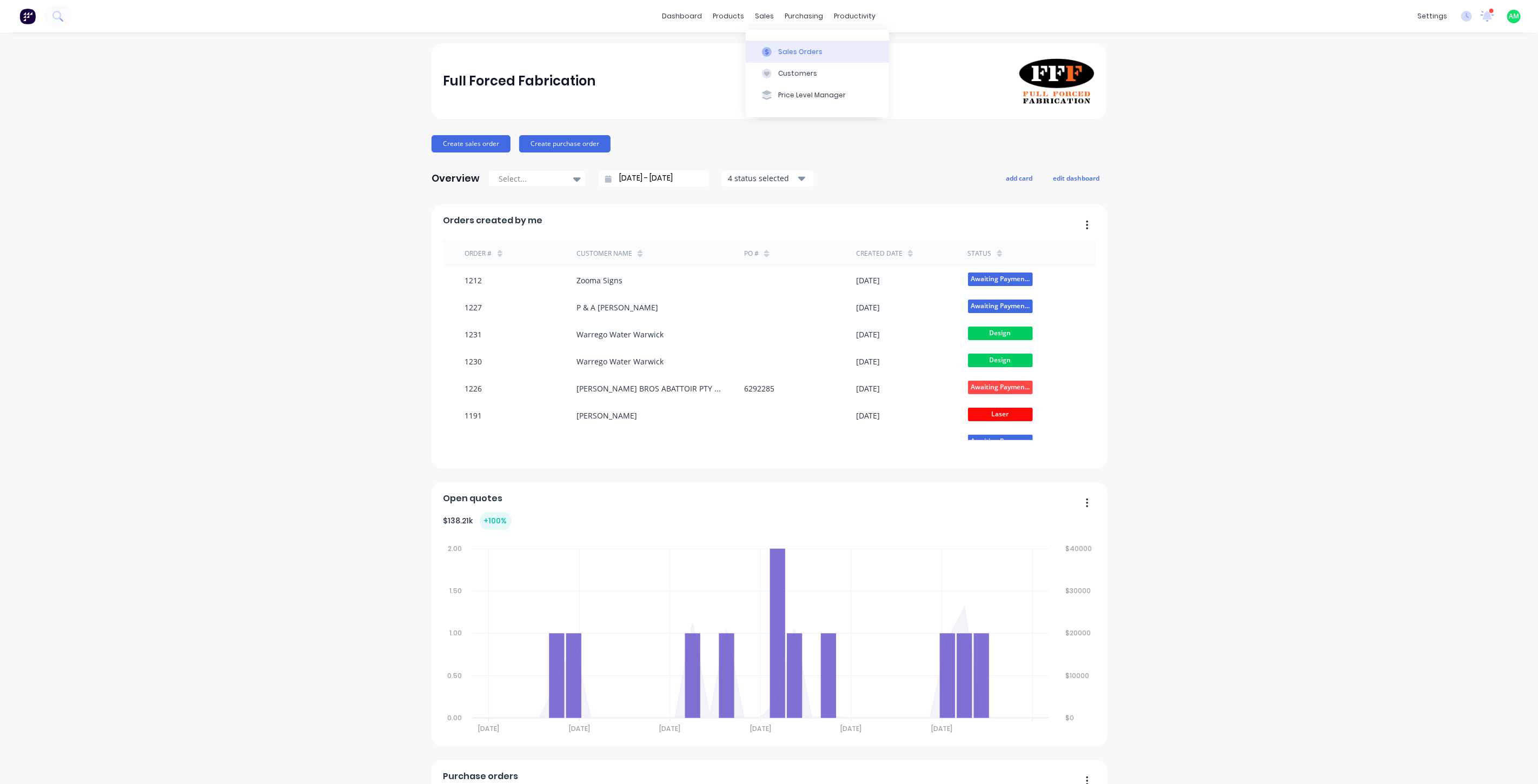
click at [791, 53] on div "Sales Orders" at bounding box center [800, 52] width 44 height 10
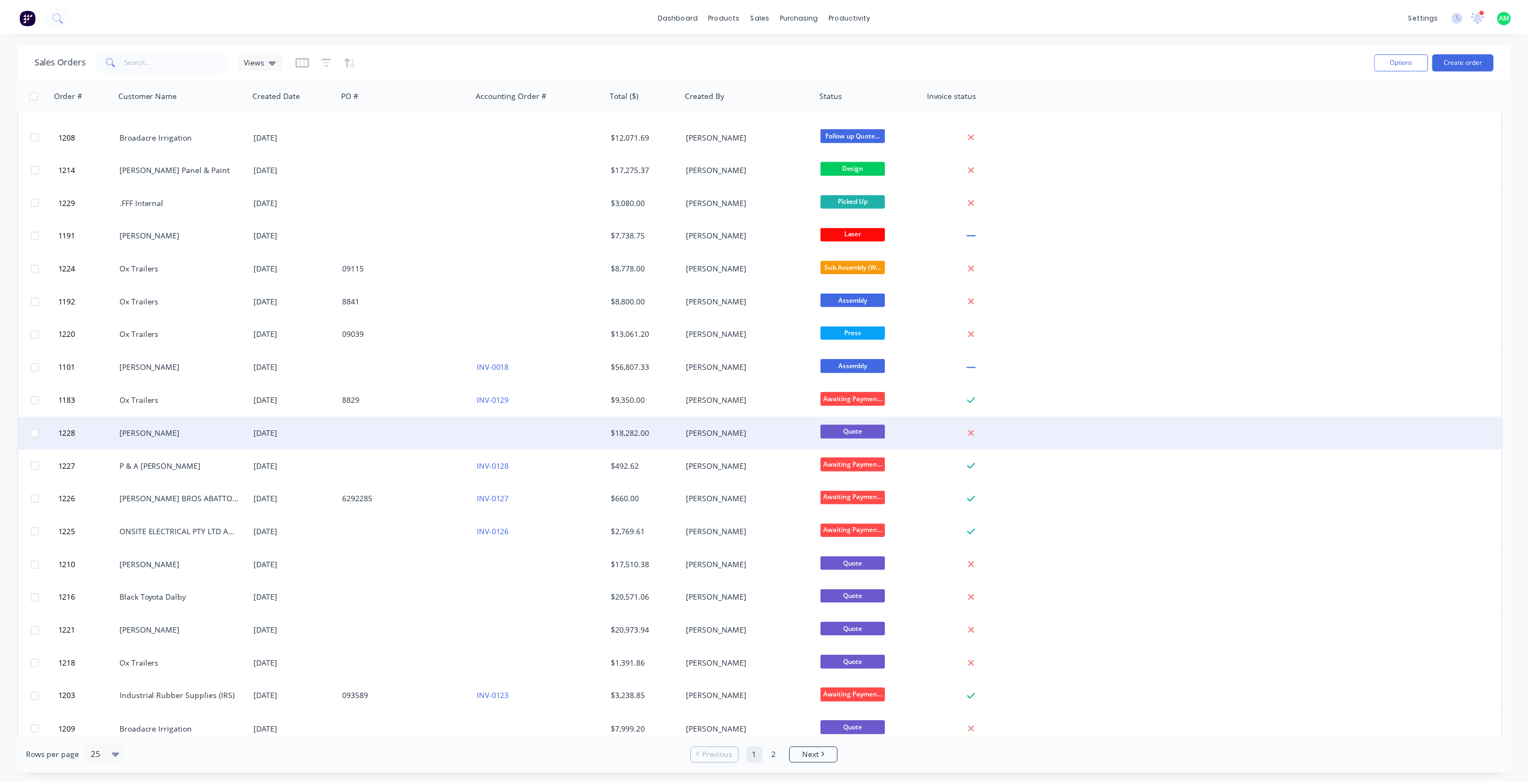
scroll to position [160, 0]
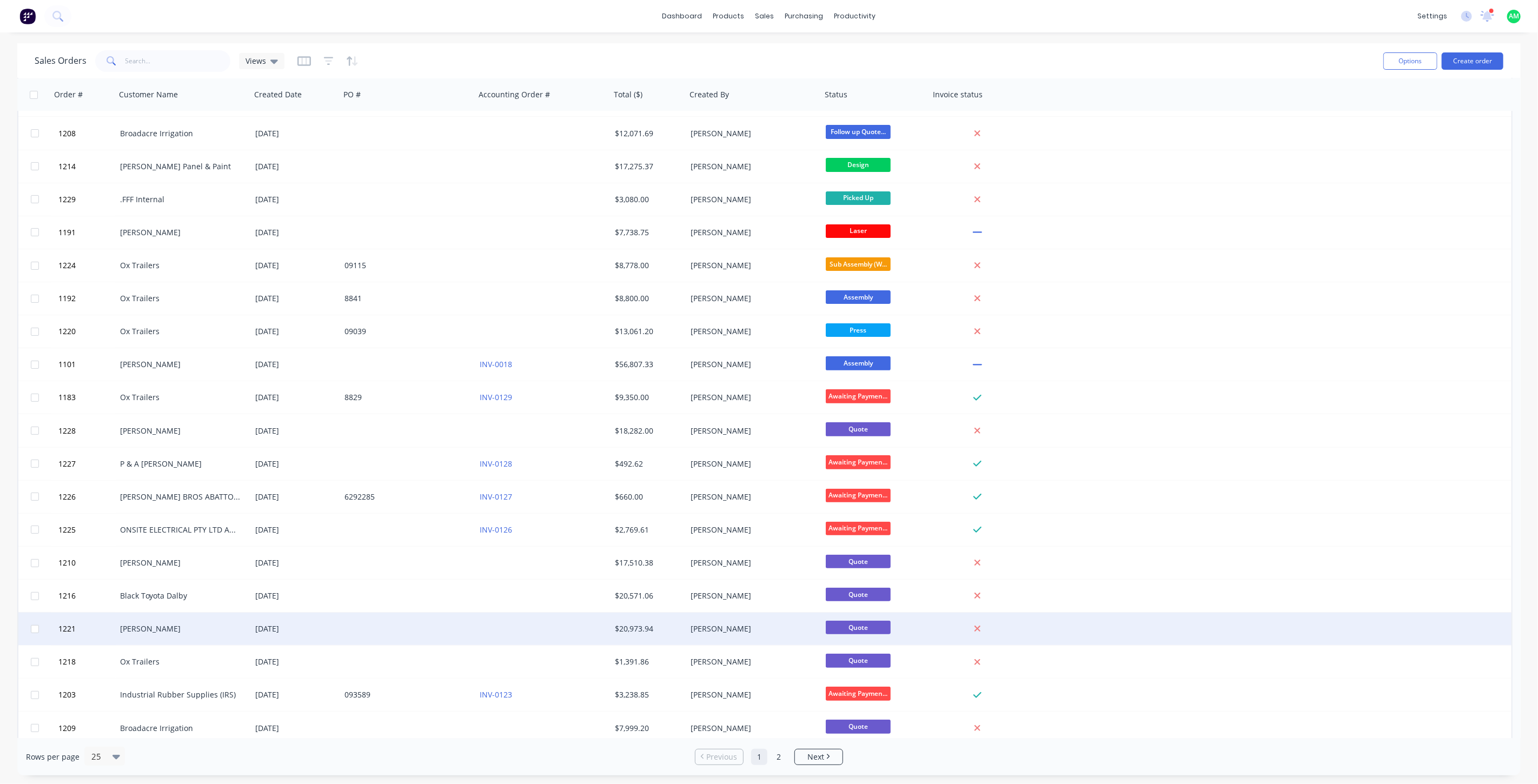
click at [171, 628] on div "Luke Mc Mullin" at bounding box center [180, 628] width 120 height 11
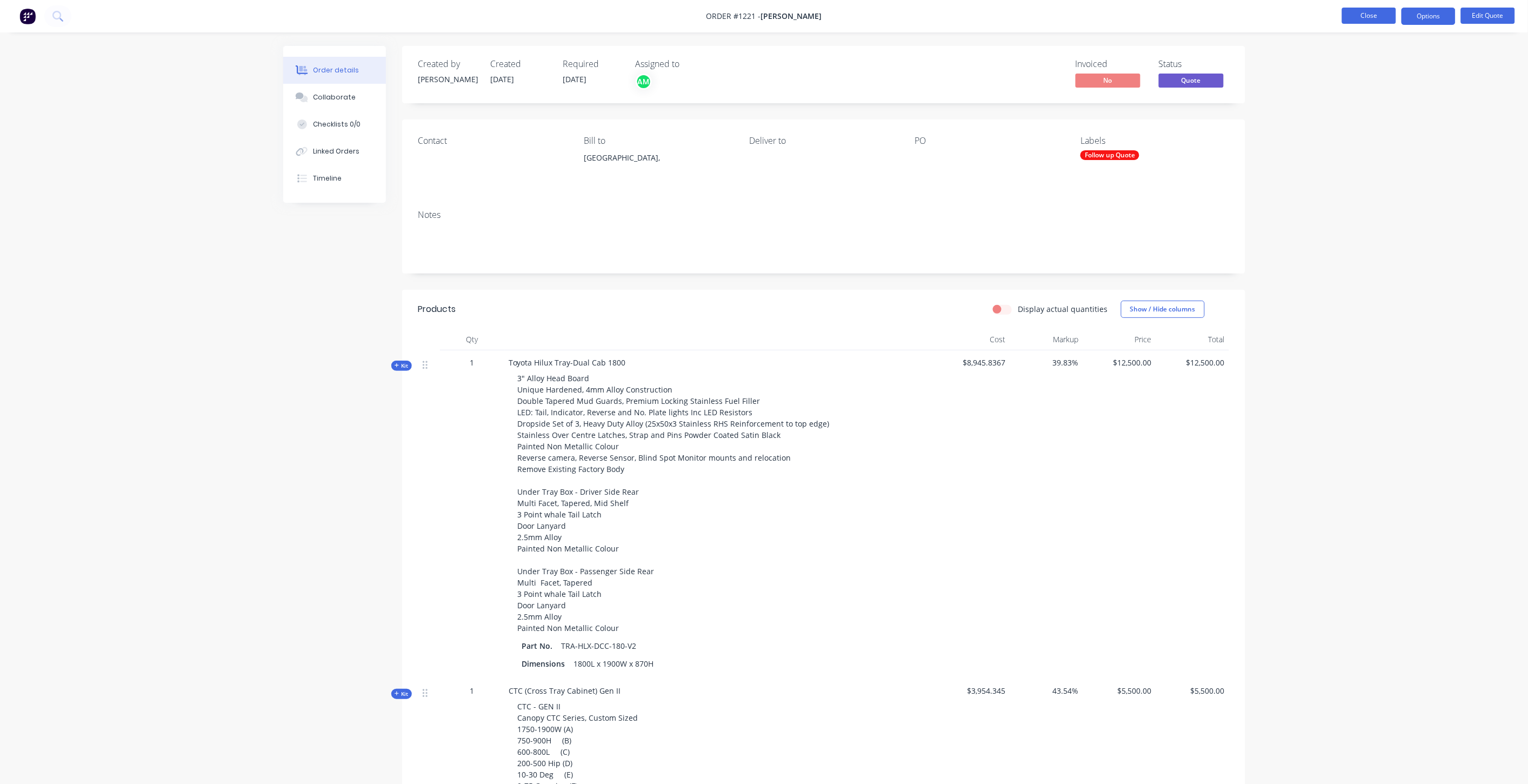
click at [1360, 19] on button "Close" at bounding box center [1369, 16] width 54 height 16
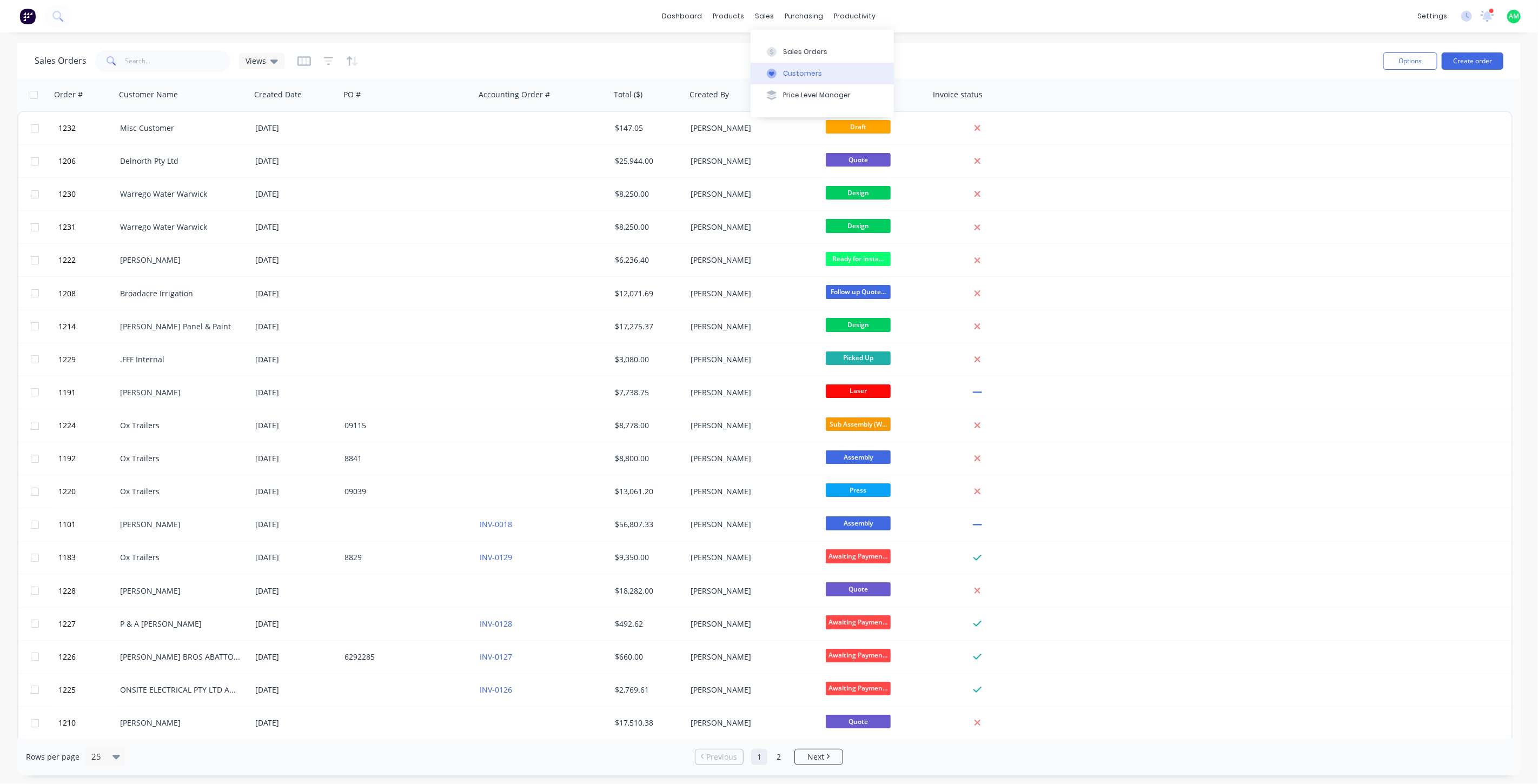
click at [809, 68] on button "Customers" at bounding box center [822, 73] width 143 height 22
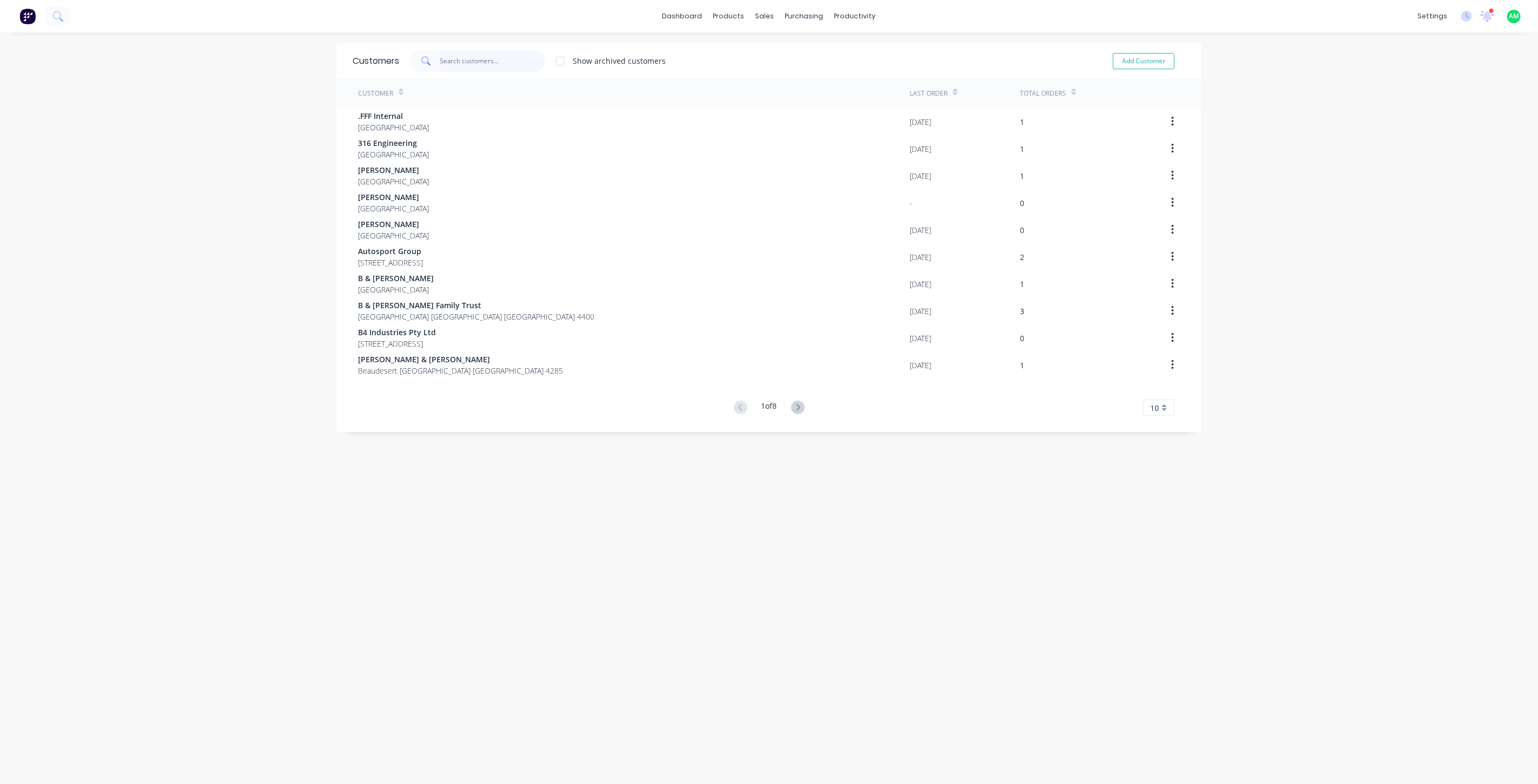
click at [485, 60] on input "text" at bounding box center [493, 61] width 106 height 22
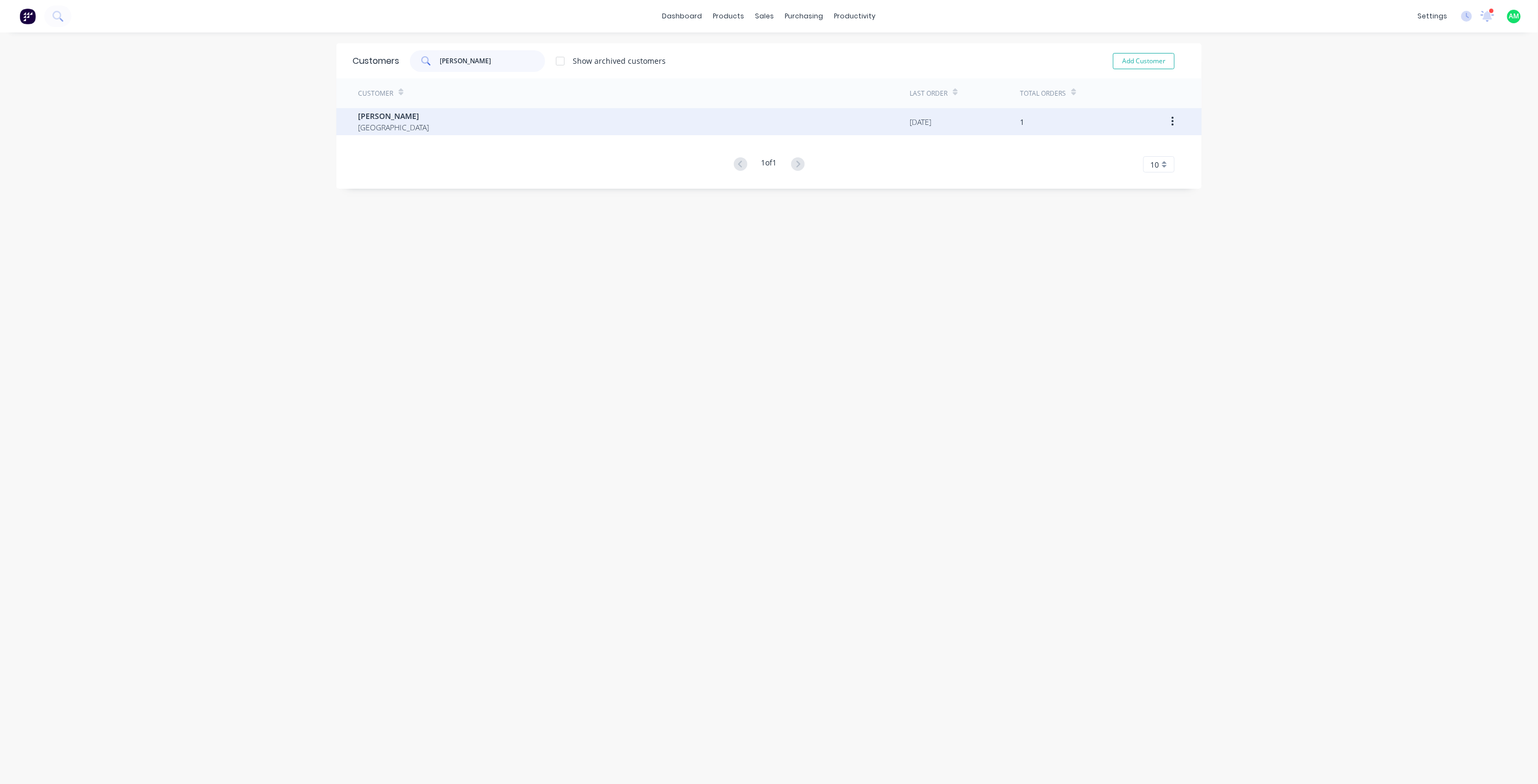
type input "luke mc"
click at [370, 110] on span "Luke Mc Mullin" at bounding box center [393, 116] width 71 height 11
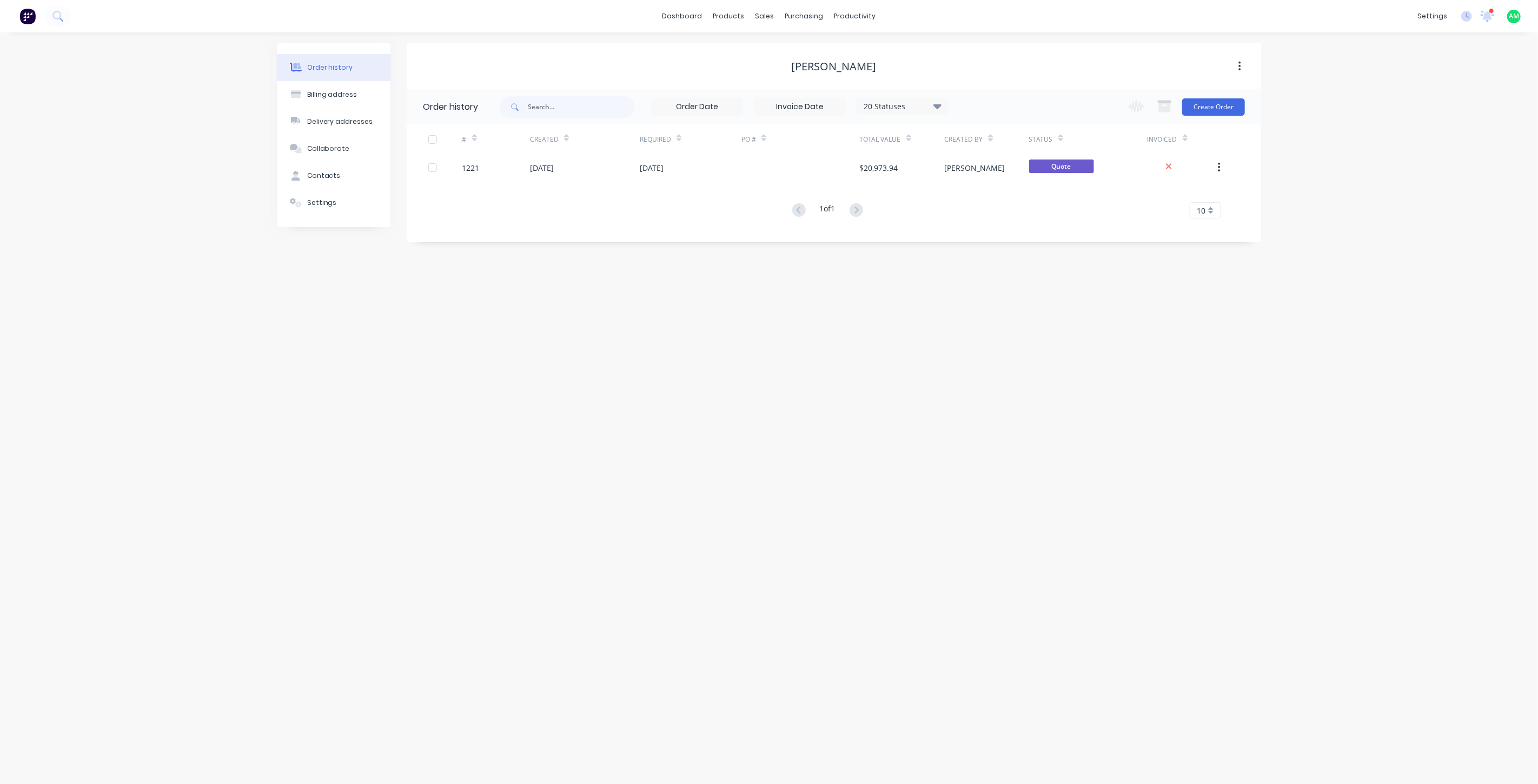
click at [817, 66] on div "Luke Mc Mullin" at bounding box center [834, 66] width 85 height 13
drag, startPoint x: 876, startPoint y: 63, endPoint x: 777, endPoint y: 69, distance: 99.2
click at [777, 69] on div "Luke Mc Mullin" at bounding box center [834, 66] width 854 height 13
click at [1240, 67] on icon "button" at bounding box center [1240, 66] width 3 height 12
click at [974, 44] on div "Luke Mc Mullin Archive" at bounding box center [834, 66] width 854 height 46
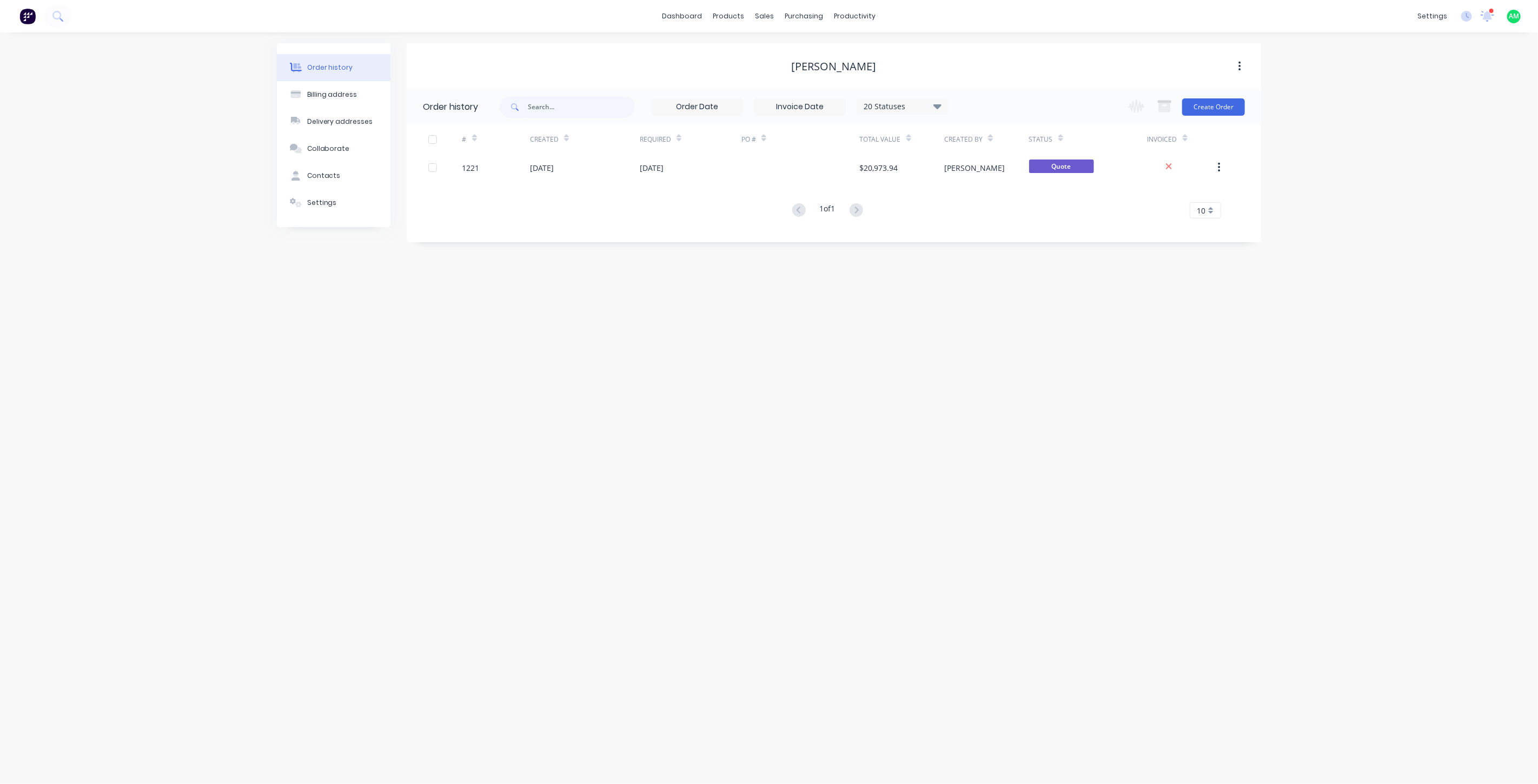
click at [889, 64] on div "Luke Mc Mullin" at bounding box center [834, 66] width 854 height 13
click at [881, 64] on div "Luke Mc Mullin" at bounding box center [834, 66] width 854 height 13
click at [869, 65] on div "Luke Mc Mullin" at bounding box center [834, 66] width 85 height 13
click at [881, 66] on div "Luke Mc Mullin" at bounding box center [834, 66] width 854 height 13
click at [875, 67] on div "Luke Mc Mullin" at bounding box center [834, 66] width 85 height 13
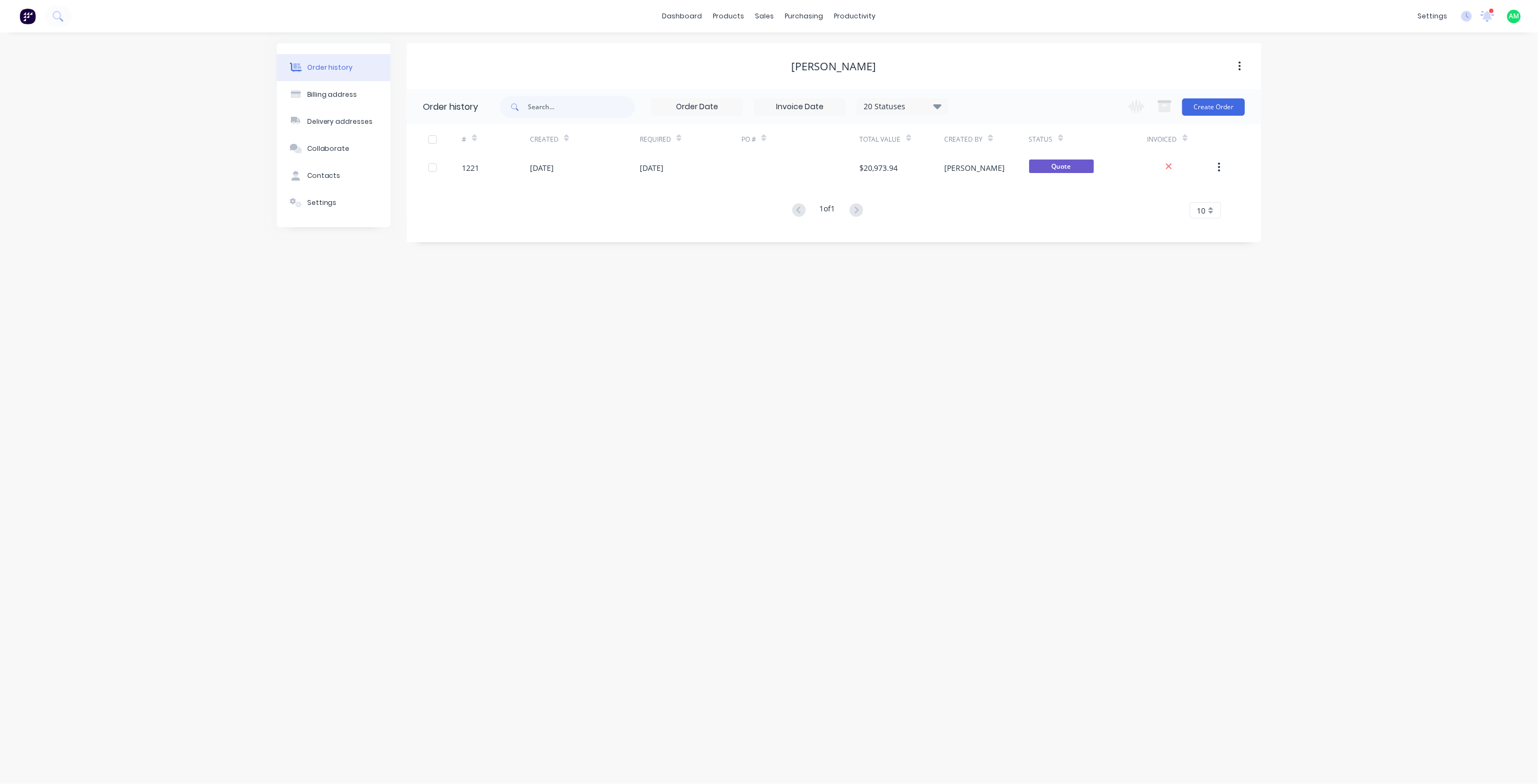
click at [874, 68] on div "Luke Mc Mullin" at bounding box center [834, 66] width 85 height 13
click at [323, 181] on button "Contacts" at bounding box center [334, 175] width 114 height 27
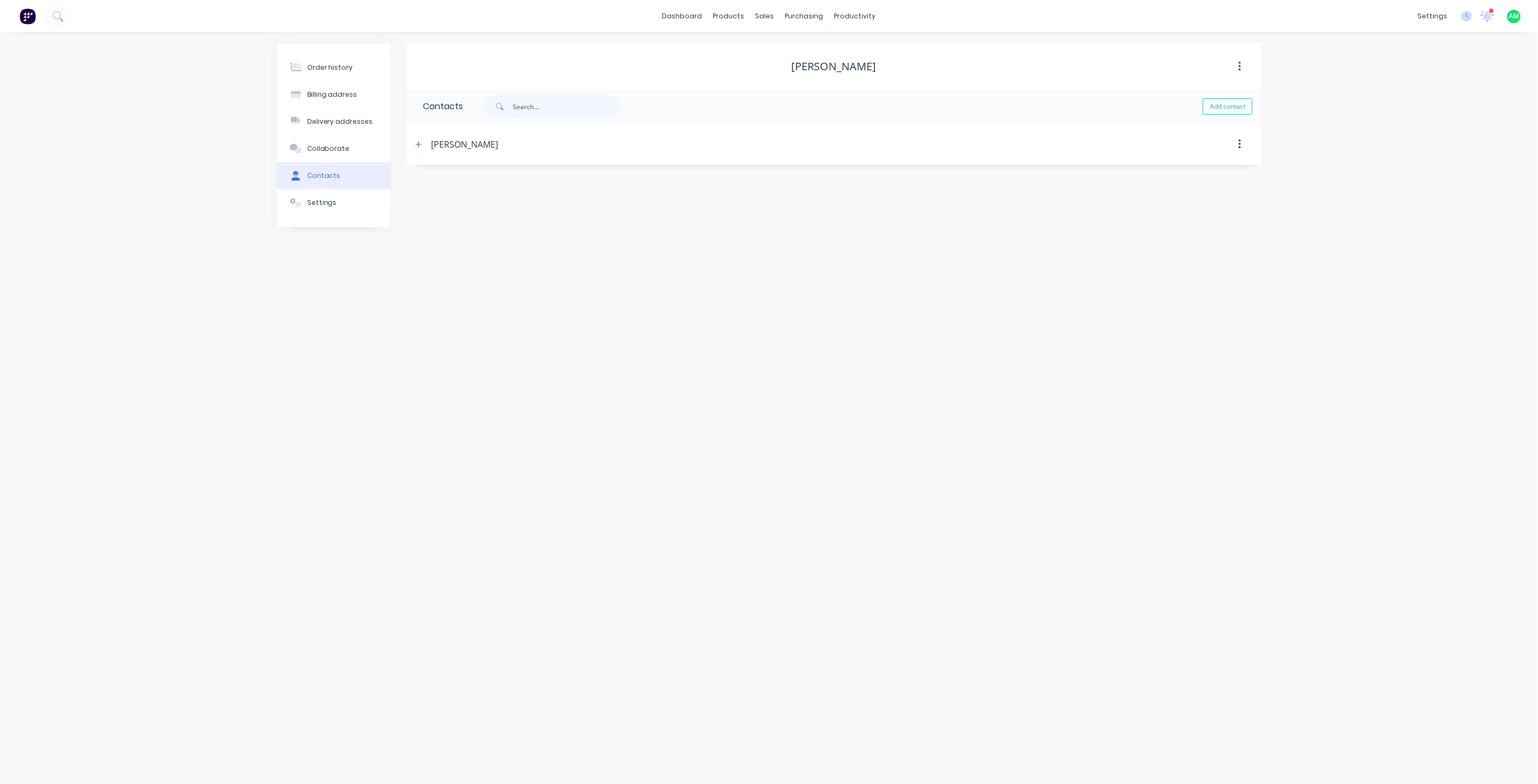
click at [828, 61] on div "Luke Mc Mullin" at bounding box center [834, 66] width 85 height 13
drag, startPoint x: 866, startPoint y: 65, endPoint x: 885, endPoint y: 66, distance: 19.0
click at [866, 65] on div "Luke Mc Mullin" at bounding box center [834, 66] width 85 height 13
drag, startPoint x: 879, startPoint y: 66, endPoint x: 863, endPoint y: 66, distance: 16.0
click at [863, 66] on div "Luke Mc Mullin" at bounding box center [834, 66] width 854 height 13
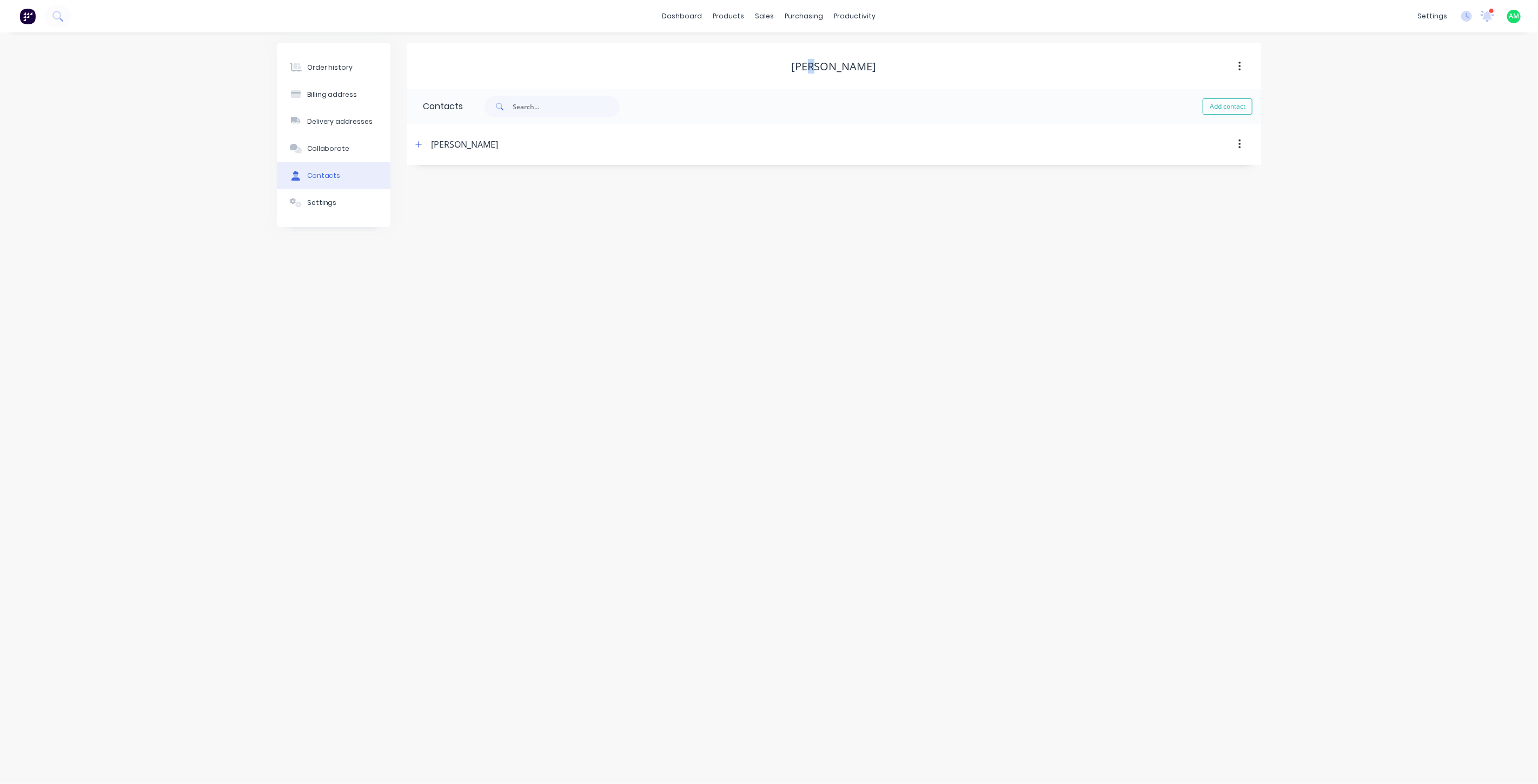
drag, startPoint x: 813, startPoint y: 66, endPoint x: 785, endPoint y: 68, distance: 28.1
click at [802, 68] on div "Luke Mc Mullin" at bounding box center [834, 66] width 85 height 13
drag, startPoint x: 748, startPoint y: 64, endPoint x: 766, endPoint y: 62, distance: 18.1
click at [748, 65] on div "Luke Mc Mullin" at bounding box center [834, 66] width 854 height 13
click at [809, 64] on div "Luke Mc Mullin" at bounding box center [834, 66] width 85 height 13
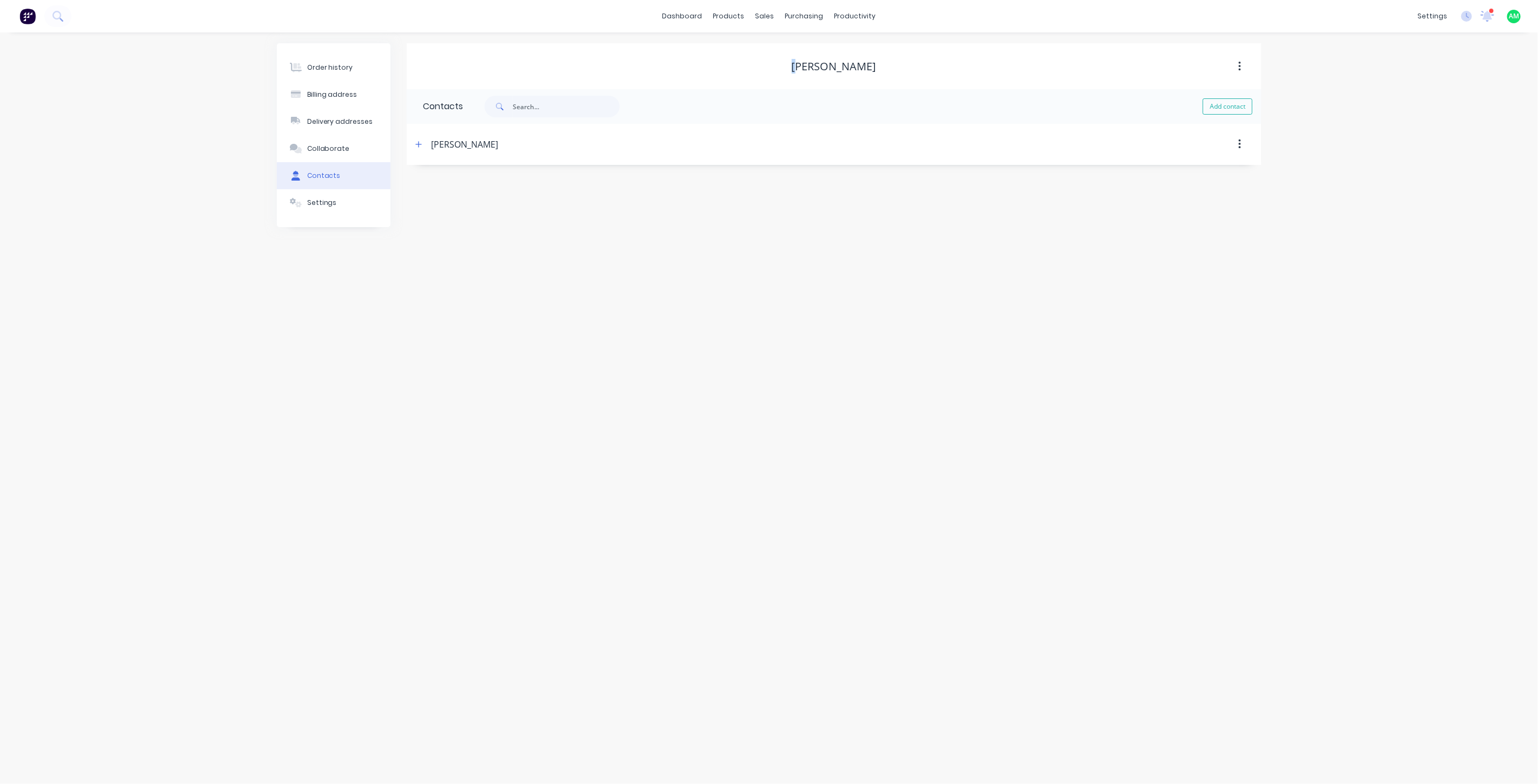
drag, startPoint x: 789, startPoint y: 65, endPoint x: 797, endPoint y: 65, distance: 8.0
click at [797, 65] on div "Luke Mc Mullin" at bounding box center [834, 66] width 85 height 13
click at [338, 67] on div "Order history" at bounding box center [330, 68] width 46 height 10
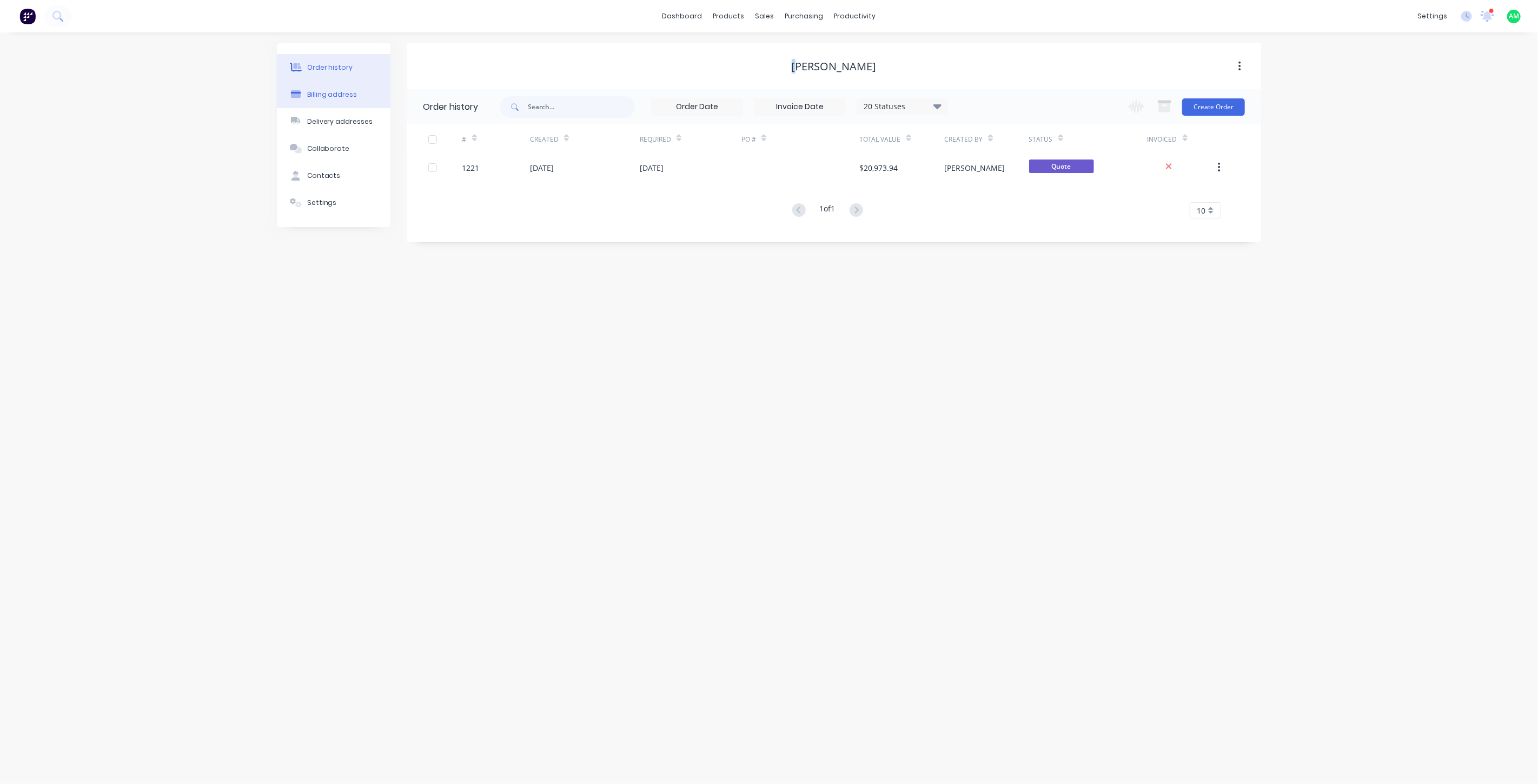
click at [325, 88] on button "Billing address" at bounding box center [334, 94] width 114 height 27
select select "AU"
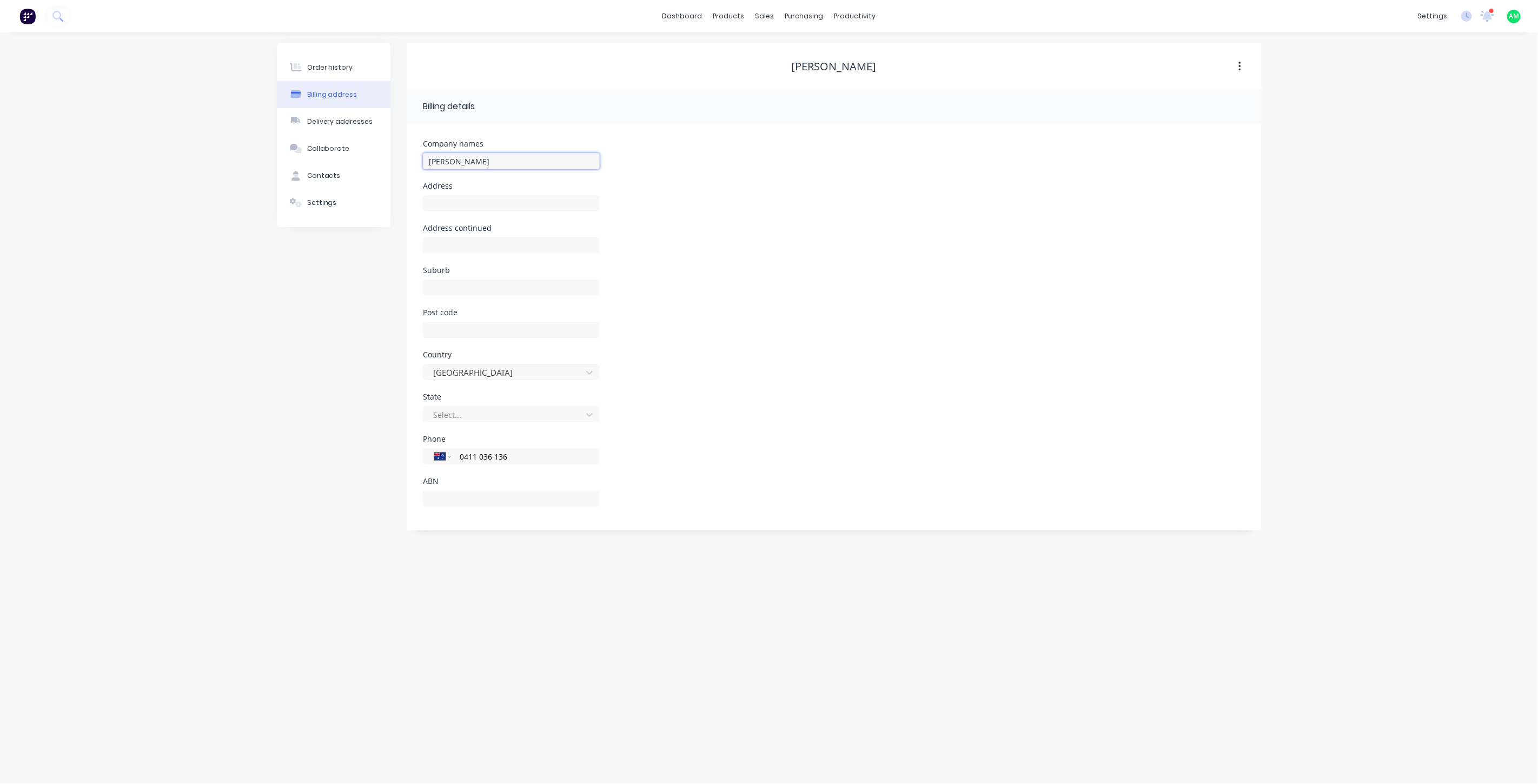
click at [540, 155] on input "Luke Mc Mullin" at bounding box center [511, 161] width 177 height 16
click at [358, 164] on div "Order history Billing address Delivery addresses Collaborate Contacts Settings …" at bounding box center [769, 286] width 984 height 487
type input "River Drift"
click at [813, 293] on div "Suburb" at bounding box center [834, 287] width 822 height 42
click at [315, 66] on div "Order history" at bounding box center [330, 68] width 46 height 10
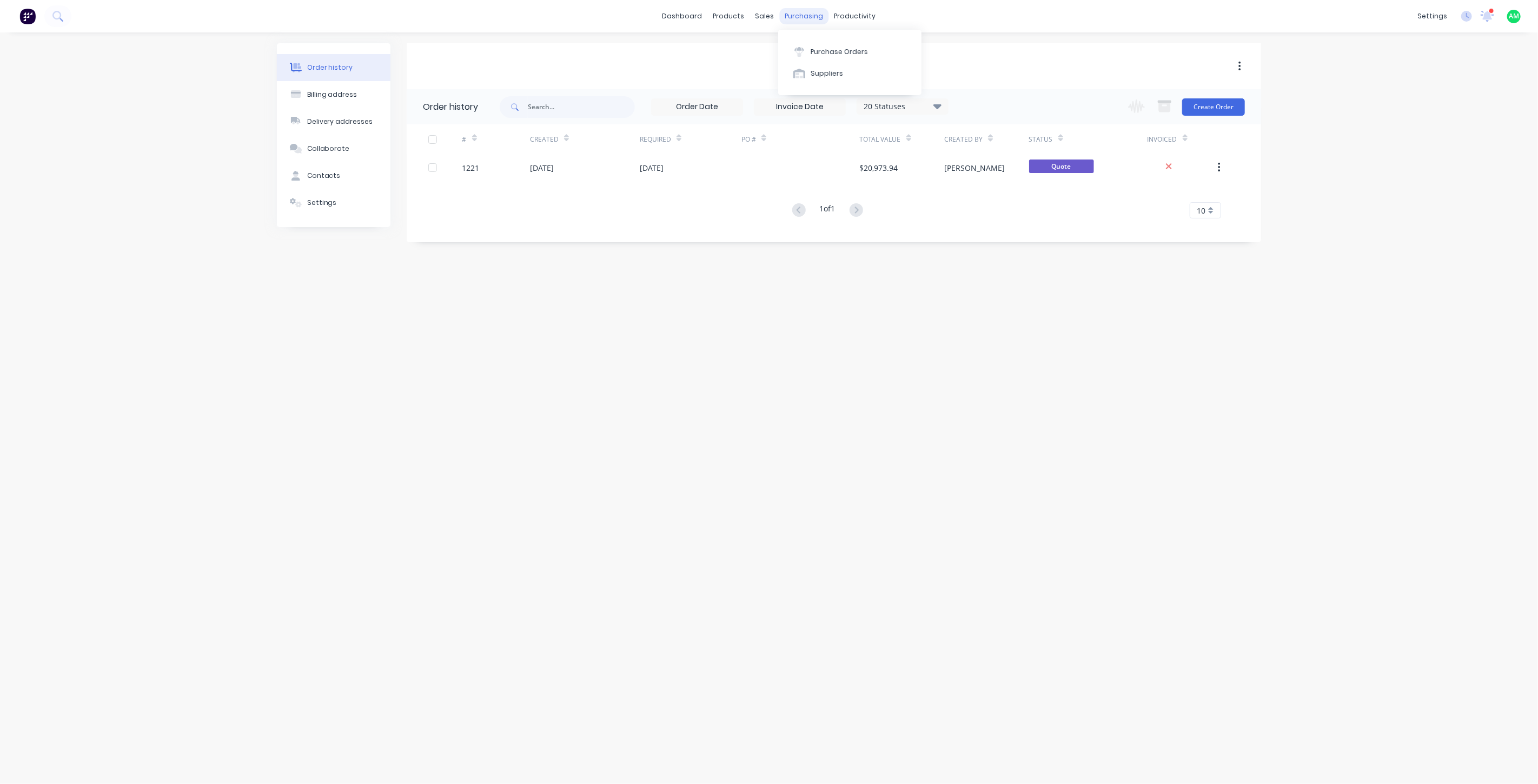
click at [793, 18] on div "purchasing" at bounding box center [804, 16] width 49 height 16
click at [1485, 12] on icon at bounding box center [1487, 16] width 14 height 13
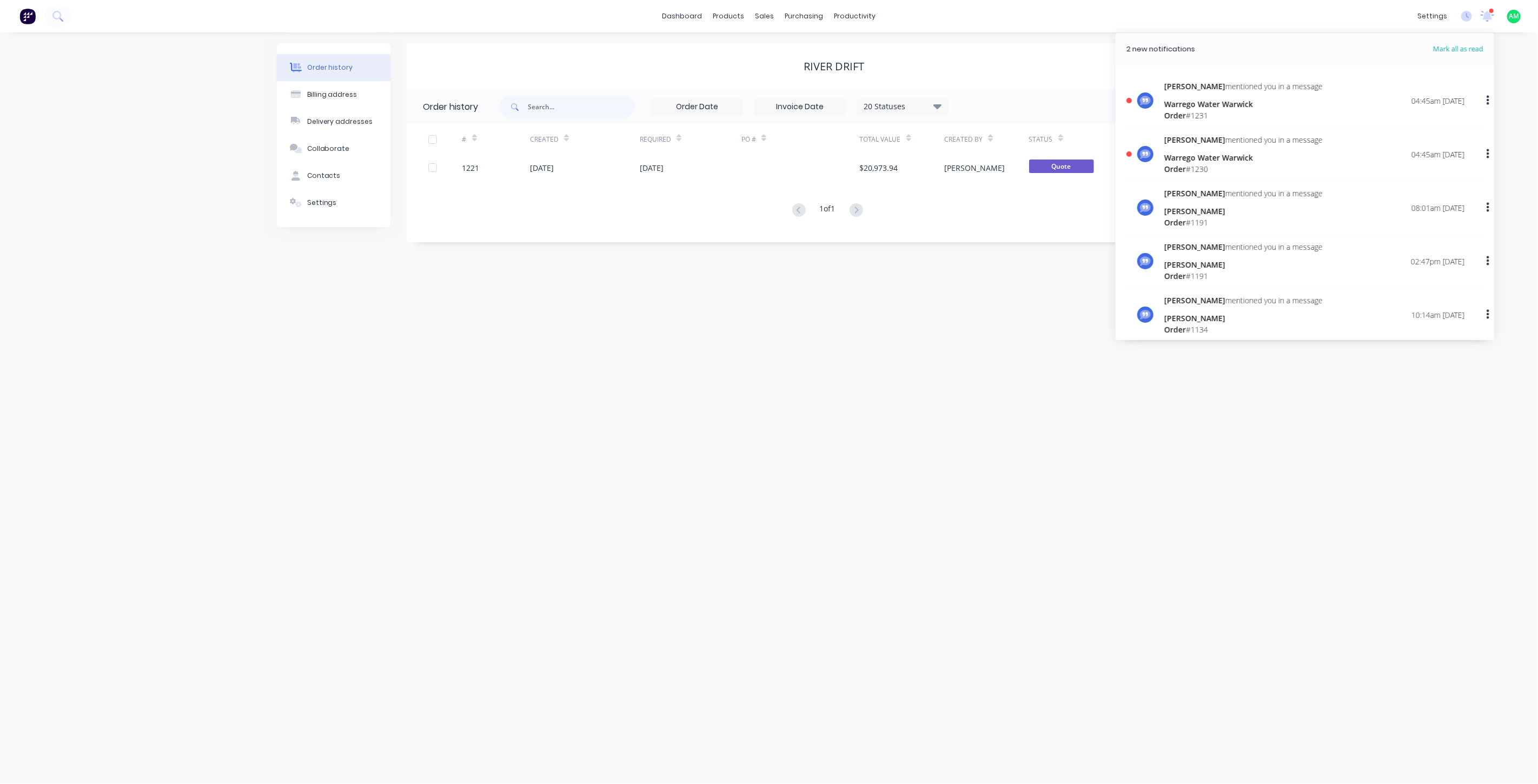
click at [1197, 155] on div "Warrego Water Warwick" at bounding box center [1243, 158] width 158 height 11
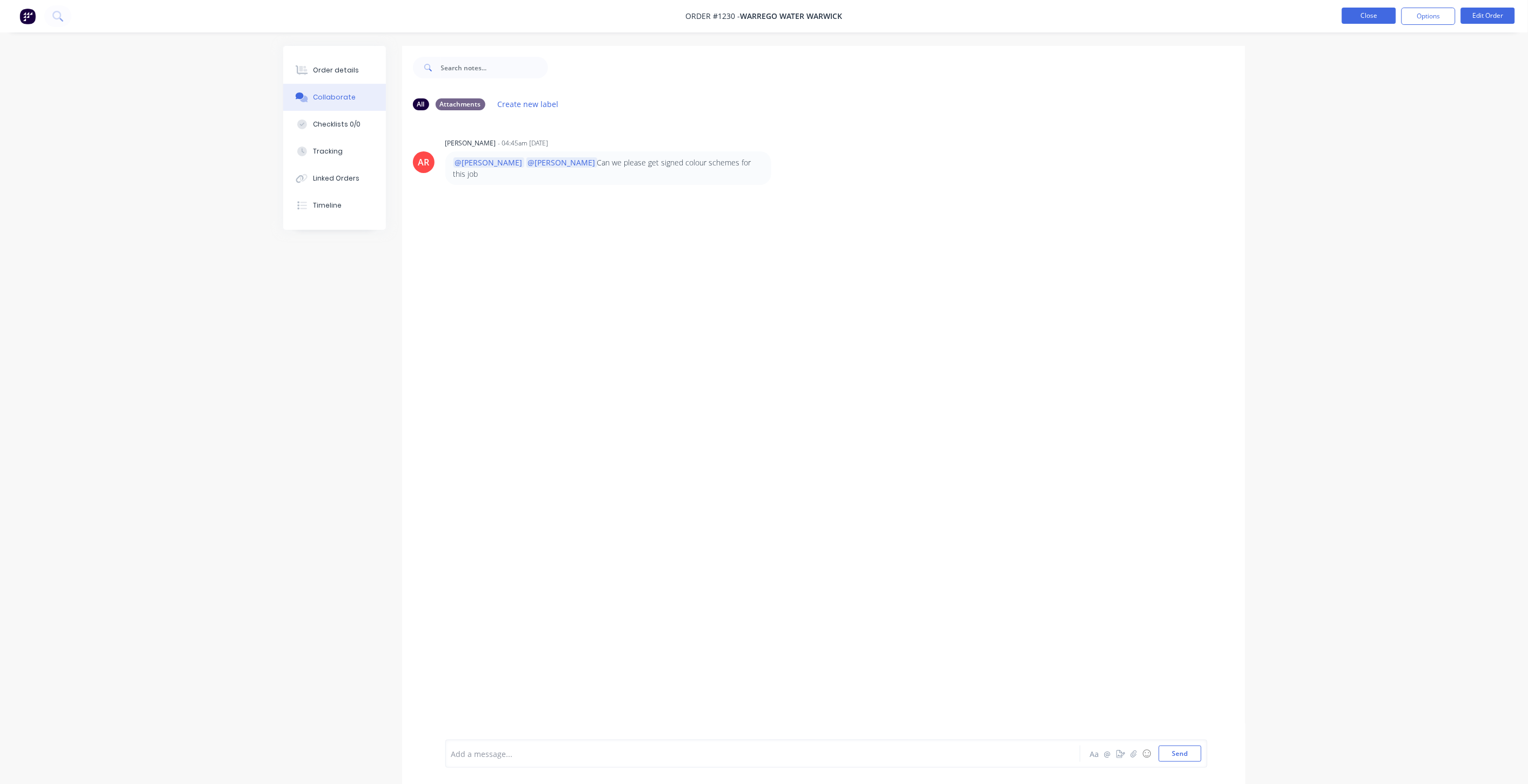
click at [1364, 19] on button "Close" at bounding box center [1369, 16] width 54 height 16
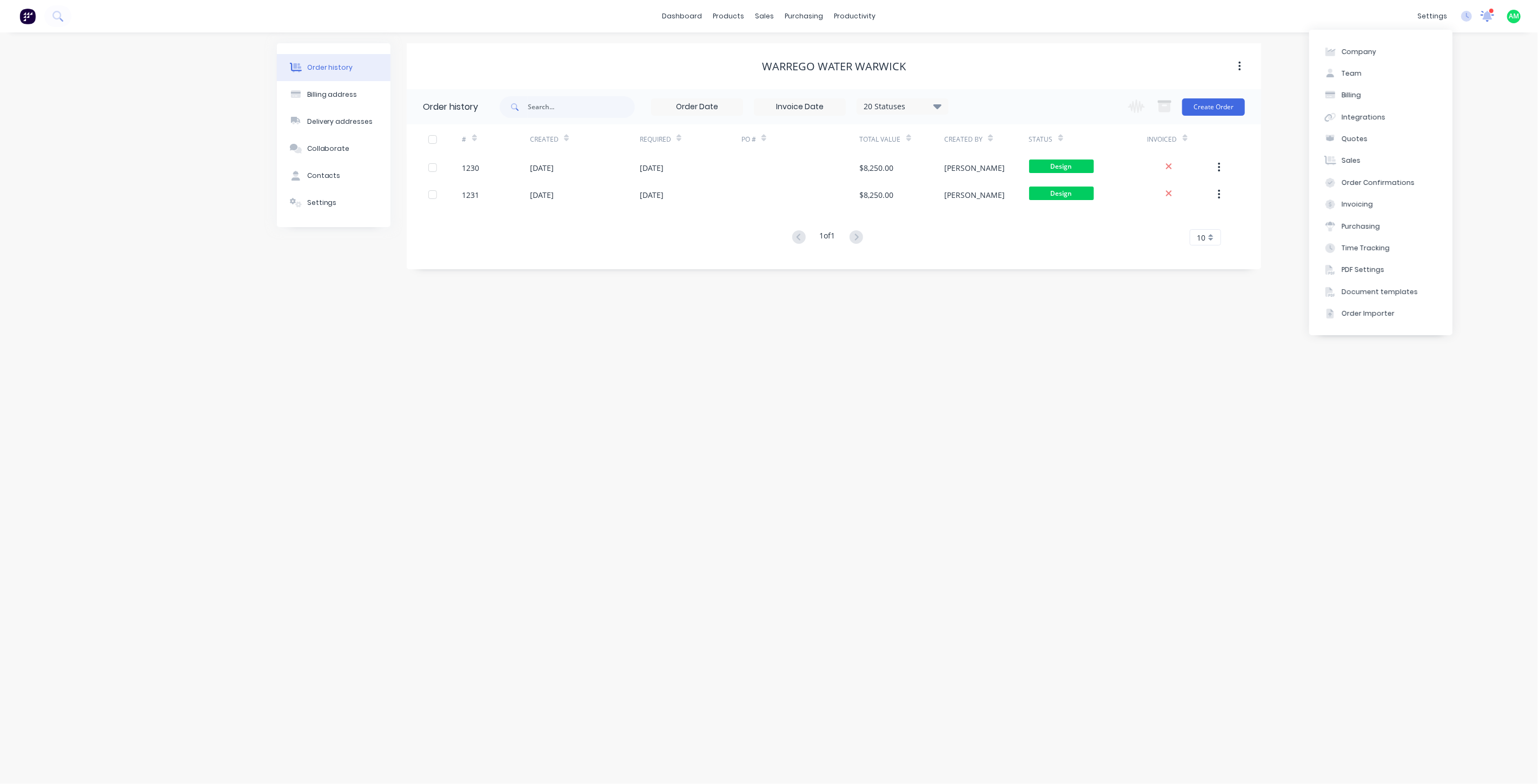
click at [1489, 15] on icon at bounding box center [1488, 15] width 10 height 9
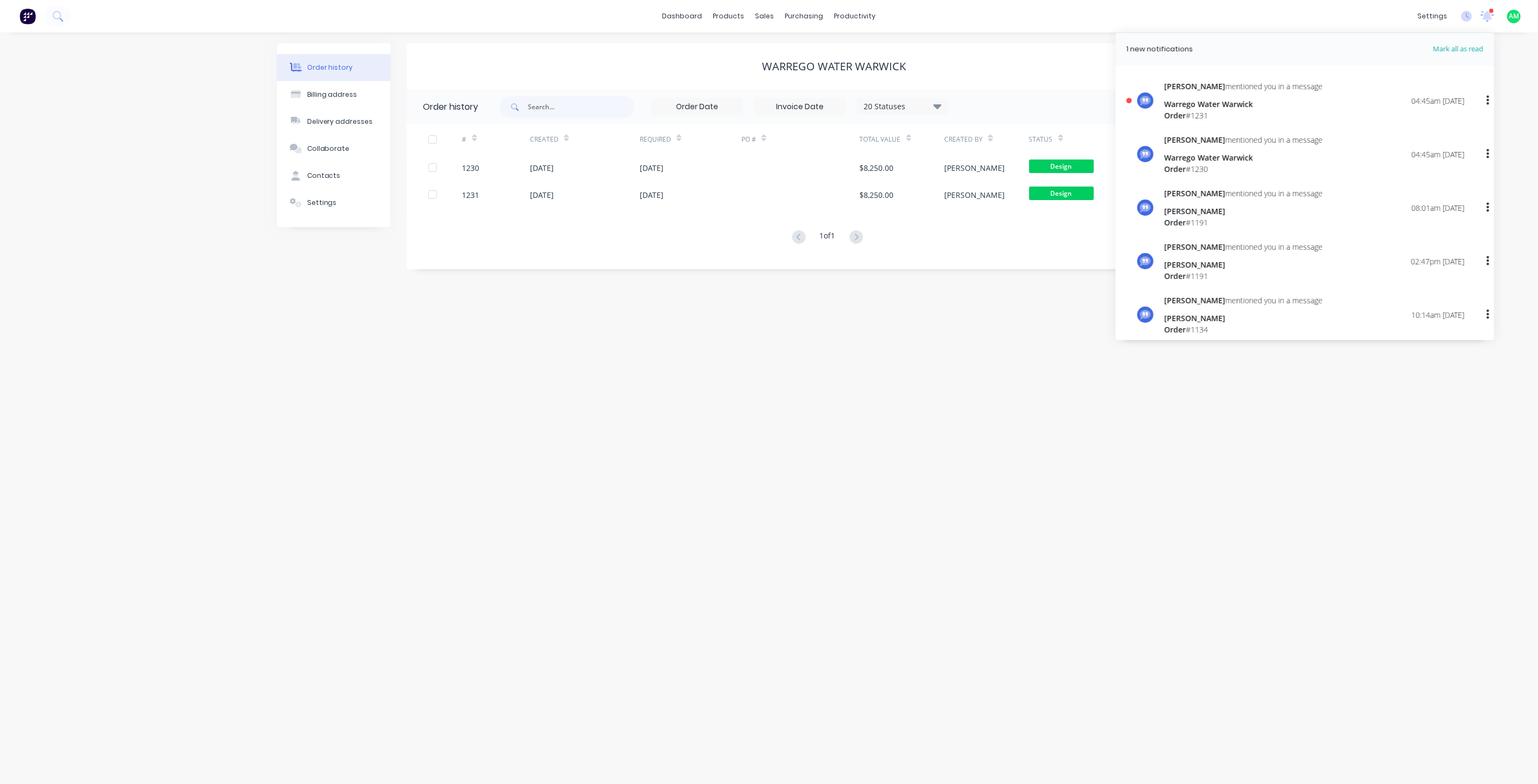
click at [1249, 92] on div "Andrew mentioned you in a message Warrego Water Warwick Order # 1231" at bounding box center [1243, 101] width 158 height 41
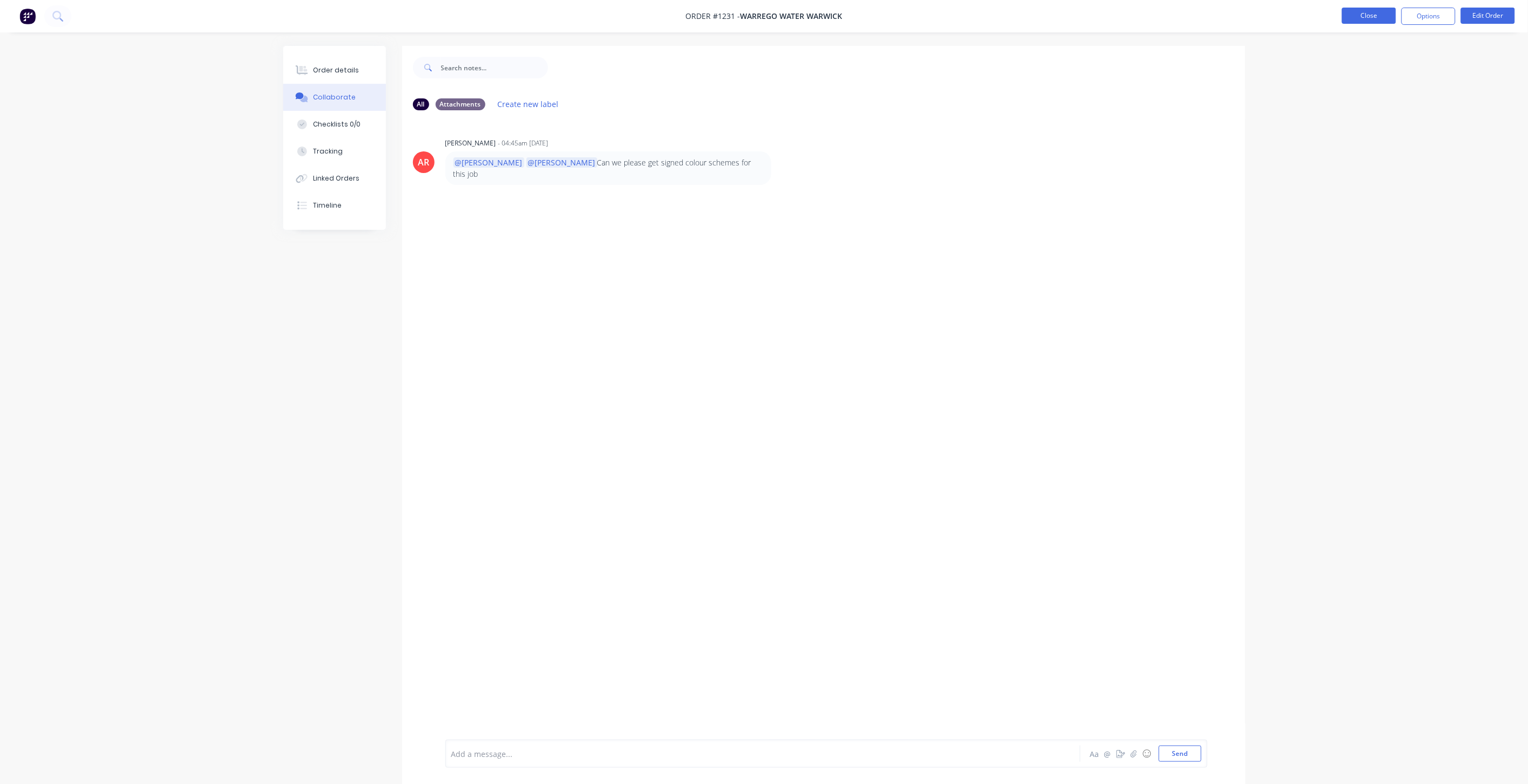
click at [1374, 18] on button "Close" at bounding box center [1369, 16] width 54 height 16
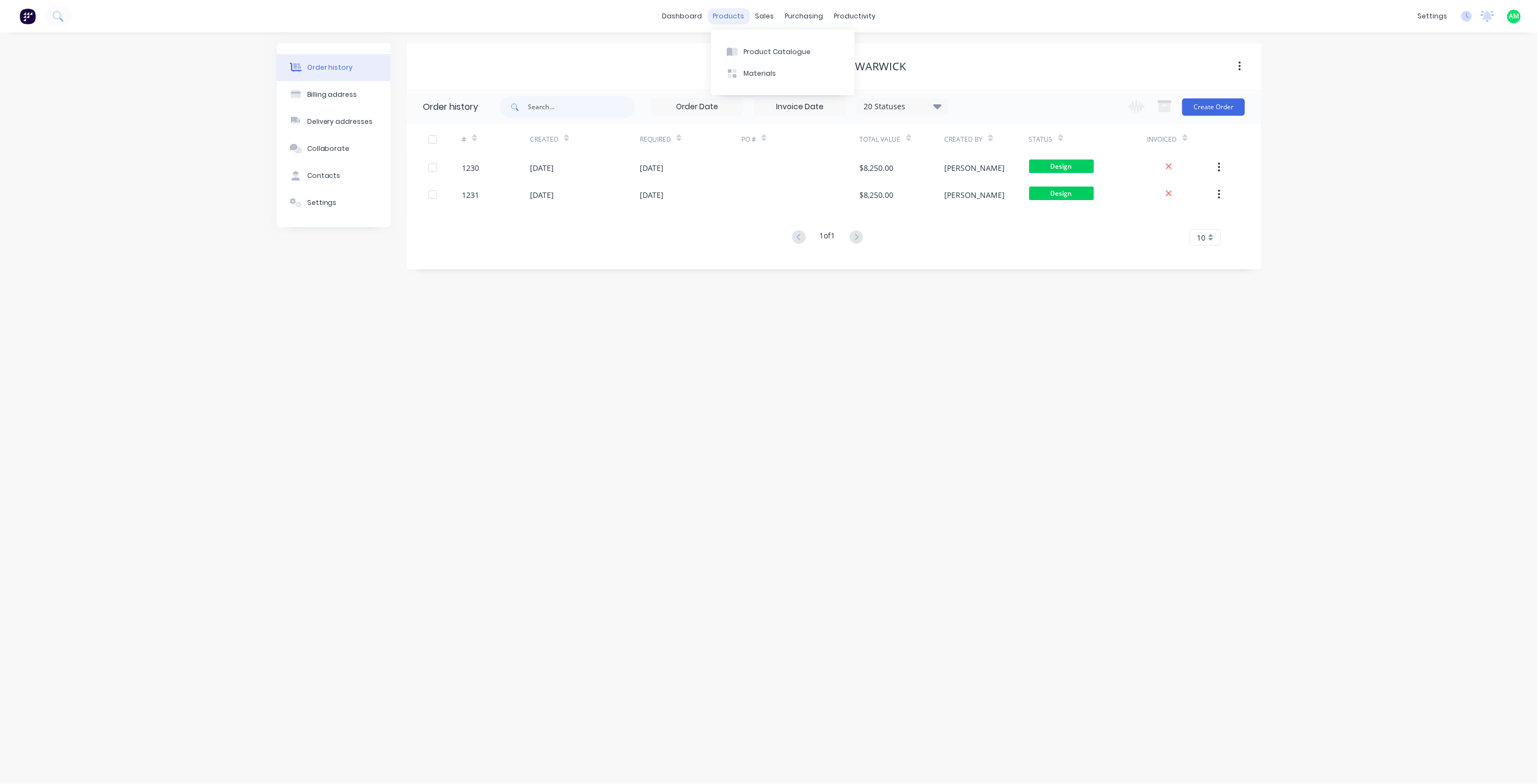
click at [732, 14] on div "products" at bounding box center [729, 16] width 42 height 16
click at [765, 14] on div "sales" at bounding box center [765, 16] width 30 height 16
click at [782, 44] on button "Sales Orders" at bounding box center [822, 51] width 143 height 22
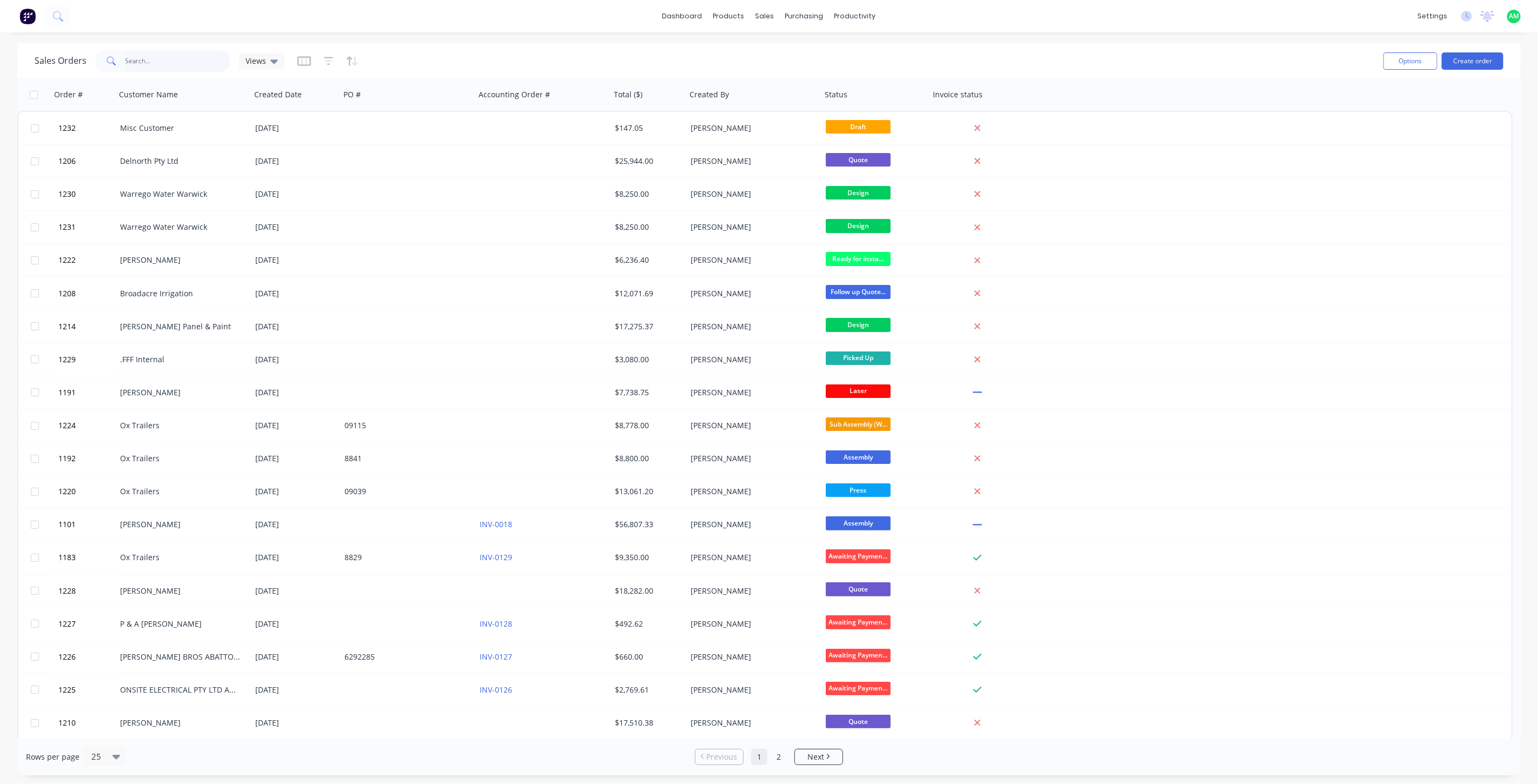
click at [158, 58] on input "text" at bounding box center [178, 61] width 106 height 22
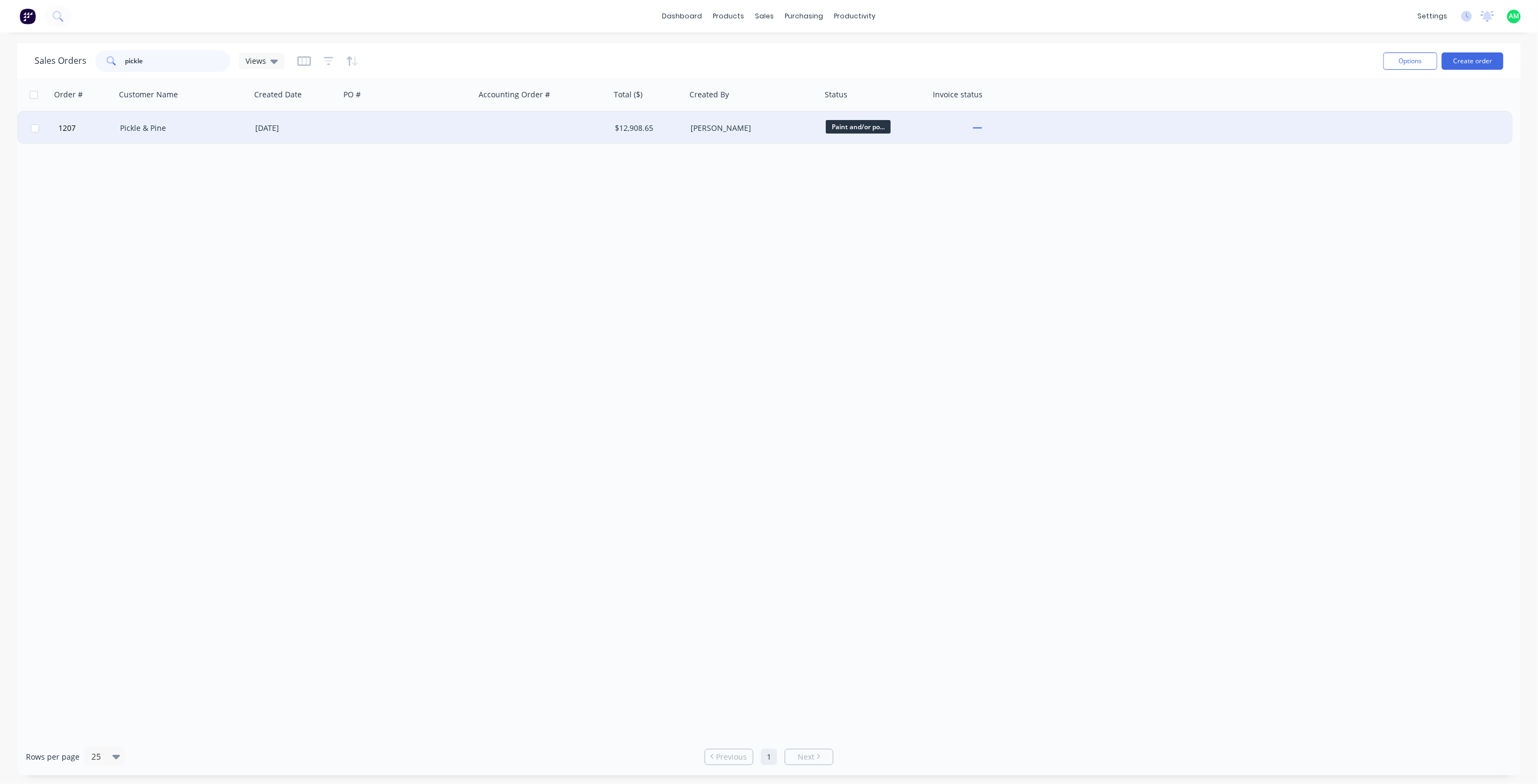
type input "pickle"
click at [164, 120] on div "Pickle & Pine" at bounding box center [183, 128] width 135 height 33
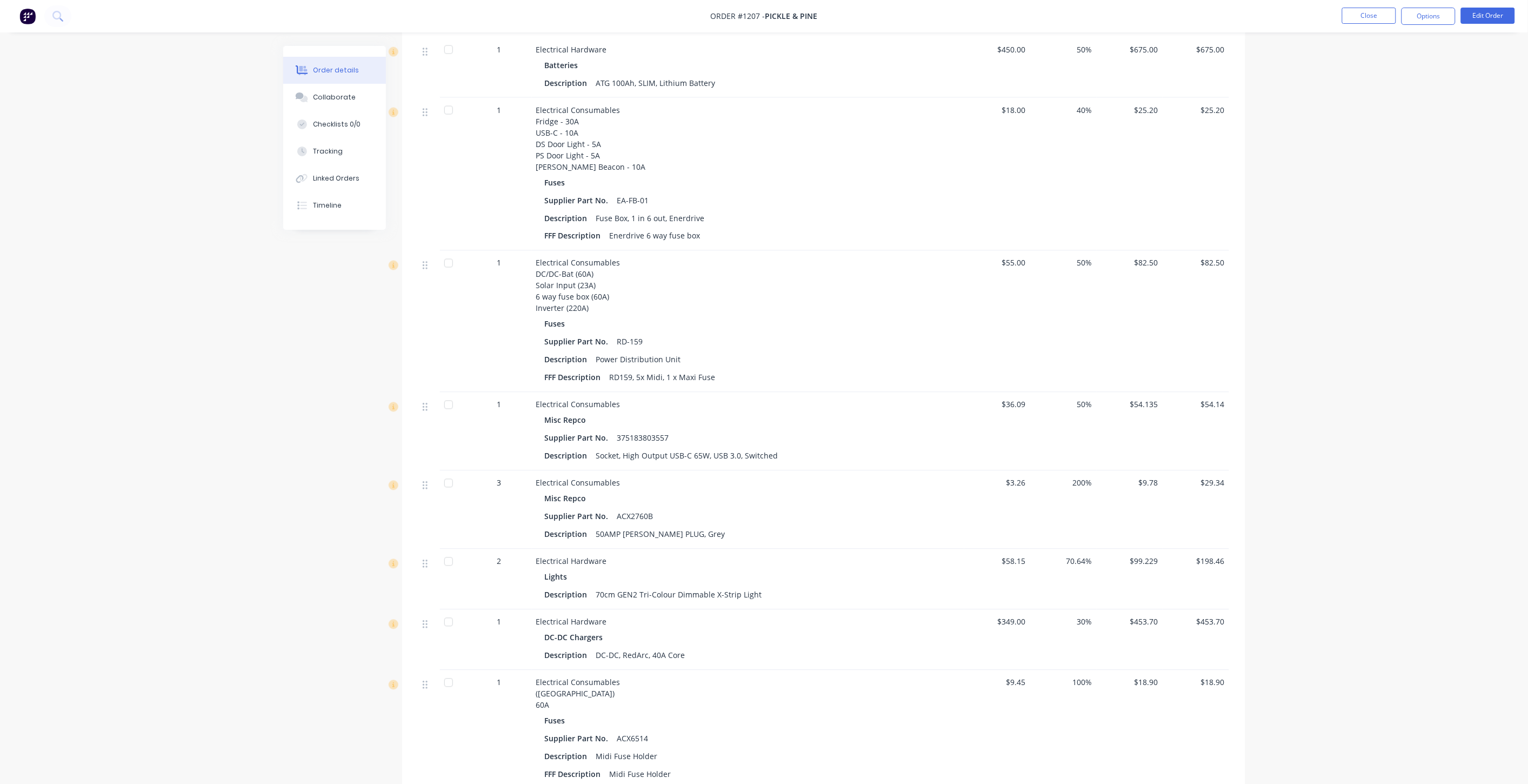
scroll to position [800, 0]
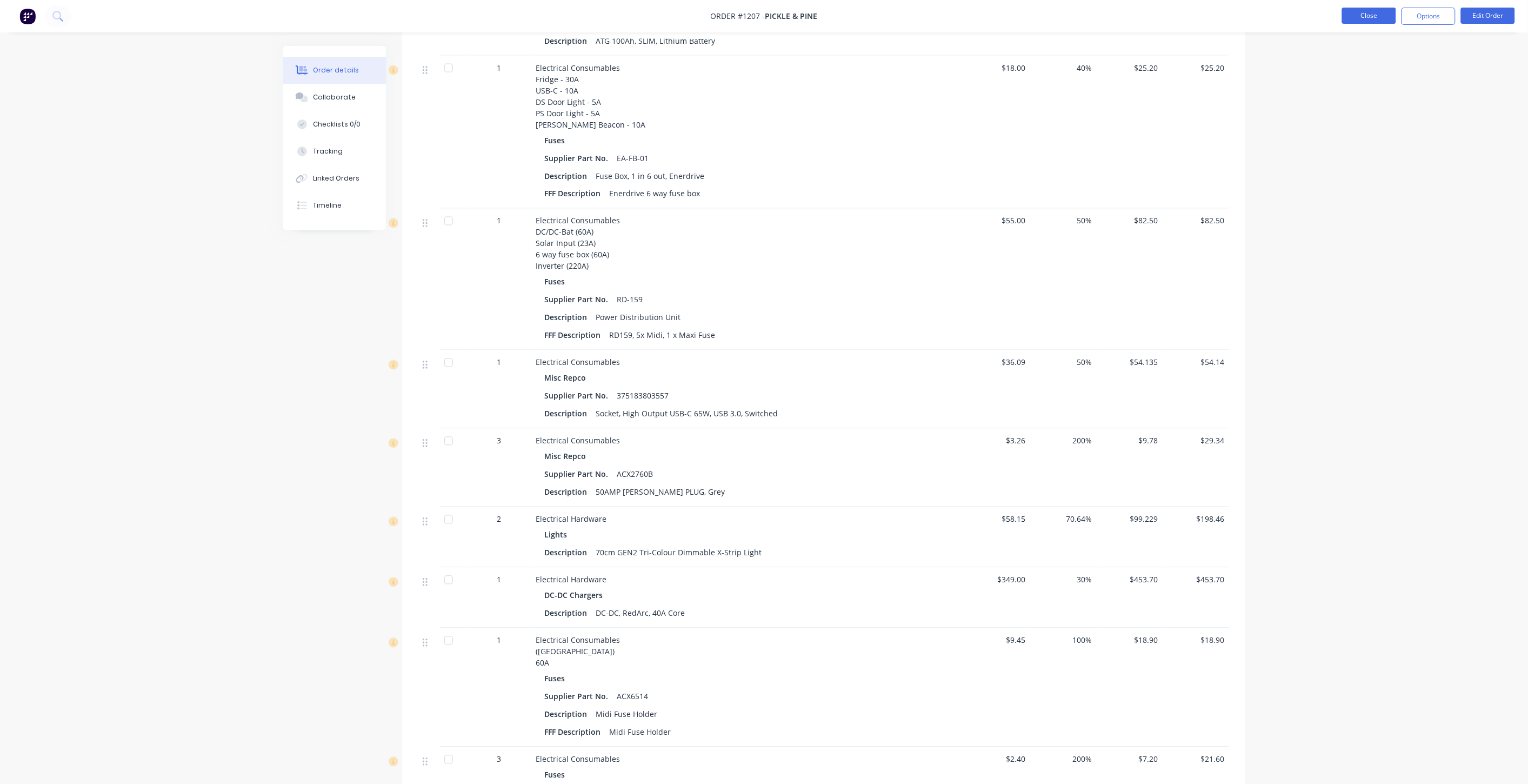
click at [1379, 16] on button "Close" at bounding box center [1369, 16] width 54 height 16
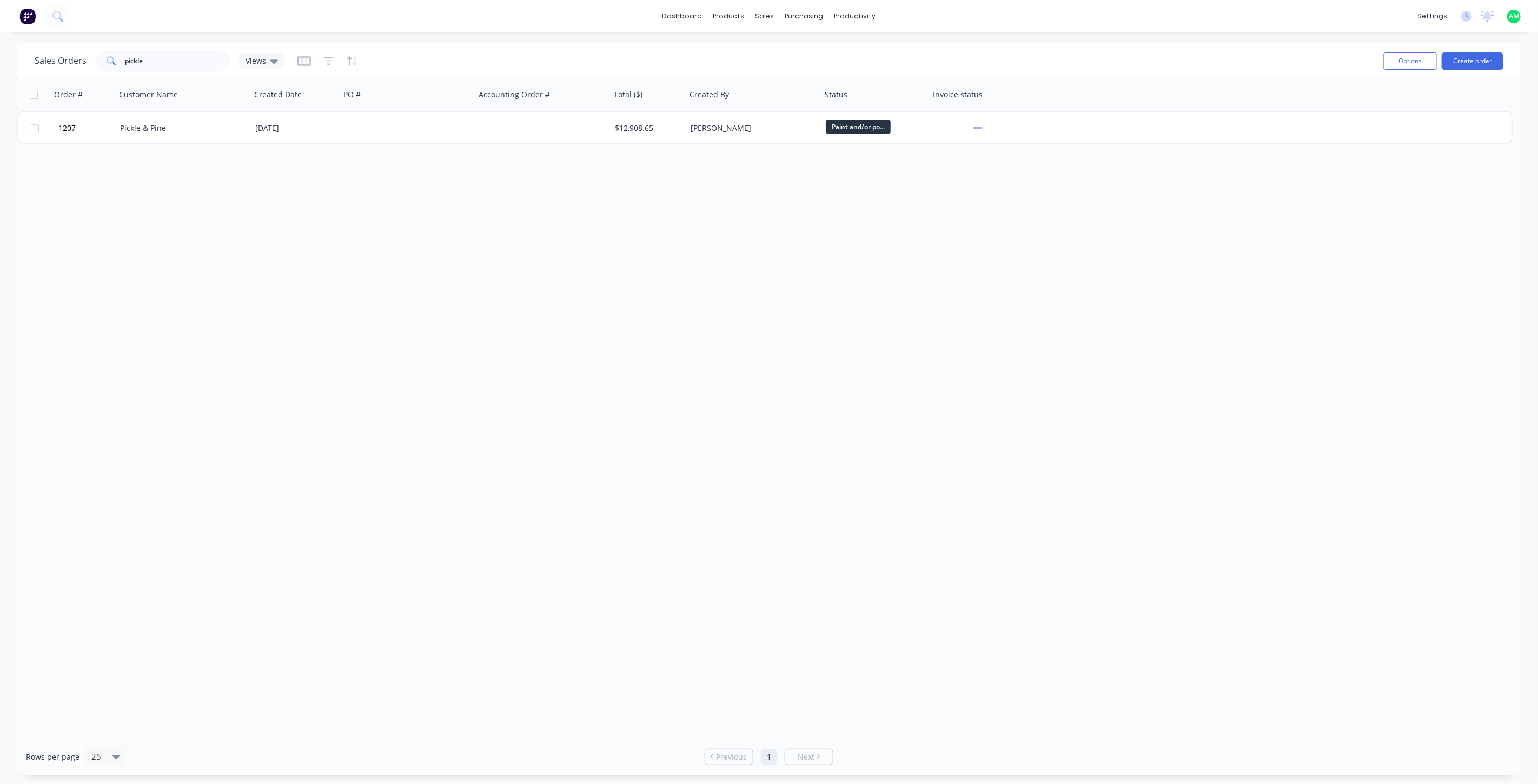
drag, startPoint x: 151, startPoint y: 54, endPoint x: 88, endPoint y: 55, distance: 63.0
click at [88, 55] on div "Sales Orders pickle Views" at bounding box center [704, 61] width 1340 height 26
drag, startPoint x: 156, startPoint y: 56, endPoint x: 109, endPoint y: 54, distance: 47.0
click at [106, 55] on div "pickle" at bounding box center [163, 61] width 135 height 22
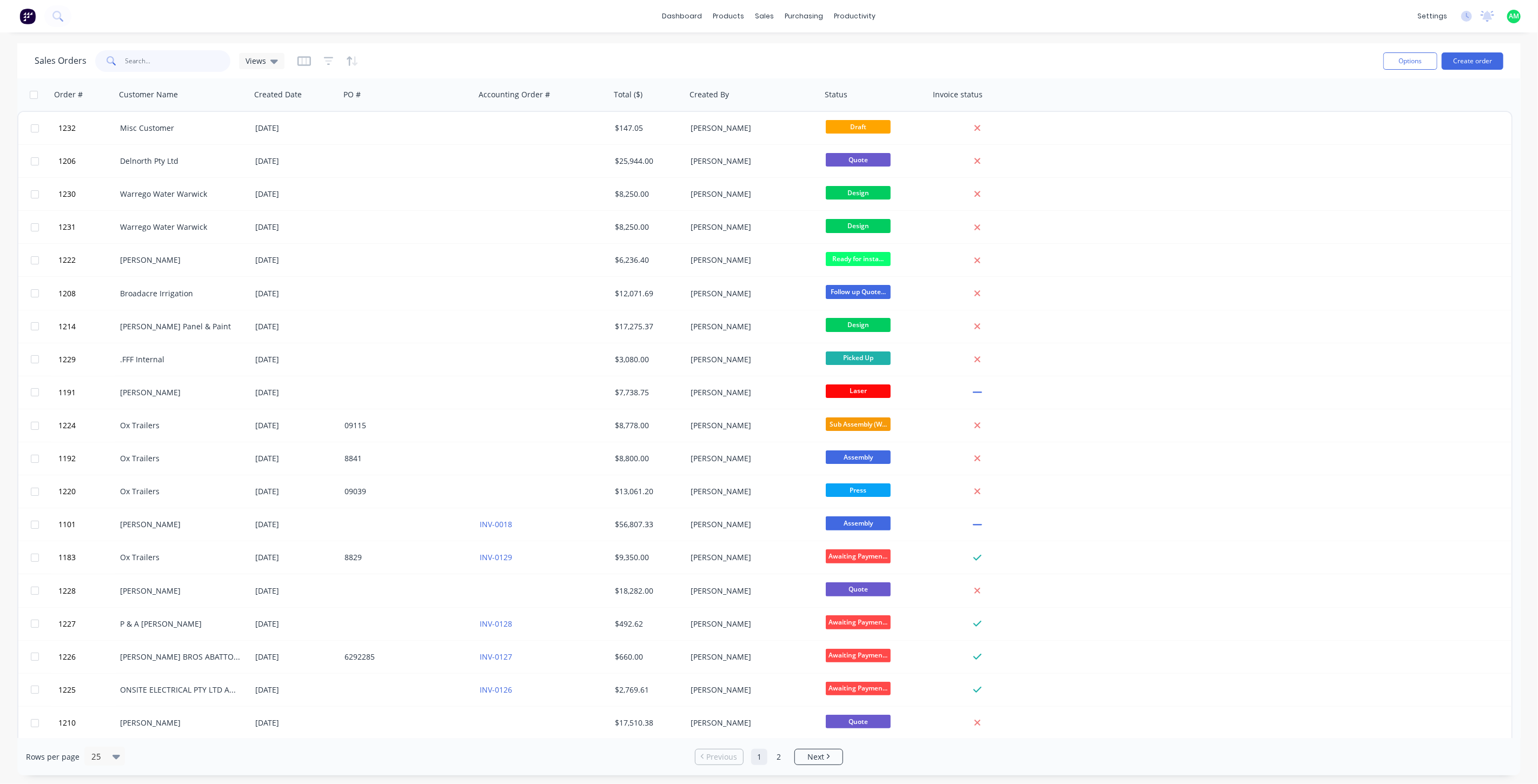
click at [158, 65] on input "text" at bounding box center [178, 61] width 106 height 22
type input "springwood"
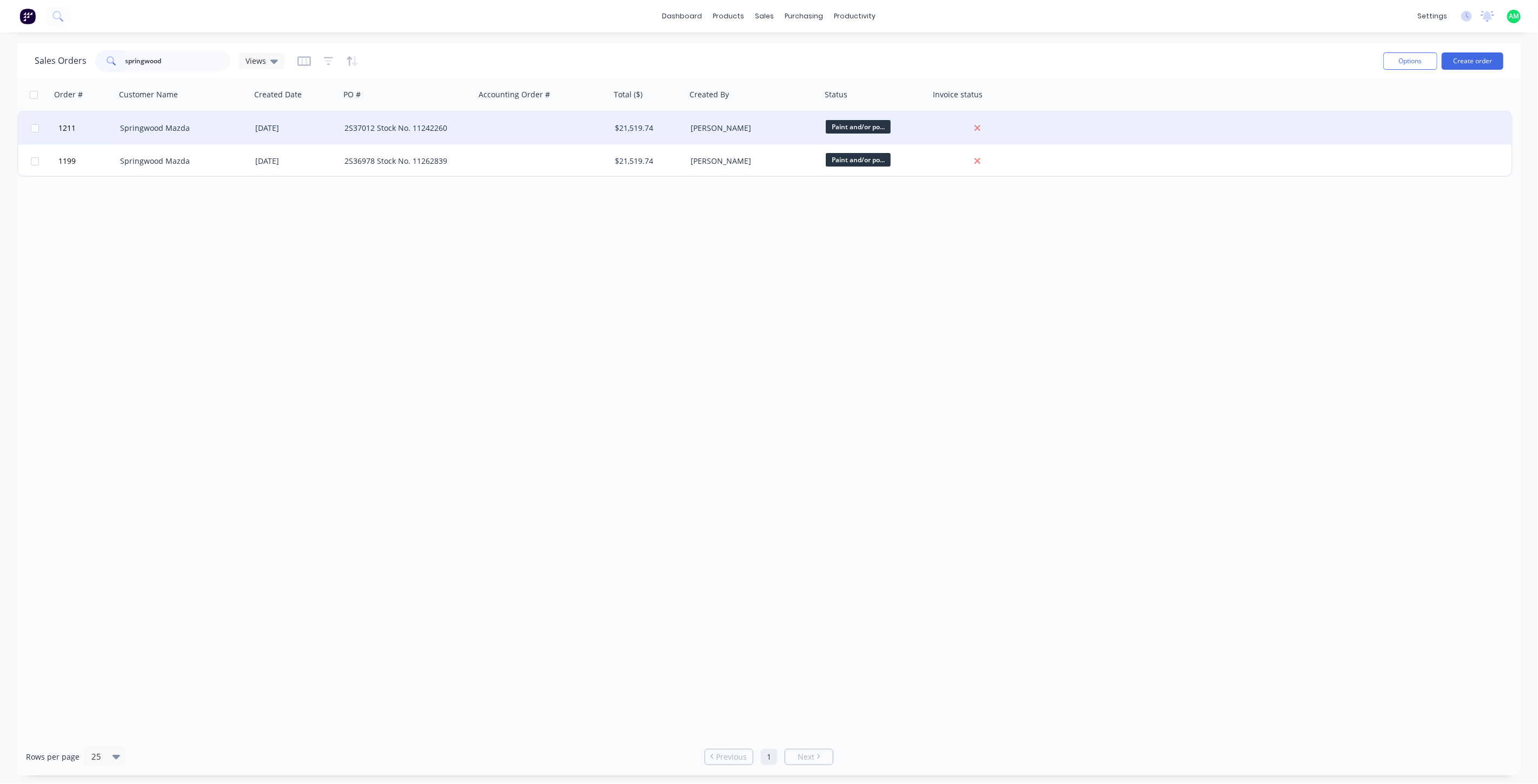
click at [209, 130] on div "Springwood Mazda" at bounding box center [180, 128] width 120 height 11
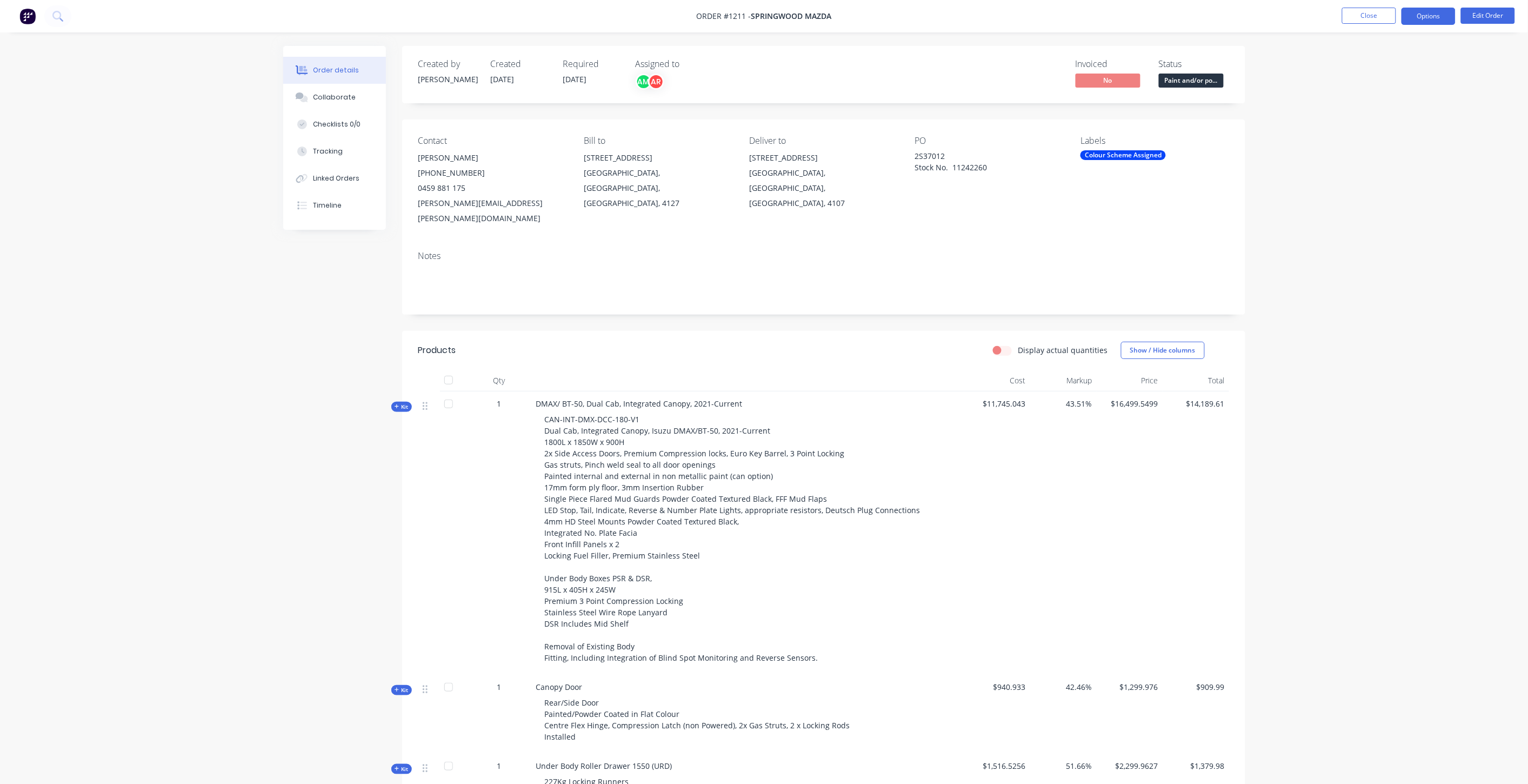
click at [1416, 22] on button "Options" at bounding box center [1429, 16] width 54 height 18
click at [1387, 125] on div "Work Order" at bounding box center [1396, 130] width 99 height 16
click at [1414, 114] on div "Without pricing" at bounding box center [1396, 109] width 99 height 16
click at [334, 174] on div "Linked Orders" at bounding box center [336, 179] width 46 height 10
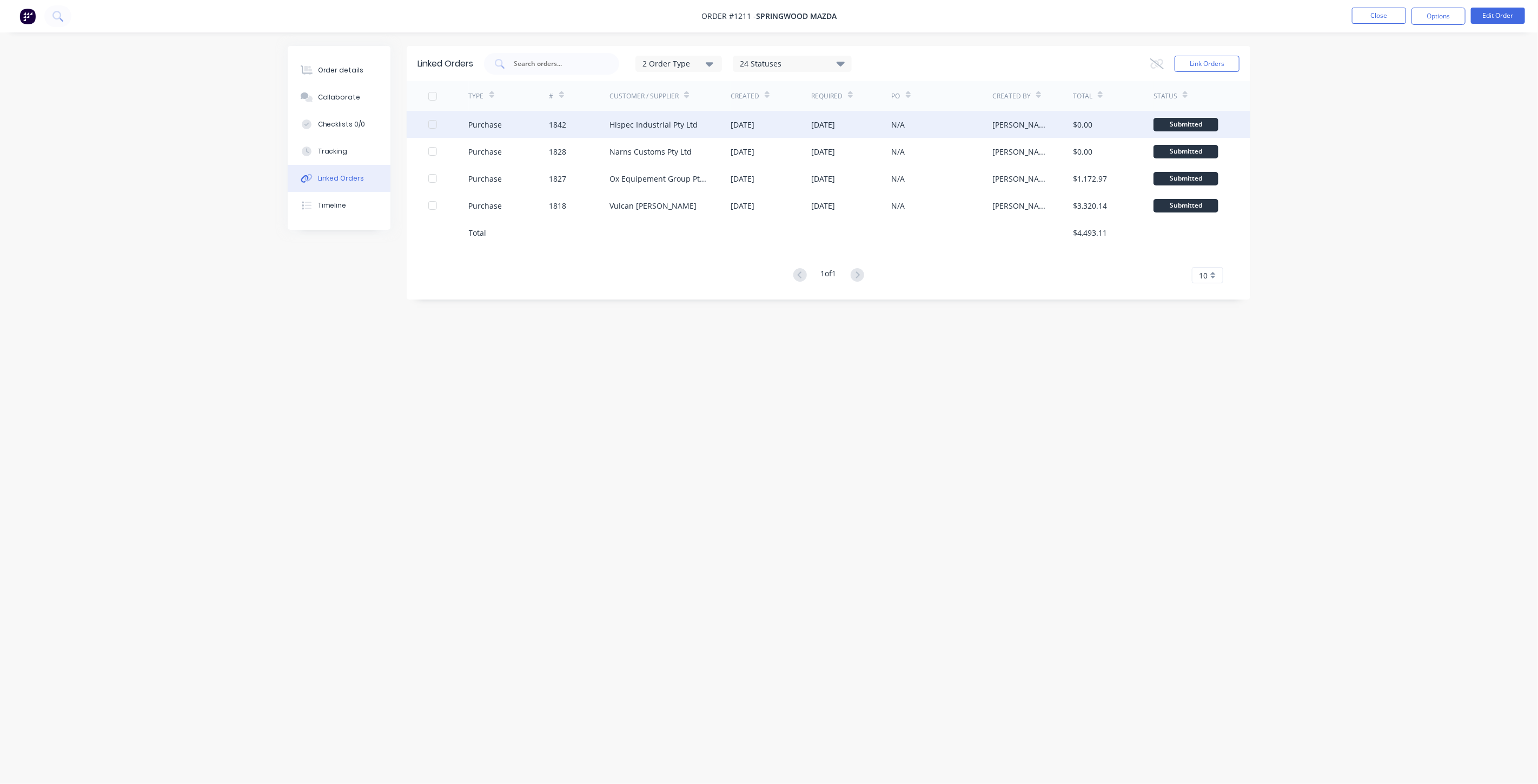
click at [605, 122] on div "1842" at bounding box center [579, 124] width 61 height 27
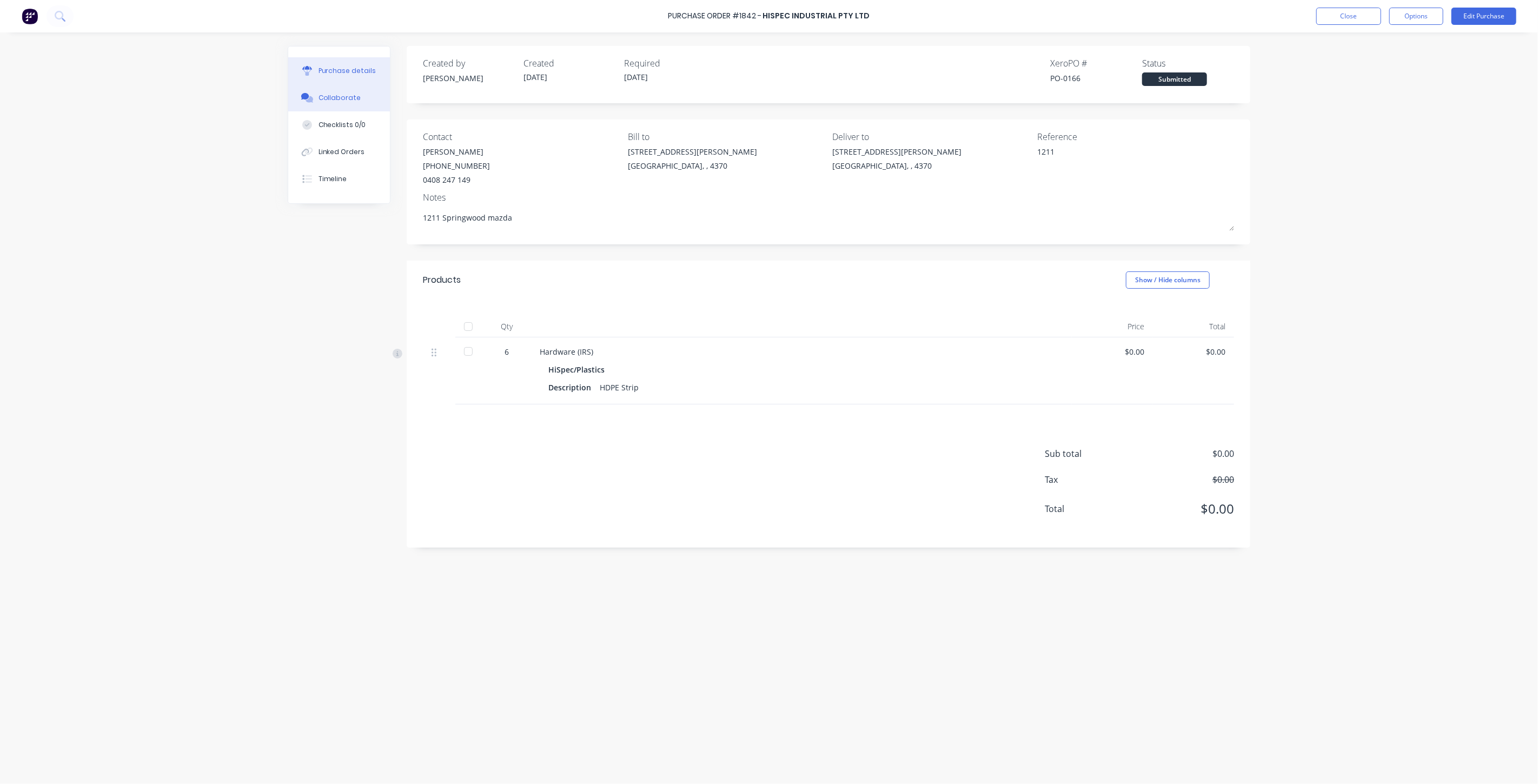
click at [330, 101] on div "Collaborate" at bounding box center [340, 98] width 43 height 10
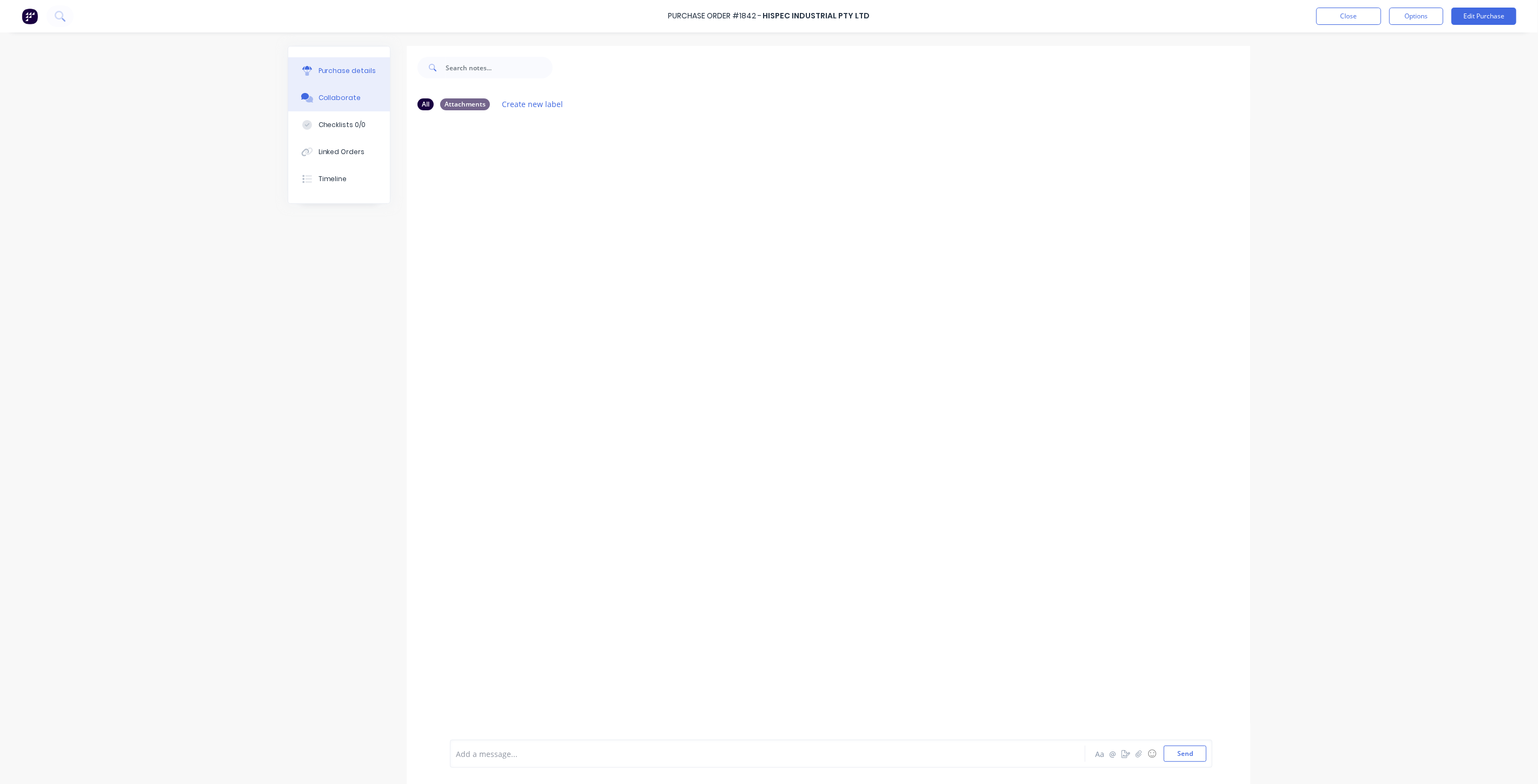
click at [332, 66] on div "Purchase details" at bounding box center [347, 71] width 58 height 10
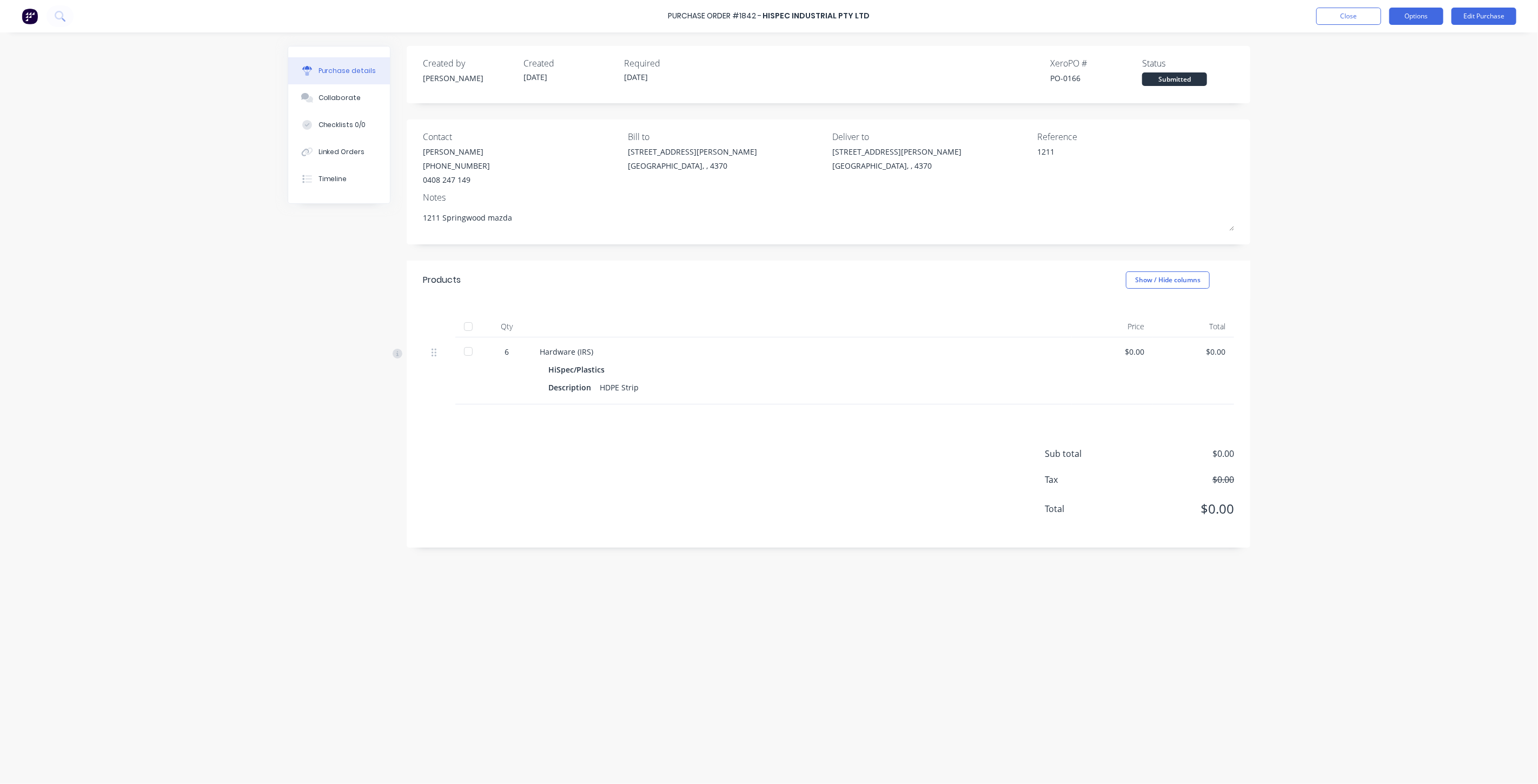
click at [1395, 20] on button "Options" at bounding box center [1416, 16] width 54 height 18
click at [1387, 46] on div "Print / Email" at bounding box center [1392, 44] width 83 height 16
click at [1382, 66] on div "With pricing" at bounding box center [1392, 66] width 83 height 16
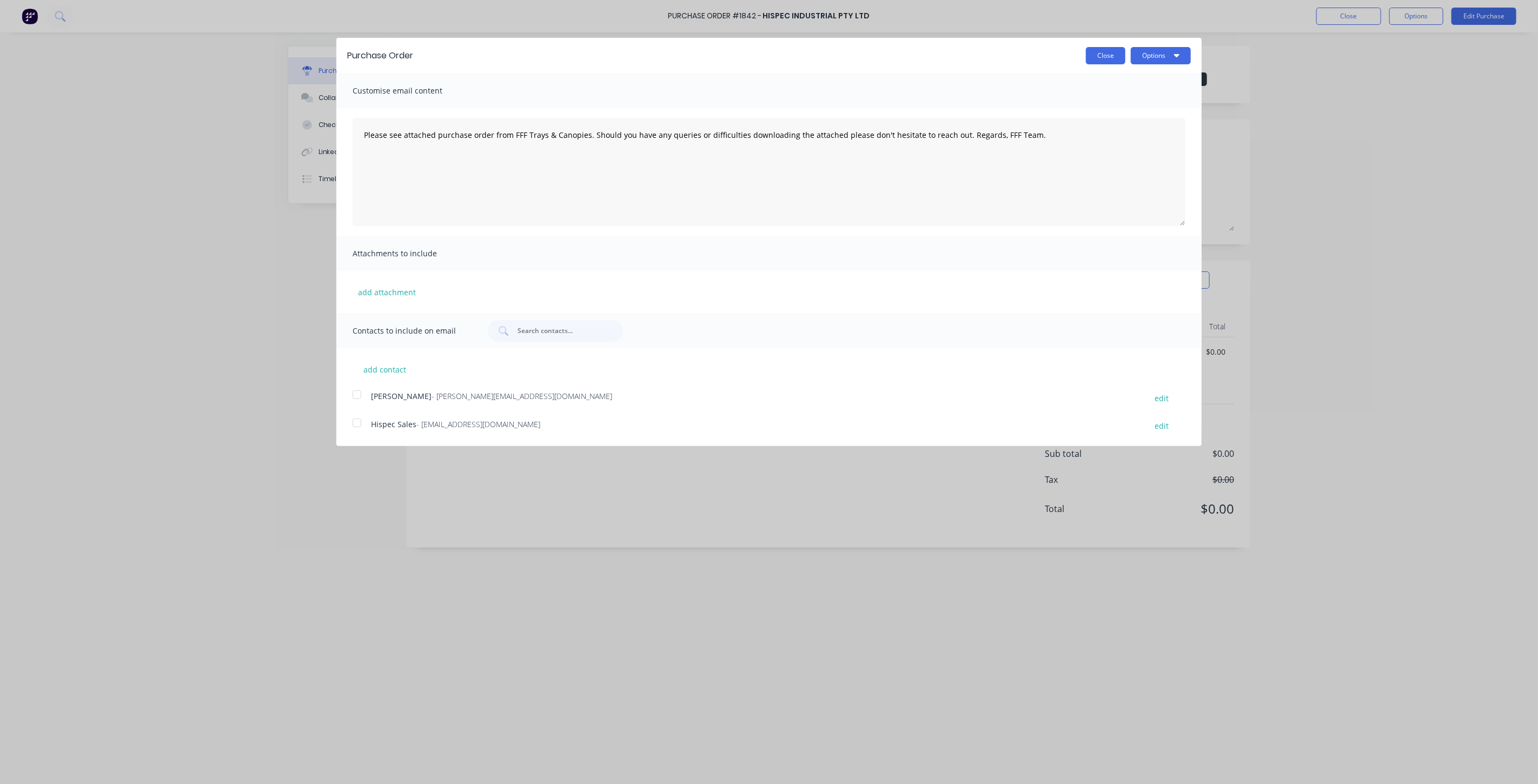
click at [1088, 55] on button "Close" at bounding box center [1105, 56] width 39 height 18
type textarea "x"
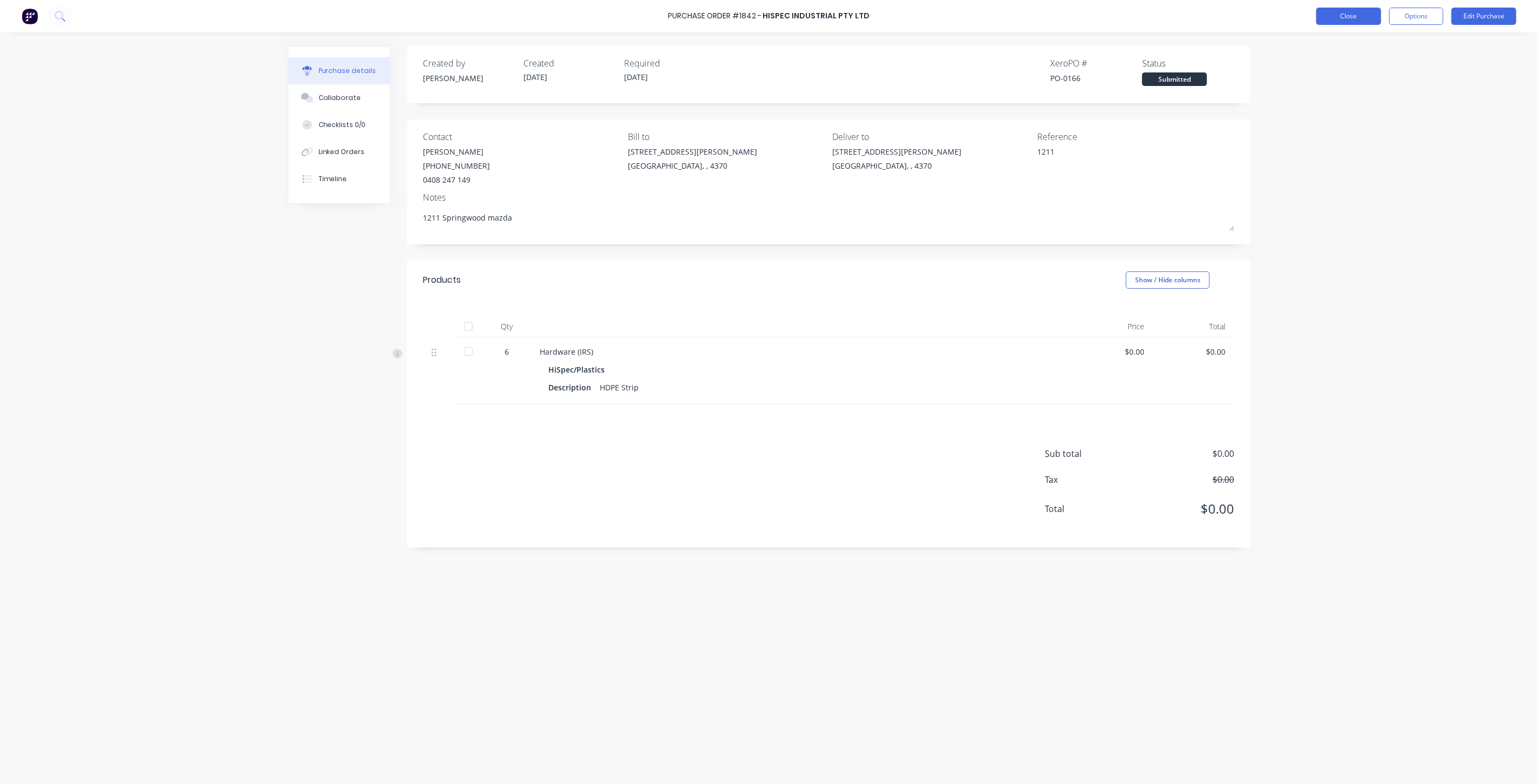
click at [1348, 8] on button "Close" at bounding box center [1348, 16] width 65 height 18
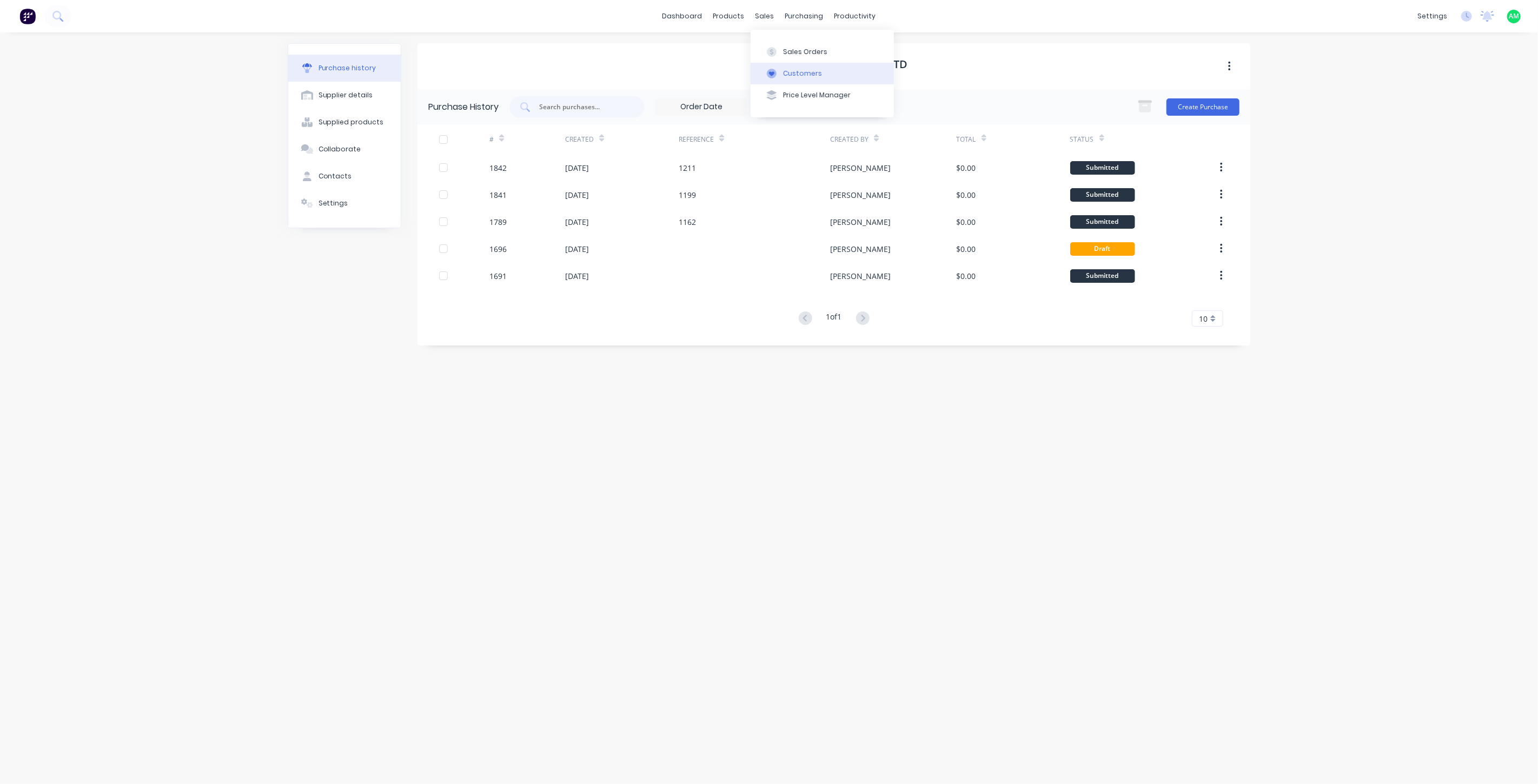
click at [786, 69] on div "Customers" at bounding box center [802, 74] width 39 height 10
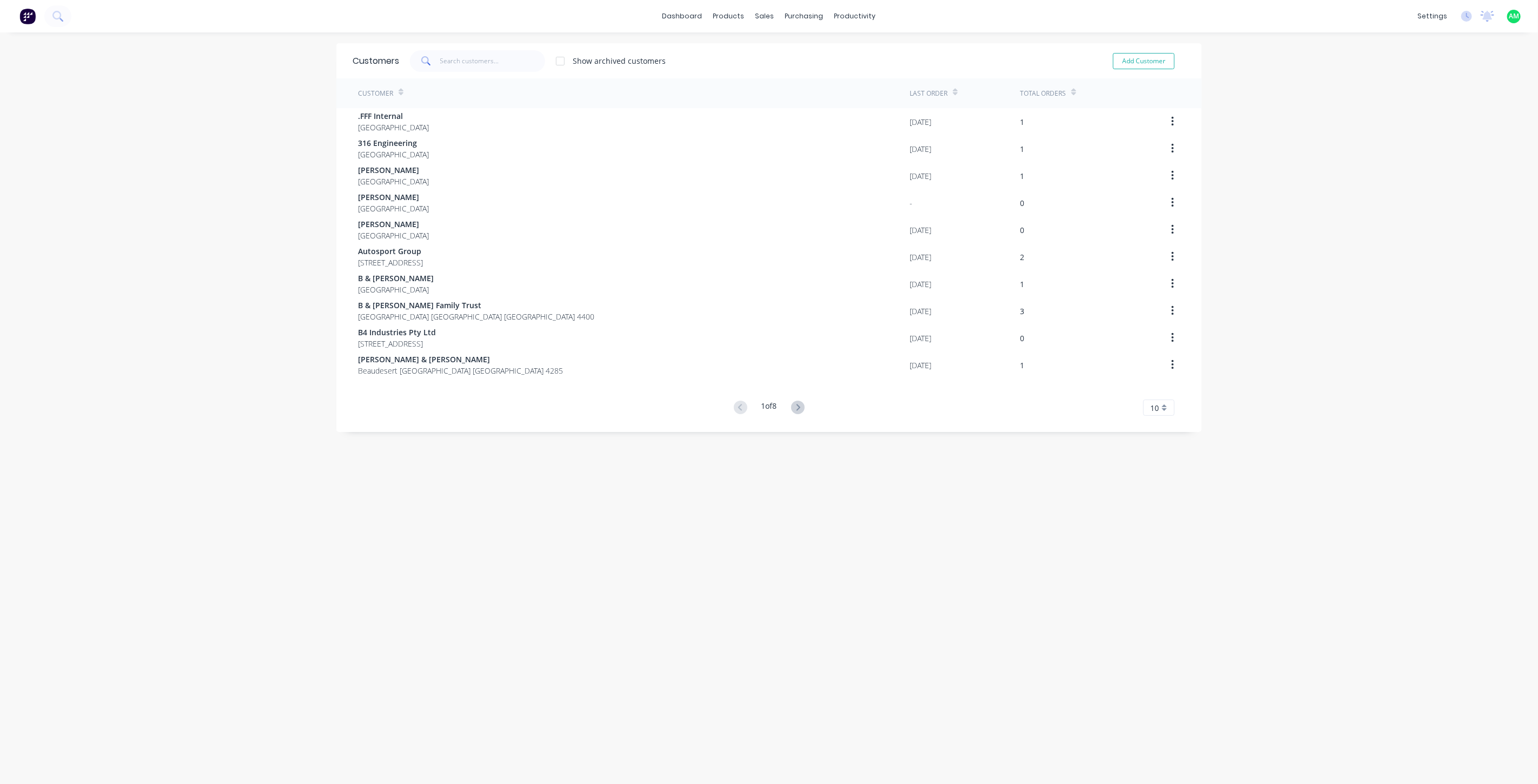
click at [435, 56] on span at bounding box center [425, 61] width 30 height 22
click at [466, 56] on input "text" at bounding box center [493, 61] width 106 height 22
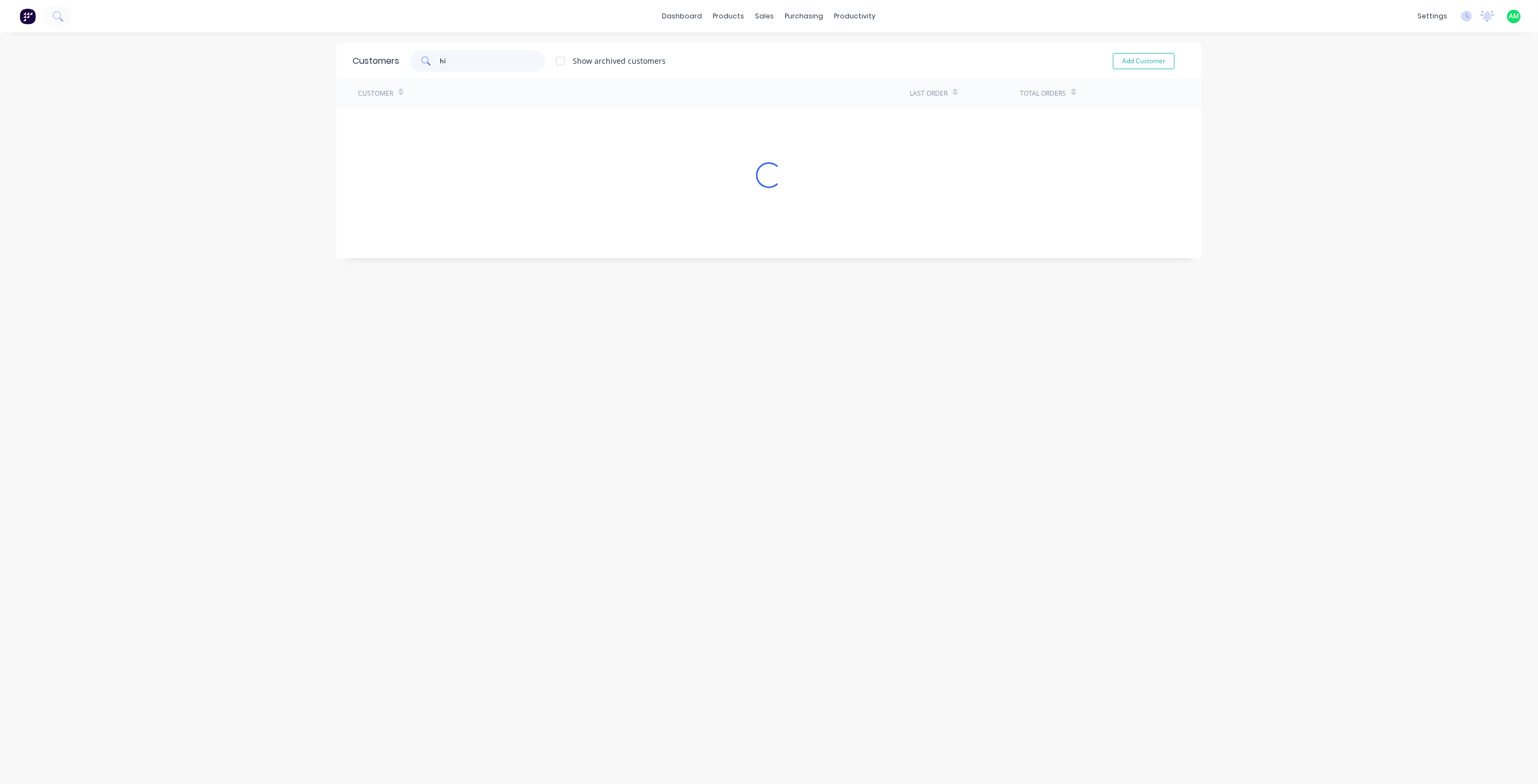
type input "h"
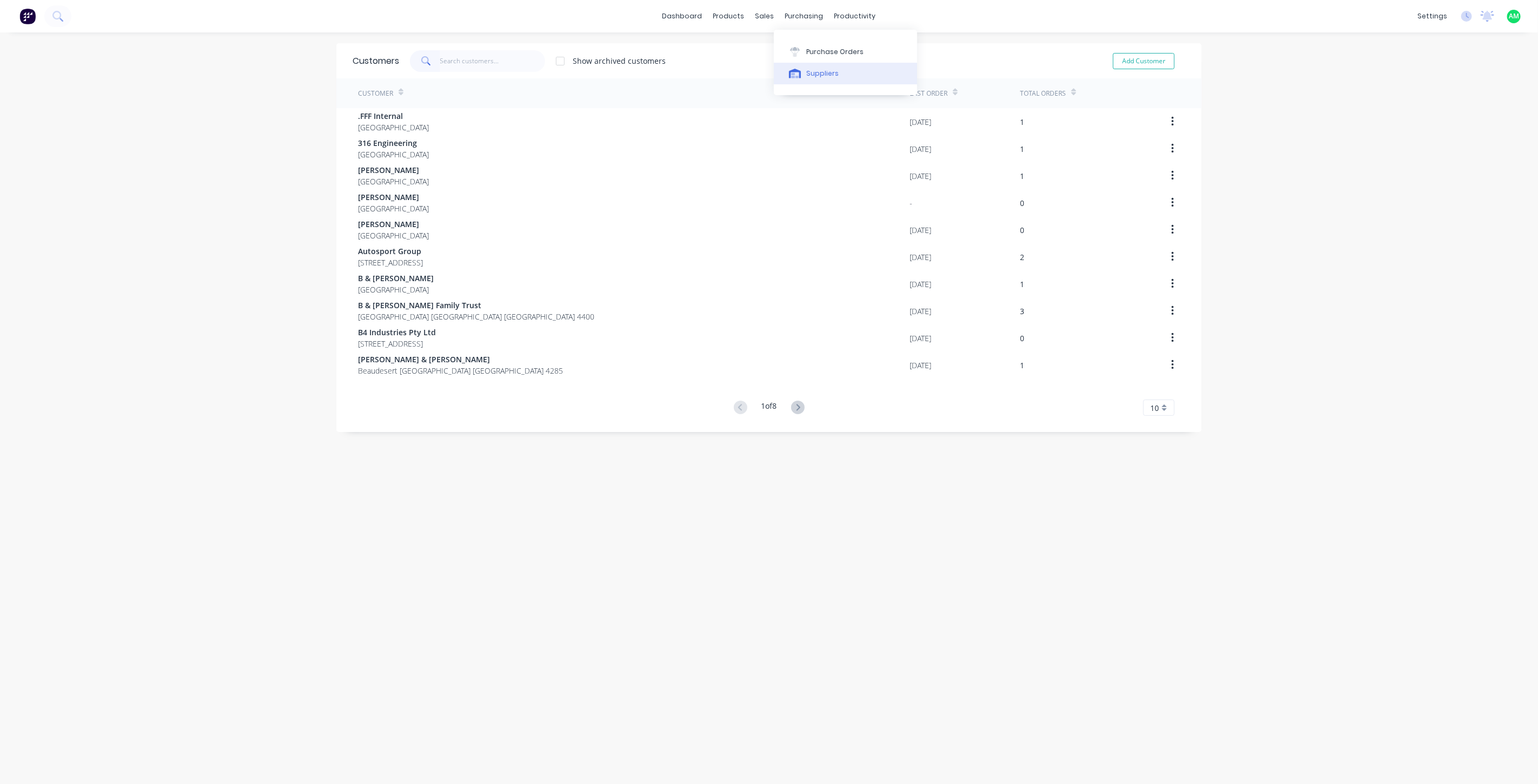
click at [804, 68] on button "Suppliers" at bounding box center [845, 73] width 143 height 22
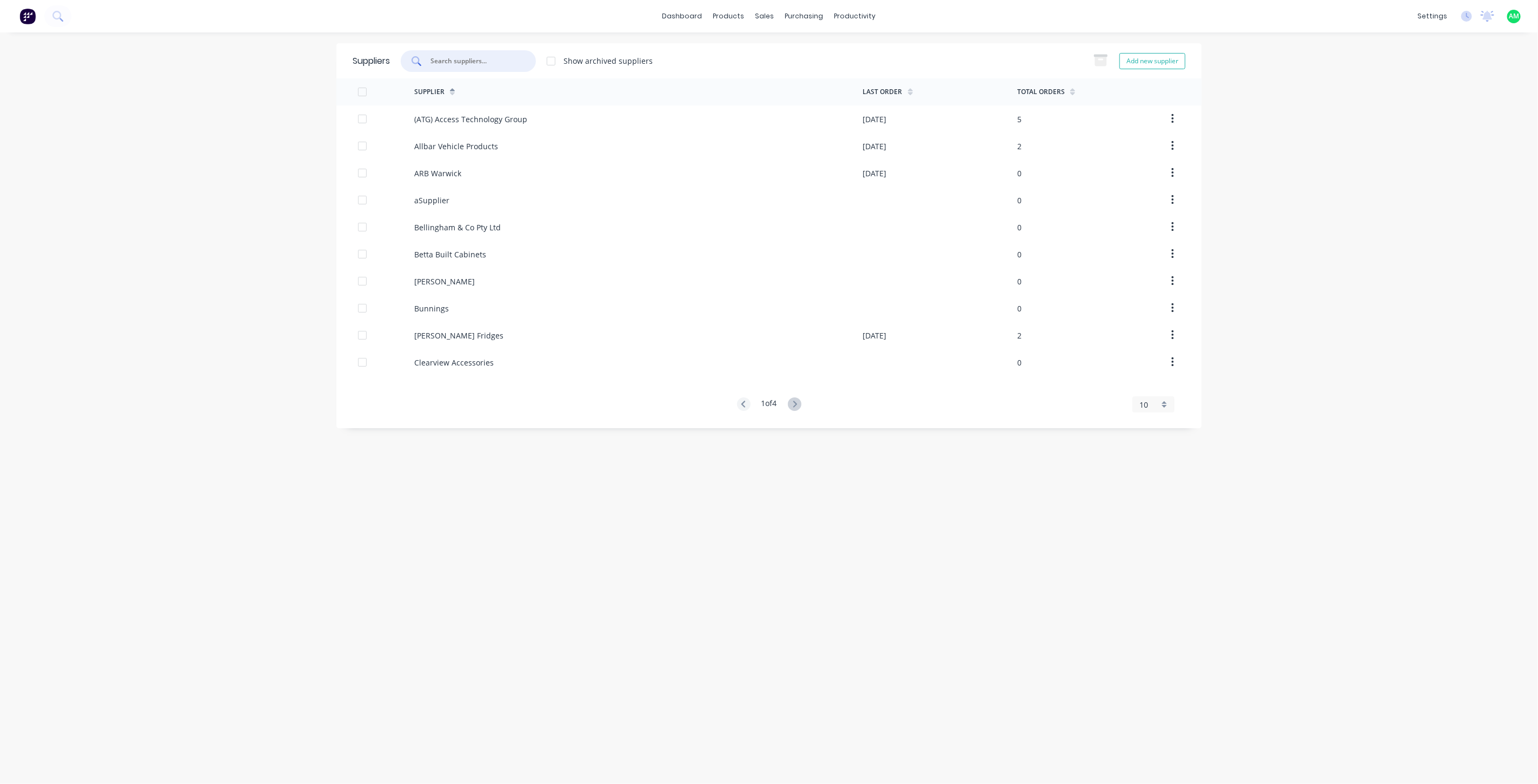
click at [461, 64] on input "text" at bounding box center [474, 61] width 90 height 11
type input "hispec"
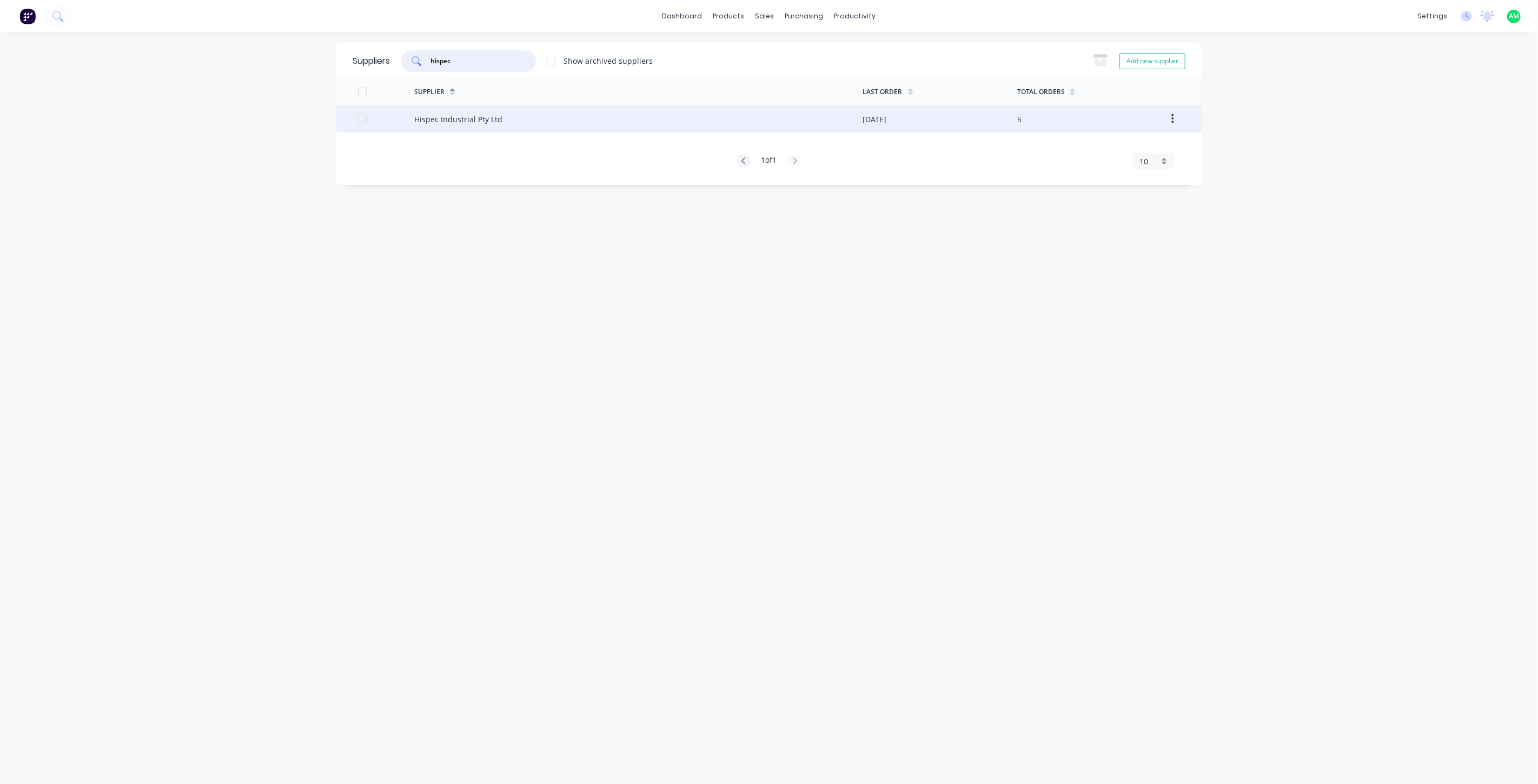
click at [501, 122] on div "Hispec Industrial Pty Ltd" at bounding box center [639, 119] width 449 height 27
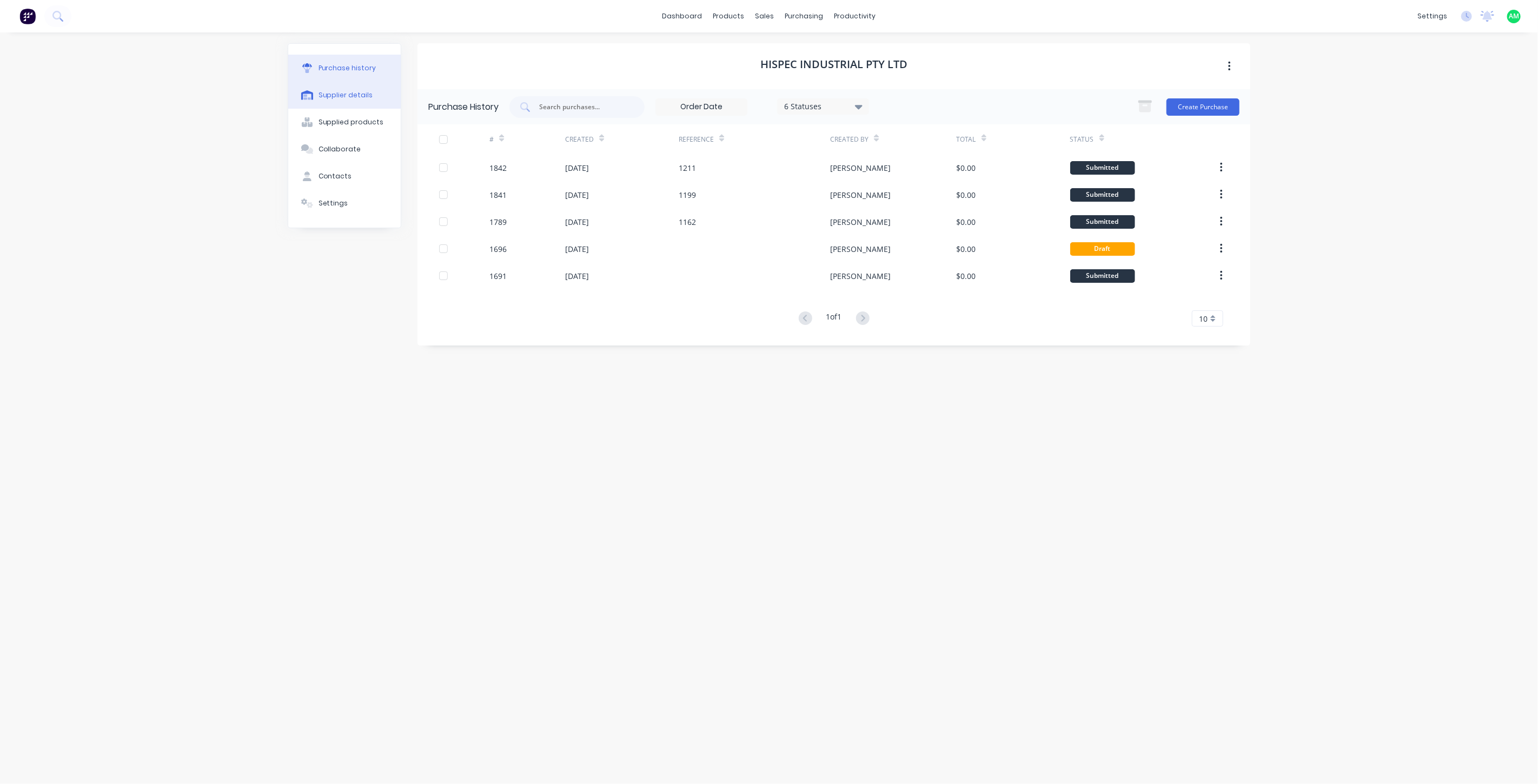
click at [341, 96] on div "Supplier details" at bounding box center [345, 95] width 54 height 10
select select "AU"
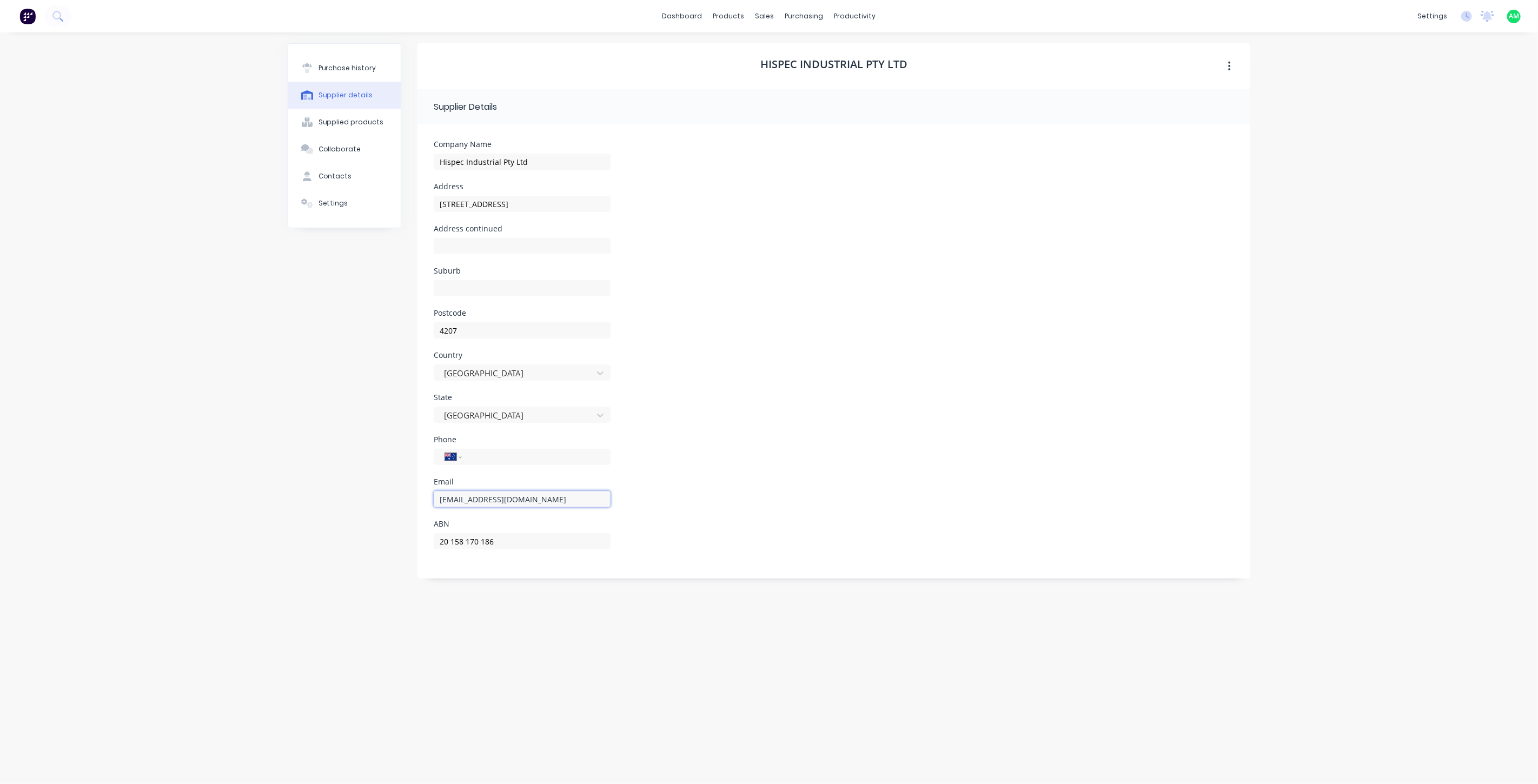
click at [461, 497] on input "result@hispec.com.au" at bounding box center [522, 499] width 177 height 16
drag, startPoint x: 534, startPoint y: 499, endPoint x: 377, endPoint y: 505, distance: 157.1
click at [360, 496] on div "Purchase history Supplier details Supplied products Collaborate Contacts Settin…" at bounding box center [769, 403] width 963 height 719
click at [460, 498] on input "result@hispec.com.au" at bounding box center [522, 499] width 177 height 16
drag, startPoint x: 460, startPoint y: 498, endPoint x: 417, endPoint y: 498, distance: 43.0
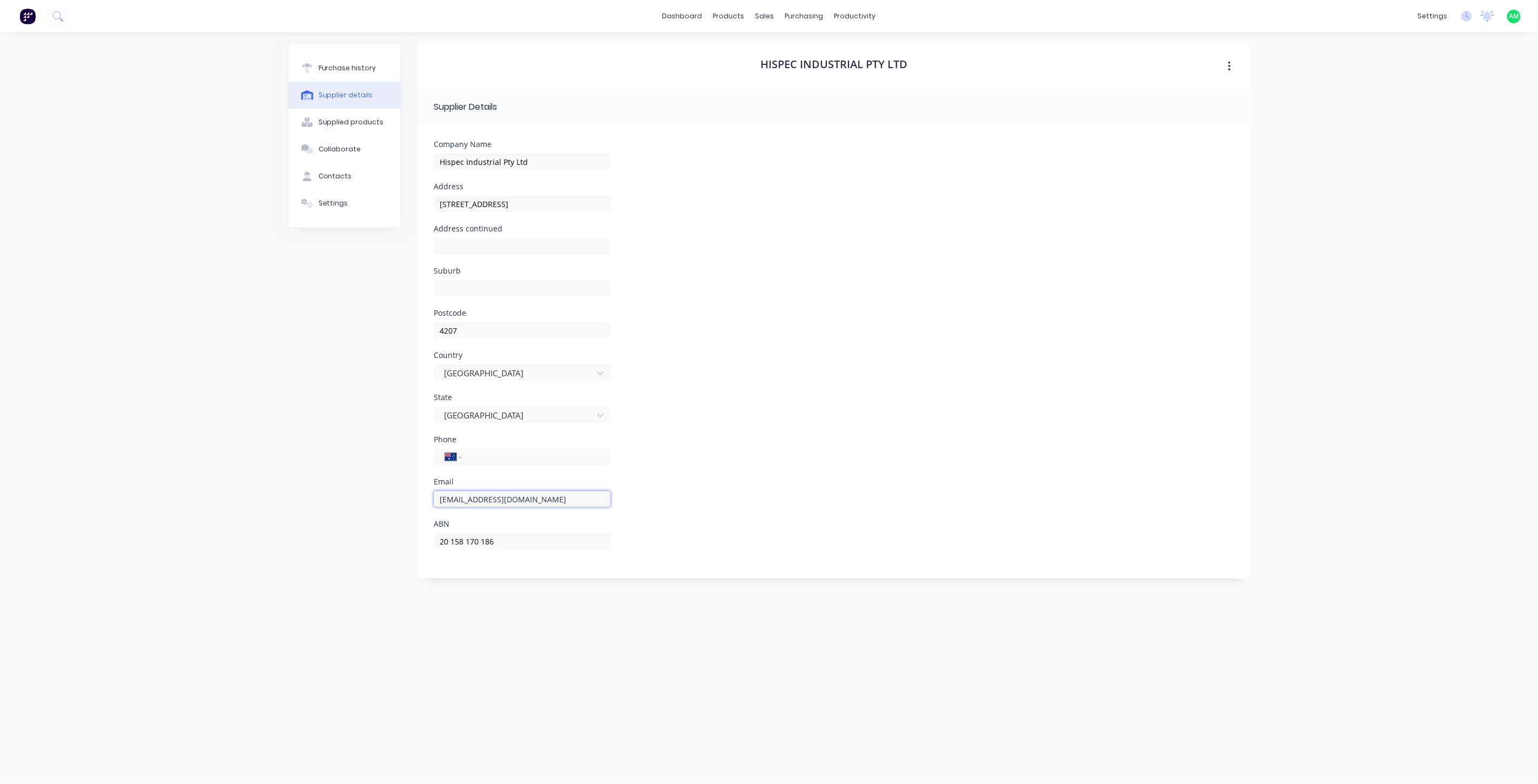
click at [417, 498] on form "Company Name Hispec Industrial Pty Ltd Address 26 Access Avenue Address continu…" at bounding box center [833, 351] width 832 height 454
click at [458, 498] on input "Yatalla@hispec.com.au" at bounding box center [522, 499] width 177 height 16
type input "Yatala@hispec.com.au"
click at [701, 510] on div "Email Yatala@hispec.com.au" at bounding box center [834, 498] width 801 height 42
click at [510, 289] on input at bounding box center [522, 288] width 177 height 16
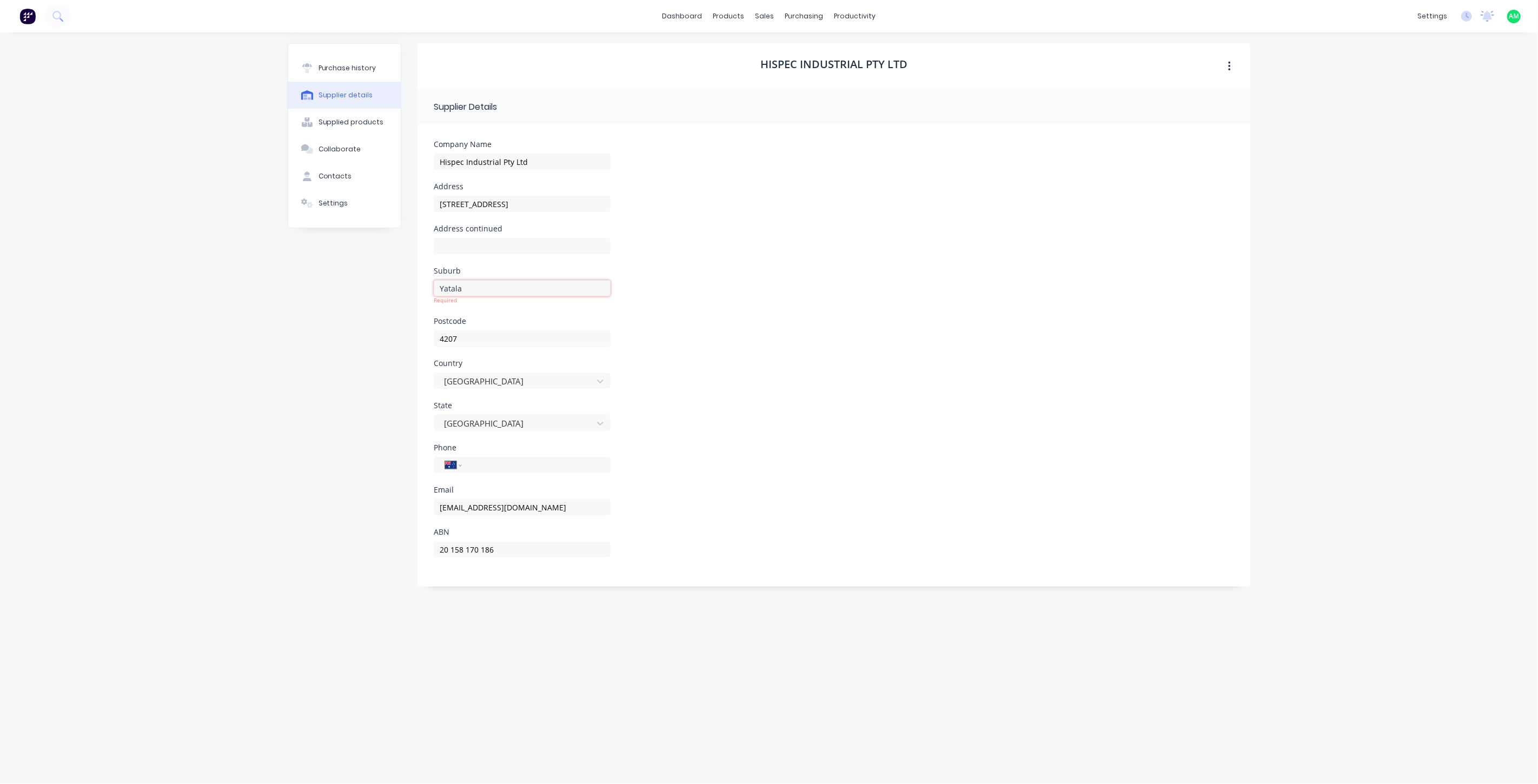
type input "Yatala"
click at [727, 324] on div "Postcode 4207" at bounding box center [834, 330] width 801 height 42
click at [806, 16] on div "purchasing" at bounding box center [804, 16] width 49 height 16
click at [824, 51] on div "Purchase Orders" at bounding box center [839, 52] width 58 height 10
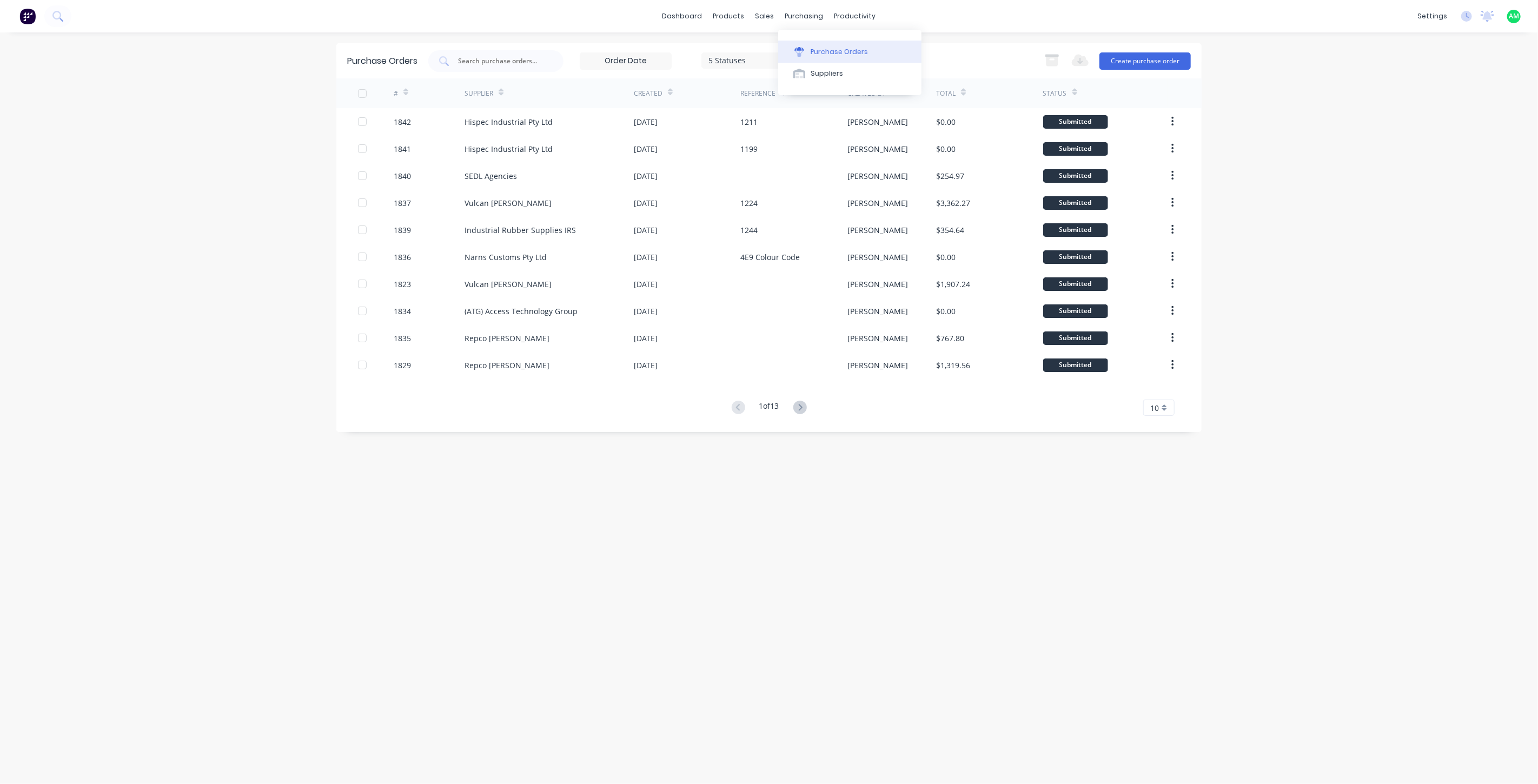
click at [812, 44] on button "Purchase Orders" at bounding box center [849, 51] width 143 height 22
click at [814, 52] on div "Purchase Orders" at bounding box center [839, 52] width 58 height 10
click at [801, 14] on div "purchasing" at bounding box center [804, 16] width 49 height 16
click at [789, 46] on button "Sales Orders" at bounding box center [822, 51] width 143 height 22
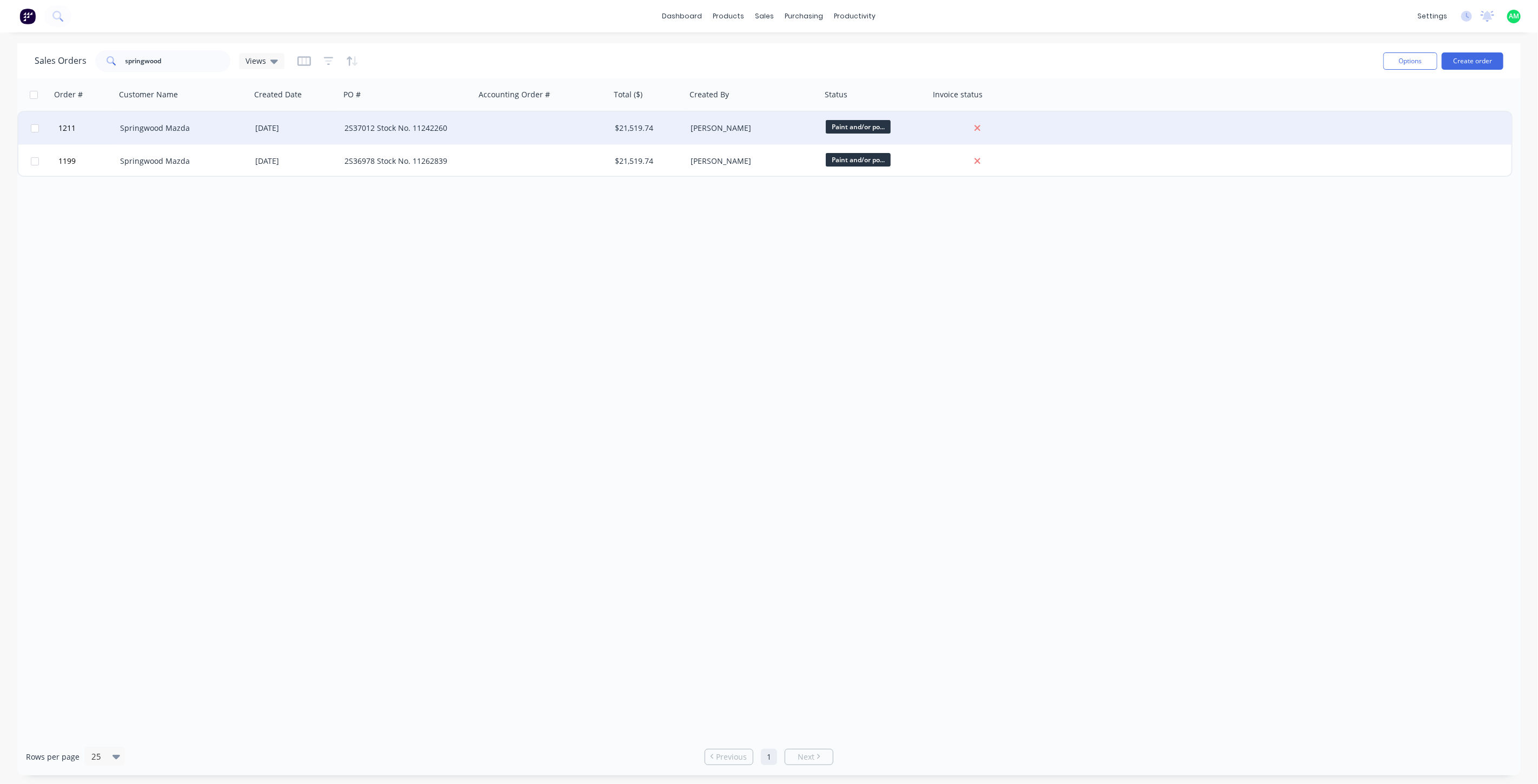
click at [158, 127] on div "Springwood Mazda" at bounding box center [180, 128] width 120 height 11
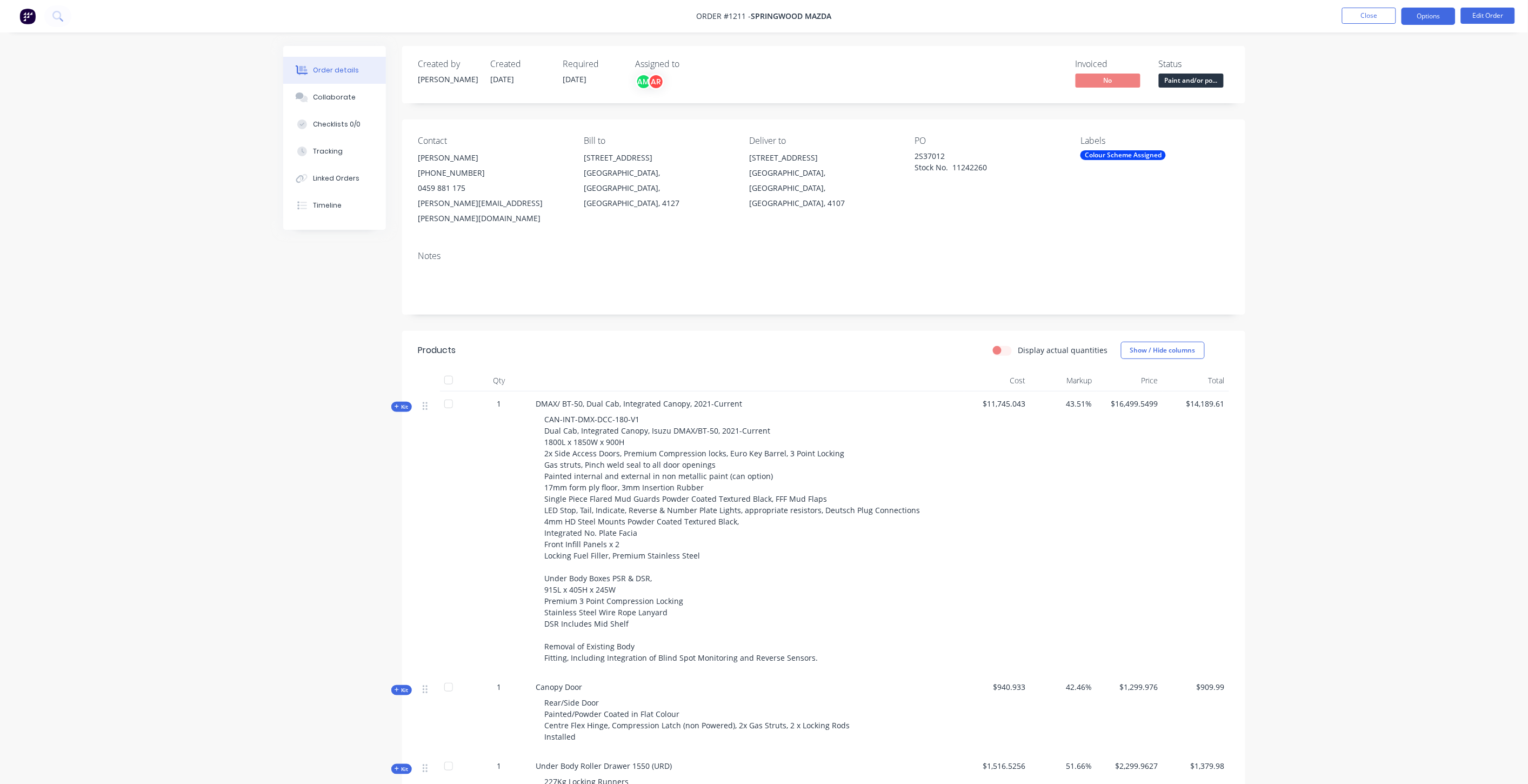
click at [1407, 22] on button "Options" at bounding box center [1429, 16] width 54 height 18
click at [1379, 194] on div "Purchase Products" at bounding box center [1396, 195] width 99 height 16
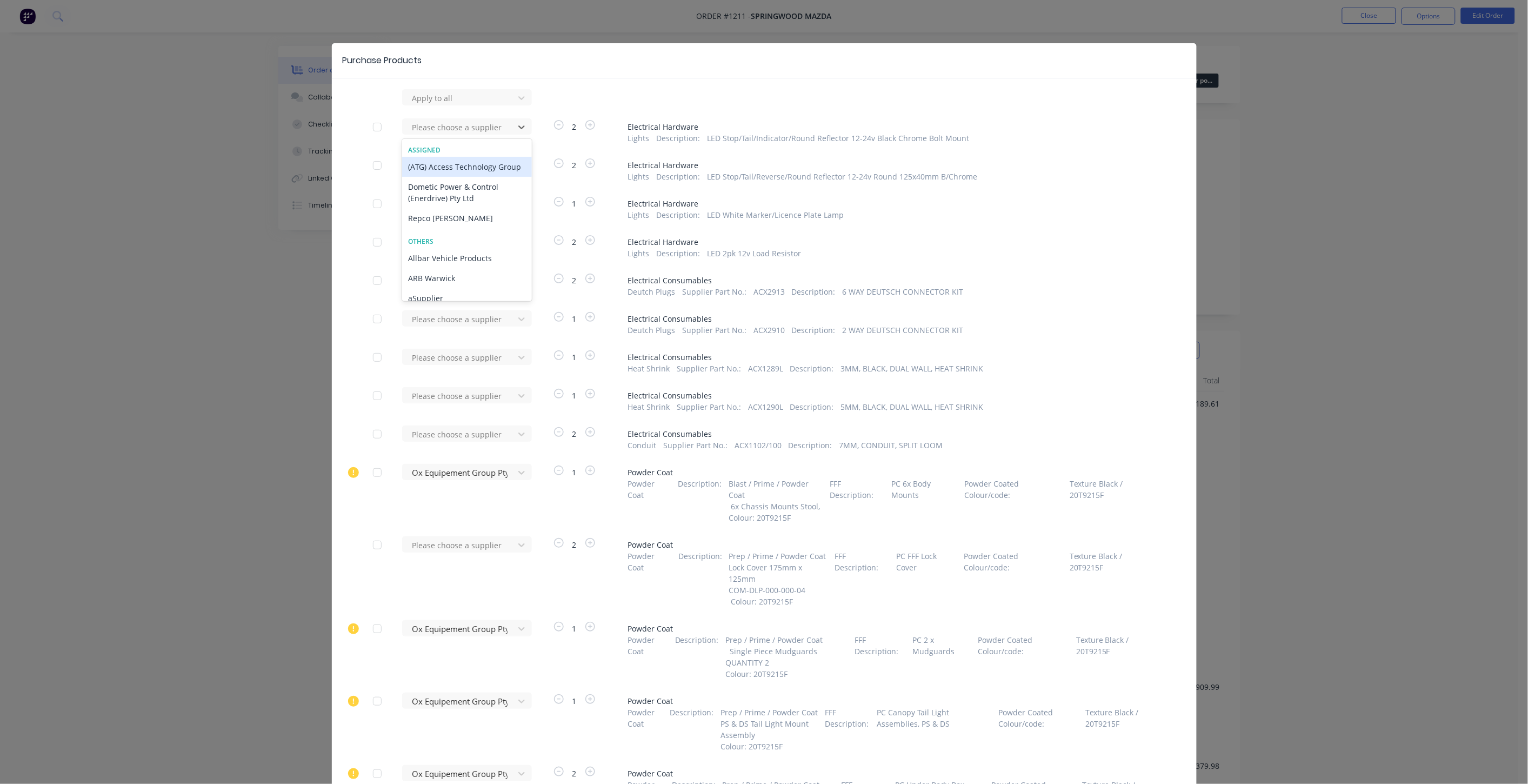
click at [495, 135] on div "Please choose a supplier" at bounding box center [460, 127] width 104 height 16
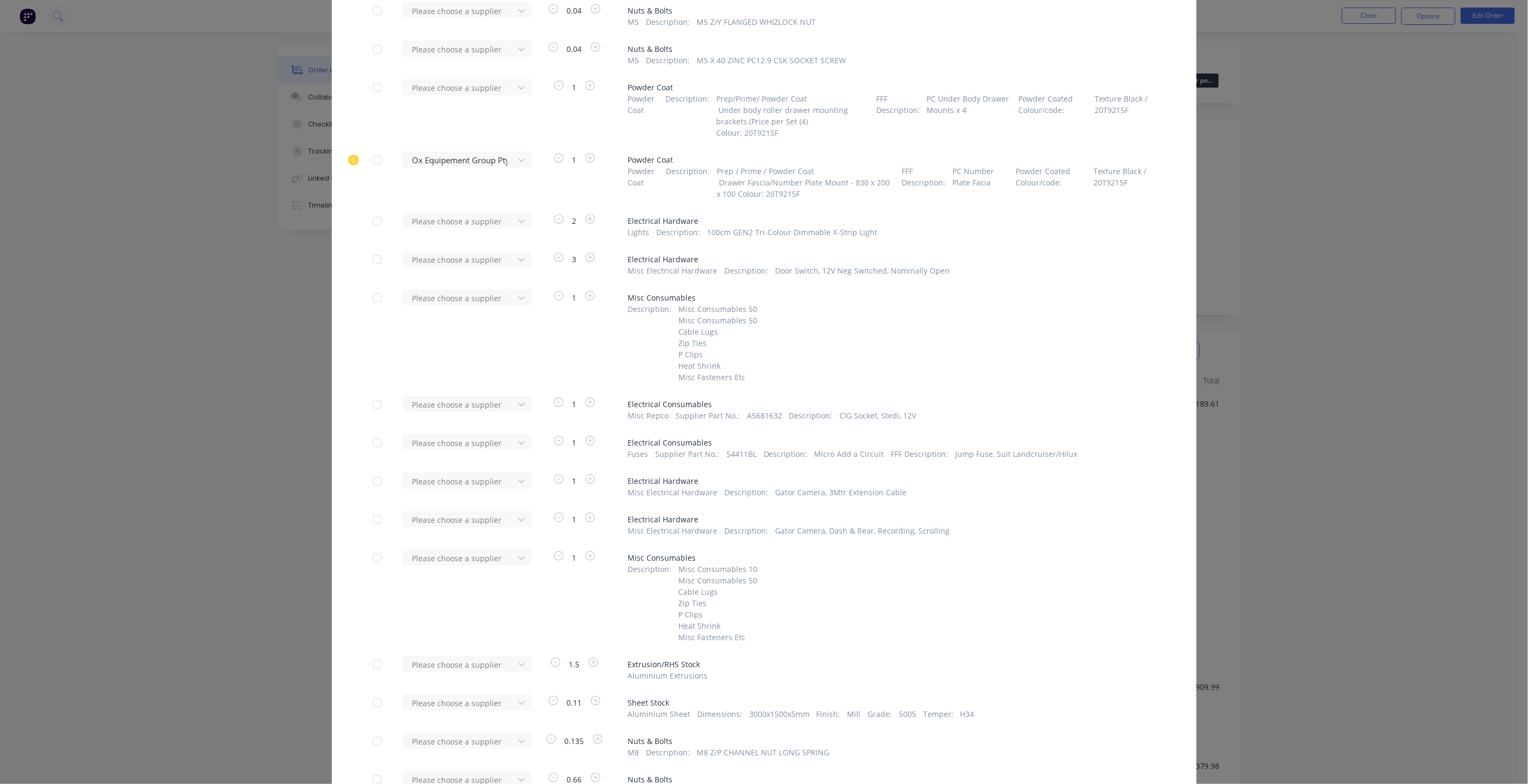
scroll to position [4409, 0]
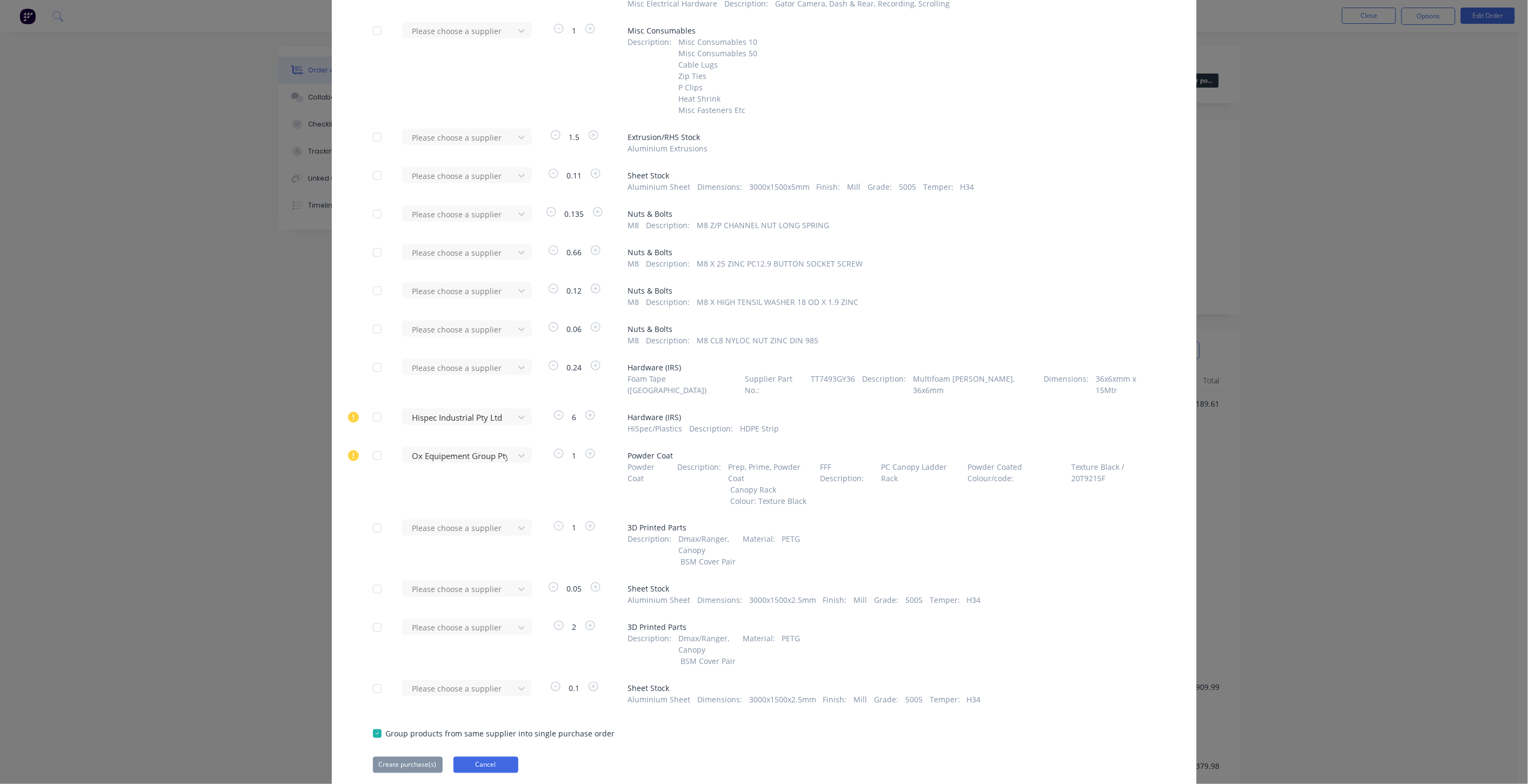
click at [484, 756] on button "Cancel" at bounding box center [486, 765] width 65 height 16
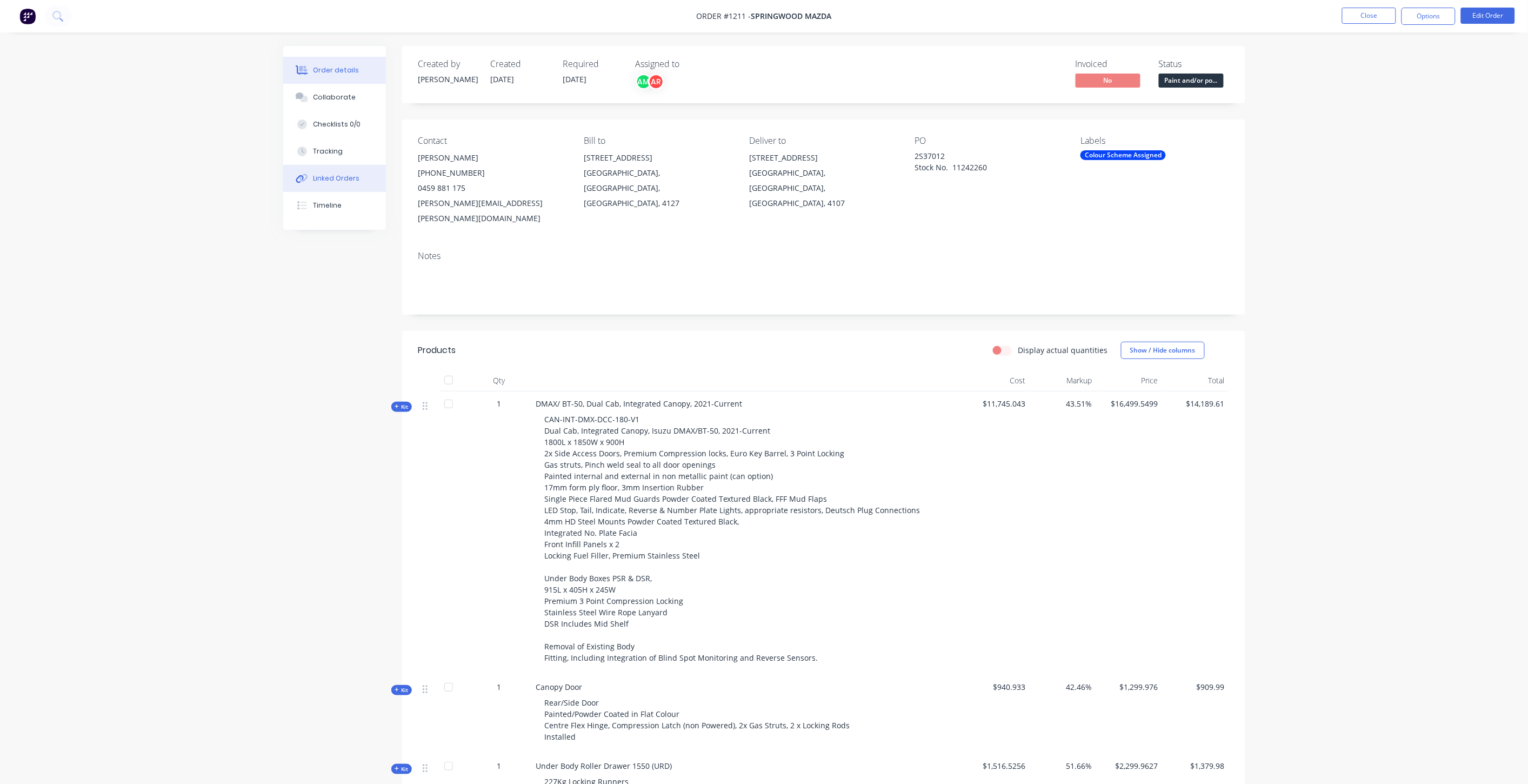
click at [319, 181] on div "Linked Orders" at bounding box center [336, 179] width 46 height 10
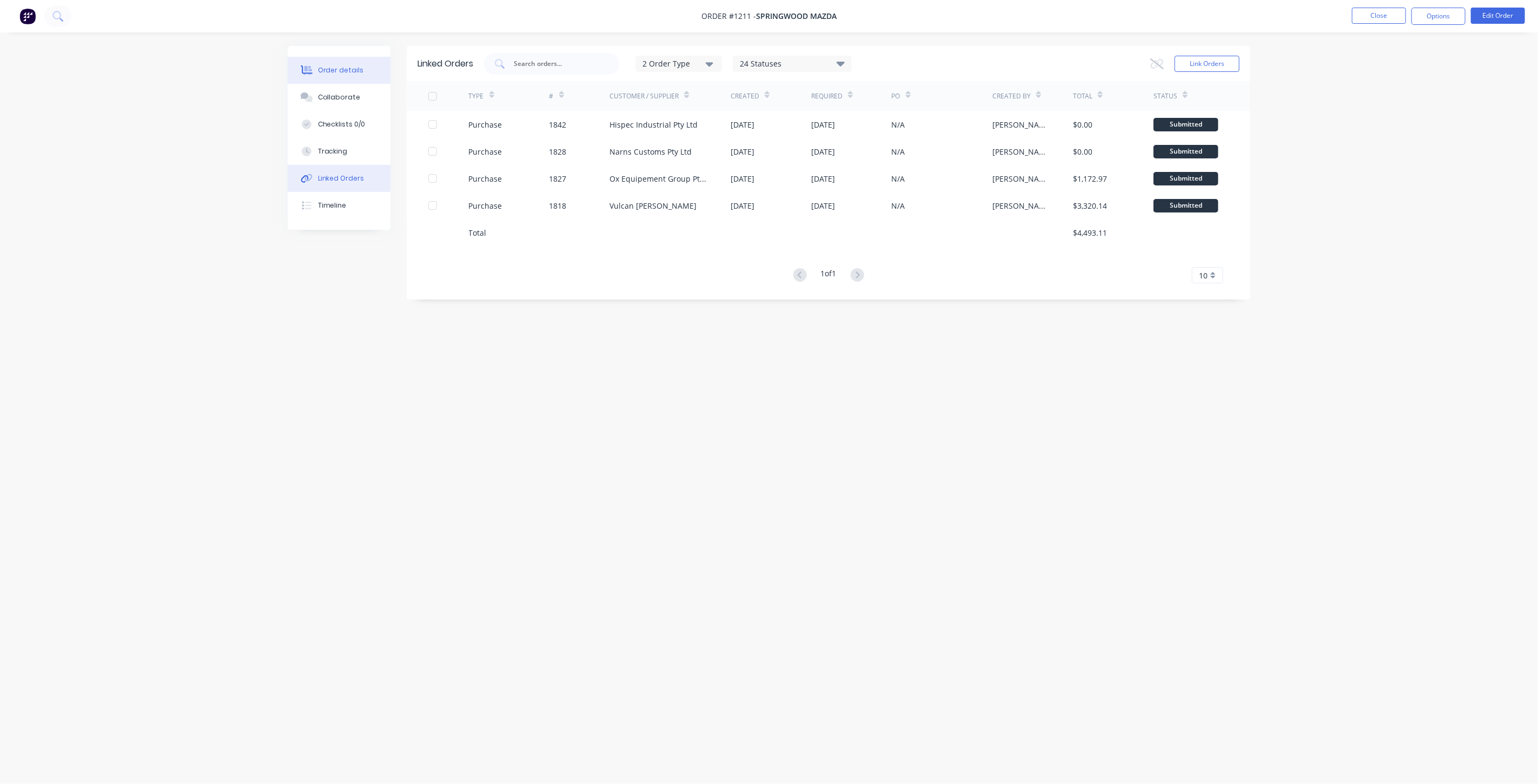
click at [333, 76] on button "Order details" at bounding box center [339, 70] width 103 height 27
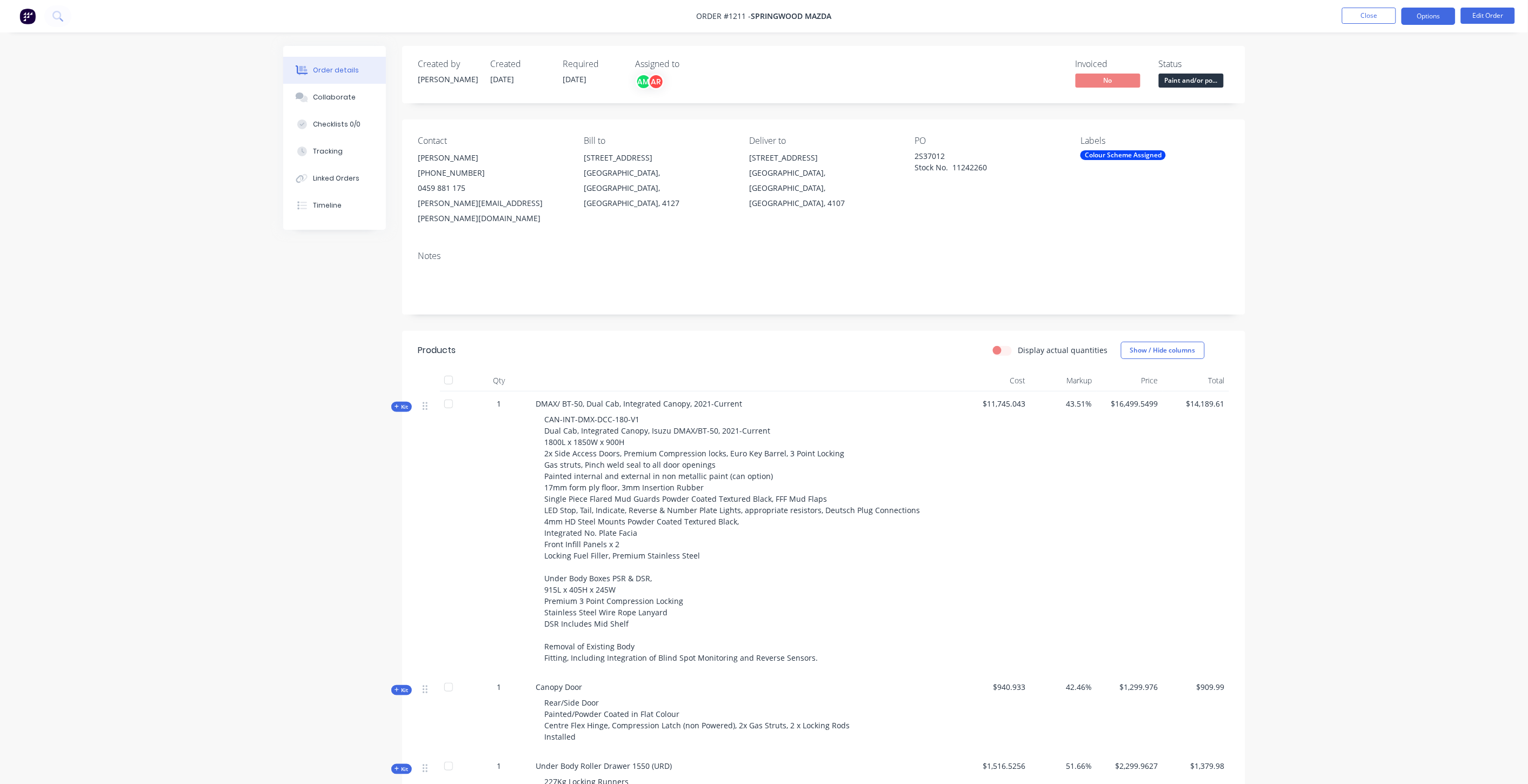
click at [1429, 18] on button "Options" at bounding box center [1429, 16] width 54 height 18
click at [1389, 181] on div "Purchase Products" at bounding box center [1396, 179] width 99 height 16
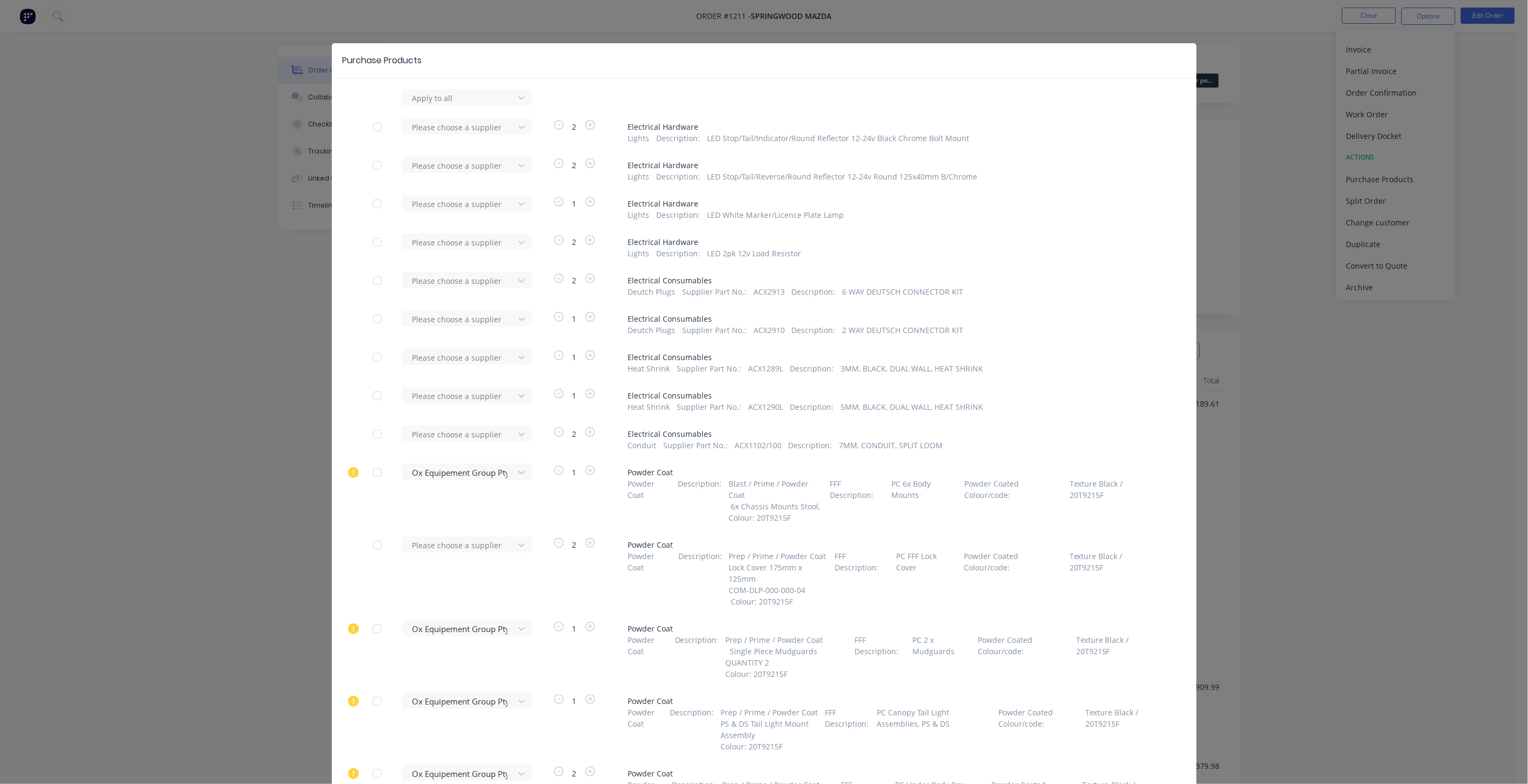
click at [375, 128] on div at bounding box center [377, 127] width 22 height 22
click at [444, 123] on div at bounding box center [460, 128] width 98 height 14
type input "re"
click at [465, 166] on div "Repco [PERSON_NAME]" at bounding box center [467, 167] width 130 height 20
click at [370, 166] on div at bounding box center [377, 165] width 22 height 22
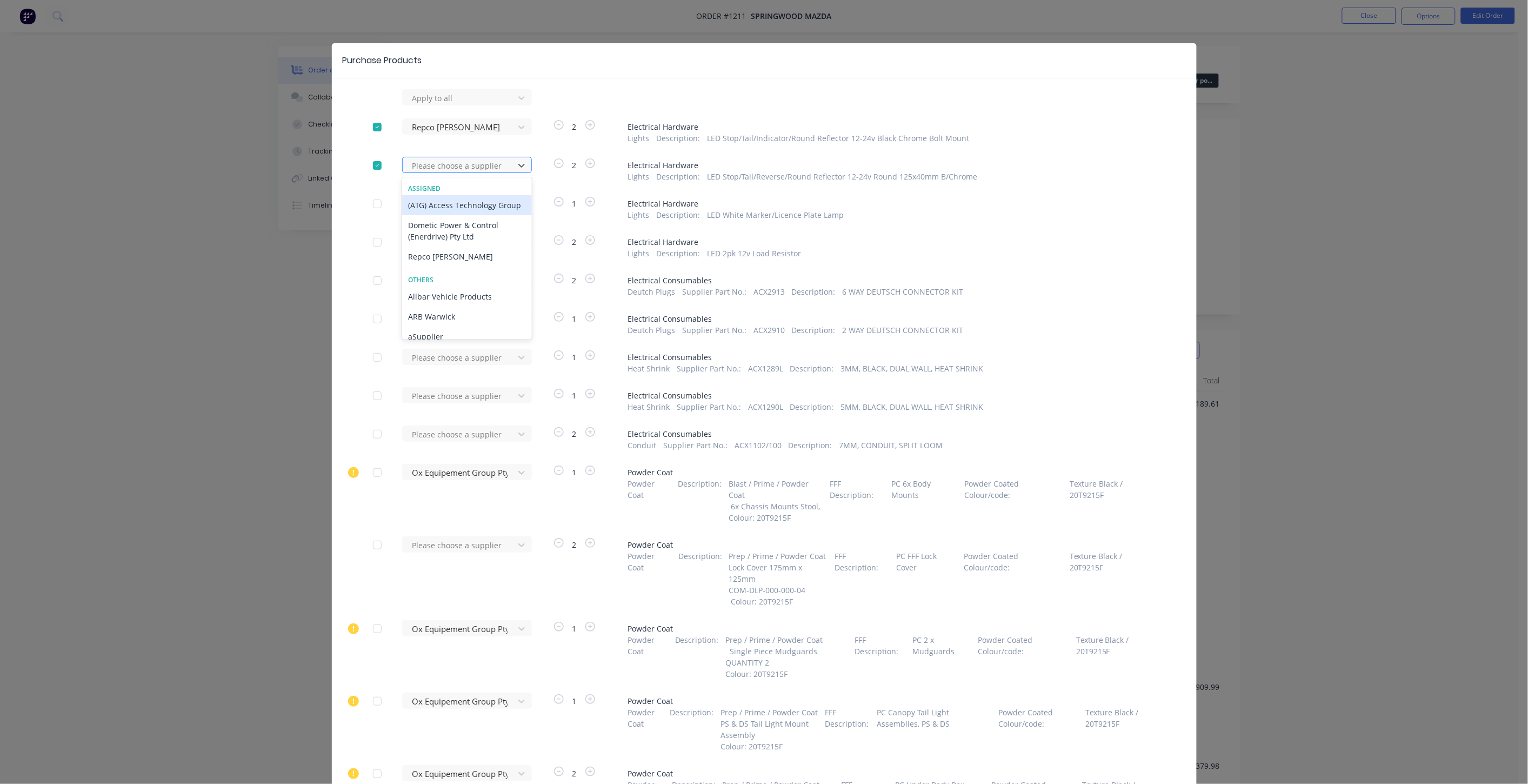
click at [435, 161] on div at bounding box center [460, 166] width 98 height 14
type input "re"
click at [441, 206] on div "Repco [PERSON_NAME]" at bounding box center [467, 205] width 130 height 20
click at [462, 105] on div at bounding box center [460, 98] width 98 height 14
type input "re"
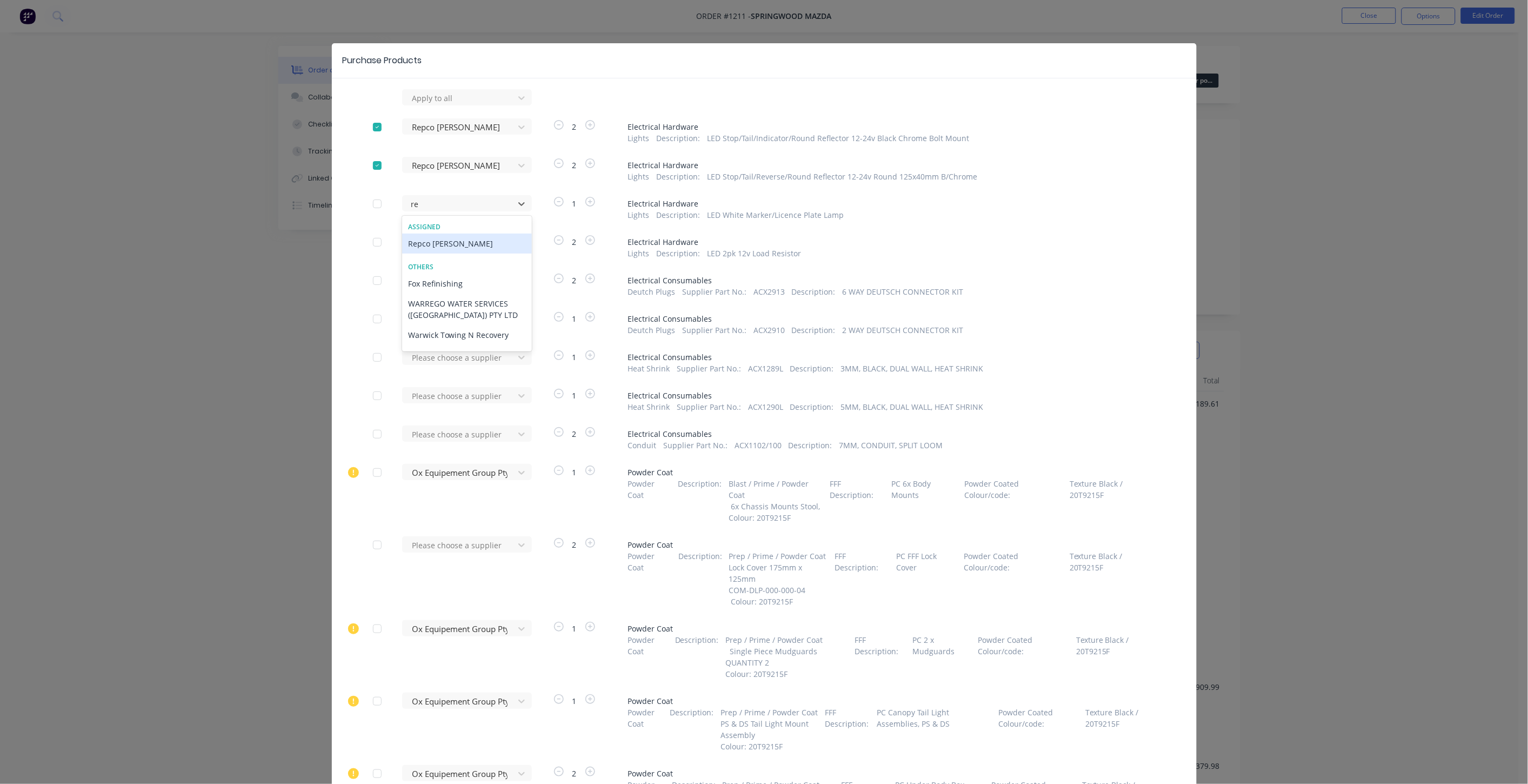
click at [434, 244] on div "Repco [PERSON_NAME]" at bounding box center [467, 244] width 130 height 20
click at [449, 105] on div at bounding box center [460, 98] width 98 height 14
type input "re"
click at [443, 276] on div "Repco [PERSON_NAME]" at bounding box center [467, 282] width 130 height 20
click at [488, 105] on div at bounding box center [460, 98] width 98 height 14
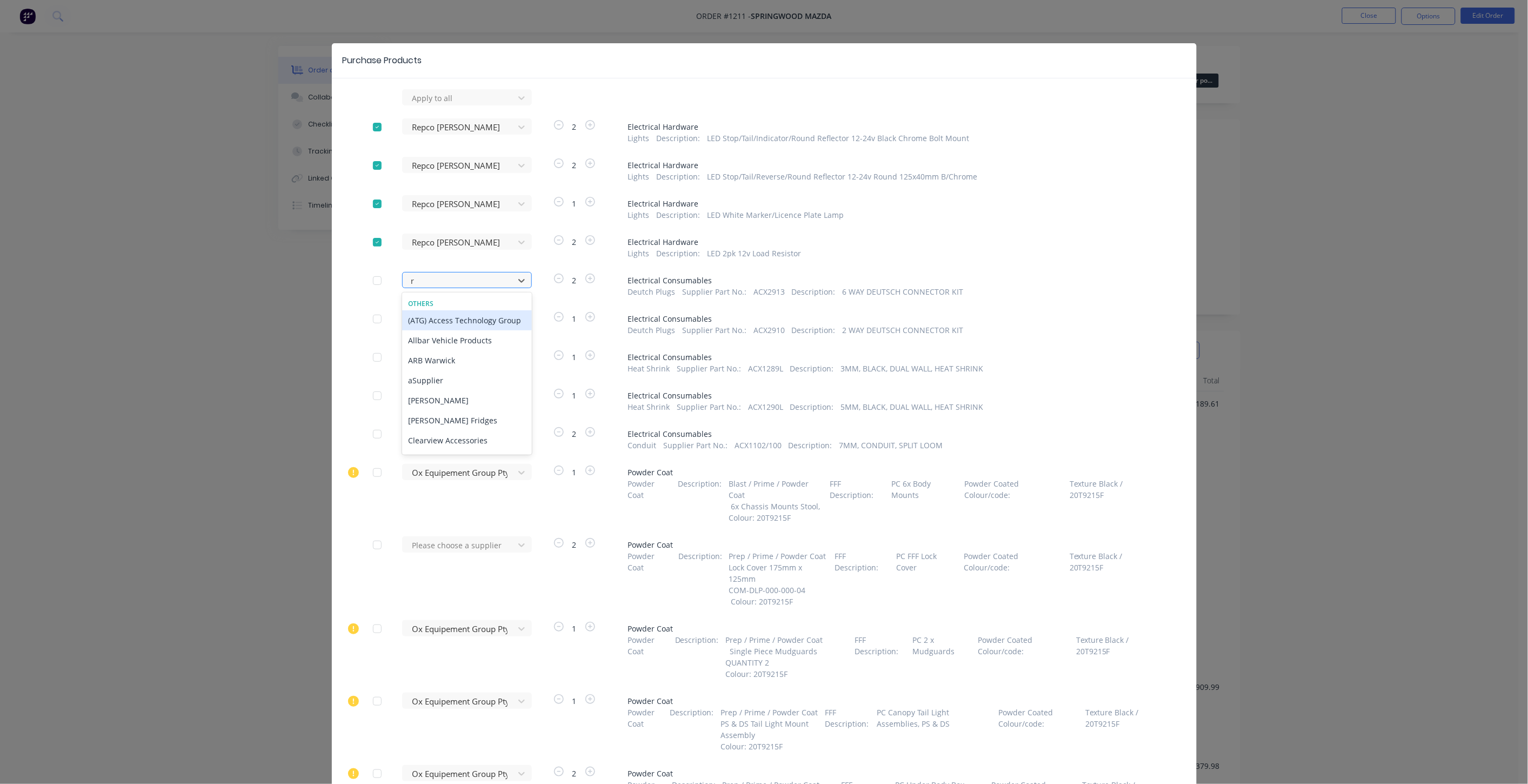
type input "re"
click at [451, 337] on div "Repco [PERSON_NAME]" at bounding box center [467, 340] width 130 height 20
click at [452, 314] on div at bounding box center [460, 319] width 98 height 14
type input "re"
click at [450, 374] on div "Repco [PERSON_NAME]" at bounding box center [467, 379] width 130 height 20
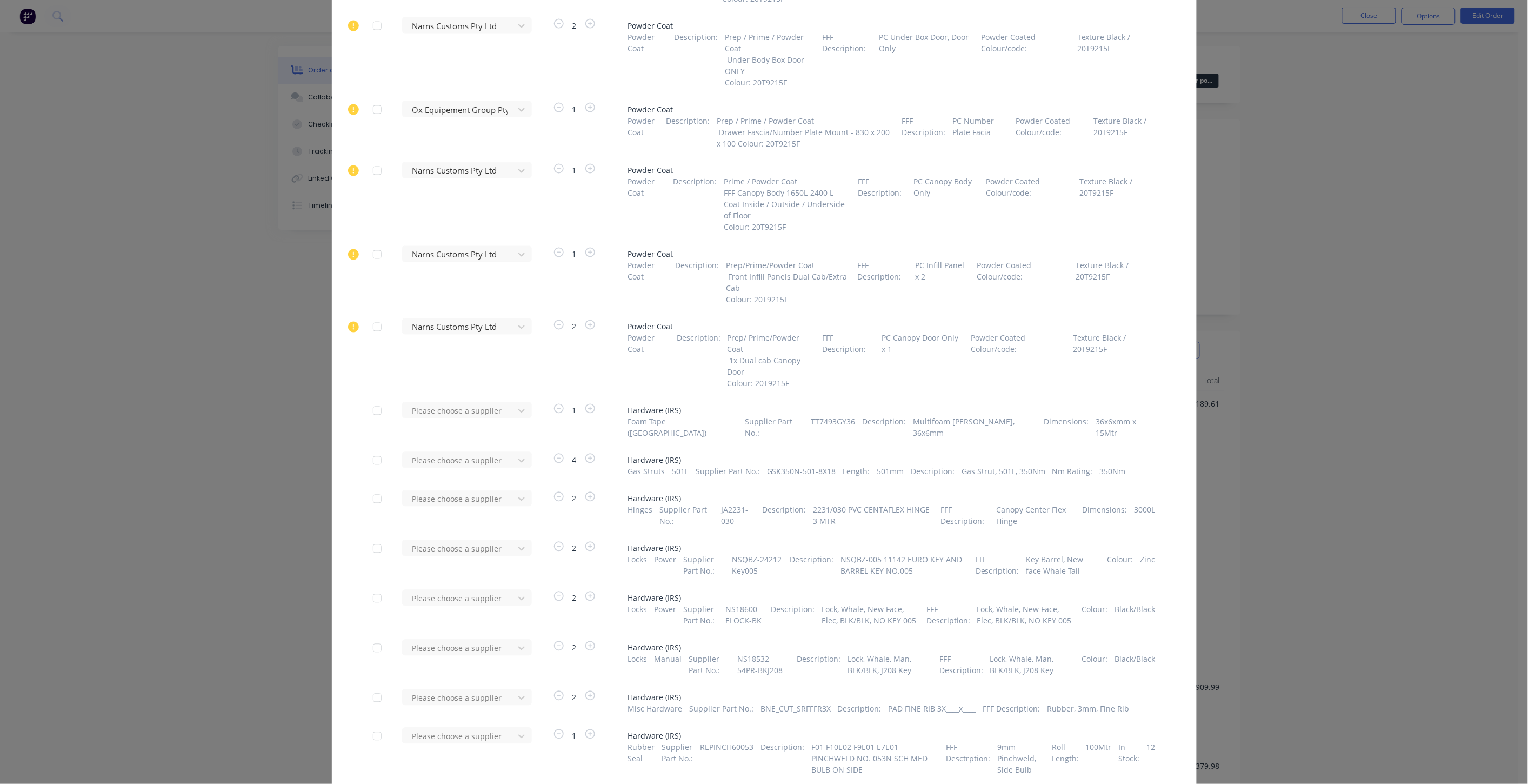
scroll to position [881, 0]
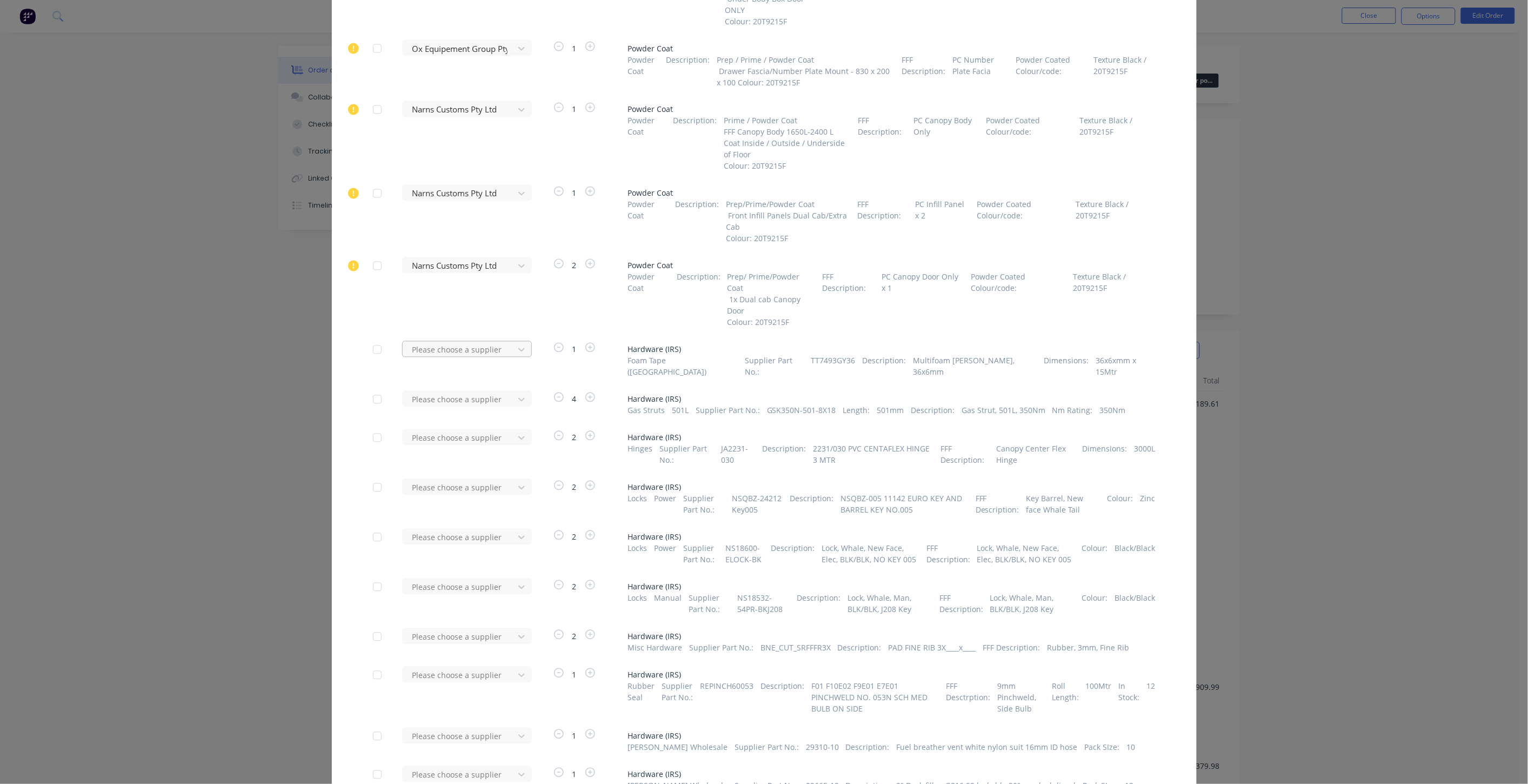
type input "irs"
click at [453, 384] on div "Industrial Rubber Supplies IRS" at bounding box center [467, 389] width 130 height 20
type input "irs"
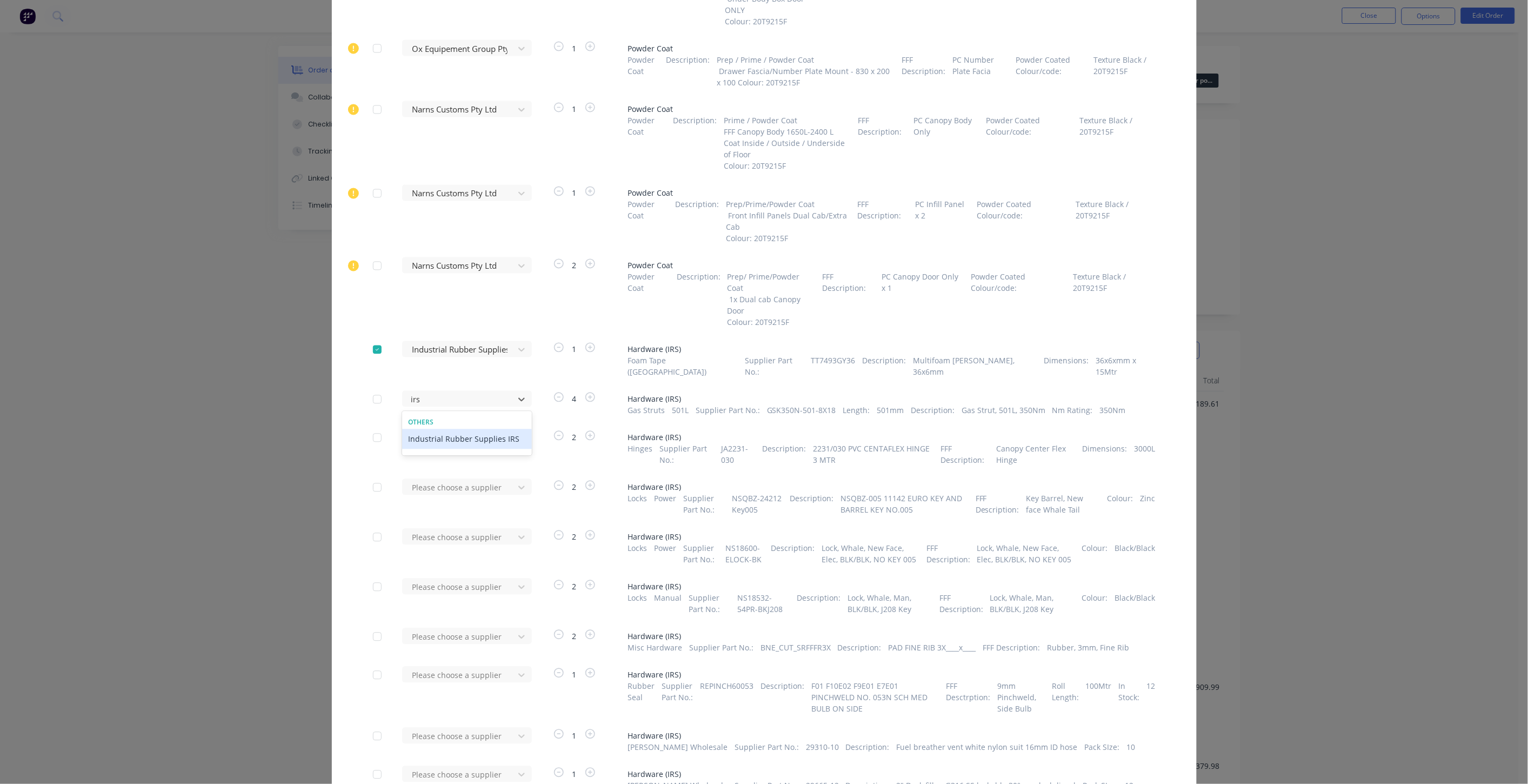
click at [469, 429] on div "Industrial Rubber Supplies IRS" at bounding box center [467, 439] width 130 height 20
click at [468, 431] on div at bounding box center [460, 438] width 98 height 14
type input "irs"
click at [463, 468] on div "Industrial Rubber Supplies IRS" at bounding box center [467, 478] width 130 height 20
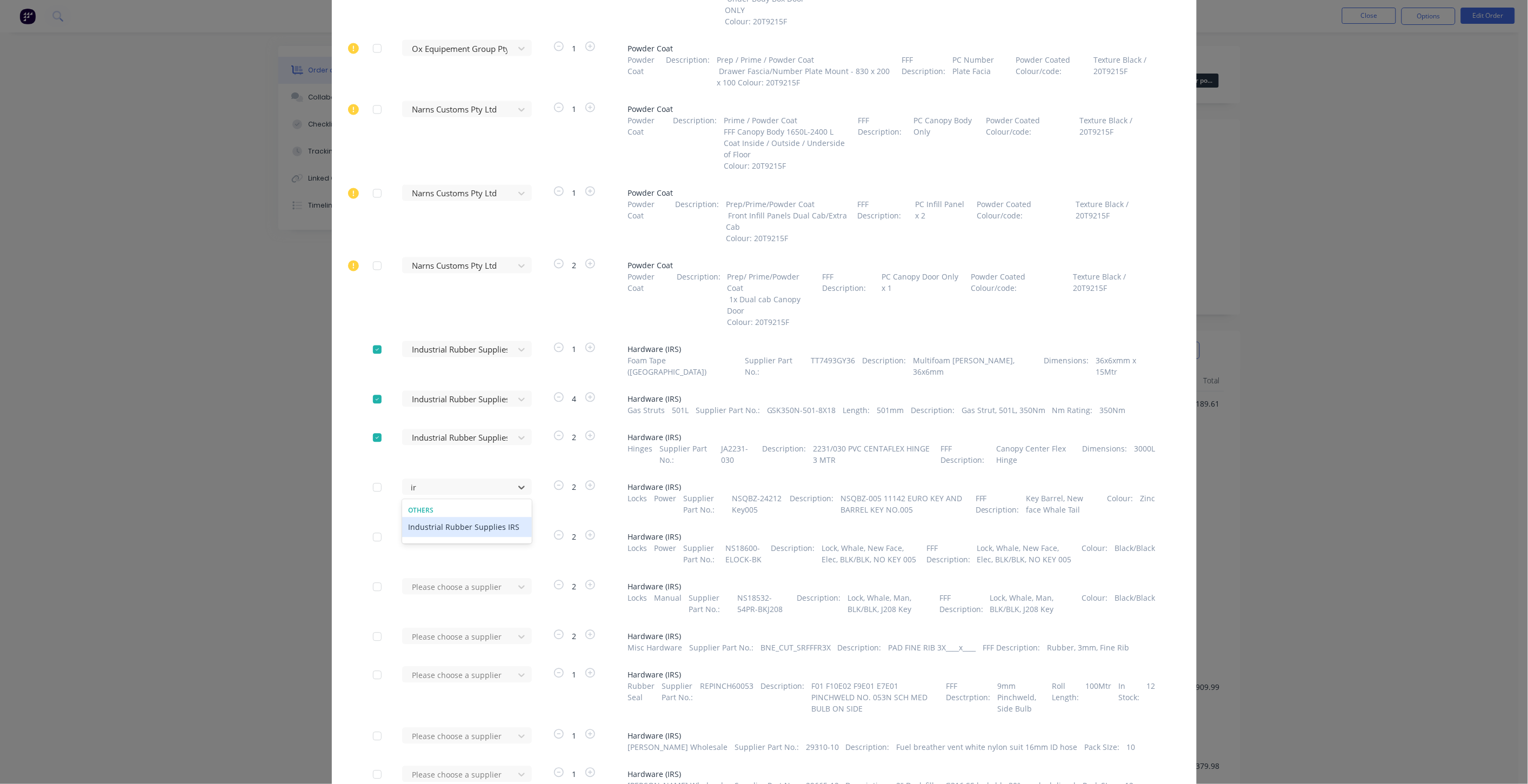
type input "irs"
click at [493, 517] on div "Industrial Rubber Supplies IRS" at bounding box center [467, 527] width 130 height 20
type input "irs"
click at [466, 567] on div "Industrial Rubber Supplies IRS" at bounding box center [467, 577] width 130 height 20
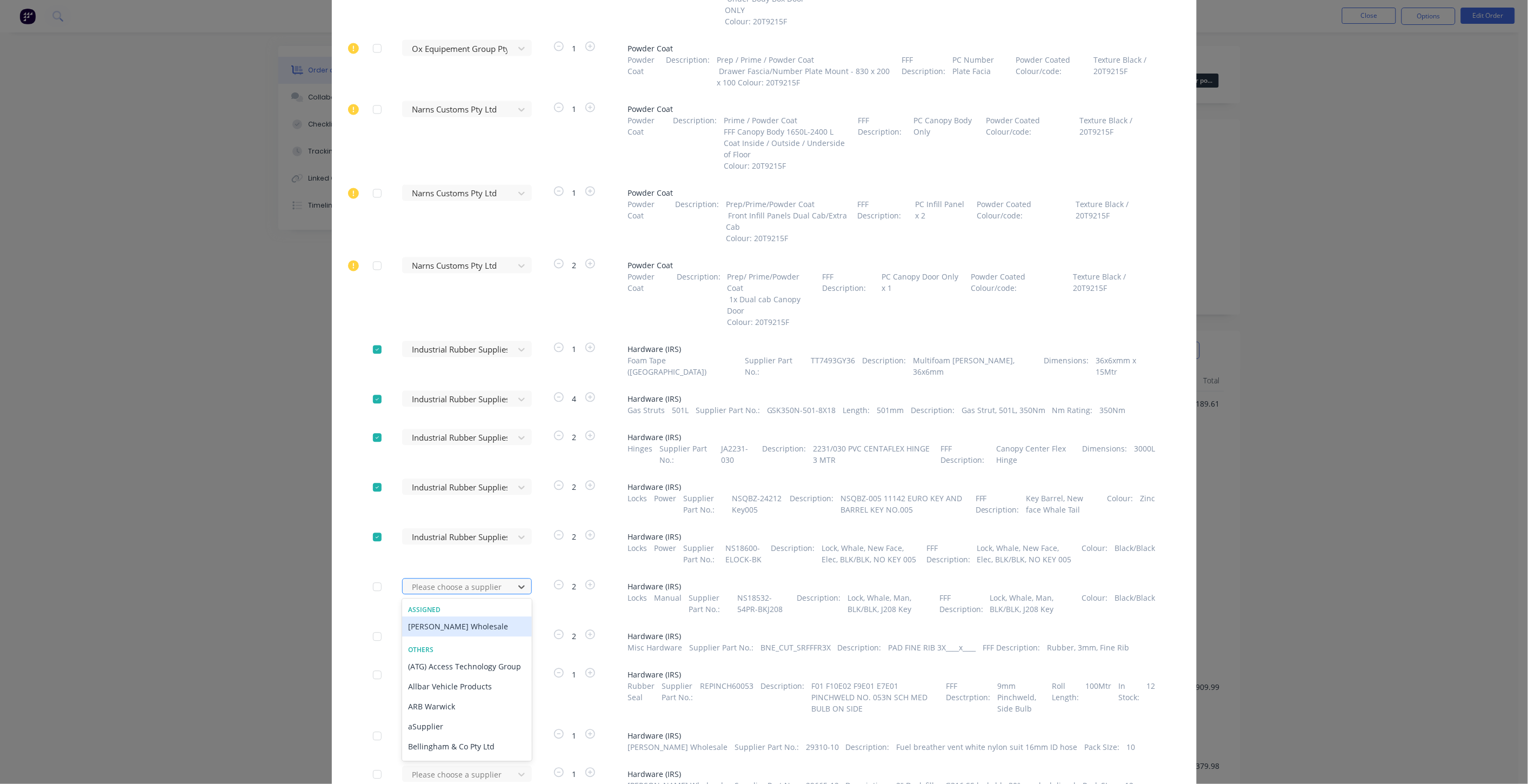
click at [465, 581] on div at bounding box center [460, 588] width 98 height 14
type input "irs"
click at [477, 616] on div "Industrial Rubber Supplies IRS" at bounding box center [467, 626] width 130 height 20
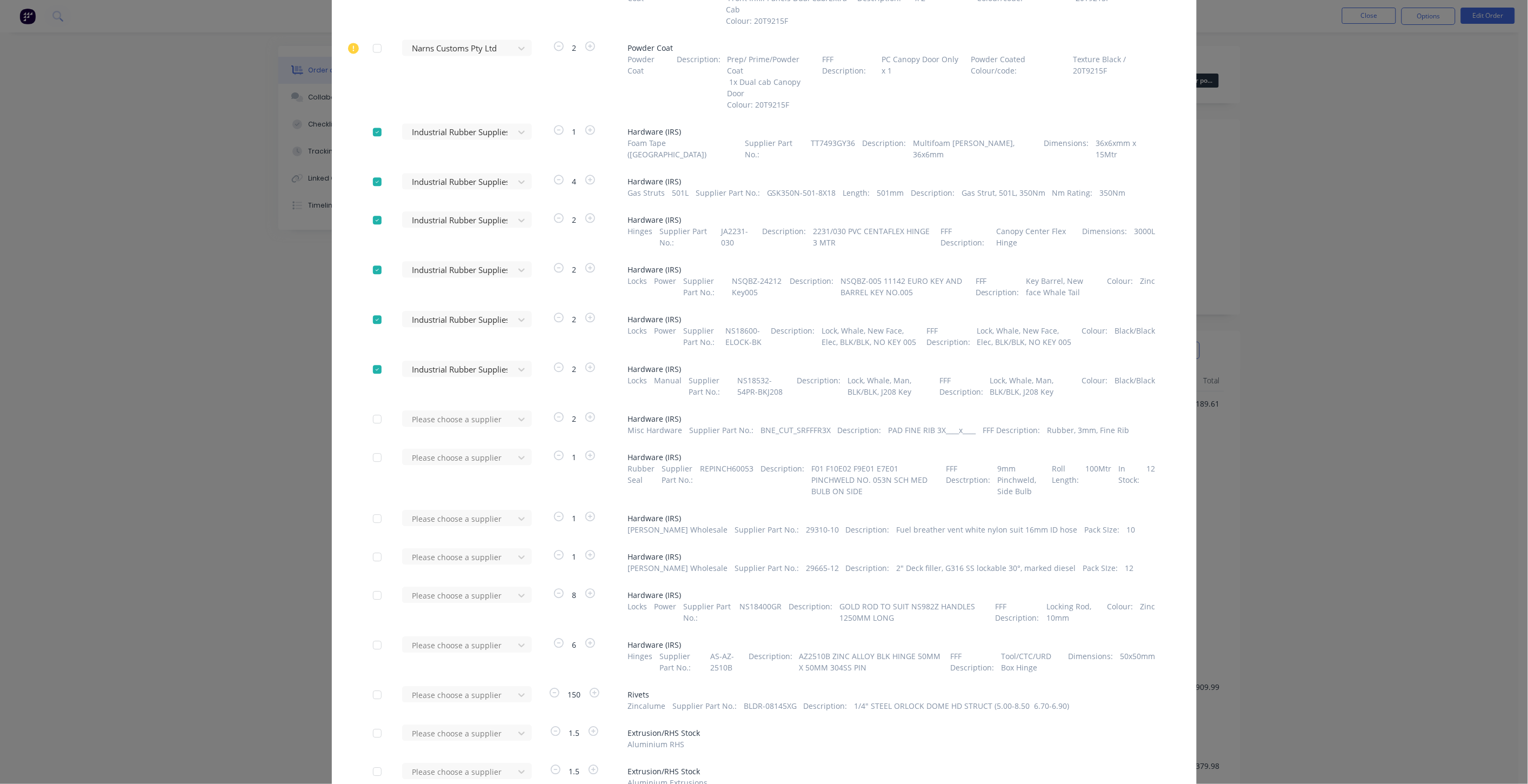
scroll to position [1100, 0]
click at [468, 588] on div at bounding box center [460, 595] width 98 height 14
type input "irs"
click at [468, 624] on div "Industrial Rubber Supplies IRS" at bounding box center [467, 634] width 130 height 20
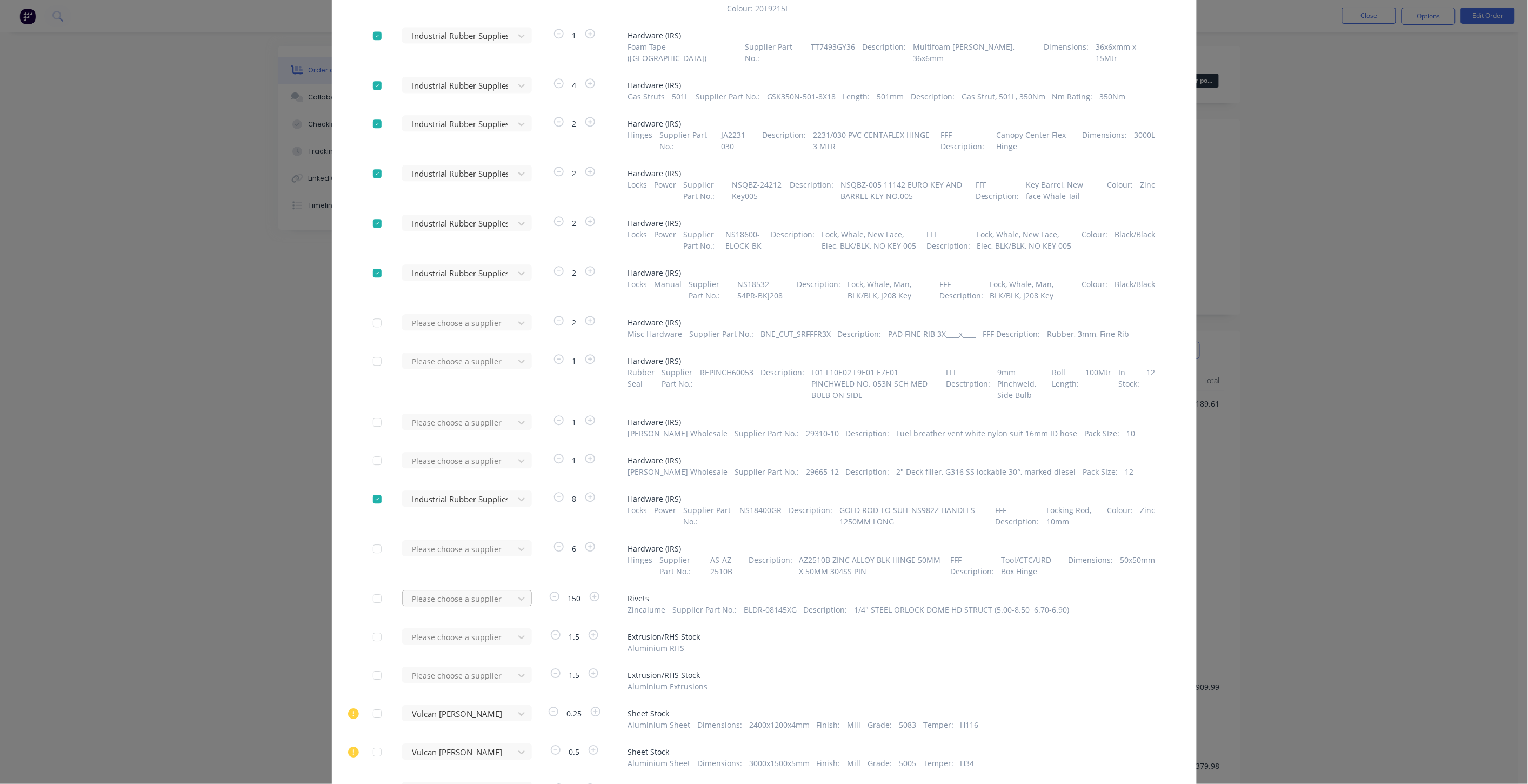
scroll to position [1220, 0]
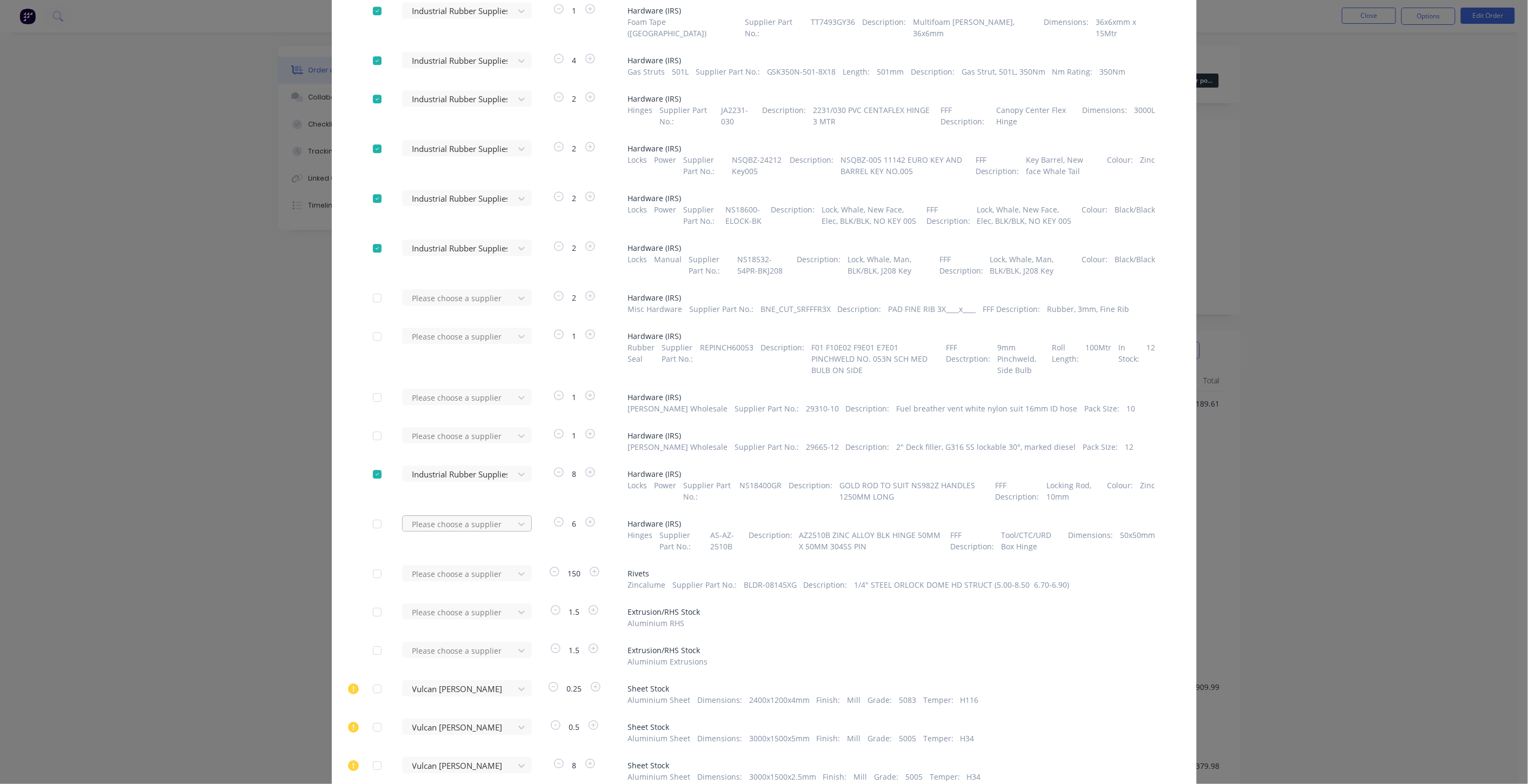
type input "irs"
click at [473, 553] on div "Industrial Rubber Supplies IRS" at bounding box center [467, 563] width 130 height 20
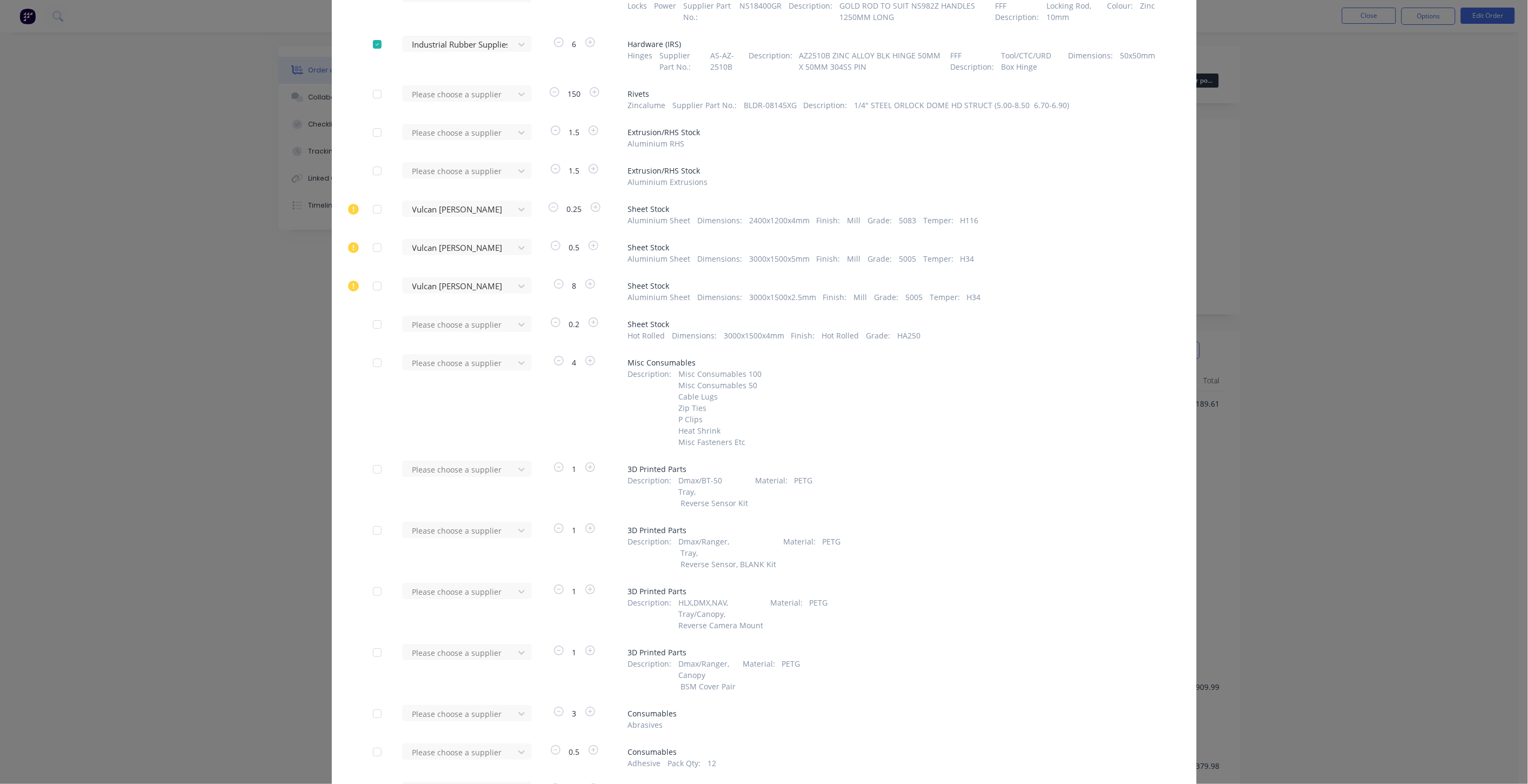
scroll to position [1701, 0]
type input "pro"
click at [490, 579] on div "Pototype 2 Production" at bounding box center [467, 589] width 130 height 20
click at [466, 584] on div at bounding box center [460, 591] width 98 height 14
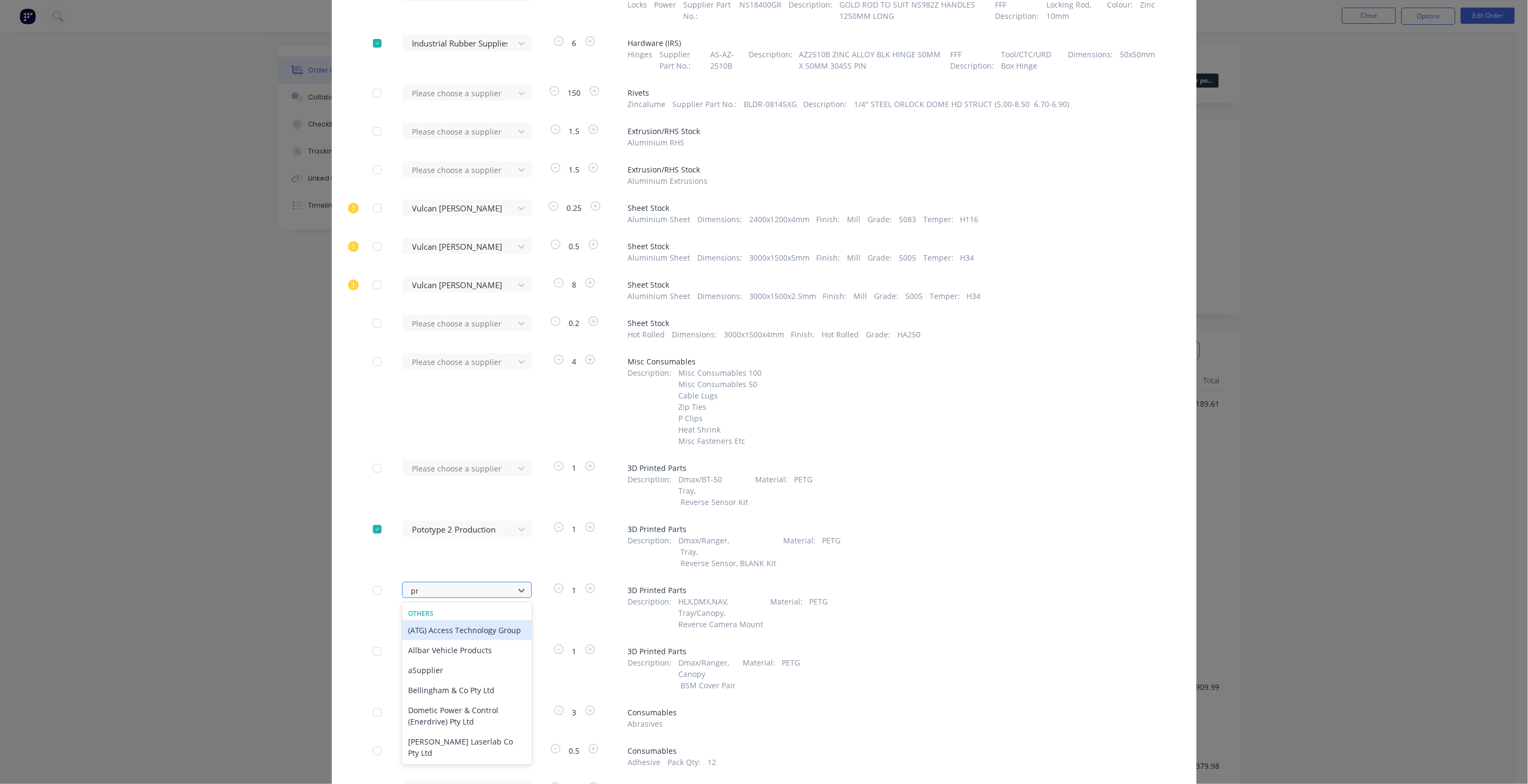
type input "pro"
click at [471, 640] on div "Pototype 2 Production" at bounding box center [467, 650] width 130 height 20
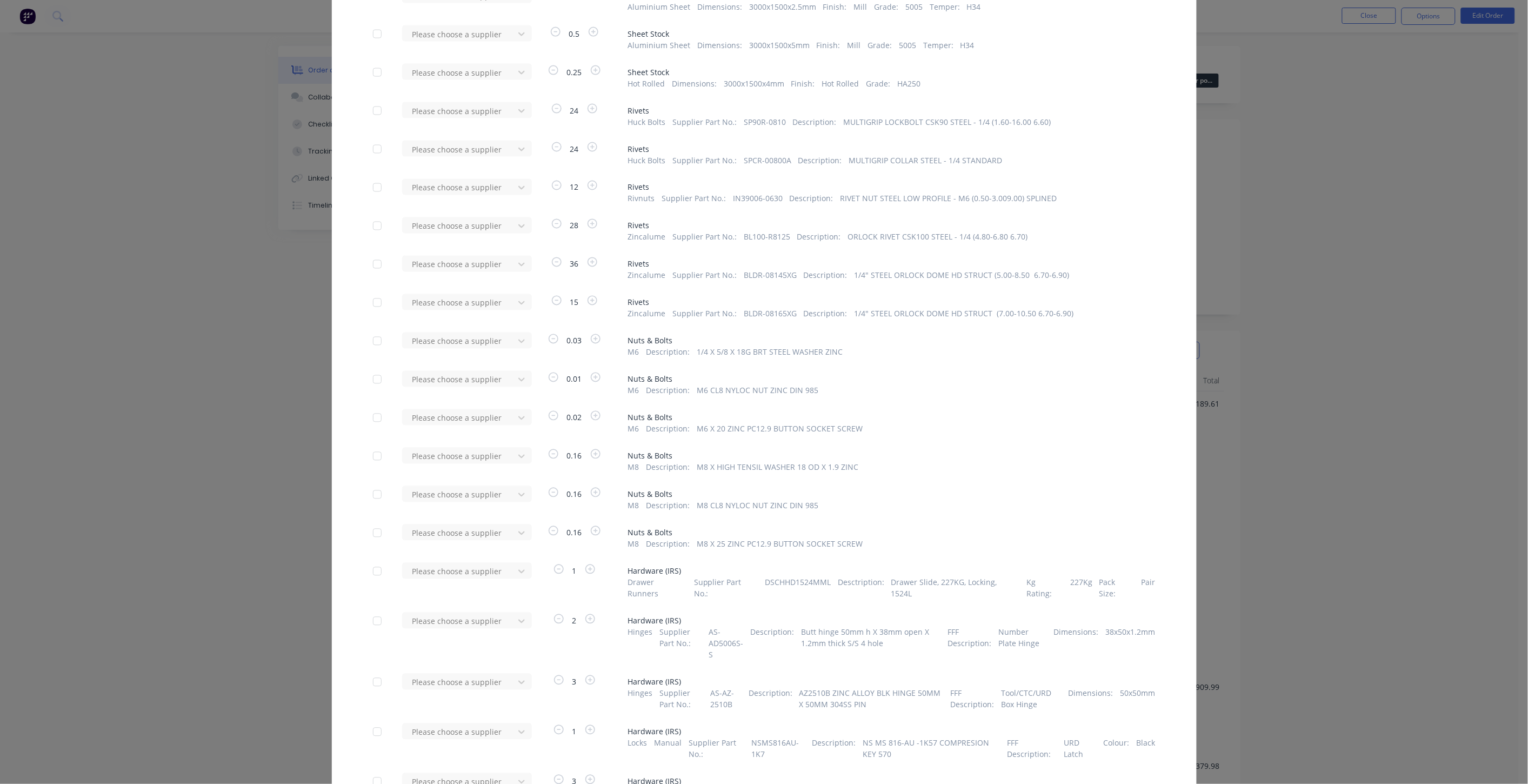
scroll to position [2782, 0]
type input "irs"
click at [466, 650] on div "Industrial Rubber Supplies IRS" at bounding box center [467, 660] width 130 height 20
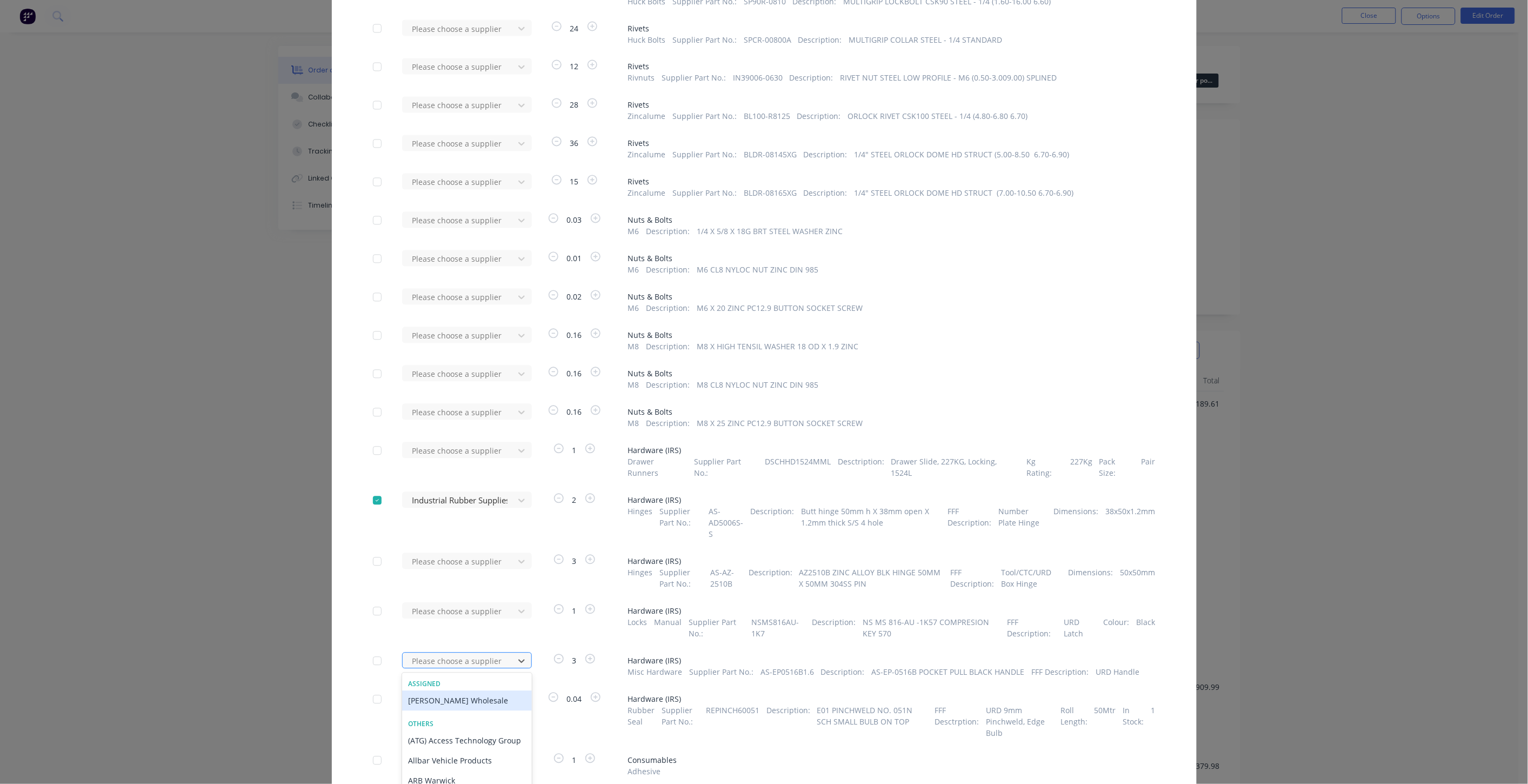
scroll to position [2933, 0]
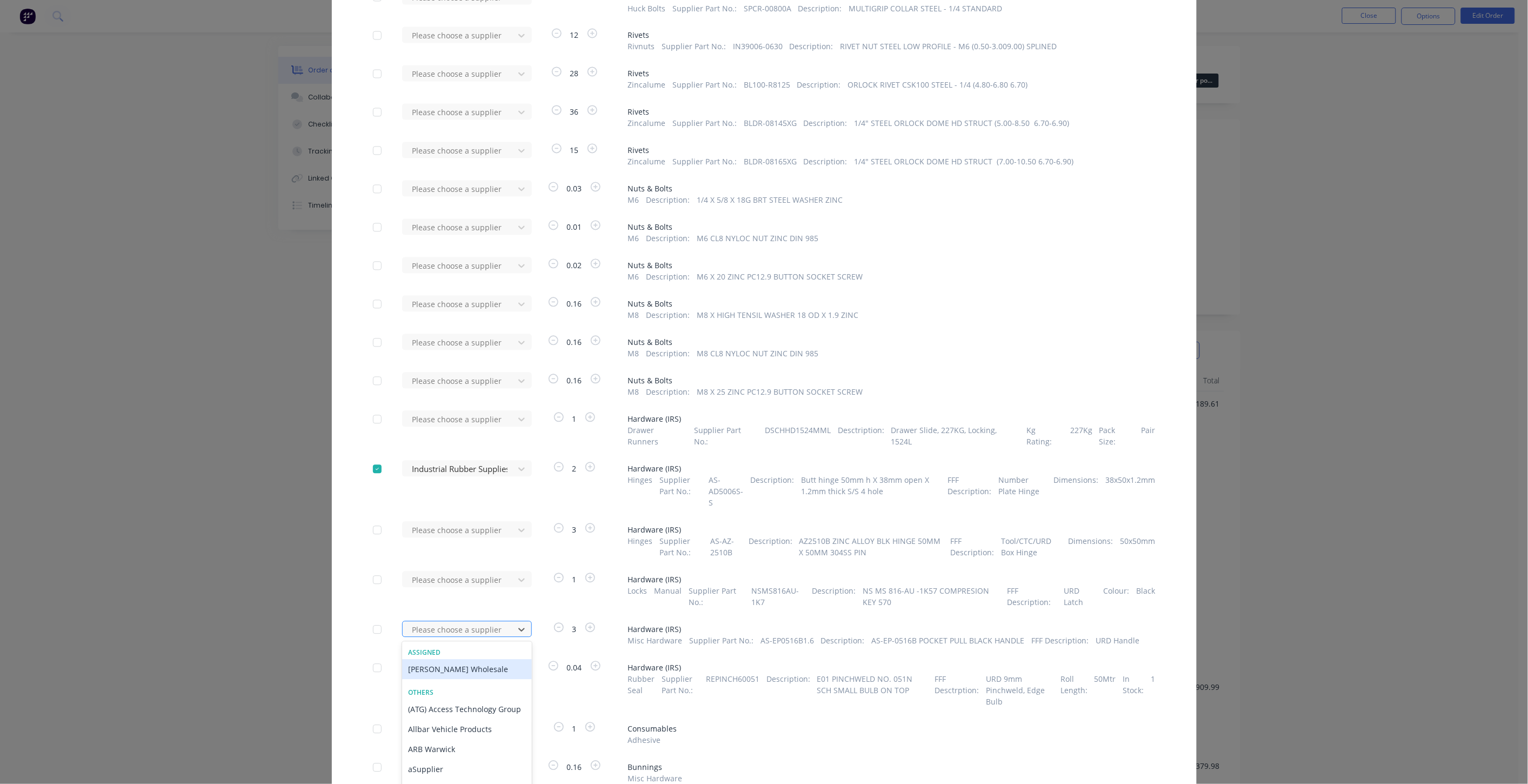
type input "irs"
click at [481, 660] on div "Industrial Rubber Supplies IRS" at bounding box center [467, 670] width 130 height 20
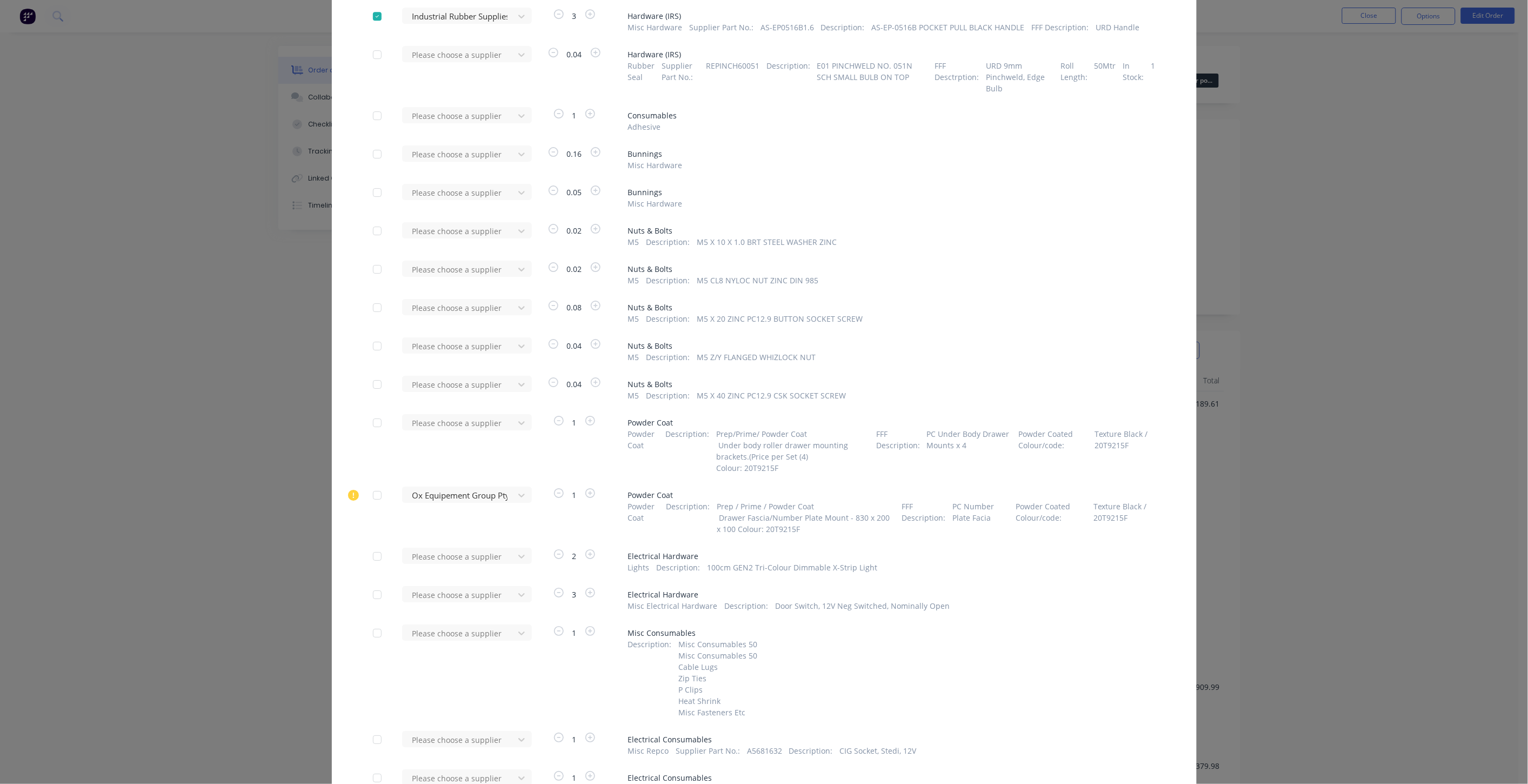
scroll to position [3574, 0]
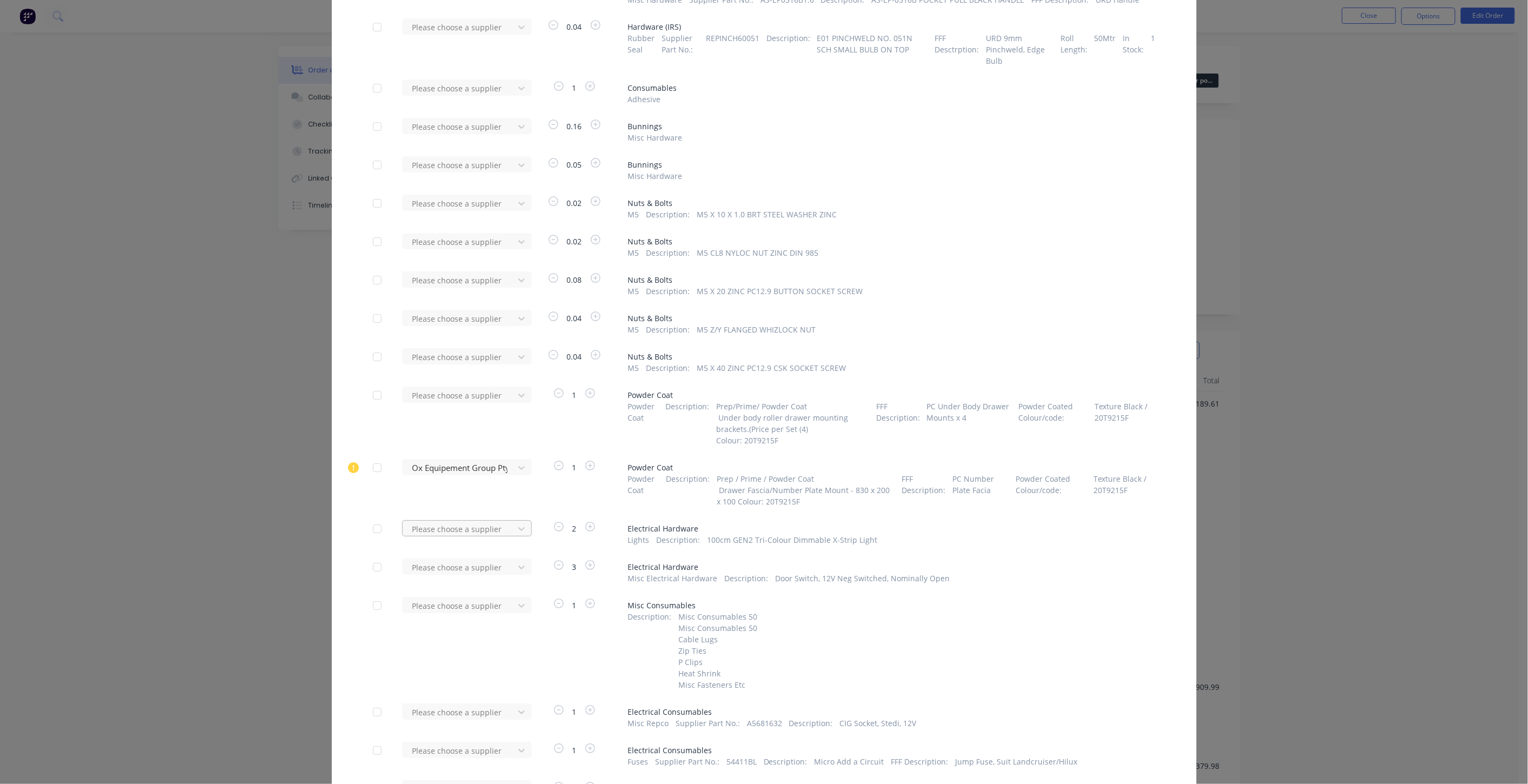
type input "tri"
click at [448, 618] on div "Teralume Industries" at bounding box center [467, 628] width 130 height 20
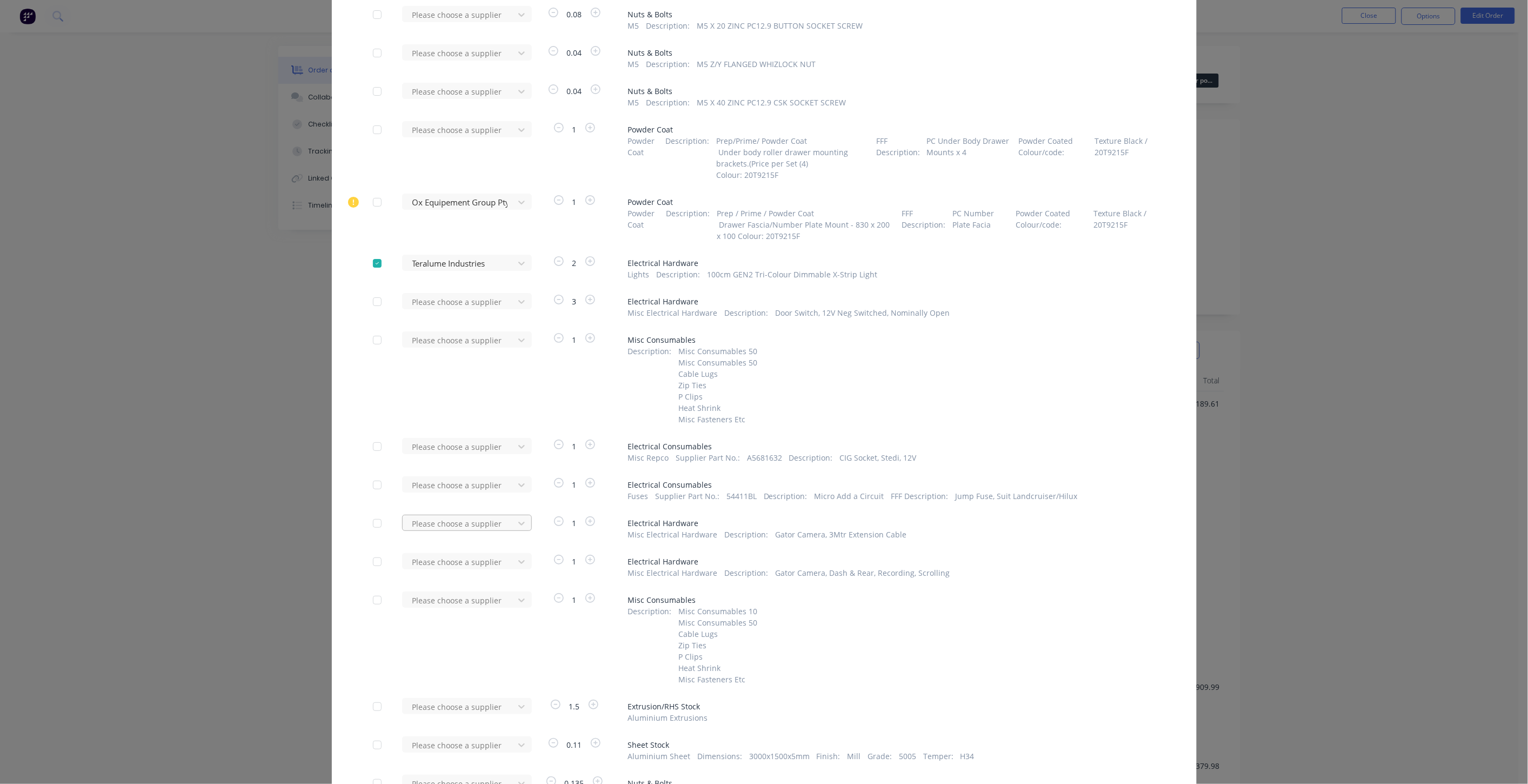
scroll to position [3854, 0]
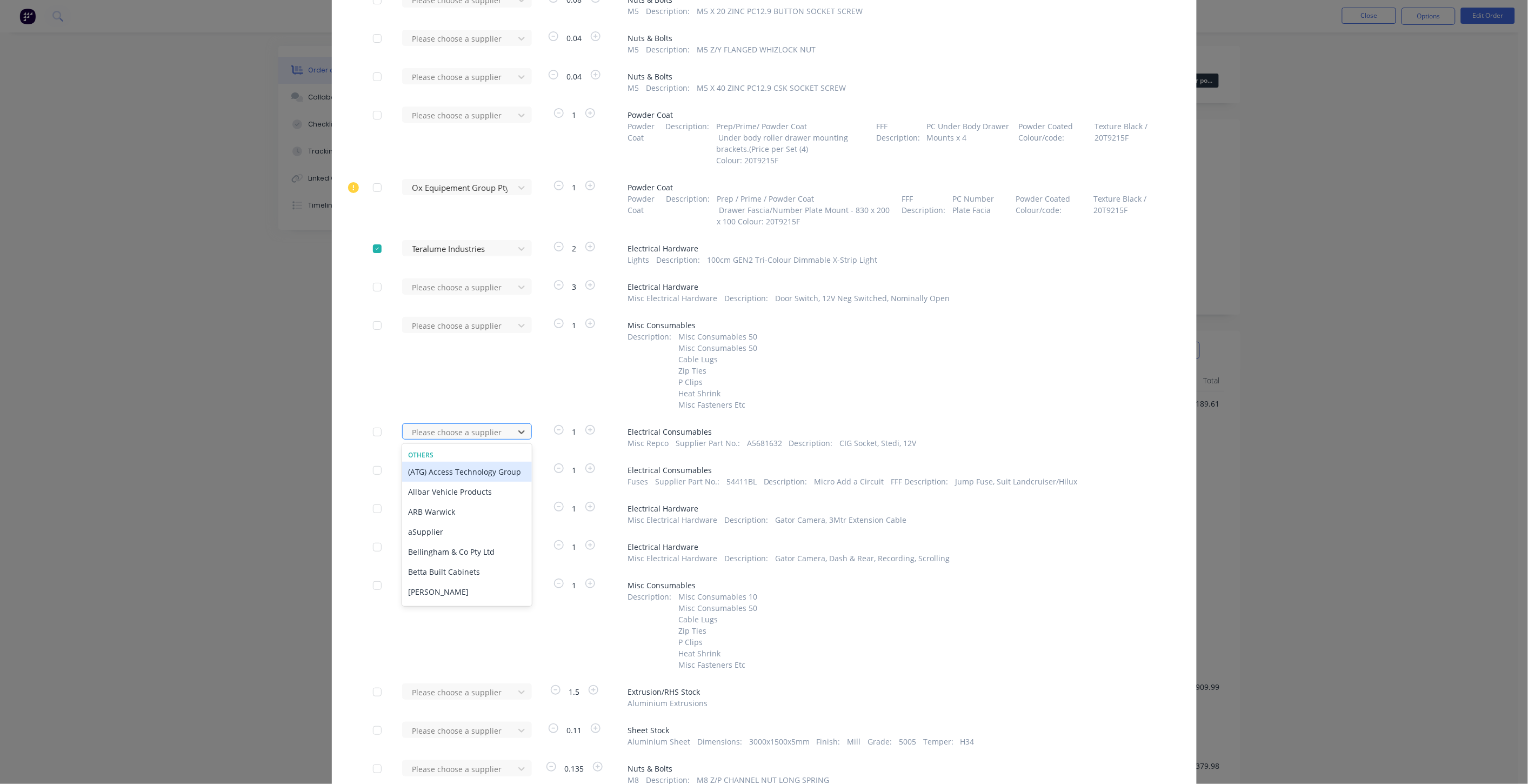
click at [449, 425] on div at bounding box center [460, 432] width 98 height 14
type input "re"
click at [442, 481] on div "Repco [PERSON_NAME]" at bounding box center [467, 491] width 130 height 20
click at [440, 464] on div at bounding box center [460, 471] width 98 height 14
type input "re"
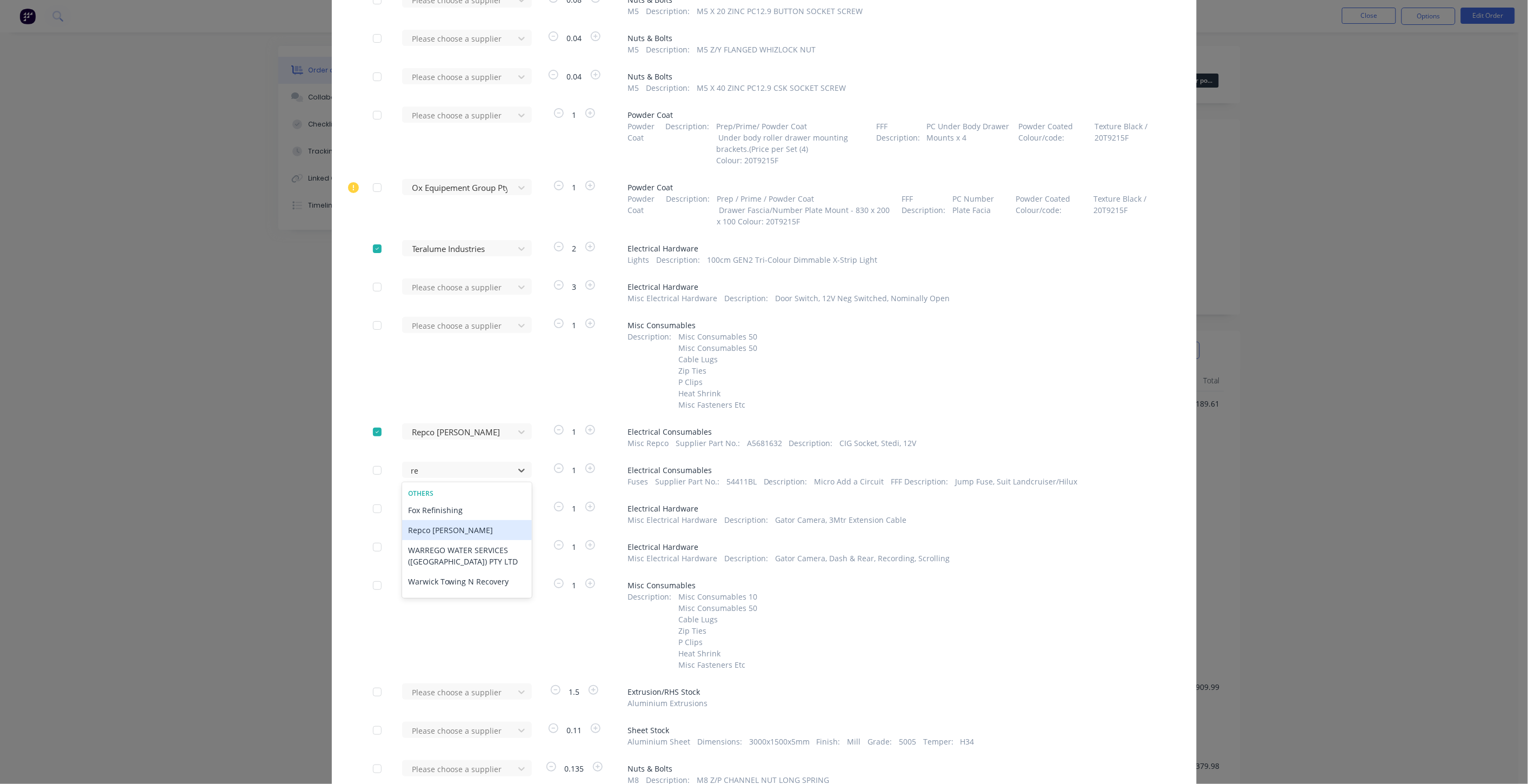
click at [438, 520] on div "Repco [PERSON_NAME]" at bounding box center [467, 530] width 130 height 20
type input "re"
click at [457, 538] on div "Repco [PERSON_NAME]" at bounding box center [467, 548] width 130 height 20
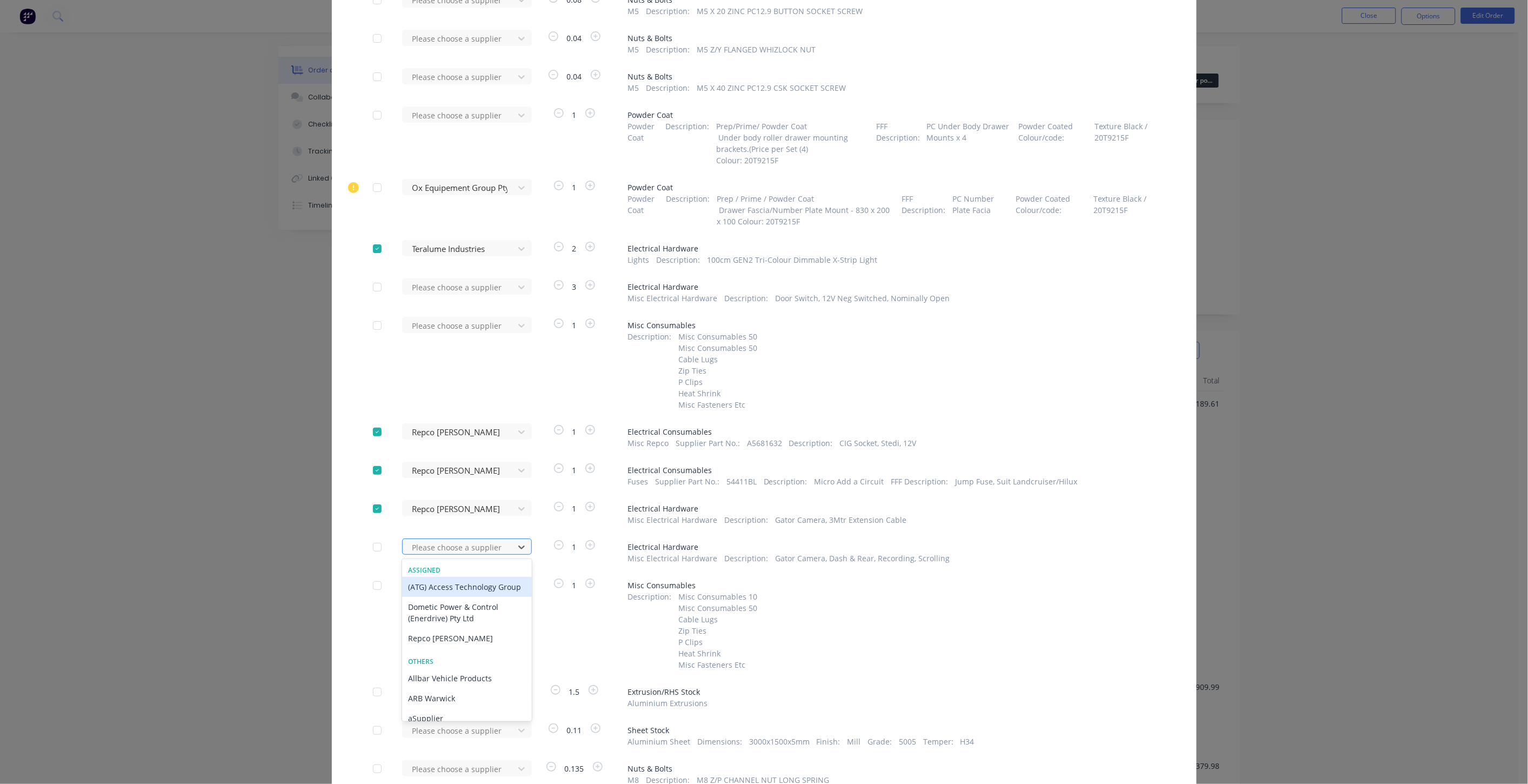
click at [458, 541] on div at bounding box center [460, 548] width 98 height 14
type input "re"
click at [453, 577] on div "Repco [PERSON_NAME]" at bounding box center [467, 587] width 130 height 20
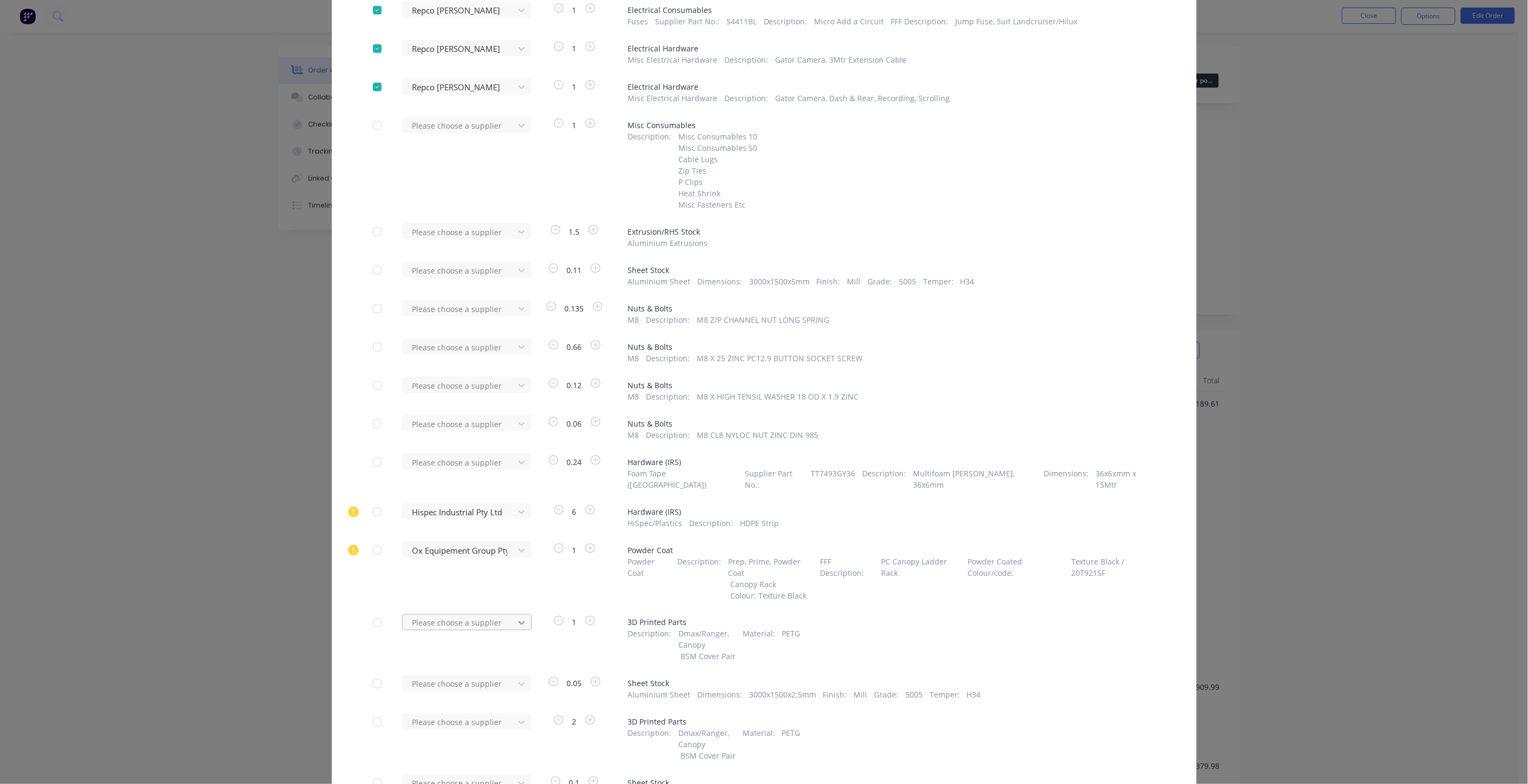
scroll to position [4334, 0]
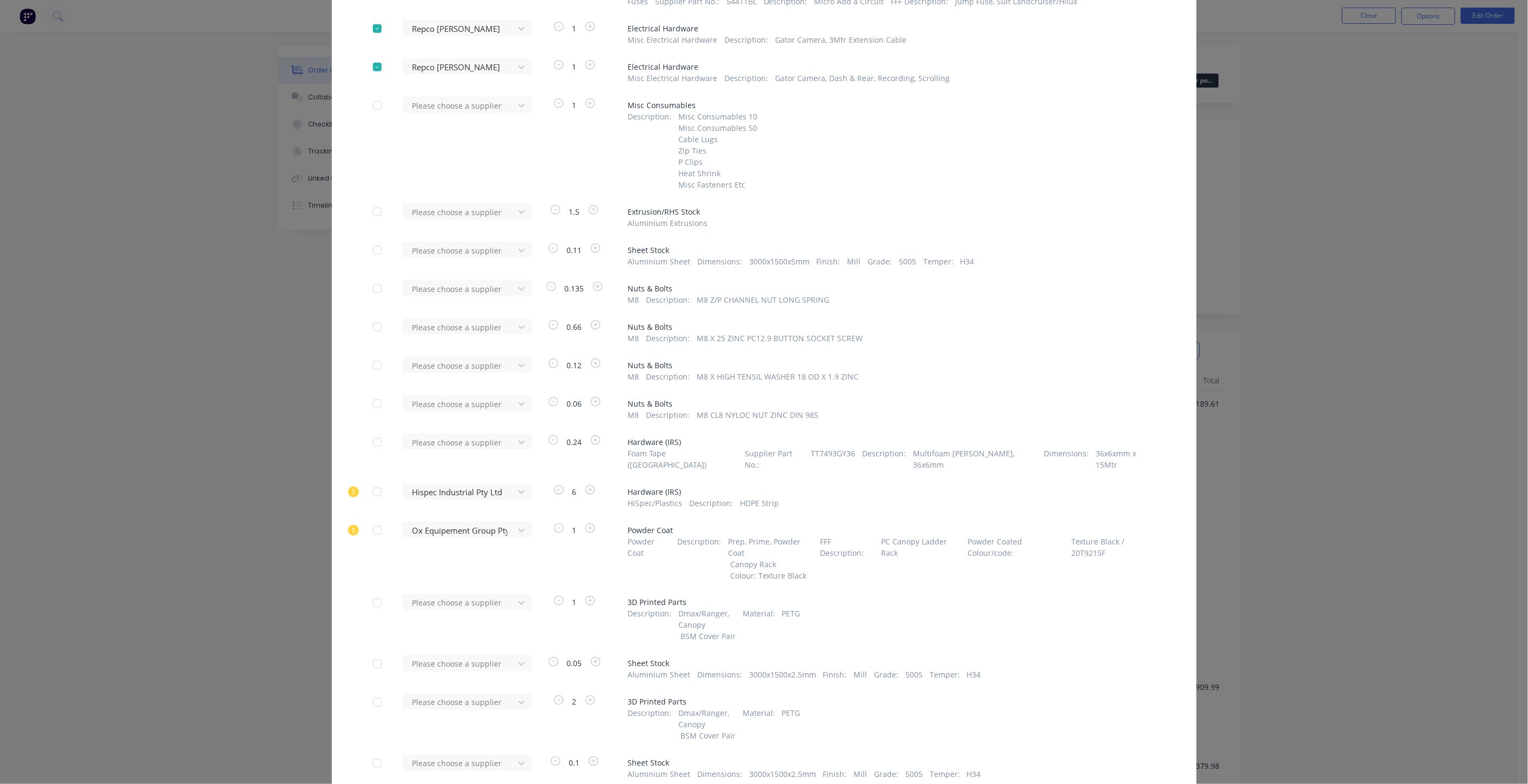
click at [373, 481] on div at bounding box center [377, 491] width 22 height 22
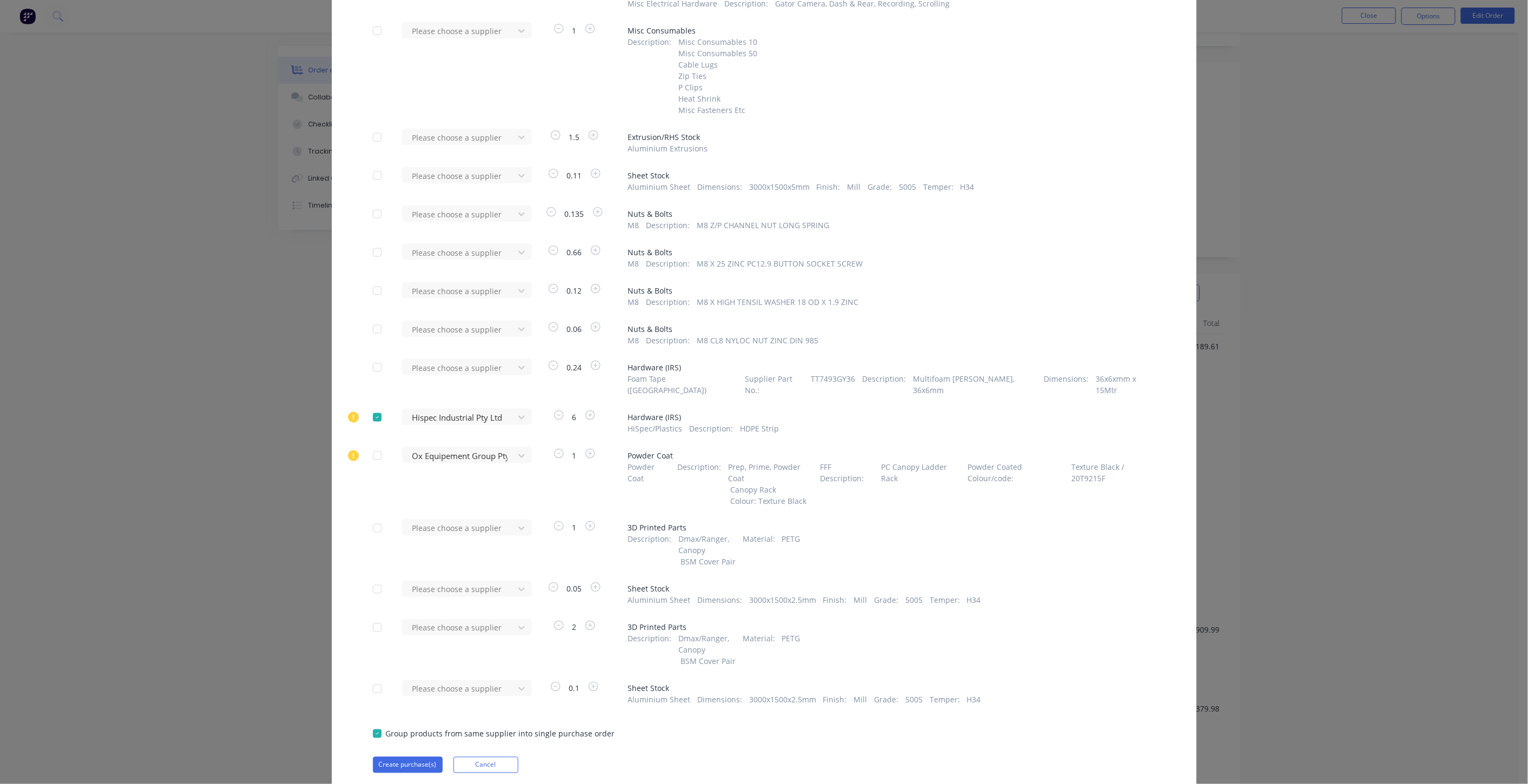
scroll to position [79, 0]
click at [393, 756] on button "Create purchase(s)" at bounding box center [408, 765] width 70 height 16
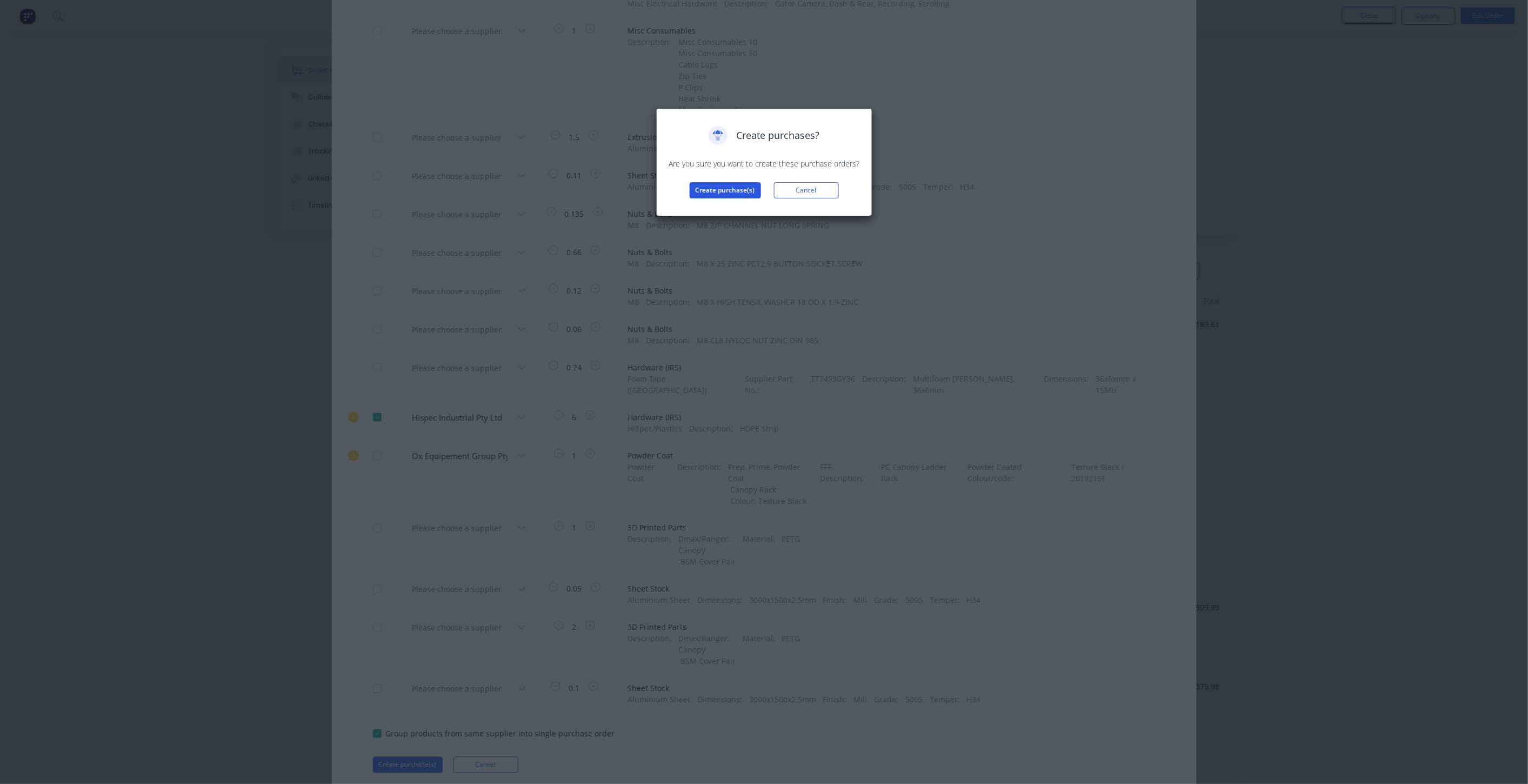
click at [708, 193] on button "Create purchase(s)" at bounding box center [725, 190] width 71 height 16
click at [718, 208] on button "View purchase(s)" at bounding box center [725, 208] width 65 height 16
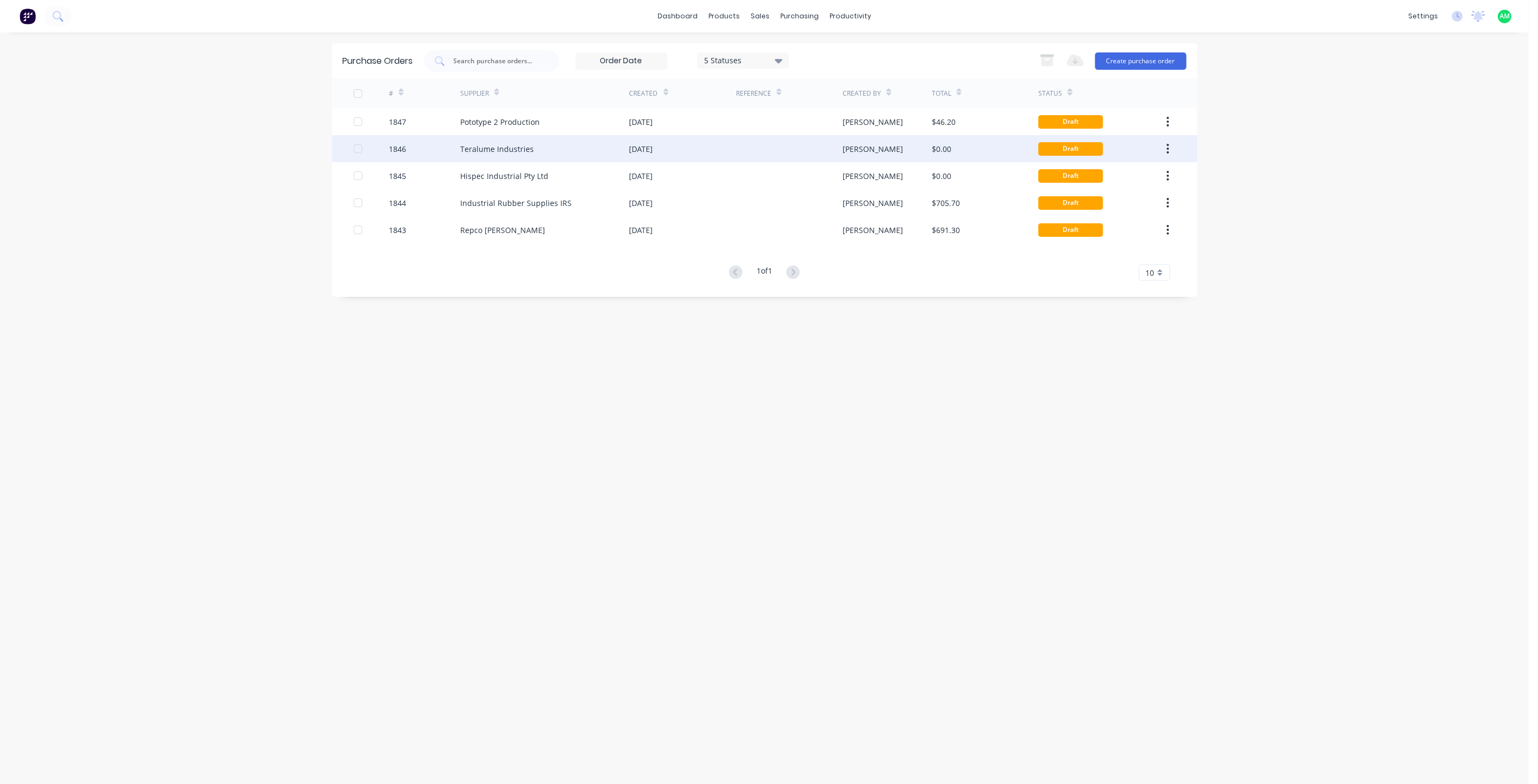
click at [1165, 148] on button "button" at bounding box center [1168, 148] width 26 height 19
click at [1127, 178] on div "Archive" at bounding box center [1130, 177] width 83 height 16
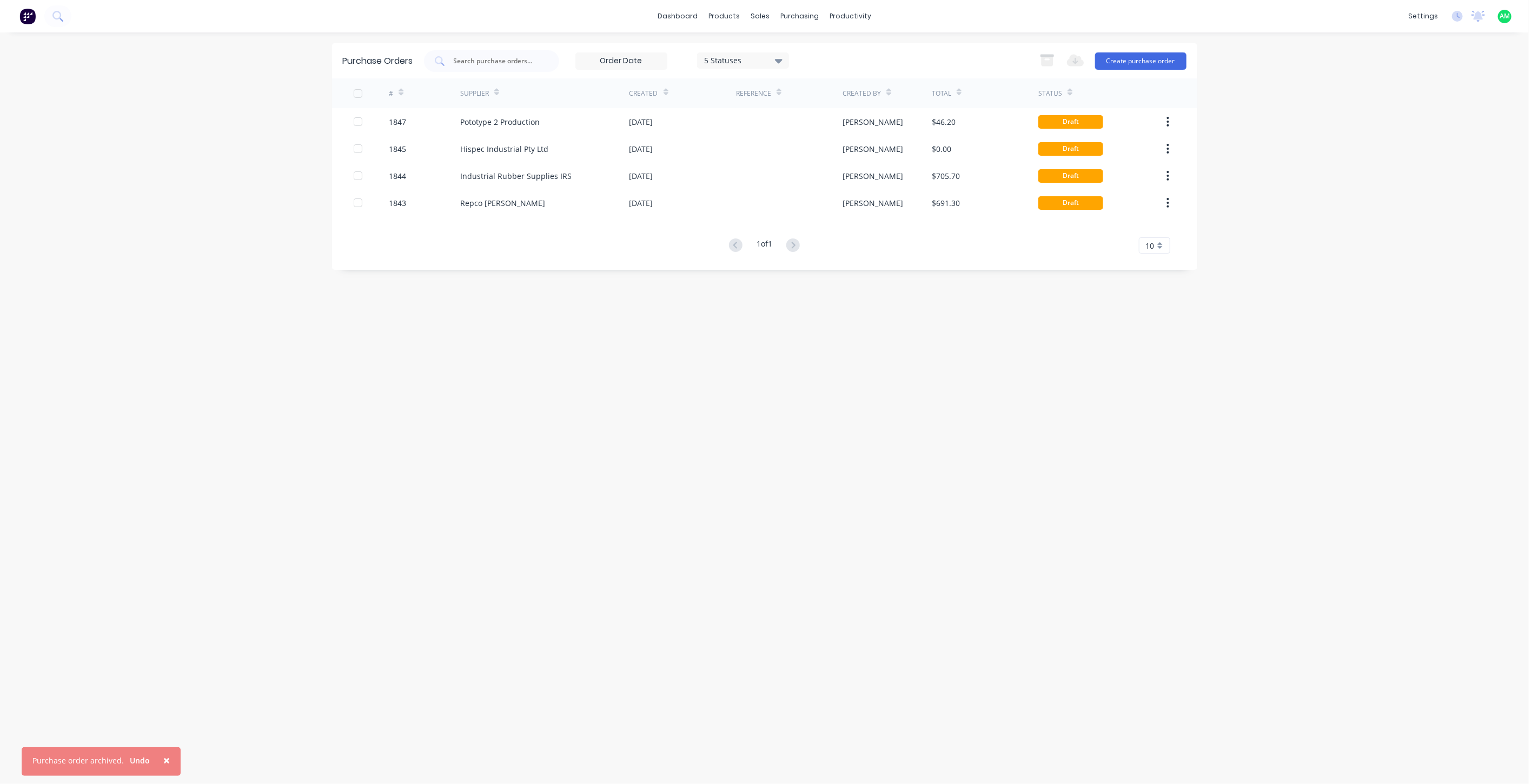
click at [1165, 246] on div "10" at bounding box center [1155, 246] width 31 height 16
click at [1156, 380] on div "35" at bounding box center [1155, 379] width 30 height 19
click at [781, 58] on icon at bounding box center [779, 60] width 8 height 12
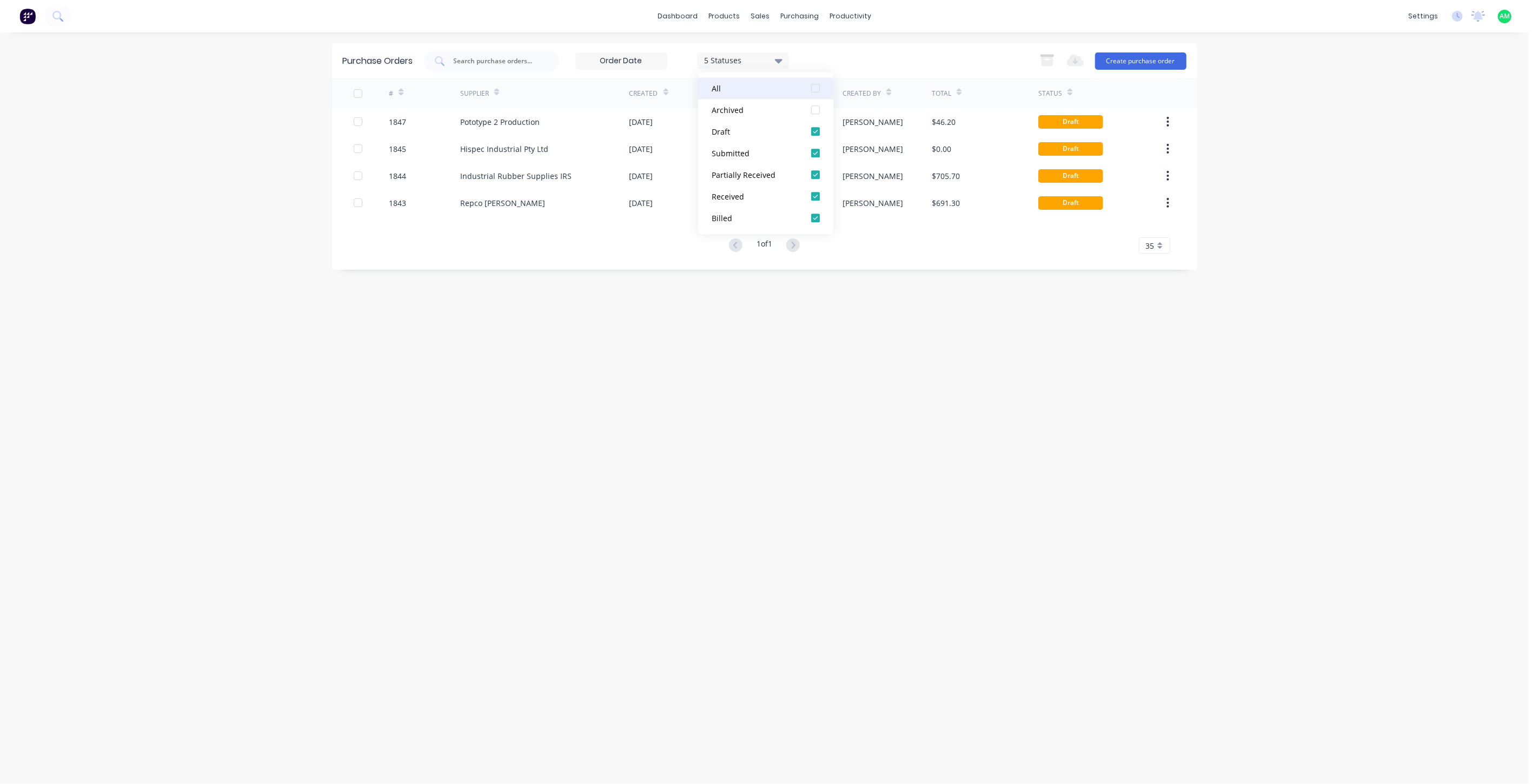
click at [813, 86] on div at bounding box center [816, 88] width 22 height 22
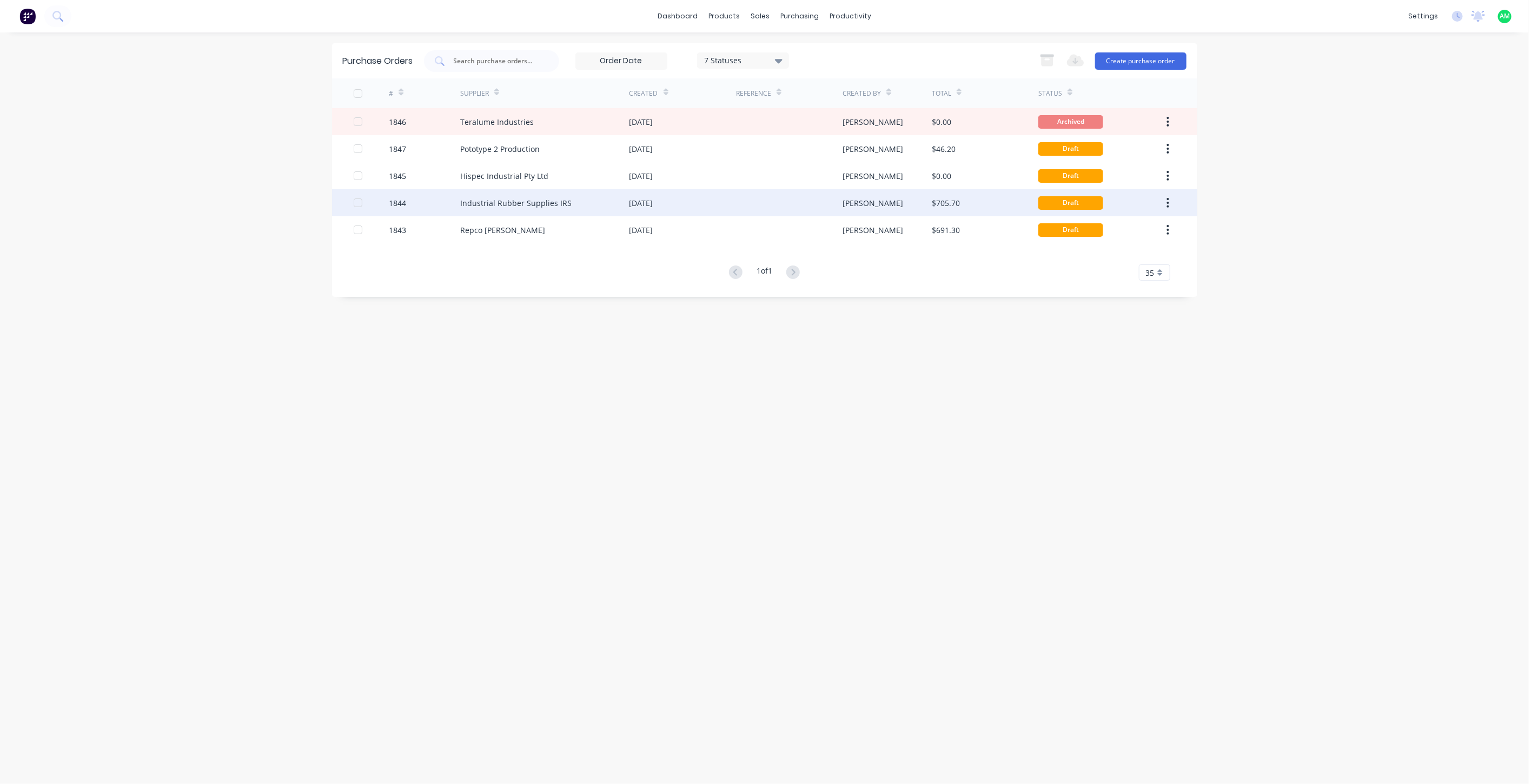
click at [483, 204] on div "Industrial Rubber Supplies IRS" at bounding box center [516, 203] width 111 height 11
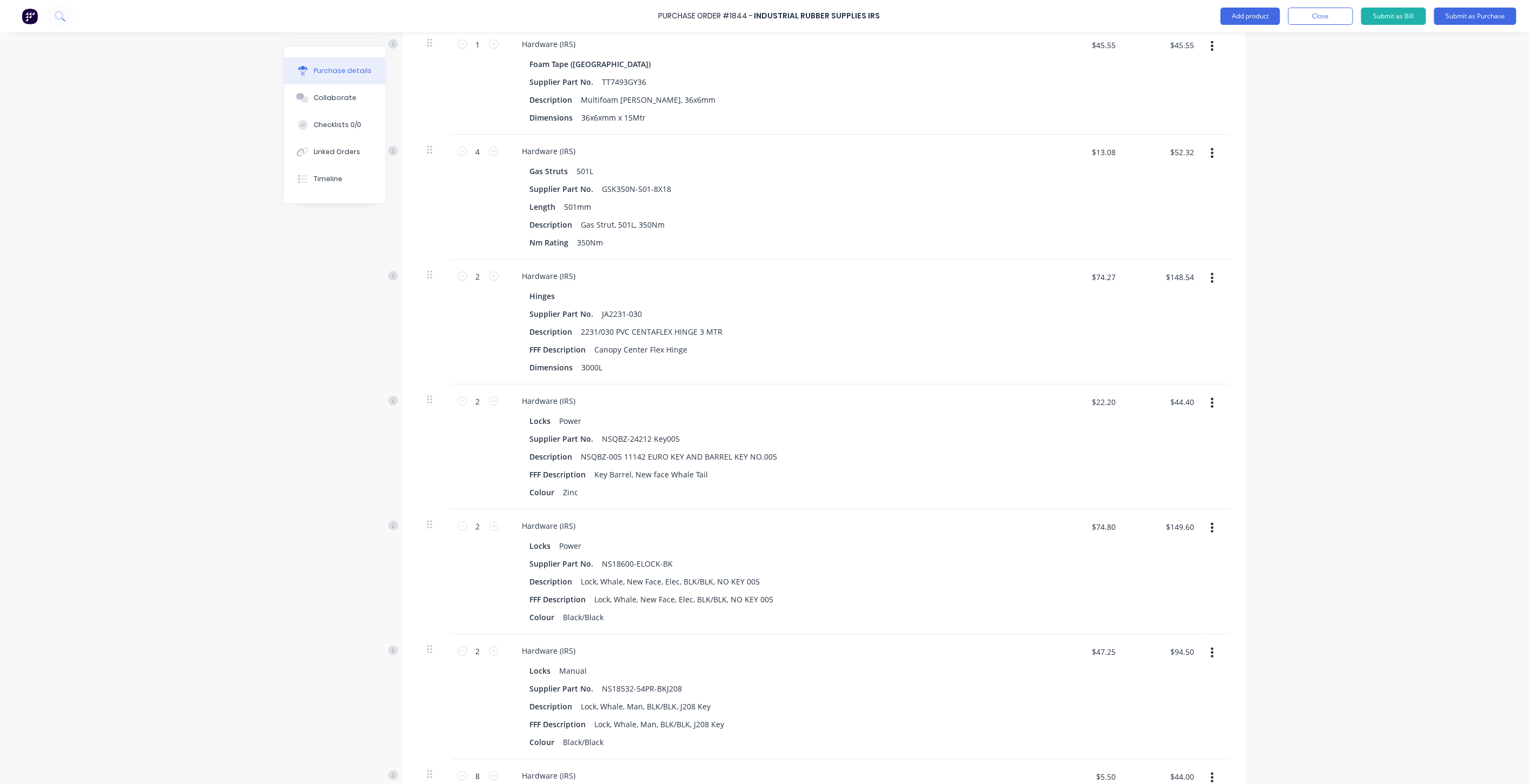
scroll to position [320, 0]
click at [1210, 401] on button "button" at bounding box center [1212, 400] width 26 height 19
click at [1165, 490] on button "Delete" at bounding box center [1179, 494] width 92 height 22
click at [1213, 398] on button "button" at bounding box center [1212, 400] width 26 height 19
click at [1165, 486] on button "Delete" at bounding box center [1179, 494] width 92 height 22
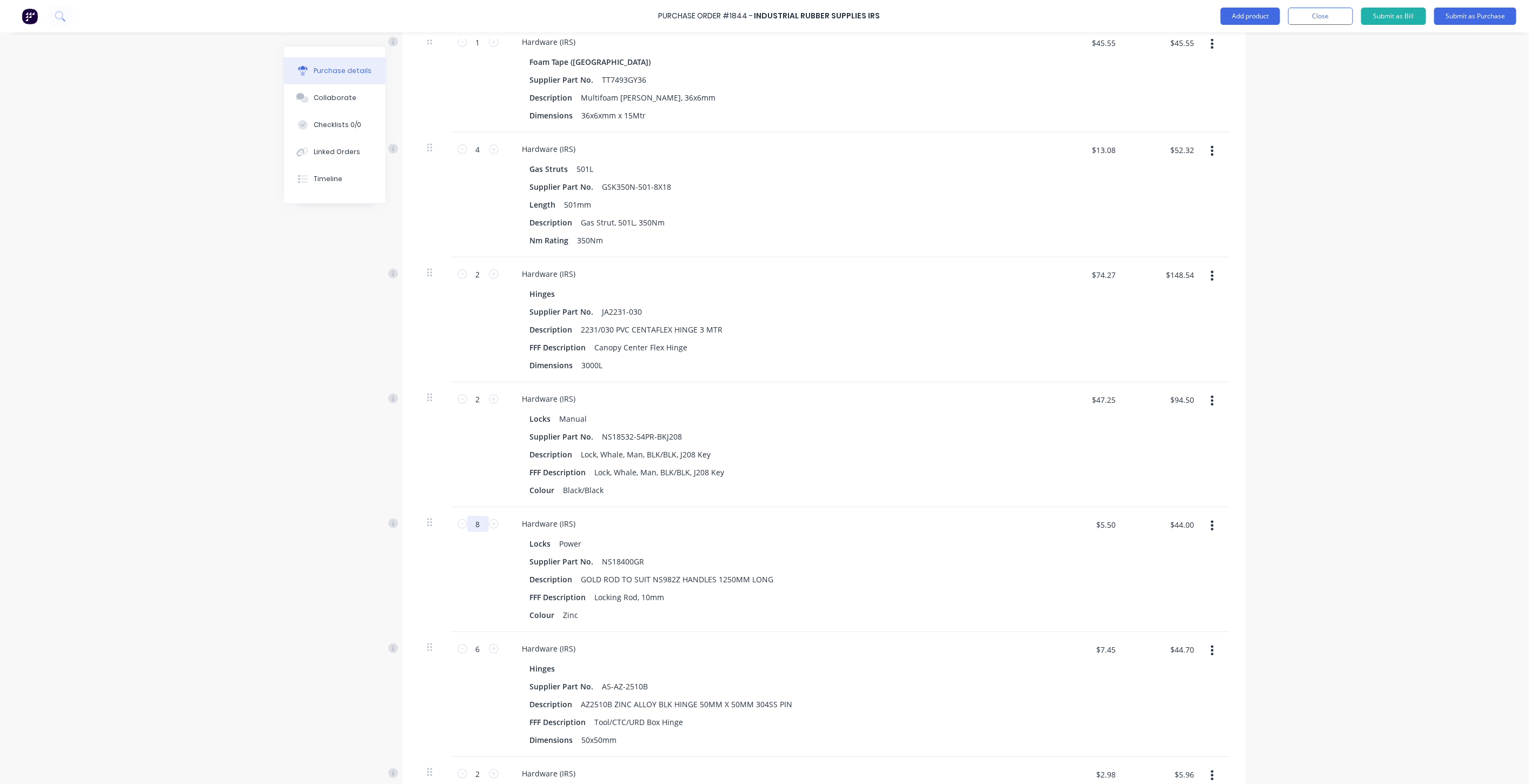
click at [471, 521] on input "8" at bounding box center [478, 524] width 22 height 16
type input "1"
type input "$5.50"
type input "10"
type input "$55.00"
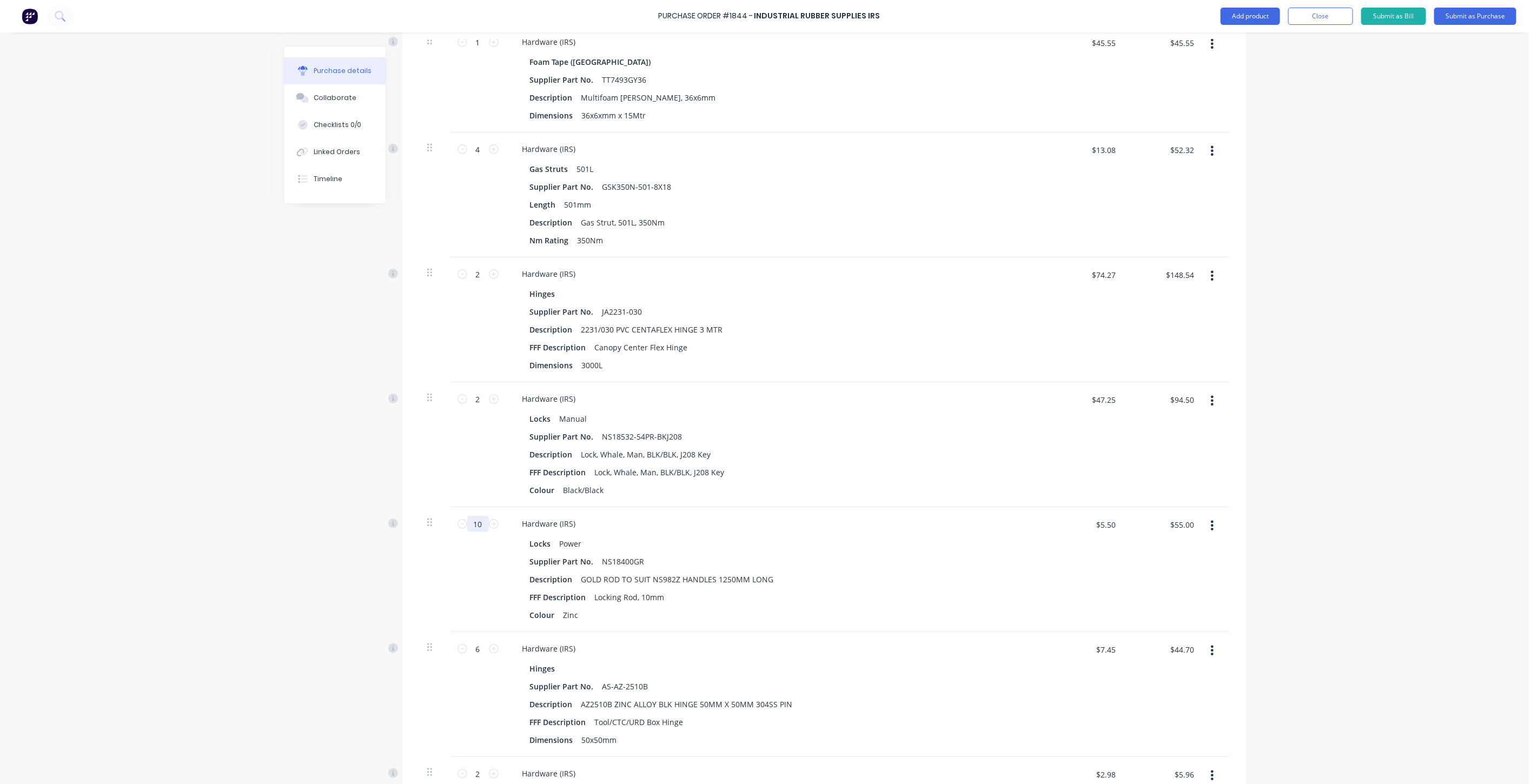
type input "10"
click at [639, 519] on div "Hardware (IRS)" at bounding box center [775, 523] width 524 height 16
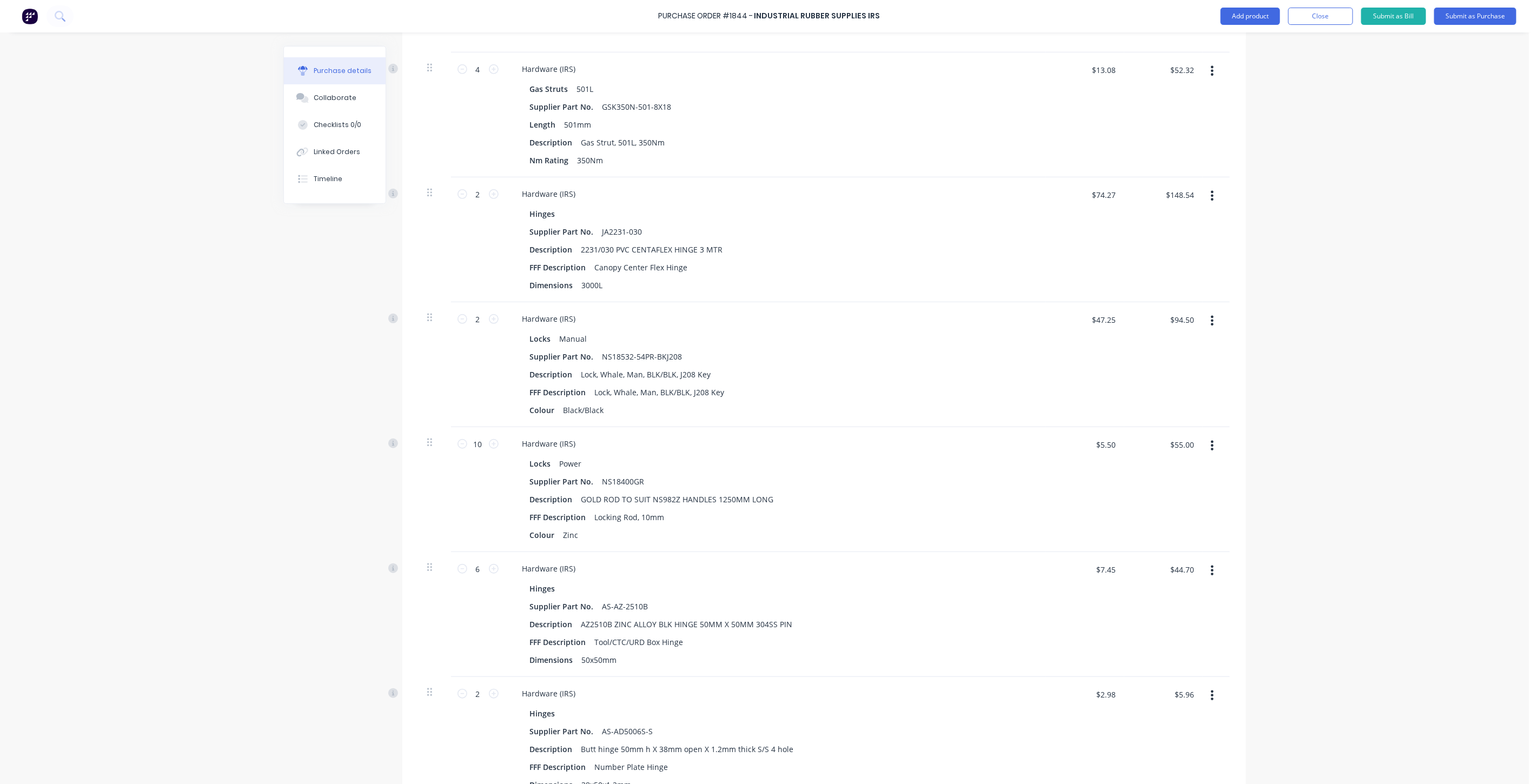
scroll to position [401, 0]
click at [477, 565] on input "6" at bounding box center [478, 568] width 22 height 16
type input "9"
type input "$67.05"
type input "9"
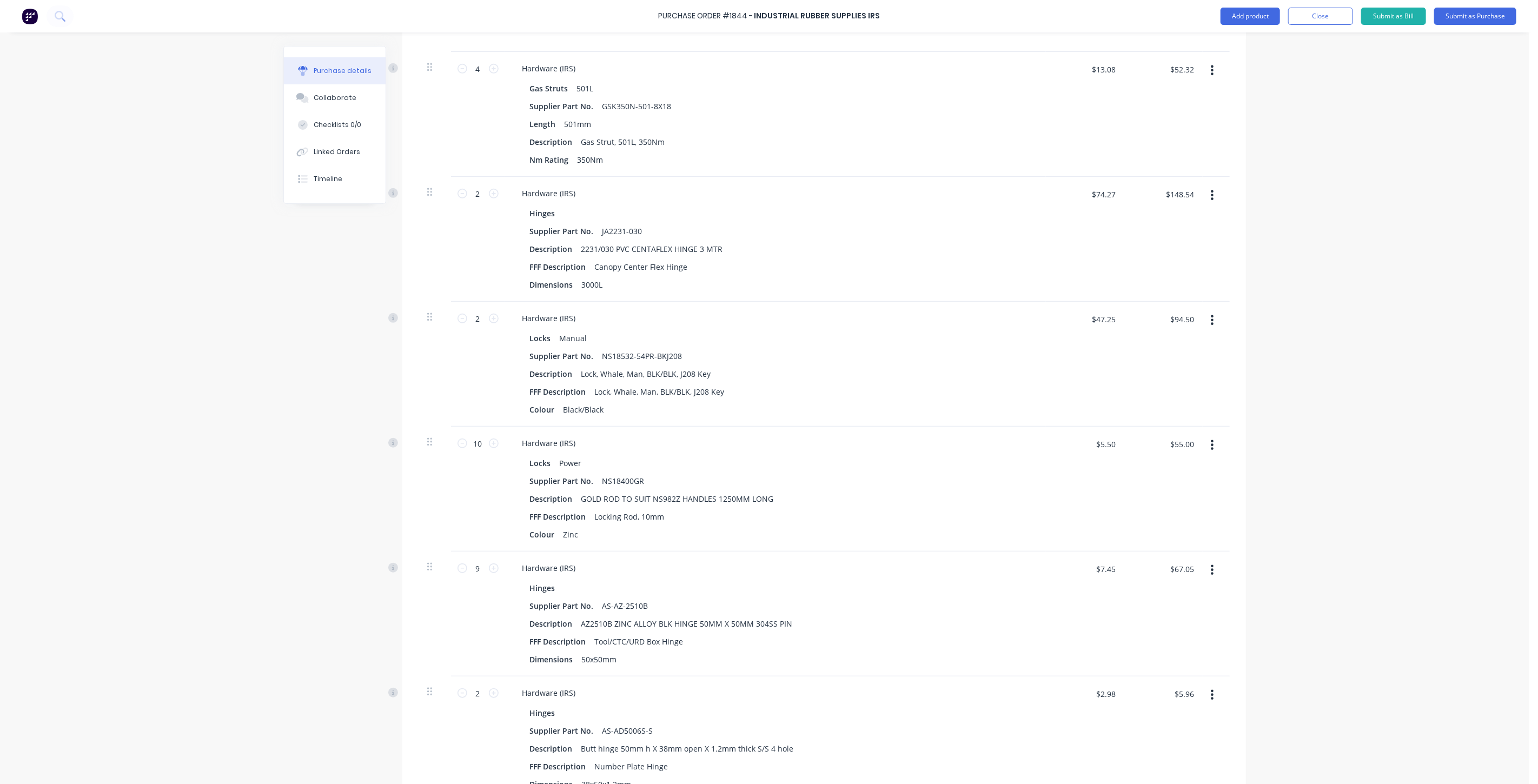
click at [684, 593] on div "Hinges" at bounding box center [775, 588] width 491 height 16
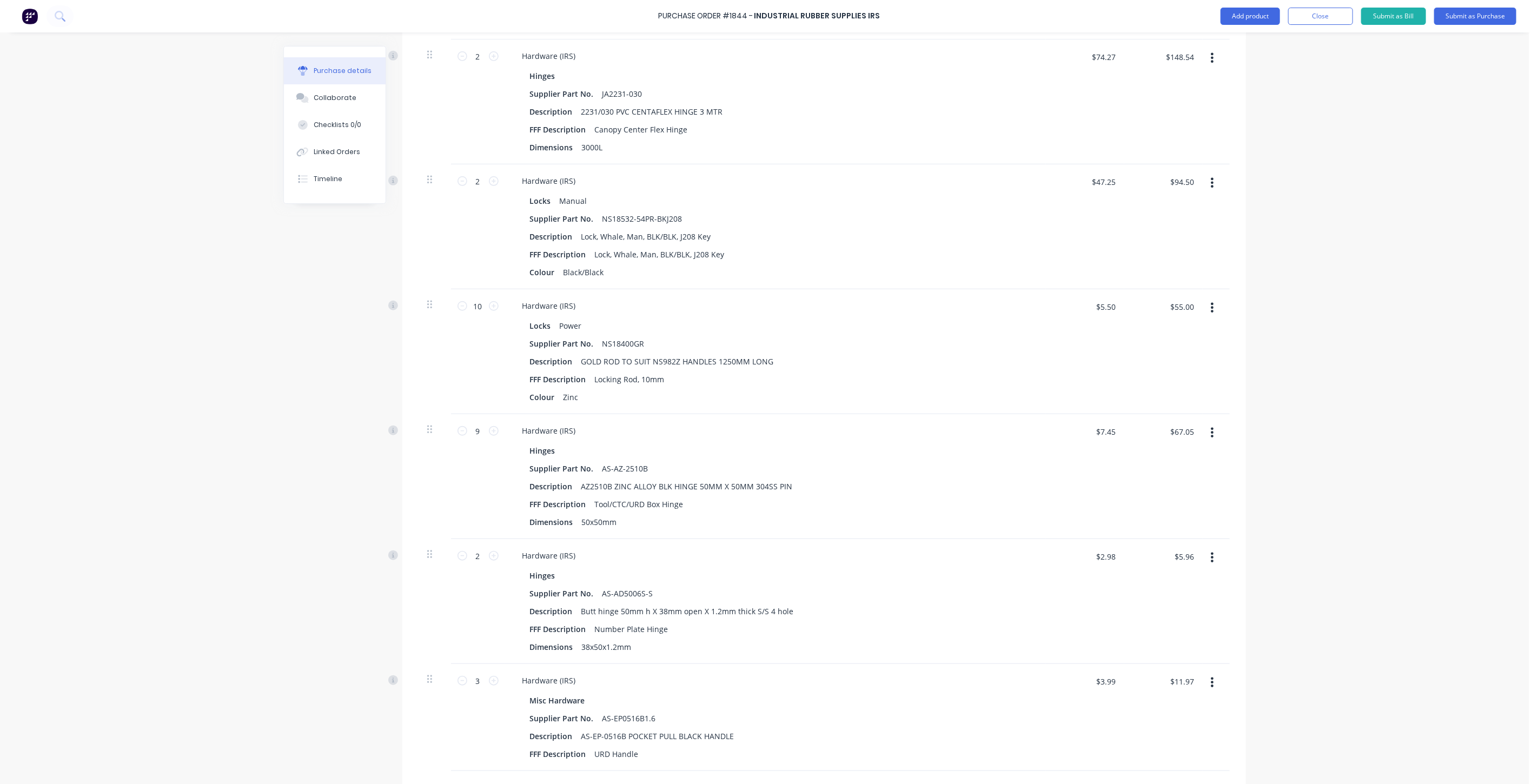
scroll to position [601, 0]
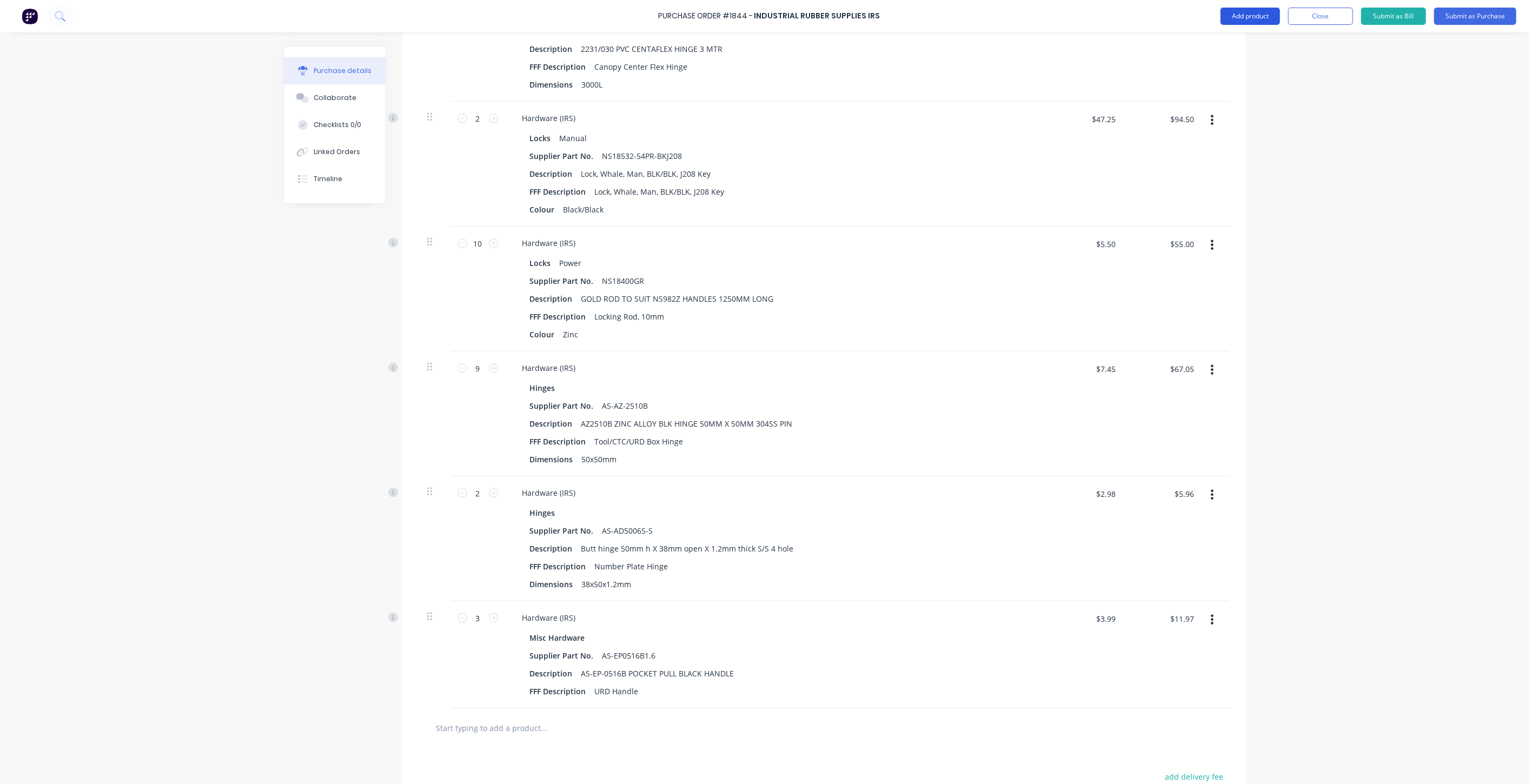
click at [1252, 14] on button "Add product" at bounding box center [1250, 16] width 59 height 18
click at [1242, 43] on div "Product catalogue" at bounding box center [1228, 44] width 83 height 16
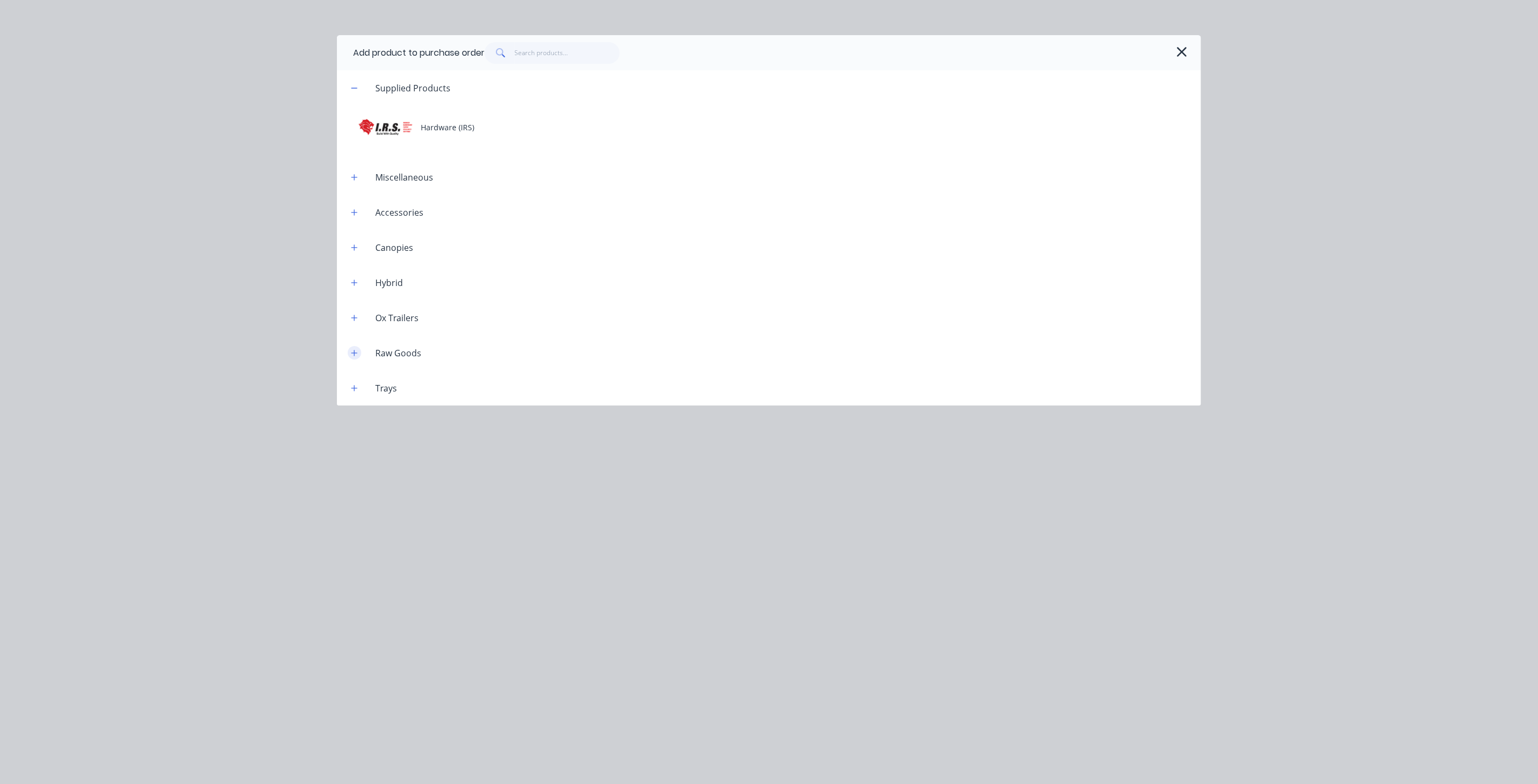
click at [352, 351] on icon "button" at bounding box center [354, 353] width 6 height 8
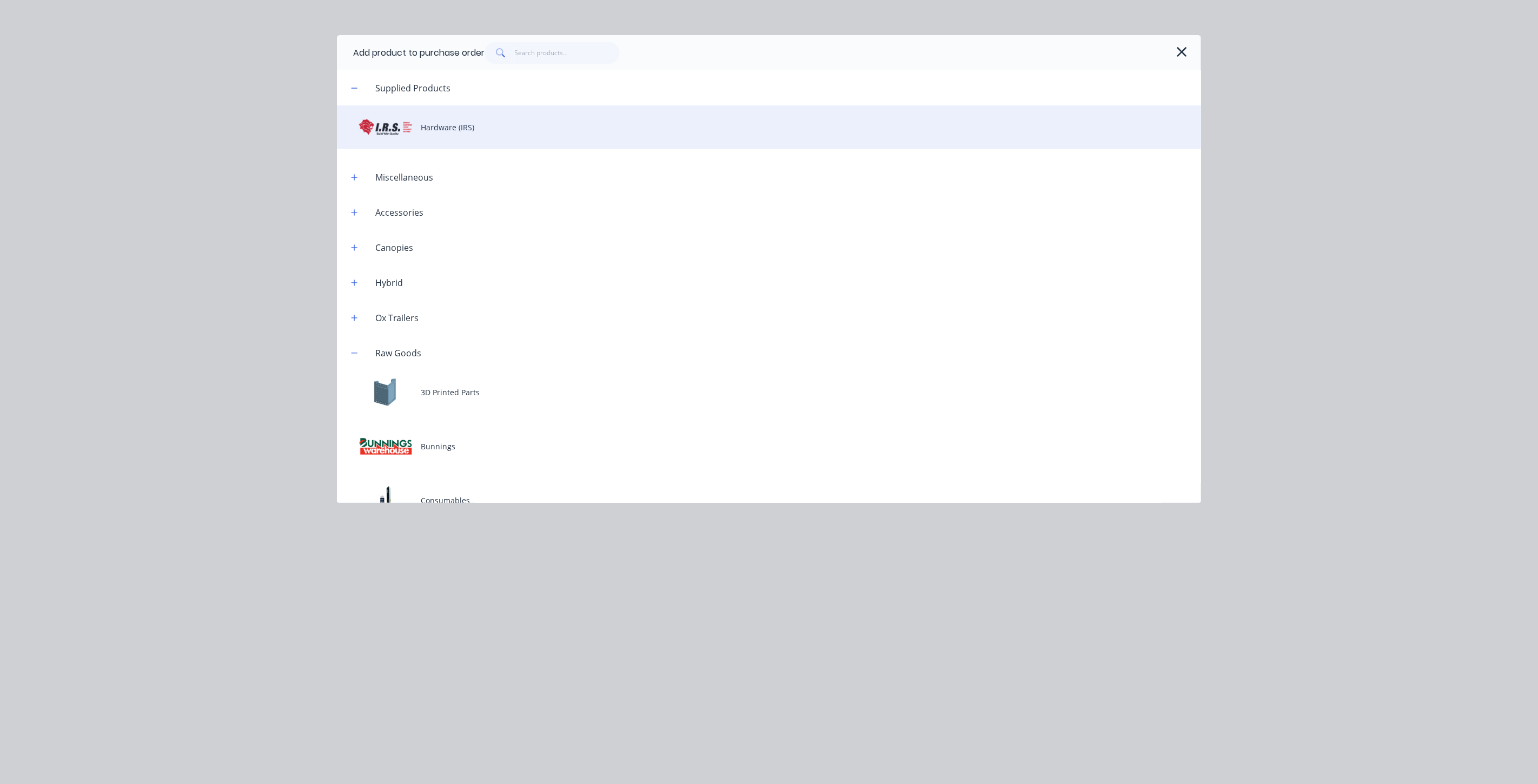
click at [428, 130] on div "Hardware (IRS)" at bounding box center [769, 127] width 864 height 43
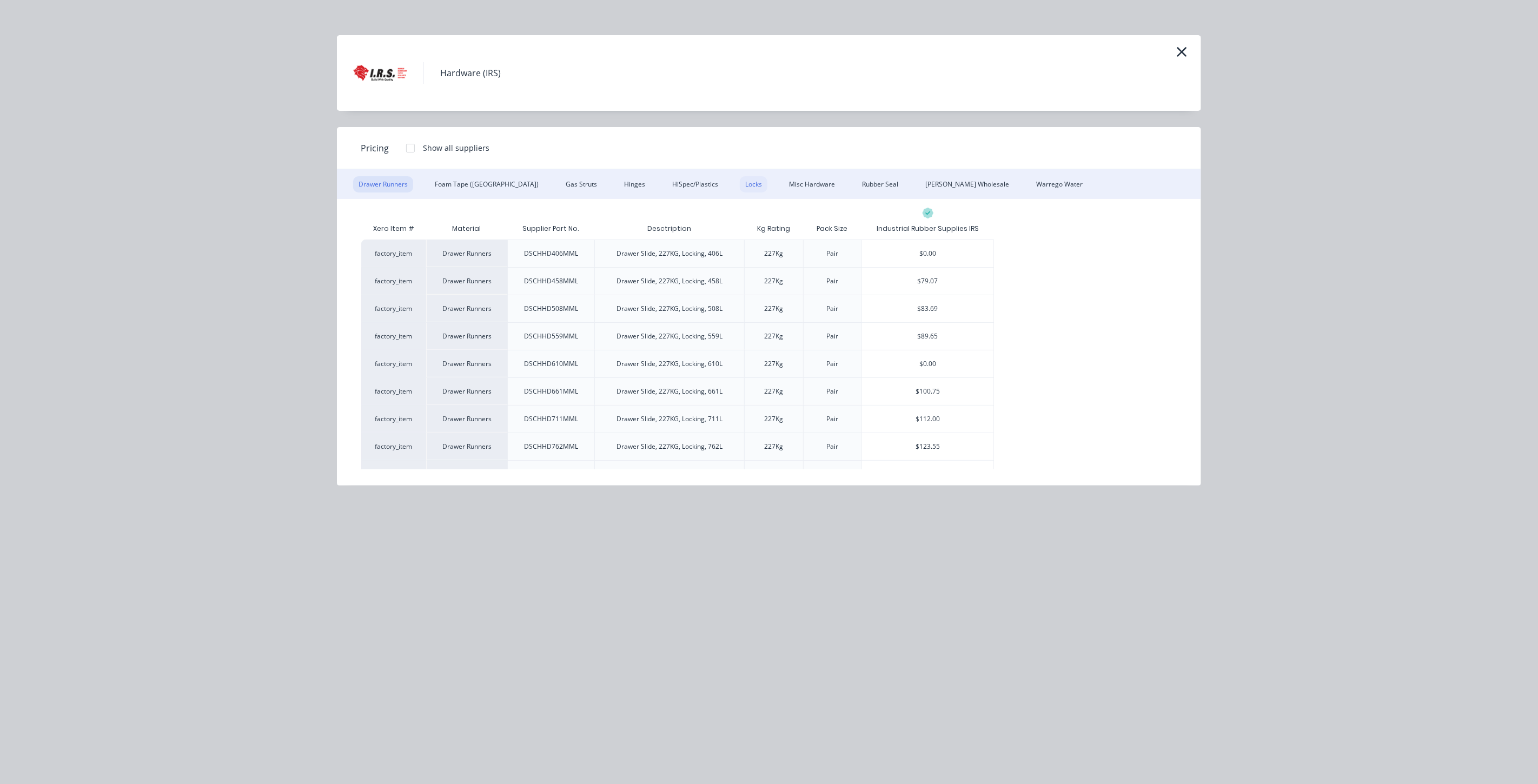
click at [740, 186] on div "Locks" at bounding box center [754, 184] width 28 height 16
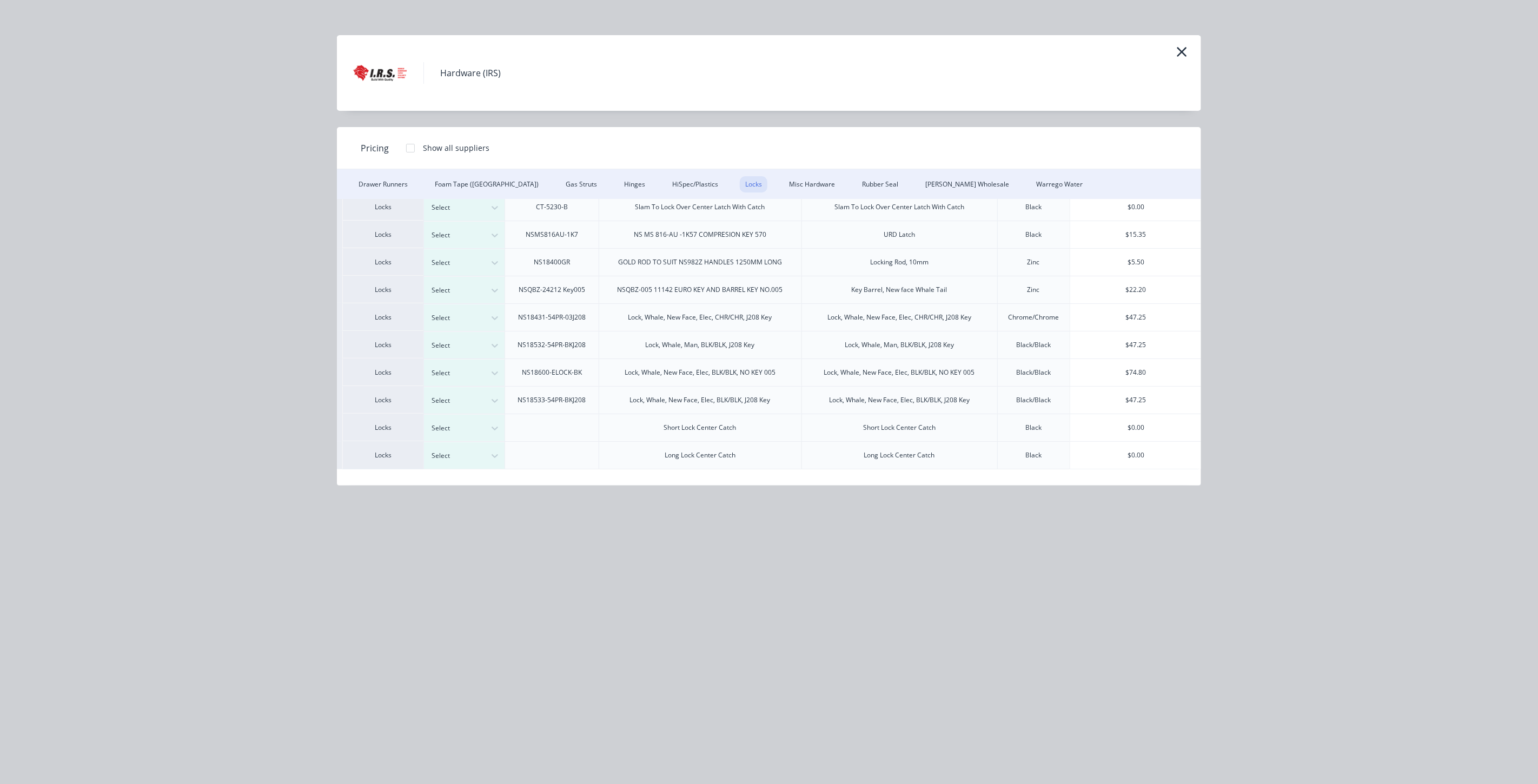
scroll to position [138, 94]
click at [1138, 392] on div "$47.25" at bounding box center [1135, 400] width 131 height 27
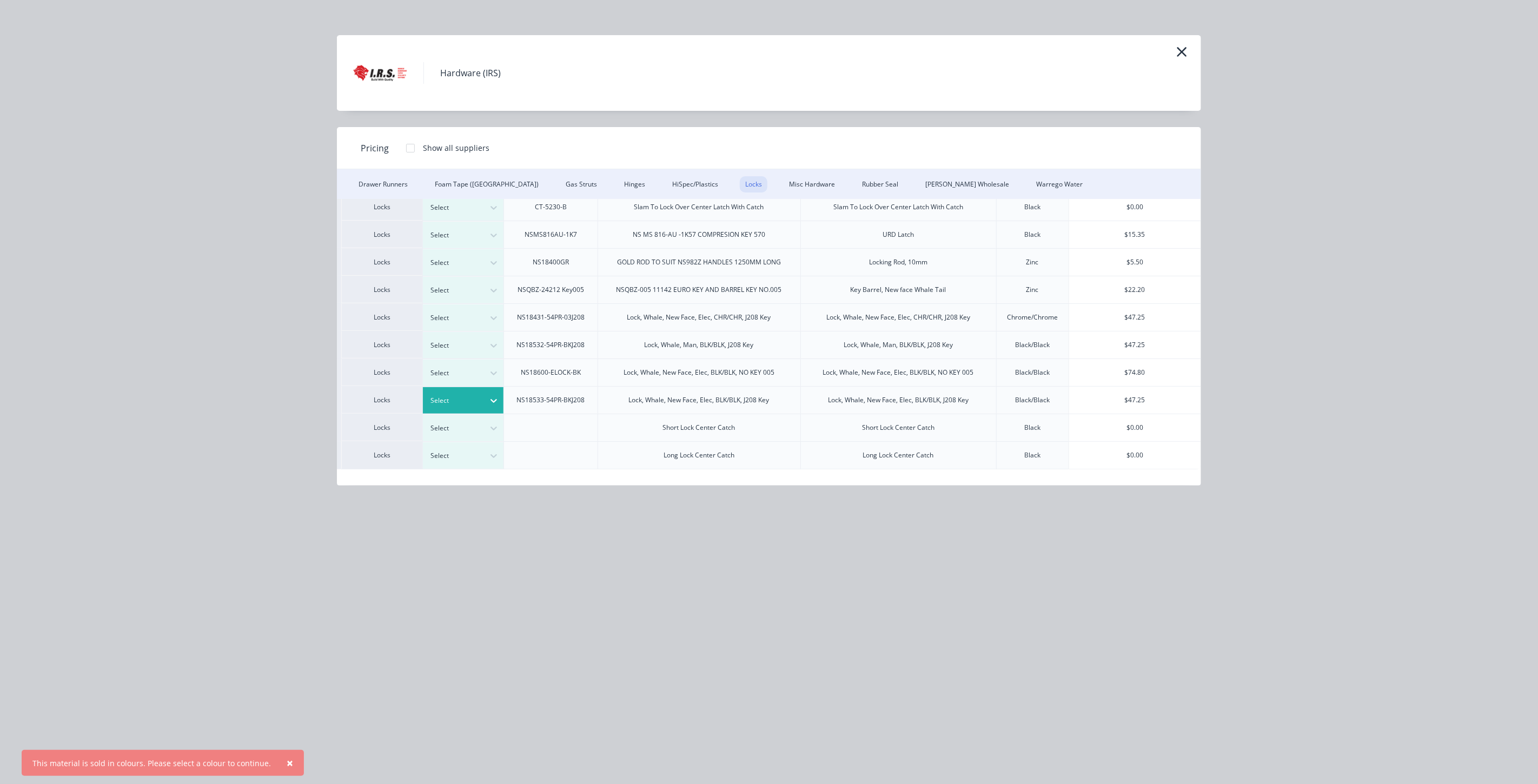
click at [489, 392] on div at bounding box center [493, 401] width 19 height 18
click at [447, 438] on div "Power" at bounding box center [481, 441] width 135 height 20
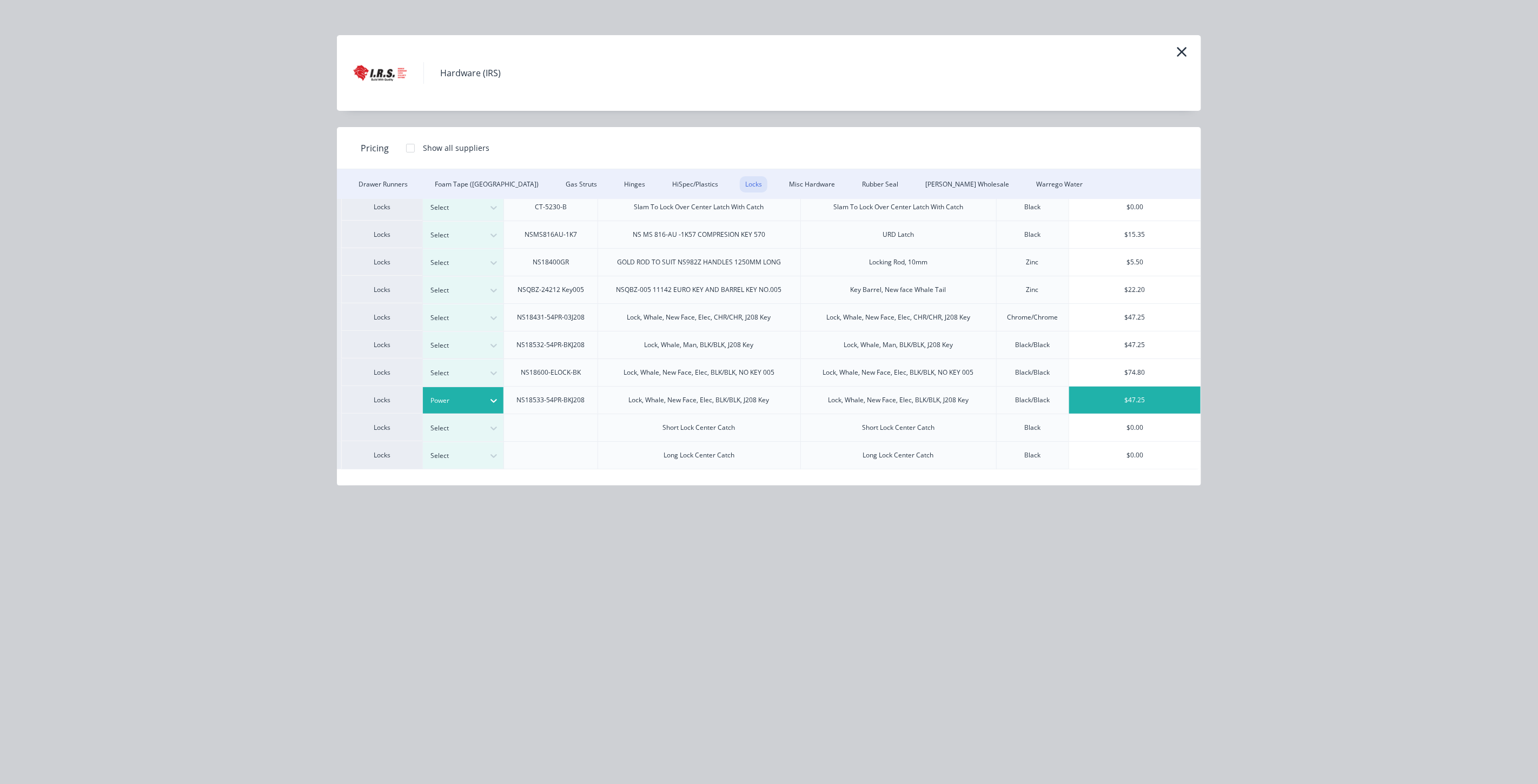
click at [1103, 387] on div "$47.25" at bounding box center [1135, 400] width 131 height 27
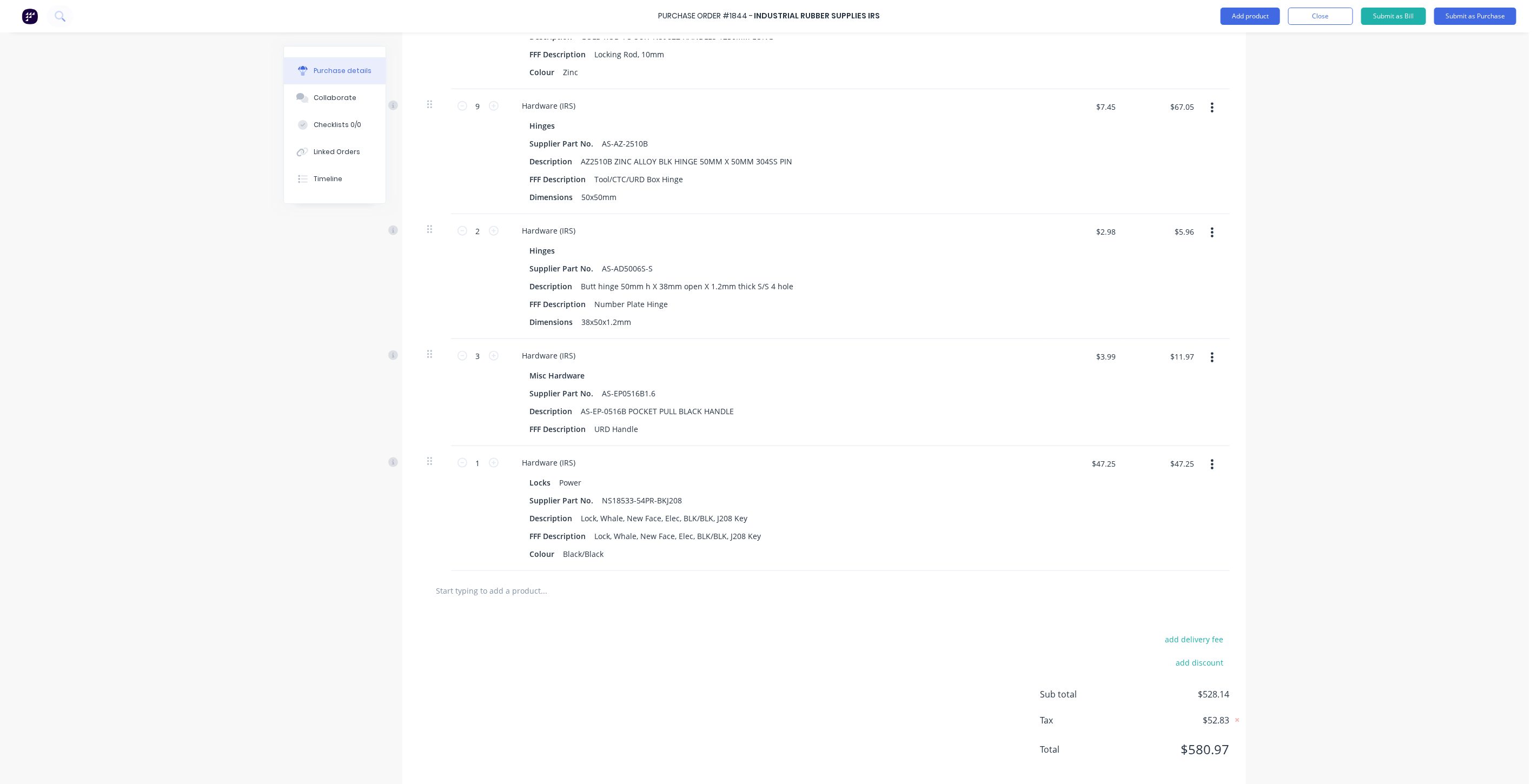
scroll to position [878, 0]
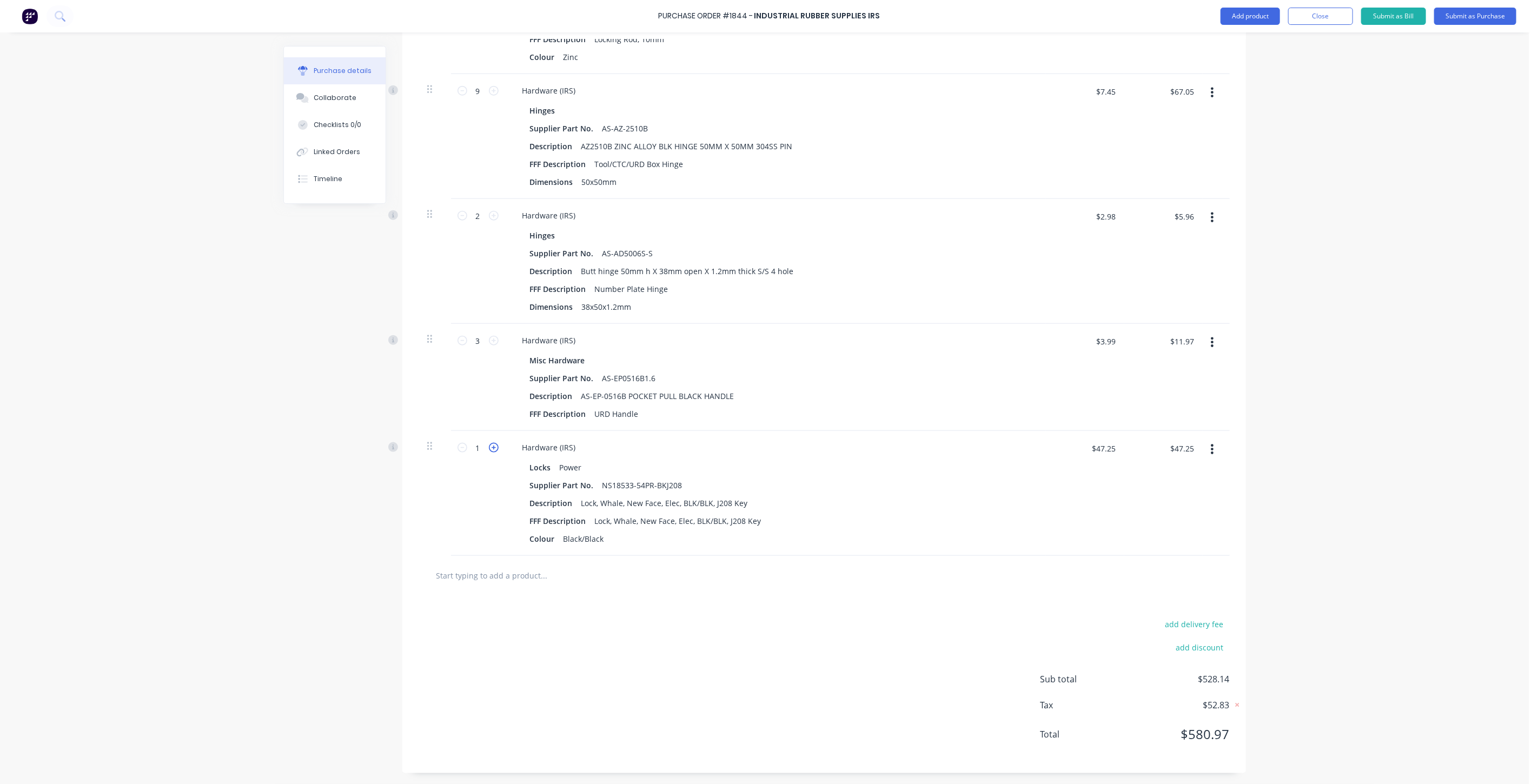
click at [489, 443] on icon at bounding box center [494, 448] width 10 height 10
type input "2"
type input "$94.50"
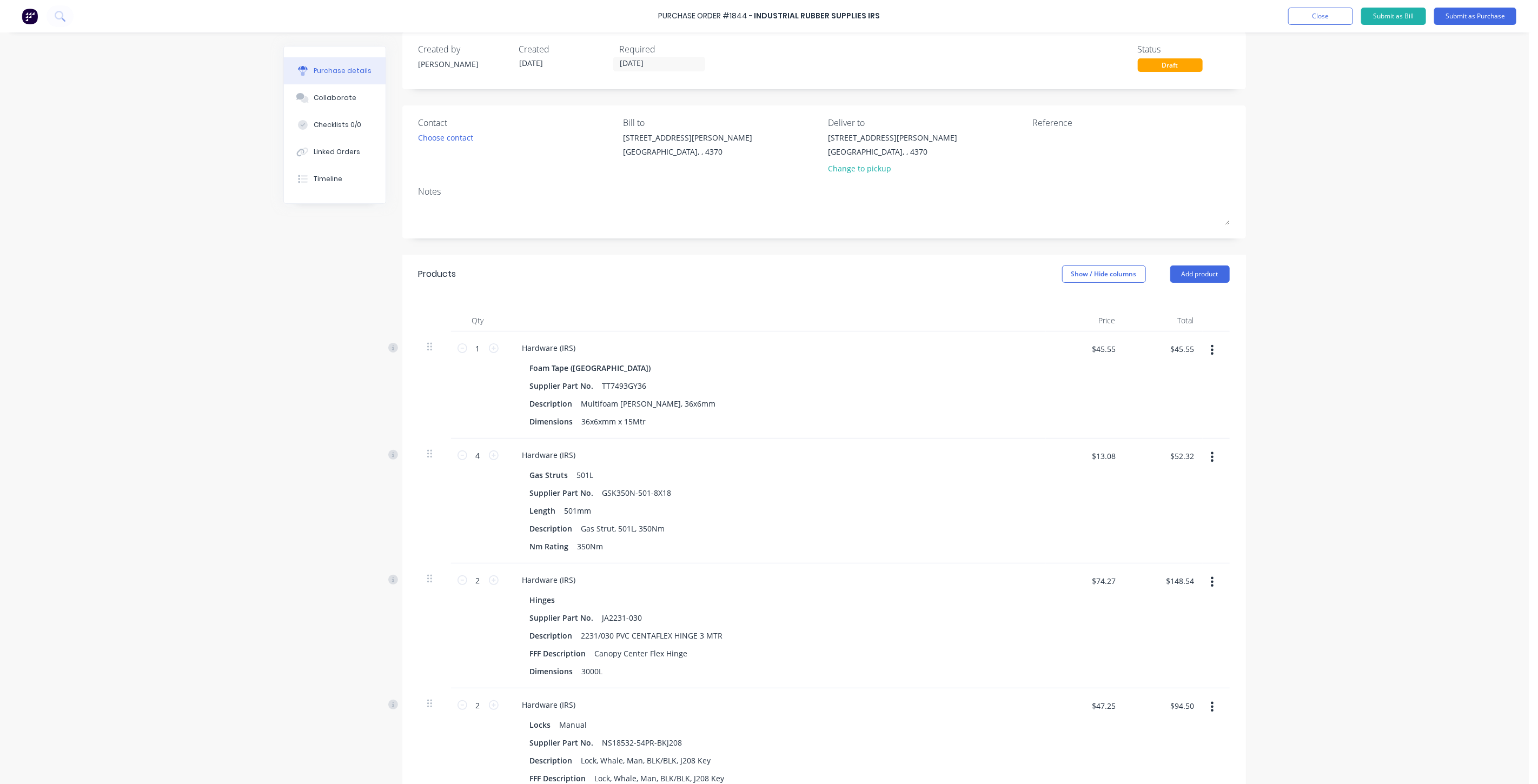
scroll to position [0, 0]
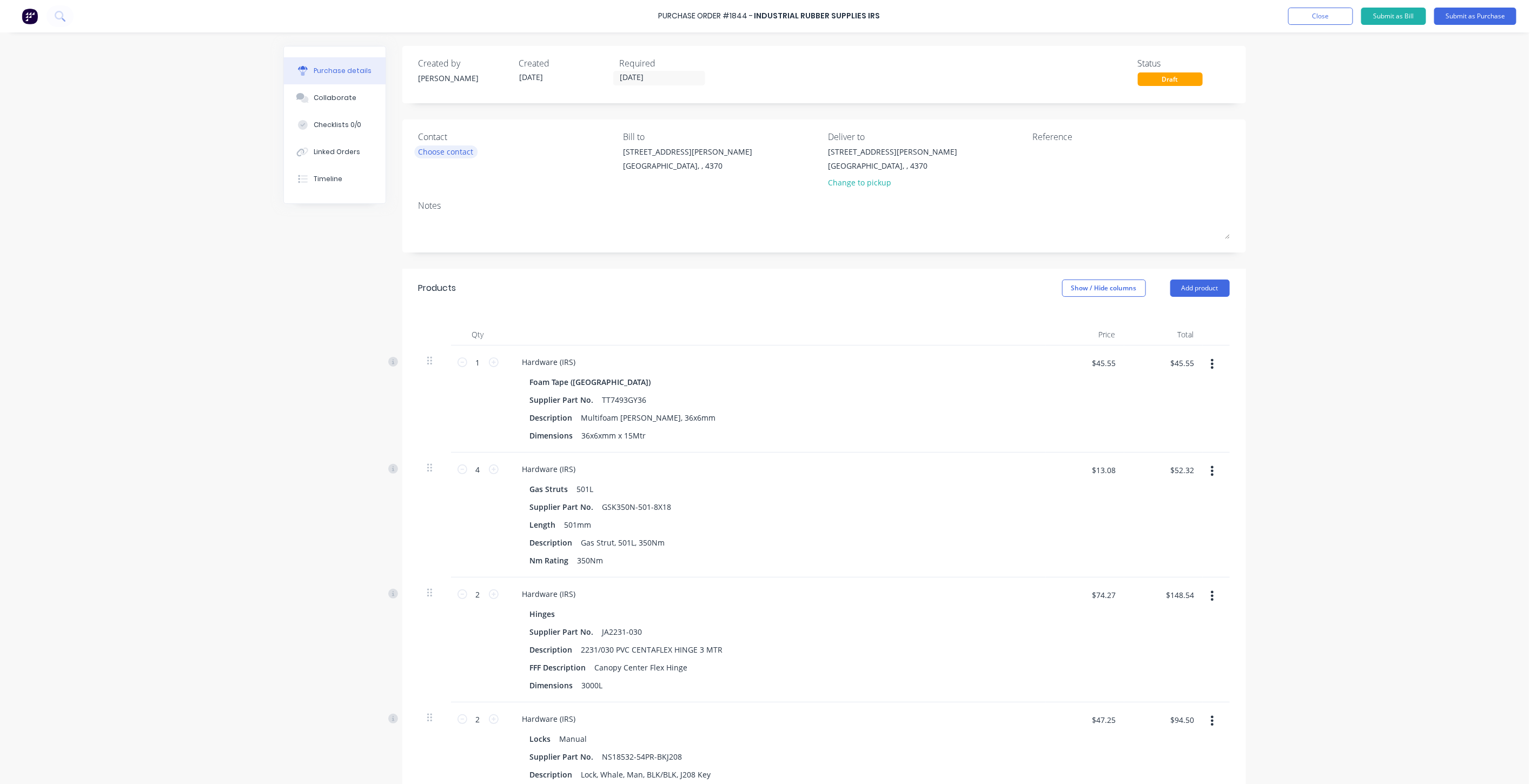
click at [465, 154] on div "Choose contact" at bounding box center [446, 151] width 55 height 11
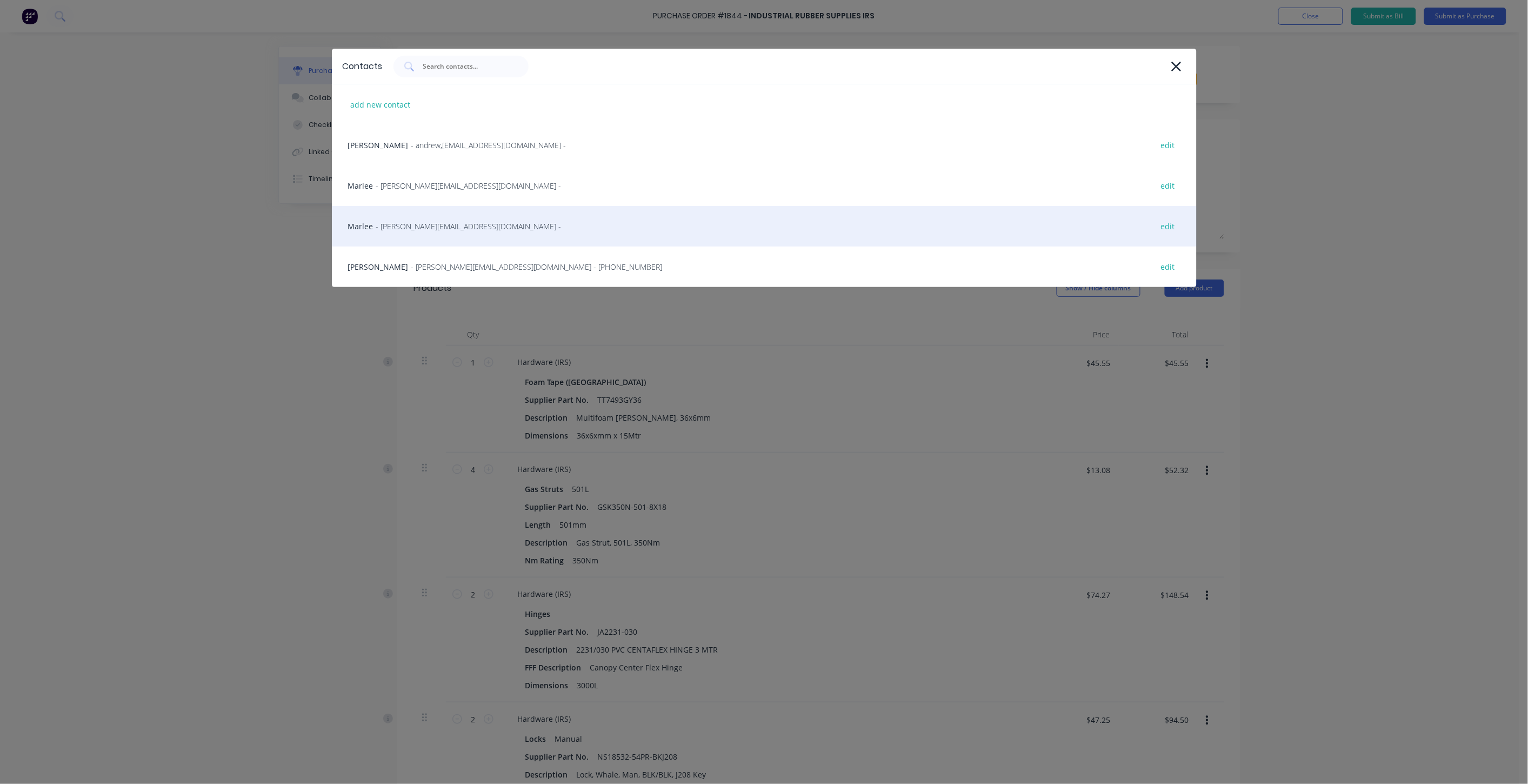
click at [349, 219] on div "Marlee - marlee@indrub.com.au - edit" at bounding box center [764, 226] width 865 height 41
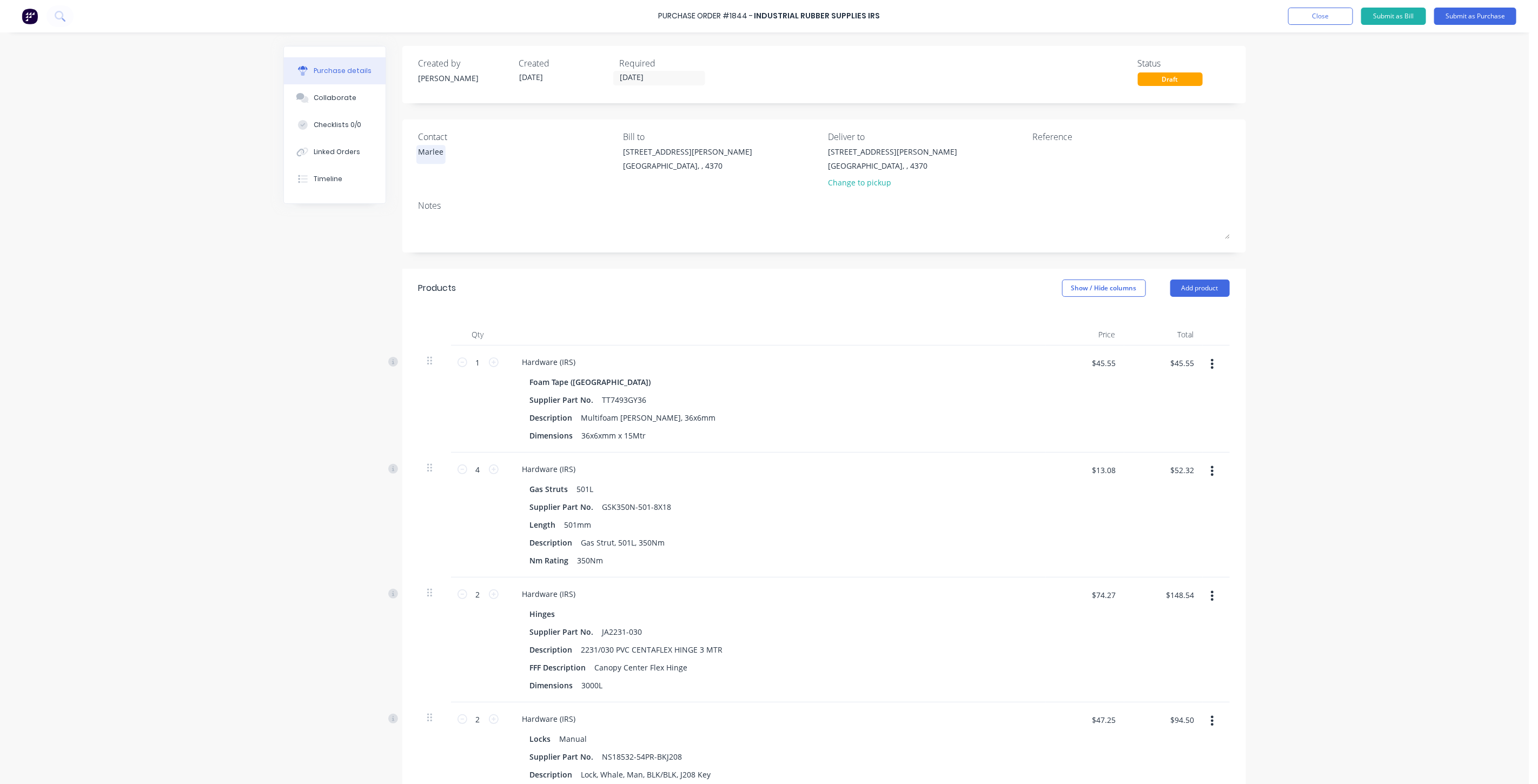
click at [430, 149] on div "Marlee" at bounding box center [431, 151] width 26 height 11
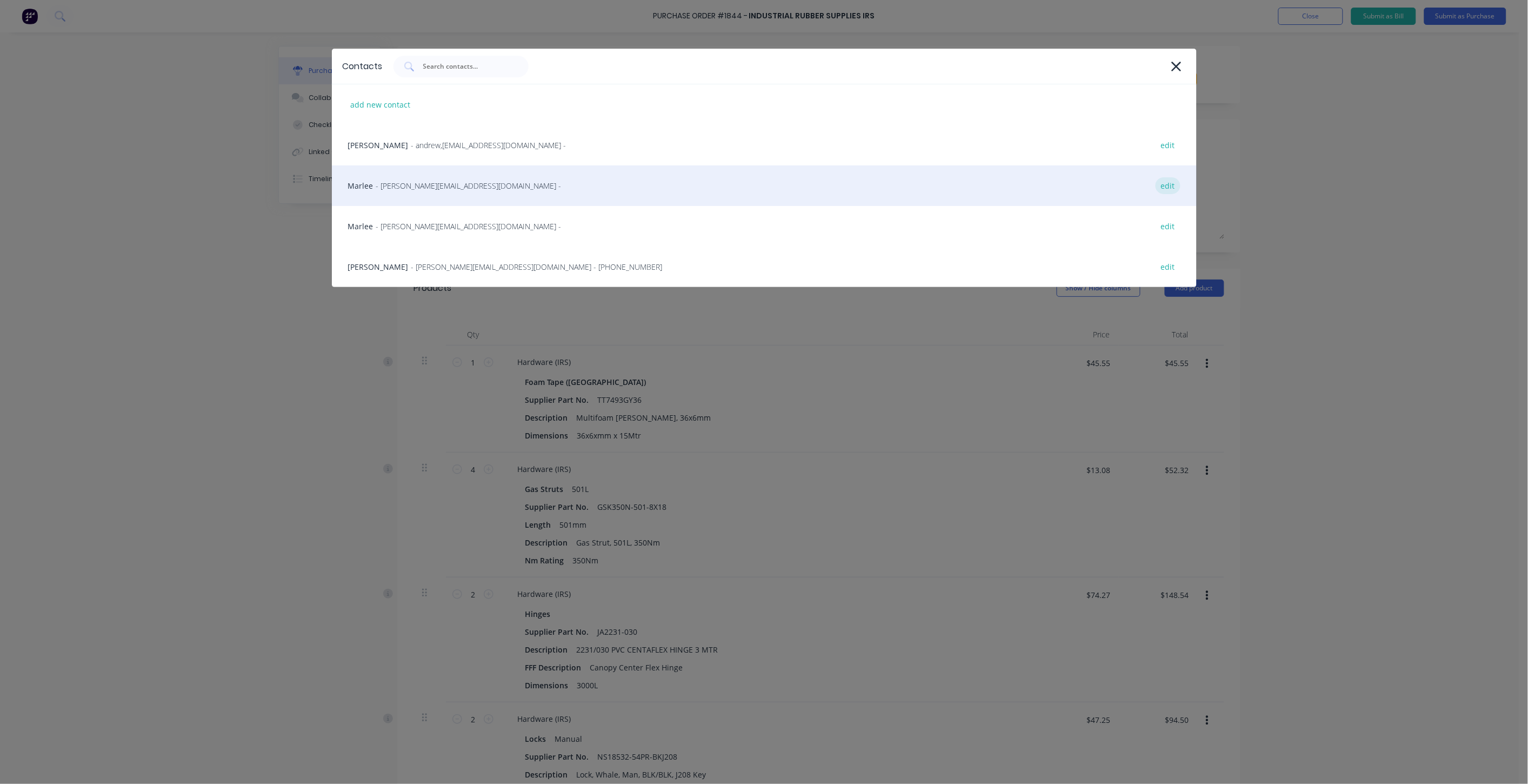
click at [1165, 184] on div "edit" at bounding box center [1168, 186] width 25 height 17
select select "AU"
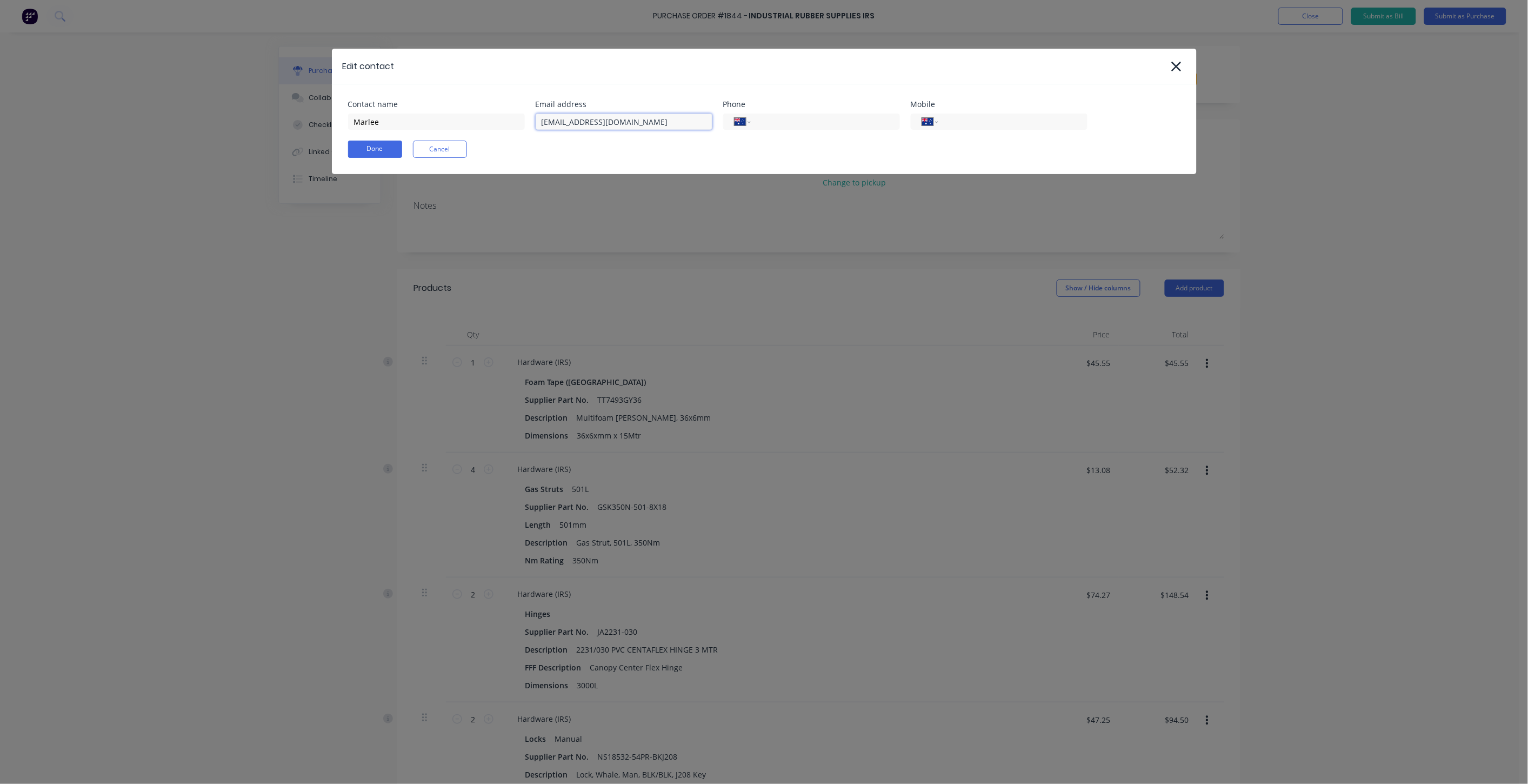
drag, startPoint x: 641, startPoint y: 120, endPoint x: 485, endPoint y: 109, distance: 156.4
click at [485, 109] on div "Contact name Marlee Email address marlee@indrub.com.au Phone International Afgh…" at bounding box center [764, 115] width 832 height 29
drag, startPoint x: 435, startPoint y: 116, endPoint x: 309, endPoint y: 138, distance: 127.9
click at [301, 134] on div "Edit contact Contact name Marlee Email address Phone International Afghanistan …" at bounding box center [764, 392] width 1528 height 784
click at [376, 146] on div "Contact name Email address Phone International Afghanistan Åland Islands Albani…" at bounding box center [764, 129] width 865 height 90
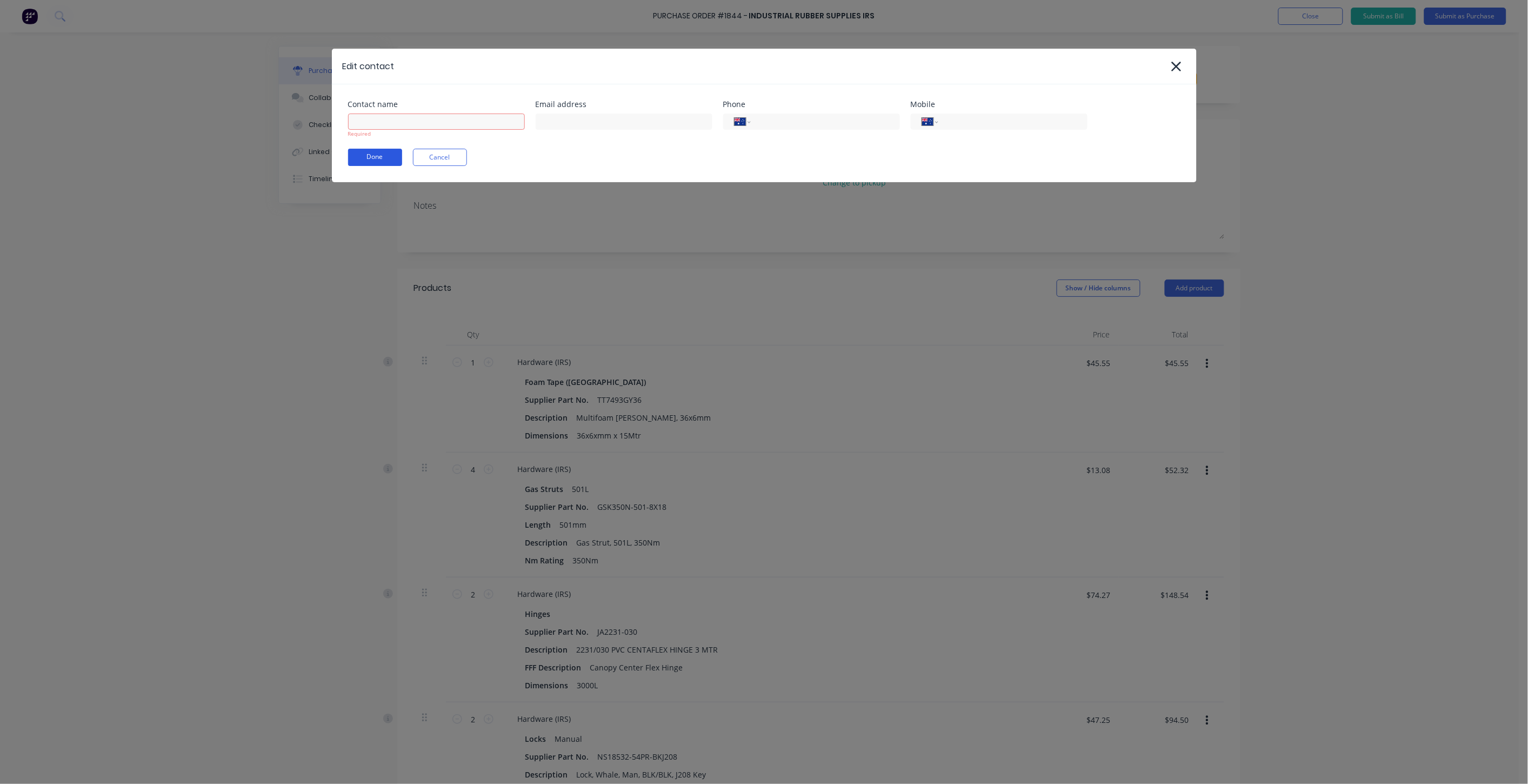
click at [385, 154] on button "Done" at bounding box center [375, 158] width 54 height 18
click at [441, 152] on button "Cancel" at bounding box center [440, 158] width 54 height 18
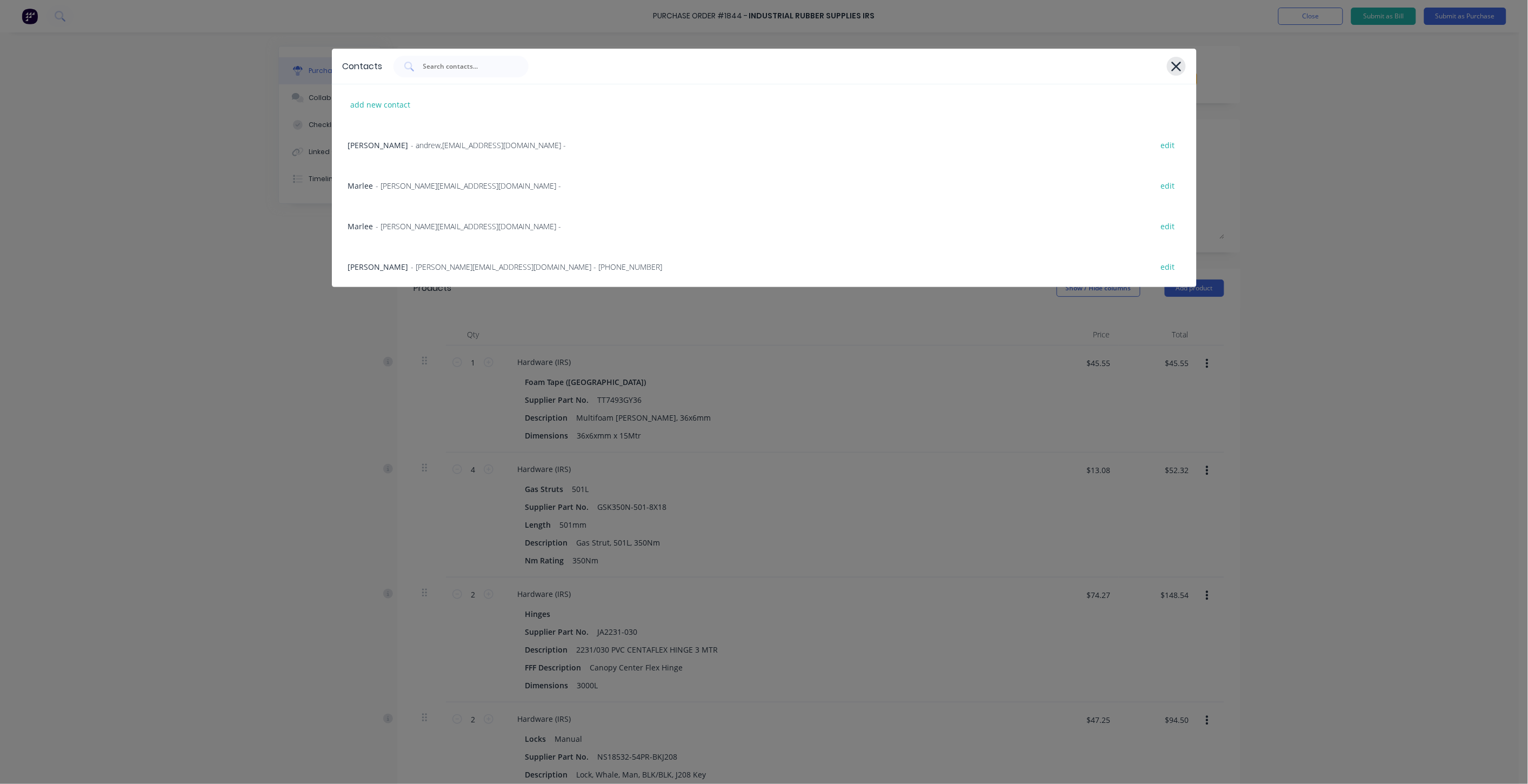
click at [1174, 73] on icon at bounding box center [1177, 66] width 11 height 15
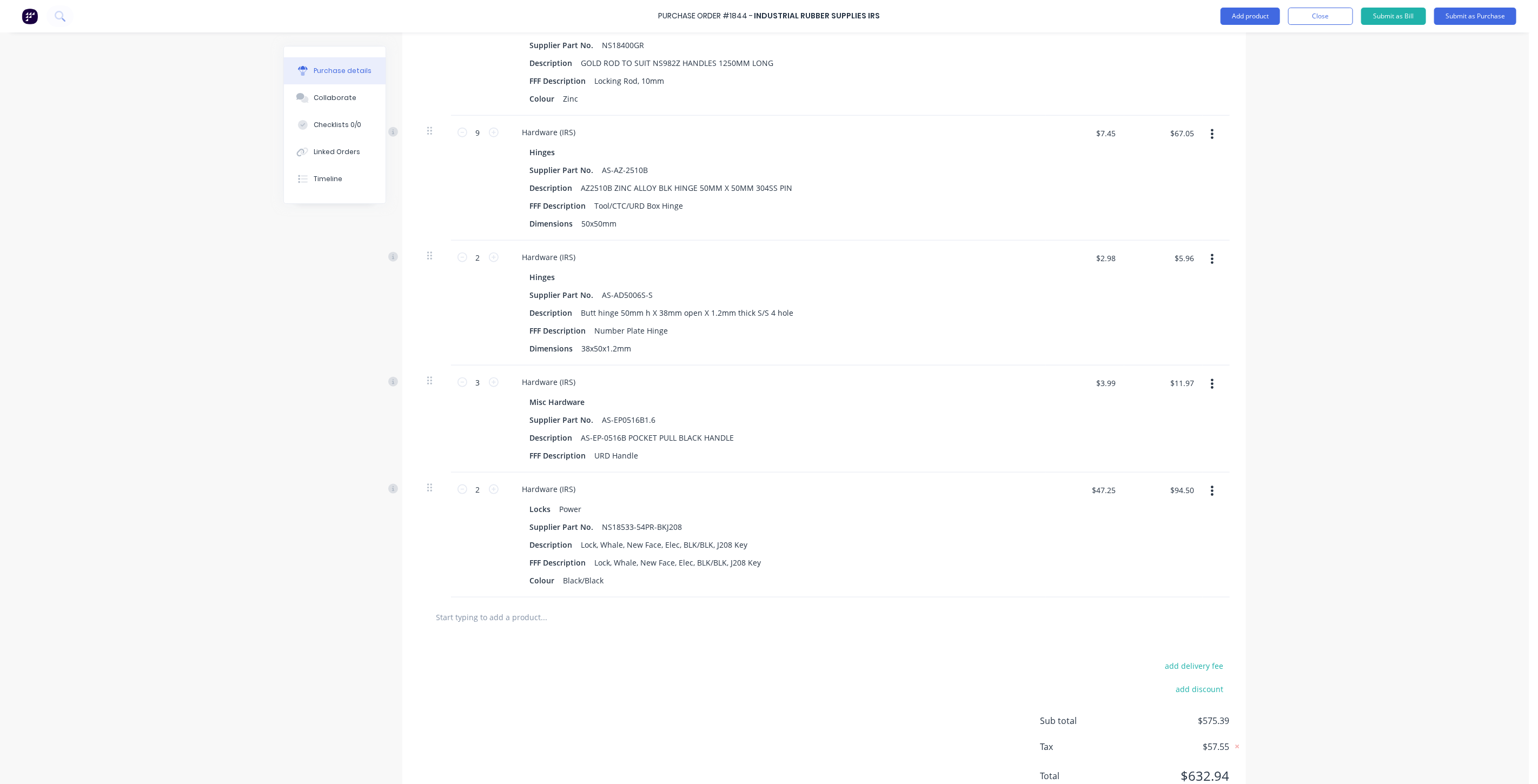
scroll to position [840, 0]
click at [490, 485] on icon at bounding box center [494, 485] width 10 height 10
type input "3"
type input "$141.75"
click at [1233, 15] on button "Add product" at bounding box center [1250, 16] width 59 height 18
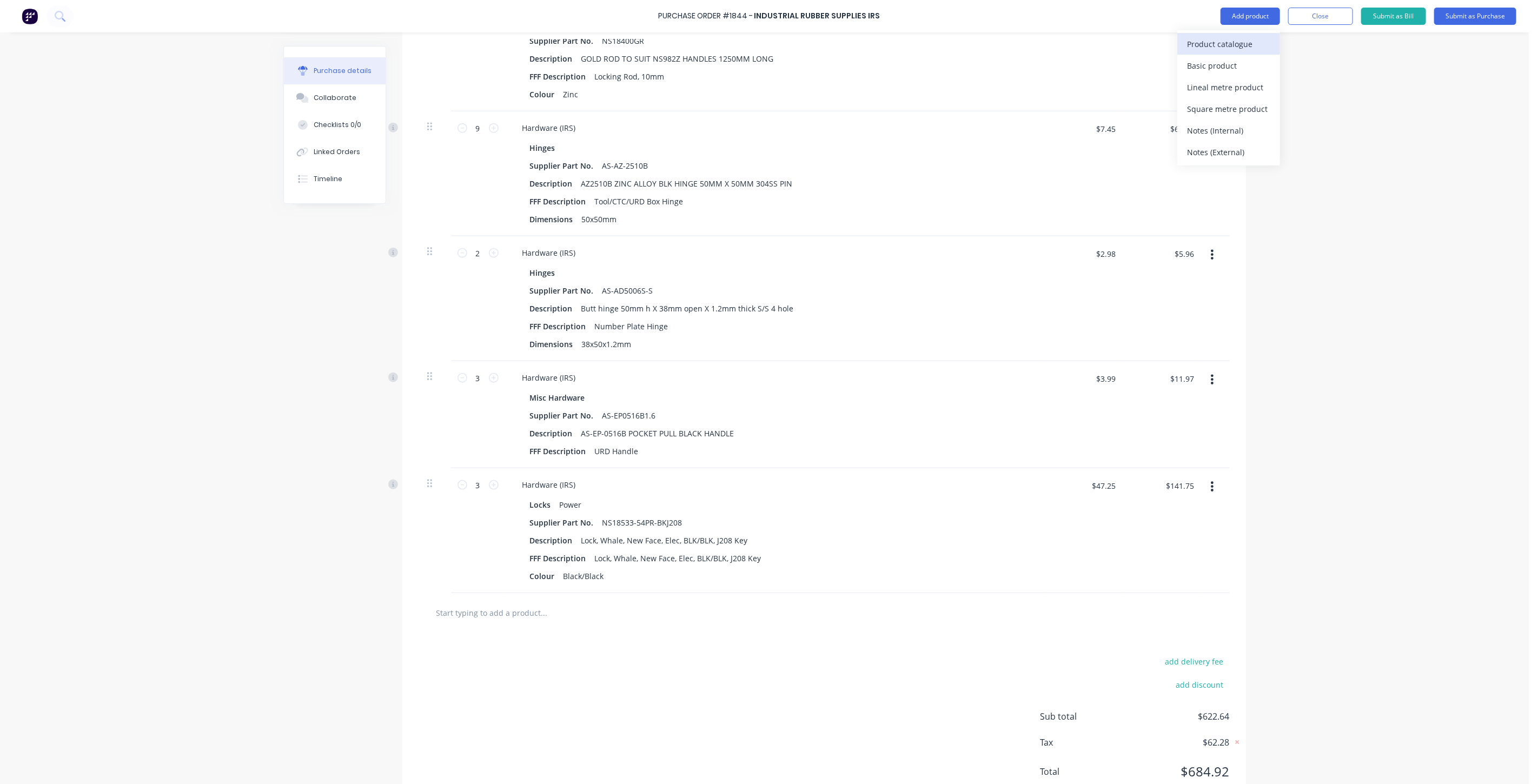
click at [1228, 46] on div "Product catalogue" at bounding box center [1228, 44] width 83 height 16
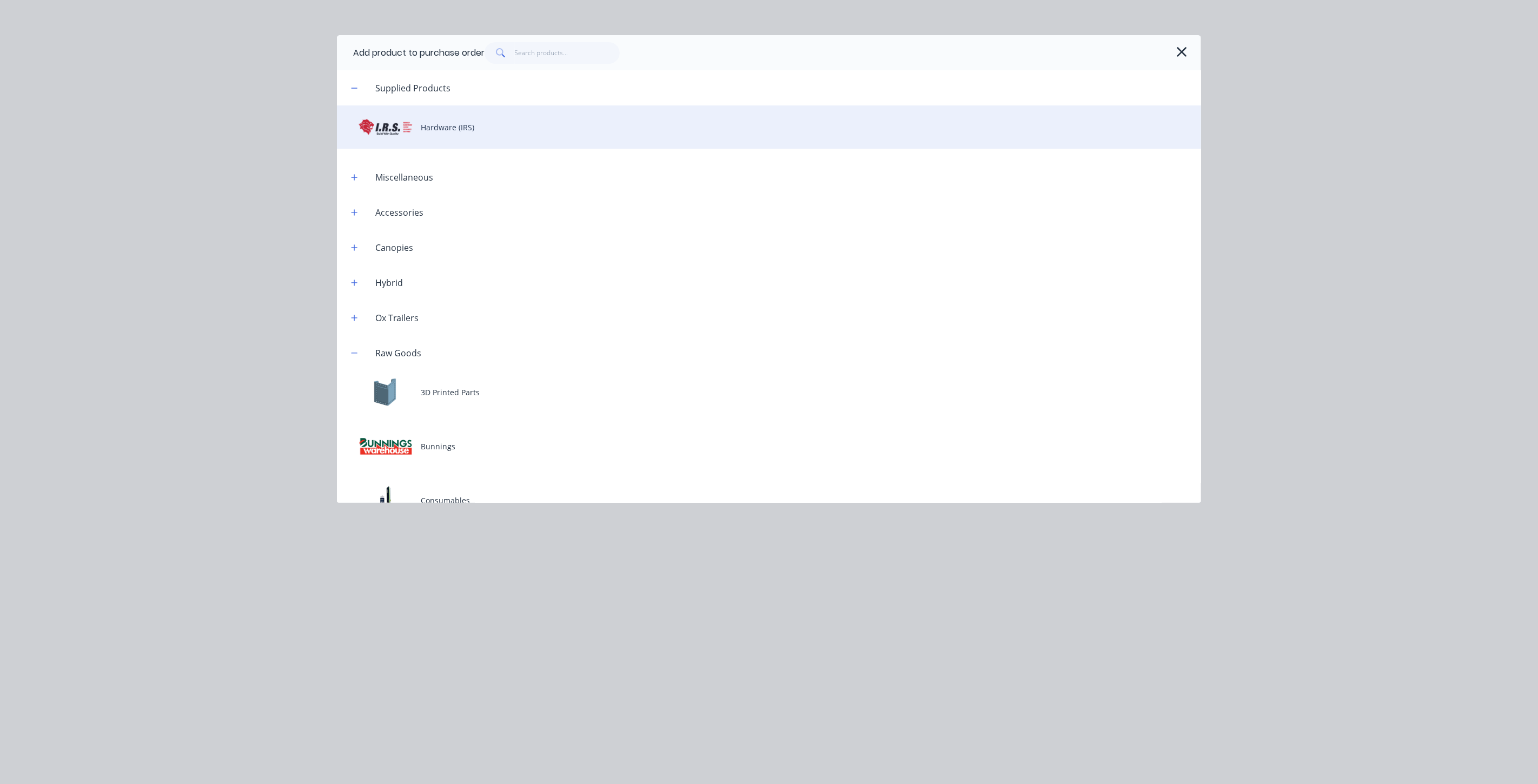
click at [472, 121] on div "Hardware (IRS)" at bounding box center [769, 127] width 864 height 43
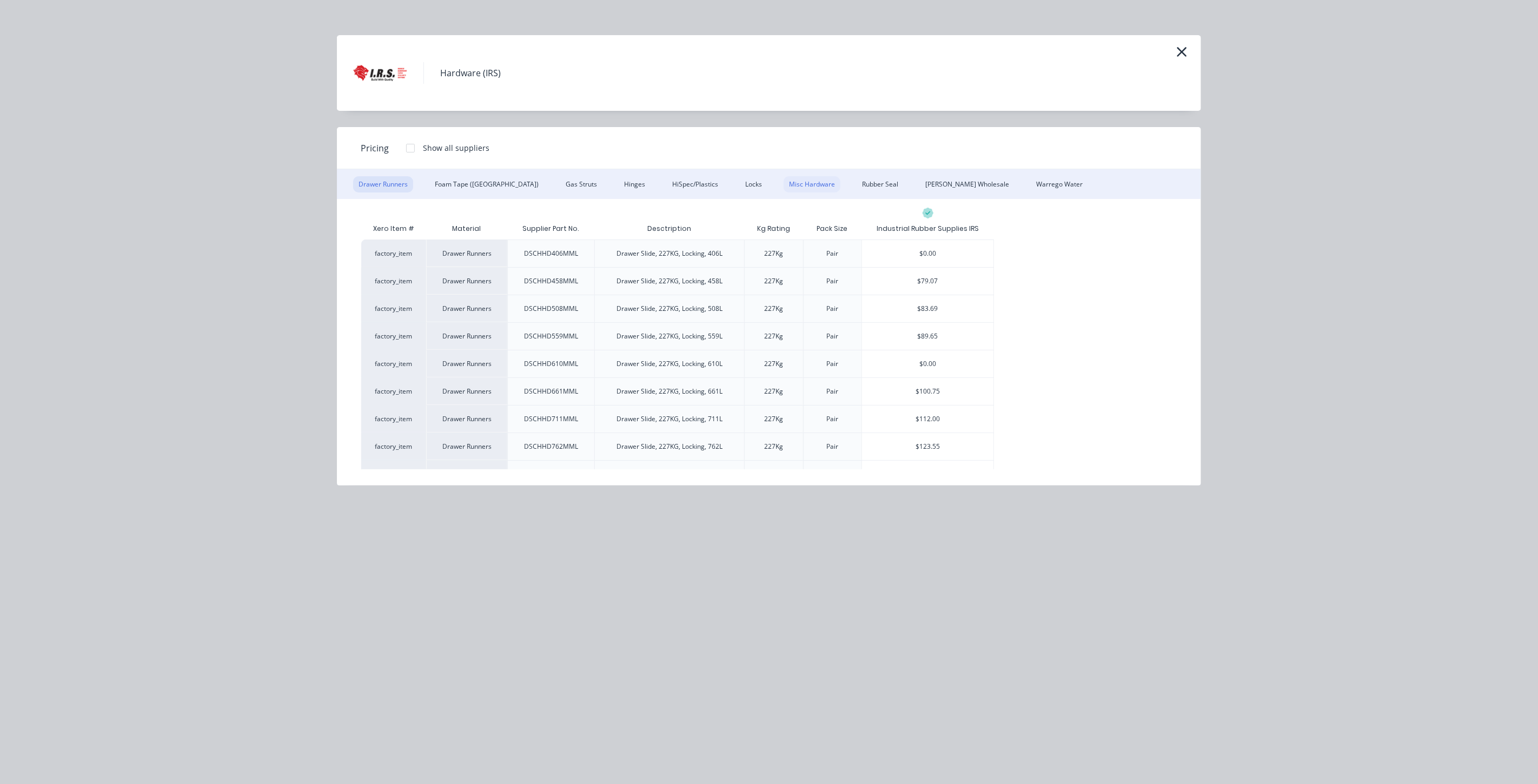
click at [784, 186] on div "Misc Hardware" at bounding box center [812, 184] width 57 height 16
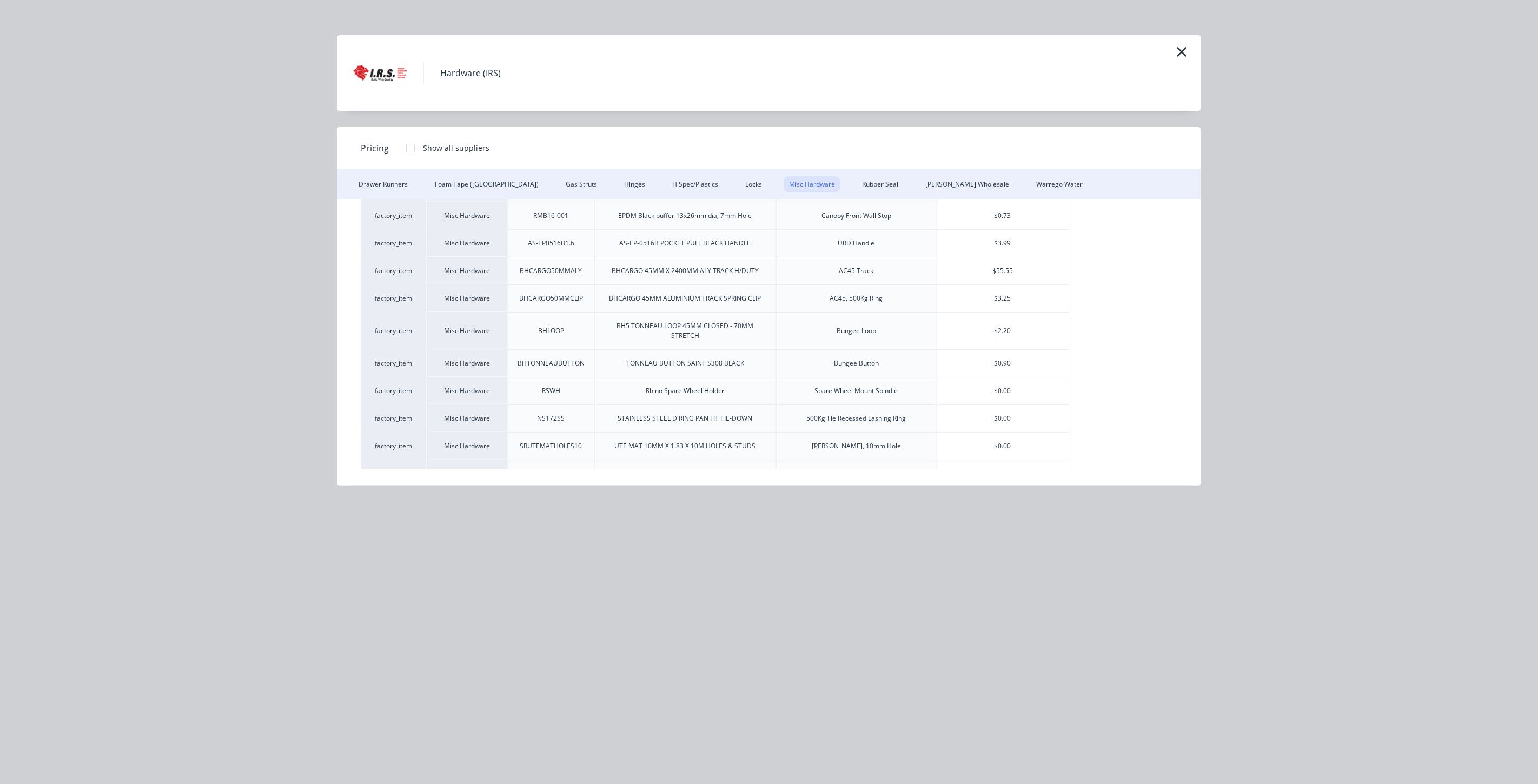
scroll to position [0, 0]
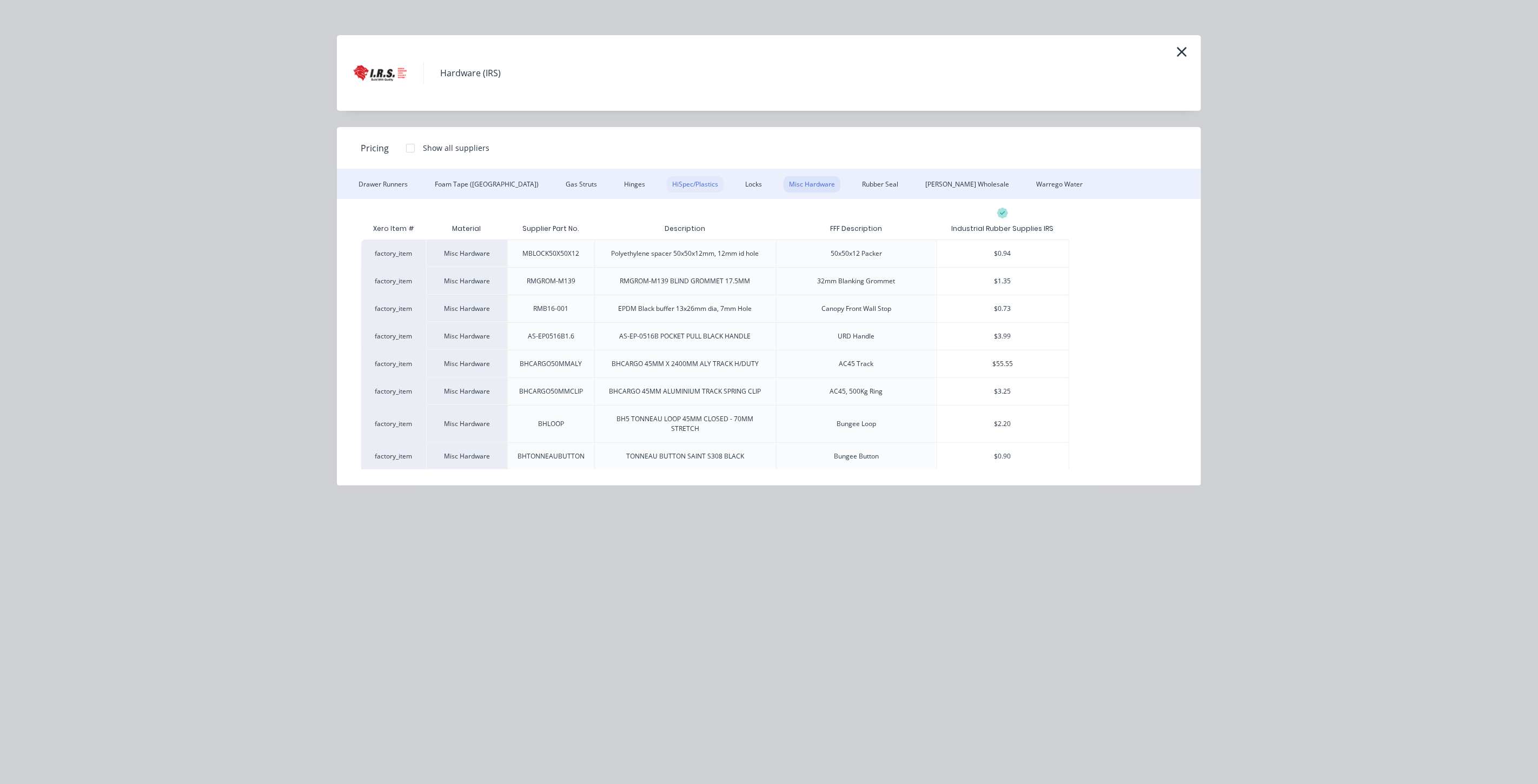
click at [667, 186] on div "HiSpec/Plastics" at bounding box center [695, 184] width 57 height 16
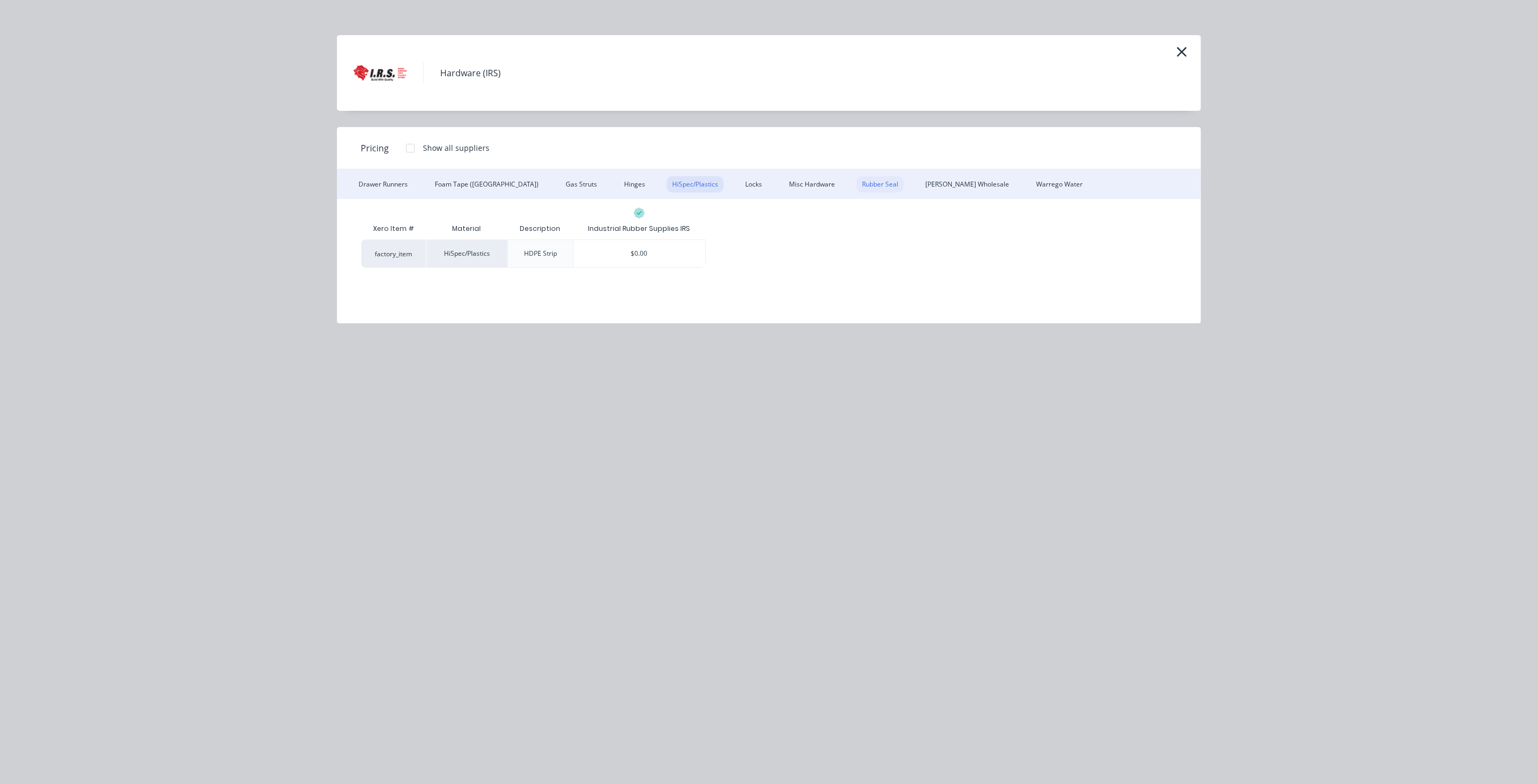
click at [857, 187] on div "Rubber Seal" at bounding box center [880, 184] width 47 height 16
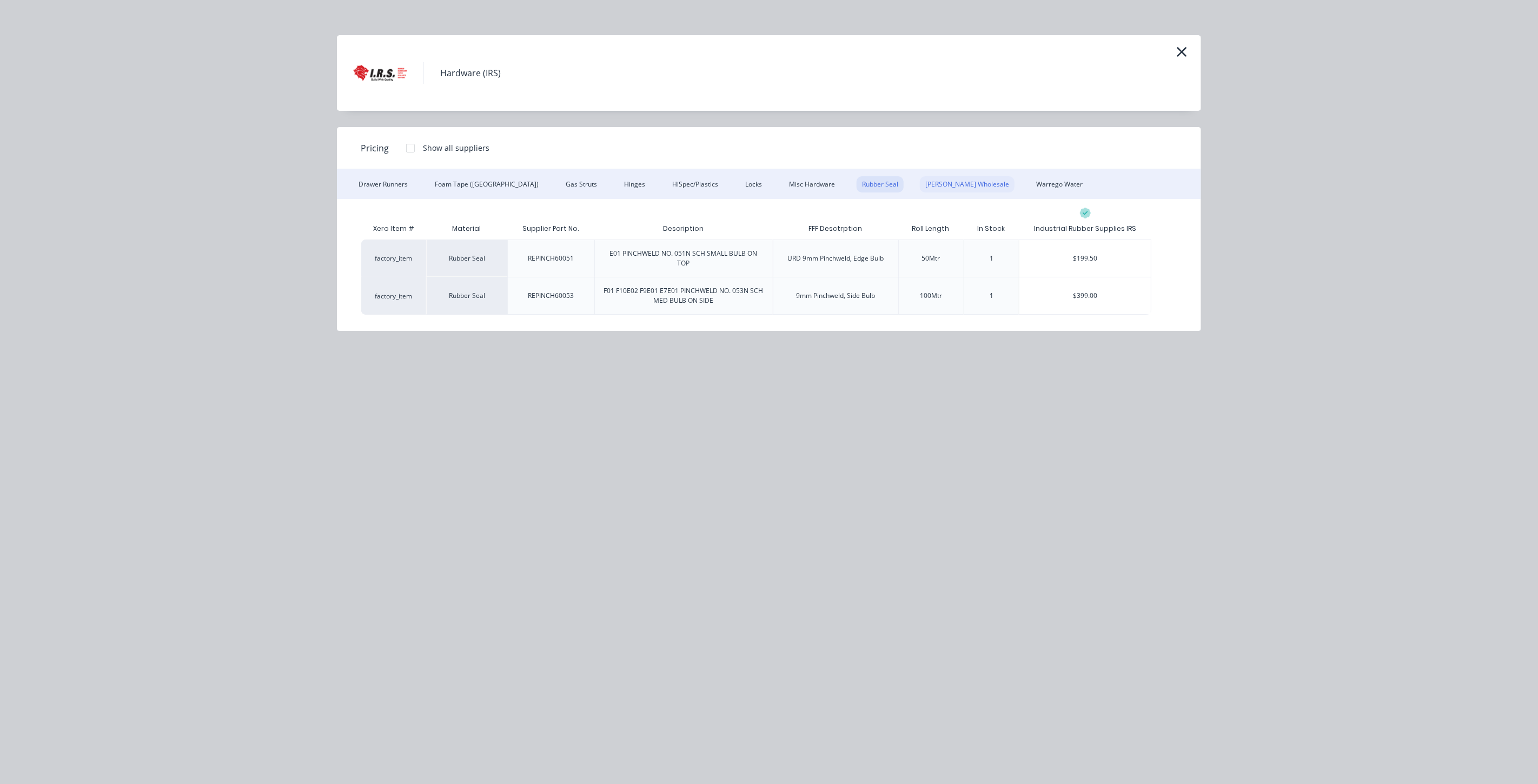
click at [920, 189] on div "Sam Allen Wholesale" at bounding box center [967, 184] width 94 height 16
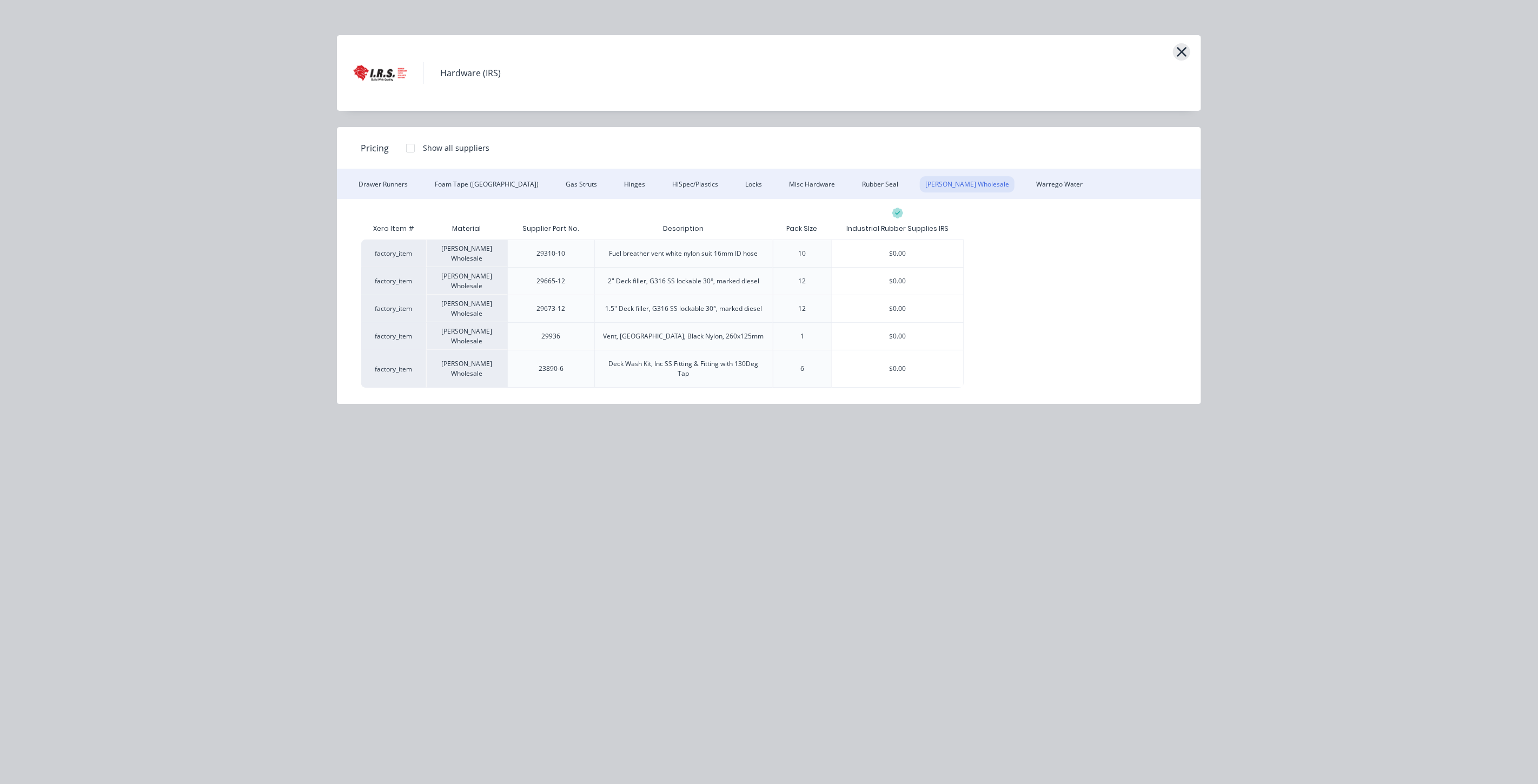
click at [1188, 46] on button "button" at bounding box center [1181, 52] width 18 height 18
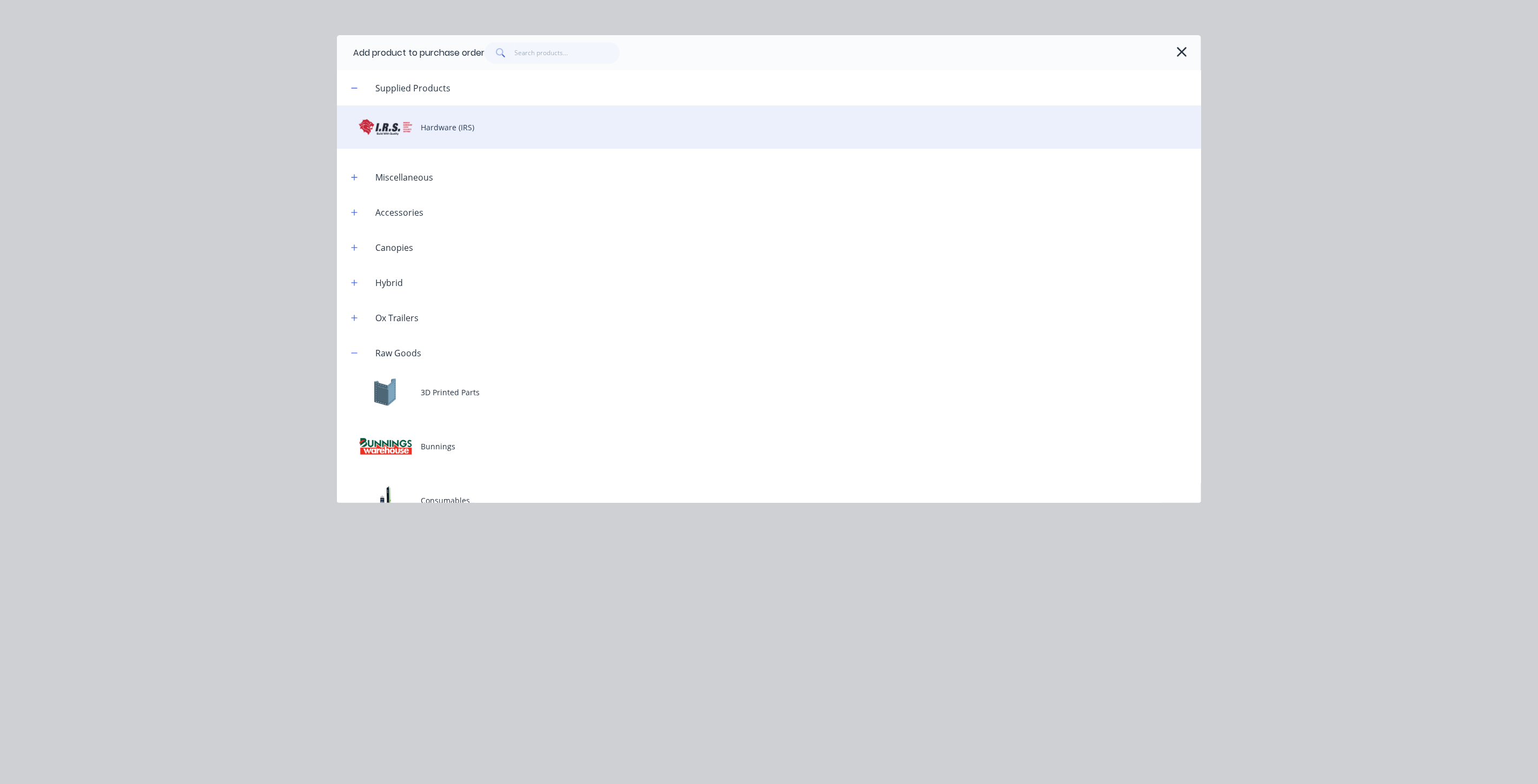
click at [413, 133] on div "Hardware (IRS)" at bounding box center [769, 127] width 864 height 43
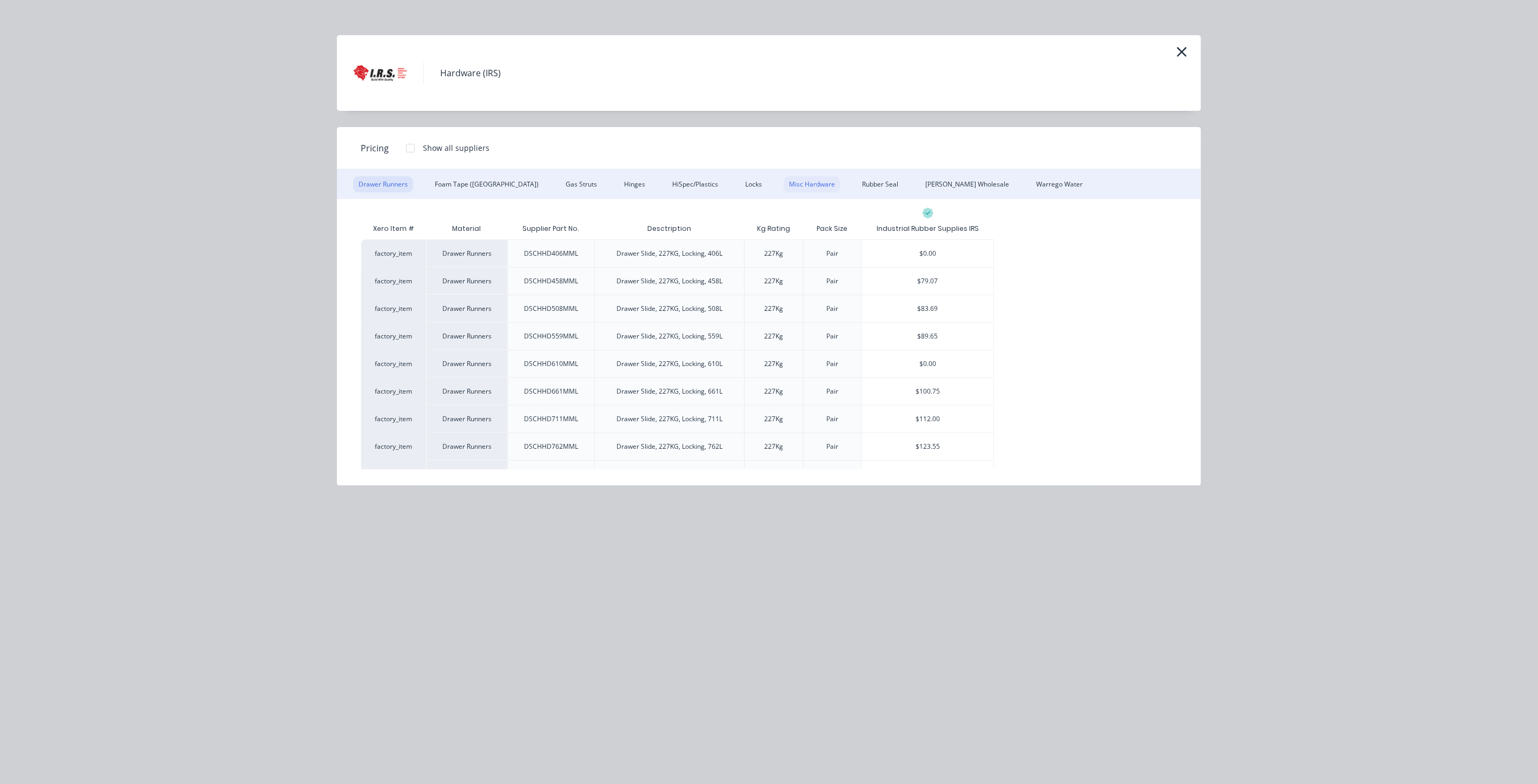
click at [784, 182] on div "Misc Hardware" at bounding box center [812, 184] width 57 height 16
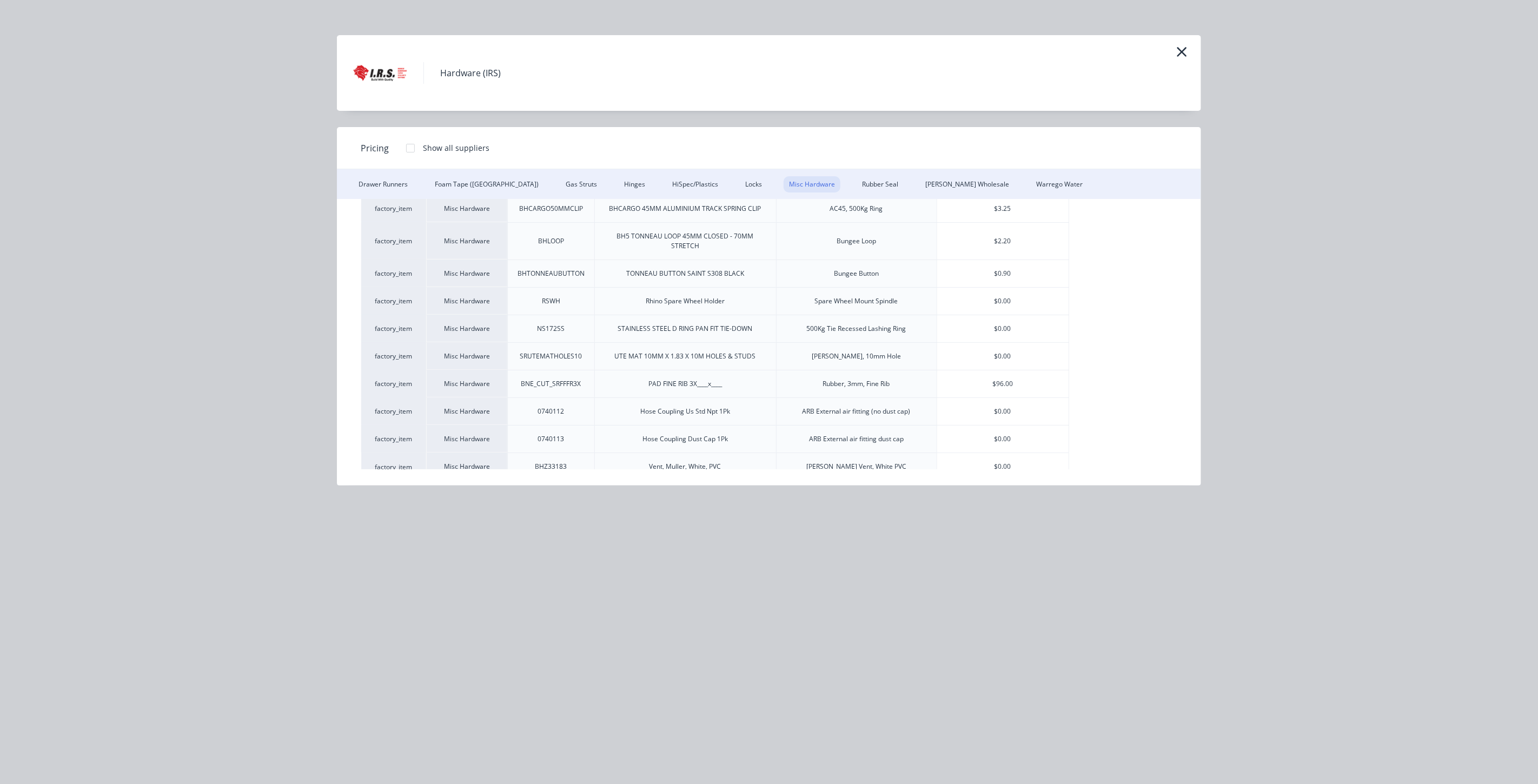
scroll to position [194, 0]
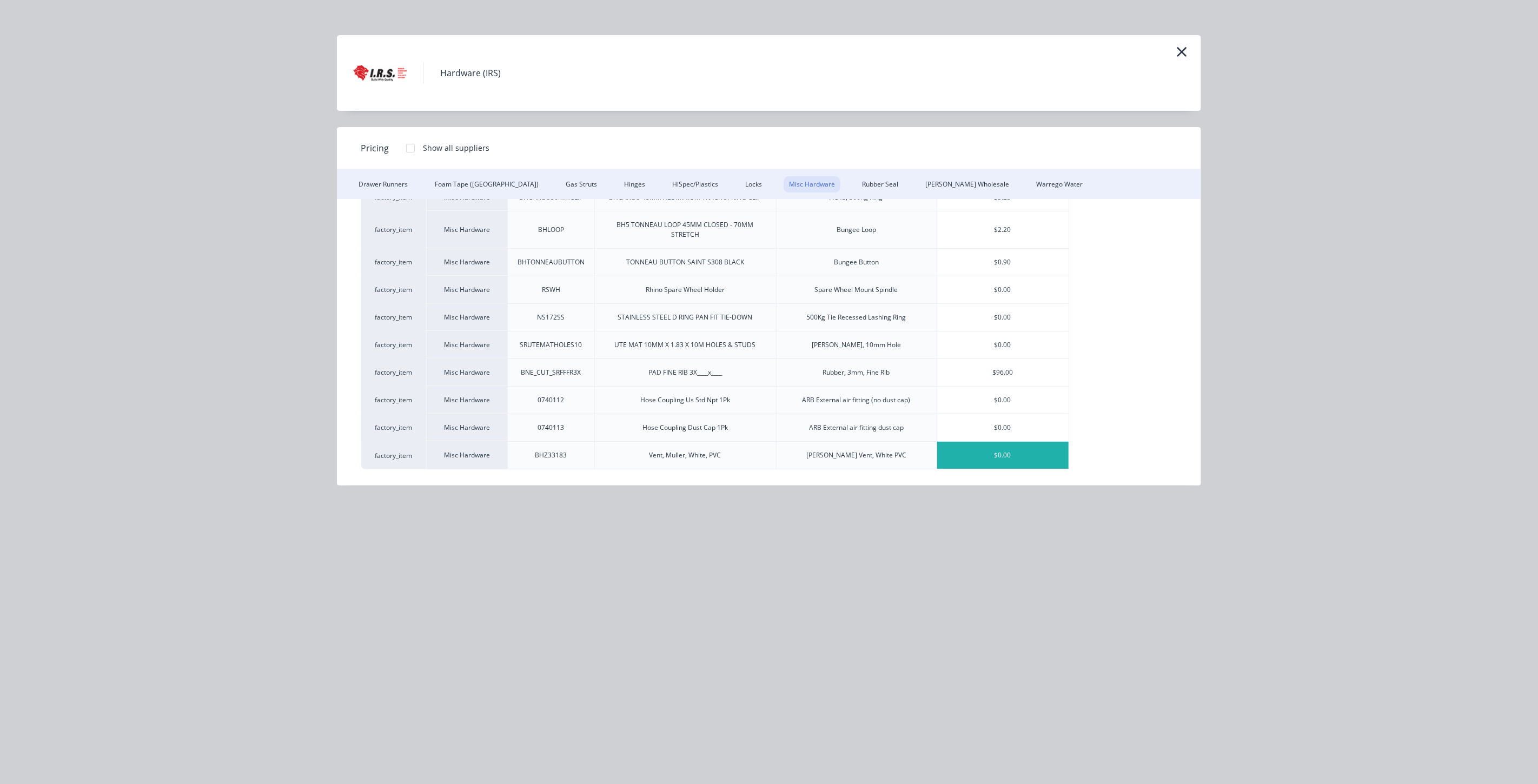
click at [1024, 453] on div "$0.00" at bounding box center [1003, 455] width 131 height 27
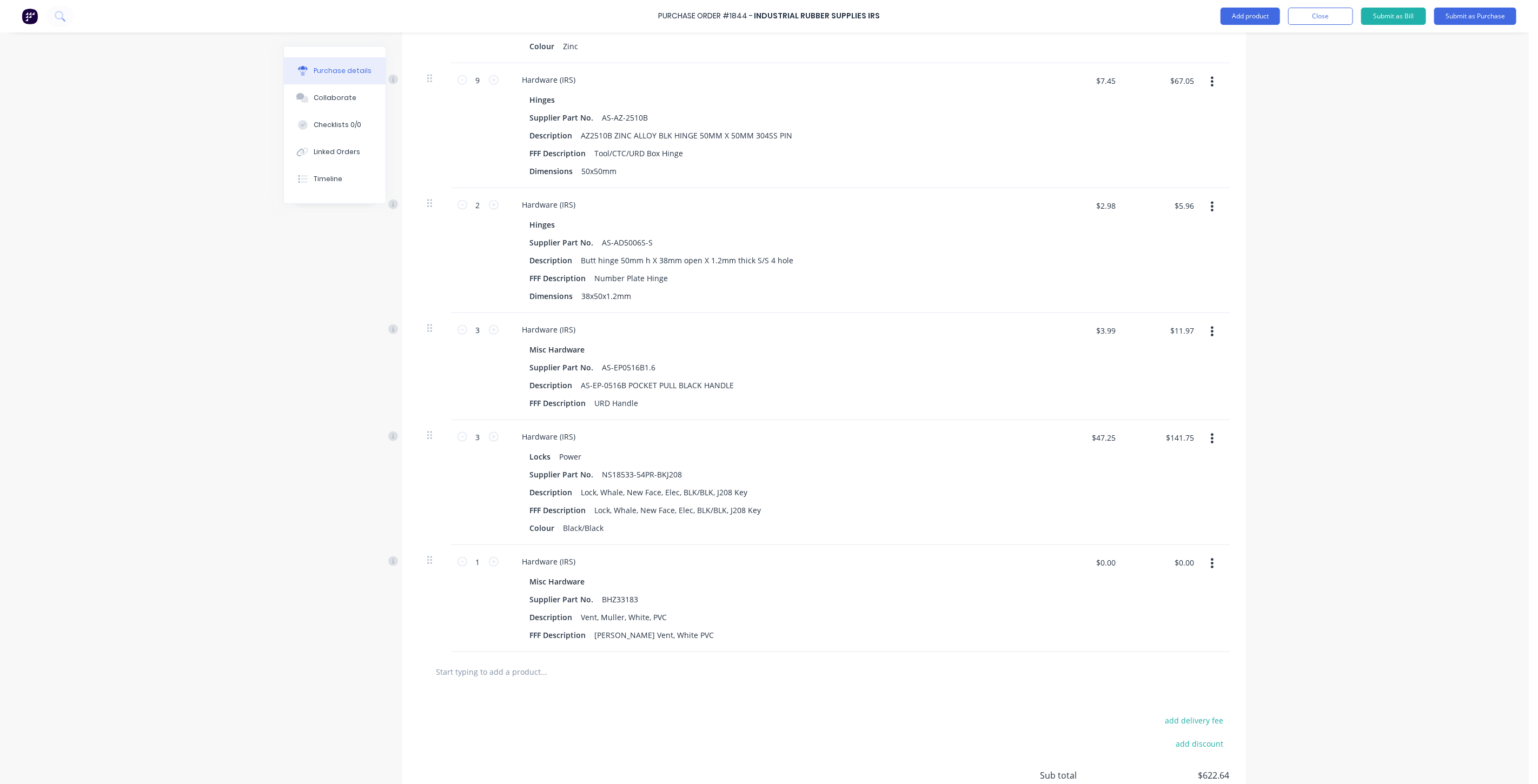
scroll to position [960, 0]
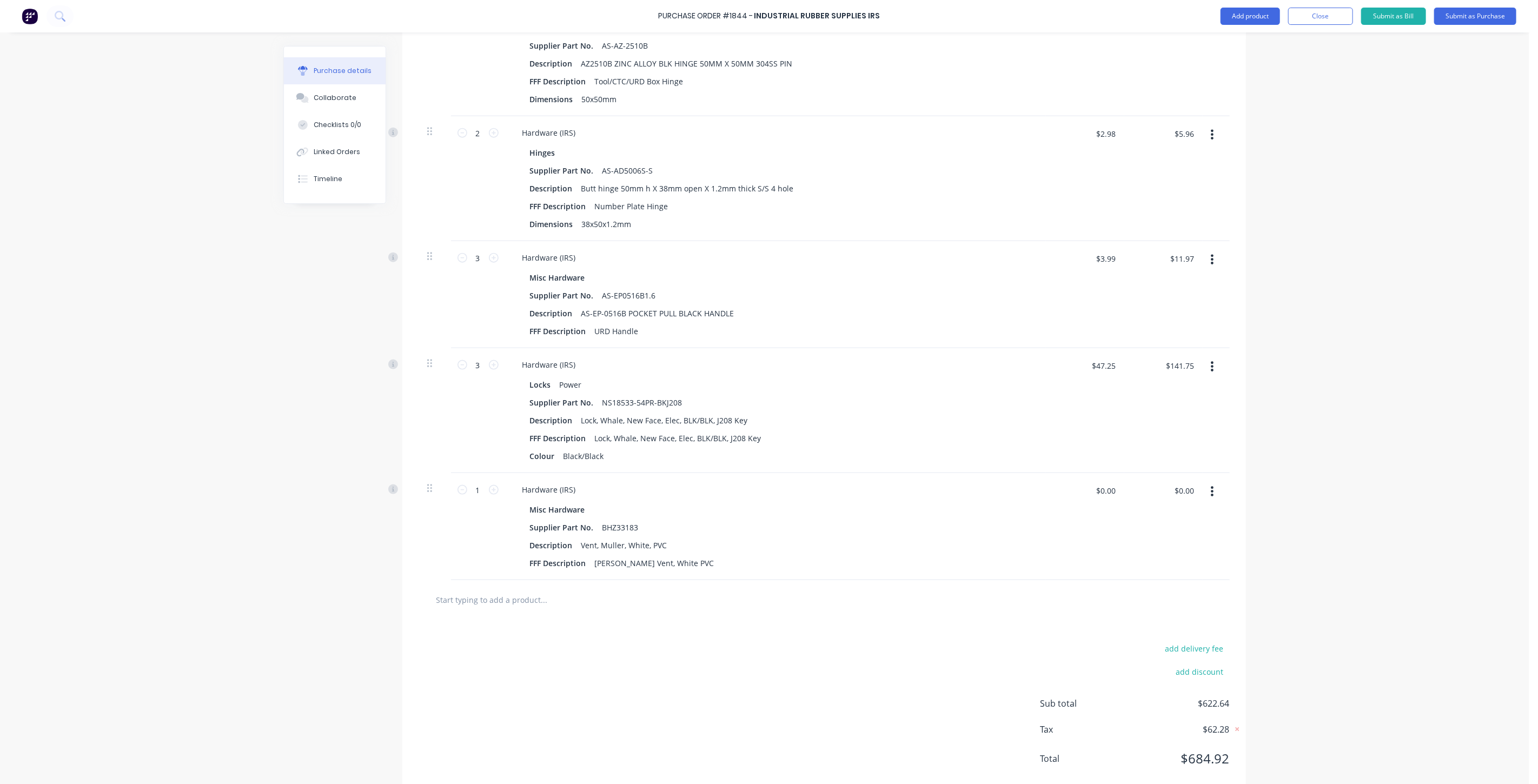
click at [1211, 492] on icon "button" at bounding box center [1212, 491] width 3 height 10
click at [1166, 580] on button "Delete" at bounding box center [1179, 585] width 92 height 22
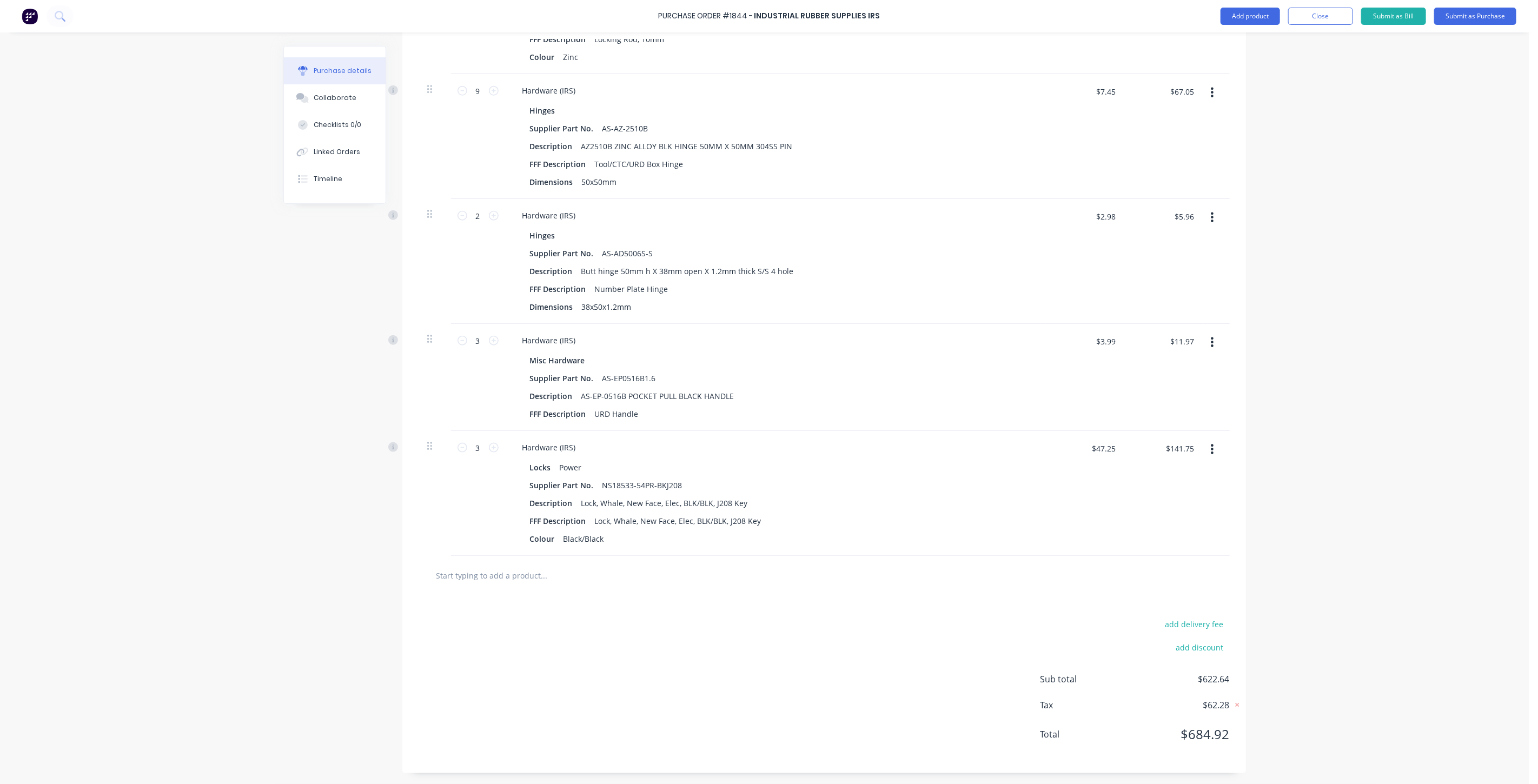
click at [498, 577] on input "text" at bounding box center [544, 575] width 216 height 22
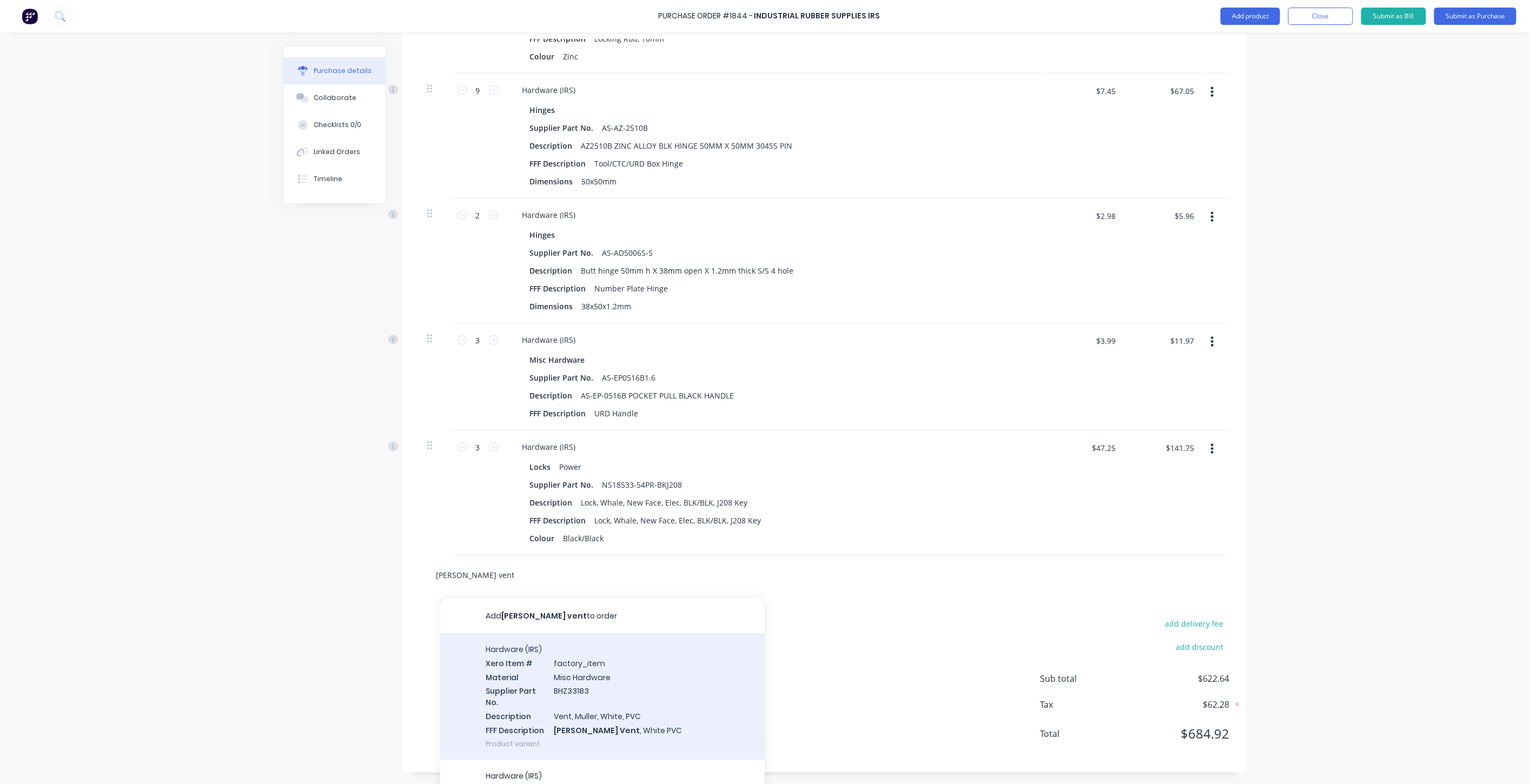
type input "muller vent"
click at [599, 683] on div "Hardware (IRS) Xero Item # factory_item Material Misc Hardware Supplier Part No…" at bounding box center [602, 696] width 325 height 126
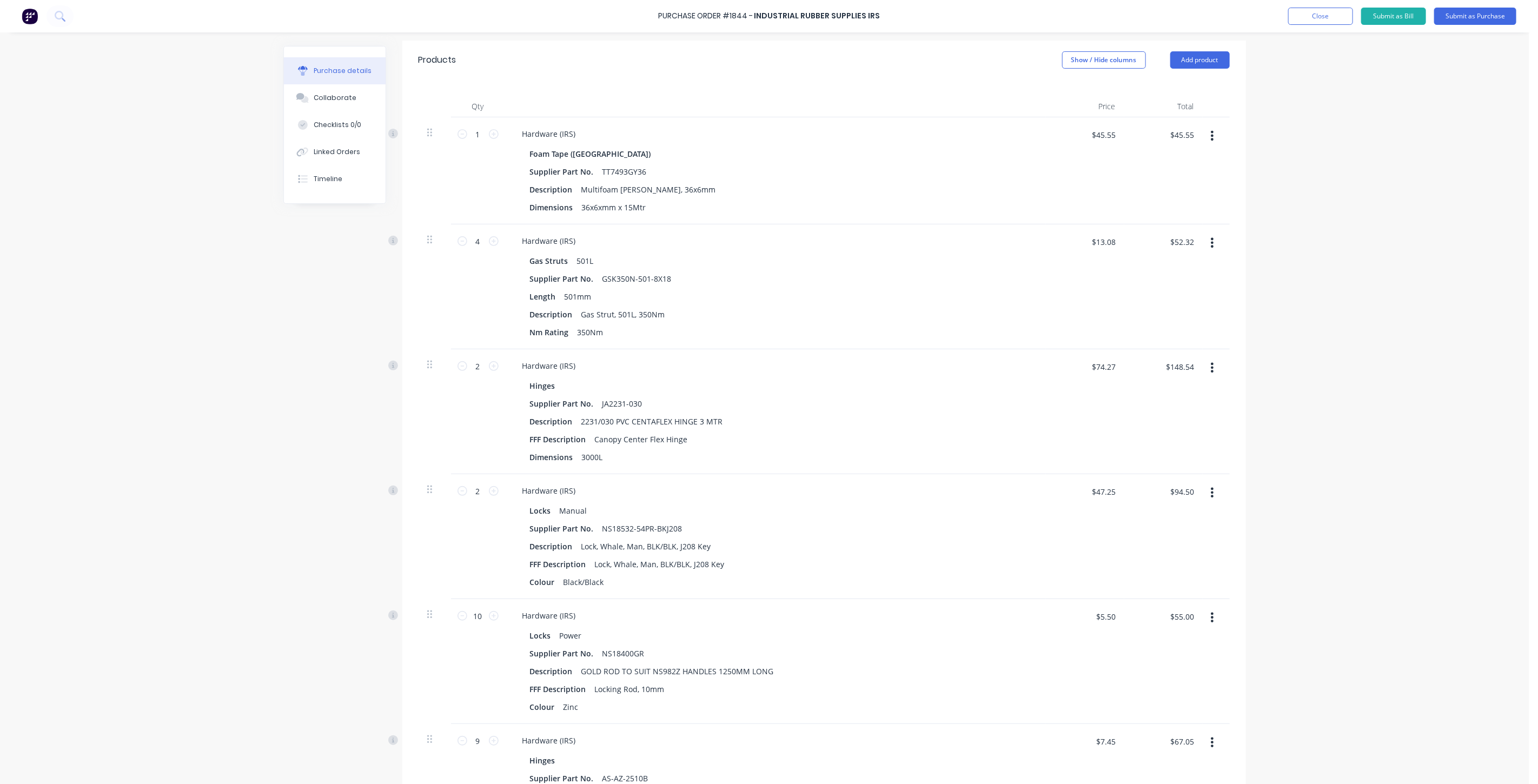
scroll to position [224, 0]
click at [1466, 20] on button "Submit as Purchase" at bounding box center [1475, 16] width 82 height 18
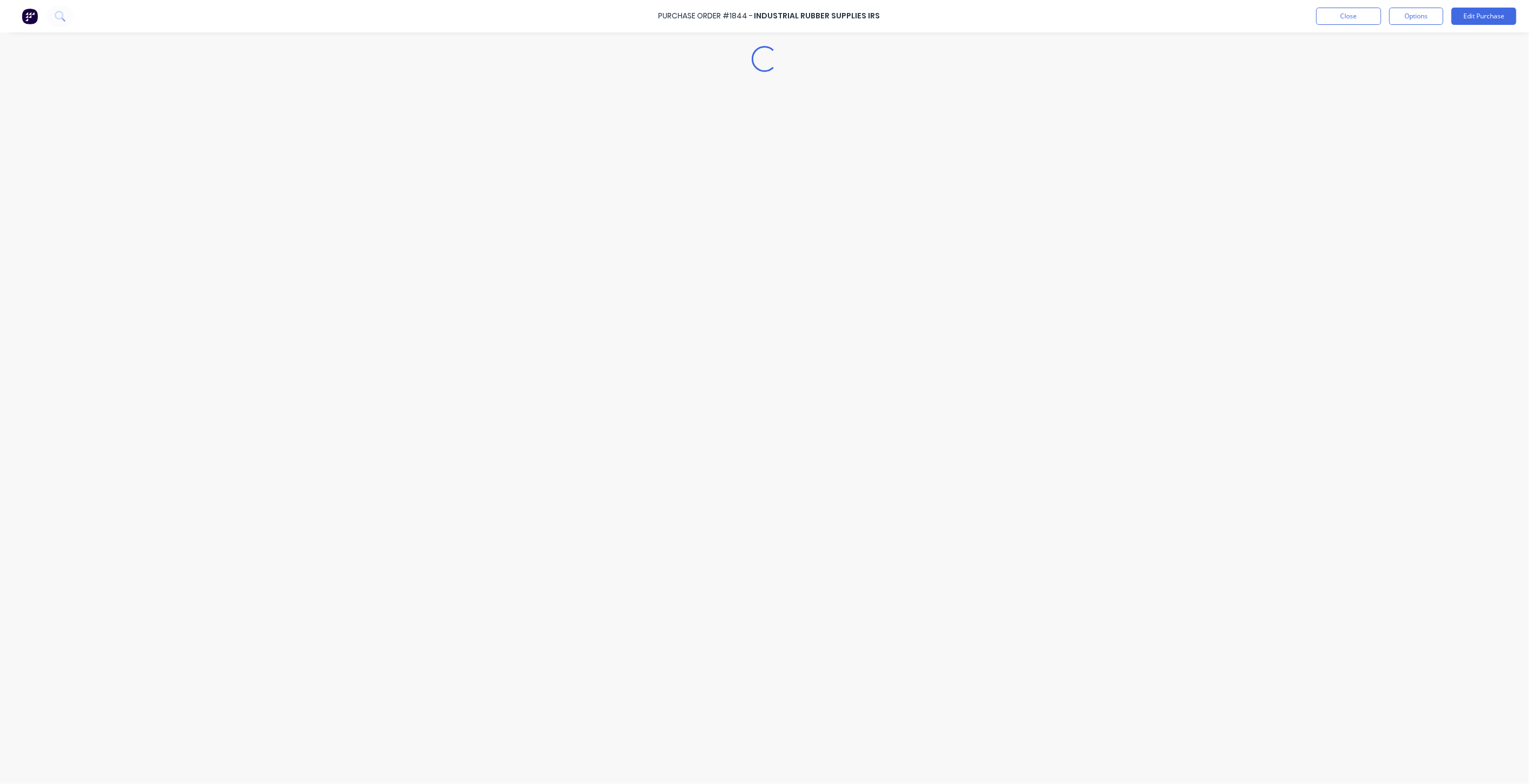
scroll to position [0, 0]
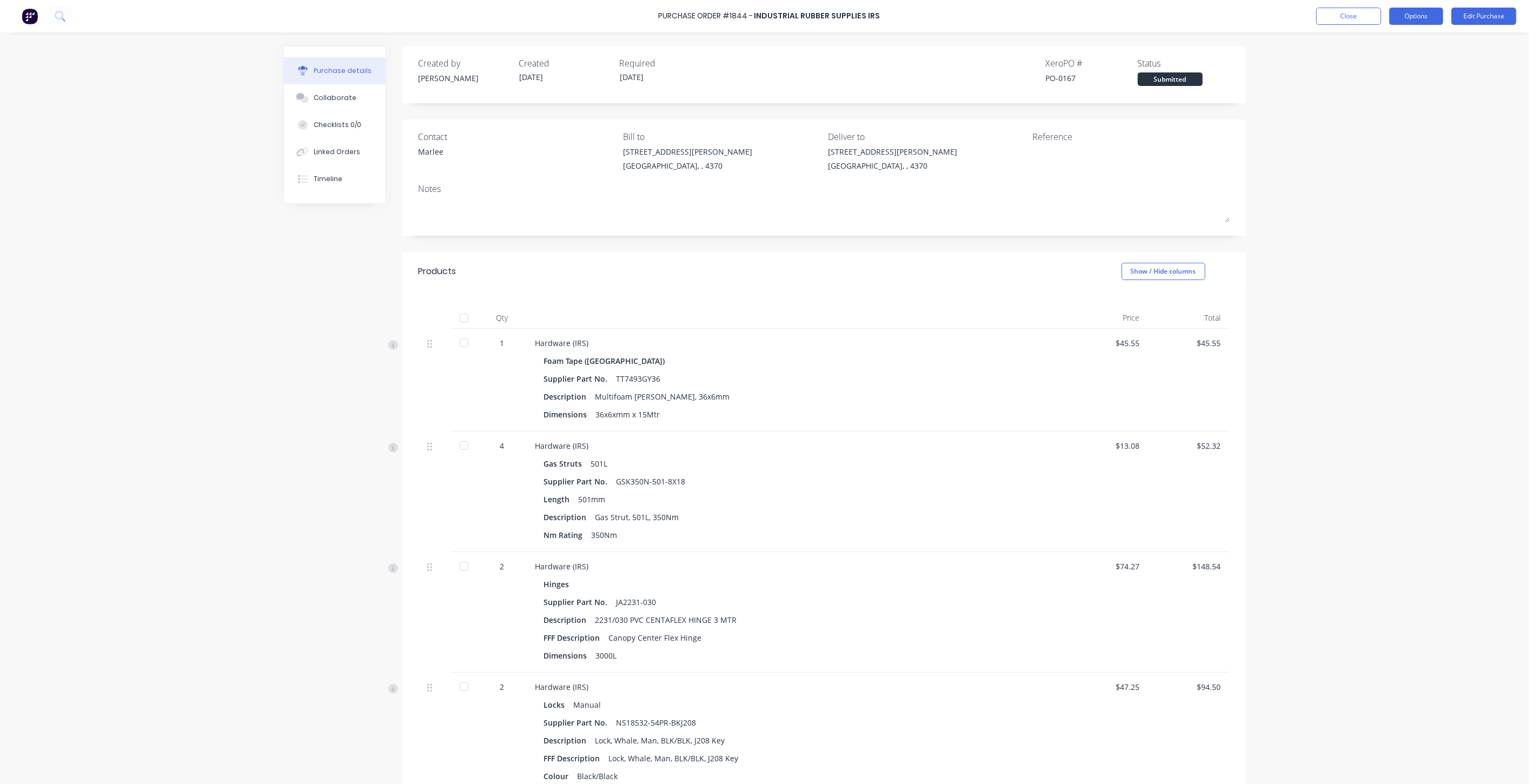
click at [1436, 13] on button "Options" at bounding box center [1416, 16] width 54 height 18
click at [1372, 41] on div "Print / Email" at bounding box center [1392, 44] width 83 height 16
click at [1349, 69] on button "With pricing" at bounding box center [1392, 65] width 103 height 22
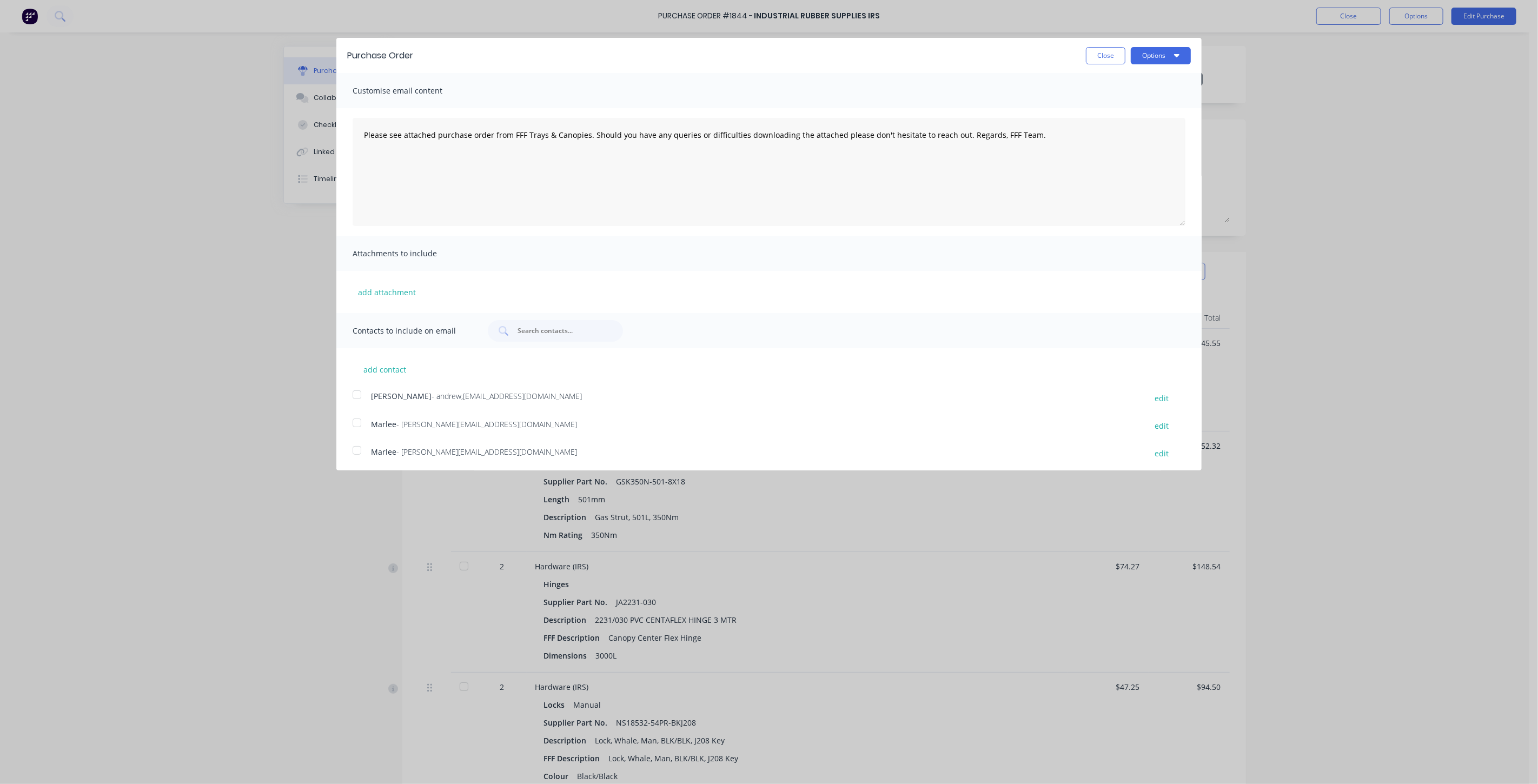
click at [358, 425] on div at bounding box center [357, 423] width 22 height 22
click at [397, 186] on textarea "Please see attached purchase order from FFF Trays & Canopies. Should you have a…" at bounding box center [769, 171] width 832 height 108
click at [1141, 51] on button "Options" at bounding box center [1161, 56] width 60 height 18
click at [1132, 79] on div "Print" at bounding box center [1139, 83] width 83 height 16
click at [1112, 98] on div "Email" at bounding box center [1139, 104] width 83 height 16
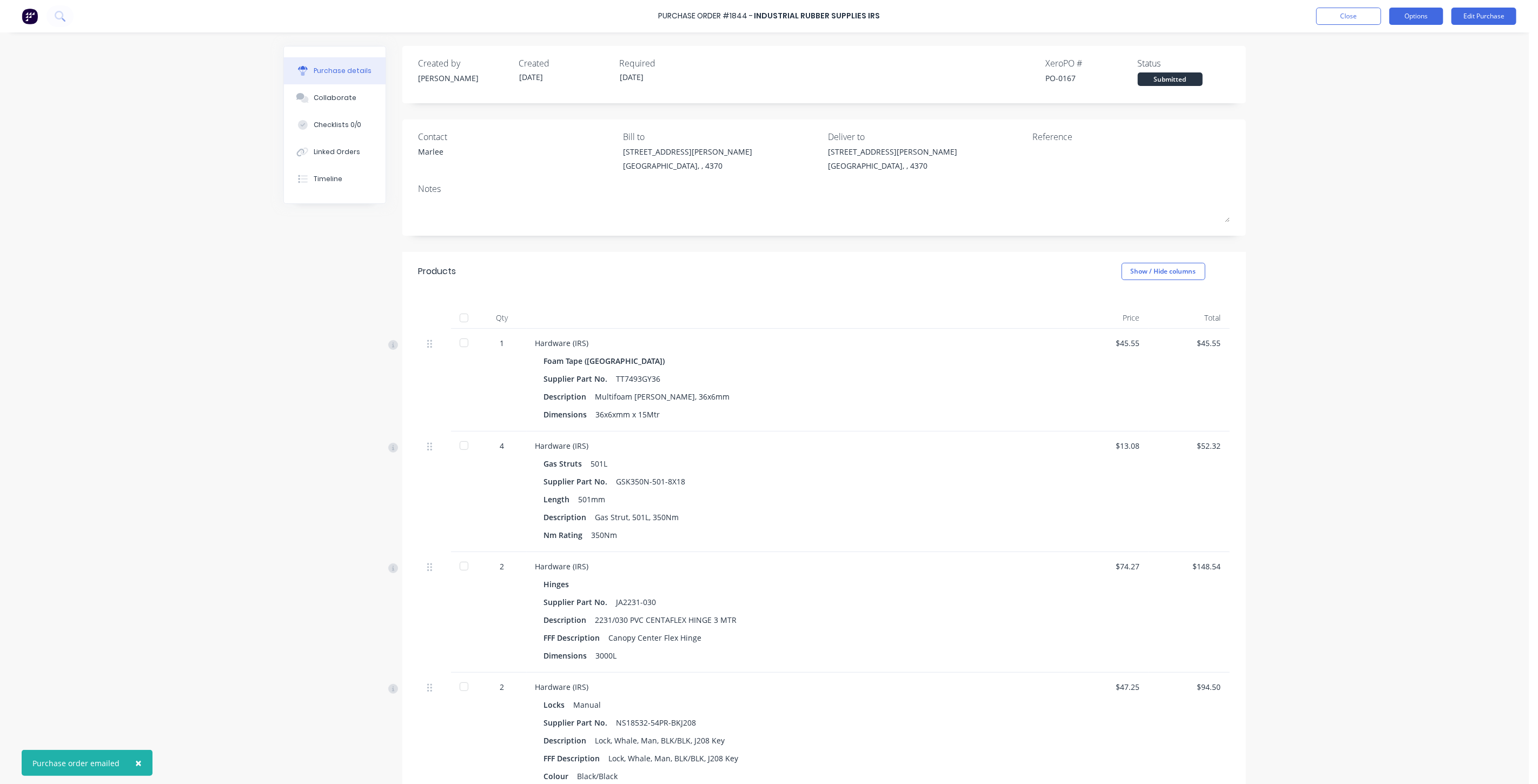
click at [1402, 22] on button "Options" at bounding box center [1416, 16] width 54 height 18
click at [1412, 111] on div "Duplicate" at bounding box center [1392, 109] width 83 height 16
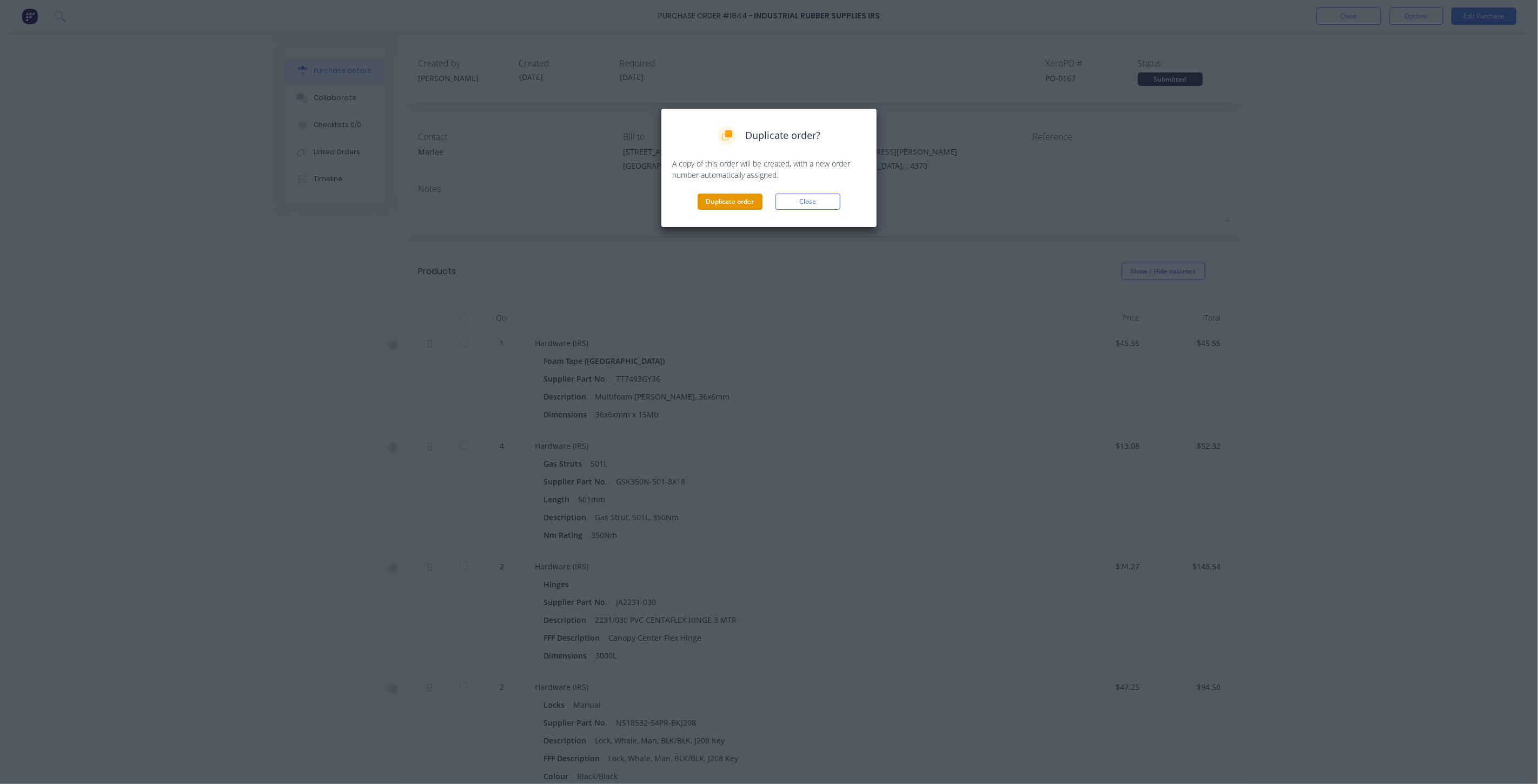
click at [725, 203] on button "Duplicate order" at bounding box center [730, 202] width 65 height 16
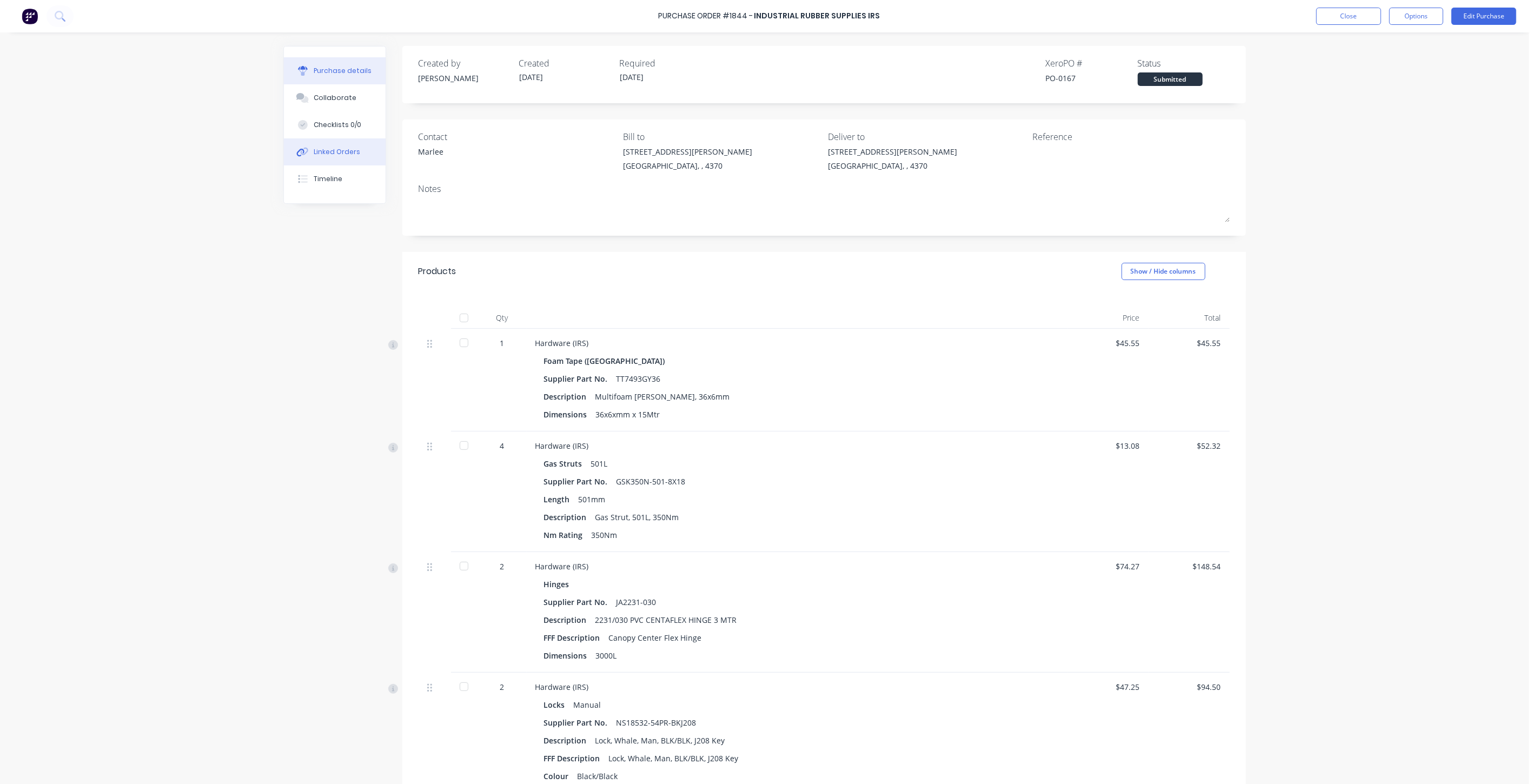
click at [338, 148] on div "Linked Orders" at bounding box center [336, 152] width 46 height 10
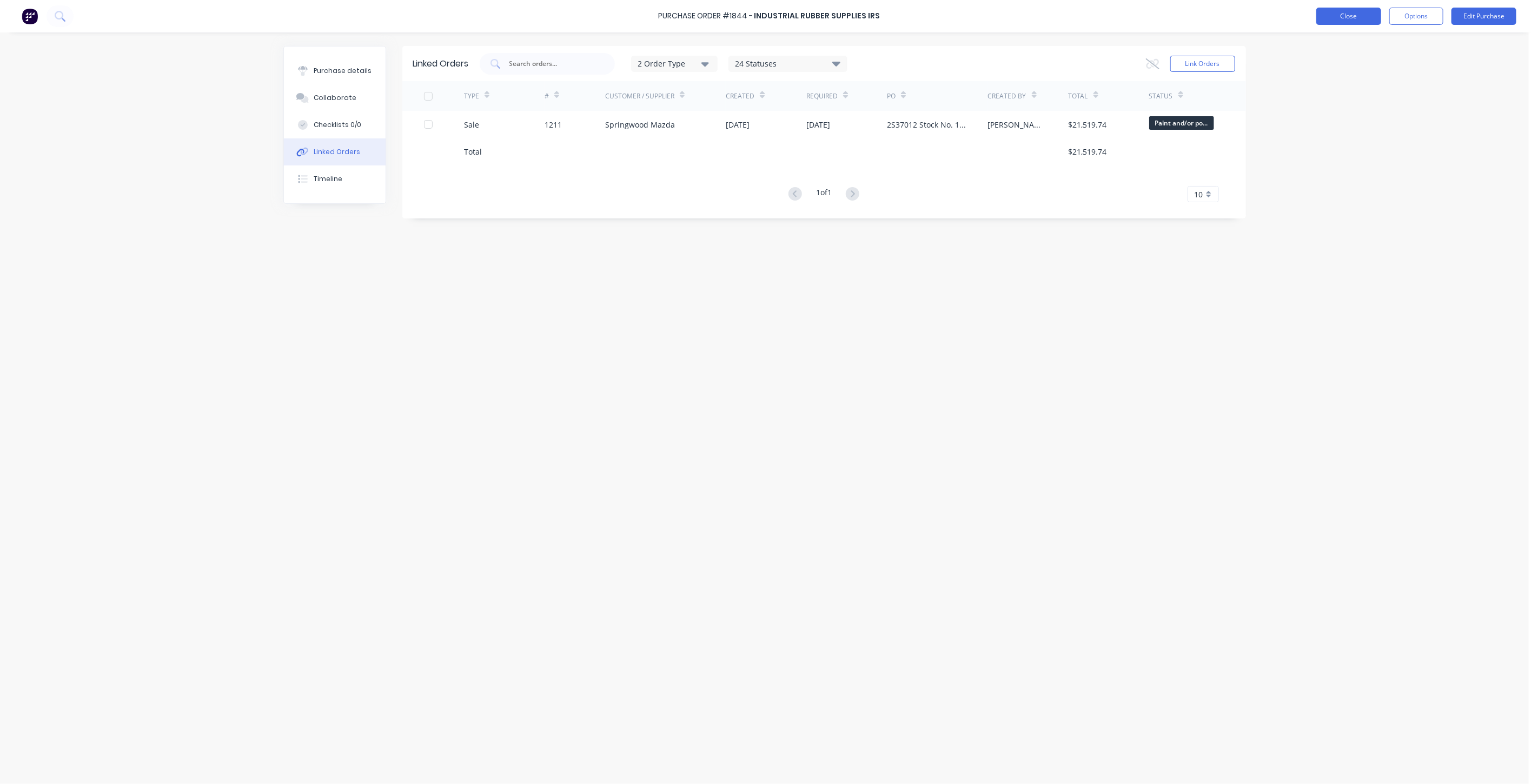
click at [1356, 21] on button "Close" at bounding box center [1348, 16] width 65 height 18
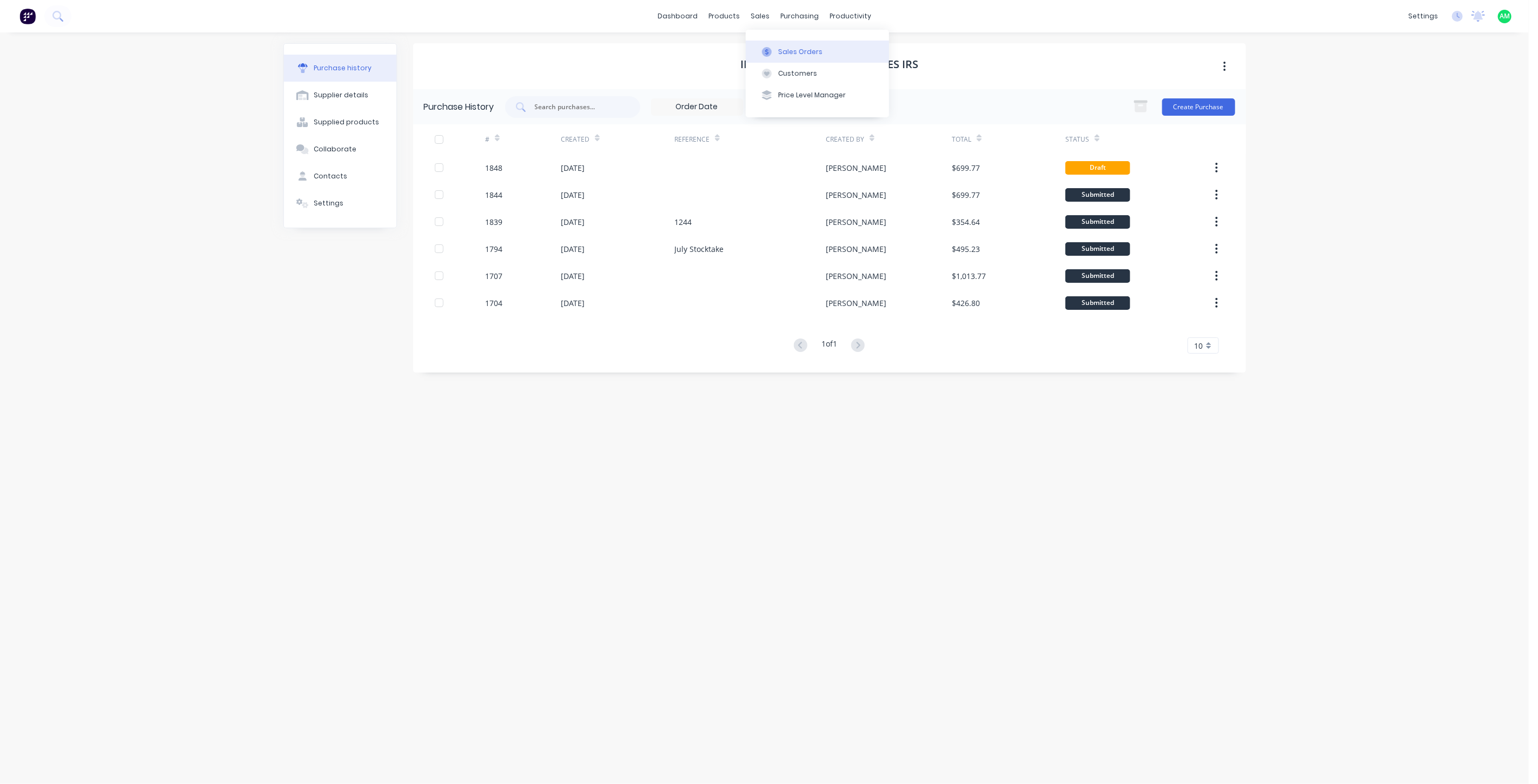
click at [773, 54] on div at bounding box center [767, 52] width 16 height 10
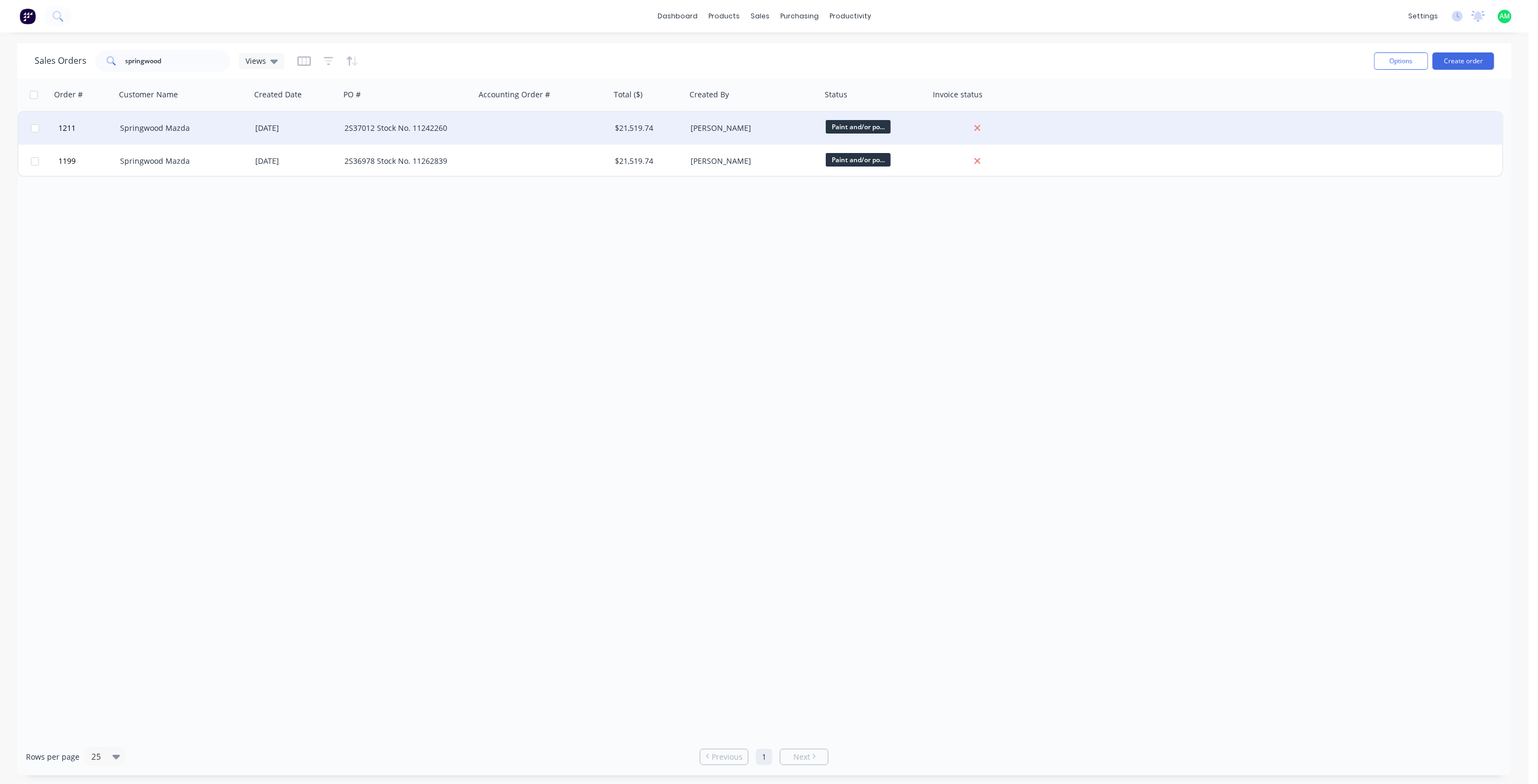
click at [328, 132] on div "16 Jul 2025" at bounding box center [295, 128] width 81 height 11
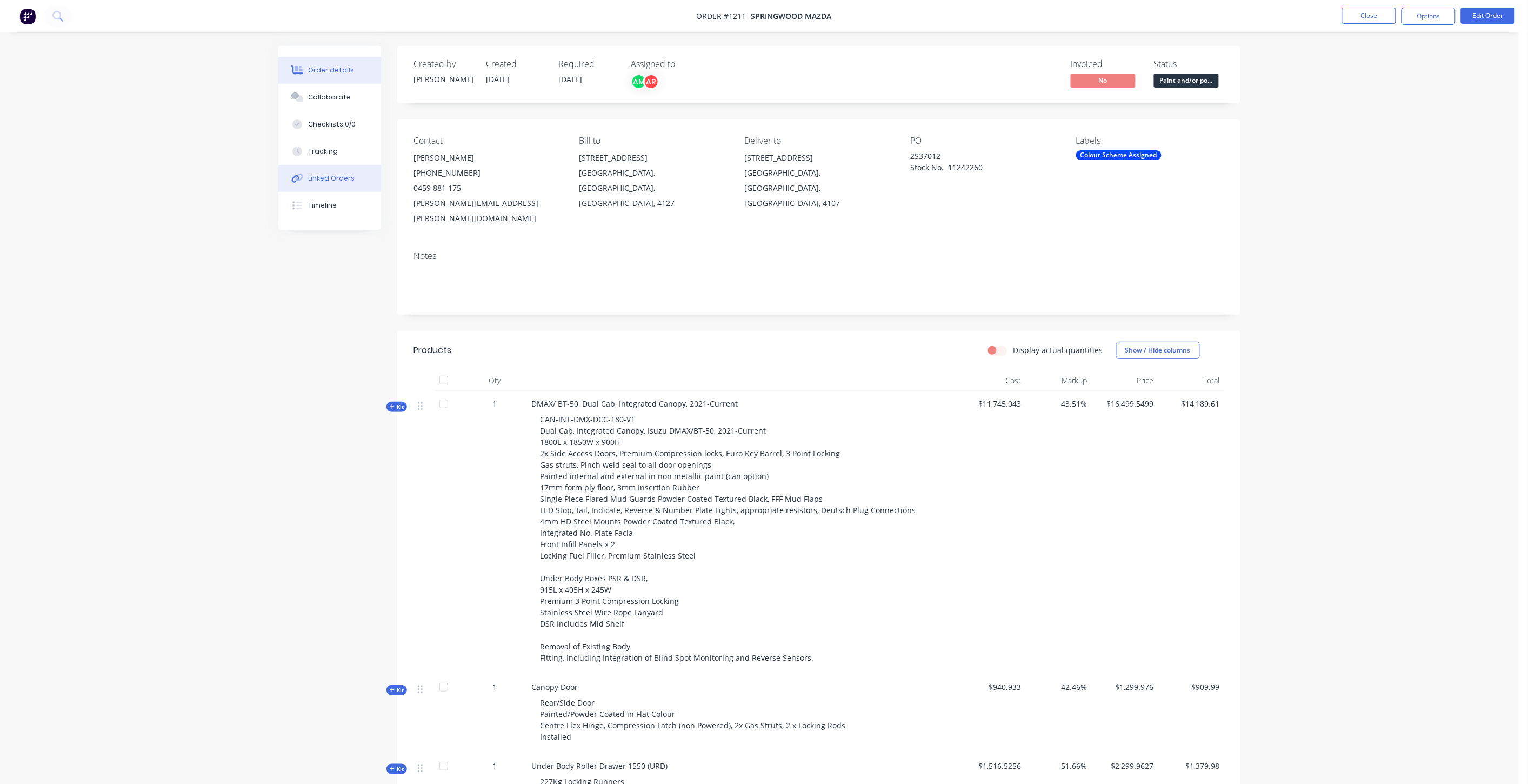
click at [338, 176] on div "Linked Orders" at bounding box center [332, 179] width 46 height 10
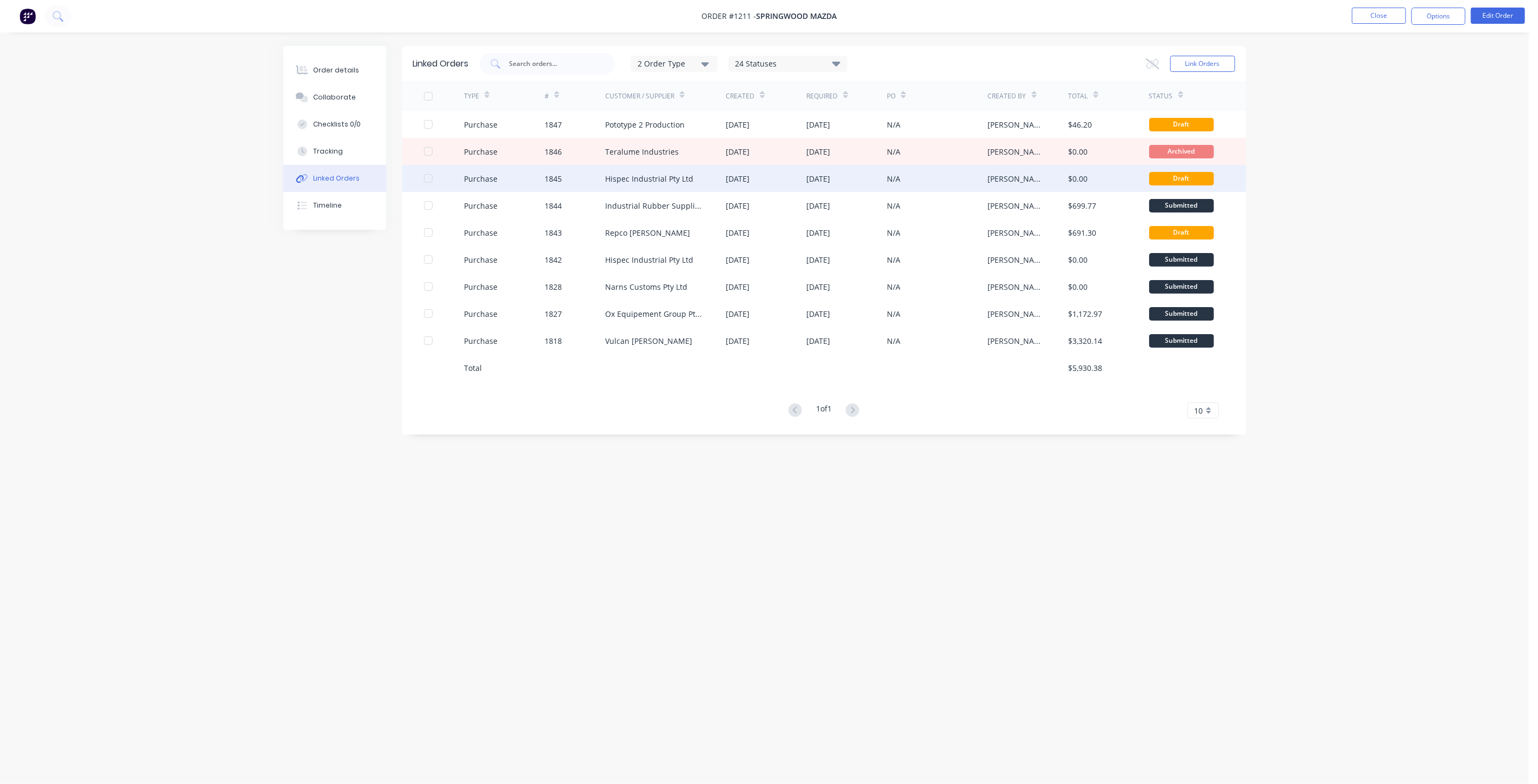
click at [428, 178] on div at bounding box center [428, 178] width 22 height 22
click at [1451, 17] on button "Options" at bounding box center [1439, 16] width 54 height 18
click at [1391, 289] on div "Archive" at bounding box center [1405, 287] width 99 height 16
click at [832, 59] on div "24 Statuses" at bounding box center [787, 64] width 118 height 12
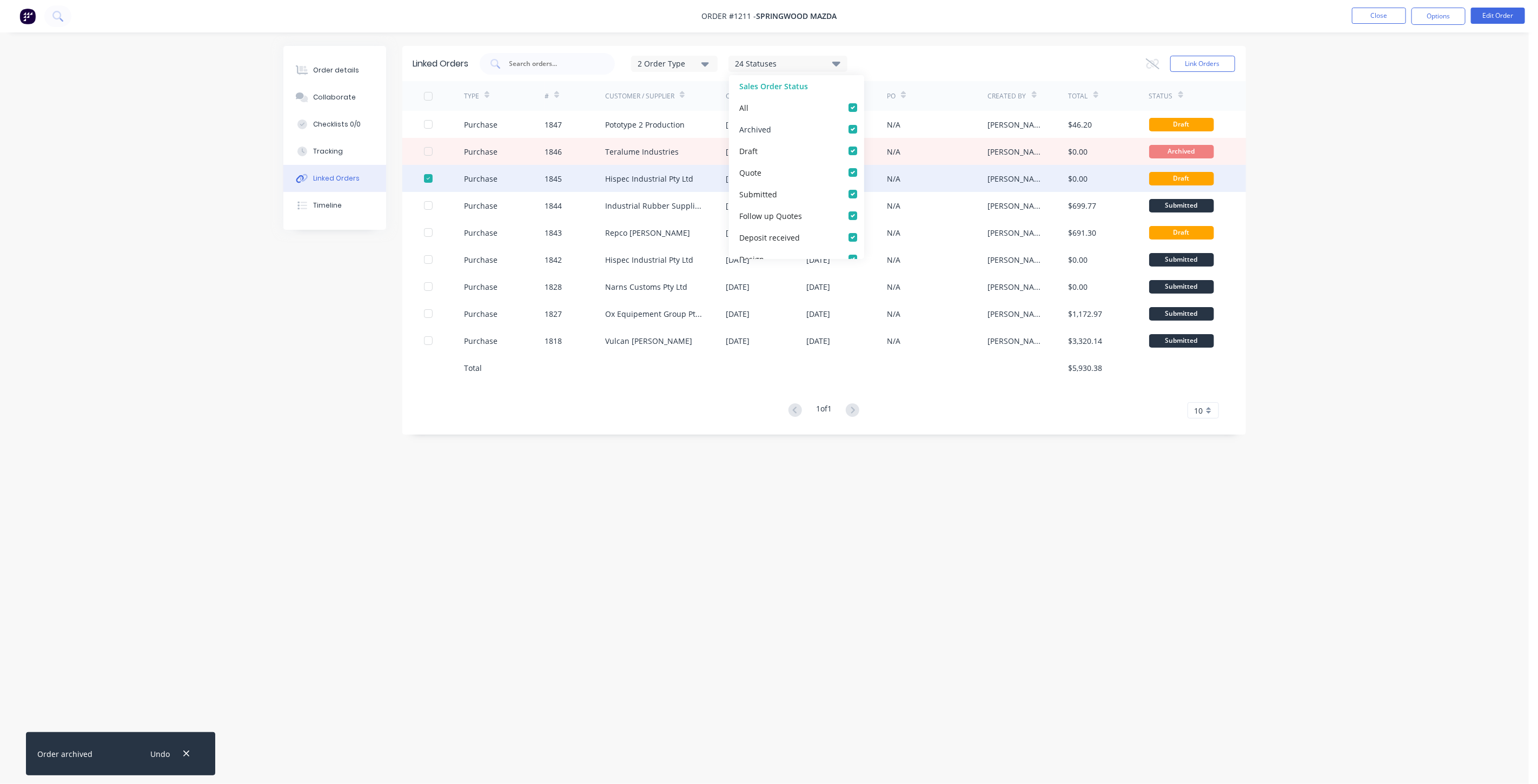
click at [847, 123] on div "Archived" at bounding box center [796, 129] width 135 height 22
click at [864, 123] on label at bounding box center [864, 123] width 0 height 0
click at [864, 126] on input "checkbox" at bounding box center [868, 128] width 9 height 10
checkbox input "false"
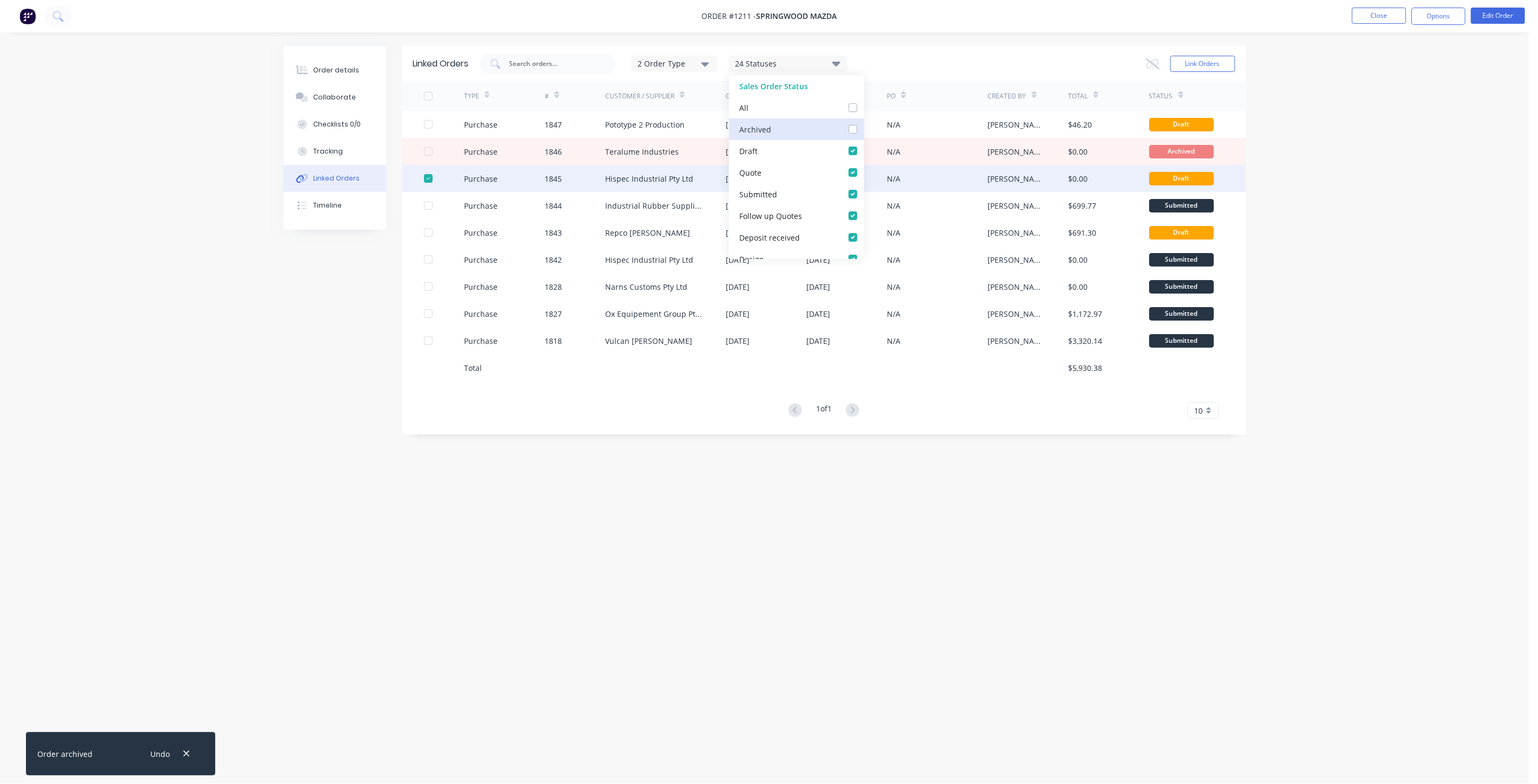
checkbox input "false"
click at [689, 379] on div at bounding box center [665, 367] width 121 height 27
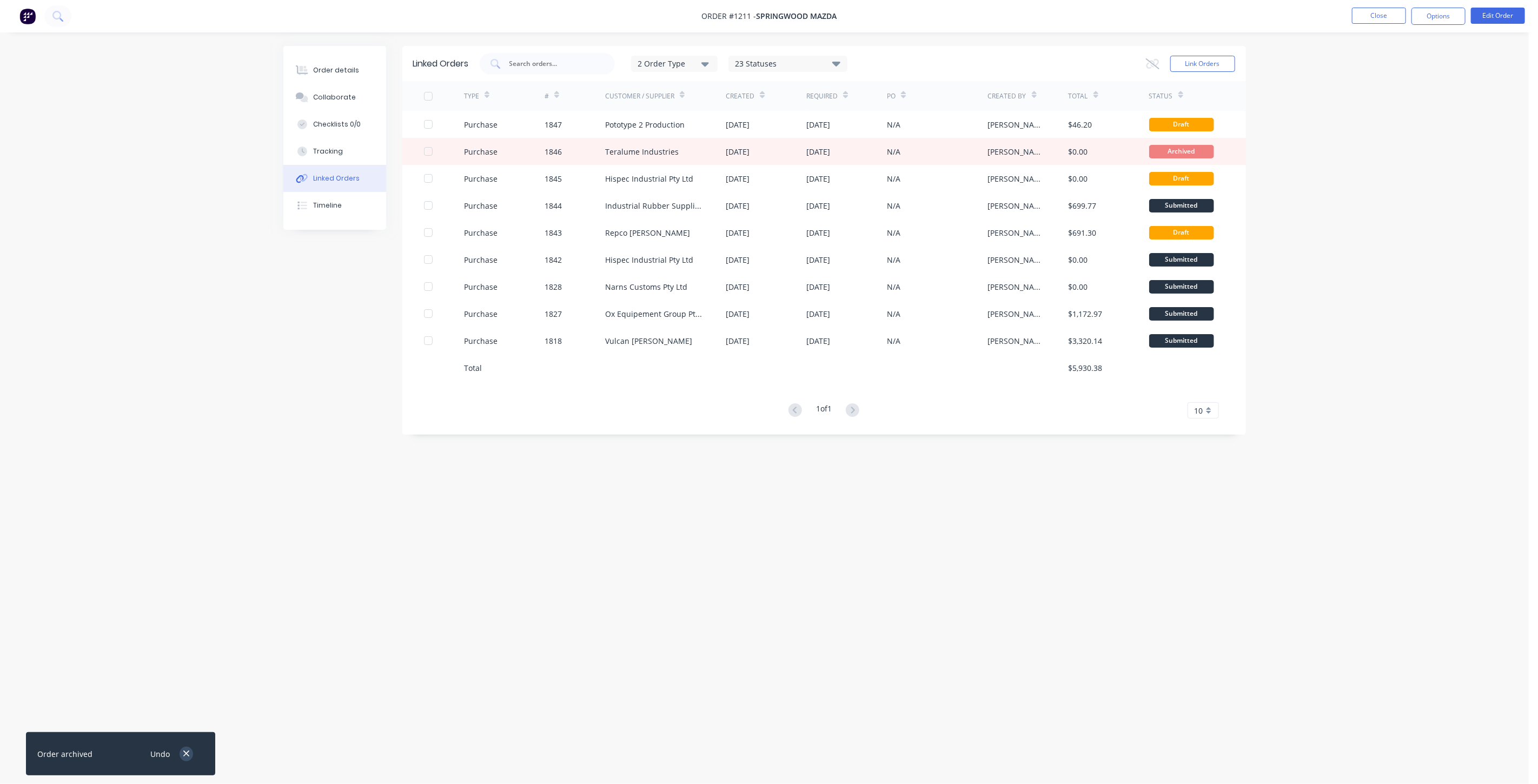
click at [190, 750] on icon "button" at bounding box center [186, 753] width 7 height 10
click at [829, 59] on div "23 Statuses" at bounding box center [787, 64] width 118 height 12
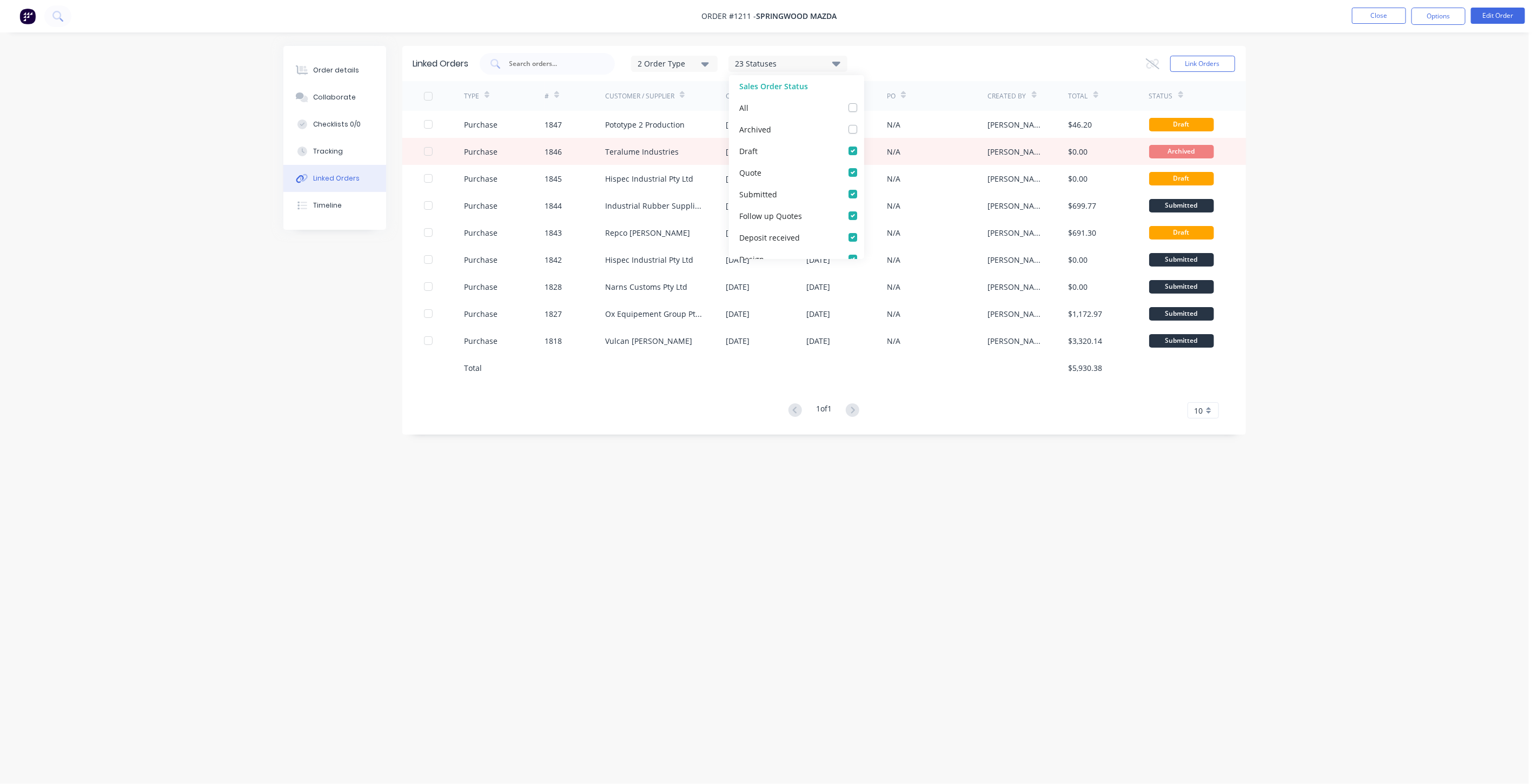
click at [559, 411] on div "1 of 1 10 5 10 15 20 25 30 35" at bounding box center [824, 410] width 844 height 16
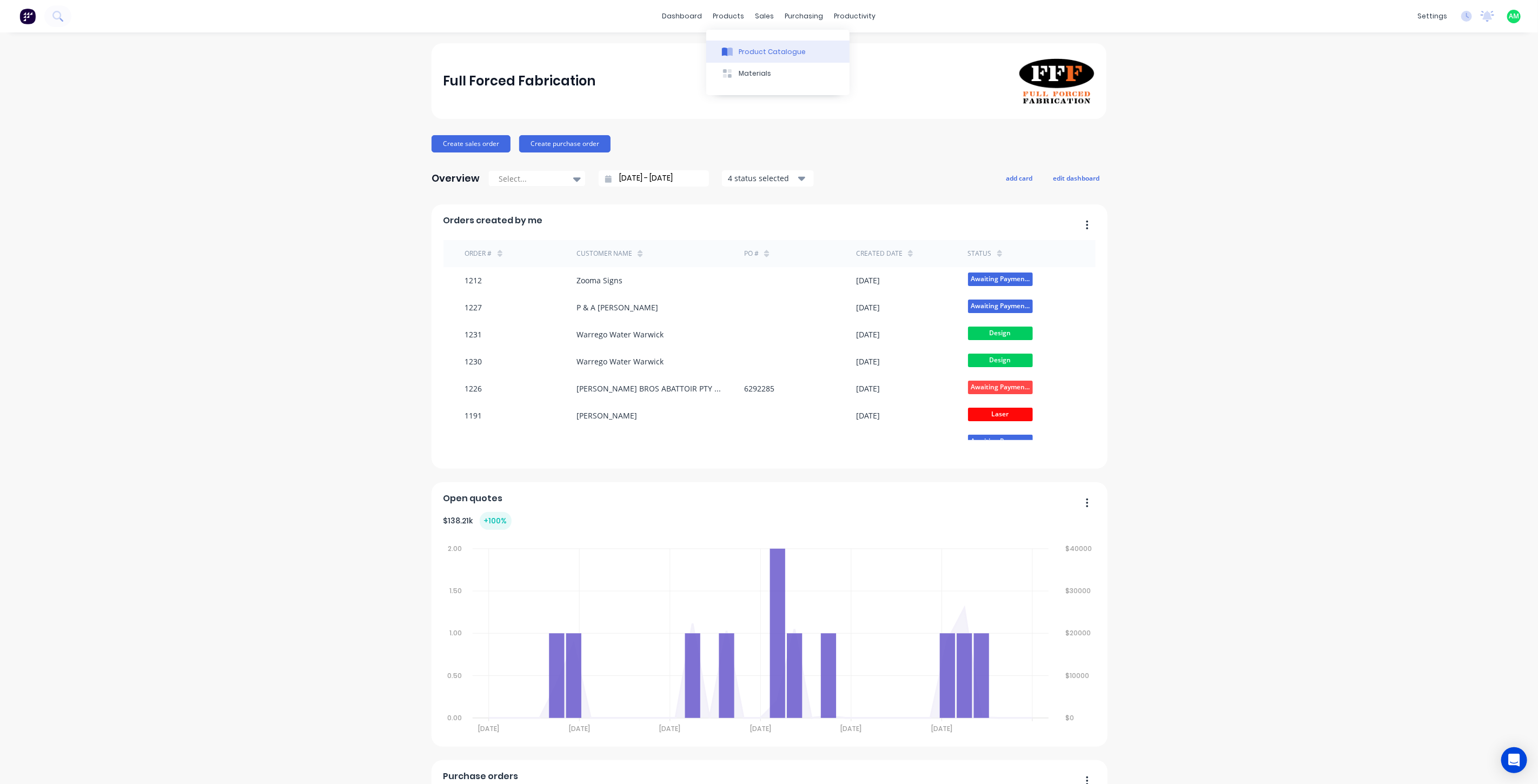
click at [737, 41] on button "Product Catalogue" at bounding box center [777, 51] width 143 height 22
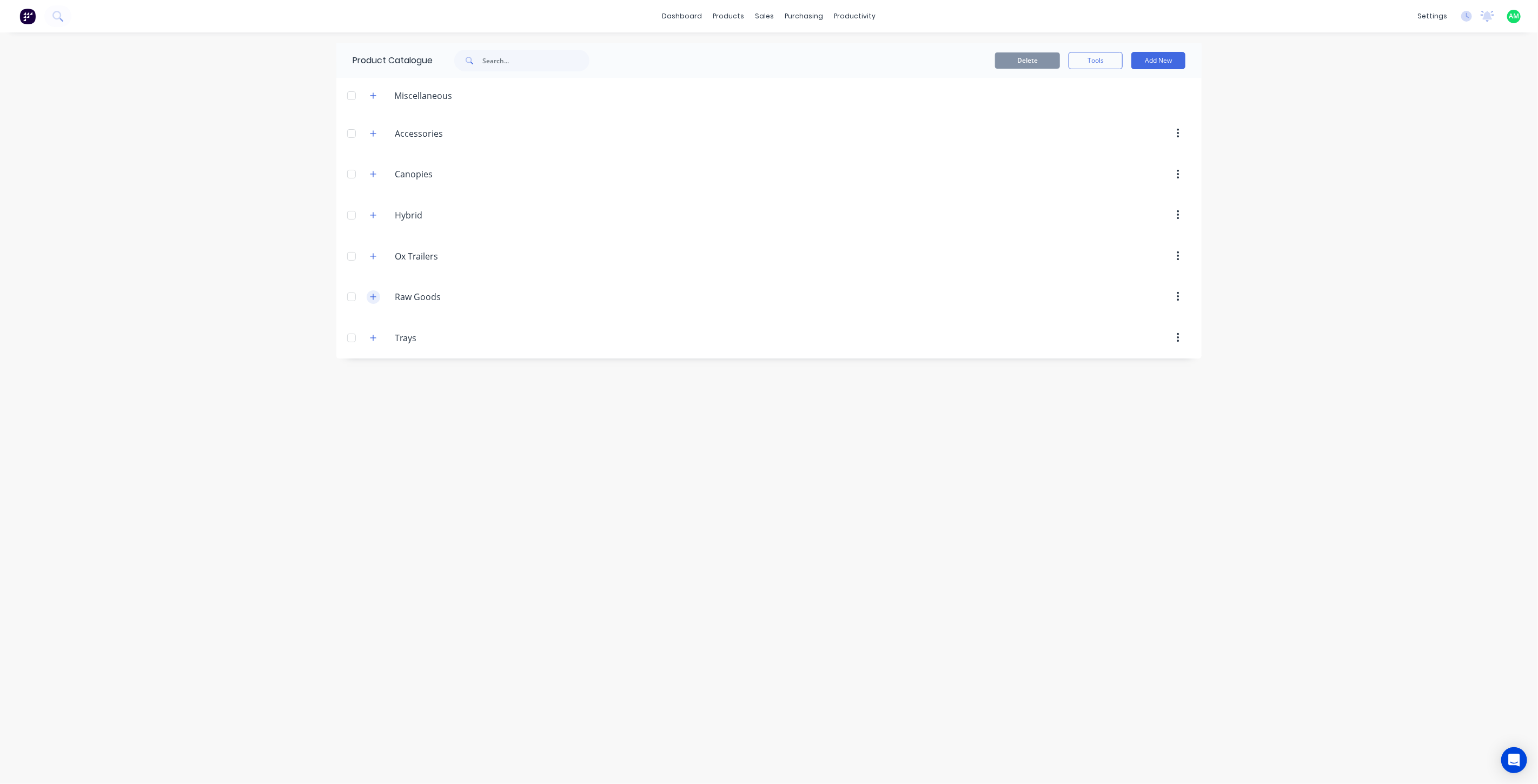
click at [372, 298] on icon "button" at bounding box center [373, 297] width 6 height 8
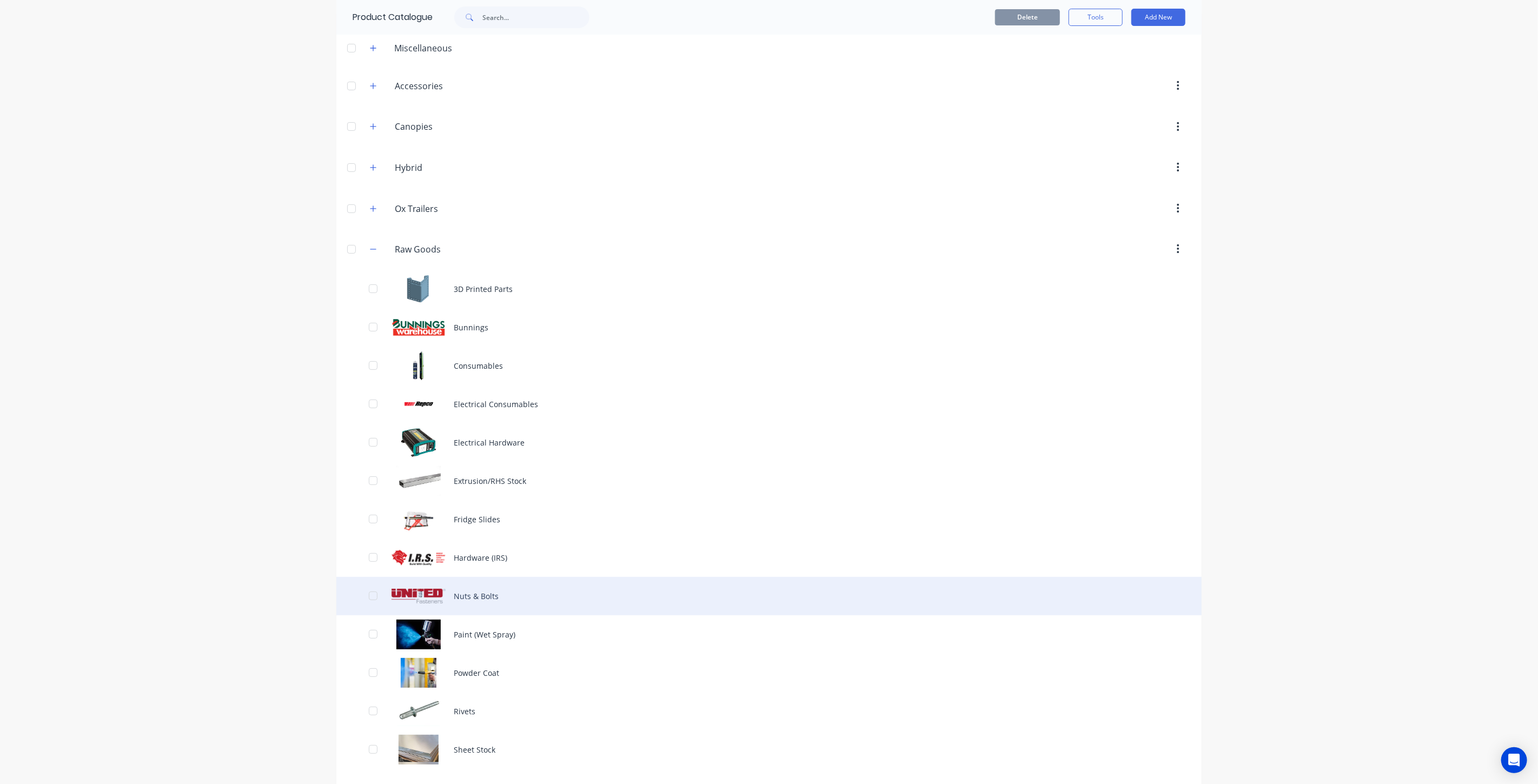
scroll to position [44, 0]
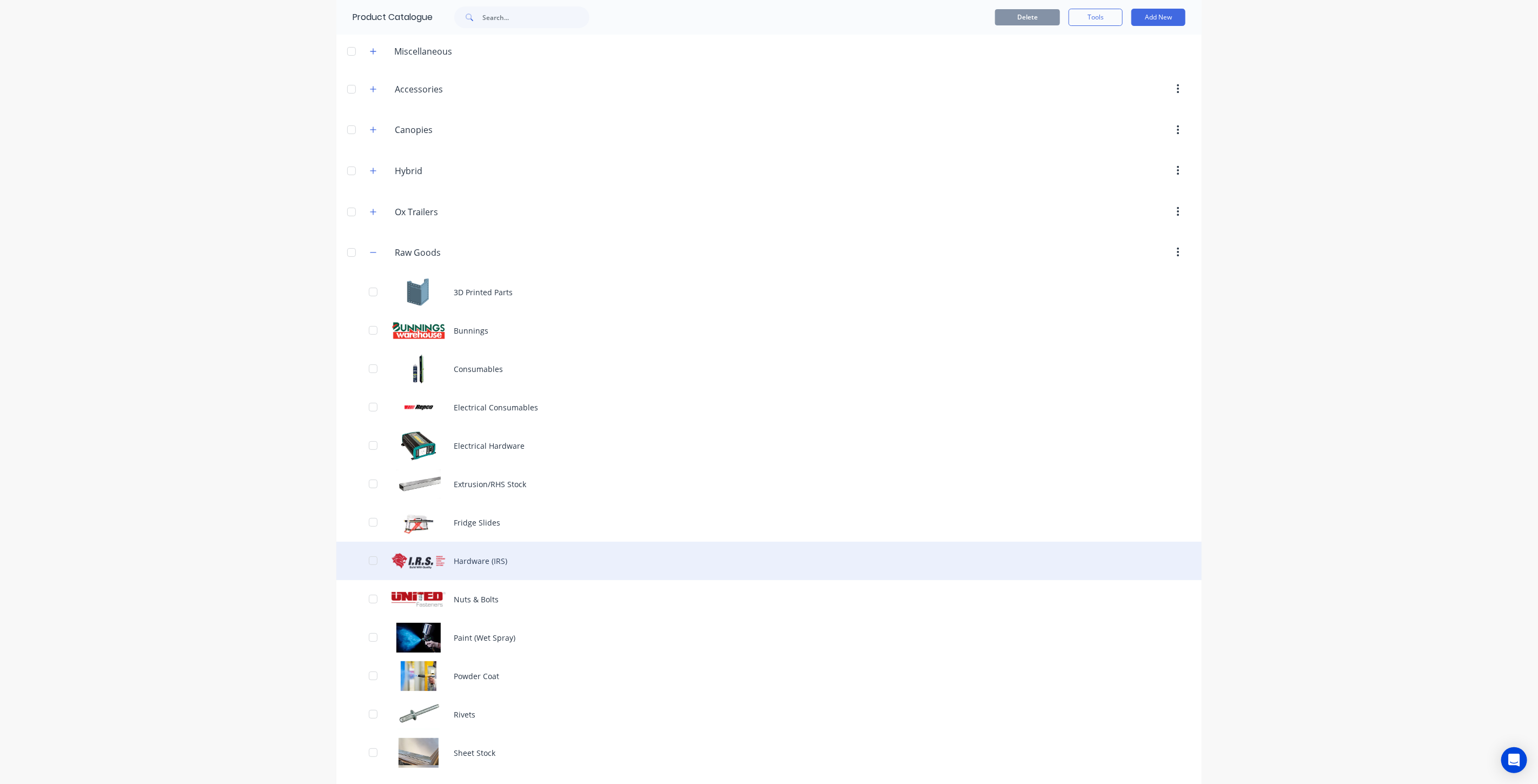
click at [477, 557] on div "Hardware (IRS)" at bounding box center [769, 560] width 865 height 38
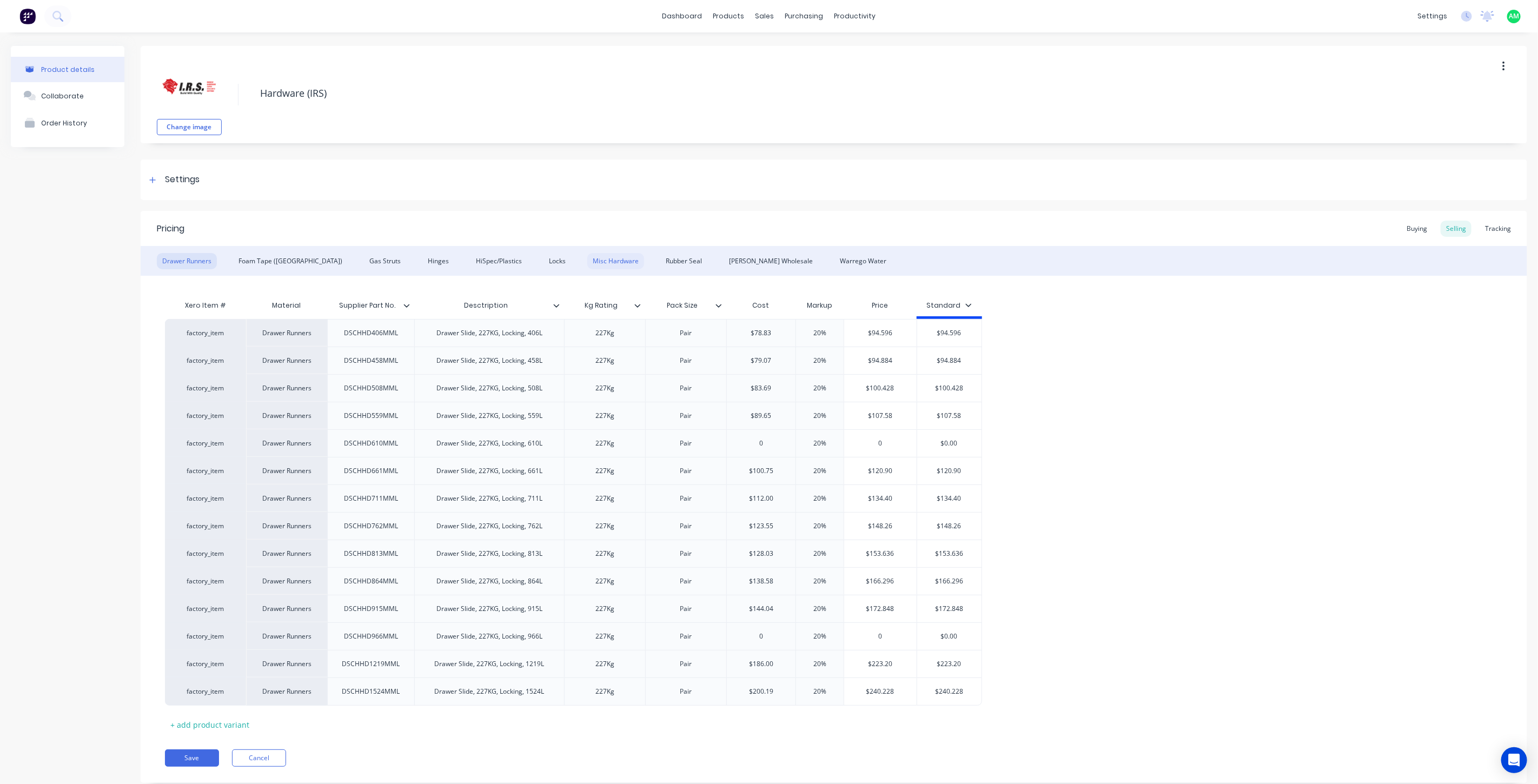
click at [587, 258] on div "Misc Hardware" at bounding box center [615, 261] width 57 height 16
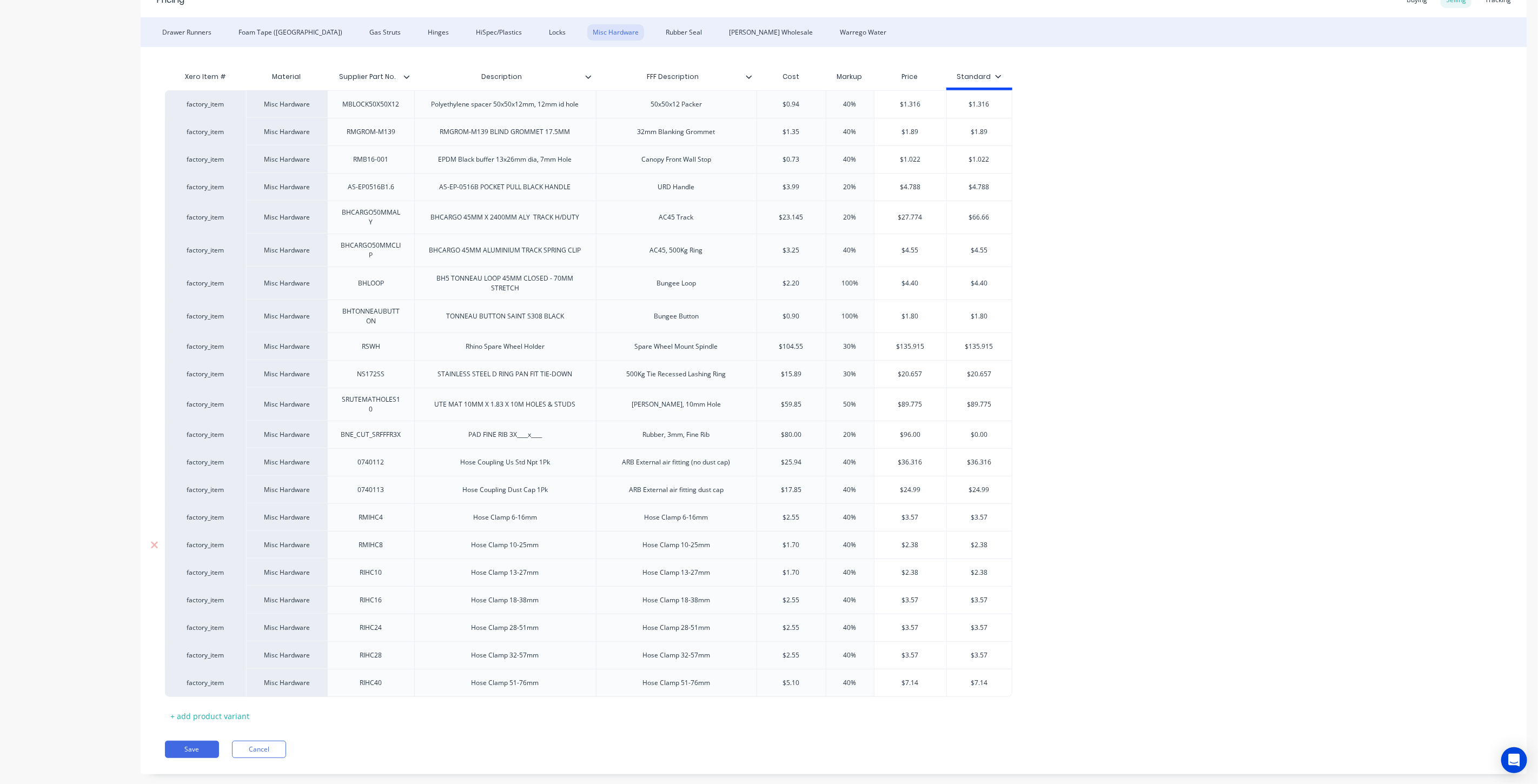
scroll to position [249, 0]
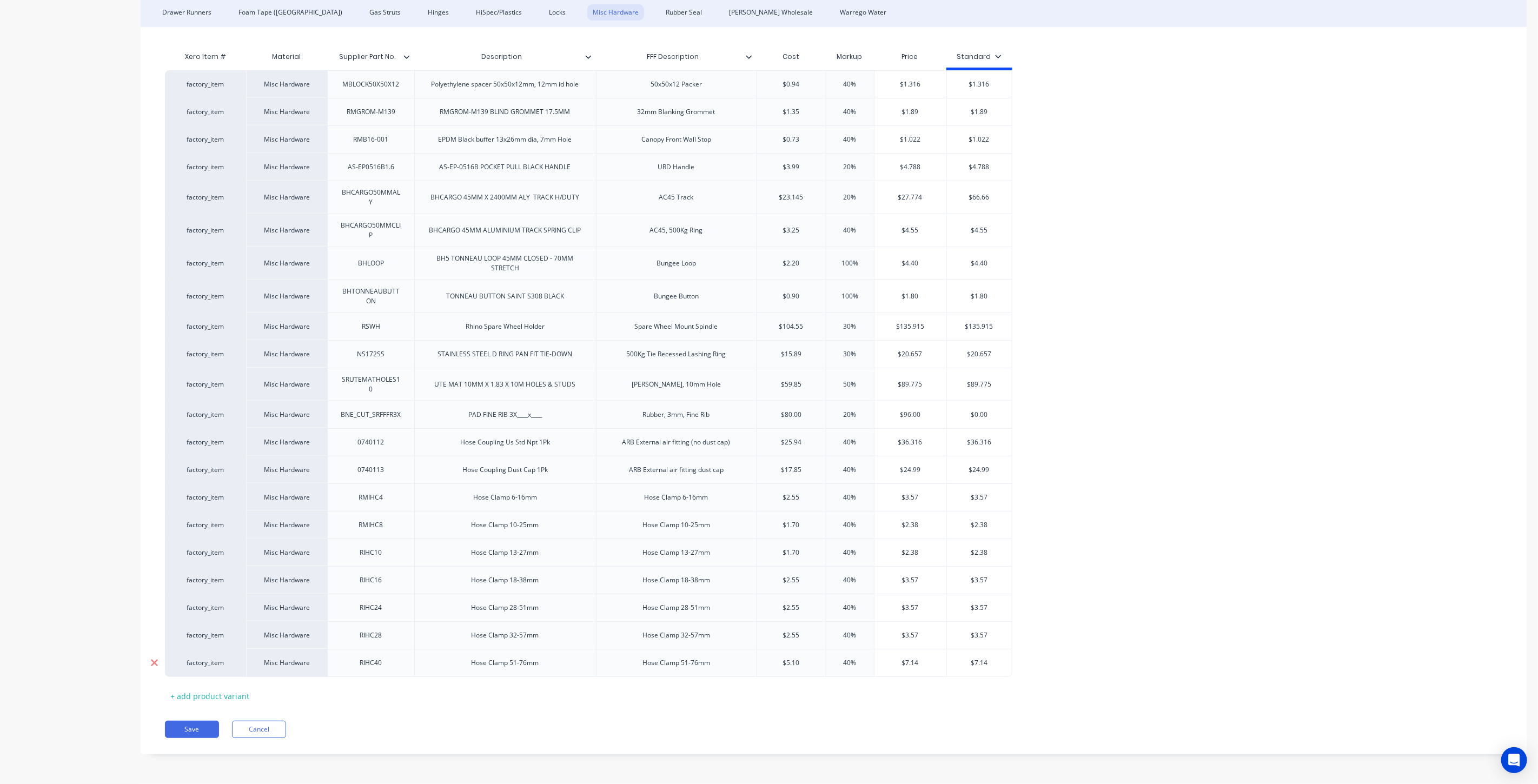
click at [153, 661] on icon at bounding box center [154, 663] width 7 height 7
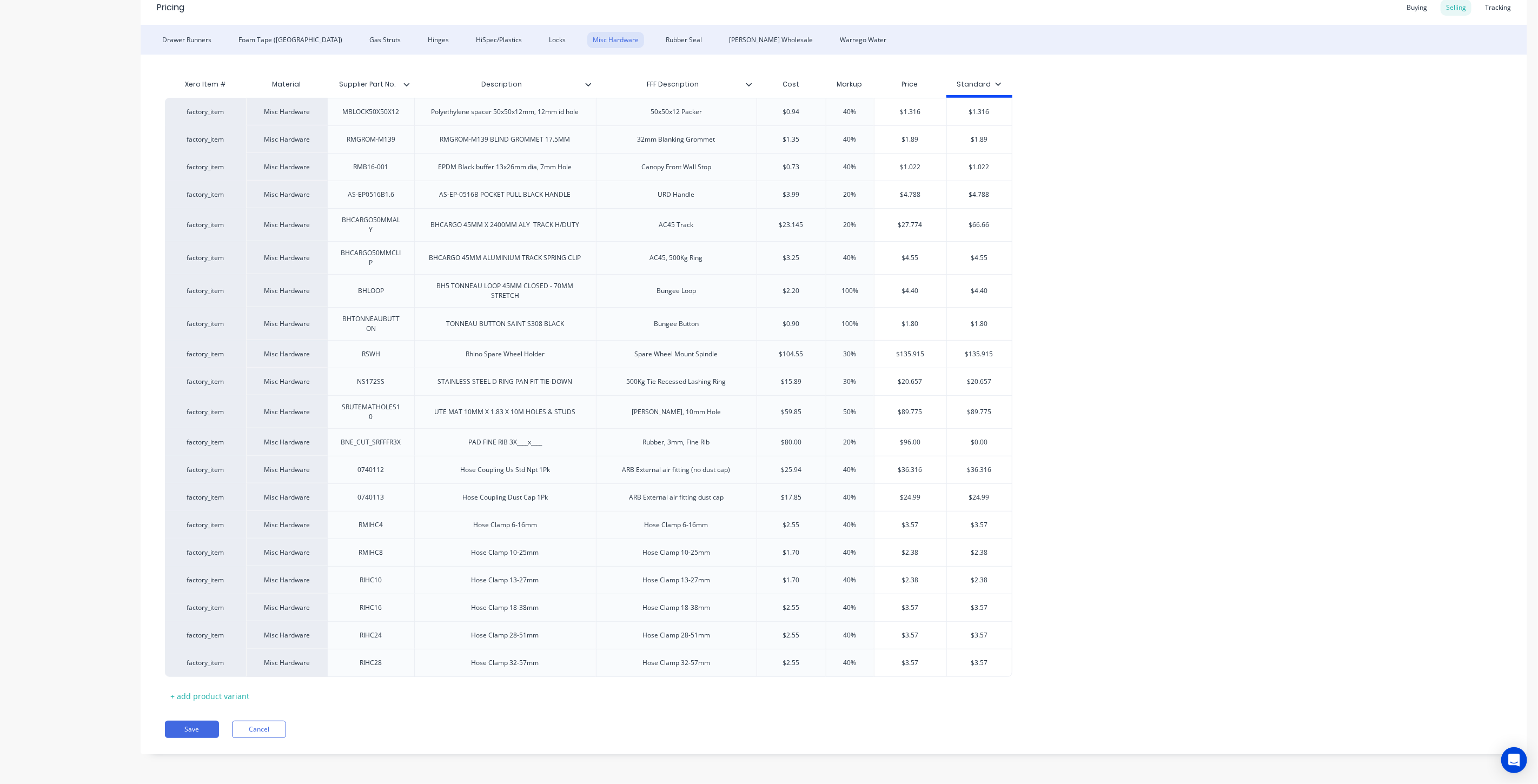
scroll to position [222, 0]
click at [157, 664] on icon at bounding box center [154, 662] width 8 height 11
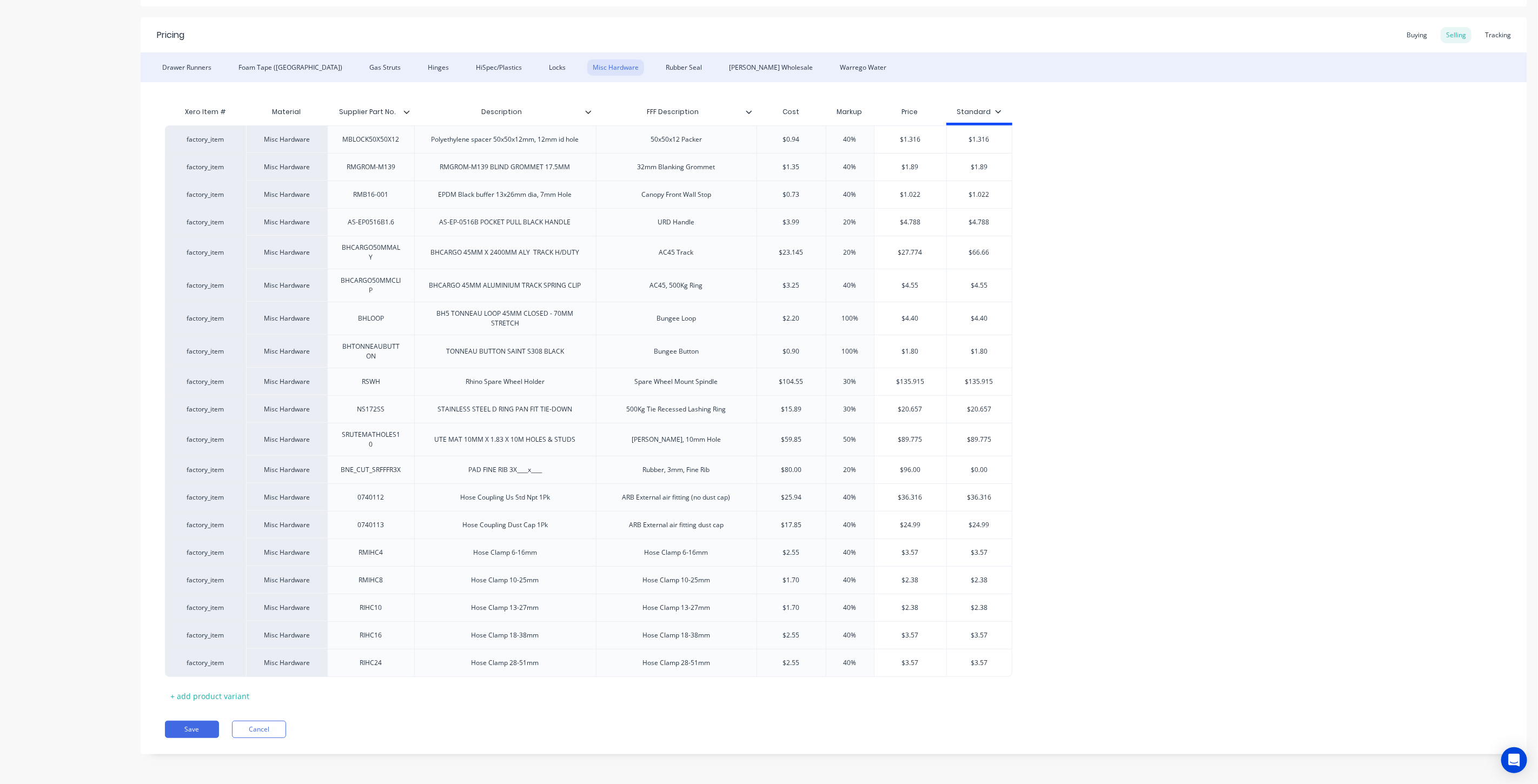
click at [157, 664] on icon at bounding box center [154, 662] width 8 height 11
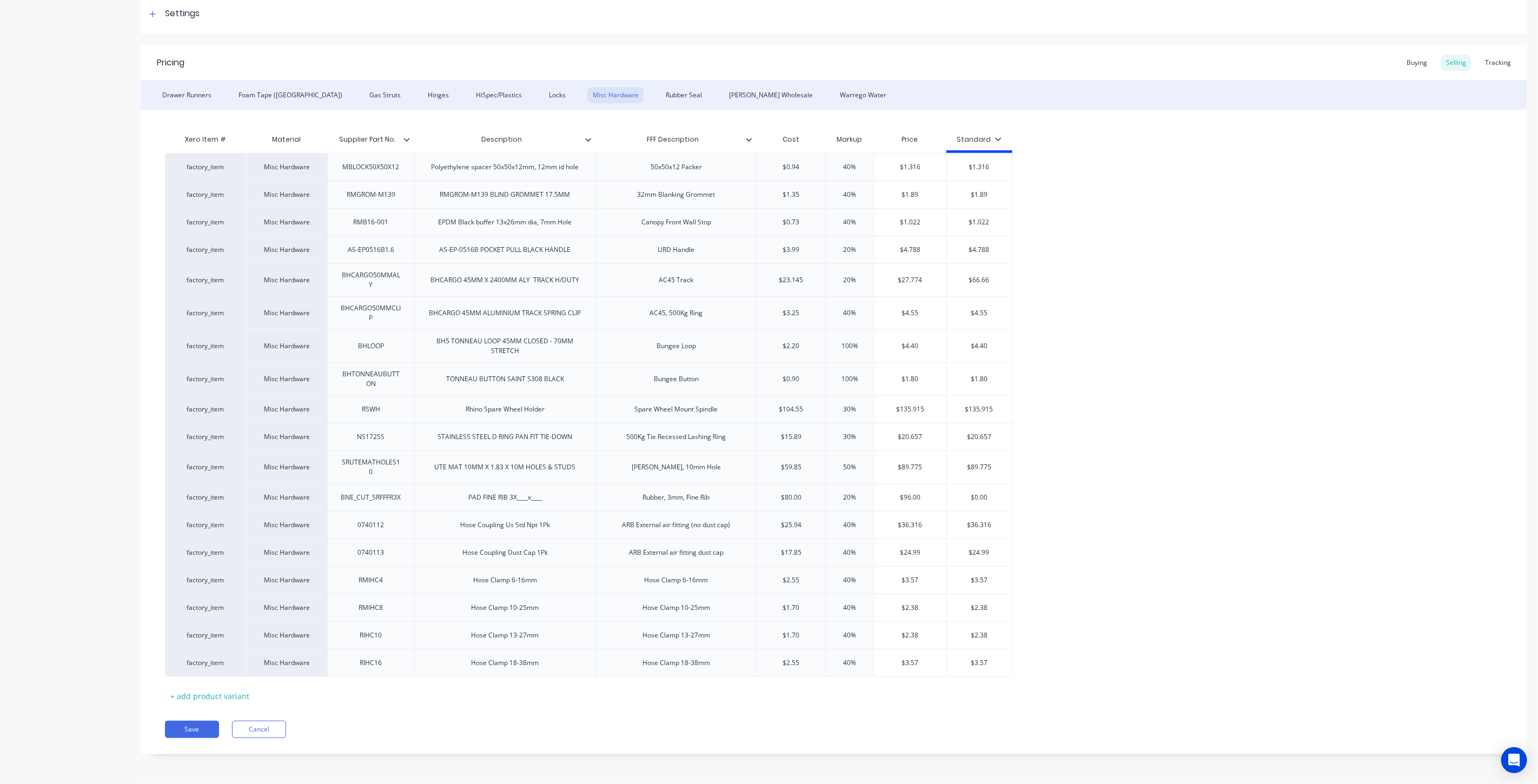
click at [157, 664] on icon at bounding box center [154, 662] width 8 height 11
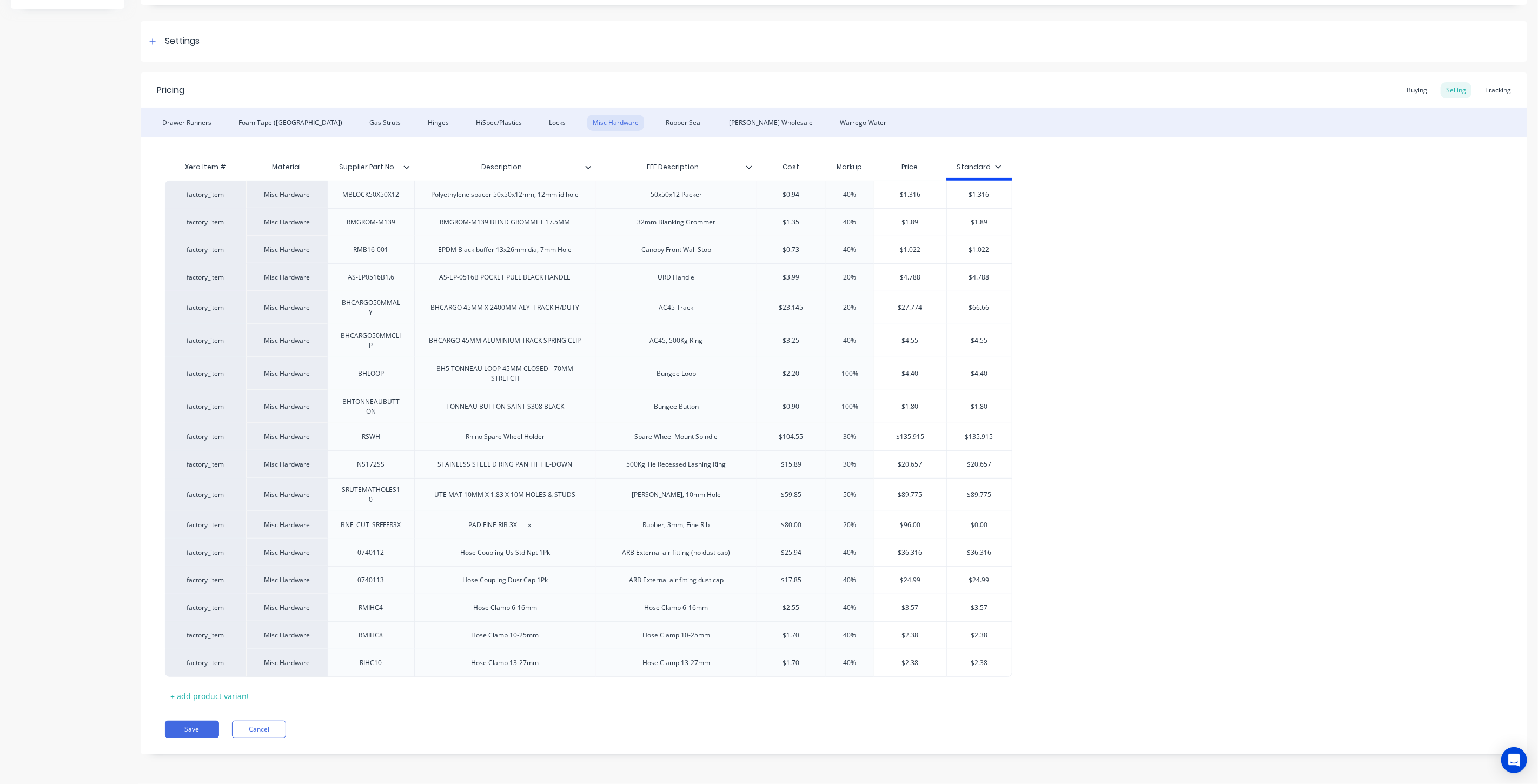
click at [157, 664] on icon at bounding box center [154, 662] width 8 height 11
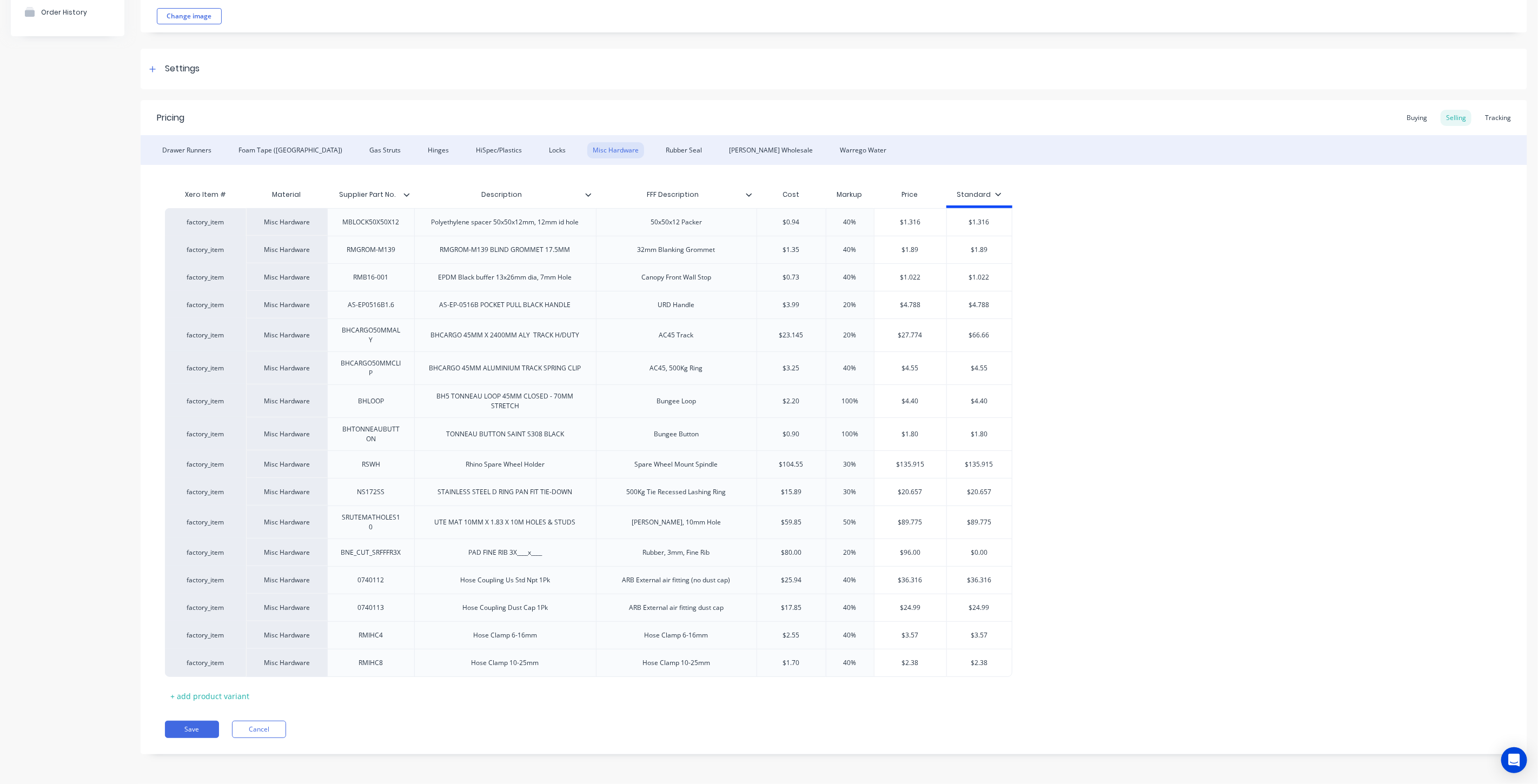
click at [157, 664] on icon at bounding box center [154, 662] width 8 height 11
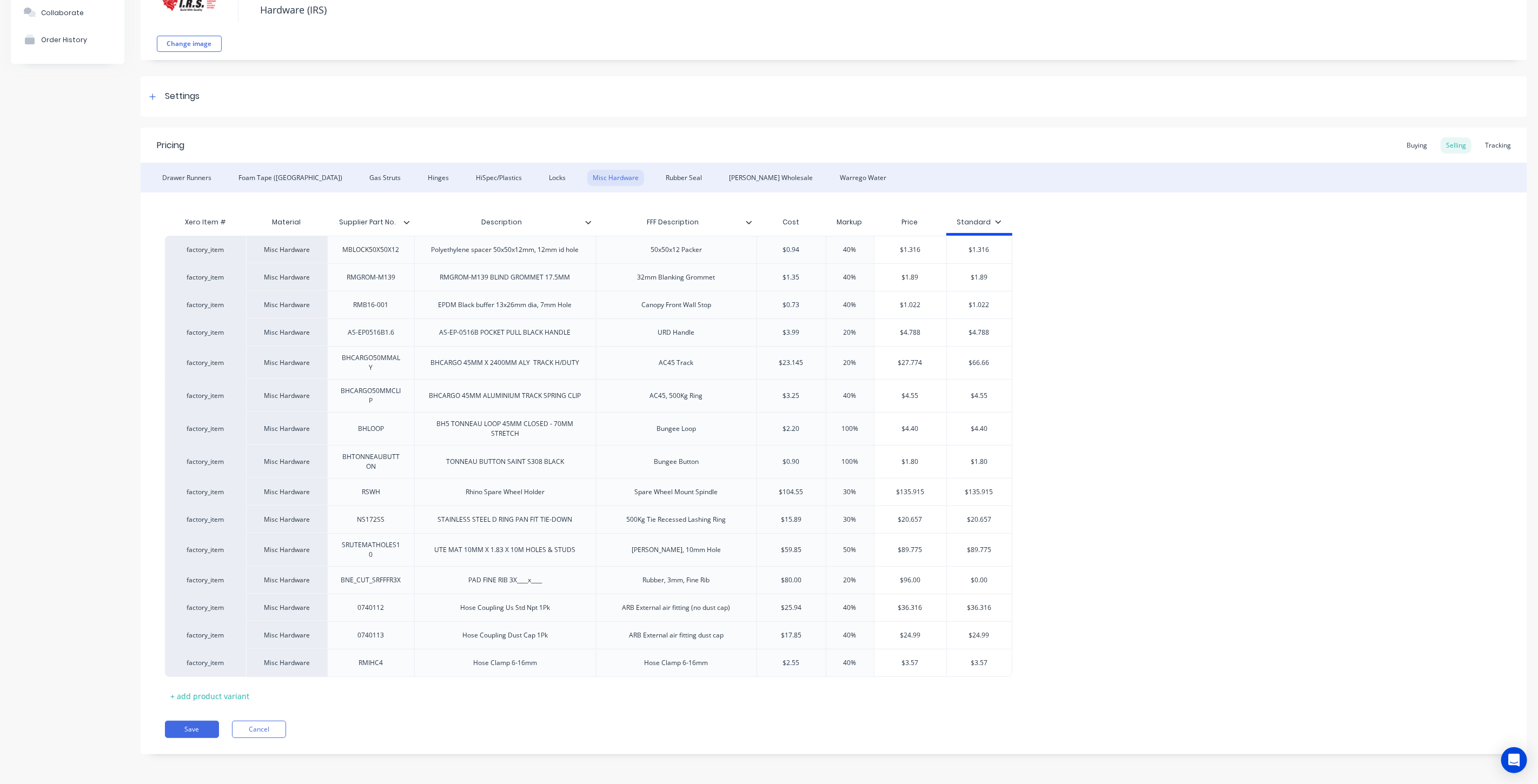
click at [157, 664] on icon at bounding box center [154, 662] width 8 height 11
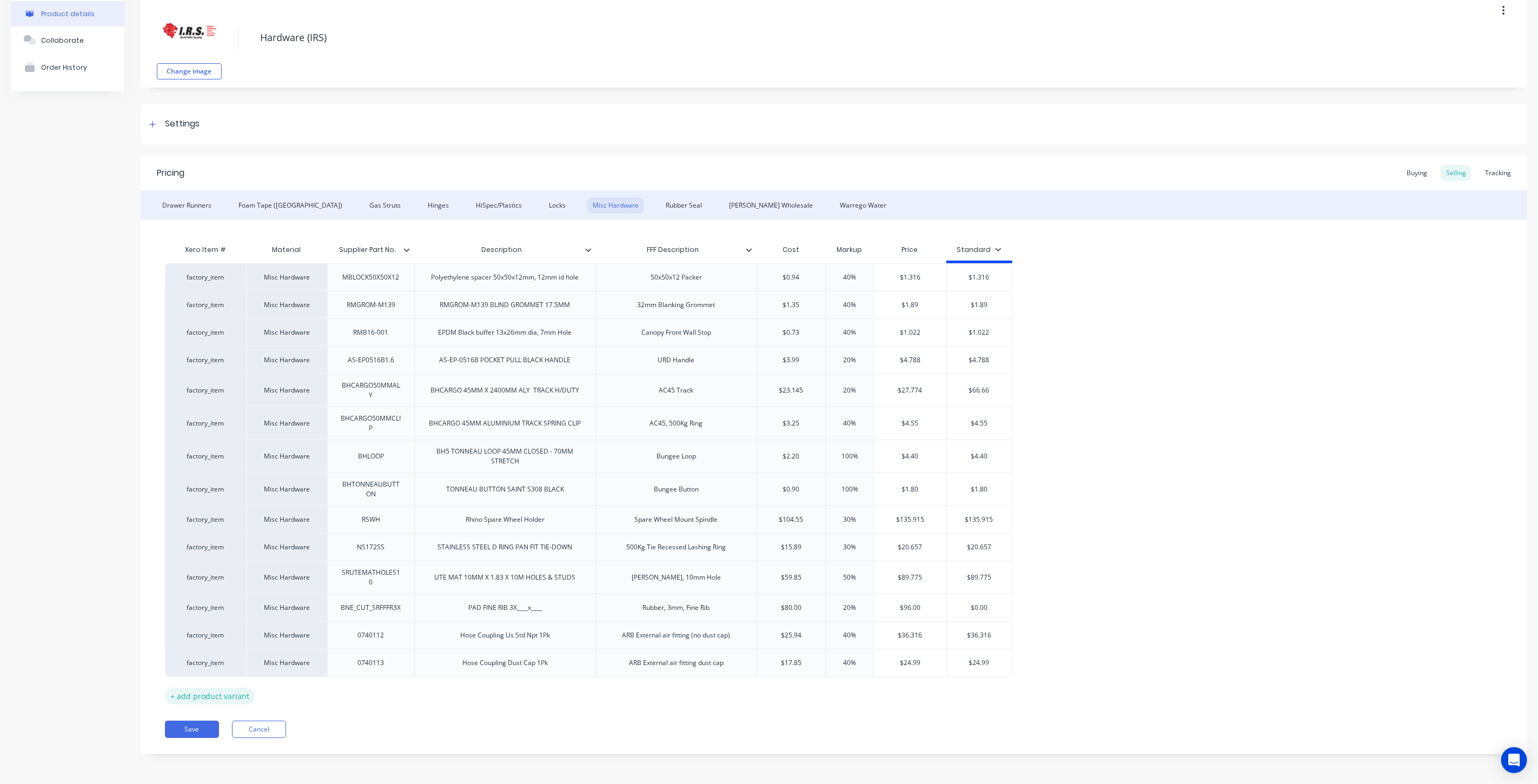
click at [226, 695] on div "+ add product variant" at bounding box center [210, 696] width 90 height 17
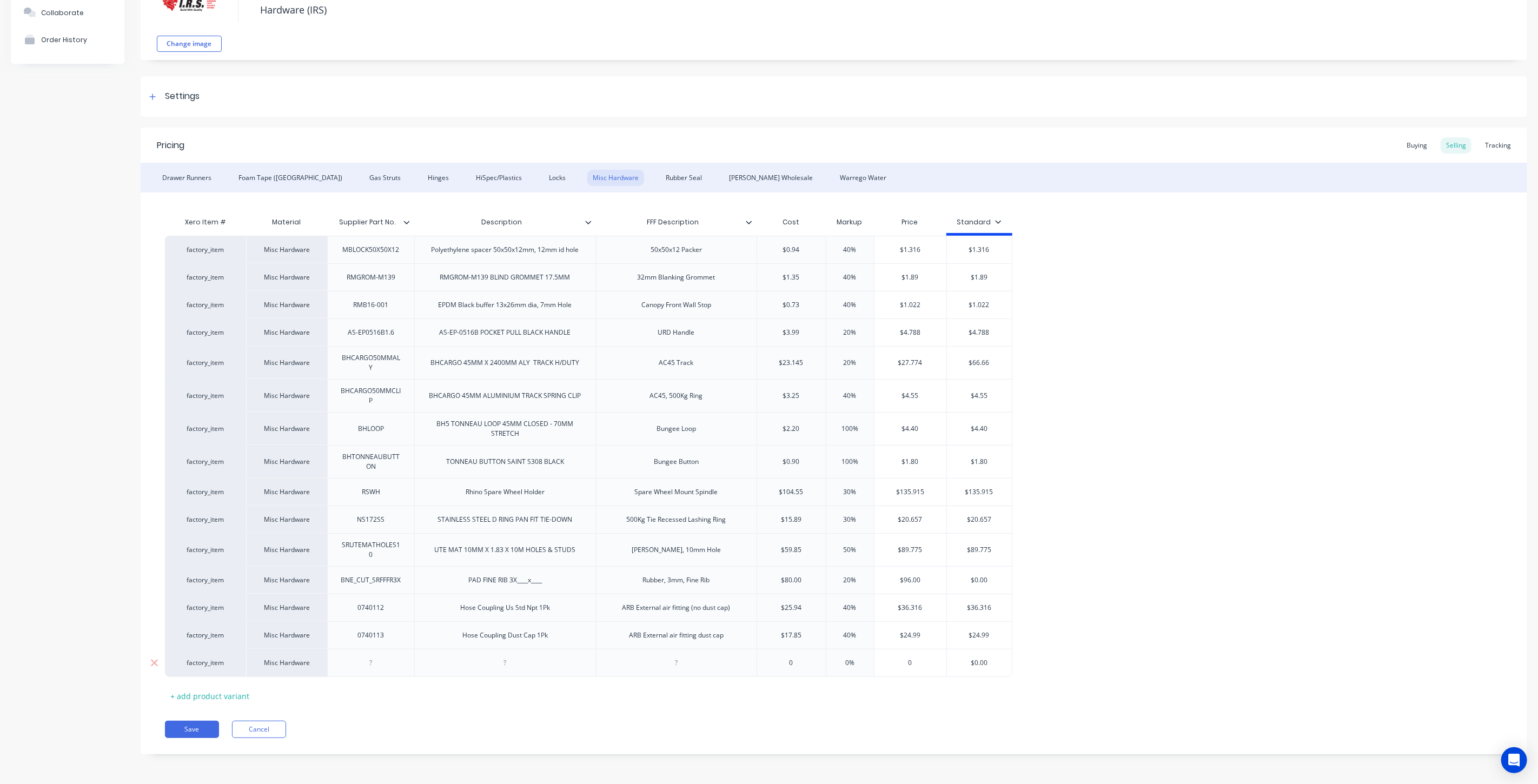
click at [379, 666] on div at bounding box center [371, 663] width 54 height 14
type textarea "x"
click at [360, 661] on div at bounding box center [371, 663] width 54 height 14
paste div
click at [356, 661] on div "HZ33183" at bounding box center [371, 663] width 54 height 14
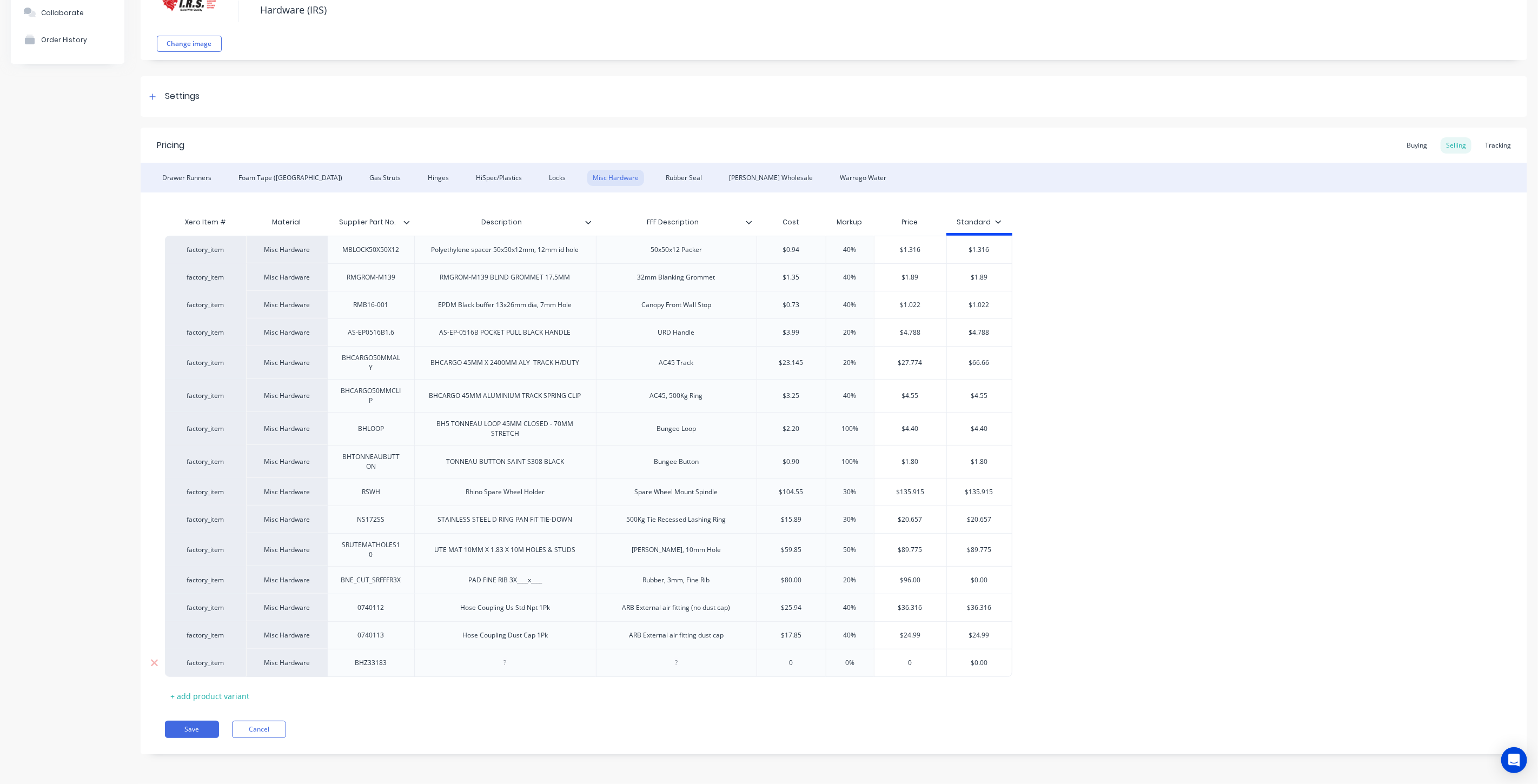
click at [517, 665] on div at bounding box center [505, 663] width 54 height 14
type textarea "x"
click at [529, 665] on div "Vent, Muller, White PVC" at bounding box center [505, 663] width 119 height 14
drag, startPoint x: 679, startPoint y: 661, endPoint x: 691, endPoint y: 662, distance: 12.0
click at [679, 661] on div at bounding box center [676, 663] width 54 height 14
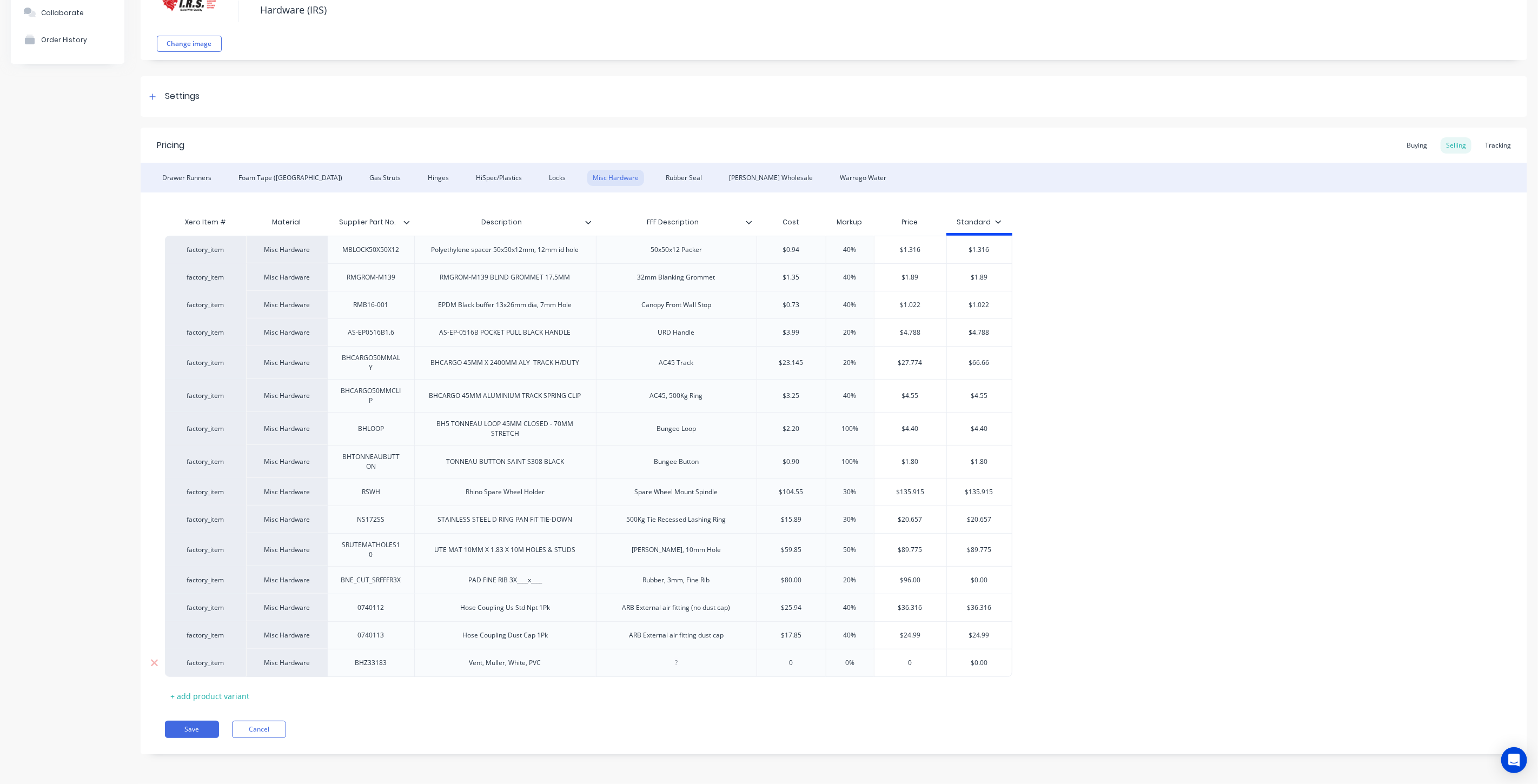
type textarea "x"
click at [795, 662] on input "text" at bounding box center [791, 663] width 69 height 10
type textarea "x"
type input "0"
drag, startPoint x: 802, startPoint y: 668, endPoint x: 774, endPoint y: 661, distance: 28.9
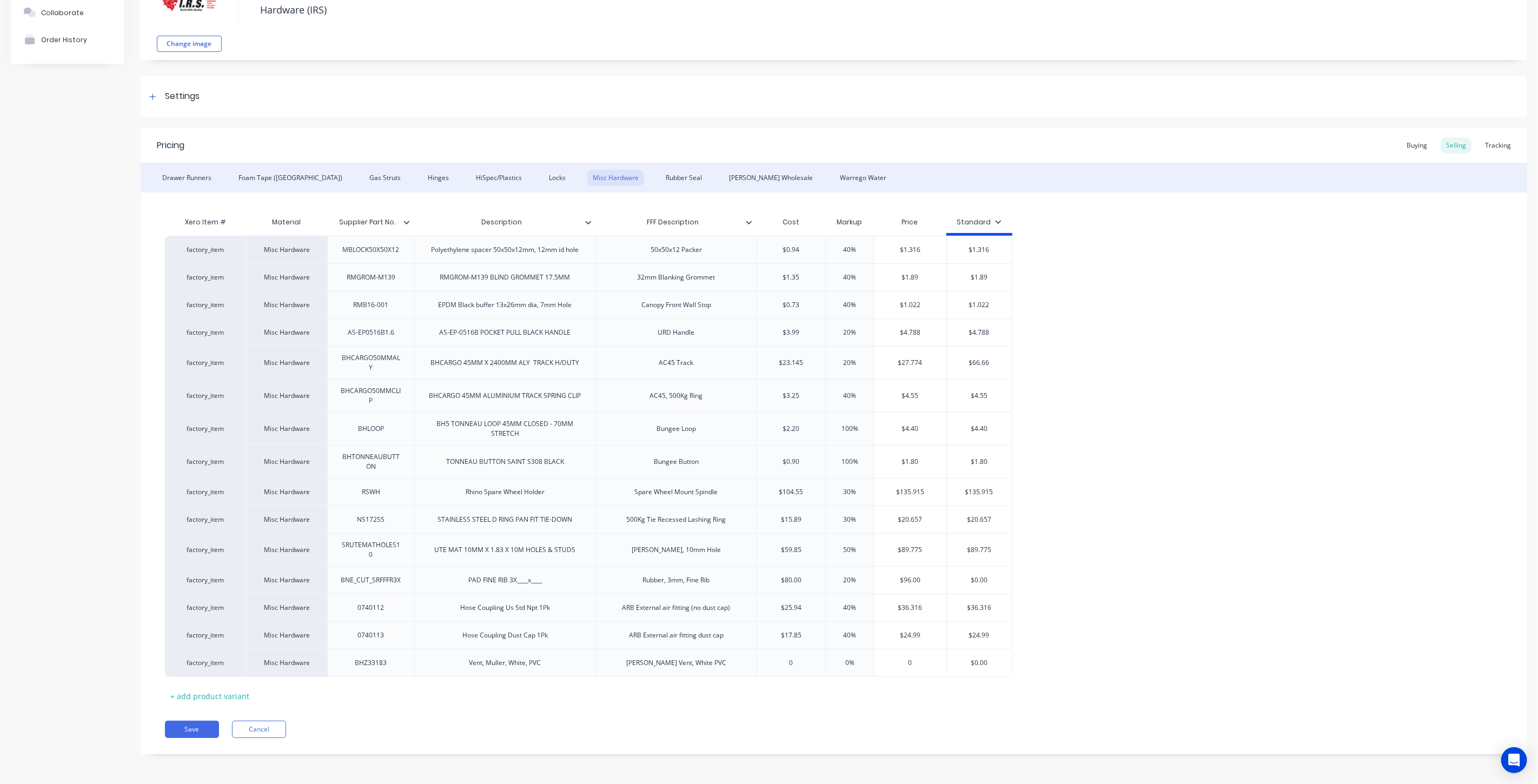
click at [774, 661] on div "factory_item Misc Hardware MBLOCK50X50X12 Polyethylene spacer 50x50x12mm, 12mm …" at bounding box center [834, 456] width 1338 height 441
click at [797, 665] on input "0" at bounding box center [791, 663] width 69 height 10
drag, startPoint x: 795, startPoint y: 662, endPoint x: 784, endPoint y: 663, distance: 11.0
click at [782, 663] on input "0" at bounding box center [791, 663] width 69 height 10
click at [786, 664] on input "0" at bounding box center [791, 663] width 69 height 10
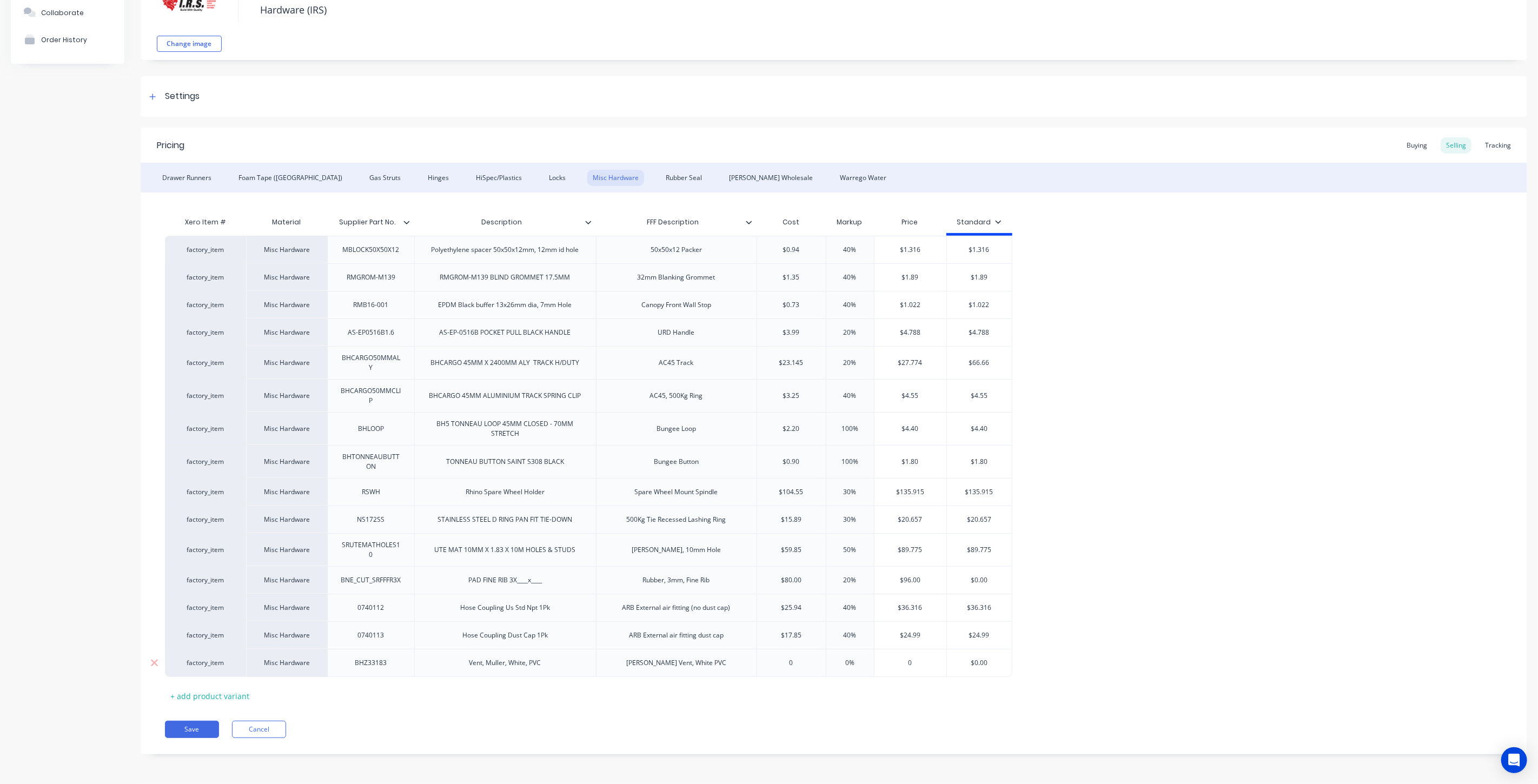
click at [786, 664] on input "0" at bounding box center [791, 663] width 69 height 10
click at [795, 661] on input "0" at bounding box center [791, 663] width 69 height 10
drag, startPoint x: 797, startPoint y: 662, endPoint x: 782, endPoint y: 662, distance: 15.0
click at [782, 662] on input "0" at bounding box center [791, 663] width 69 height 10
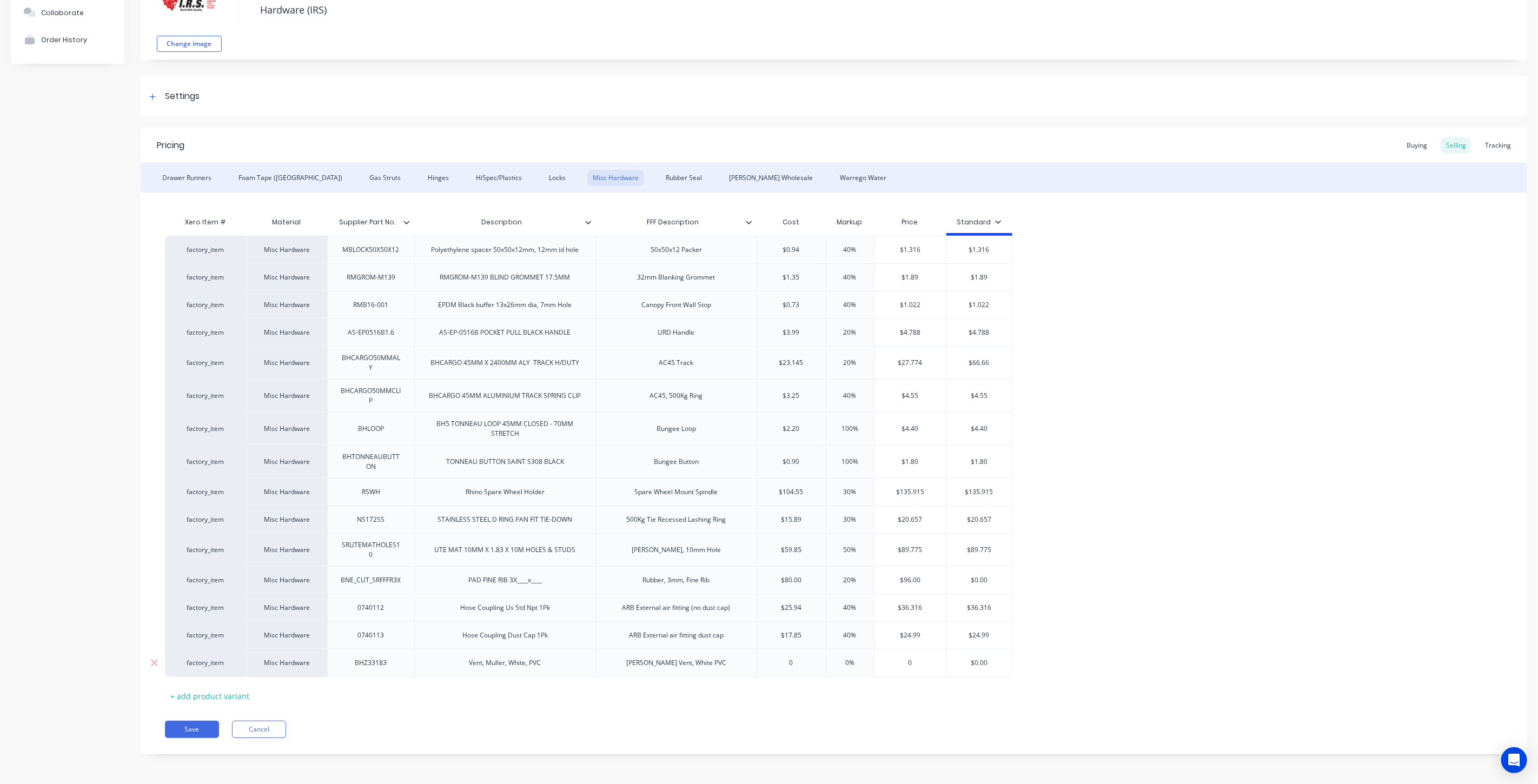
click at [792, 664] on input "0" at bounding box center [791, 663] width 69 height 10
drag, startPoint x: 794, startPoint y: 663, endPoint x: 780, endPoint y: 663, distance: 14.0
click at [780, 663] on input "0" at bounding box center [791, 663] width 69 height 10
type input "0%"
click at [848, 663] on input "0%" at bounding box center [850, 663] width 54 height 10
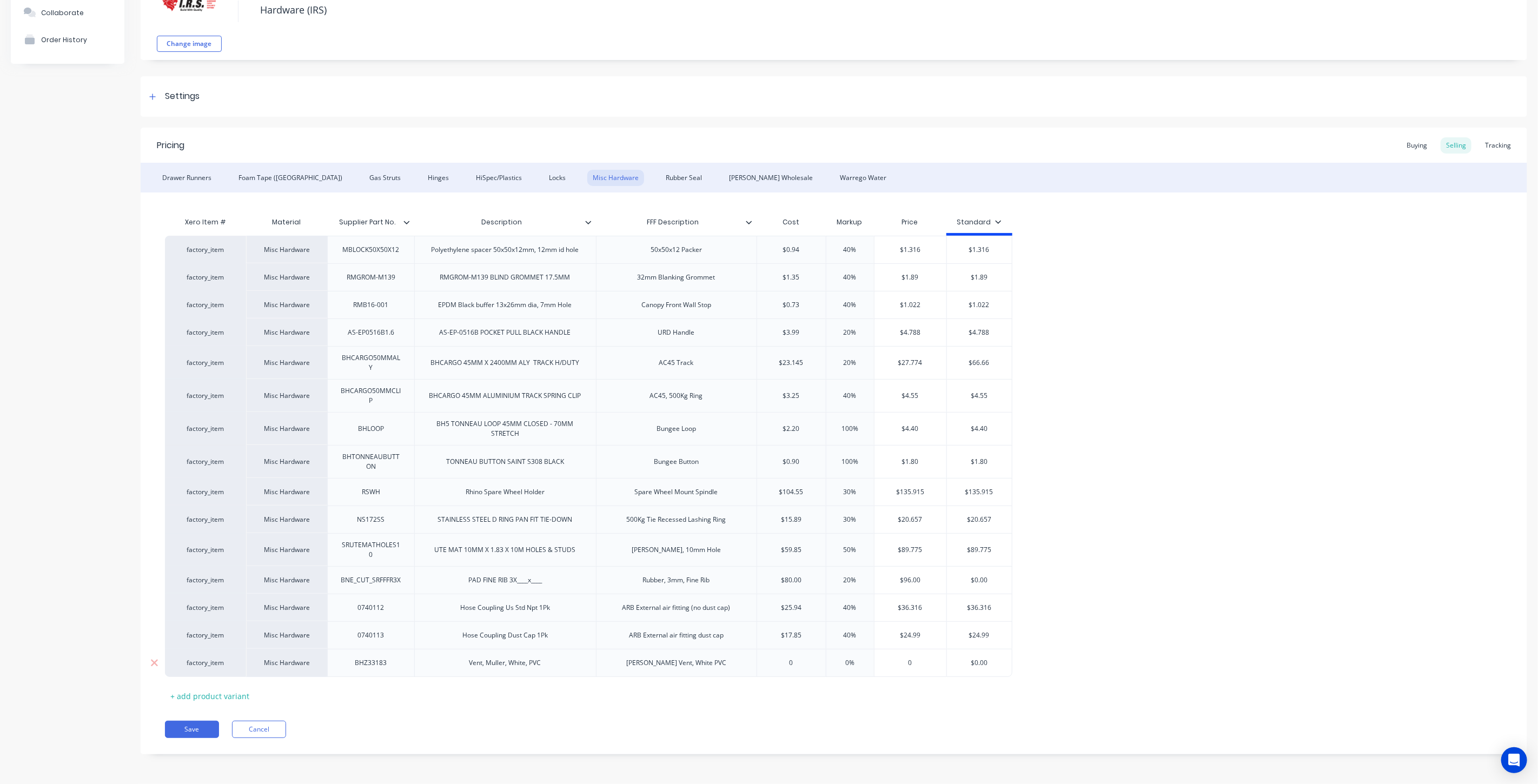
click at [852, 661] on input "0%" at bounding box center [850, 663] width 54 height 10
type input "0"
drag, startPoint x: 915, startPoint y: 663, endPoint x: 893, endPoint y: 661, distance: 22.1
click at [893, 661] on input "0" at bounding box center [911, 663] width 73 height 10
click at [803, 661] on input "0" at bounding box center [791, 663] width 69 height 10
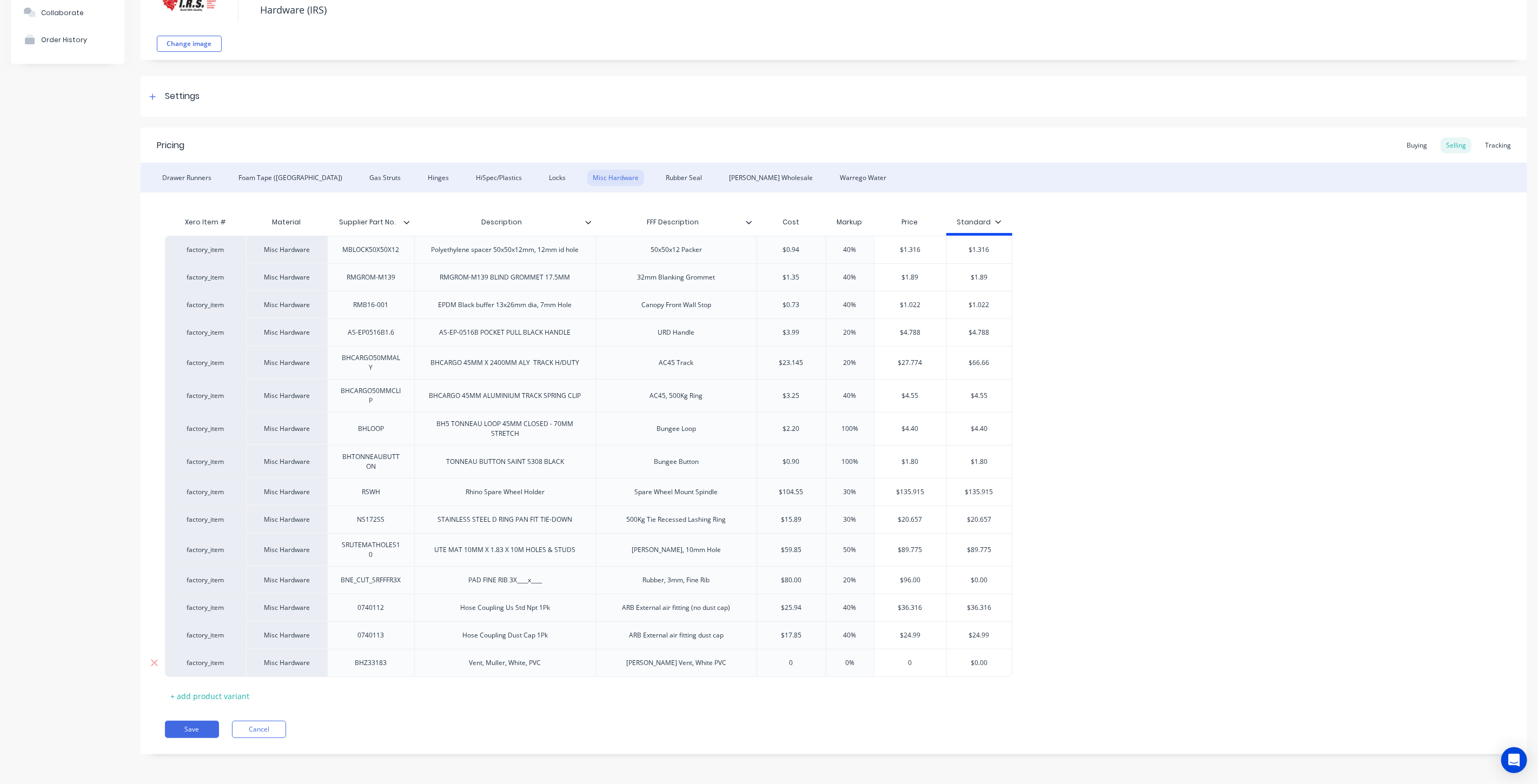
drag, startPoint x: 797, startPoint y: 661, endPoint x: 782, endPoint y: 661, distance: 15.0
click at [782, 661] on input "0" at bounding box center [791, 663] width 69 height 10
type input "13"
type textarea "x"
type input "13."
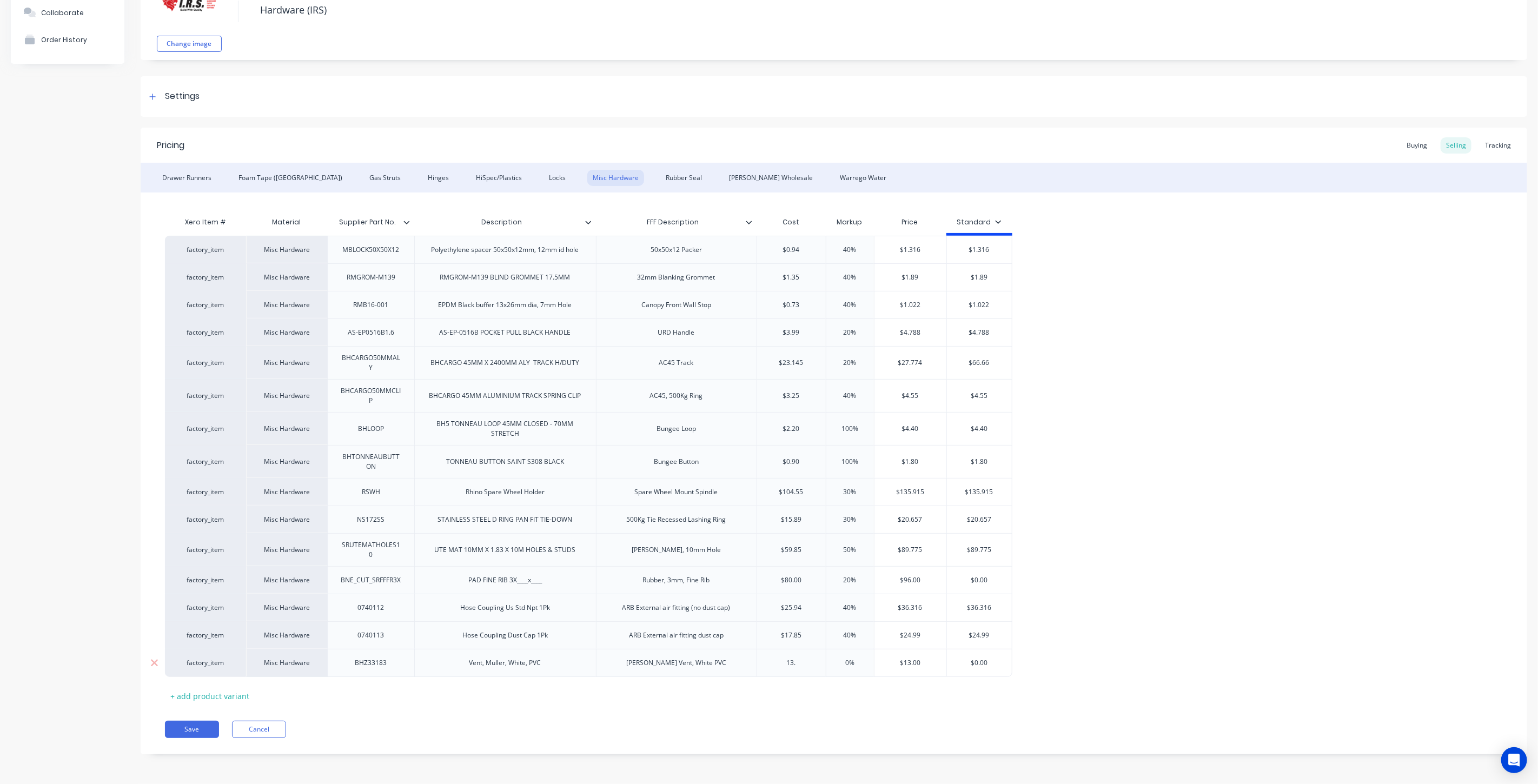
type textarea "x"
type input "13.5"
click at [899, 695] on div "Xero Item # Material Supplier Part No. Description FFF Description Cost Markup …" at bounding box center [834, 458] width 1338 height 493
click at [860, 664] on input "0%" at bounding box center [850, 663] width 54 height 10
drag, startPoint x: 861, startPoint y: 662, endPoint x: 841, endPoint y: 661, distance: 20.0
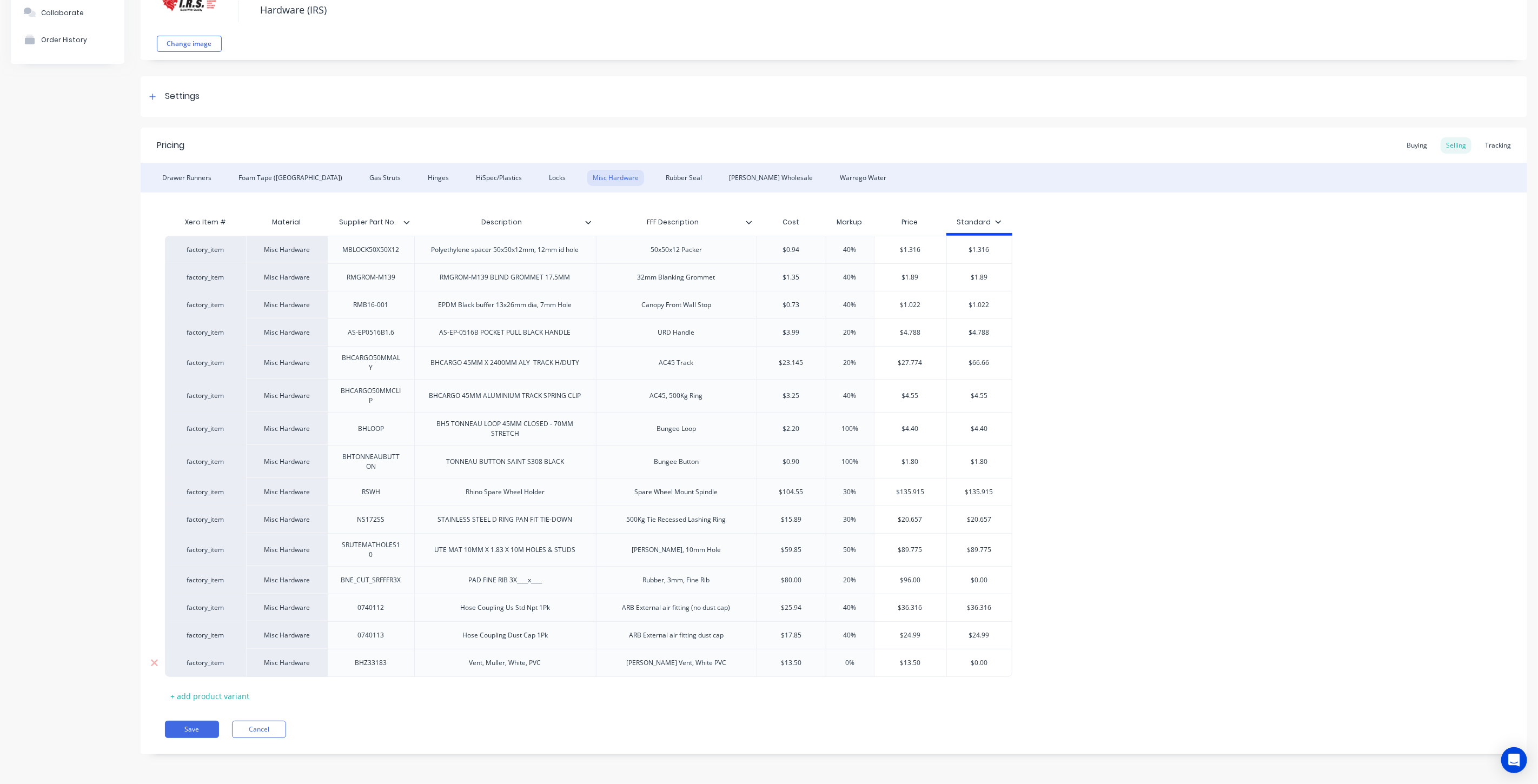
click at [841, 661] on input "0%" at bounding box center [850, 663] width 54 height 10
type textarea "x"
type input "2"
type textarea "x"
type input "20"
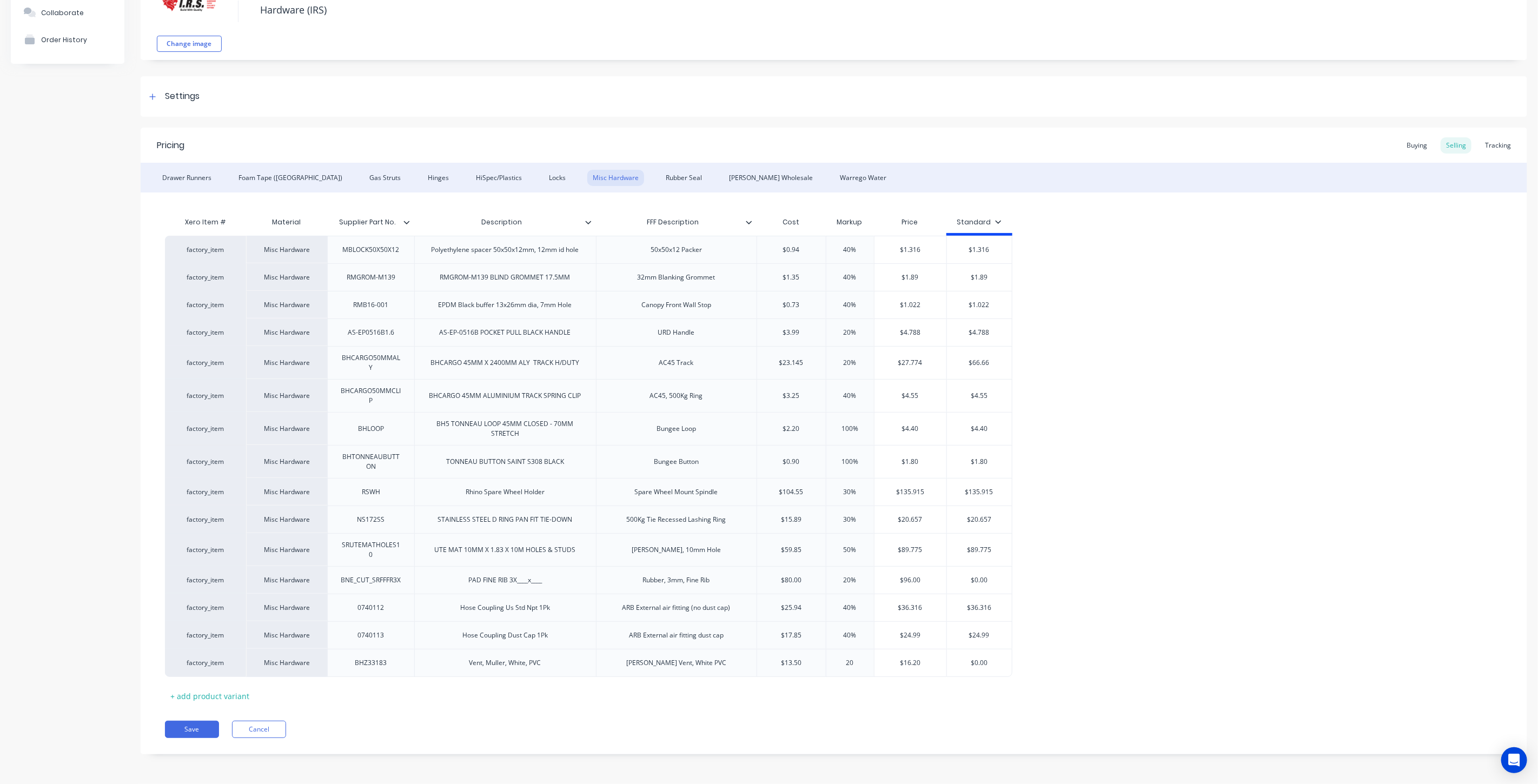
type textarea "x"
type input "200"
click at [1008, 691] on div "Xero Item # Material Supplier Part No. Description FFF Description Cost Markup …" at bounding box center [834, 458] width 1338 height 493
type input "$40.50"
drag, startPoint x: 926, startPoint y: 663, endPoint x: 899, endPoint y: 665, distance: 27.1
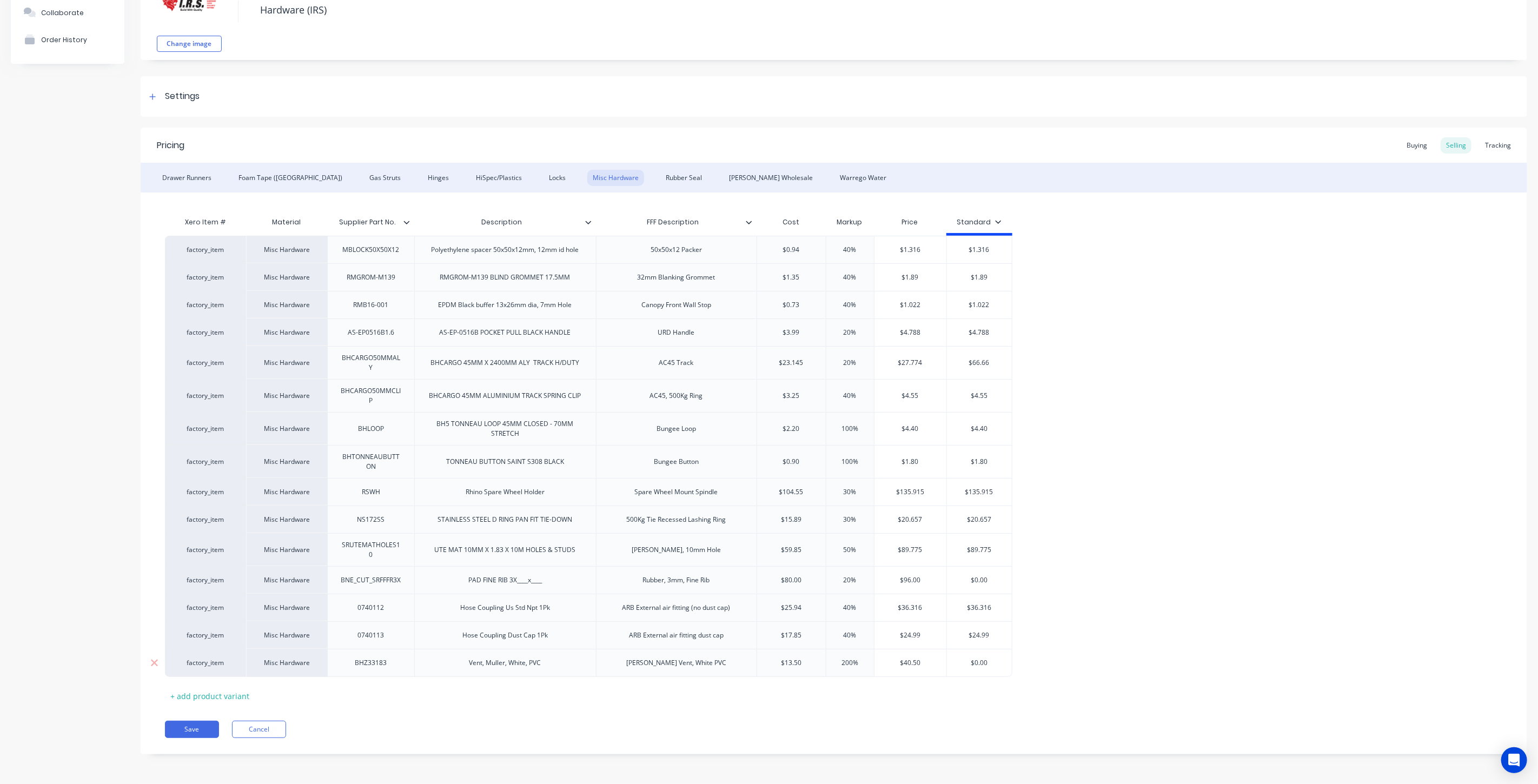
click at [899, 665] on input "$40.50" at bounding box center [911, 663] width 73 height 10
type input "$0.00"
click at [996, 663] on input "$0.00" at bounding box center [979, 663] width 65 height 10
drag, startPoint x: 996, startPoint y: 663, endPoint x: 963, endPoint y: 663, distance: 33.0
click at [963, 663] on input "$0.00" at bounding box center [979, 663] width 65 height 10
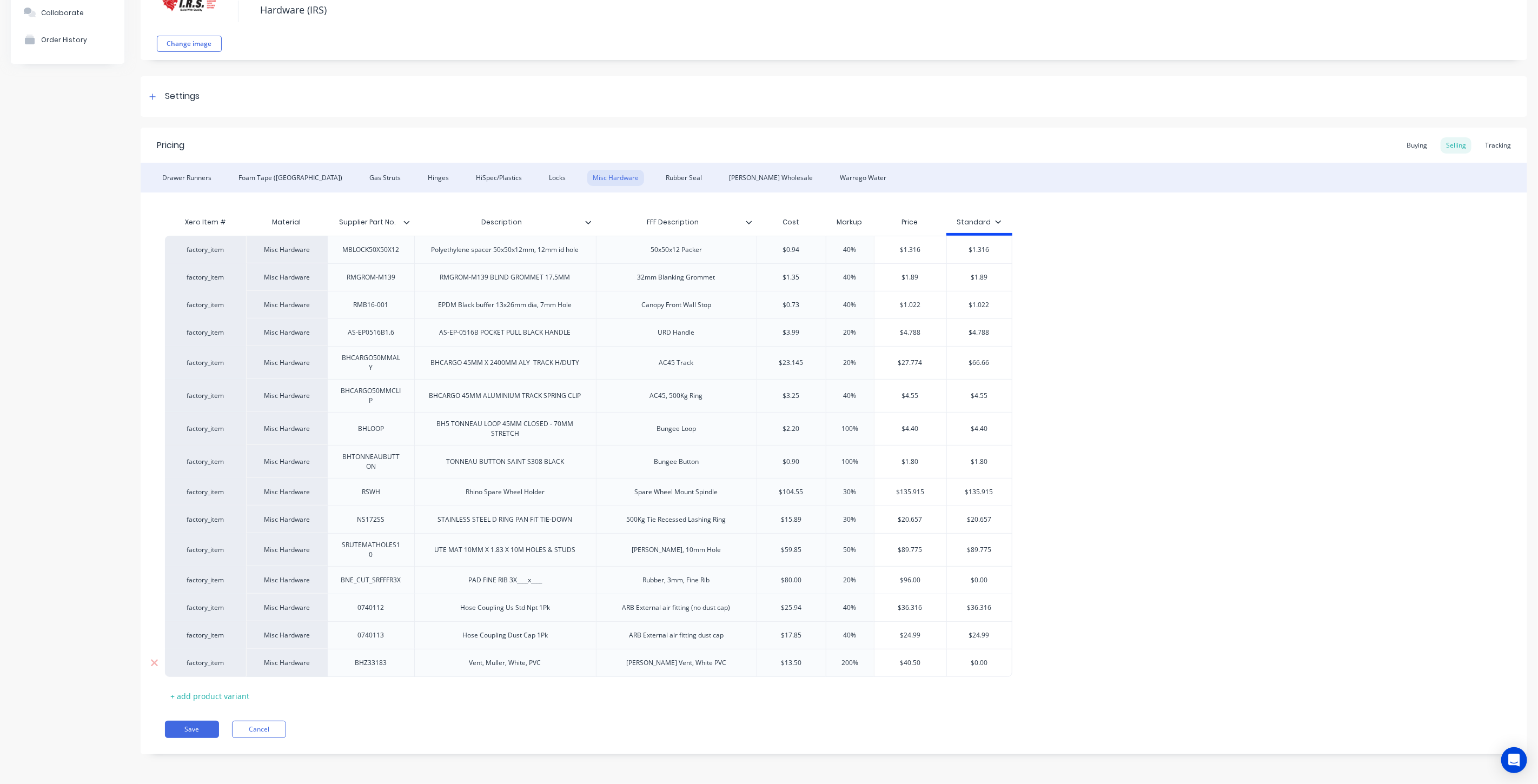
paste input "40.5"
type textarea "x"
type input "$40.50"
click at [1154, 677] on div "Xero Item # Material Supplier Part No. Description FFF Description Cost Markup …" at bounding box center [834, 458] width 1338 height 493
click at [176, 728] on button "Save" at bounding box center [192, 730] width 54 height 18
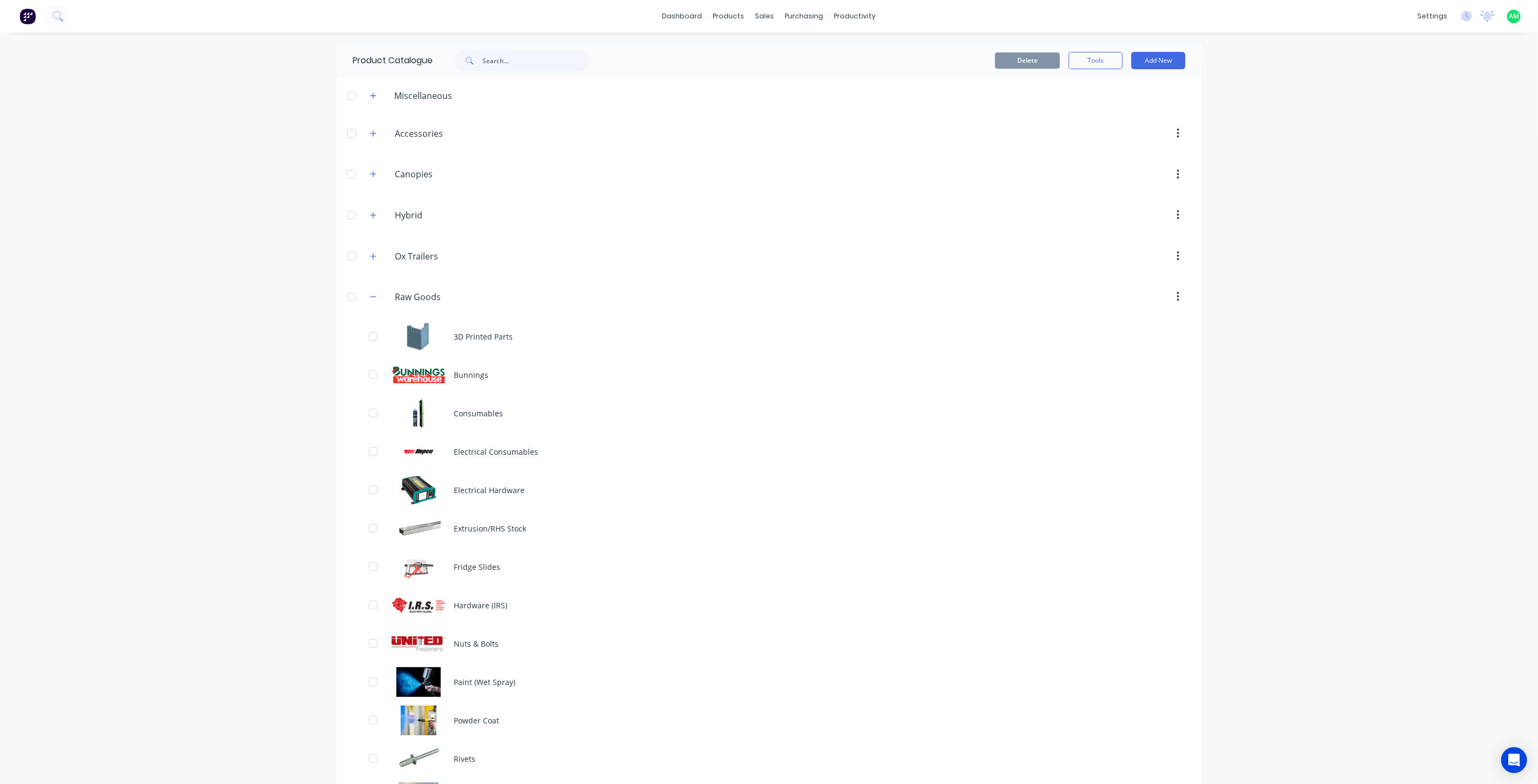
click at [376, 300] on div "Raw.Goods Raw Goods" at bounding box center [446, 296] width 169 height 19
click at [370, 295] on icon "button" at bounding box center [373, 297] width 6 height 8
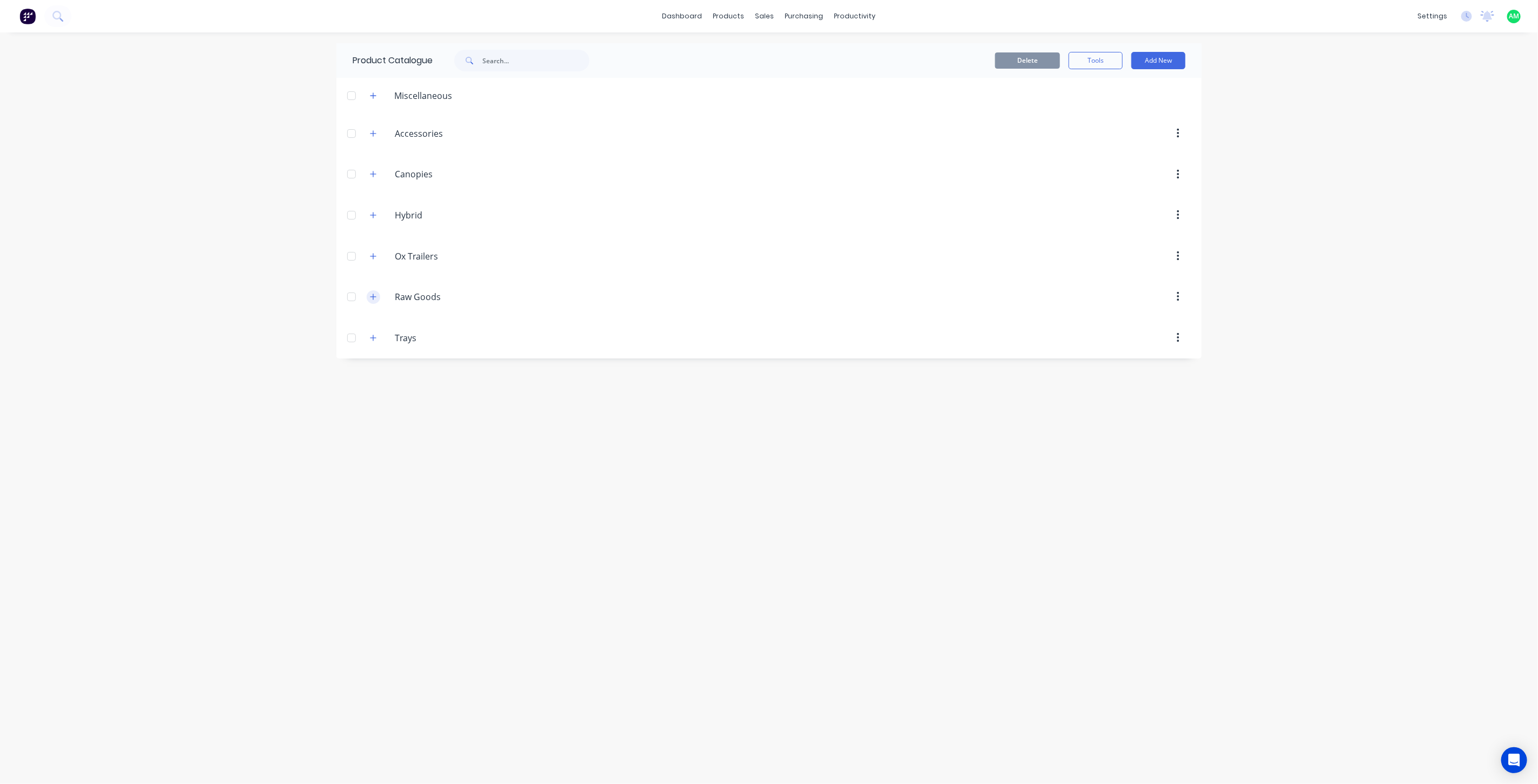
click at [372, 299] on icon "button" at bounding box center [373, 297] width 6 height 8
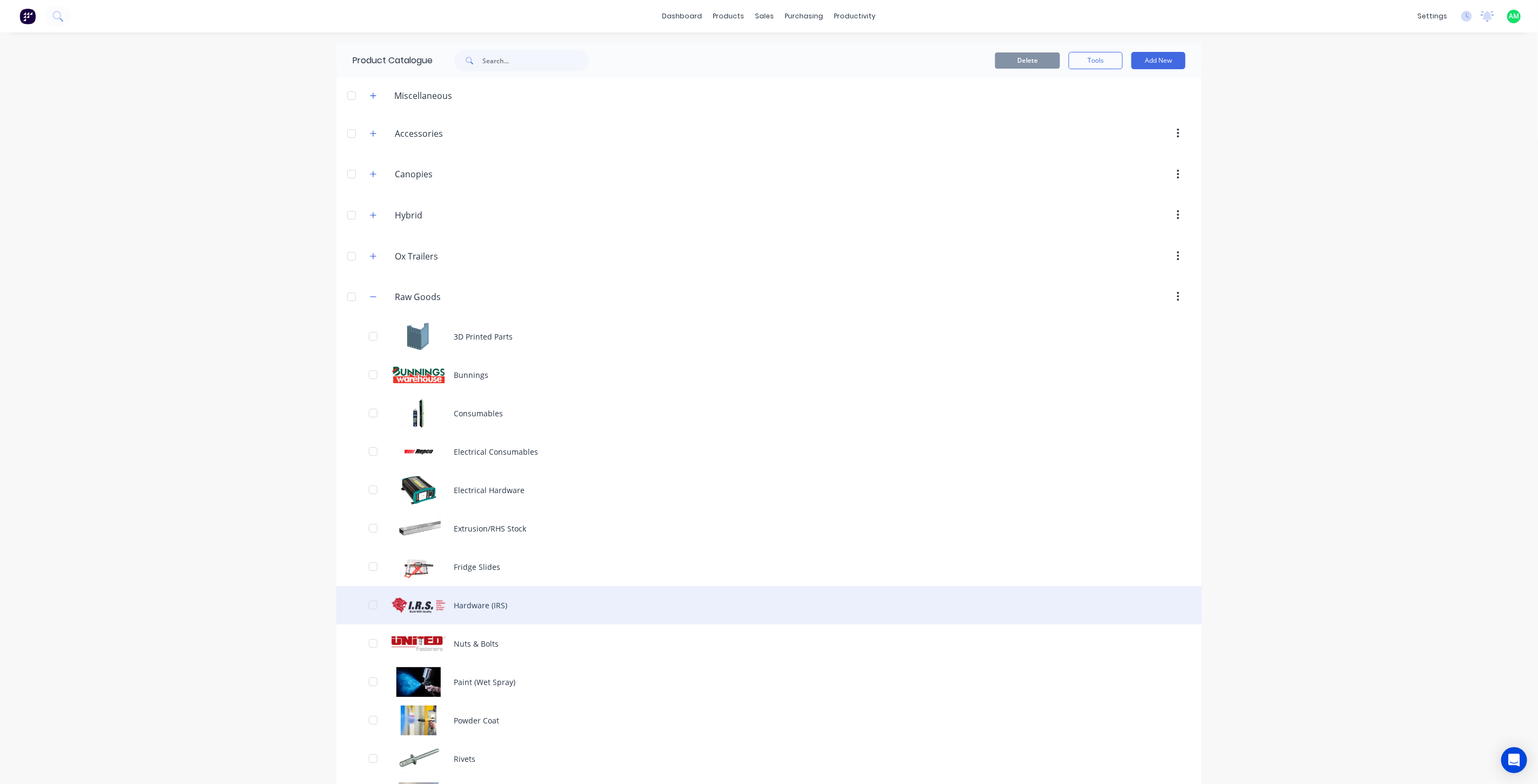
click at [465, 599] on div "Hardware (IRS)" at bounding box center [769, 605] width 865 height 38
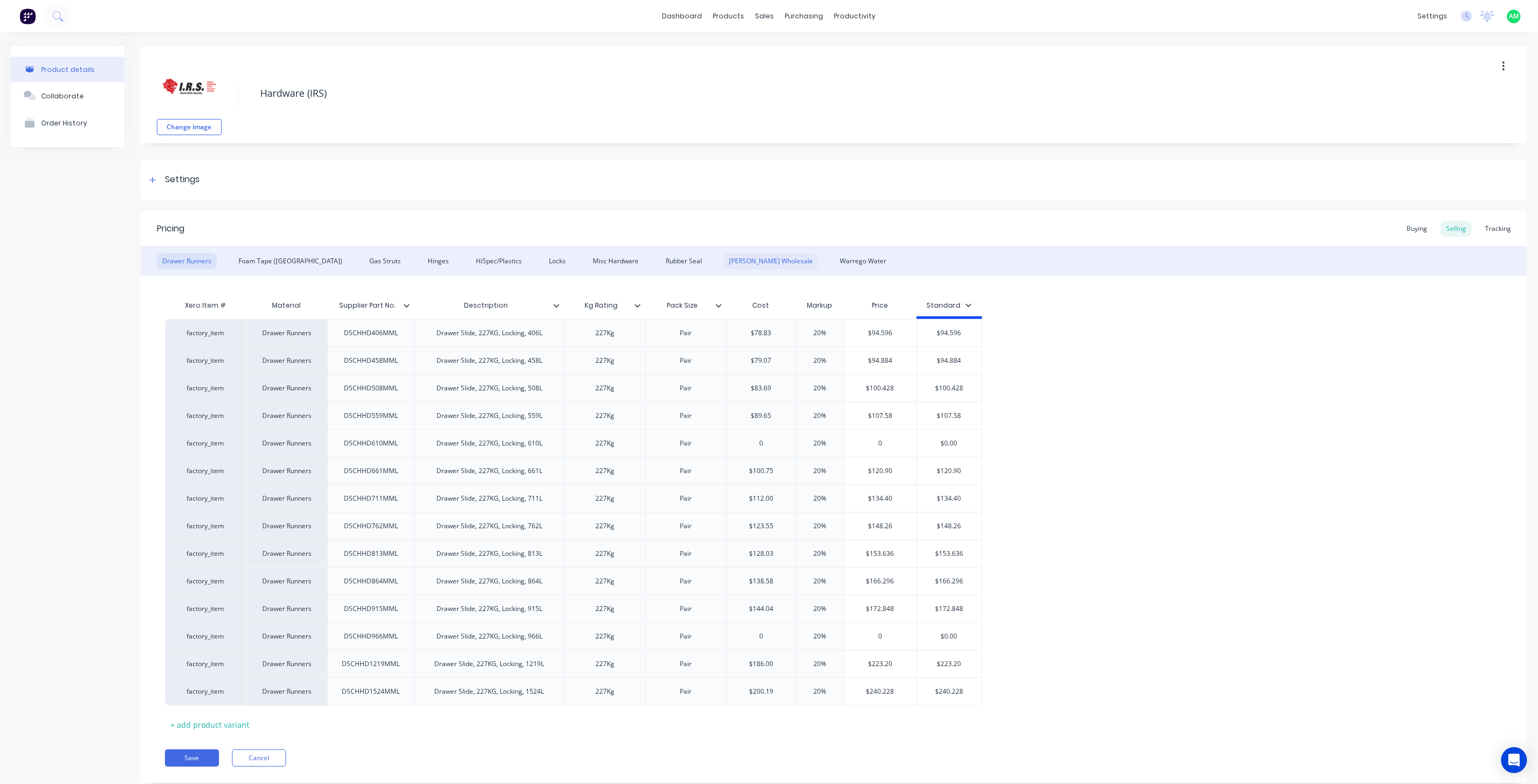
type textarea "x"
click at [587, 258] on div "Misc Hardware" at bounding box center [615, 261] width 57 height 16
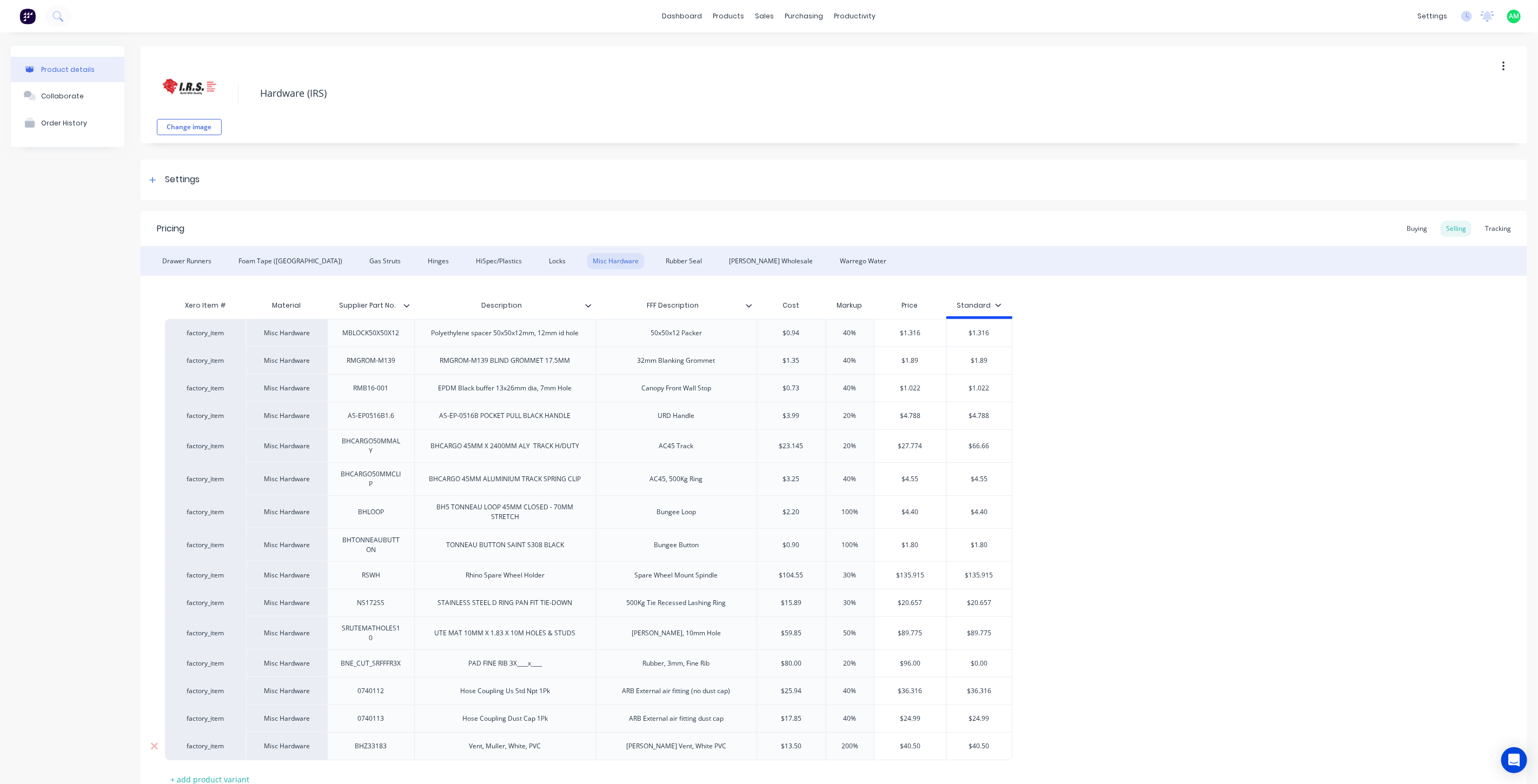
type input "$40.50"
drag, startPoint x: 996, startPoint y: 744, endPoint x: 946, endPoint y: 733, distance: 51.2
click at [947, 733] on div "$40.50 $40.50" at bounding box center [979, 746] width 65 height 27
type input "200%"
drag, startPoint x: 829, startPoint y: 750, endPoint x: 817, endPoint y: 750, distance: 12.0
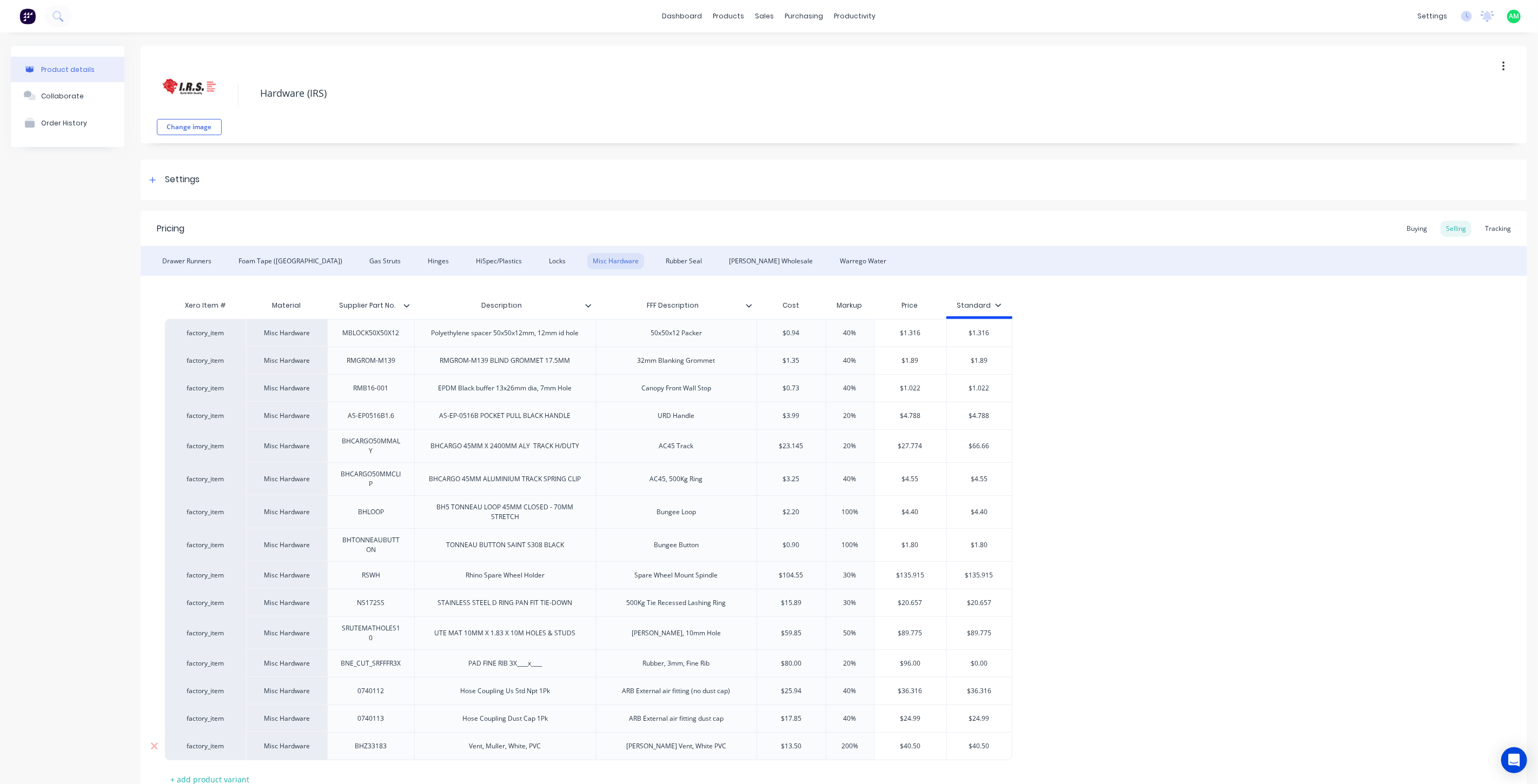
click at [829, 750] on input "200%" at bounding box center [850, 746] width 54 height 10
type input "$13.50"
drag, startPoint x: 807, startPoint y: 750, endPoint x: 765, endPoint y: 748, distance: 42.0
click at [765, 748] on input "$13.50" at bounding box center [791, 746] width 69 height 10
click at [1412, 221] on div "Buying" at bounding box center [1417, 229] width 31 height 16
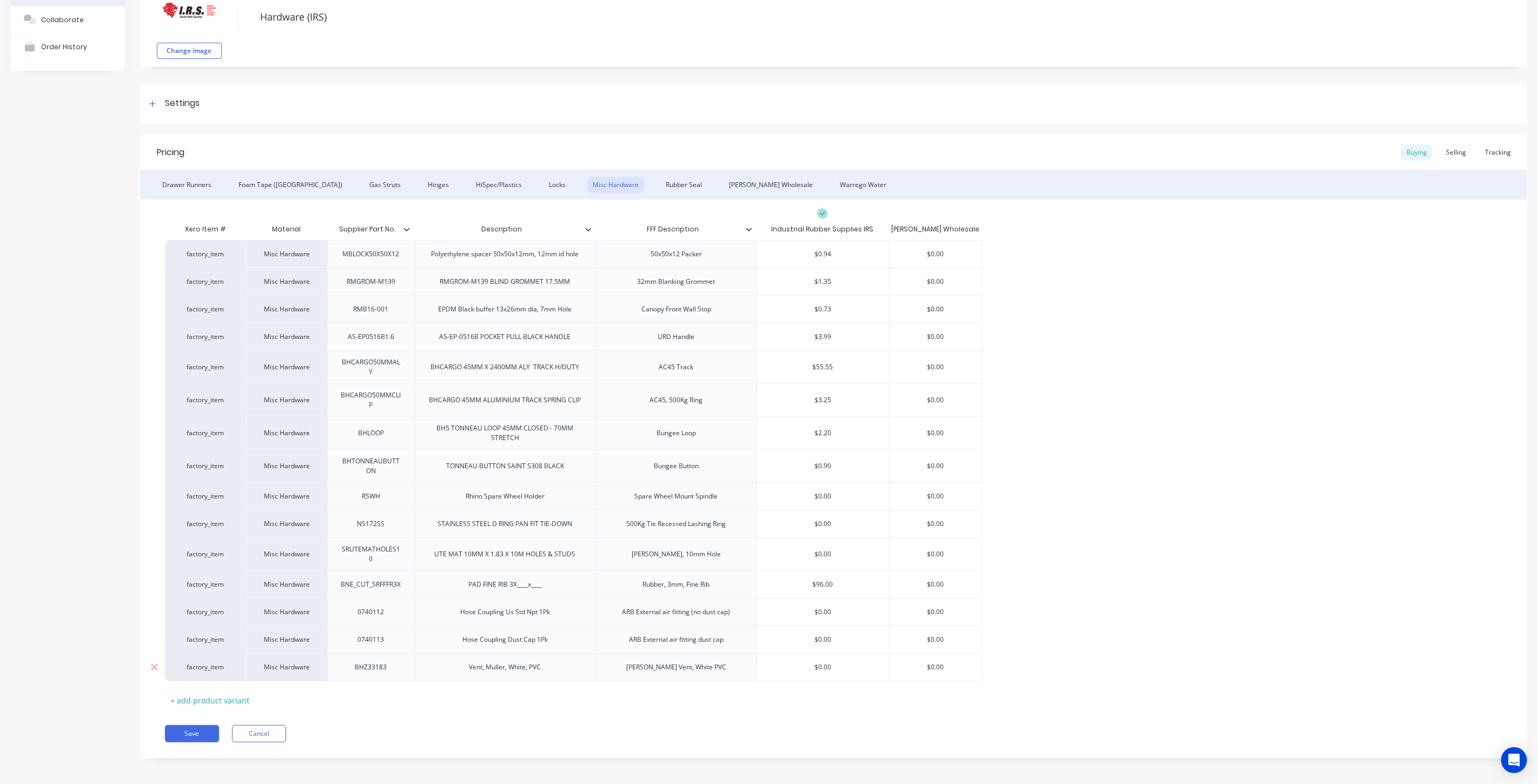
scroll to position [82, 0]
type input "$0.00"
drag, startPoint x: 841, startPoint y: 663, endPoint x: 802, endPoint y: 666, distance: 39.1
click at [802, 666] on input "$0.00" at bounding box center [822, 663] width 132 height 10
paste input "13.5"
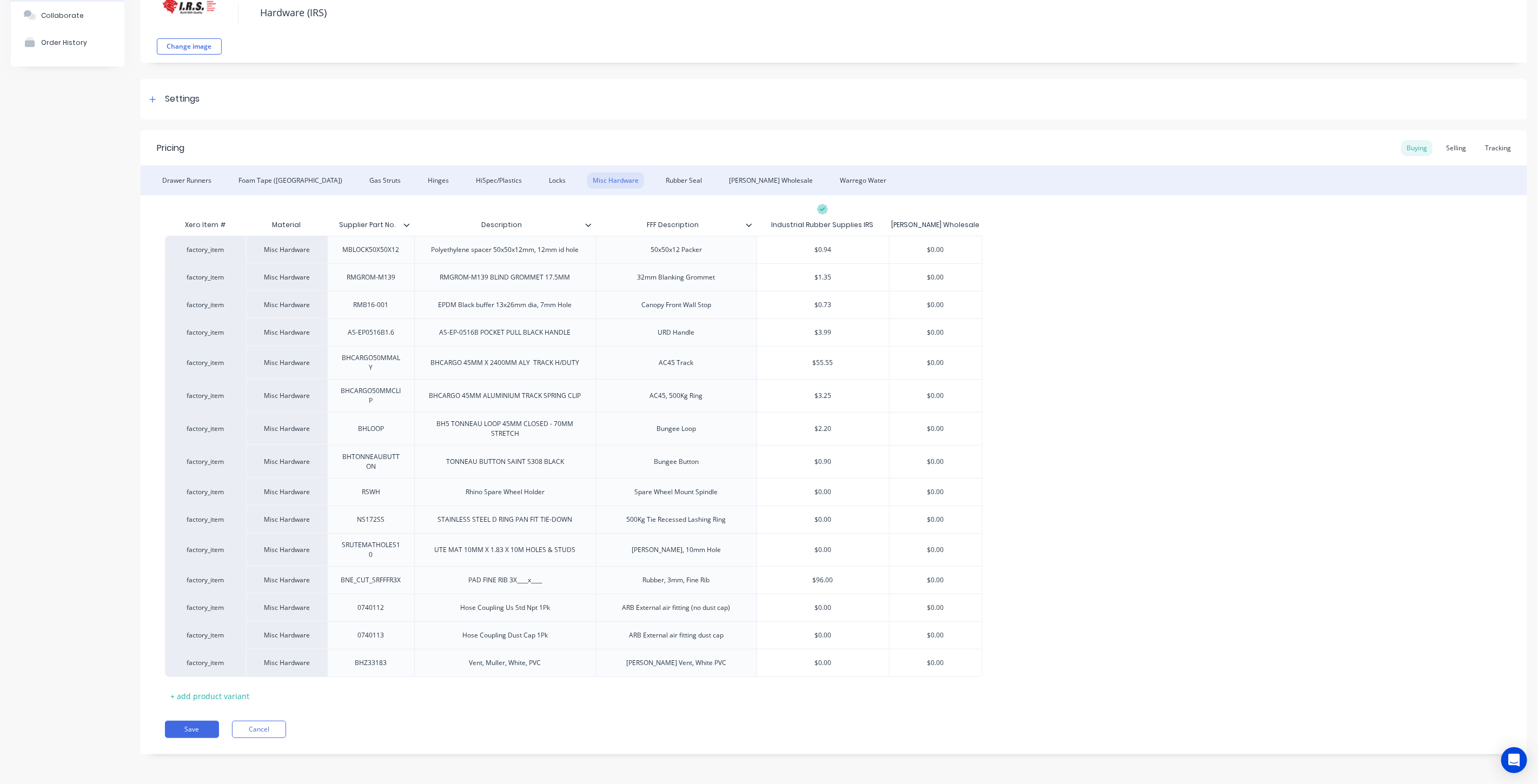
type textarea "x"
type input "$13.50"
click at [885, 701] on div "Xero Item # Material Supplier Part No. Description FFF Description Industrial R…" at bounding box center [834, 459] width 1338 height 490
click at [184, 727] on button "Save" at bounding box center [192, 730] width 54 height 18
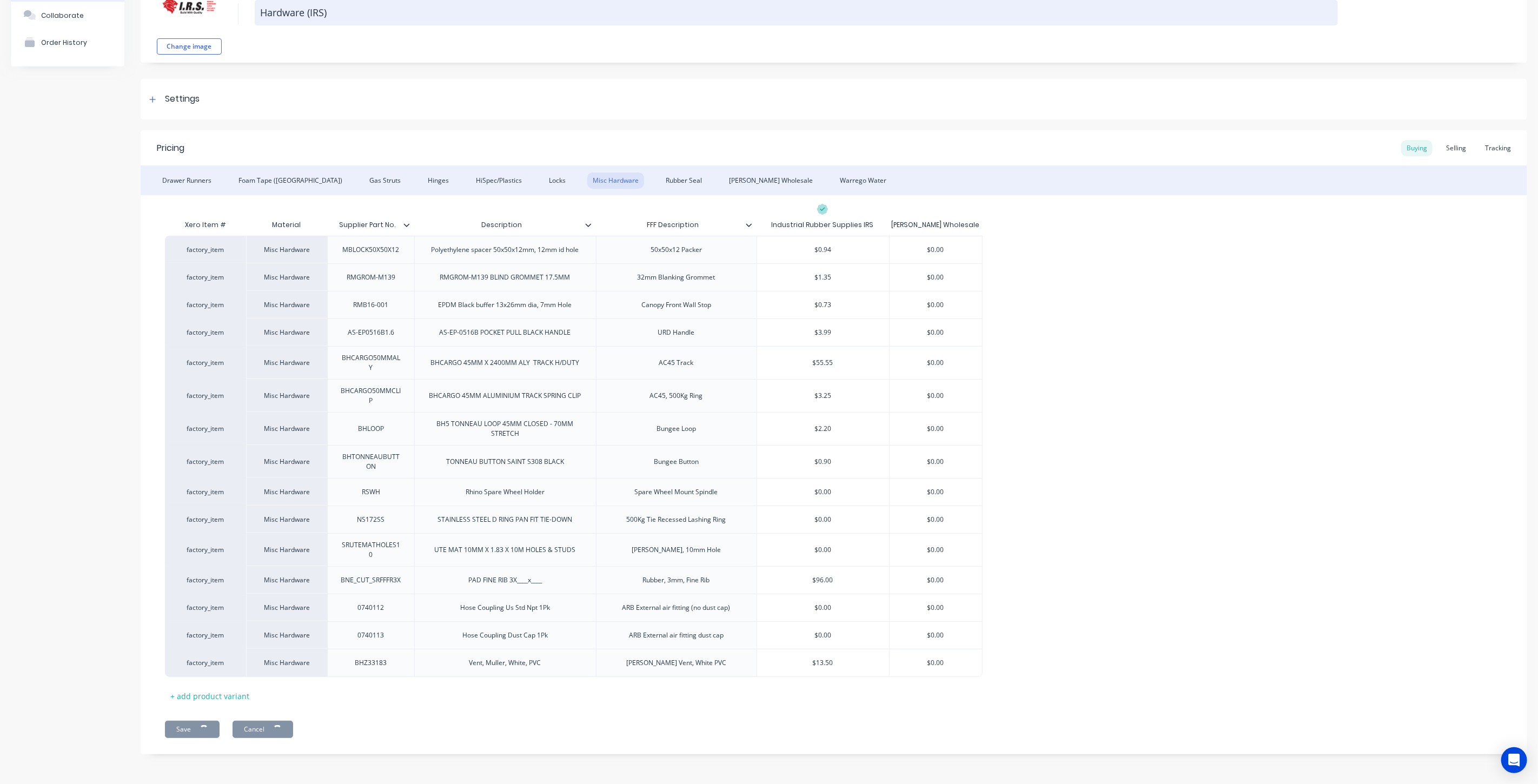
type textarea "x"
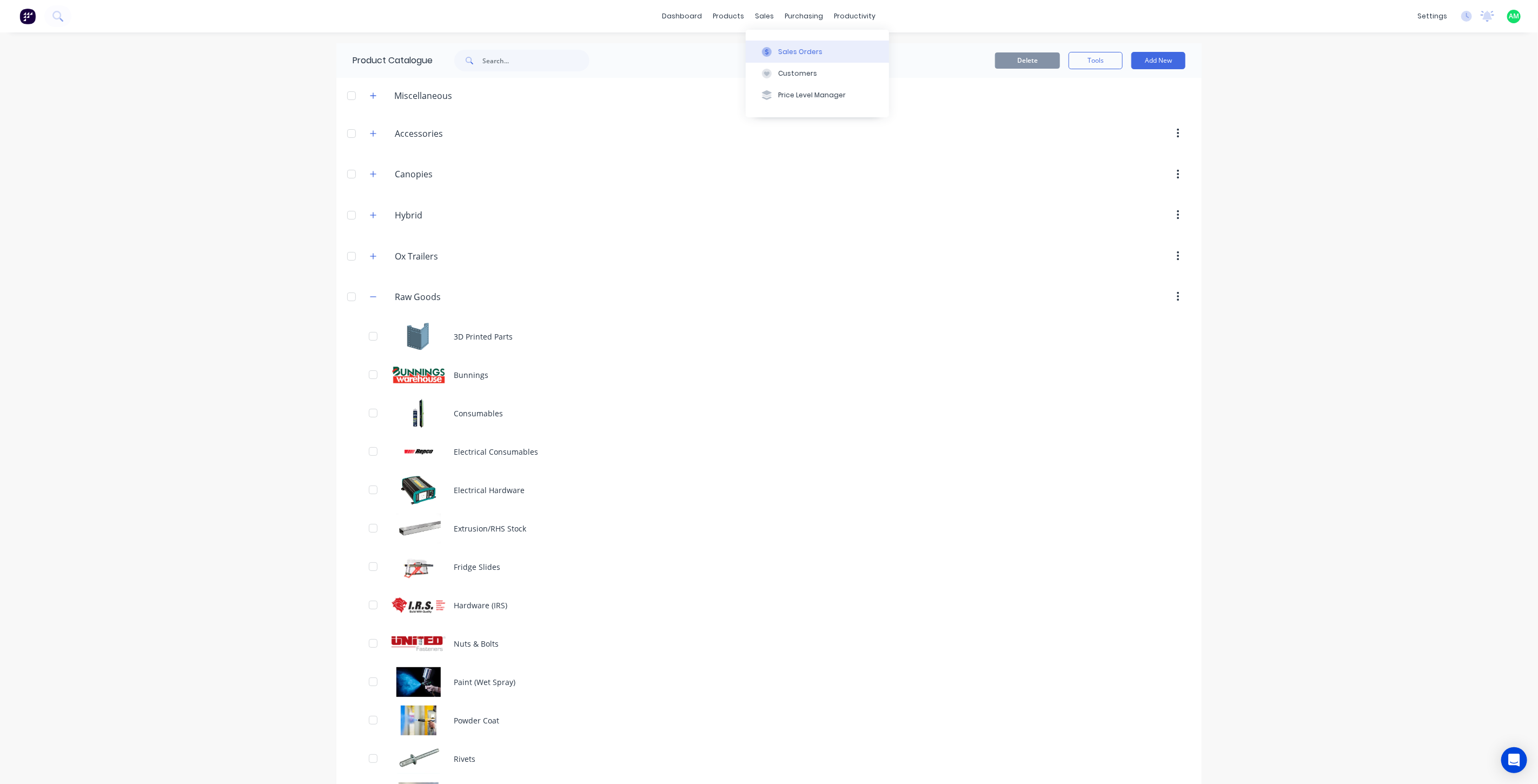
click at [766, 44] on button "Sales Orders" at bounding box center [817, 51] width 143 height 22
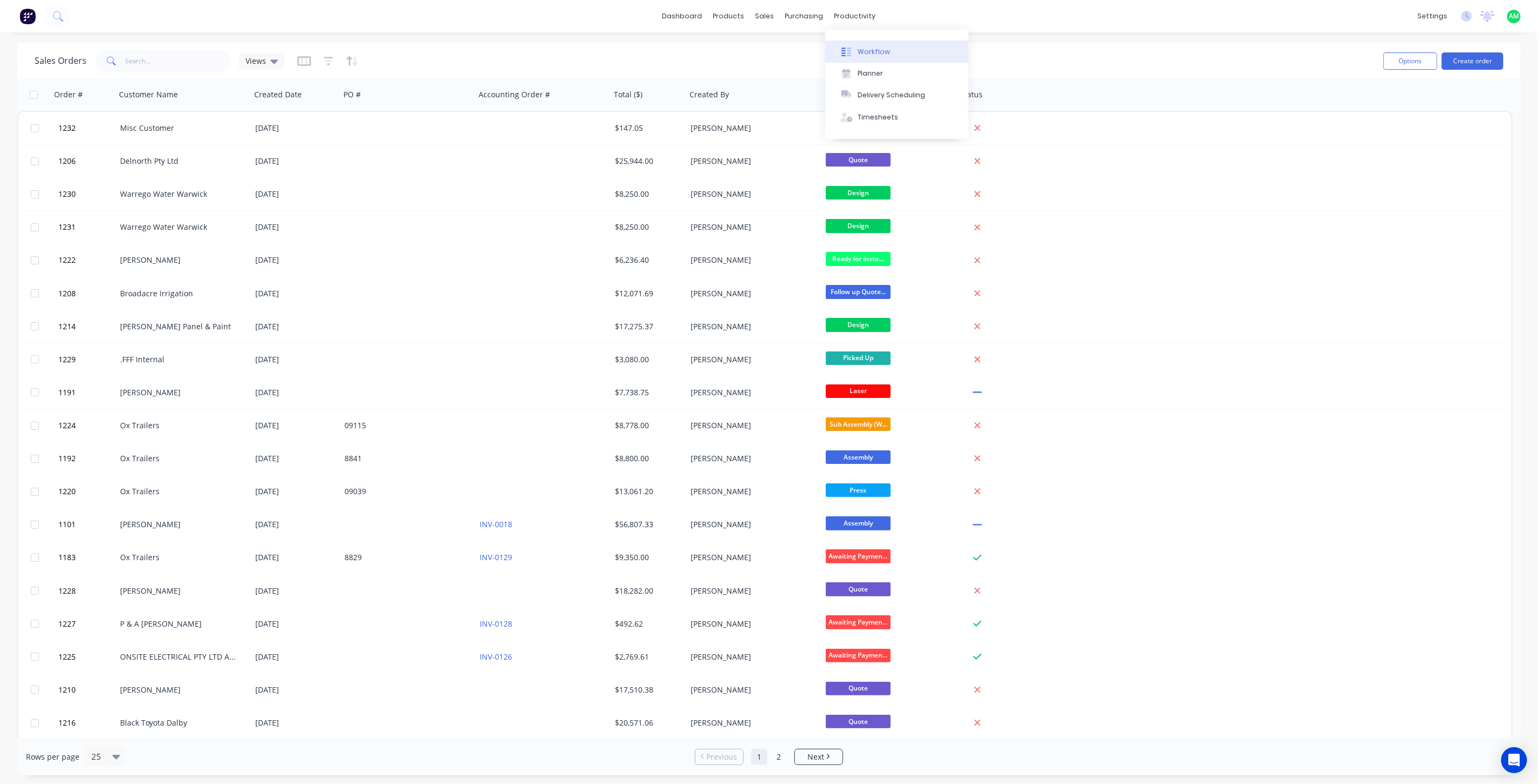
click at [864, 47] on div "Workflow" at bounding box center [874, 52] width 33 height 10
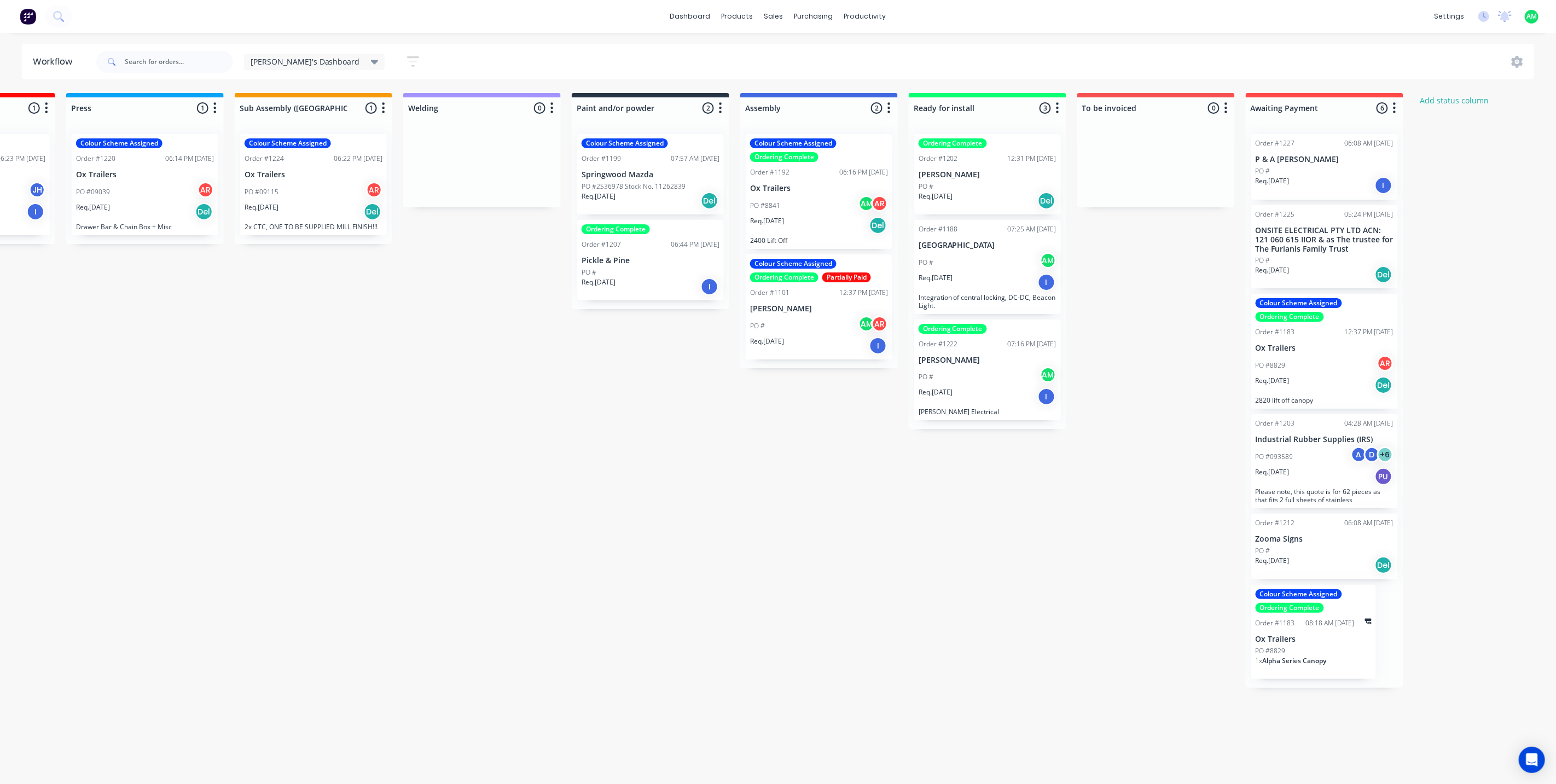
scroll to position [0, 801]
click at [801, 47] on div "Sales Orders" at bounding box center [814, 53] width 45 height 10
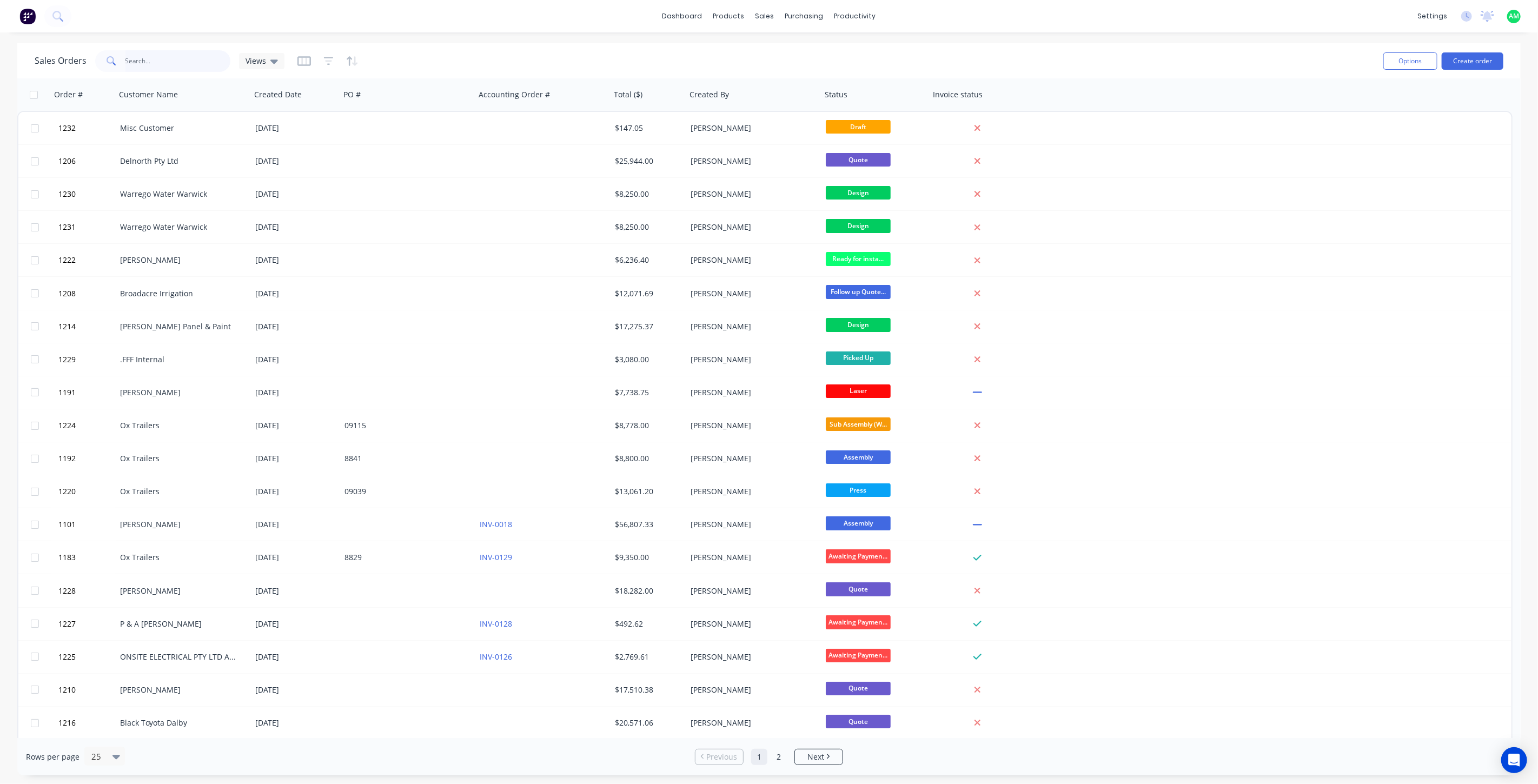
click at [206, 61] on input "text" at bounding box center [178, 61] width 106 height 22
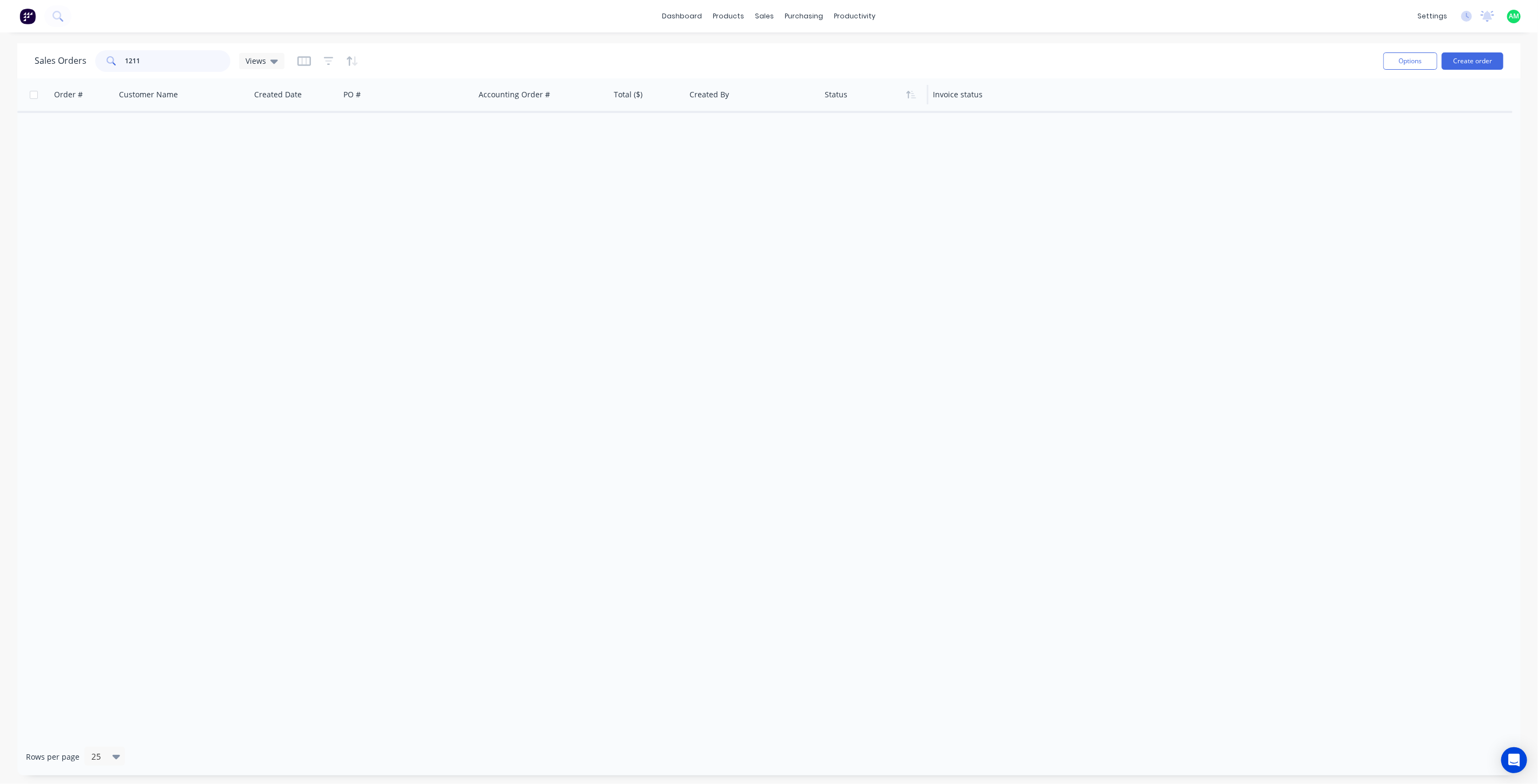
type input "1211"
click at [844, 99] on div at bounding box center [872, 94] width 94 height 22
click at [861, 131] on button "Filter column" at bounding box center [865, 138] width 81 height 22
click at [555, 117] on div "17 Status selected" at bounding box center [583, 118] width 98 height 11
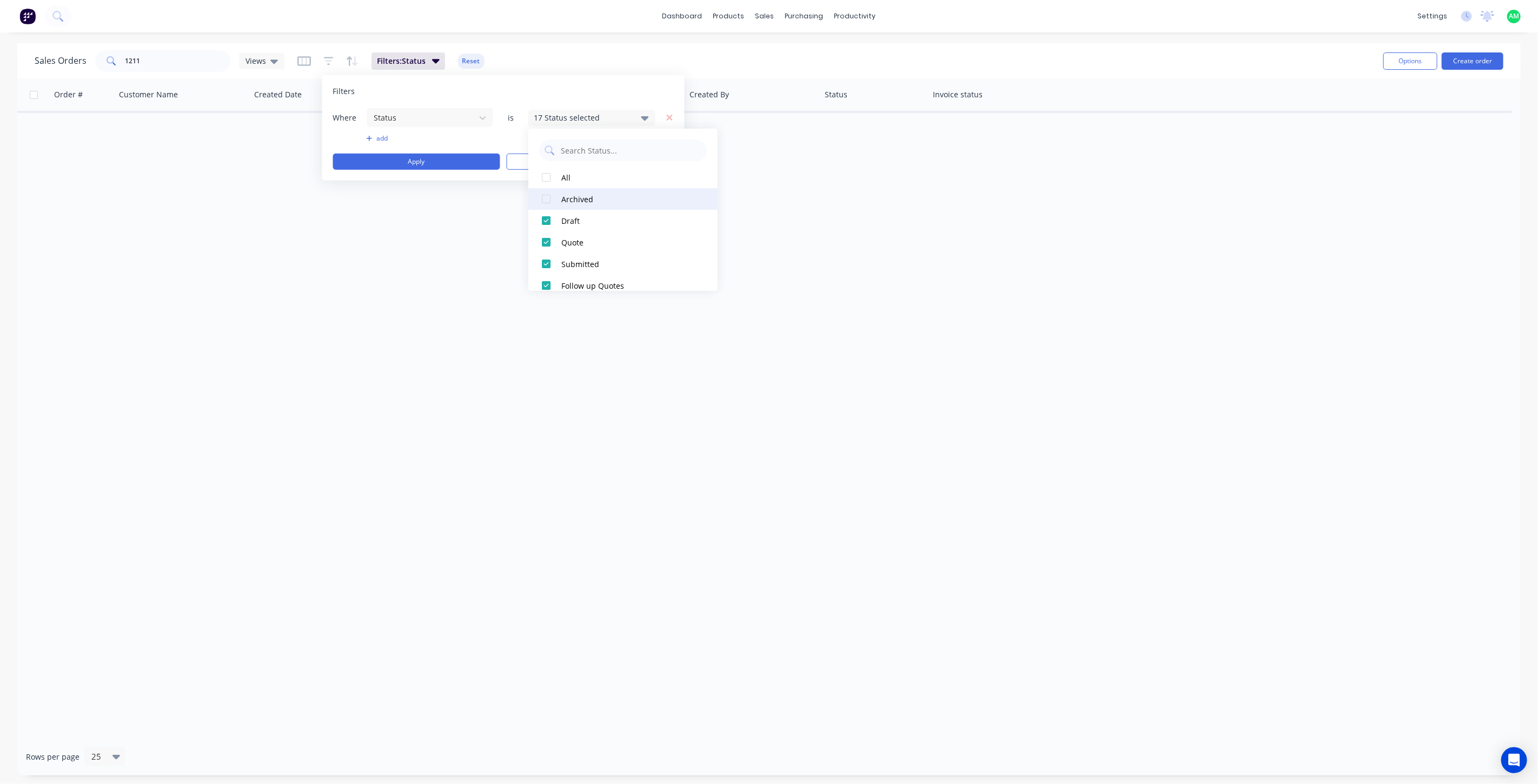
click at [562, 196] on div "Archived" at bounding box center [626, 199] width 130 height 11
click at [438, 158] on button "Apply" at bounding box center [417, 162] width 167 height 16
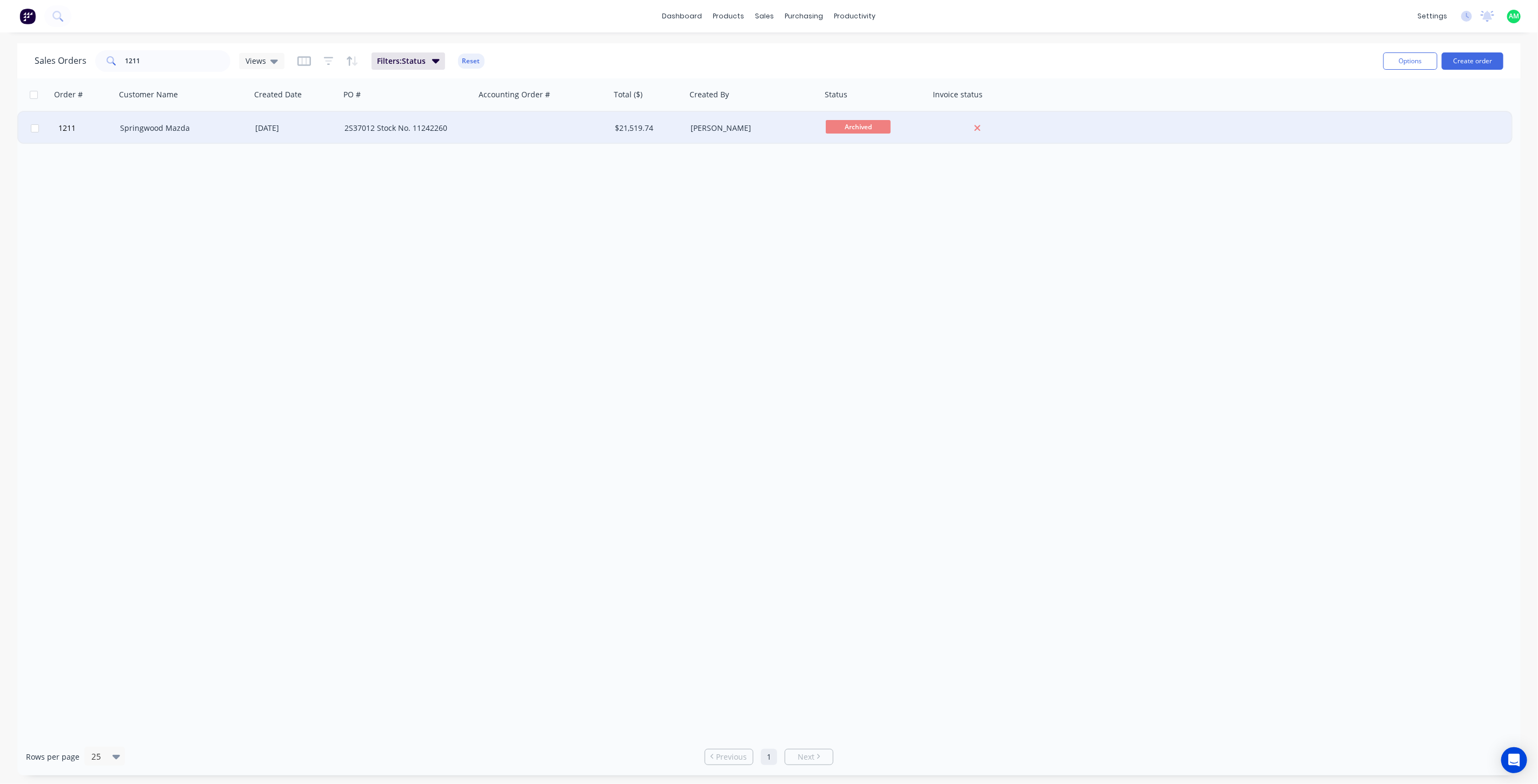
click at [31, 126] on input "checkbox" at bounding box center [34, 128] width 8 height 8
checkbox input "true"
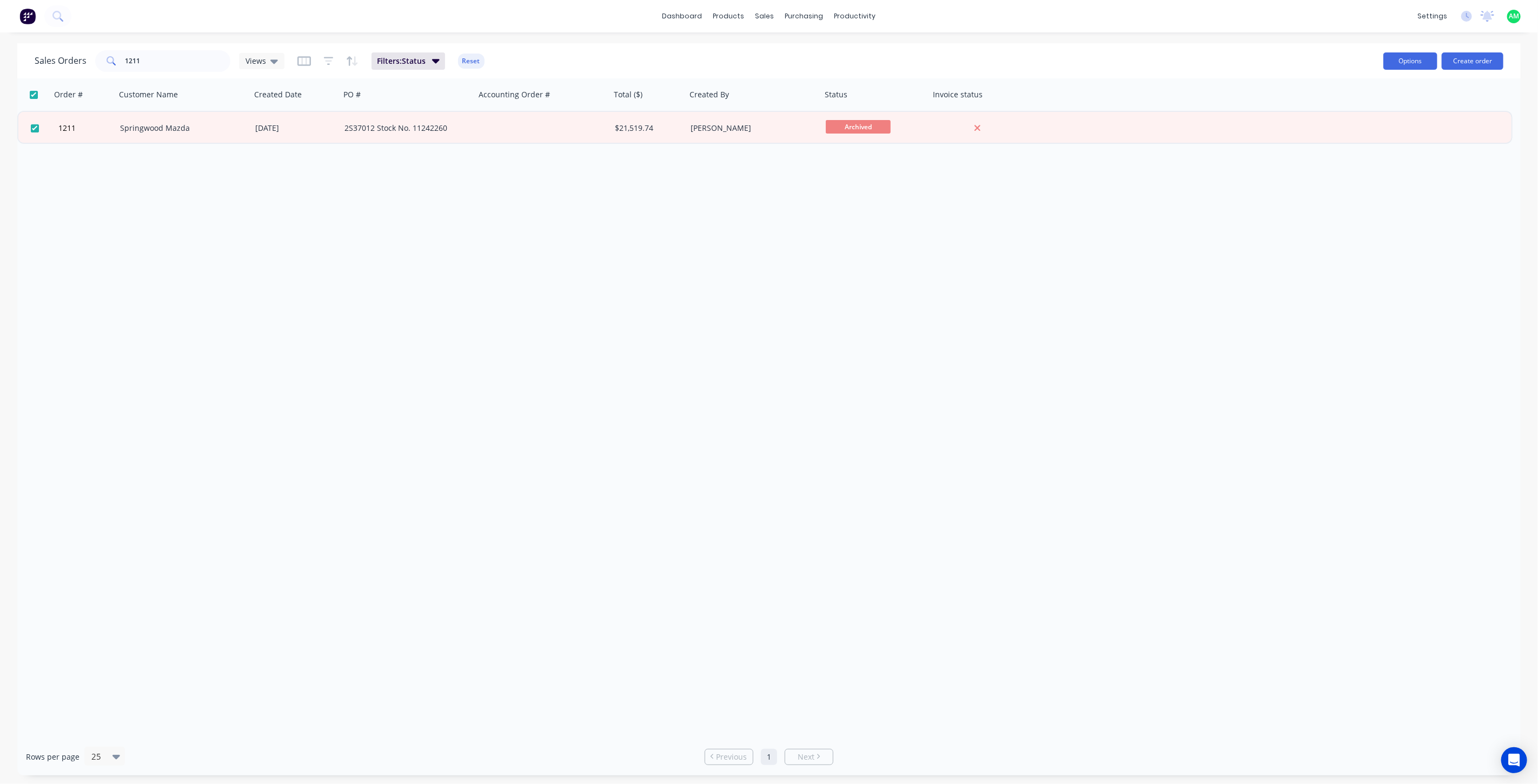
click at [1422, 61] on button "Options" at bounding box center [1410, 61] width 54 height 18
click at [1389, 94] on div "Change Status" at bounding box center [1385, 88] width 83 height 16
click at [1390, 206] on div "Paint and/or powder" at bounding box center [1385, 209] width 83 height 16
click at [319, 760] on div "Rows per page 25" at bounding box center [274, 756] width 495 height 20
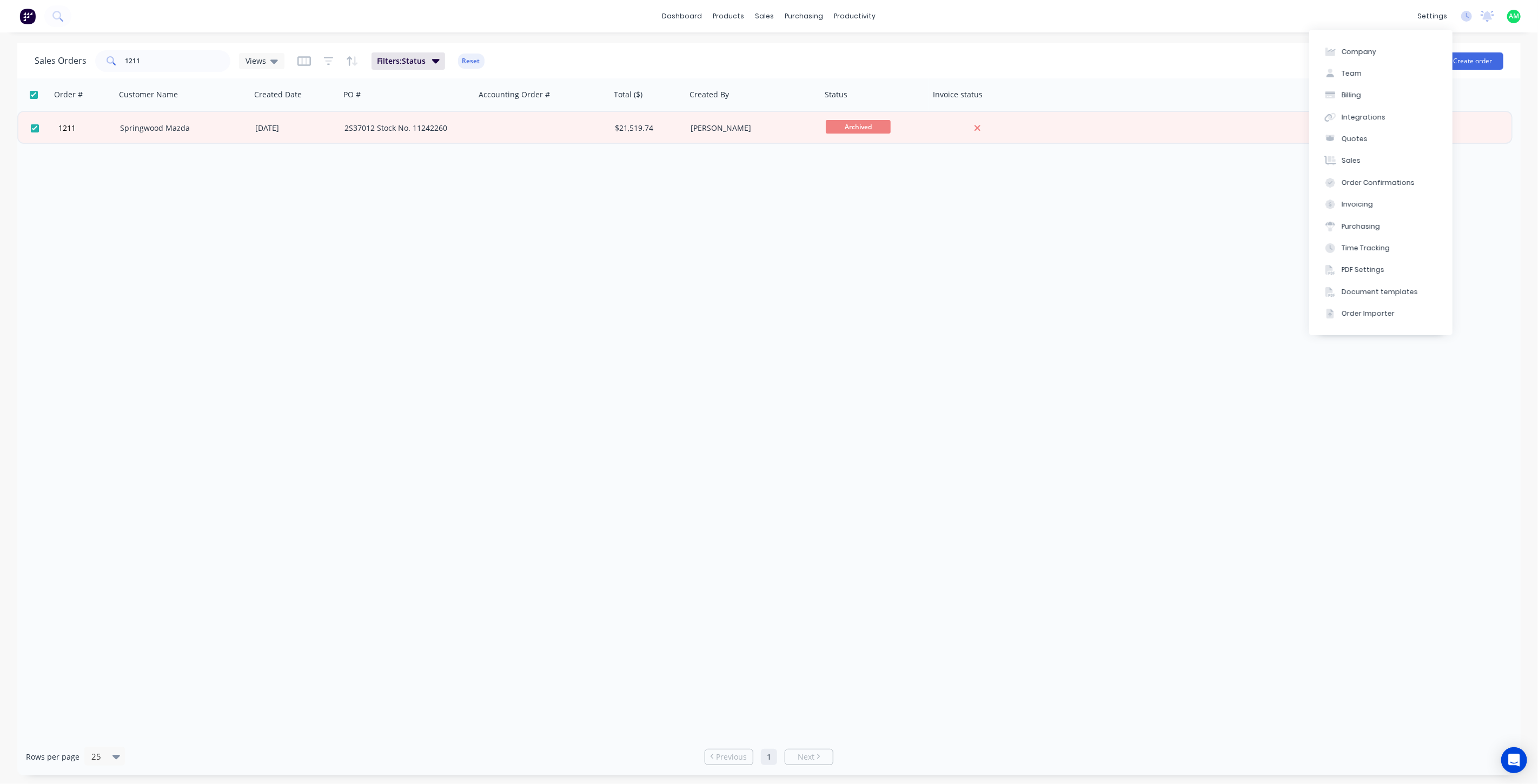
drag, startPoint x: 1056, startPoint y: 338, endPoint x: 1080, endPoint y: 253, distance: 88.3
click at [1056, 338] on div "Order # Customer Name Created Date PO # Accounting Order # Total ($) Created By…" at bounding box center [769, 408] width 1504 height 660
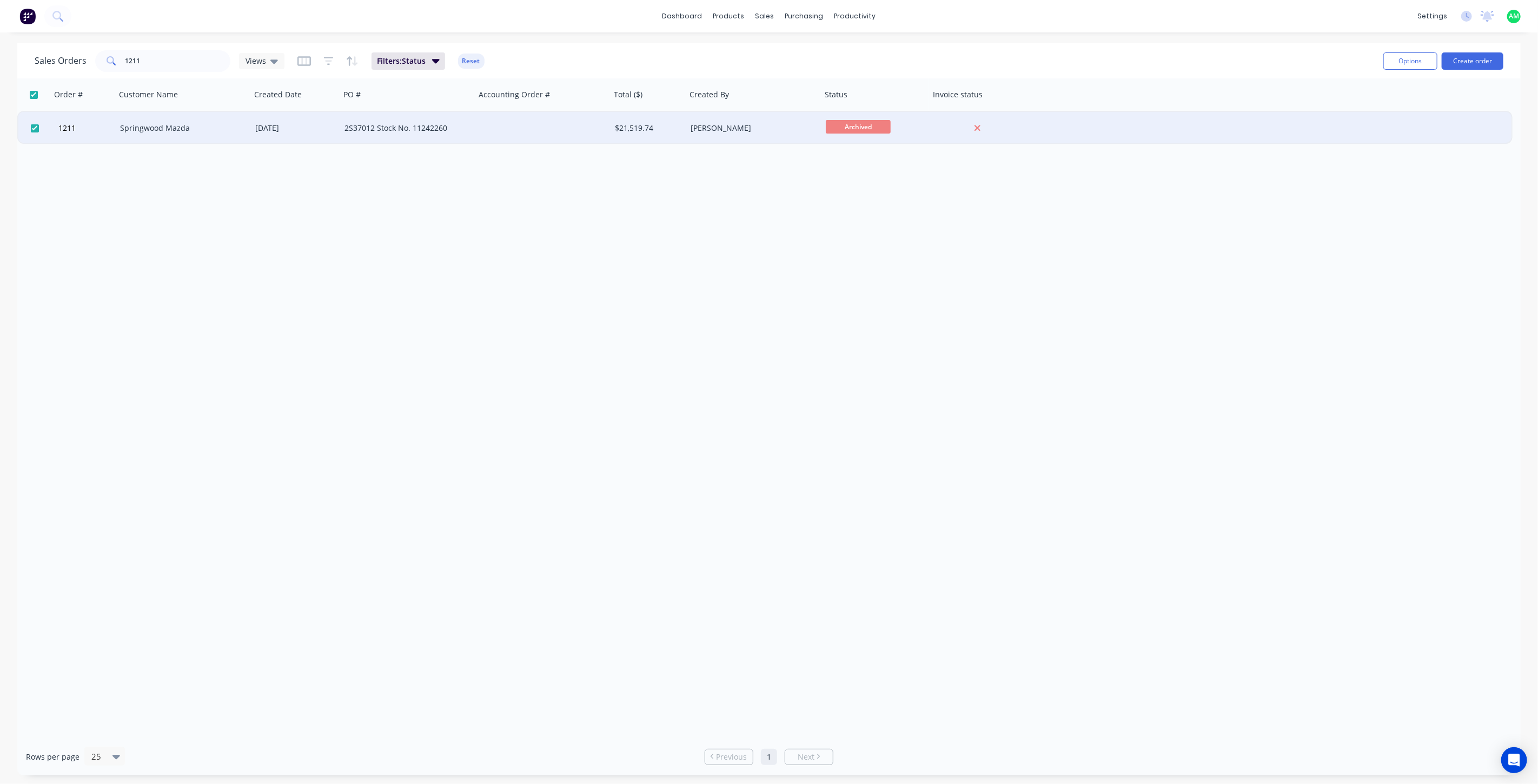
click at [862, 127] on span "Archived" at bounding box center [858, 127] width 65 height 14
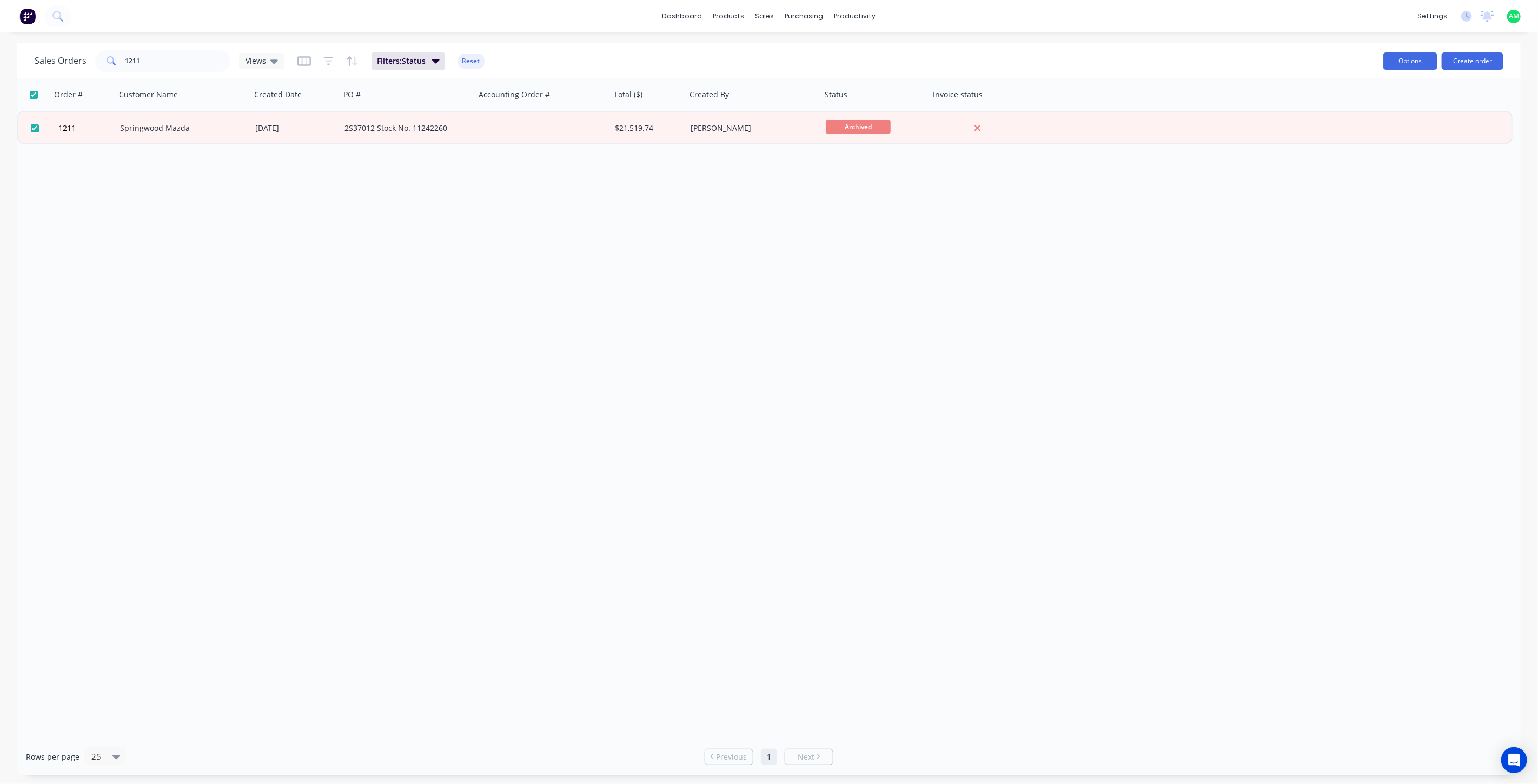
click at [1393, 56] on button "Options" at bounding box center [1410, 61] width 54 height 18
click at [1401, 109] on div "Submitted" at bounding box center [1385, 109] width 83 height 16
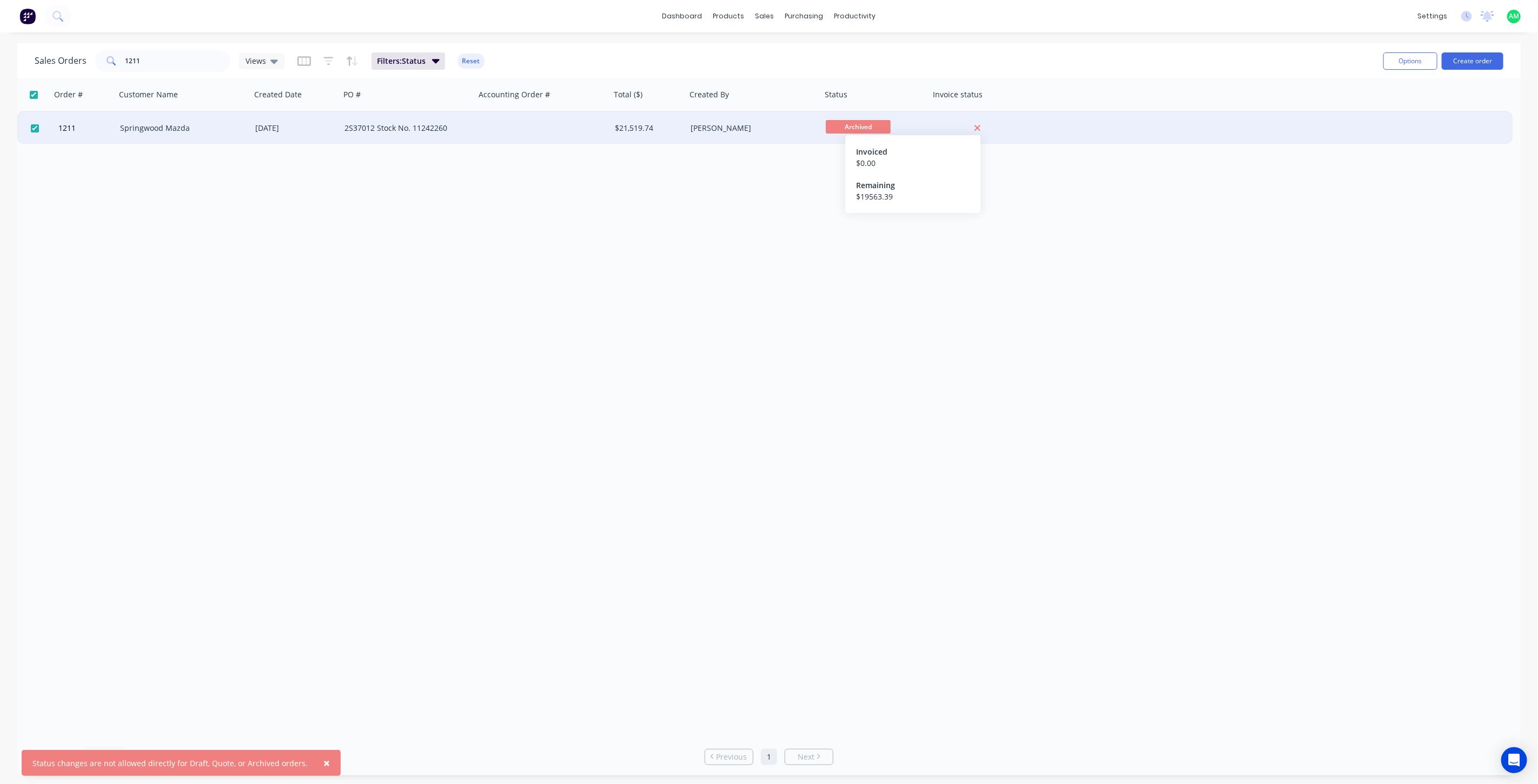
click at [974, 125] on icon at bounding box center [977, 128] width 7 height 10
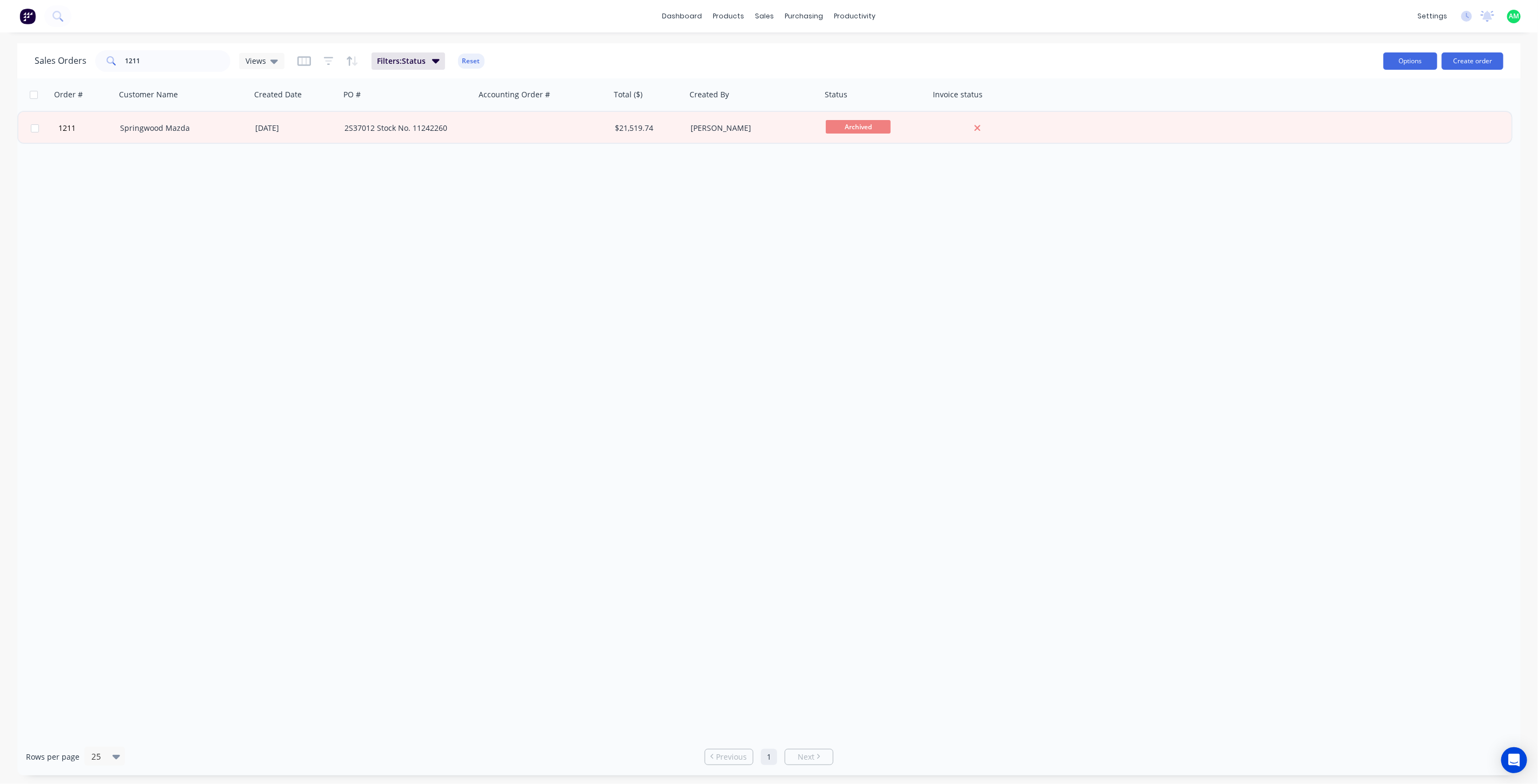
click at [1415, 54] on button "Options" at bounding box center [1410, 61] width 54 height 18
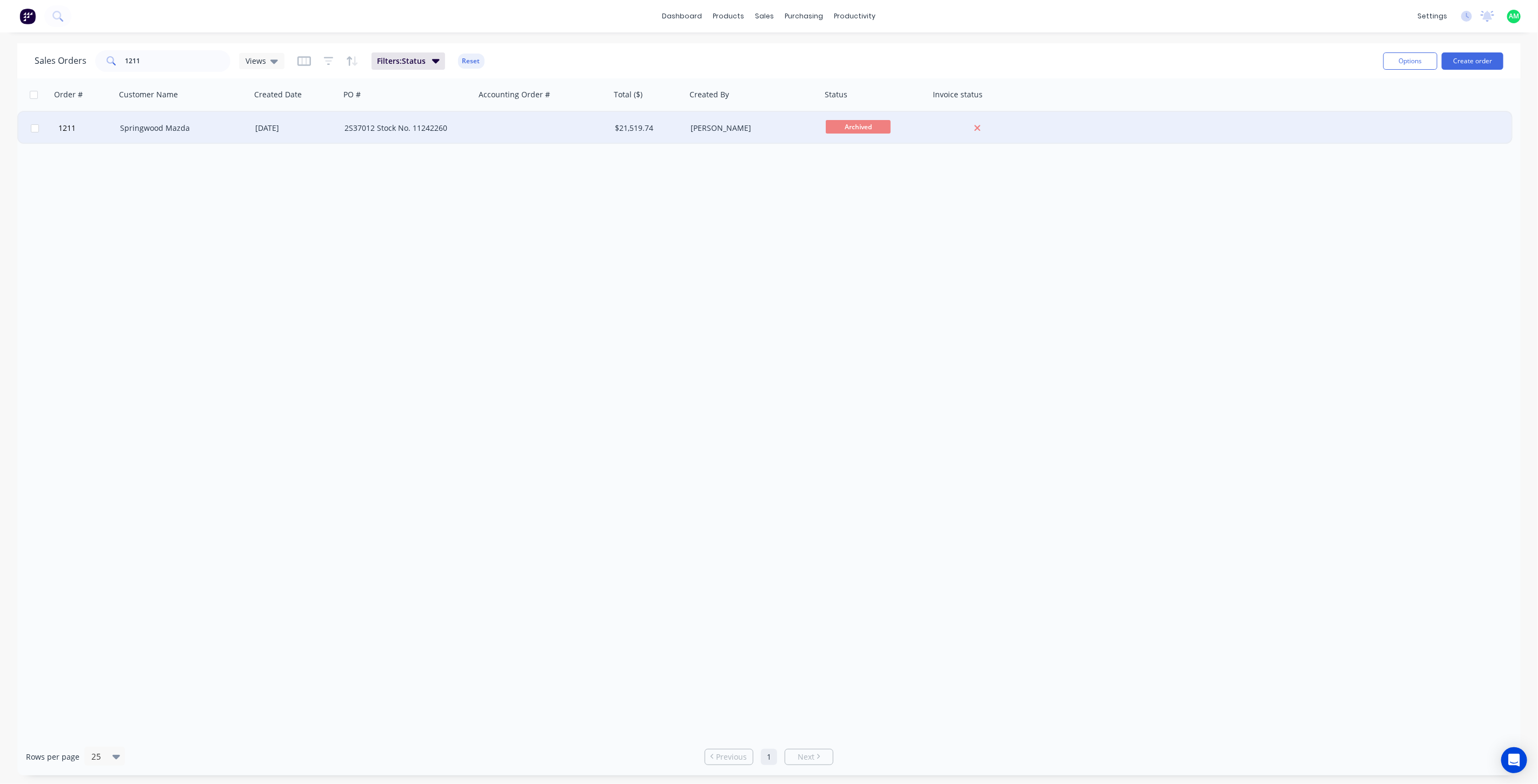
click at [1205, 133] on div "1211 Springwood Mazda 16 Jul 2025 2S37012 Stock No. 11242260 $21,519.74 Aaron M…" at bounding box center [764, 128] width 1493 height 33
click at [310, 134] on div "[DATE]" at bounding box center [295, 128] width 89 height 33
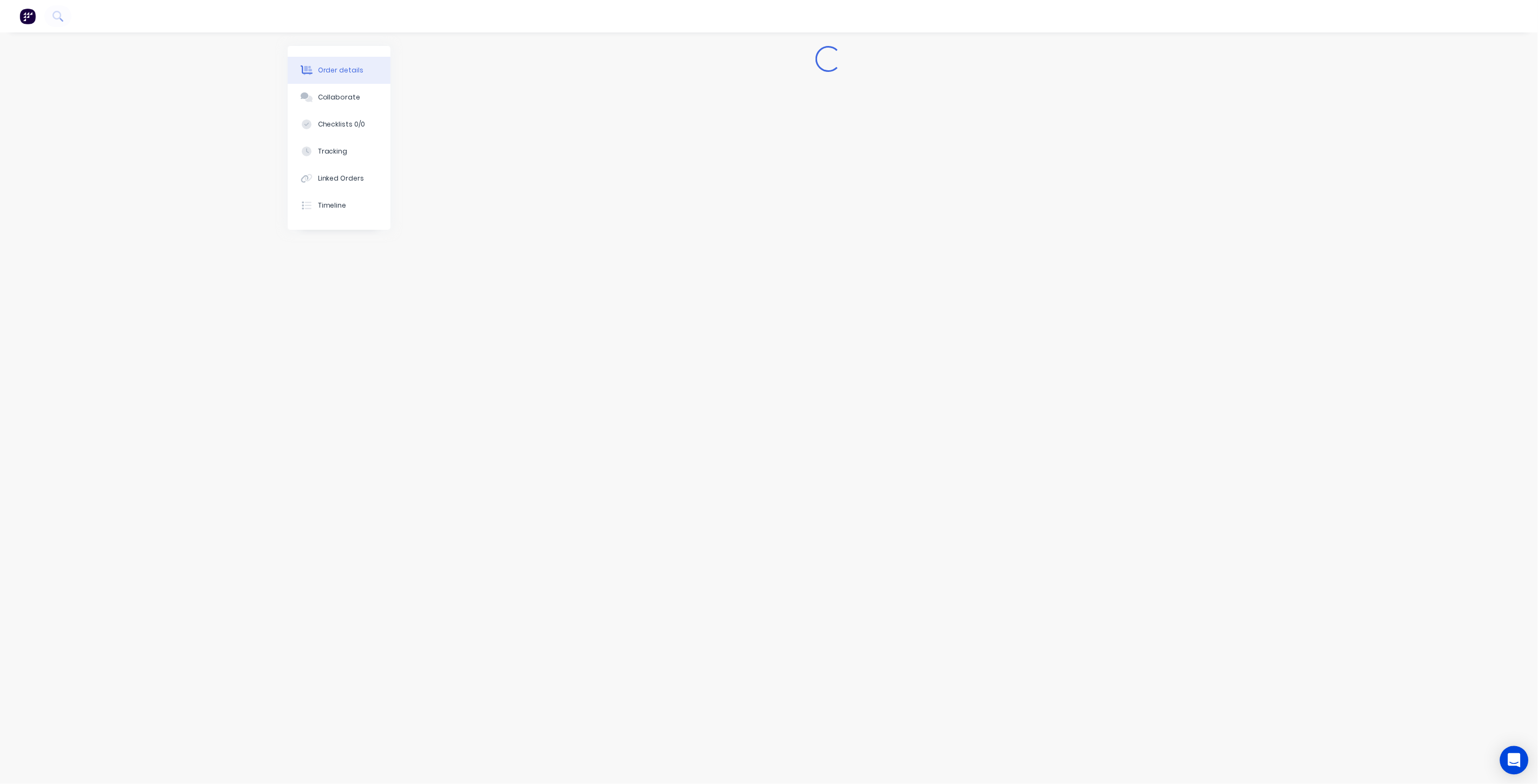
click at [1512, 763] on icon "Open Intercom Messenger" at bounding box center [1514, 760] width 14 height 14
click at [1393, 718] on button "Messages" at bounding box center [1391, 716] width 54 height 43
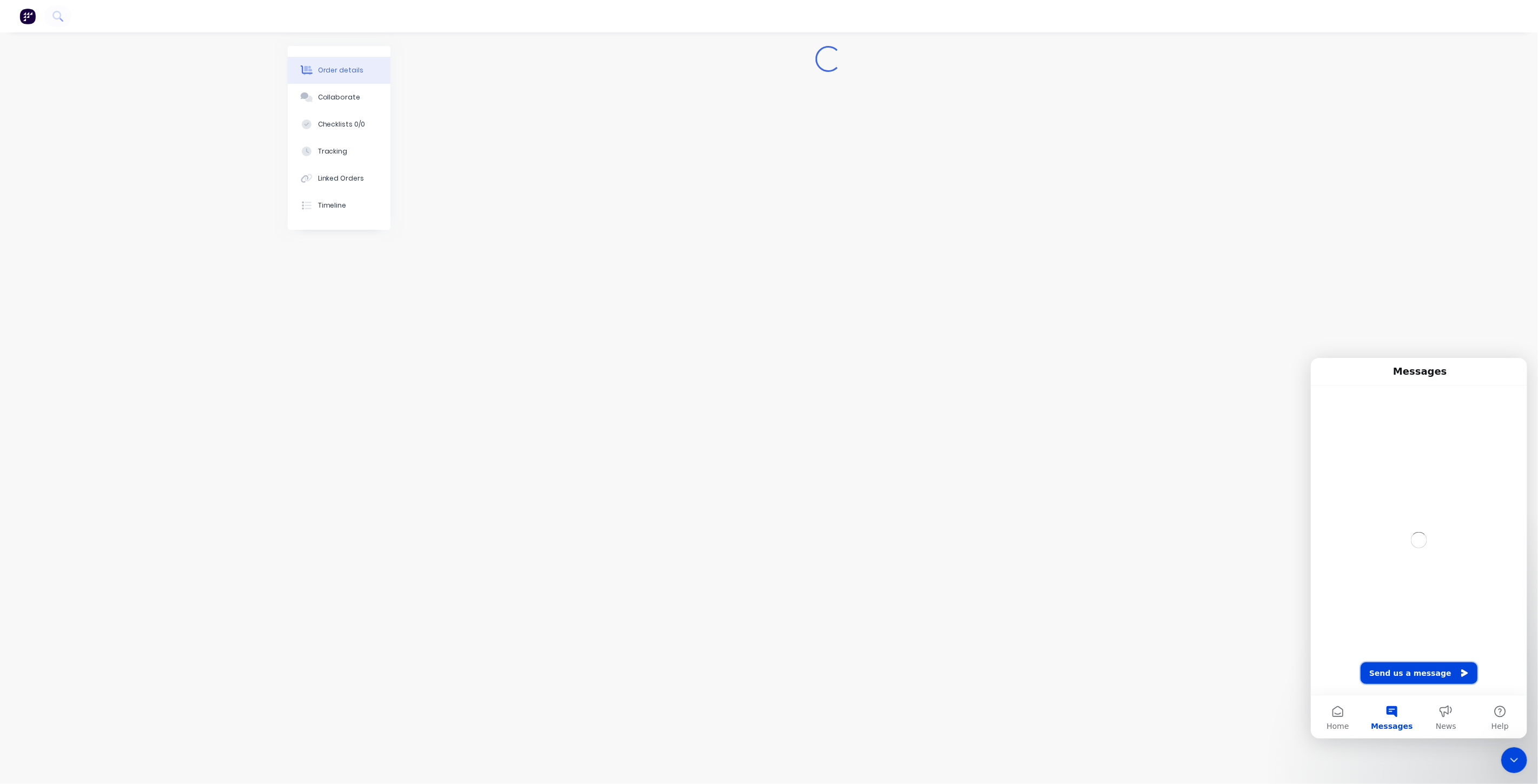
click at [1402, 676] on button "Send us a message" at bounding box center [1418, 672] width 117 height 22
click at [1395, 703] on textarea "Message…" at bounding box center [1419, 697] width 198 height 18
type textarea "R"
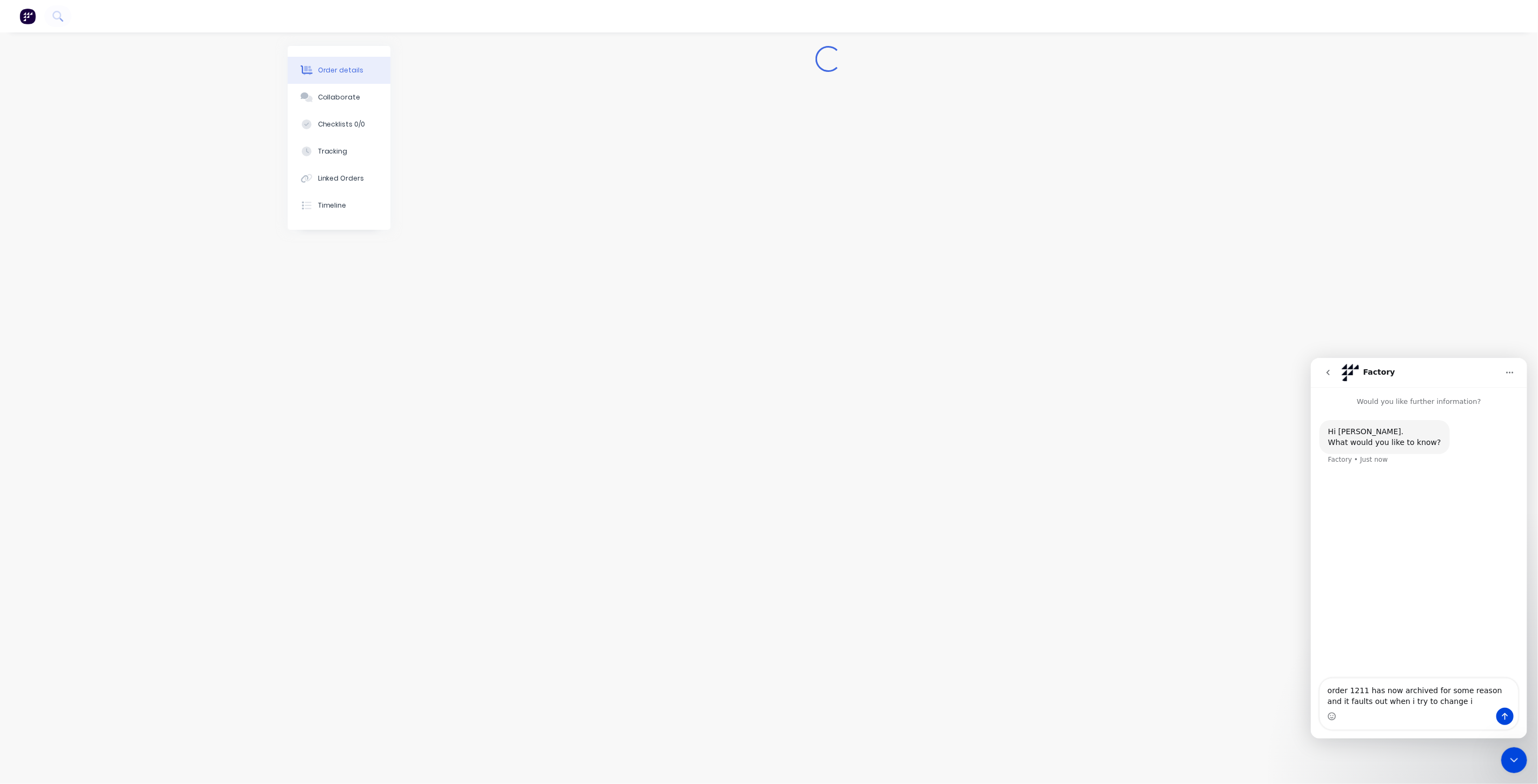
type textarea "order 1211 has now archived for some reason and it faults out when i try to cha…"
click at [1513, 756] on icon "Close Intercom Messenger" at bounding box center [1514, 759] width 13 height 13
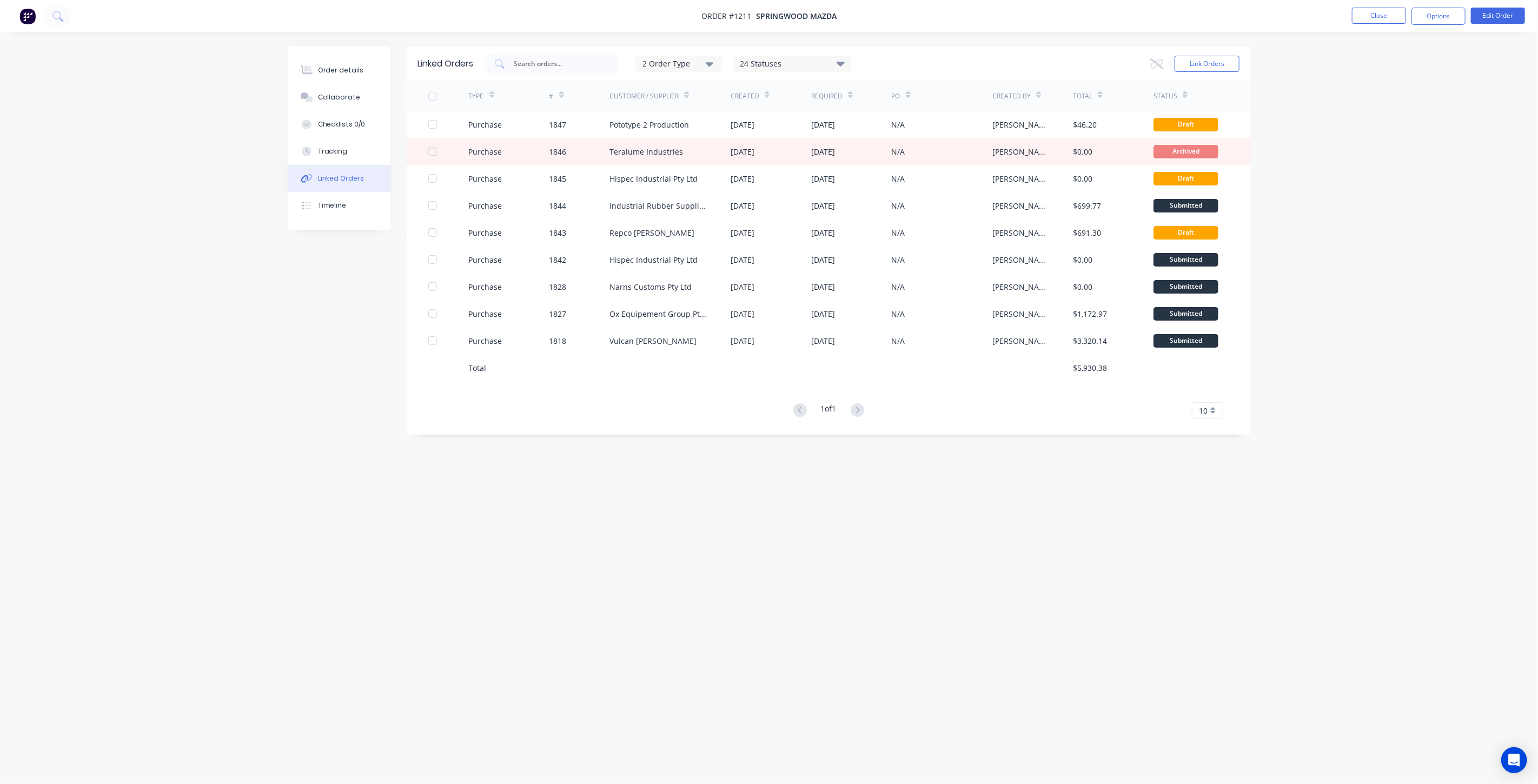
click at [841, 58] on icon at bounding box center [841, 63] width 8 height 13
click at [868, 123] on label at bounding box center [868, 123] width 0 height 0
click at [868, 126] on input "checkbox" at bounding box center [873, 128] width 9 height 10
checkbox input "false"
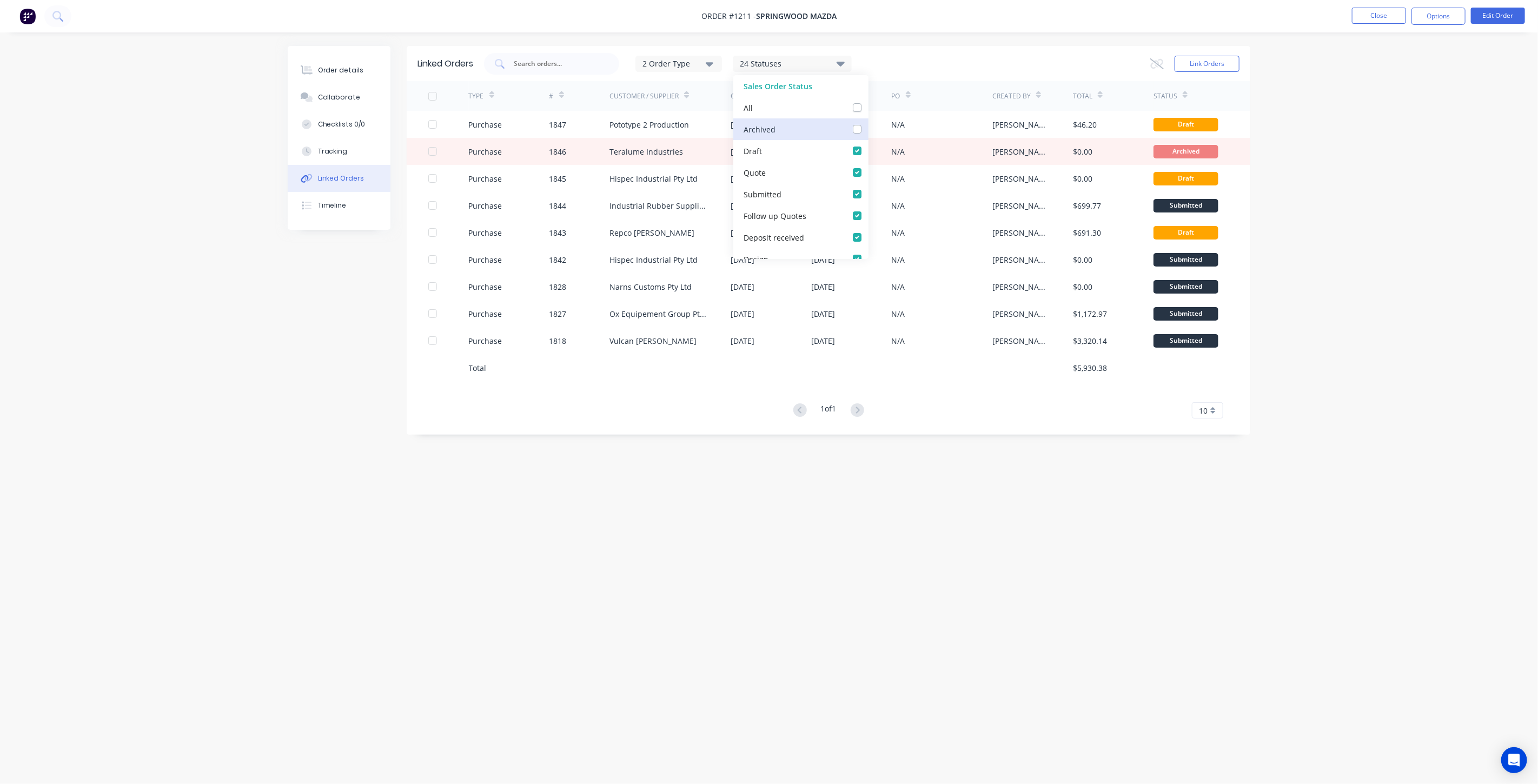
checkbox input "false"
click at [599, 391] on div "TYPE # Customer / Supplier Created Required PO Created By Total Status Purchase…" at bounding box center [828, 250] width 844 height 338
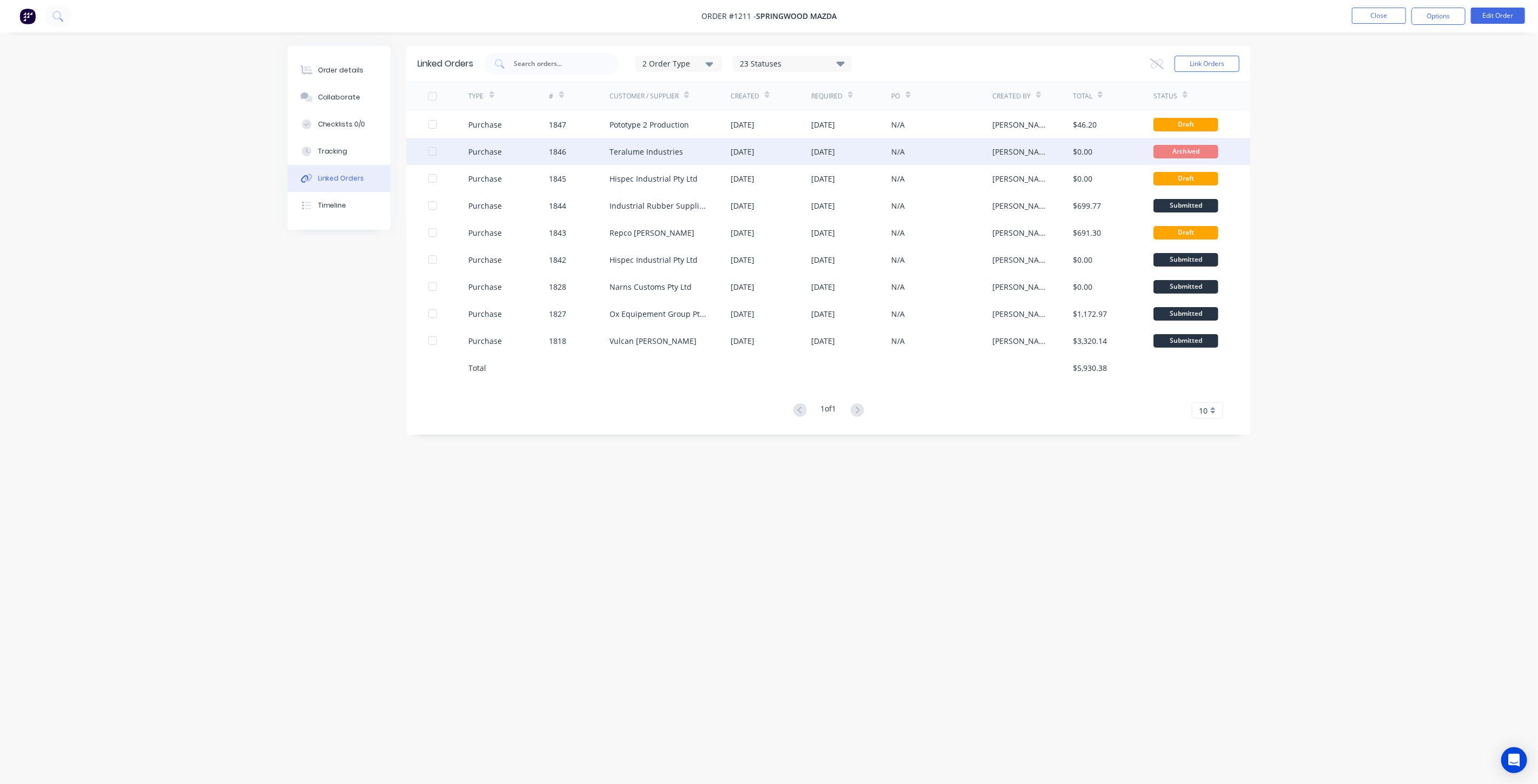
click at [435, 149] on div at bounding box center [432, 151] width 22 height 22
click at [1424, 15] on button "Options" at bounding box center [1439, 16] width 54 height 18
click at [695, 411] on div "1 of 1 10 5 10 15 20 25 30 35" at bounding box center [828, 410] width 844 height 16
click at [434, 154] on div at bounding box center [432, 151] width 22 height 22
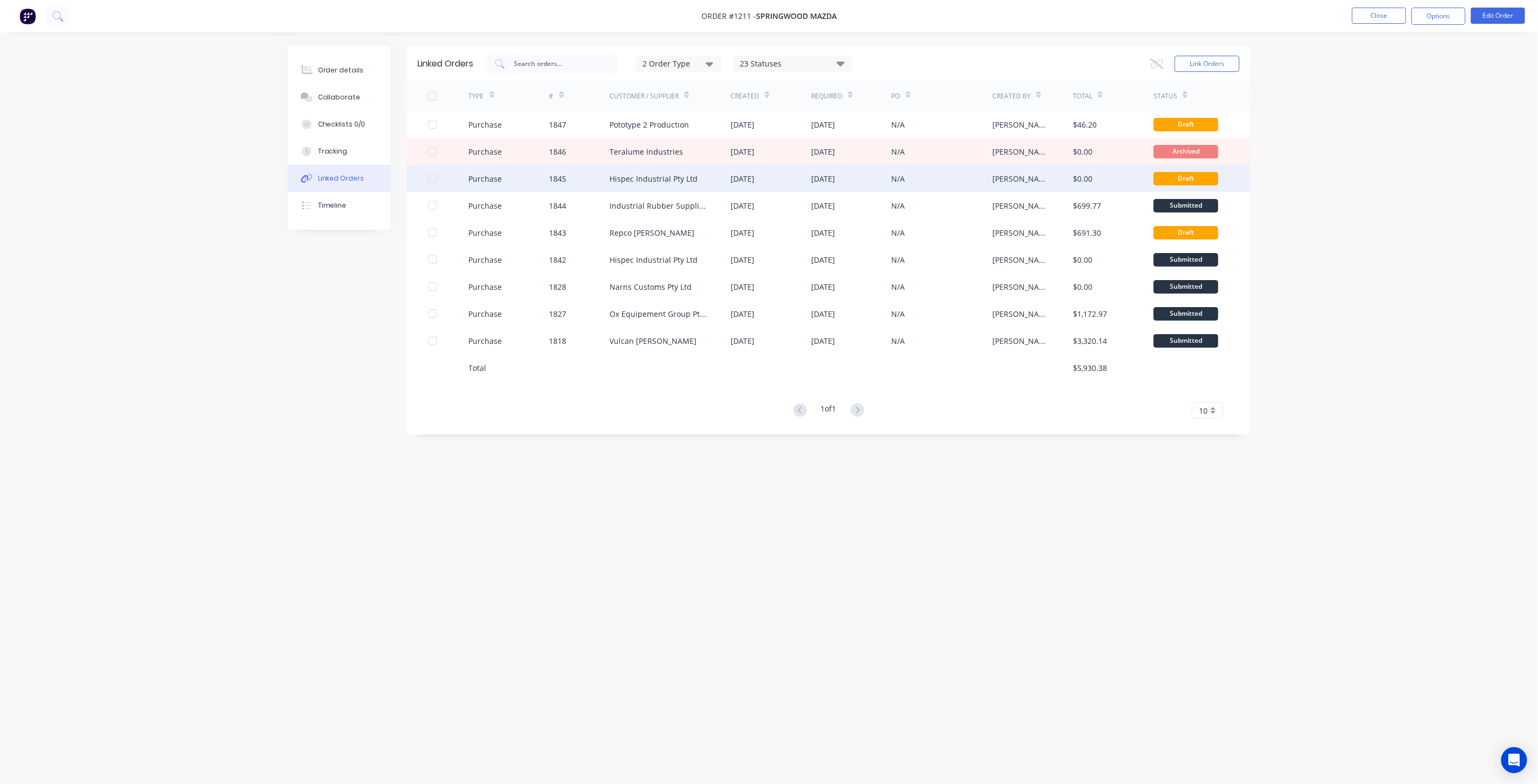
click at [434, 181] on div at bounding box center [432, 178] width 22 height 22
click at [431, 148] on div at bounding box center [432, 151] width 22 height 22
click at [1435, 14] on button "Options" at bounding box center [1439, 16] width 54 height 18
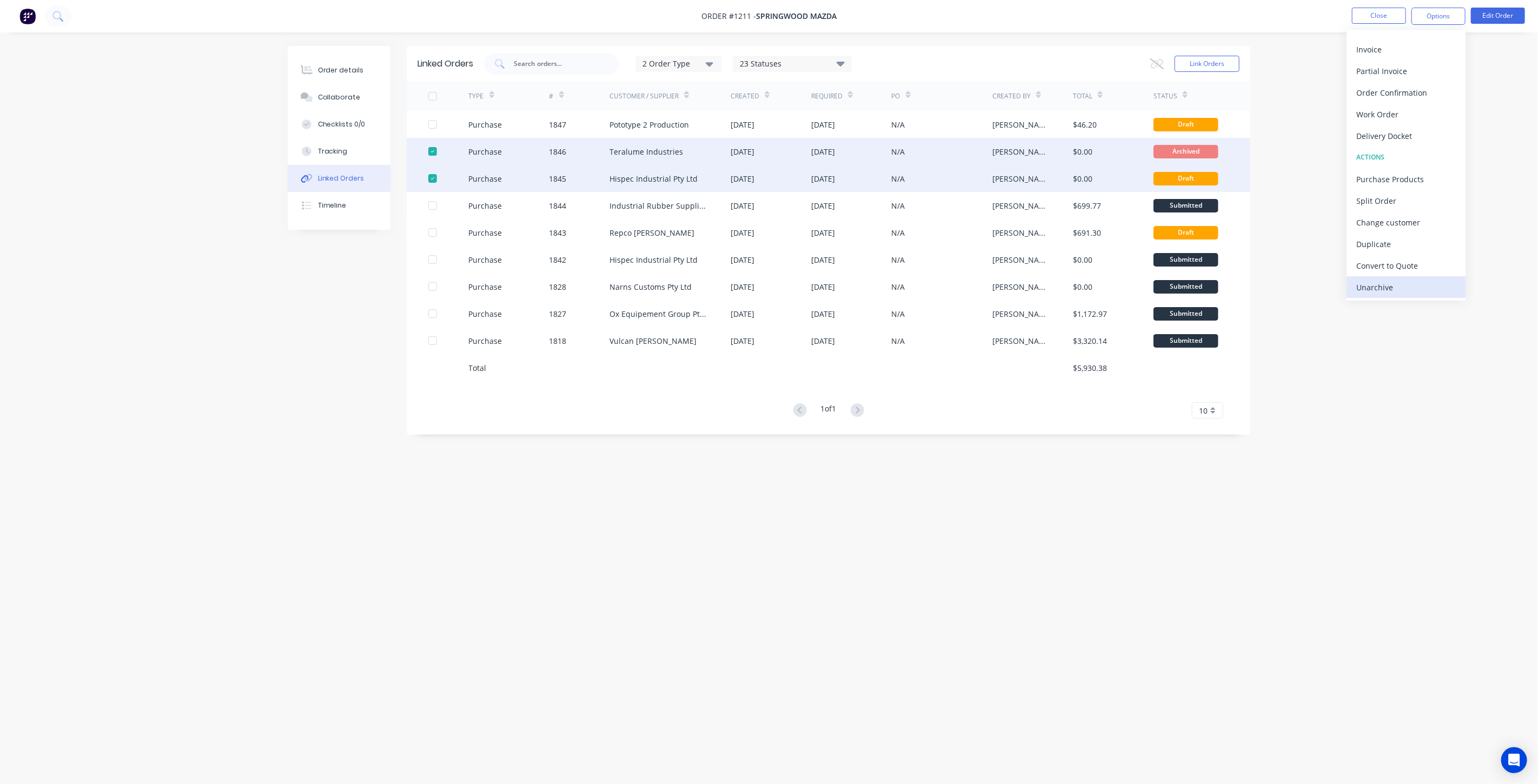
click at [1401, 284] on div "Unarchive" at bounding box center [1405, 287] width 99 height 16
click at [1440, 20] on button "Options" at bounding box center [1439, 16] width 54 height 18
click at [1397, 284] on div "Archive" at bounding box center [1405, 287] width 99 height 16
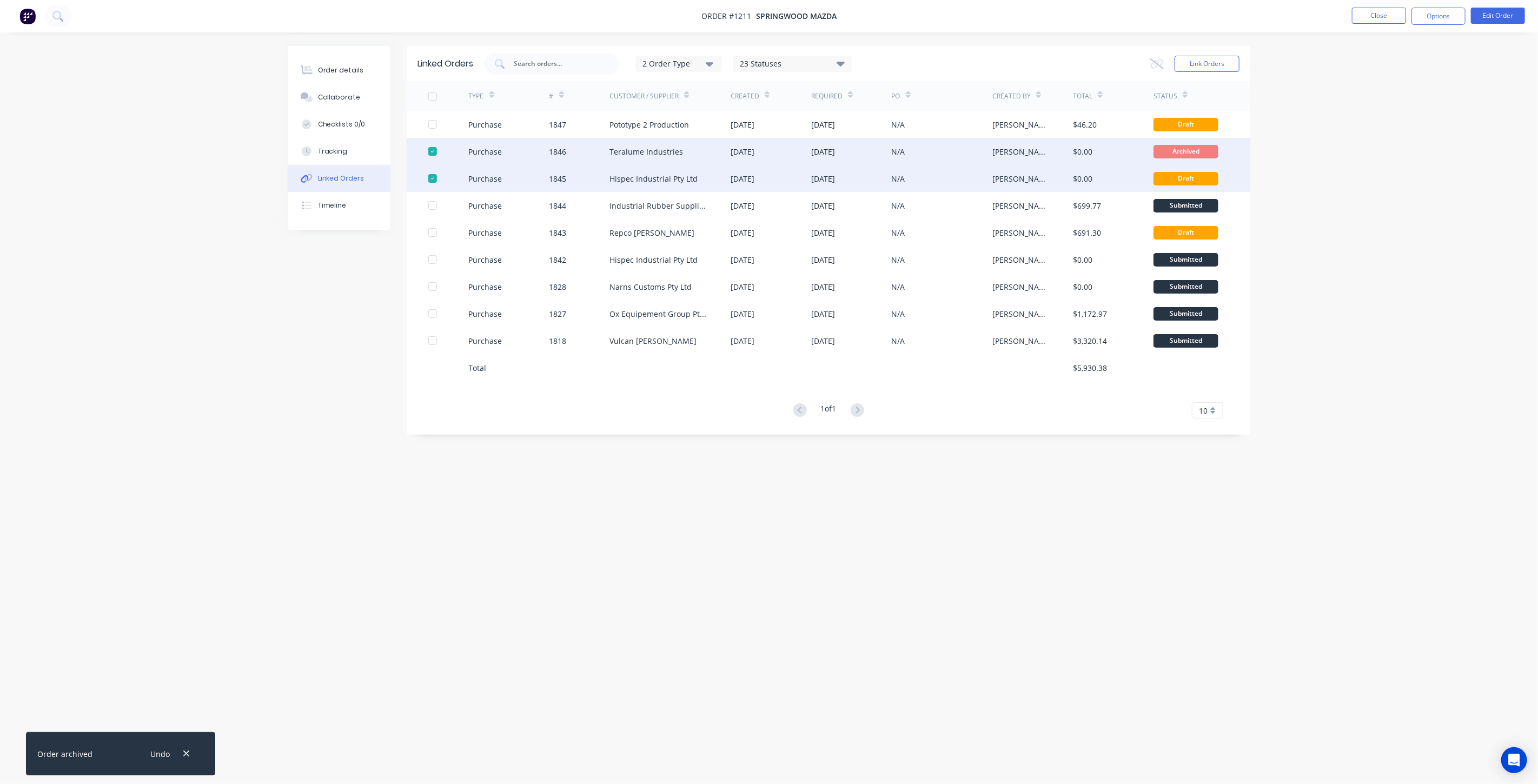
click at [431, 154] on div at bounding box center [432, 151] width 22 height 22
click at [558, 423] on div "Linked Orders 2 Order Type 23 Statuses Sales Order Status All Archived Draft Qu…" at bounding box center [828, 240] width 844 height 389
click at [428, 181] on div at bounding box center [432, 178] width 22 height 22
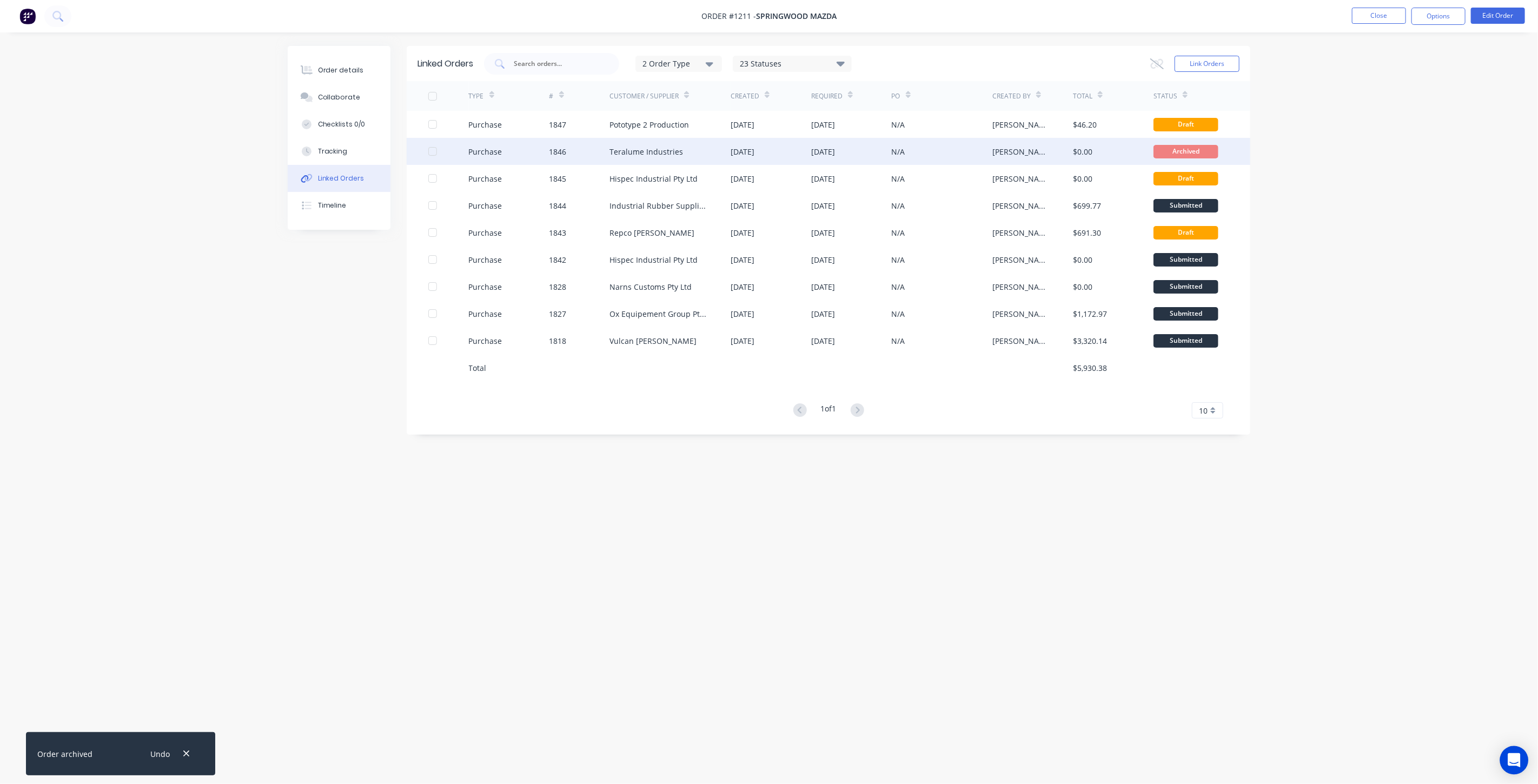
click at [1511, 765] on icon "Open Intercom Messenger" at bounding box center [1514, 760] width 13 height 14
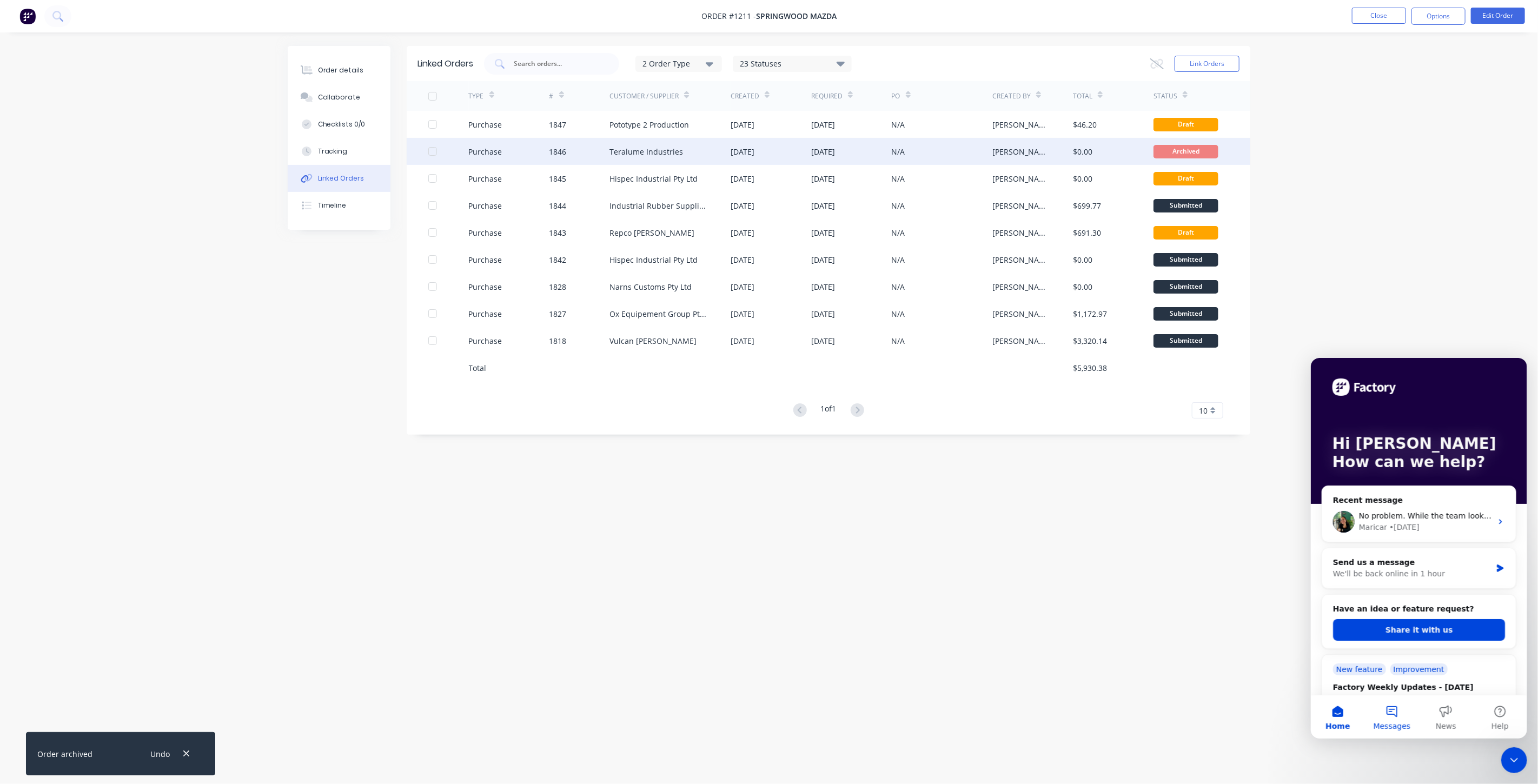
scroll to position [0, 0]
click at [1394, 721] on span "Messages" at bounding box center [1392, 725] width 38 height 8
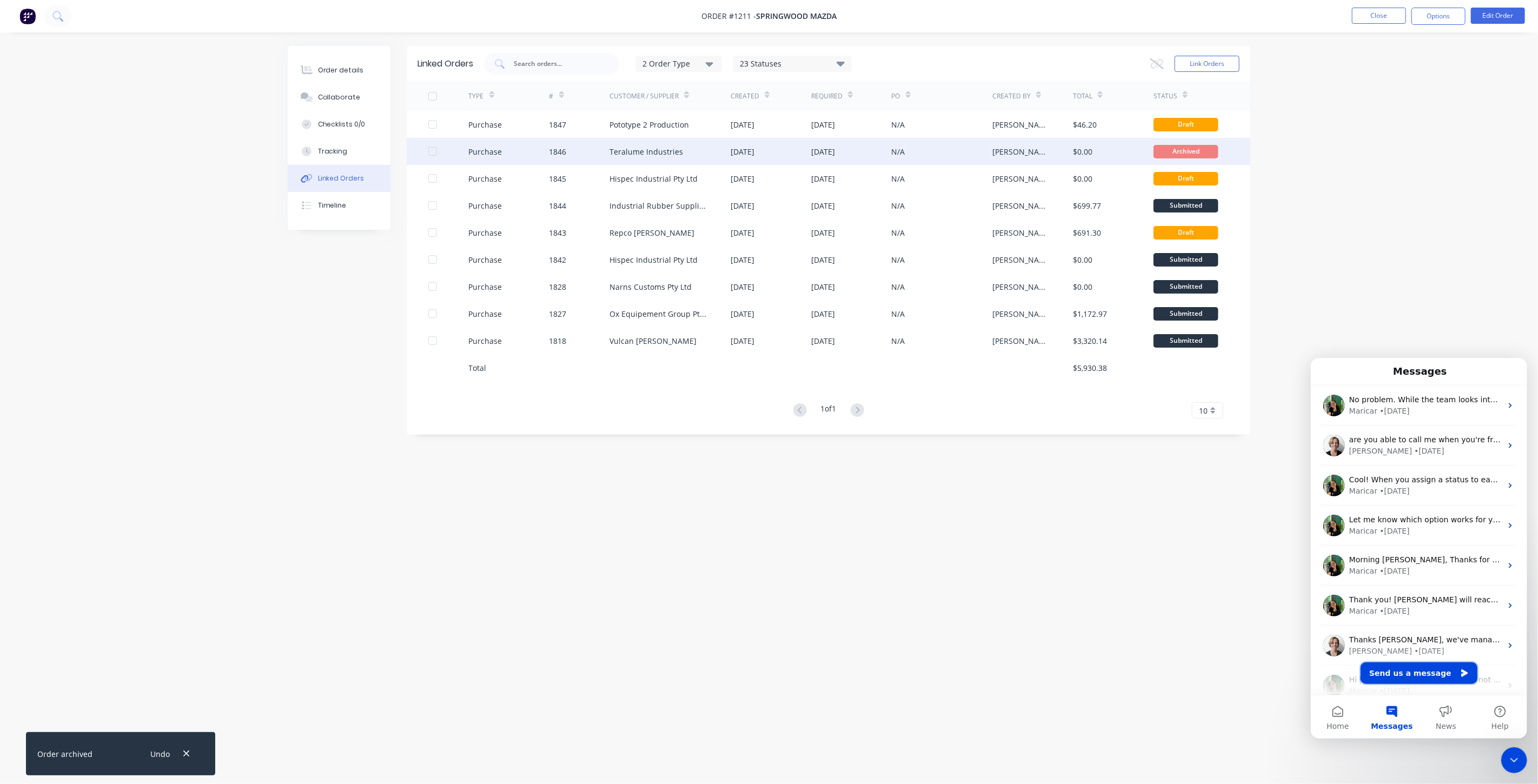
click at [1425, 673] on button "Send us a message" at bounding box center [1418, 672] width 117 height 22
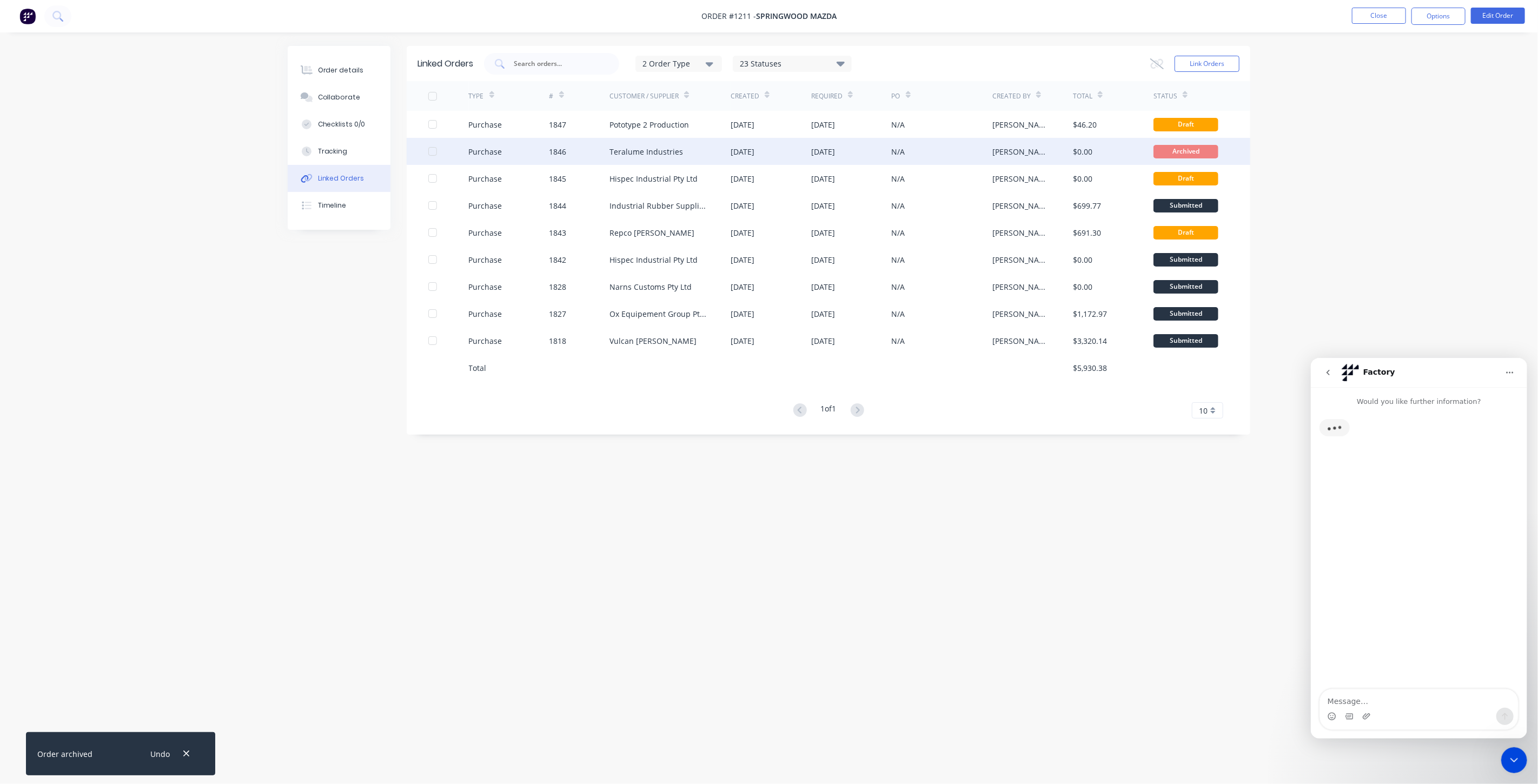
click at [1361, 700] on textarea "Message…" at bounding box center [1419, 697] width 198 height 18
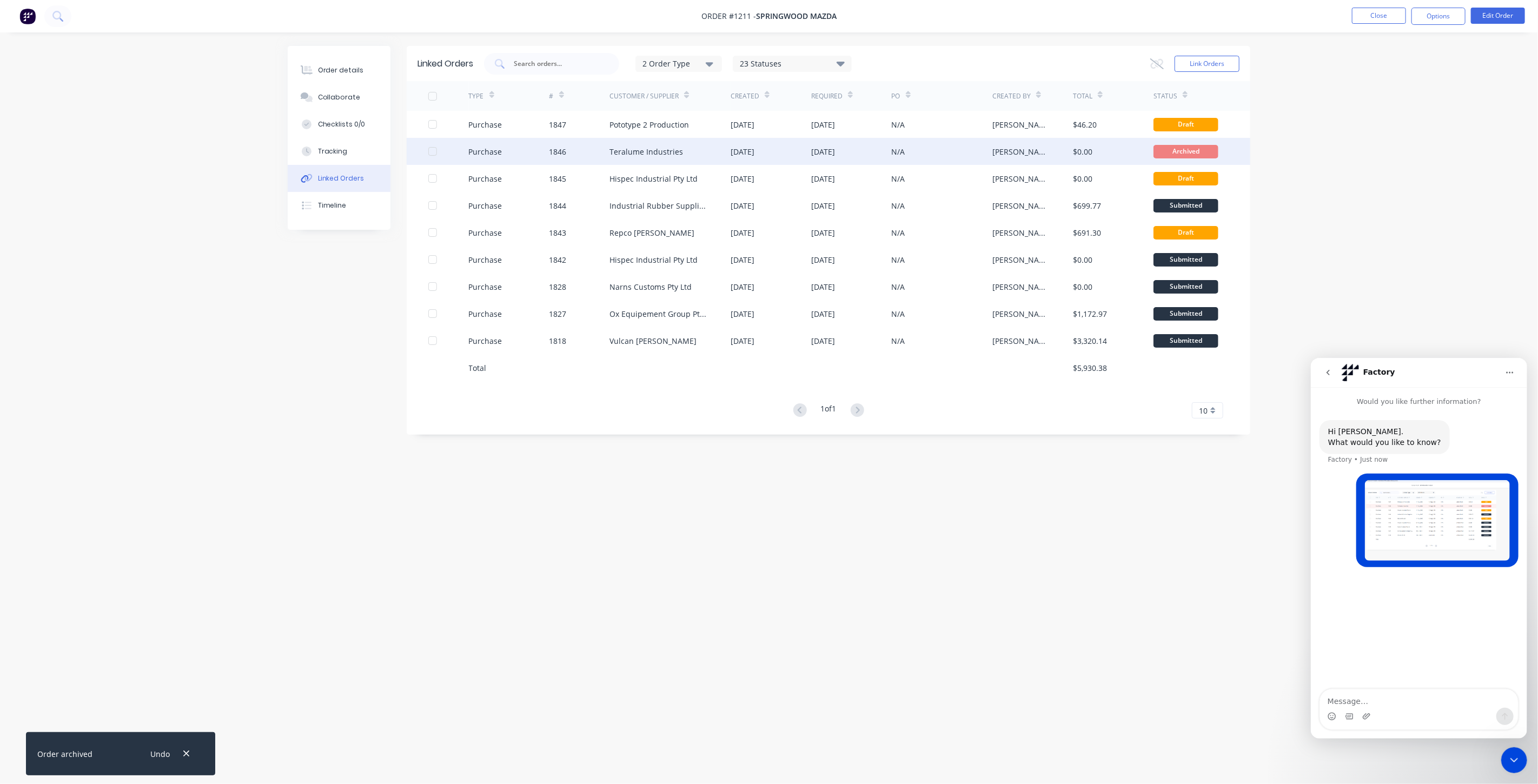
click at [1370, 696] on textarea "Message…" at bounding box center [1419, 697] width 198 height 18
type textarea "I can't archive o"
type textarea "I can't archive orders 1846 and 1845. When I select hide archived, order 1846 w…"
drag, startPoint x: 1517, startPoint y: 761, endPoint x: 2764, endPoint y: 1354, distance: 1380.8
click at [1517, 761] on icon "Close Intercom Messenger" at bounding box center [1514, 759] width 13 height 13
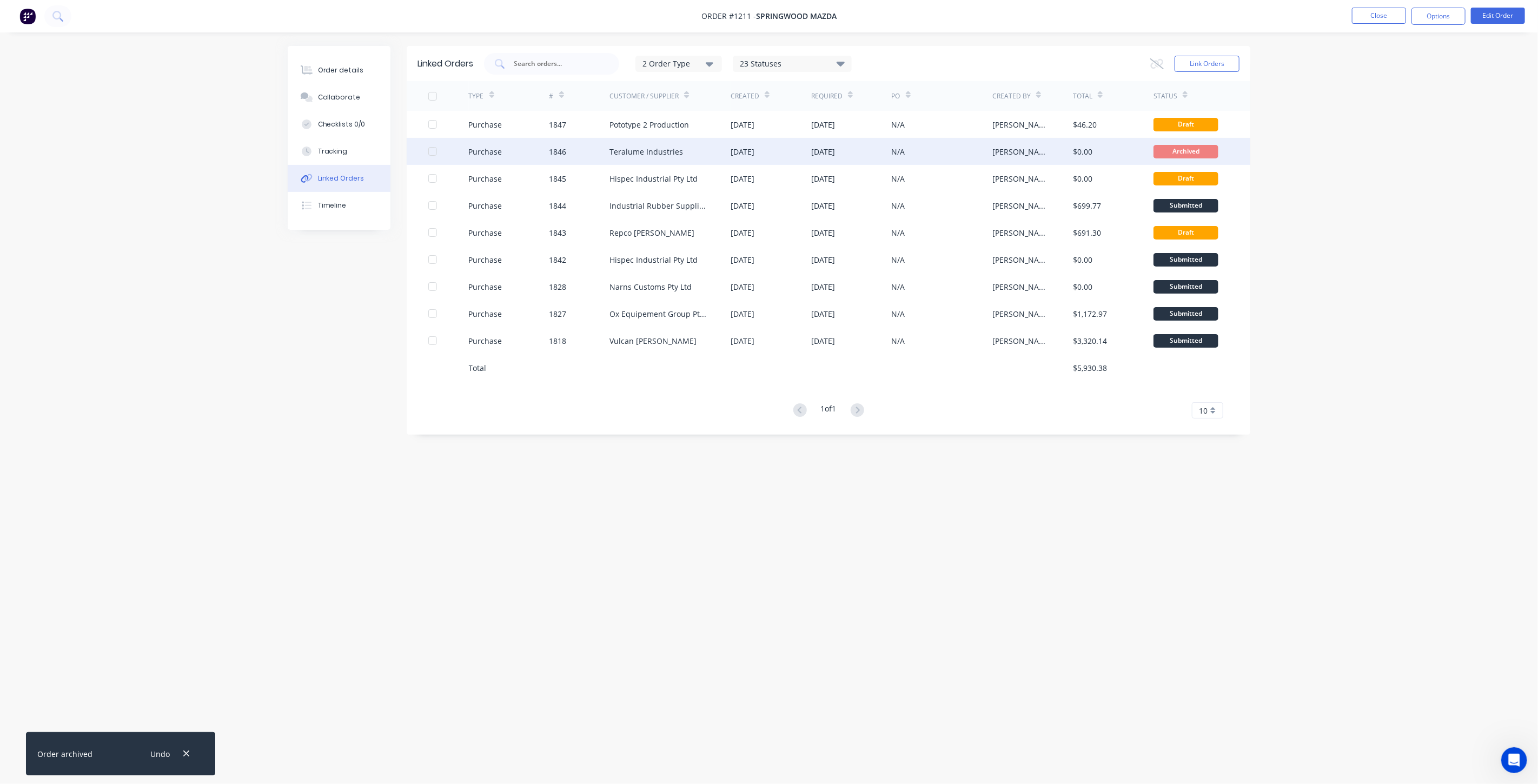
click at [1067, 496] on div "Linked Orders 2 Order Type 23 Statuses Sales Order Status All Archived Draft Qu…" at bounding box center [769, 371] width 963 height 651
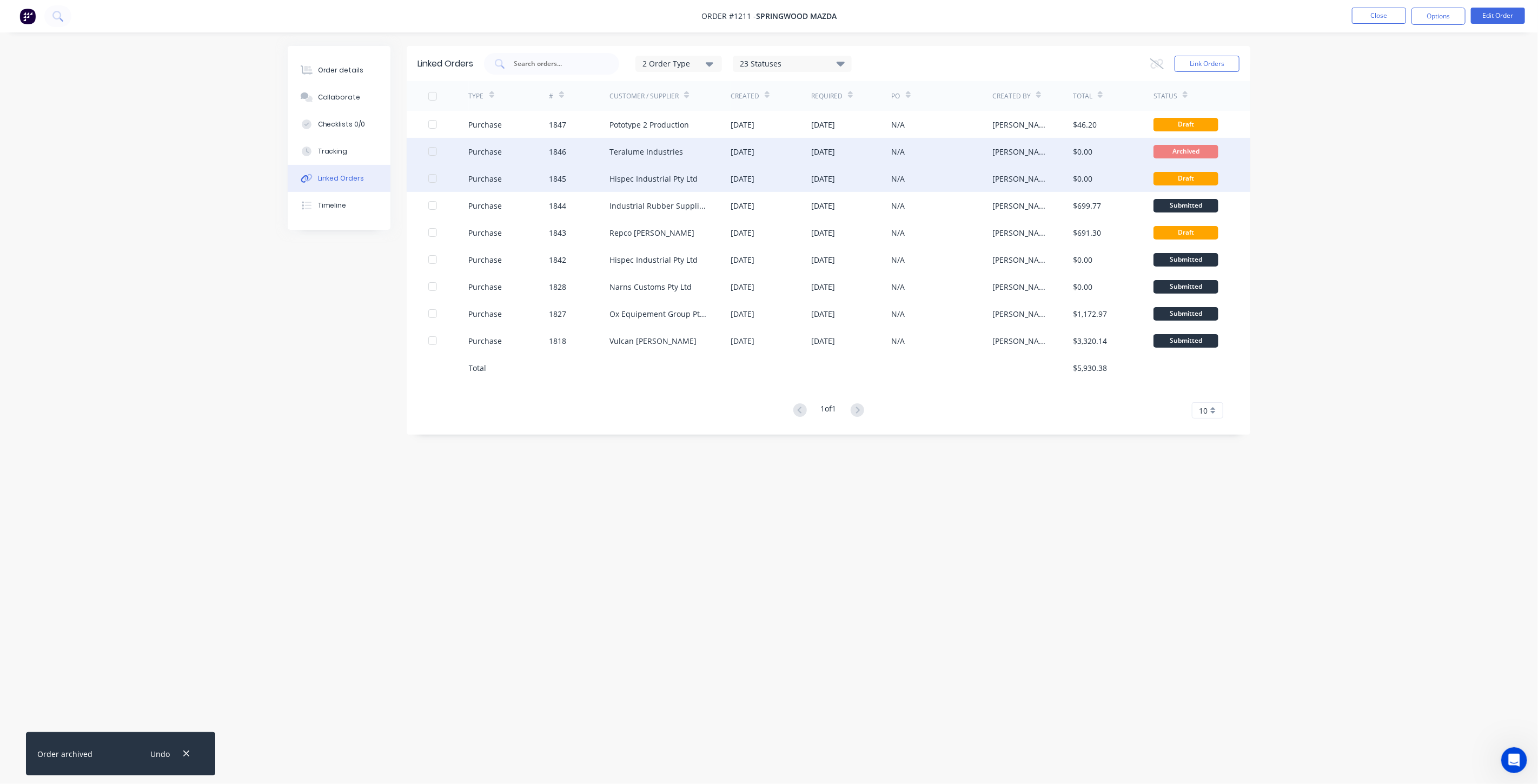
click at [438, 179] on div at bounding box center [448, 178] width 41 height 27
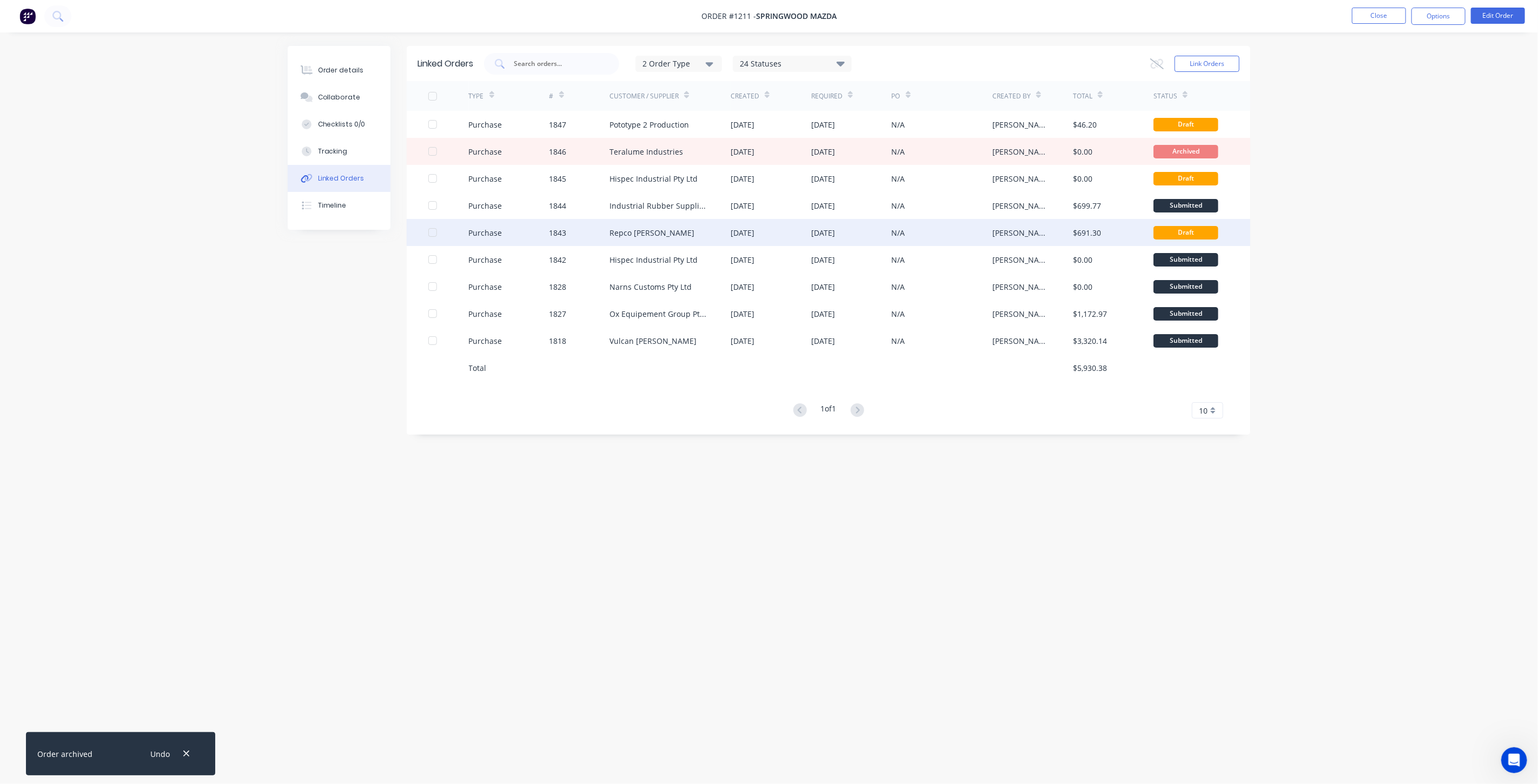
click at [666, 224] on div "Repco [PERSON_NAME]" at bounding box center [670, 232] width 121 height 27
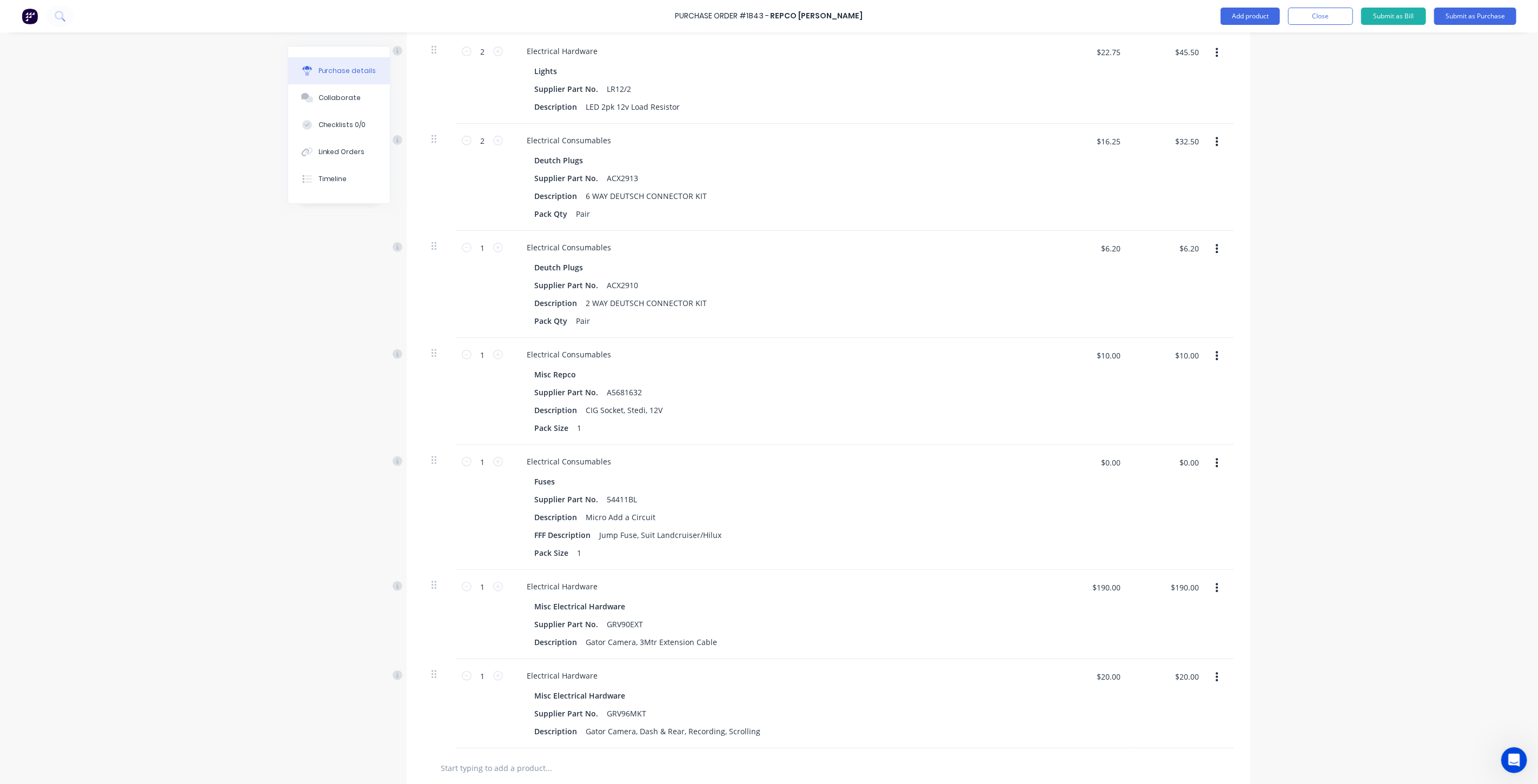
scroll to position [601, 0]
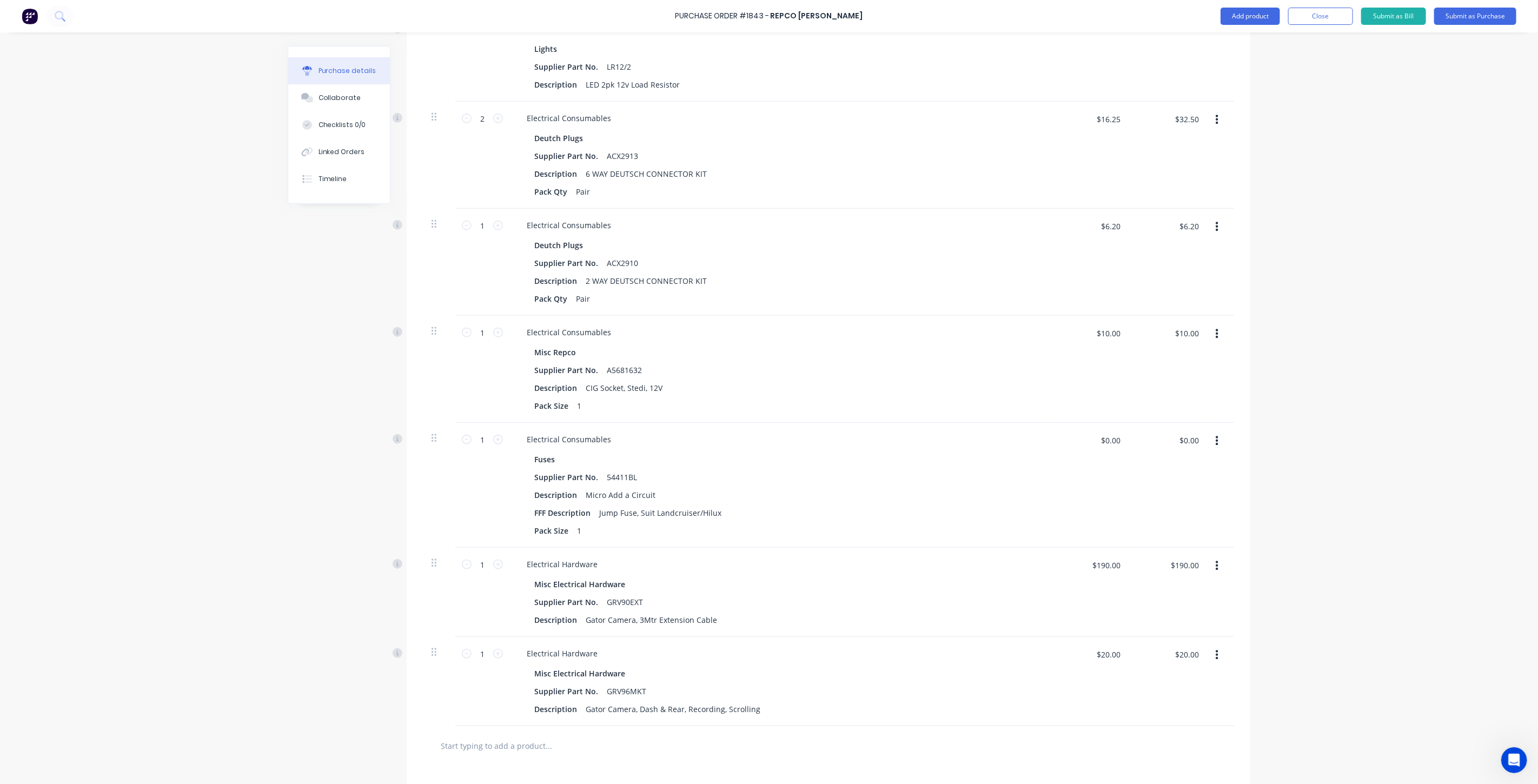
click at [1214, 441] on button "button" at bounding box center [1217, 441] width 26 height 19
click at [1167, 531] on button "Delete" at bounding box center [1183, 535] width 92 height 22
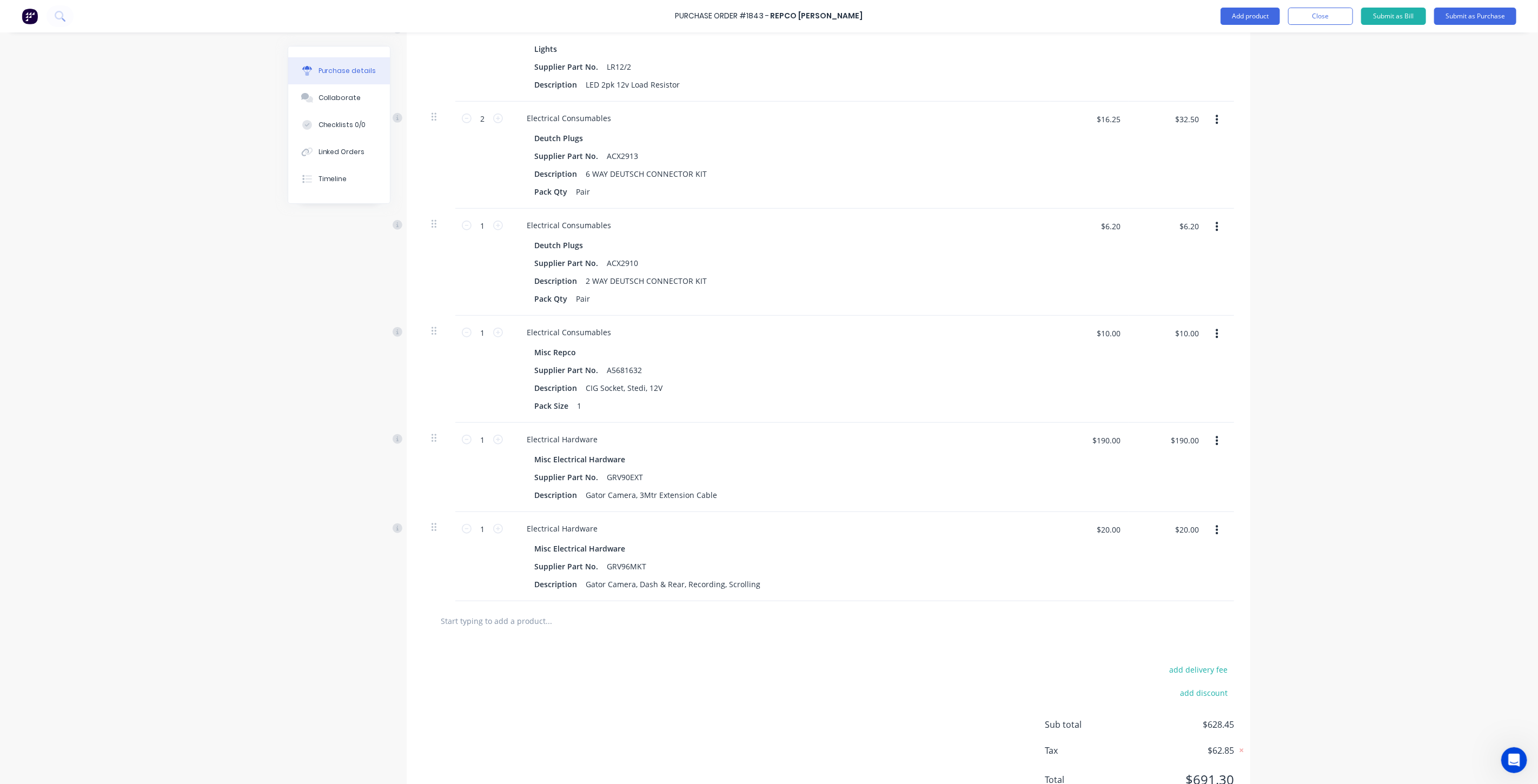
click at [520, 619] on input "text" at bounding box center [549, 620] width 216 height 22
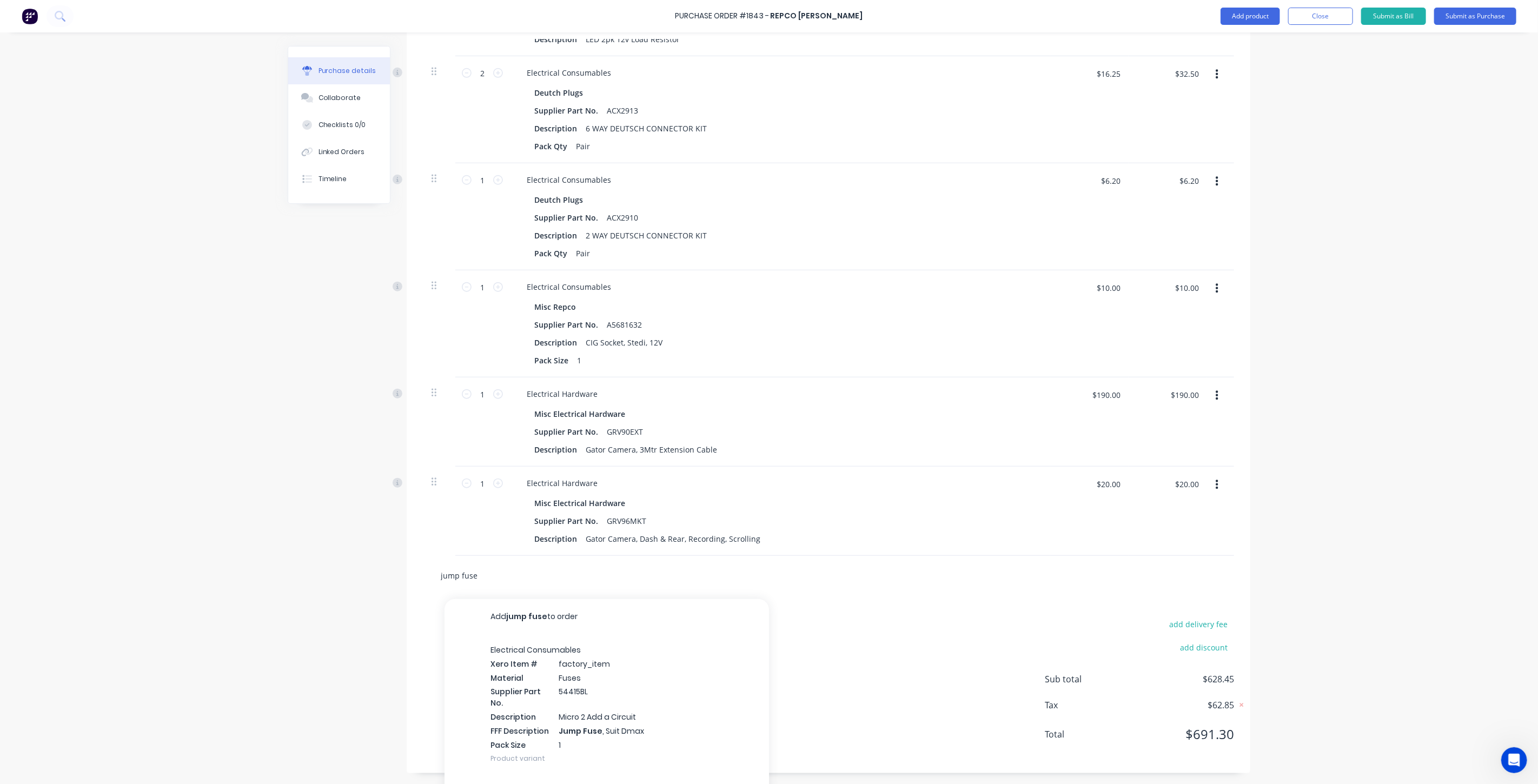
scroll to position [661, 0]
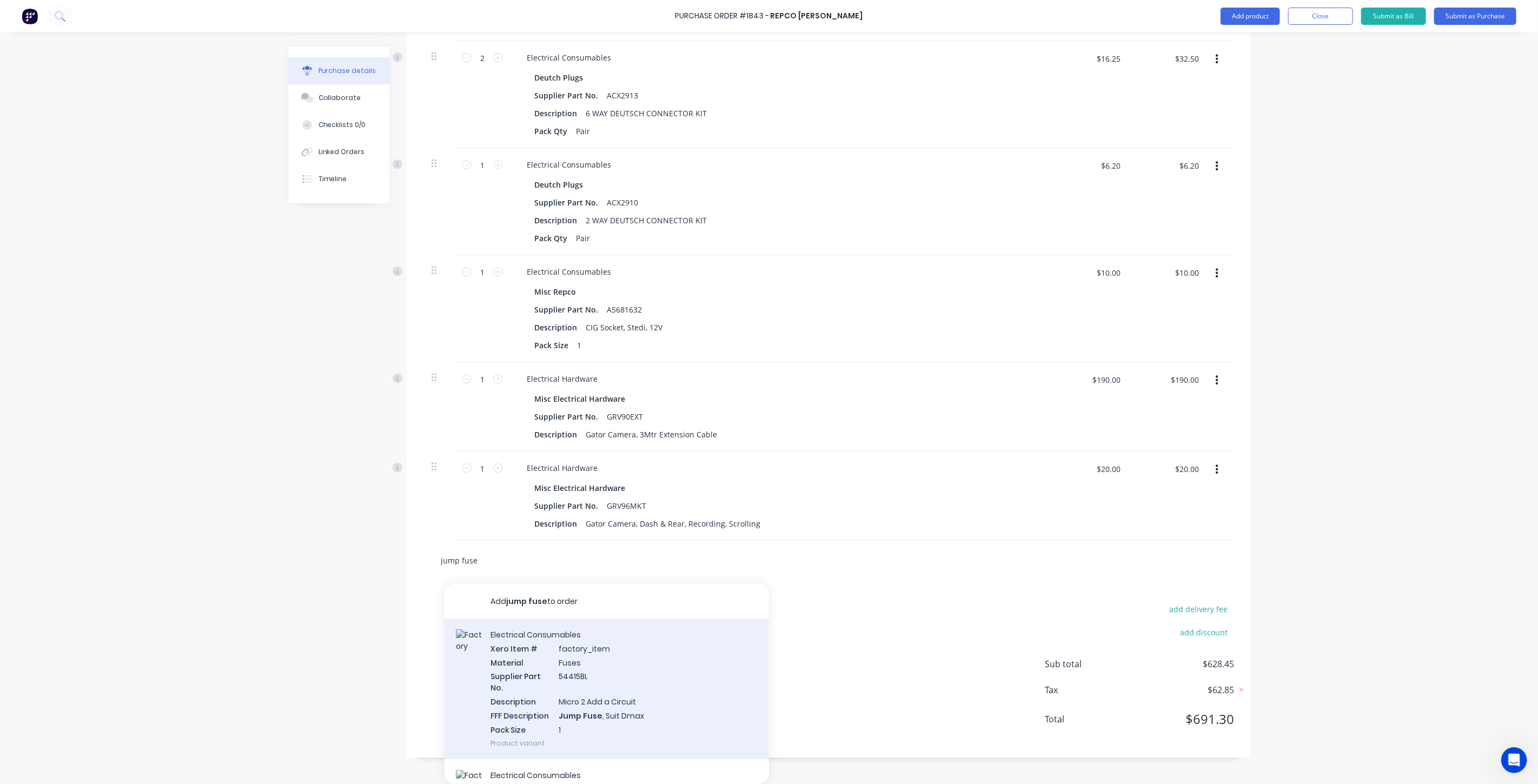
type input "jump fuse"
click at [613, 707] on div "Electrical Consumables Xero Item # factory_item Material Fuses Supplier Part No…" at bounding box center [607, 688] width 325 height 141
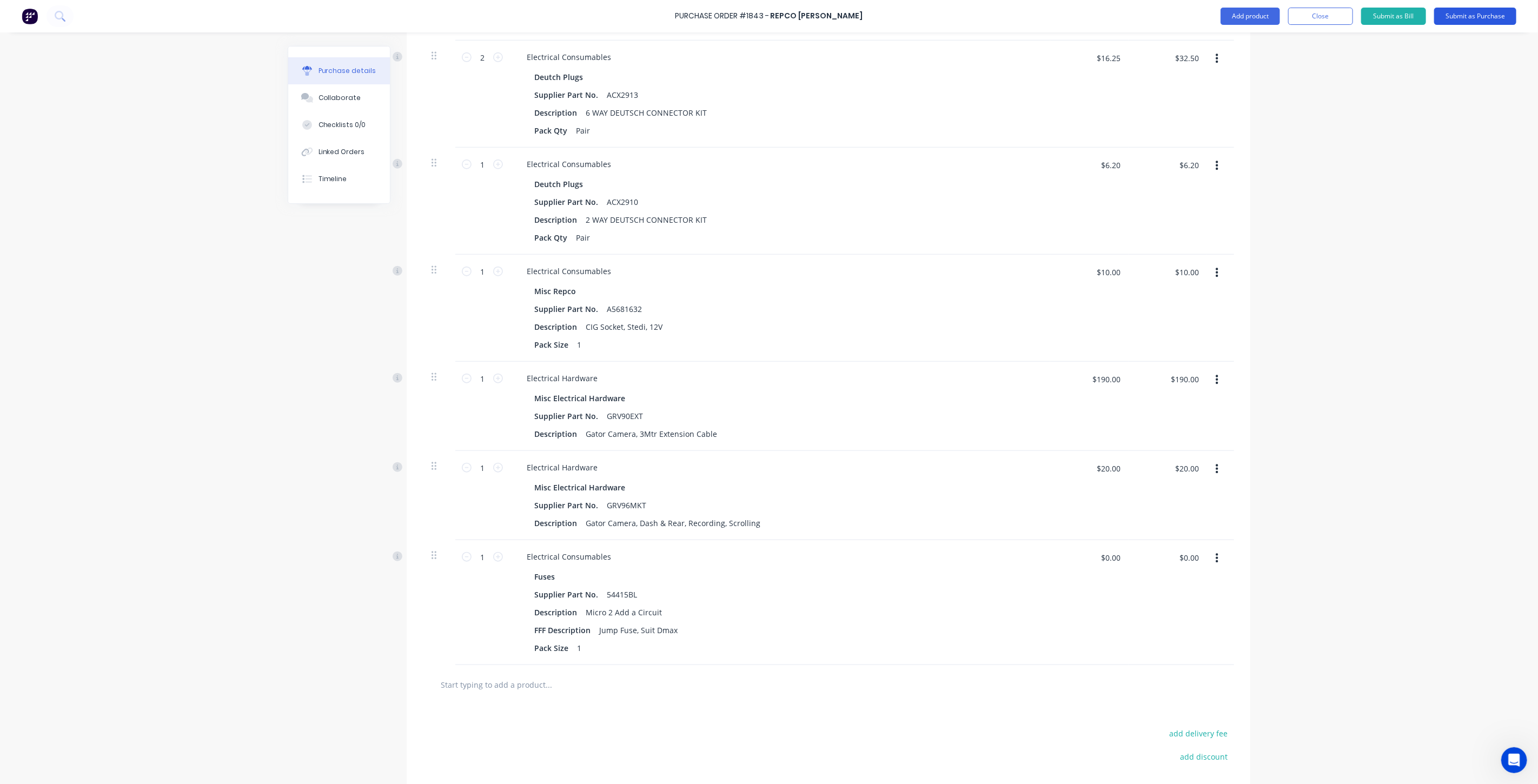
click at [1467, 18] on button "Submit as Purchase" at bounding box center [1475, 16] width 82 height 18
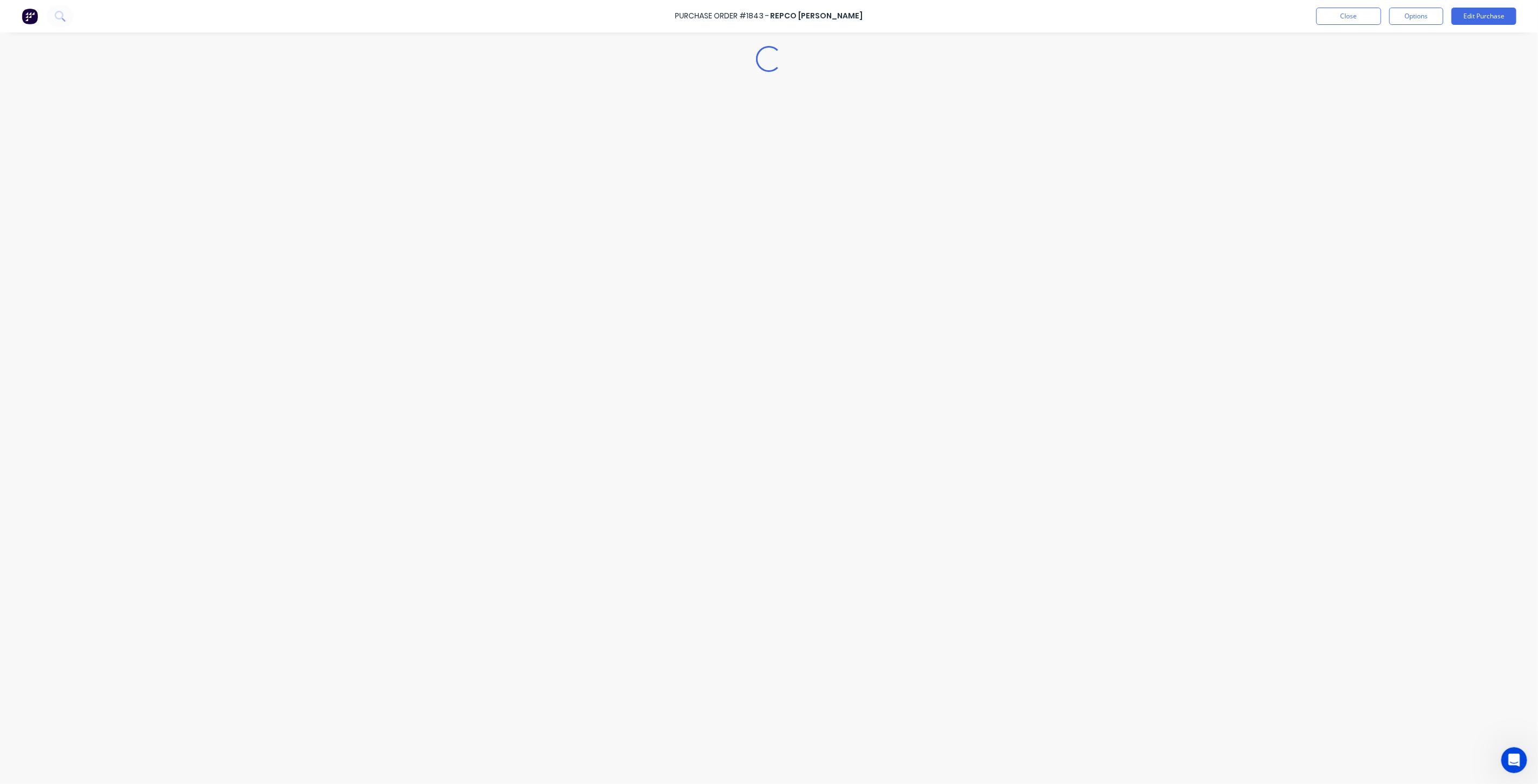
scroll to position [0, 0]
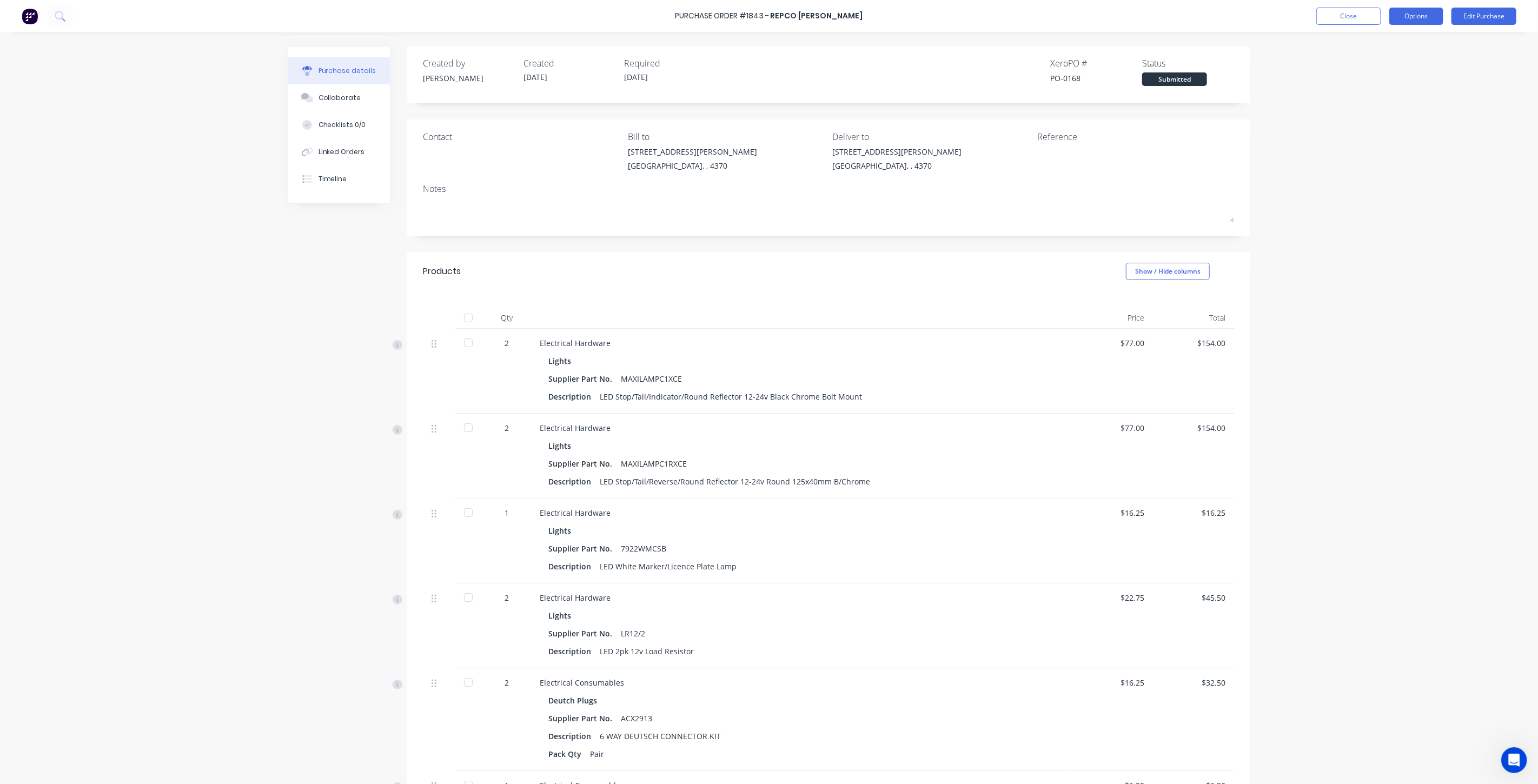
click at [1399, 18] on button "Options" at bounding box center [1416, 16] width 54 height 18
click at [1384, 39] on div "Print / Email" at bounding box center [1392, 44] width 83 height 16
click at [1362, 73] on div "With pricing" at bounding box center [1392, 66] width 83 height 16
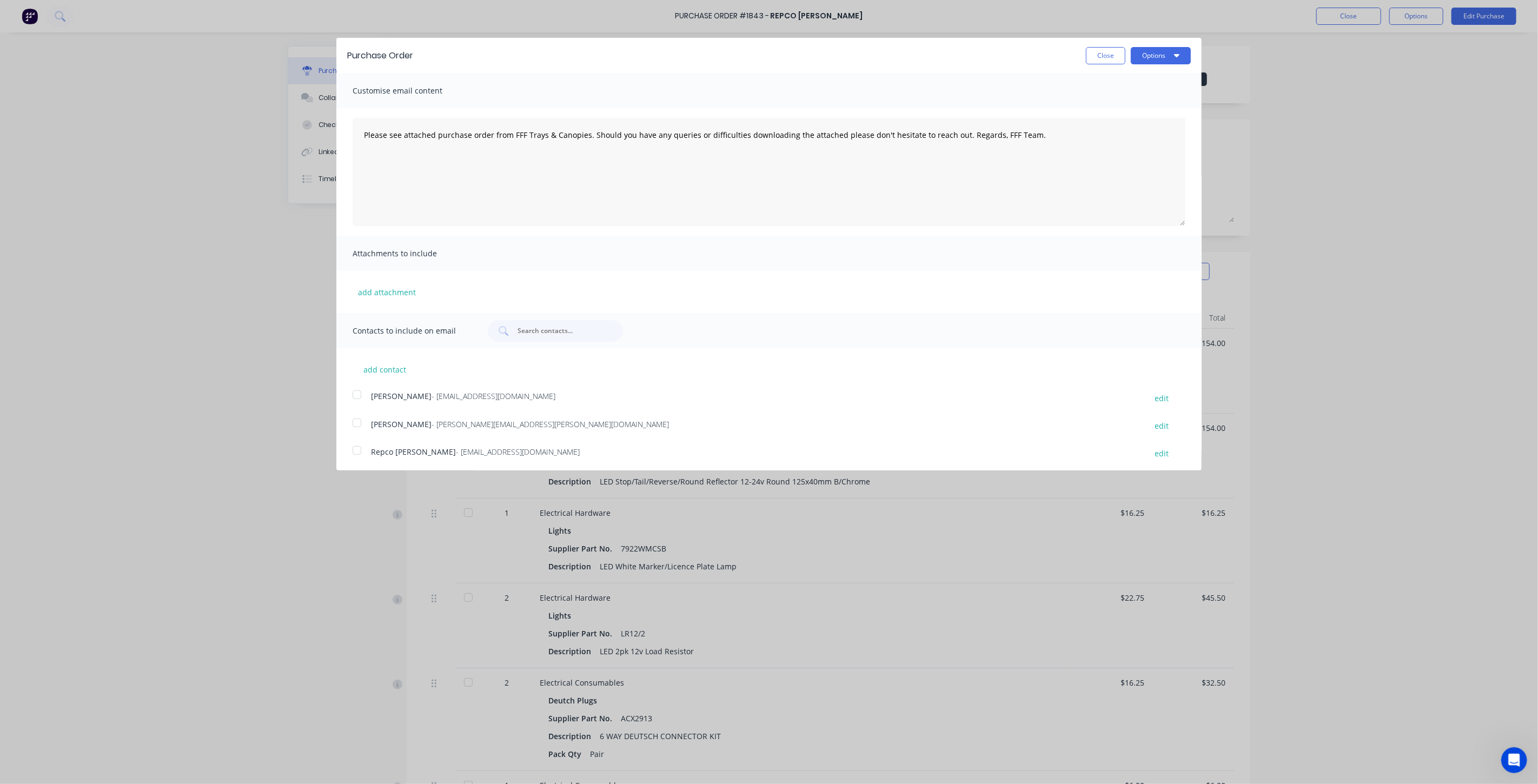
click at [358, 451] on div at bounding box center [357, 450] width 22 height 22
click at [397, 163] on textarea "Please see attached purchase order from FFF Trays & Canopies. Should you have a…" at bounding box center [769, 171] width 832 height 108
click at [362, 132] on textarea "Please see attached purchase order from FFF Trays & Canopies. Should you have a…" at bounding box center [769, 171] width 832 height 108
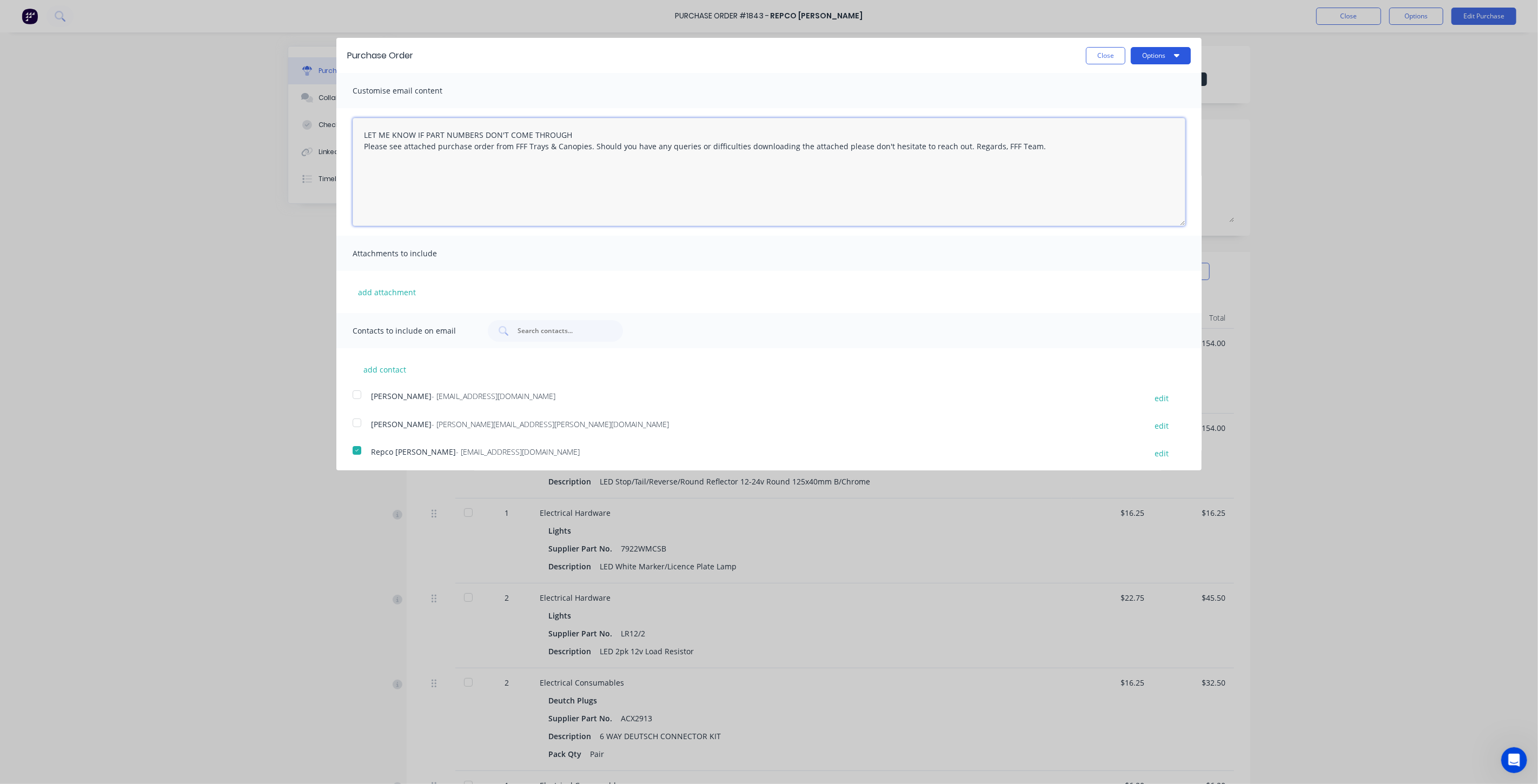
type textarea "LET ME KNOW IF PART NUMBERS DON'T COME THROUGH Please see attached purchase ord…"
click at [1157, 54] on button "Options" at bounding box center [1161, 56] width 60 height 18
click at [1117, 99] on div "Email" at bounding box center [1139, 104] width 83 height 16
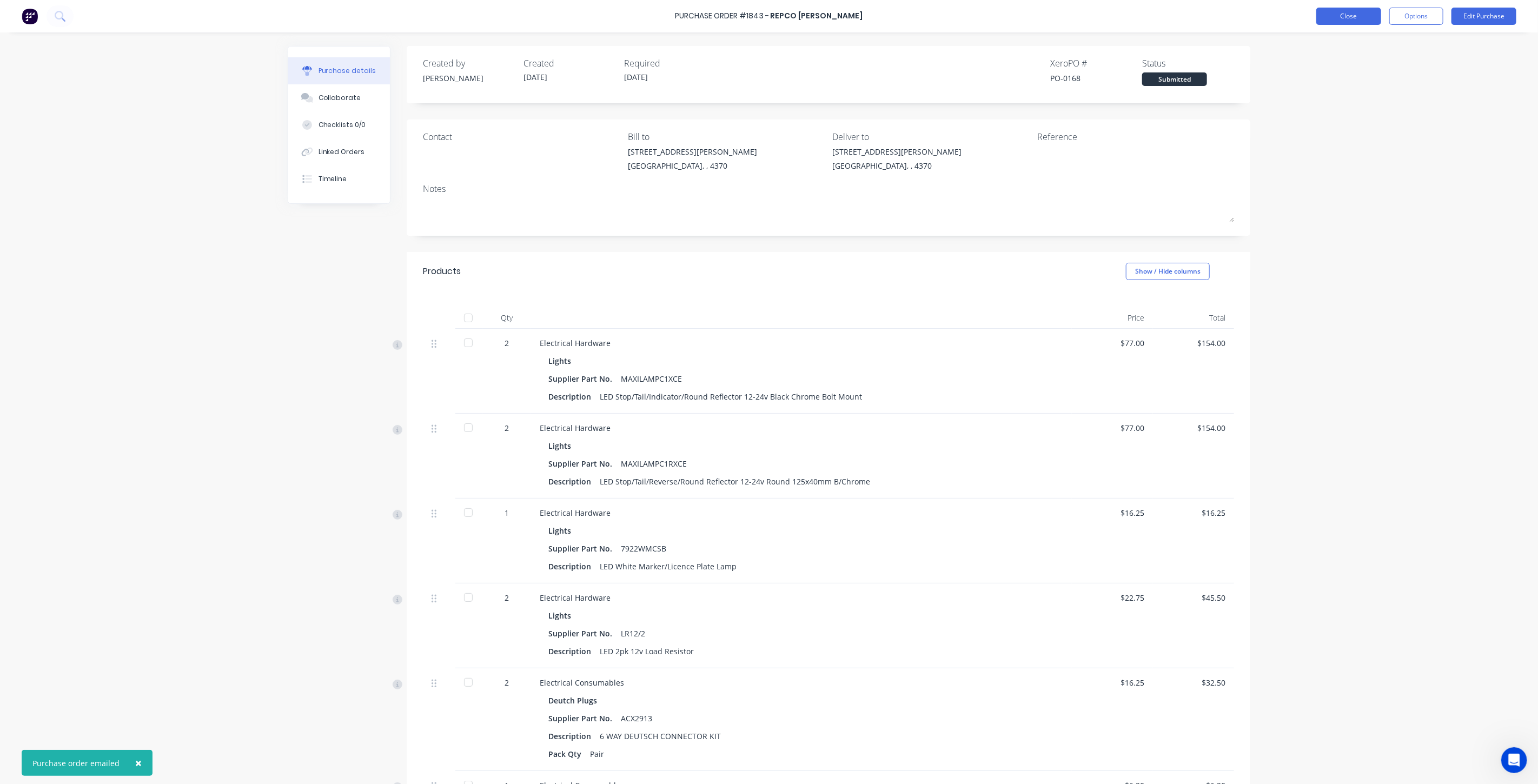
click at [1345, 18] on button "Close" at bounding box center [1348, 16] width 65 height 18
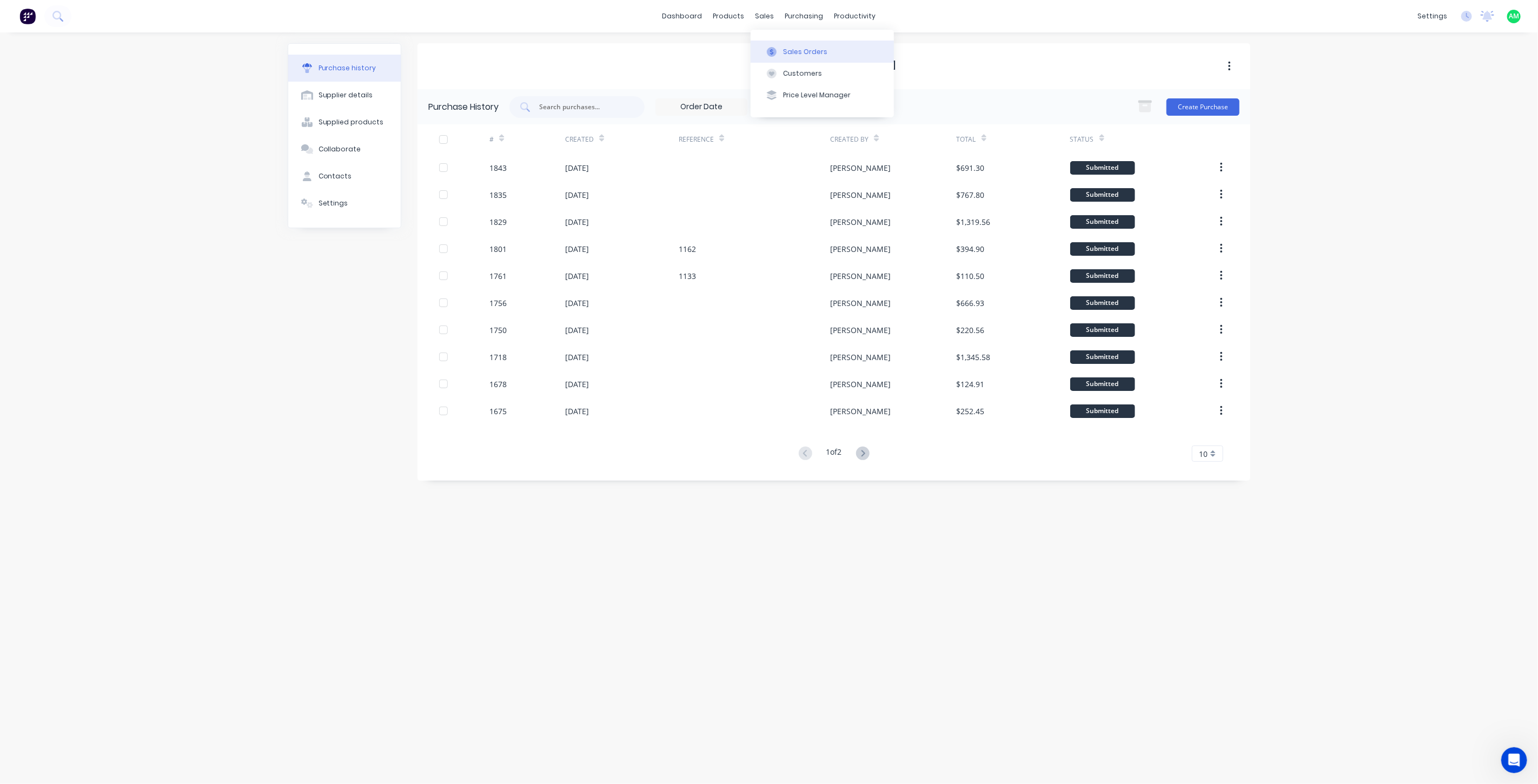
click at [781, 47] on button "Sales Orders" at bounding box center [822, 51] width 143 height 22
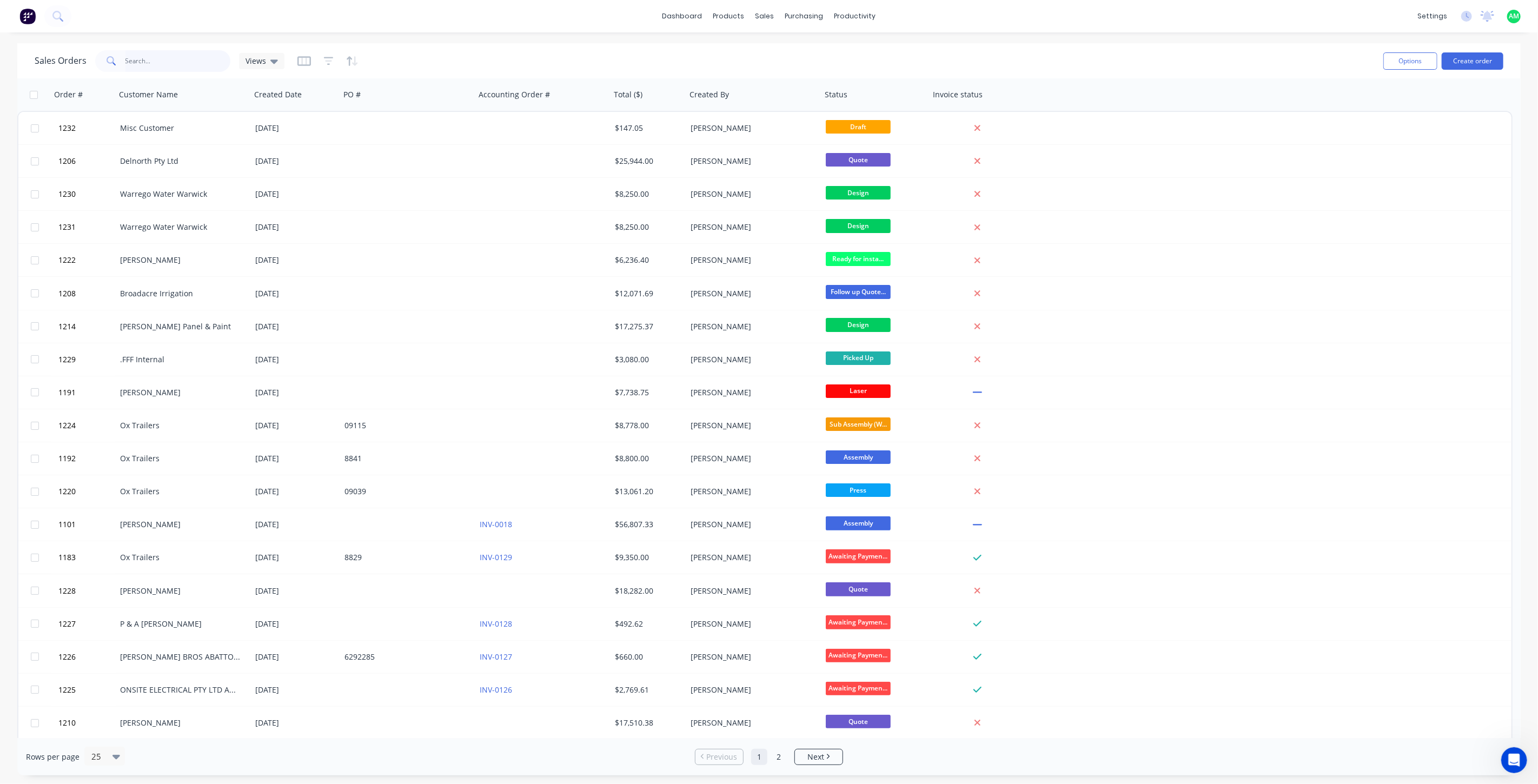
click at [131, 58] on input "text" at bounding box center [178, 61] width 106 height 22
type input "SPRINGWOOD"
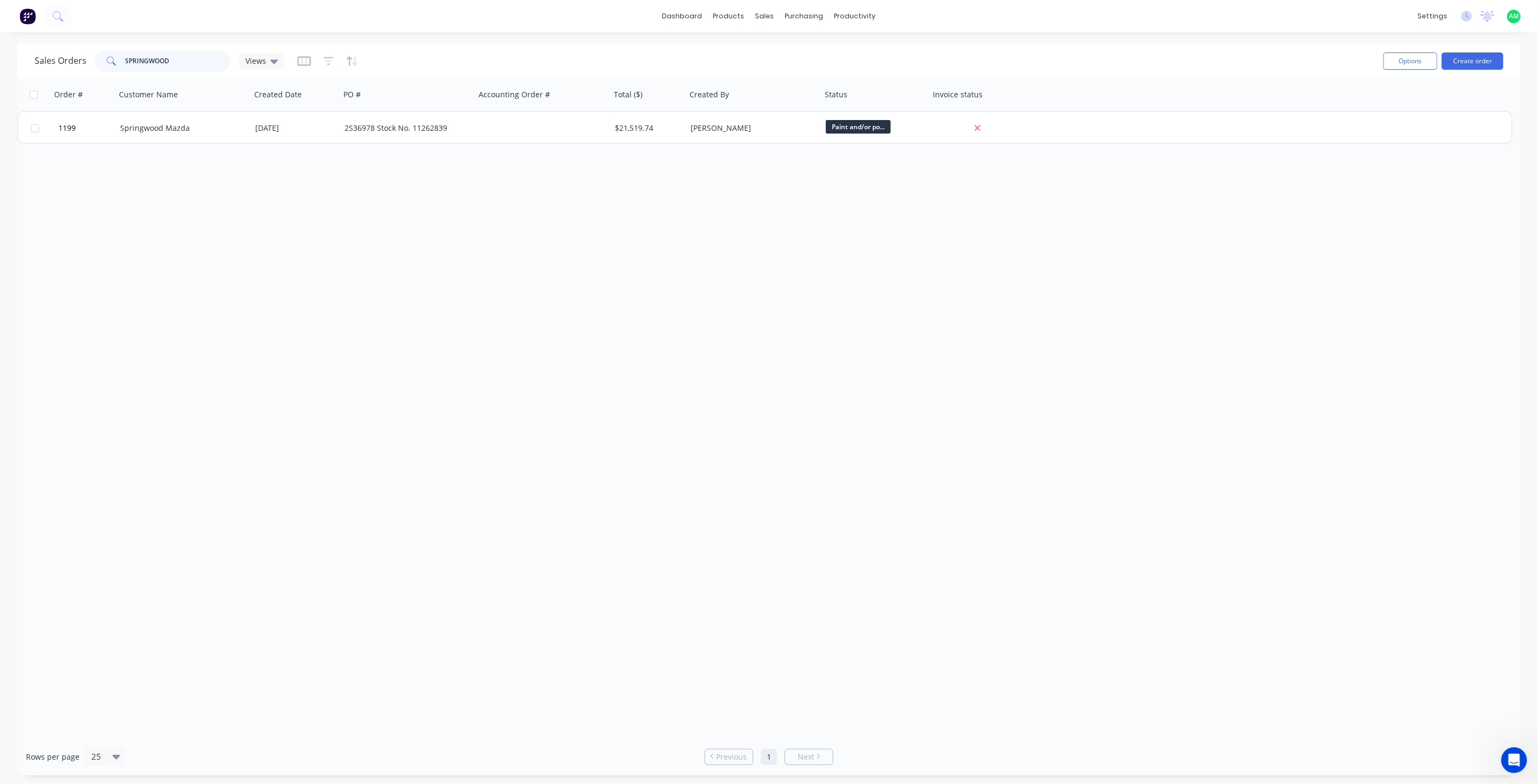
click at [195, 62] on input "SPRINGWOOD" at bounding box center [178, 61] width 106 height 22
drag, startPoint x: 168, startPoint y: 60, endPoint x: 103, endPoint y: 58, distance: 65.0
click at [99, 56] on div "SPRINGWOOD" at bounding box center [163, 61] width 135 height 22
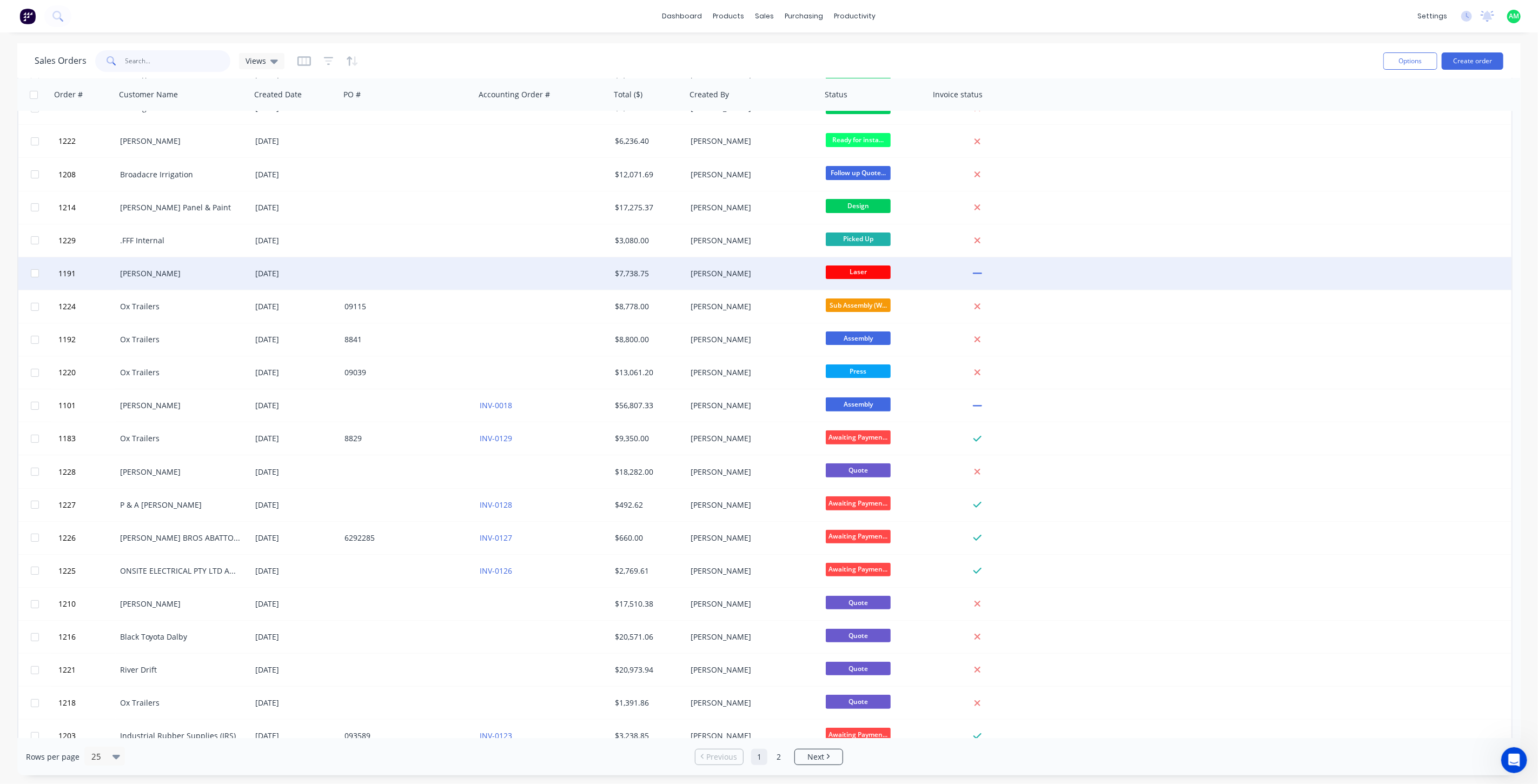
scroll to position [120, 0]
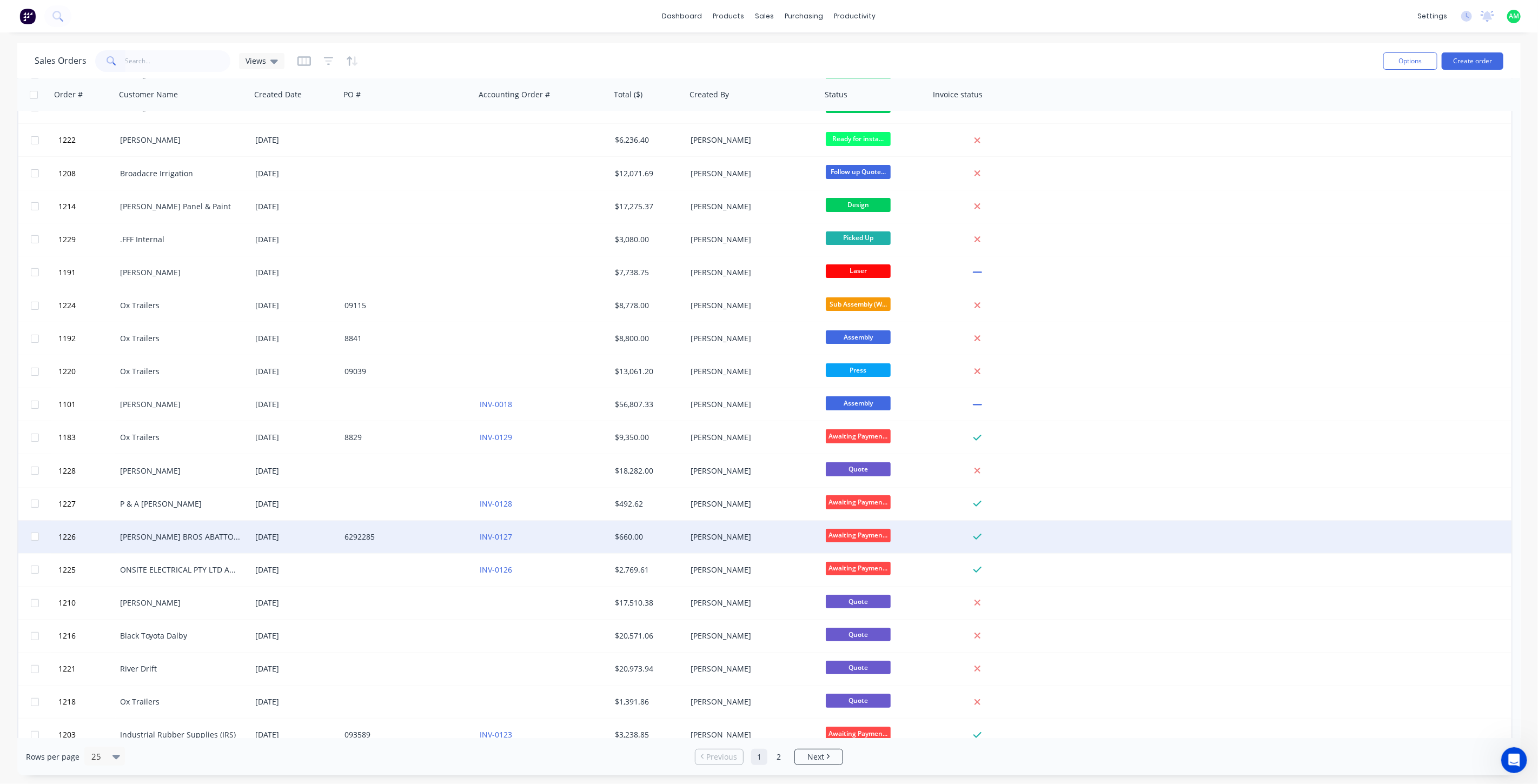
click at [36, 536] on input "checkbox" at bounding box center [34, 536] width 8 height 8
checkbox input "true"
click at [1393, 63] on button "Options" at bounding box center [1410, 61] width 54 height 18
click at [1376, 116] on div "Archive" at bounding box center [1385, 109] width 83 height 16
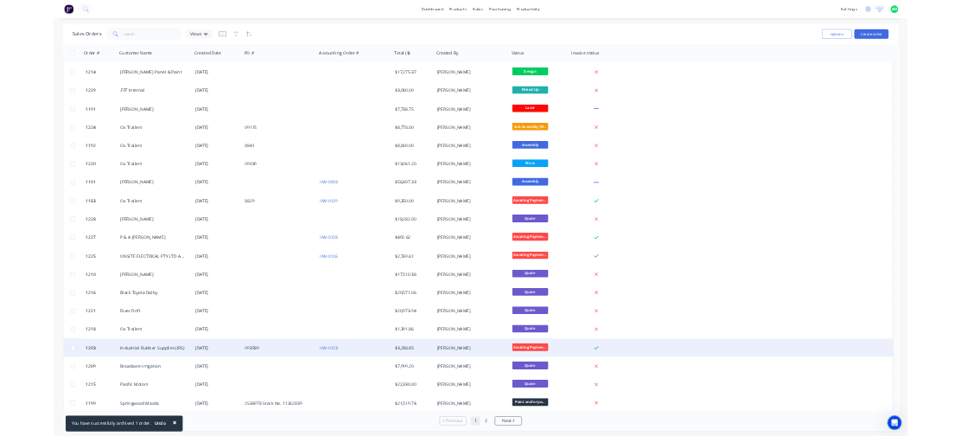
scroll to position [317, 0]
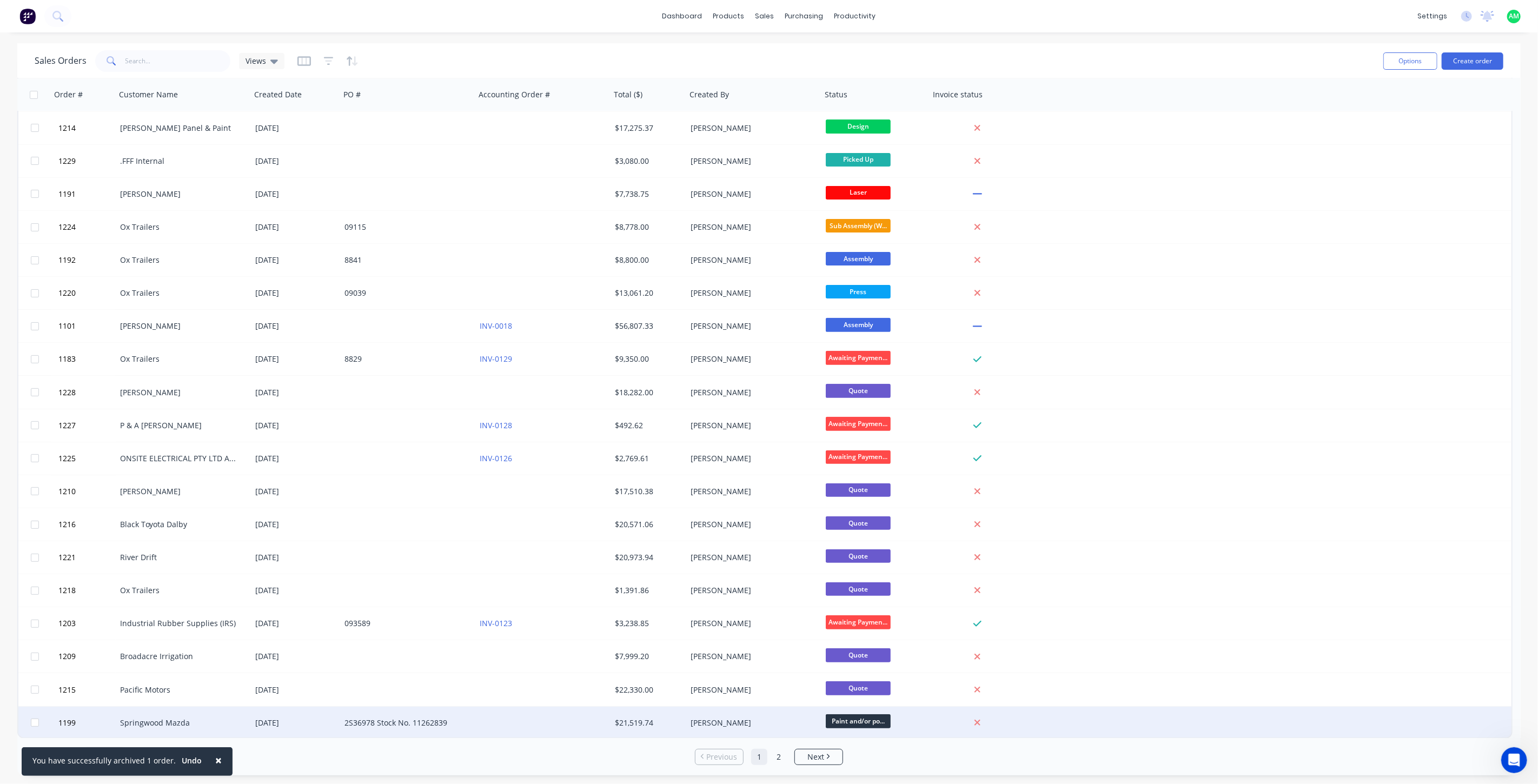
click at [146, 726] on div "Springwood Mazda" at bounding box center [180, 722] width 120 height 11
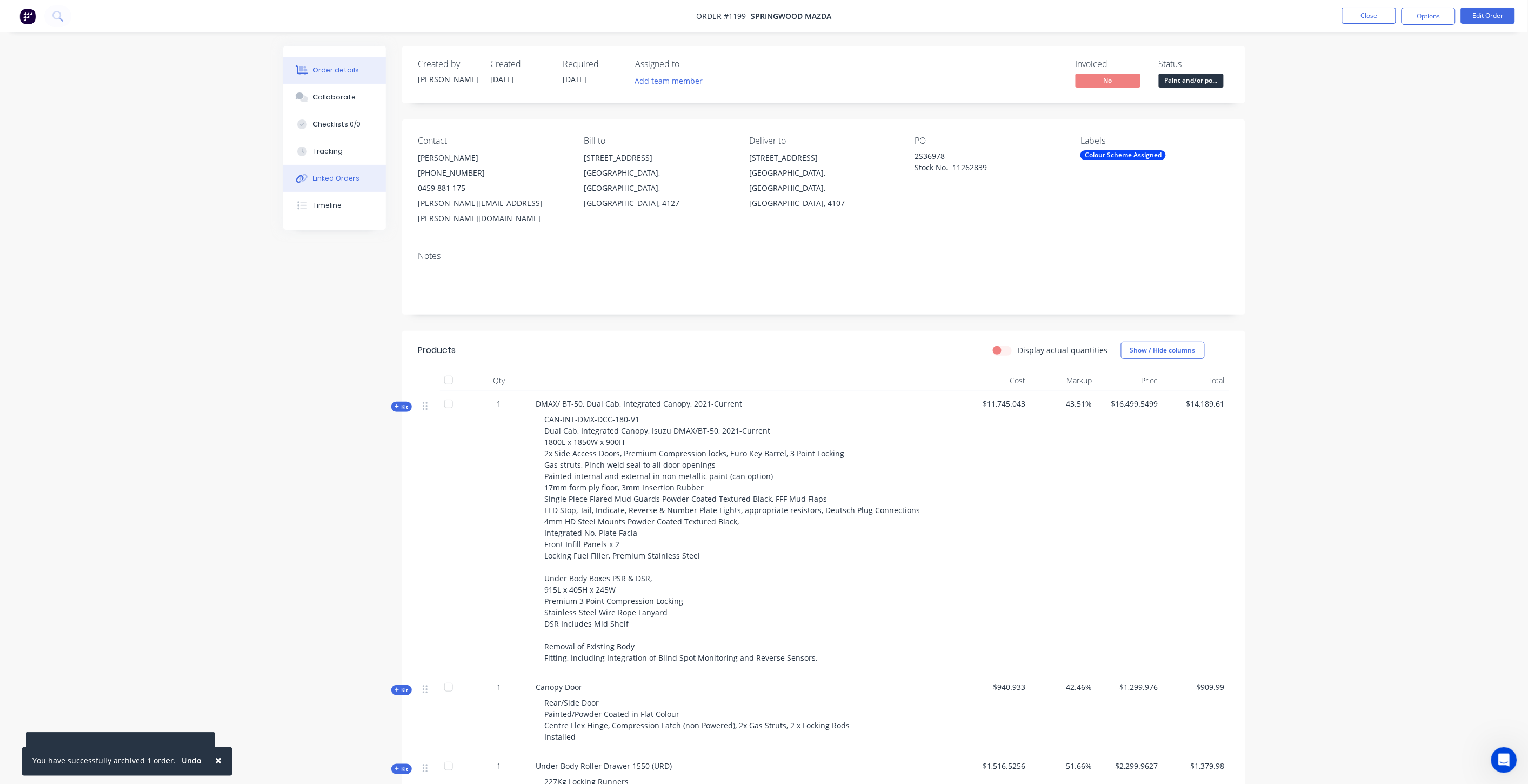
click at [341, 174] on div "Linked Orders" at bounding box center [336, 179] width 46 height 10
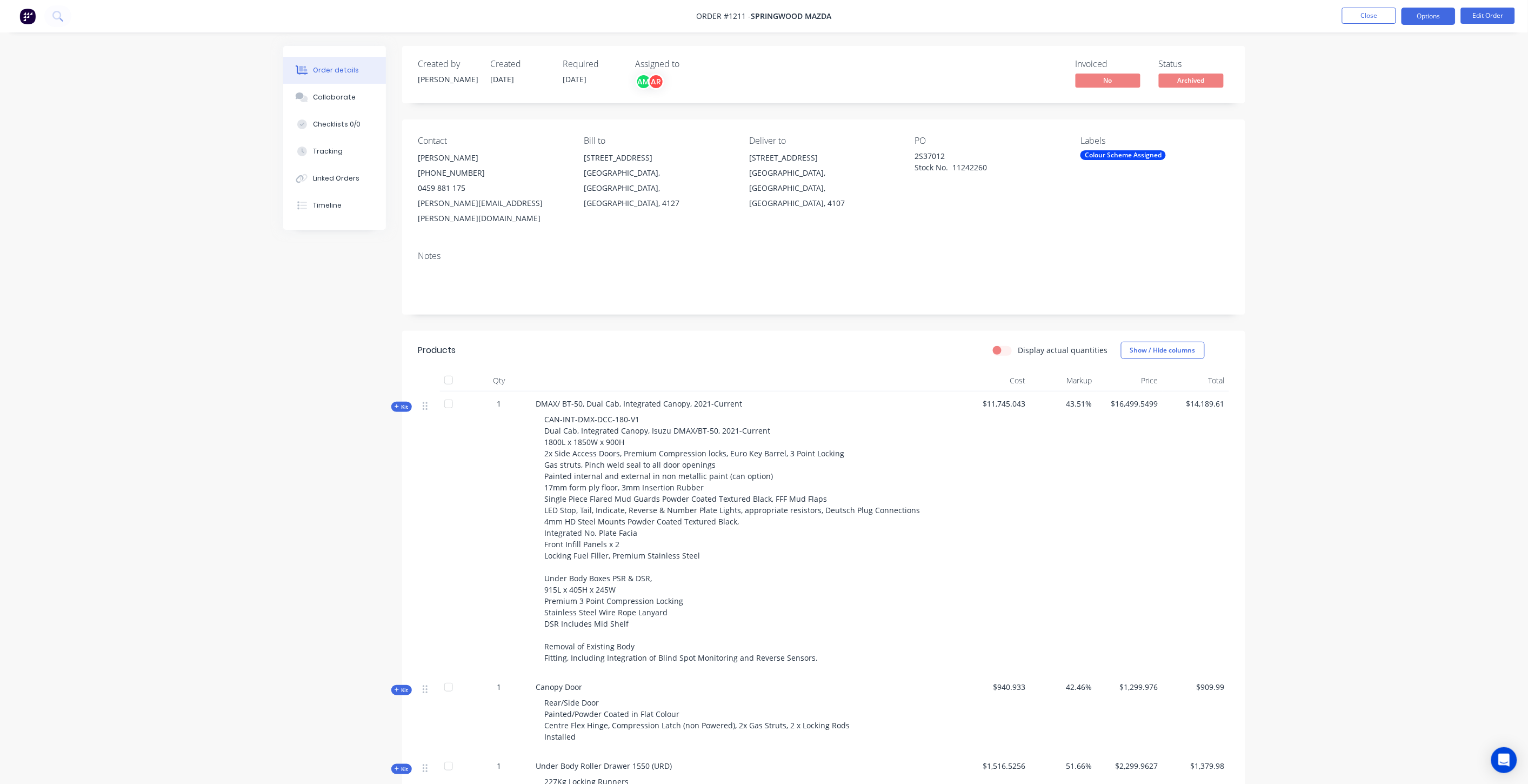
click at [1441, 16] on button "Options" at bounding box center [1429, 16] width 54 height 18
click at [1387, 288] on div "Unarchive" at bounding box center [1396, 287] width 99 height 16
click at [1504, 766] on div "Open Intercom Messenger" at bounding box center [1505, 760] width 29 height 29
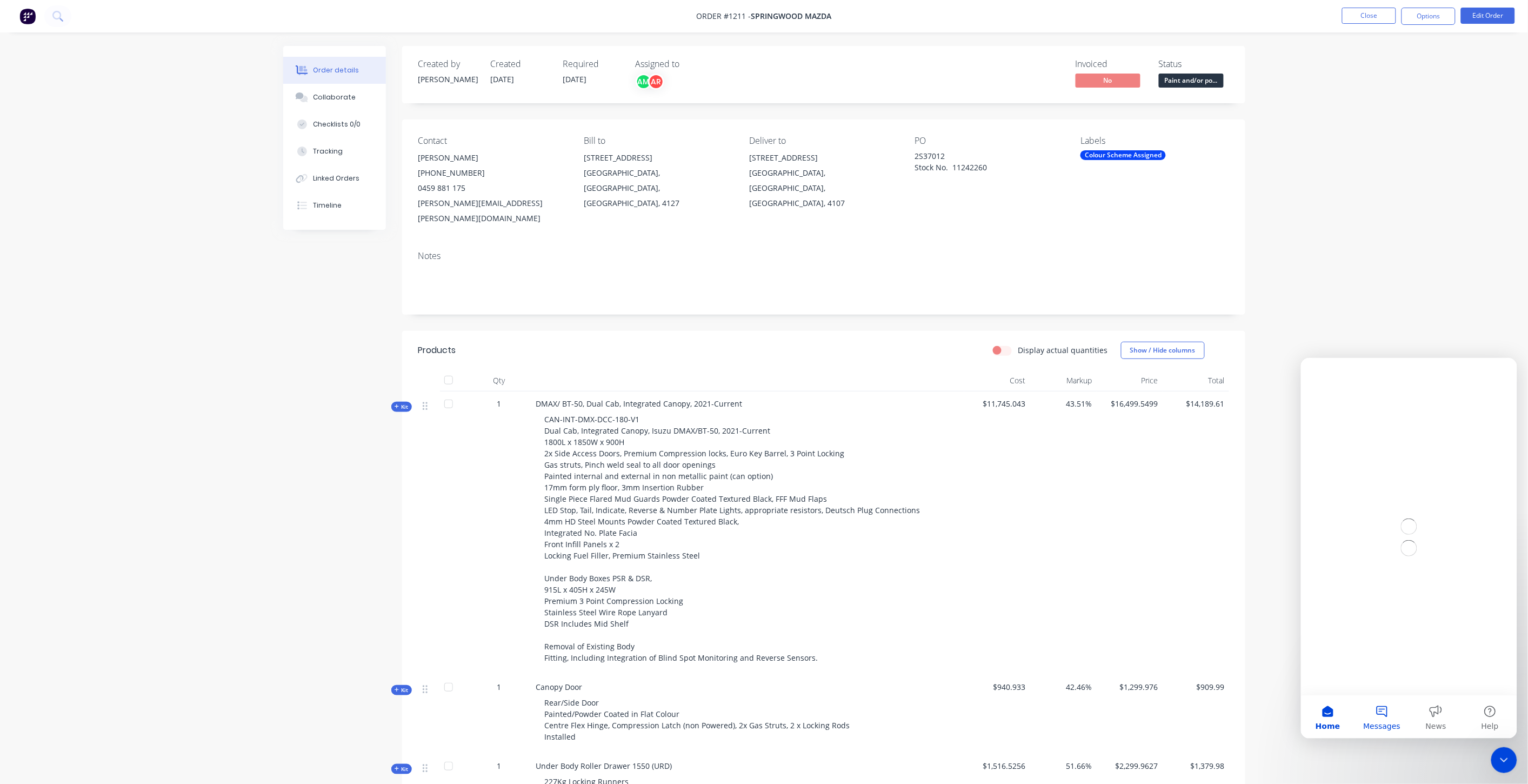
scroll to position [0, 0]
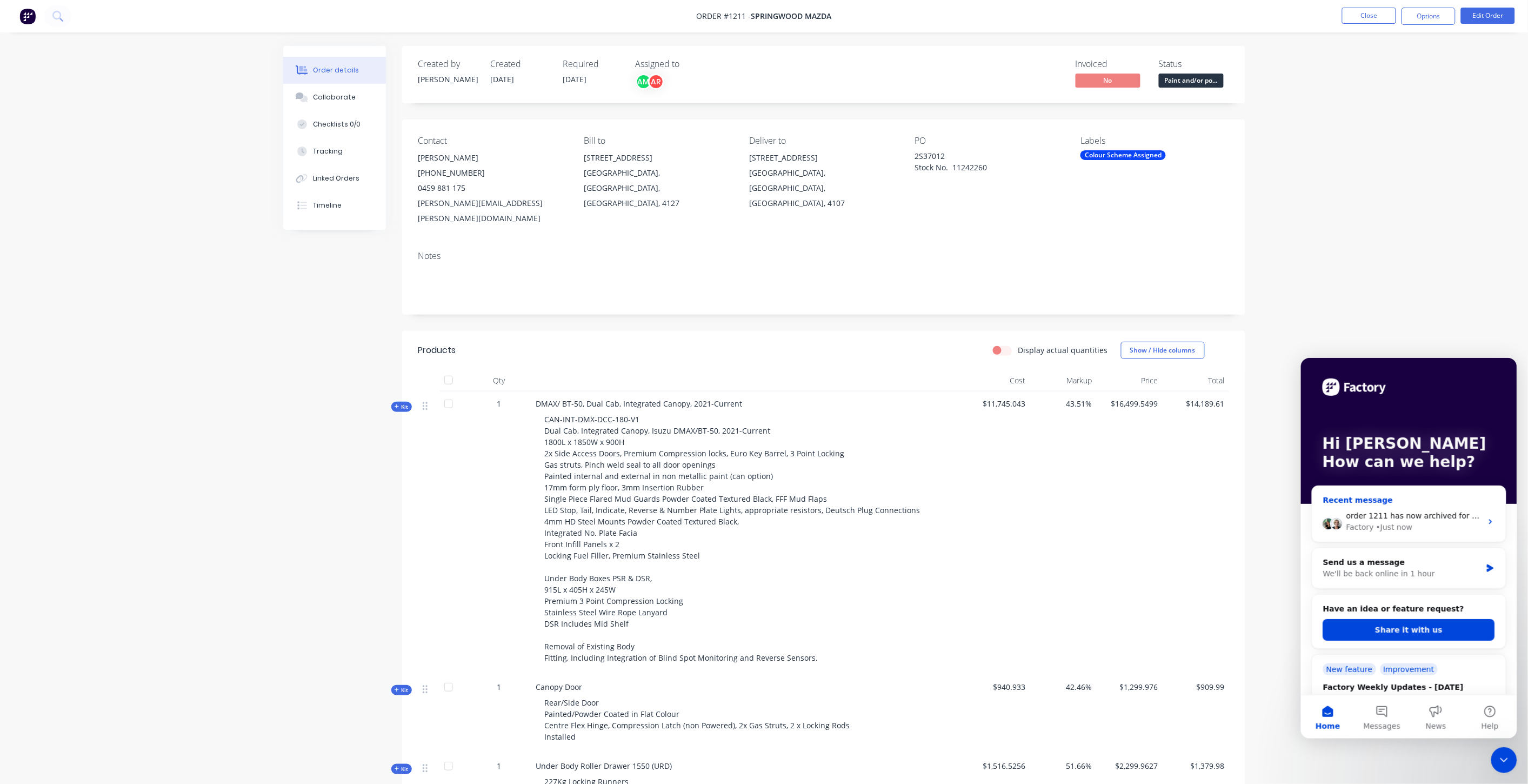
click at [1376, 519] on span "order 1211 has now archived for some reason and it faults out when i try to cha…" at bounding box center [1509, 515] width 325 height 9
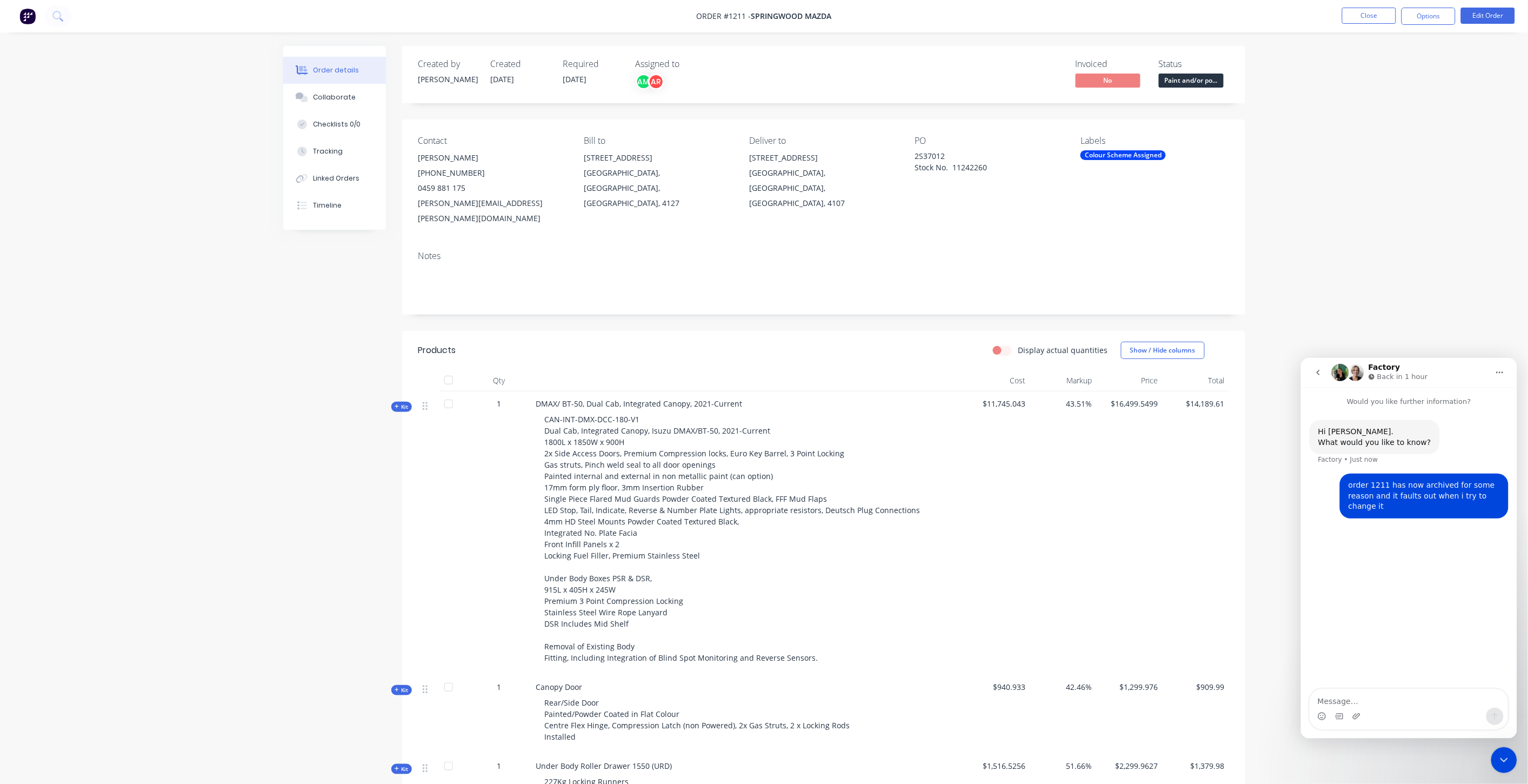
click at [1375, 697] on textarea "Message…" at bounding box center [1409, 697] width 198 height 18
type textarea "had to go into the order to un arcchive"
drag, startPoint x: 1494, startPoint y: 759, endPoint x: 2972, endPoint y: 1483, distance: 1645.8
click at [1494, 759] on div "Close Intercom Messenger" at bounding box center [1504, 760] width 26 height 26
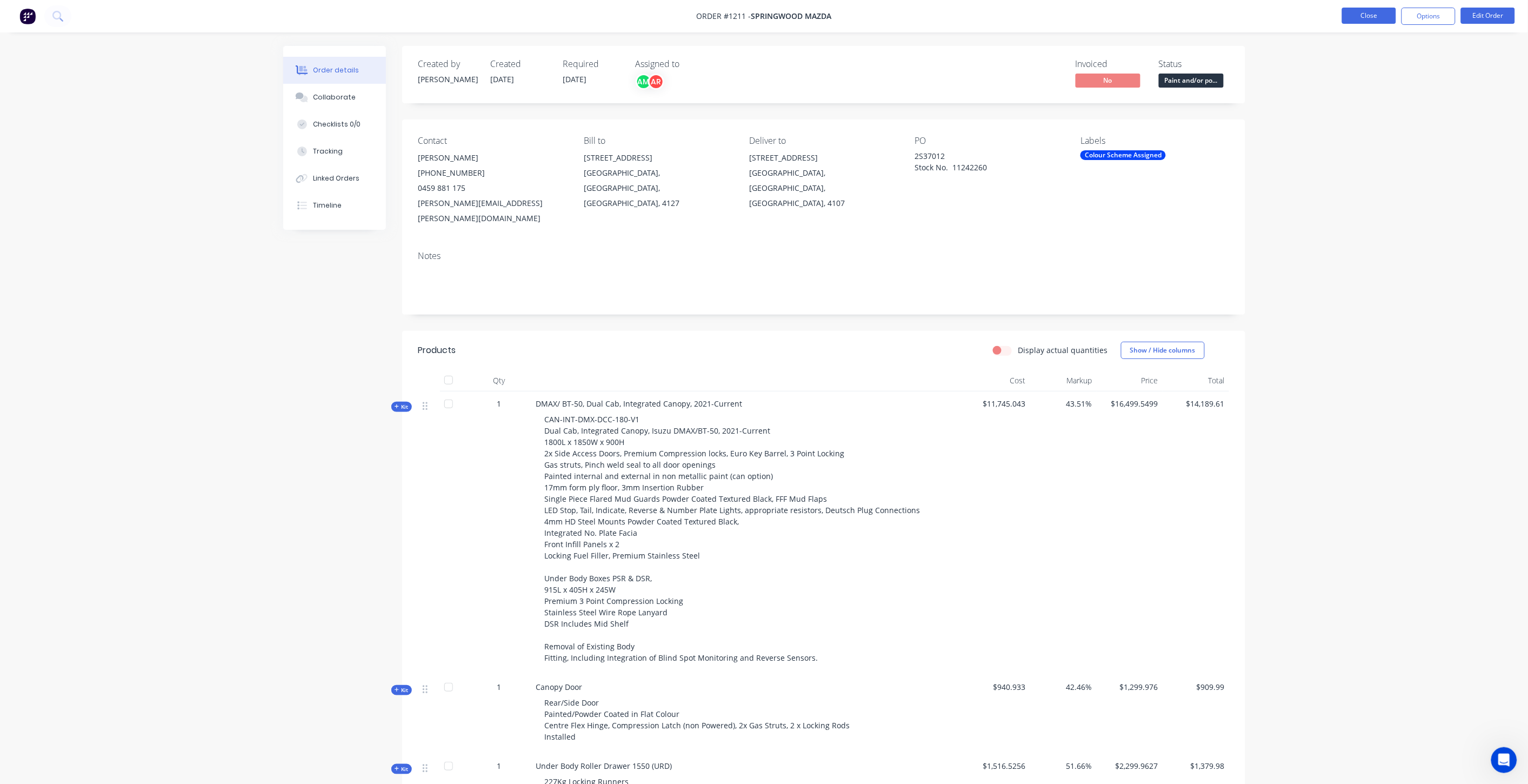
click at [1362, 19] on button "Close" at bounding box center [1369, 16] width 54 height 16
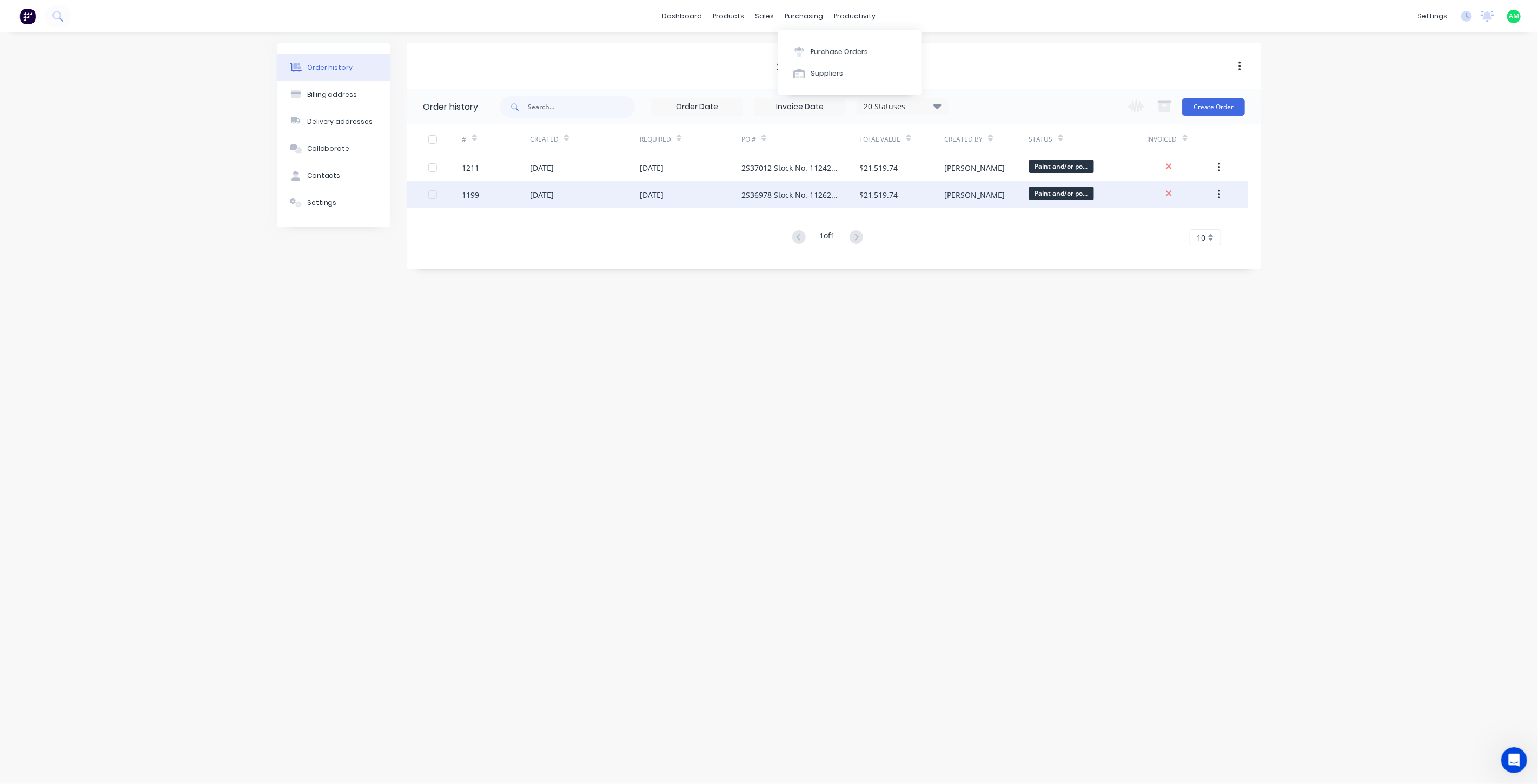
click at [537, 181] on div "[DATE]" at bounding box center [585, 194] width 110 height 27
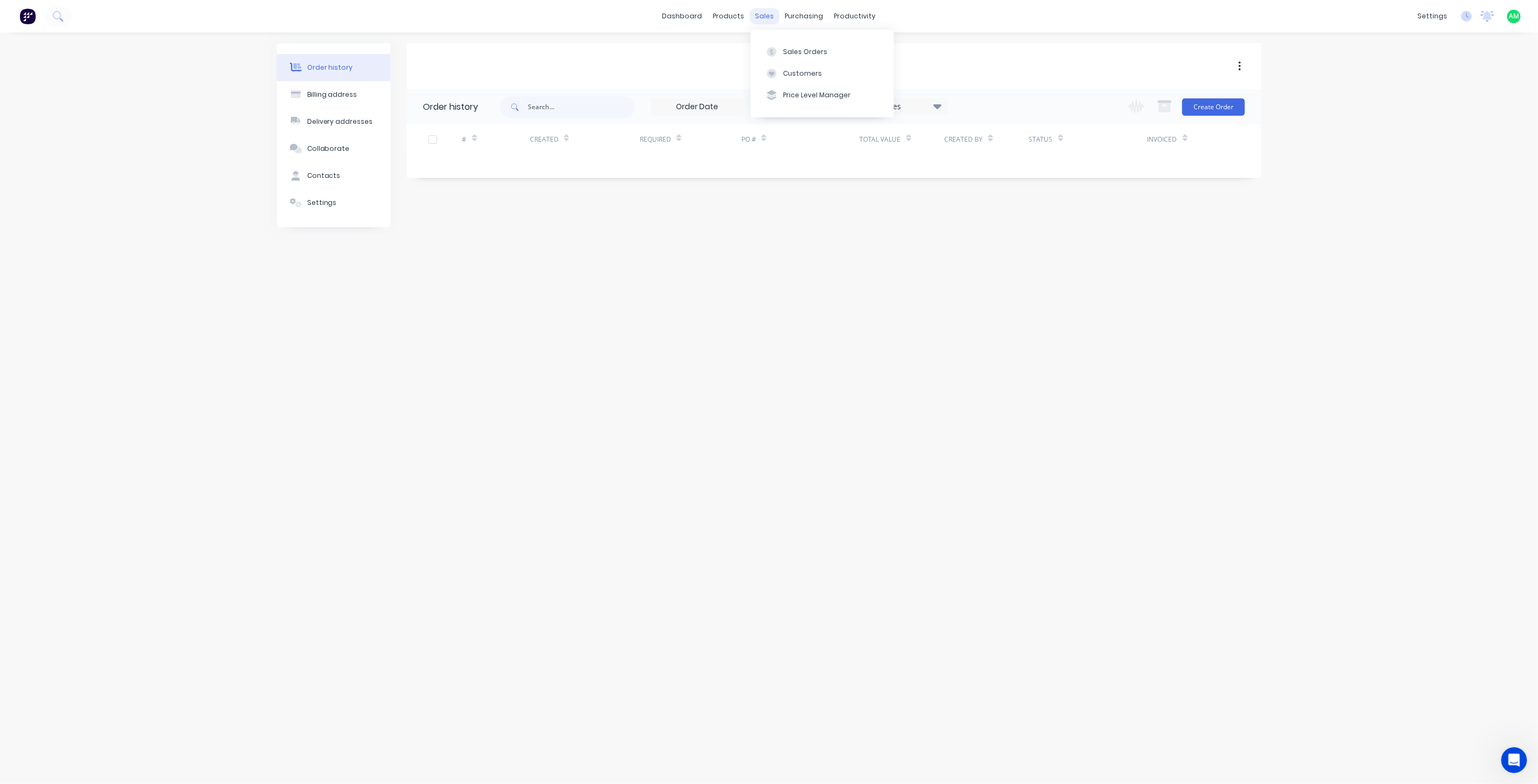
click at [761, 15] on div "sales" at bounding box center [765, 16] width 30 height 16
click at [787, 36] on div "Sales Orders Customers Price Level Manager" at bounding box center [822, 73] width 143 height 87
click at [787, 44] on button "Sales Orders" at bounding box center [822, 51] width 143 height 22
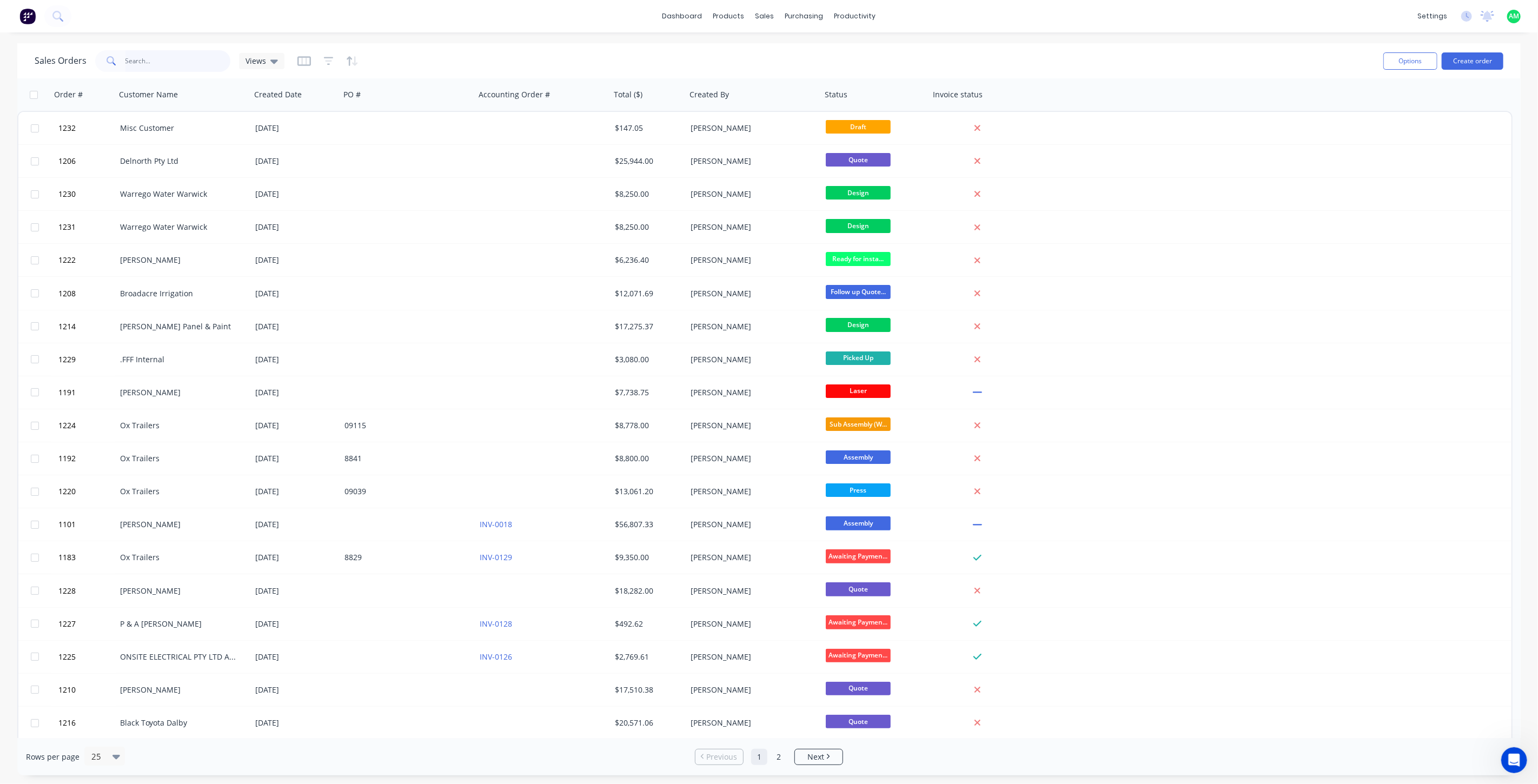
click at [153, 64] on input "text" at bounding box center [178, 61] width 106 height 22
type input "1211"
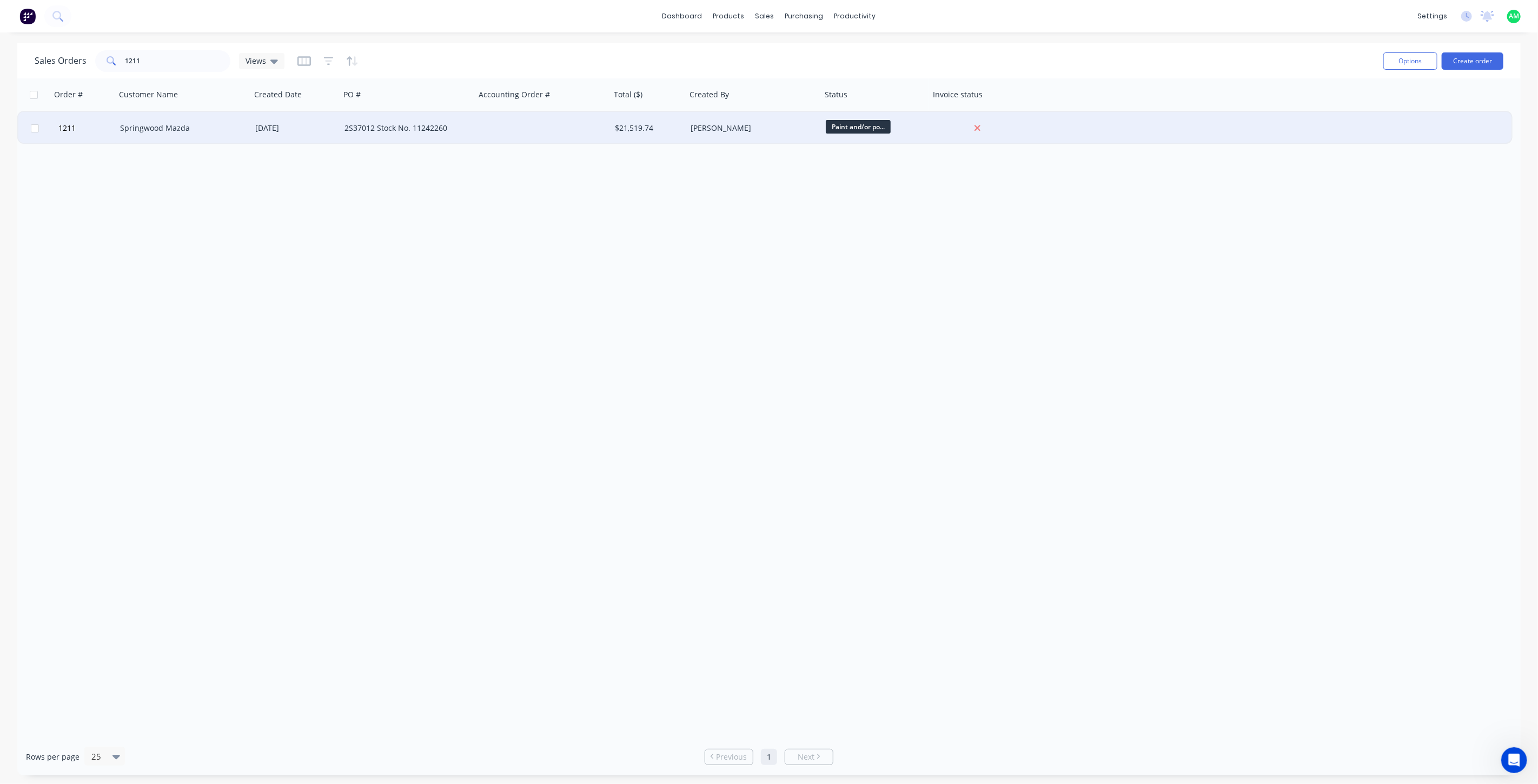
click at [281, 125] on div "[DATE]" at bounding box center [295, 128] width 81 height 11
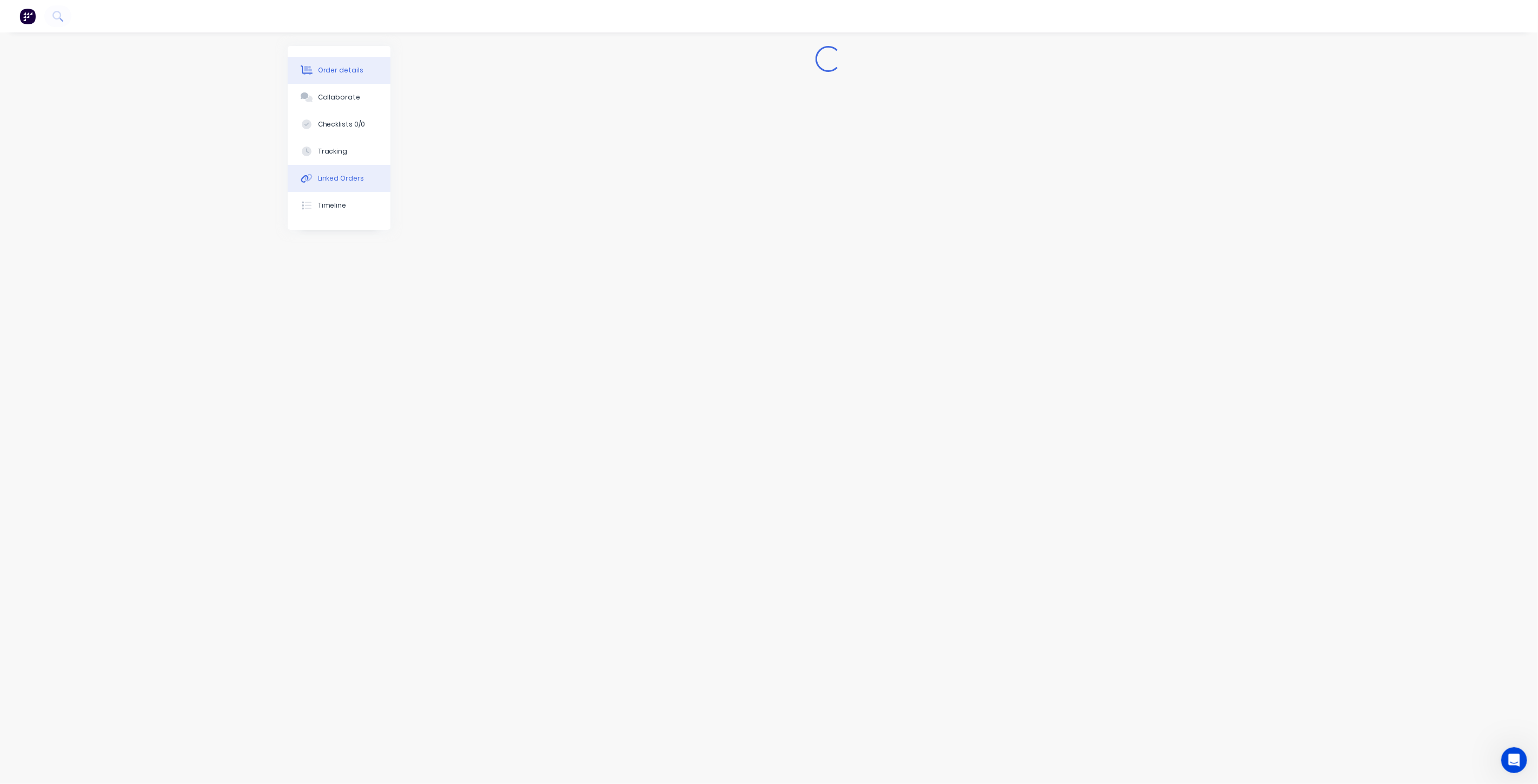
click at [344, 169] on button "Linked Orders" at bounding box center [339, 178] width 103 height 27
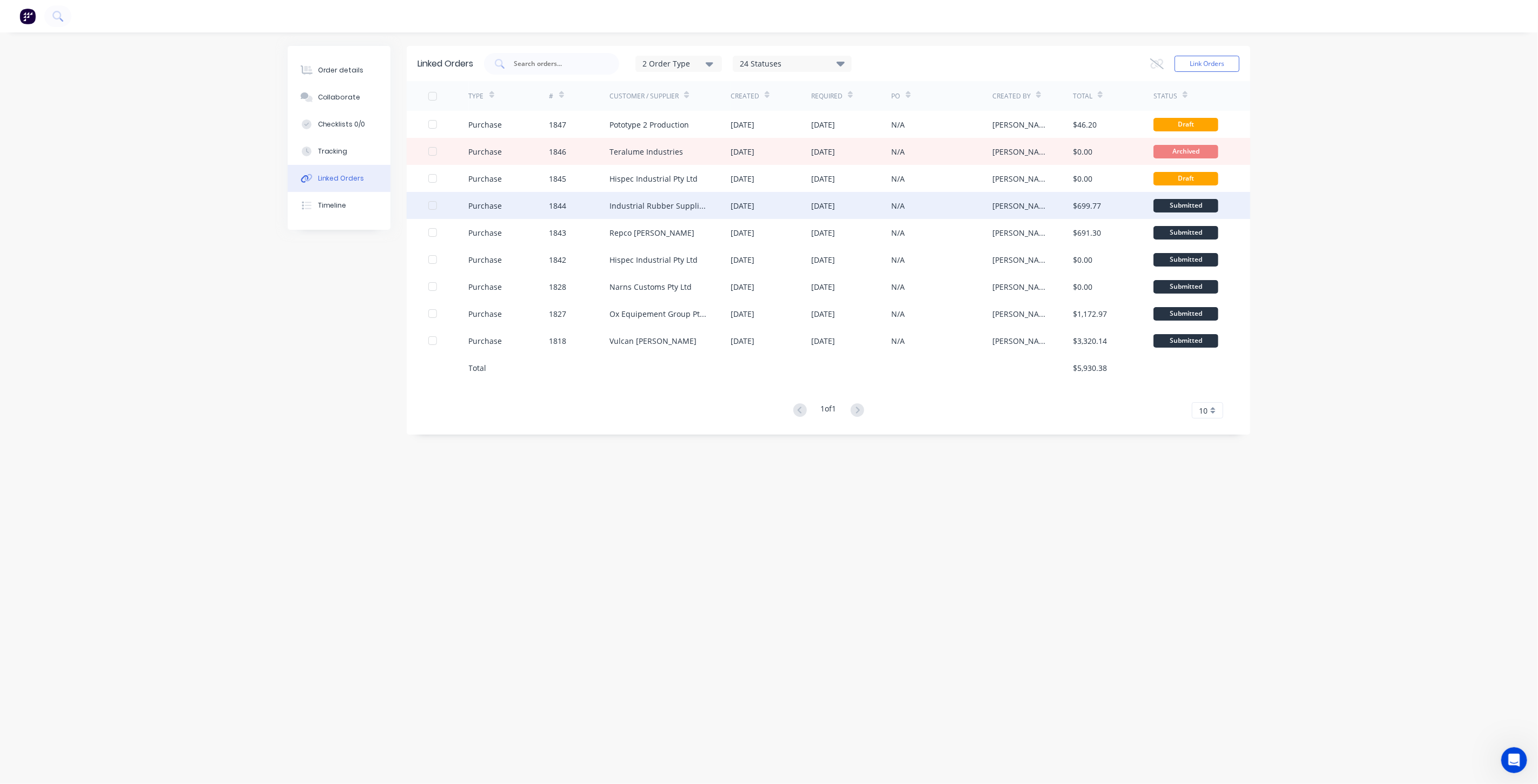
click at [673, 204] on div "Industrial Rubber Supplies IRS" at bounding box center [659, 206] width 99 height 11
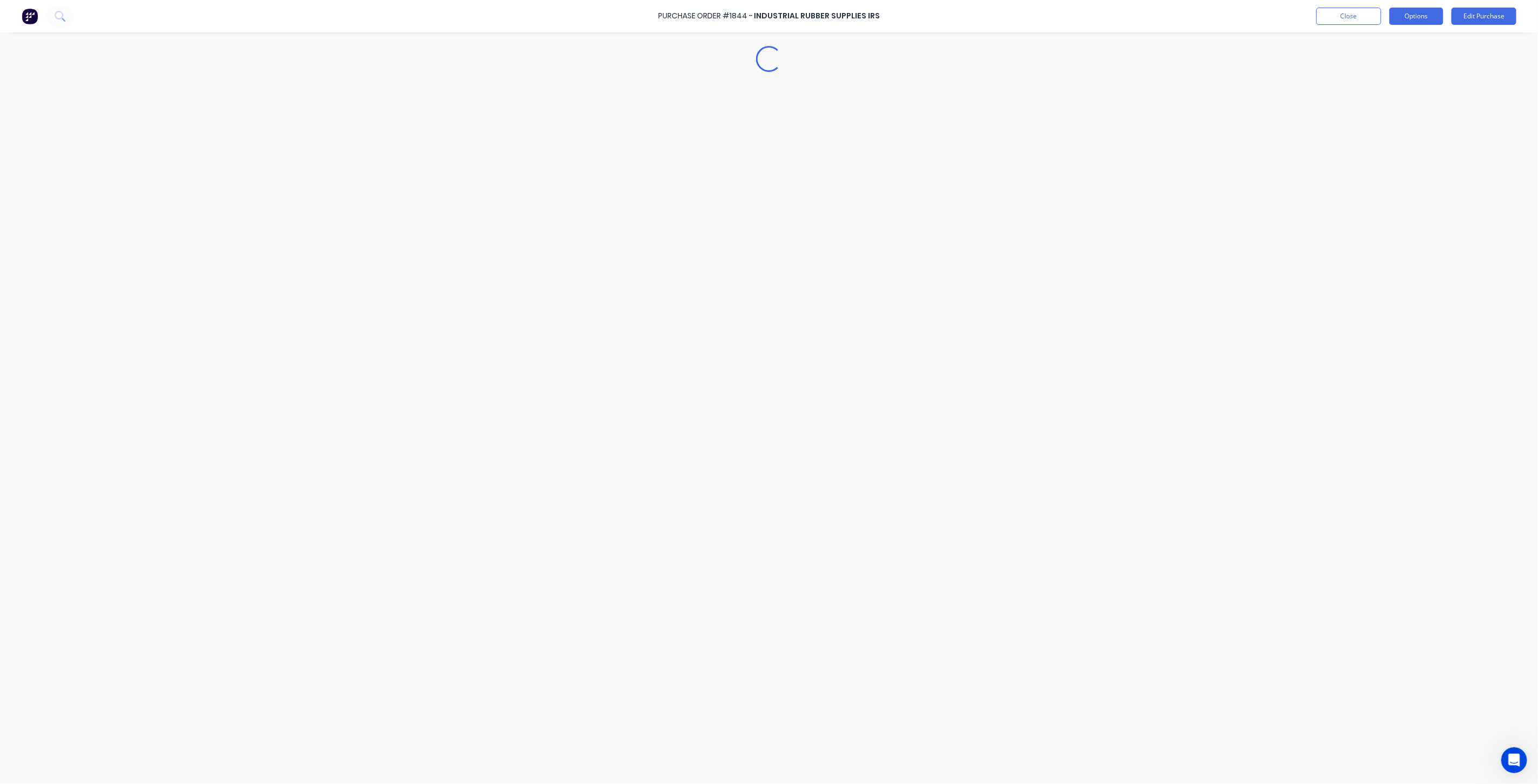
click at [1419, 15] on button "Options" at bounding box center [1416, 16] width 54 height 18
click at [1404, 103] on div "Duplicate" at bounding box center [1392, 109] width 83 height 16
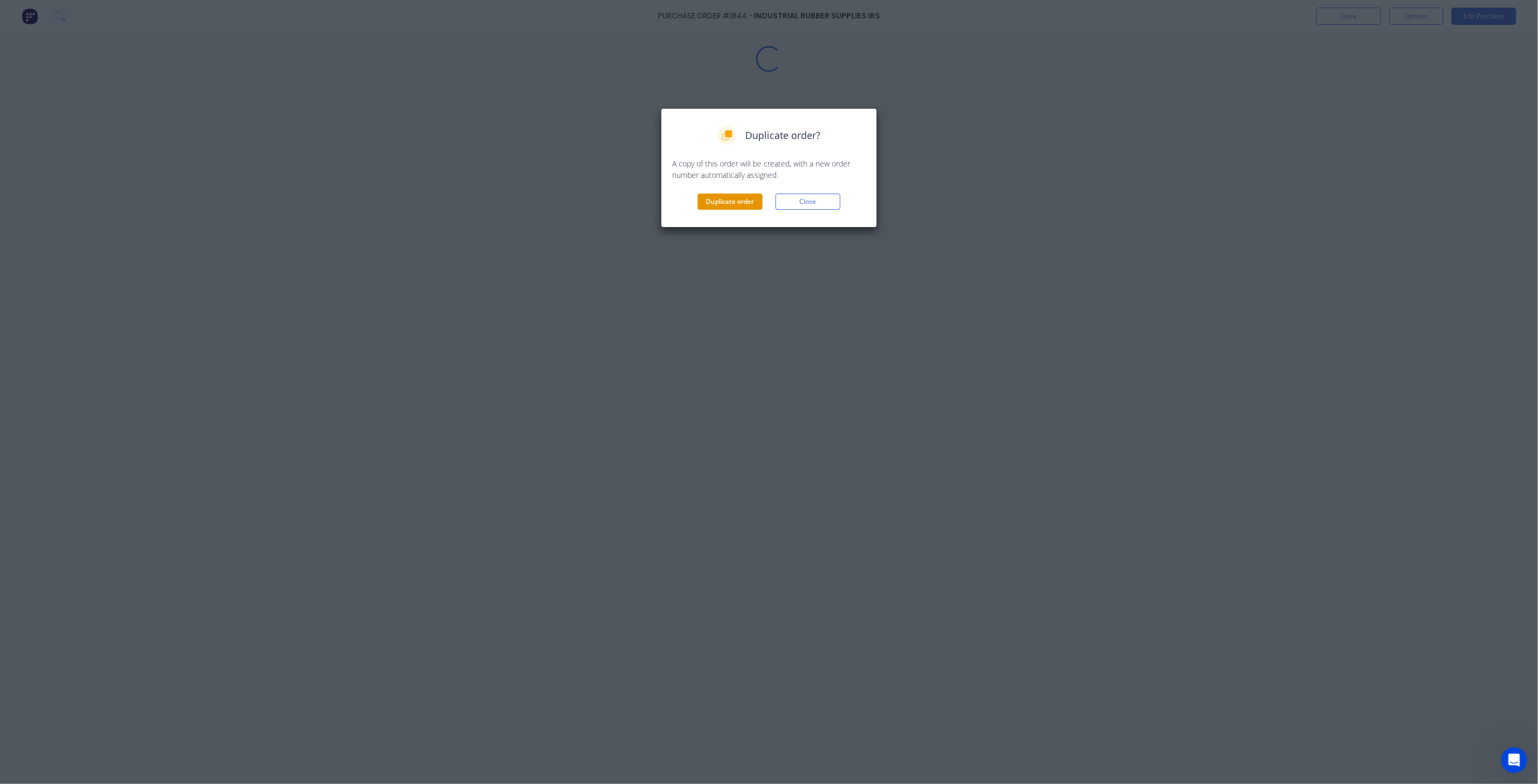
click at [741, 203] on button "Duplicate order" at bounding box center [730, 202] width 65 height 16
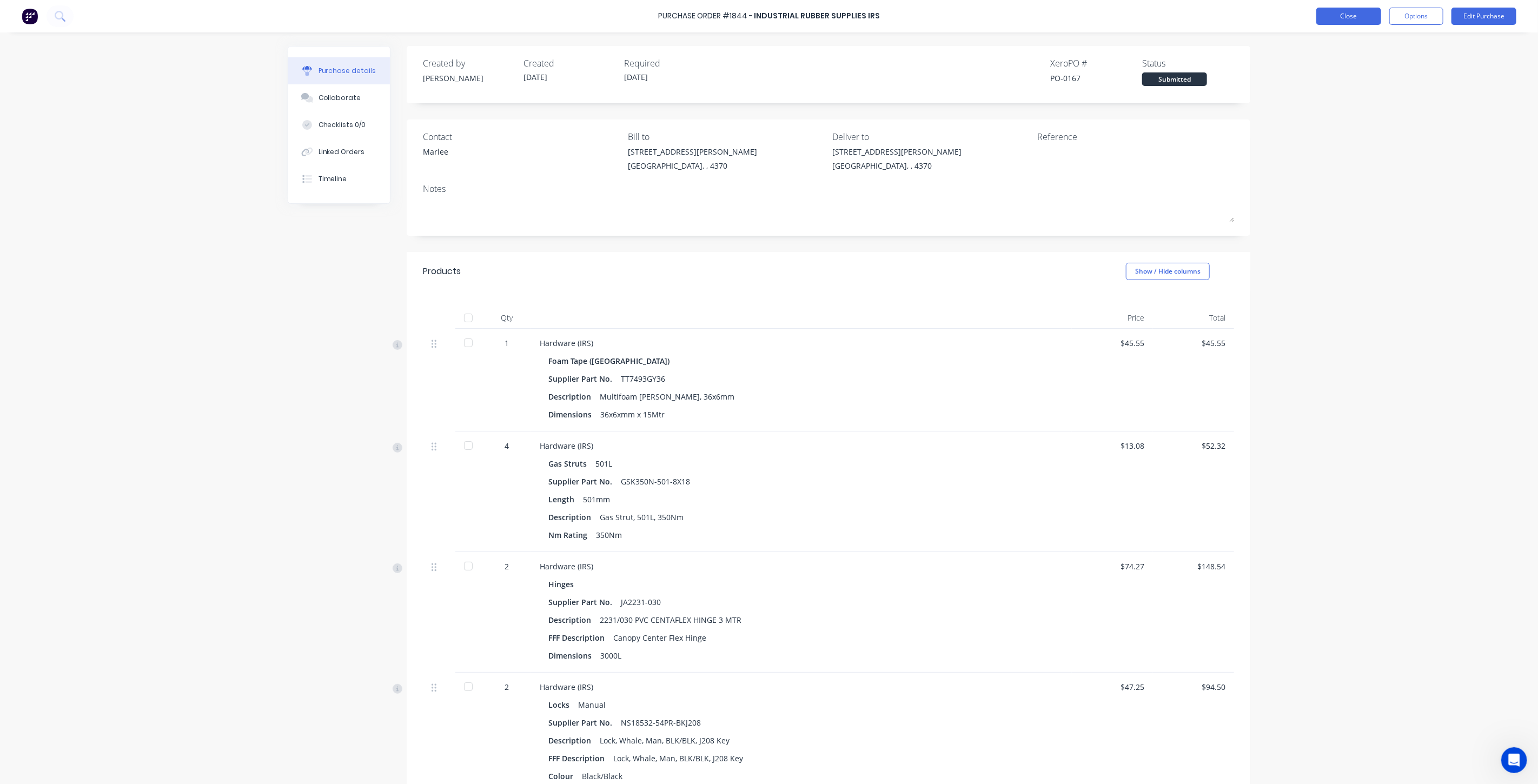
click at [1327, 18] on button "Close" at bounding box center [1348, 16] width 65 height 18
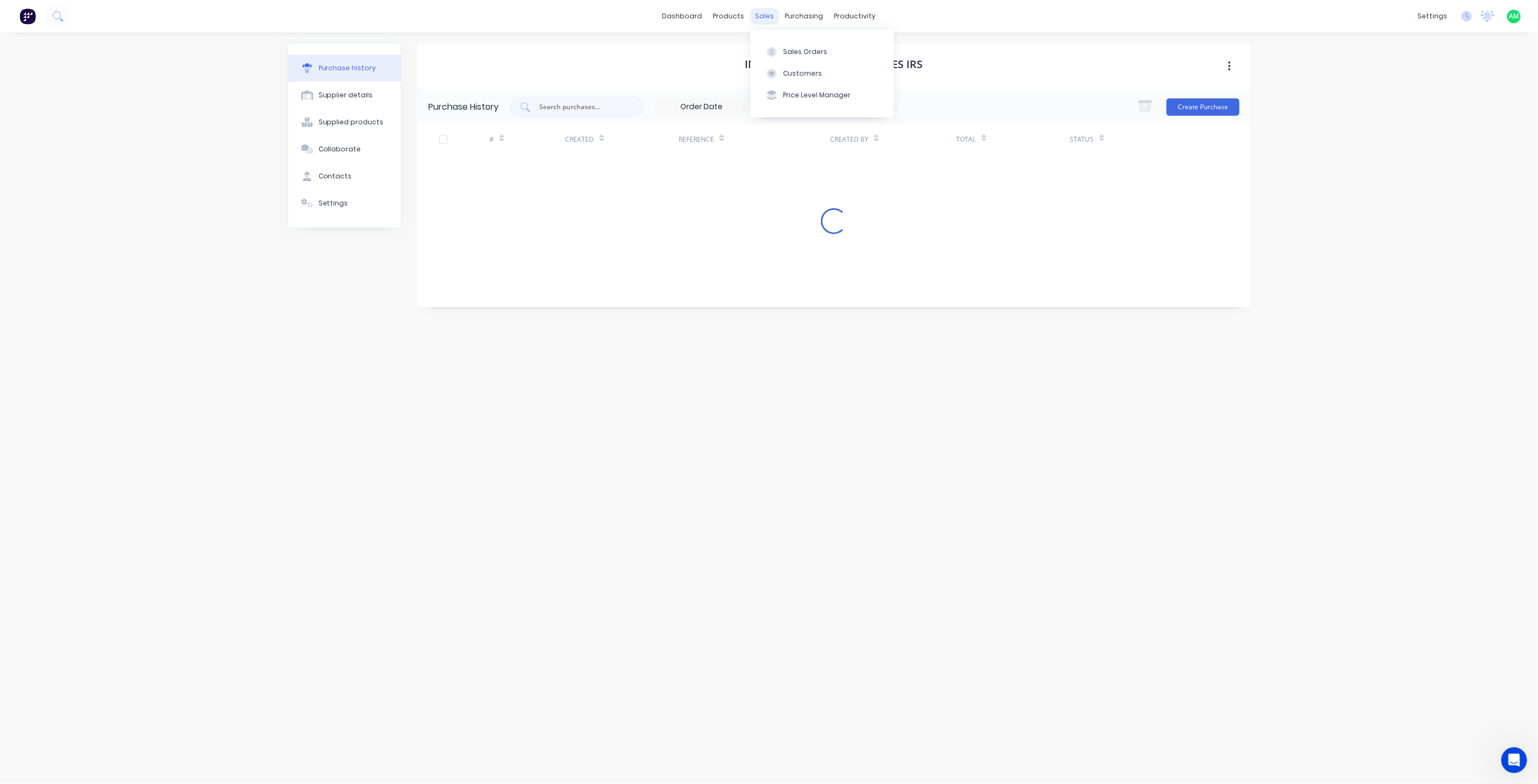
click at [764, 14] on div "sales" at bounding box center [765, 16] width 30 height 16
click at [796, 56] on div "Sales Orders" at bounding box center [805, 52] width 44 height 10
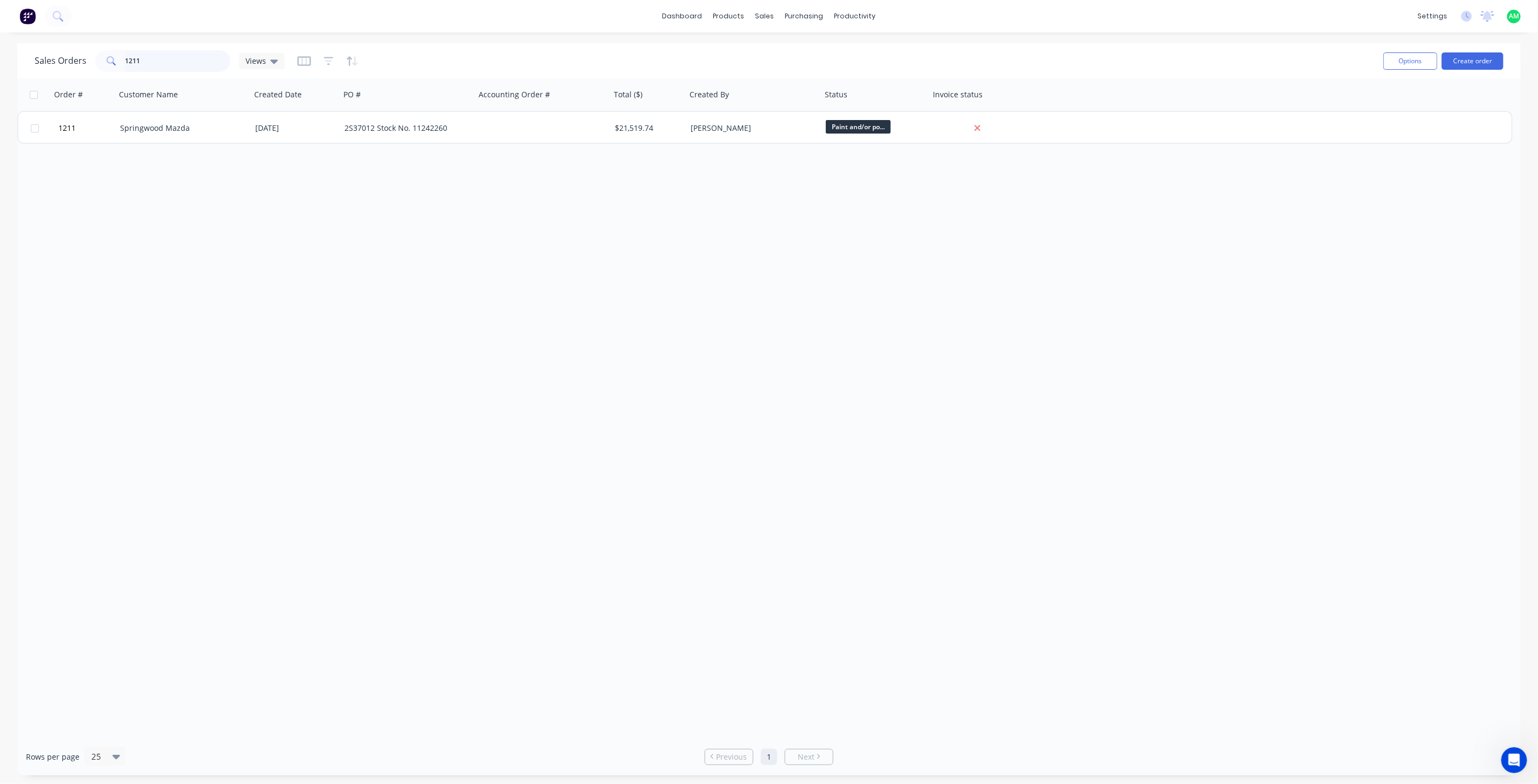
drag, startPoint x: 148, startPoint y: 63, endPoint x: 98, endPoint y: 60, distance: 50.1
click at [98, 60] on div "1211" at bounding box center [163, 61] width 135 height 22
type input "1199"
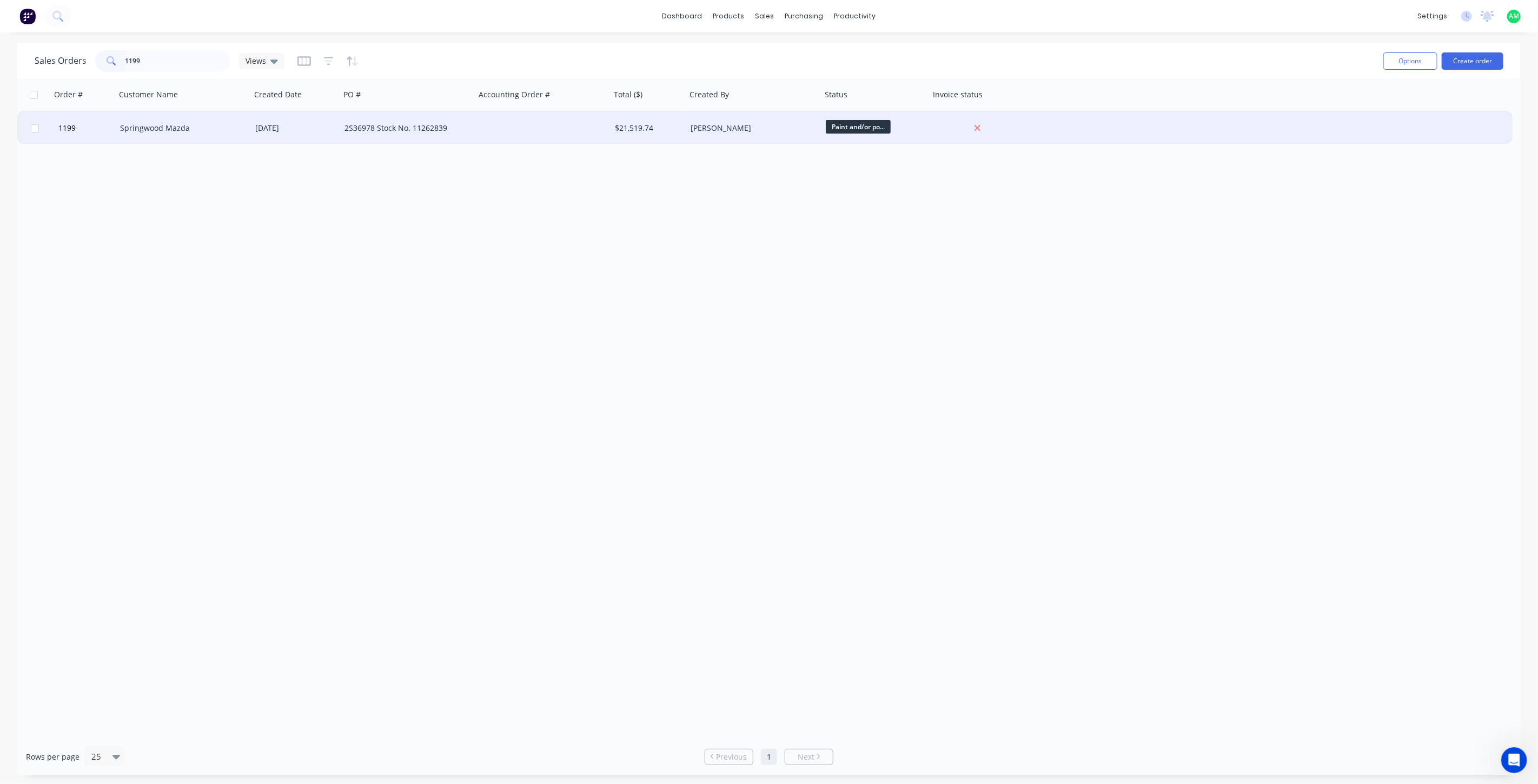
click at [274, 117] on div "[DATE]" at bounding box center [295, 128] width 89 height 33
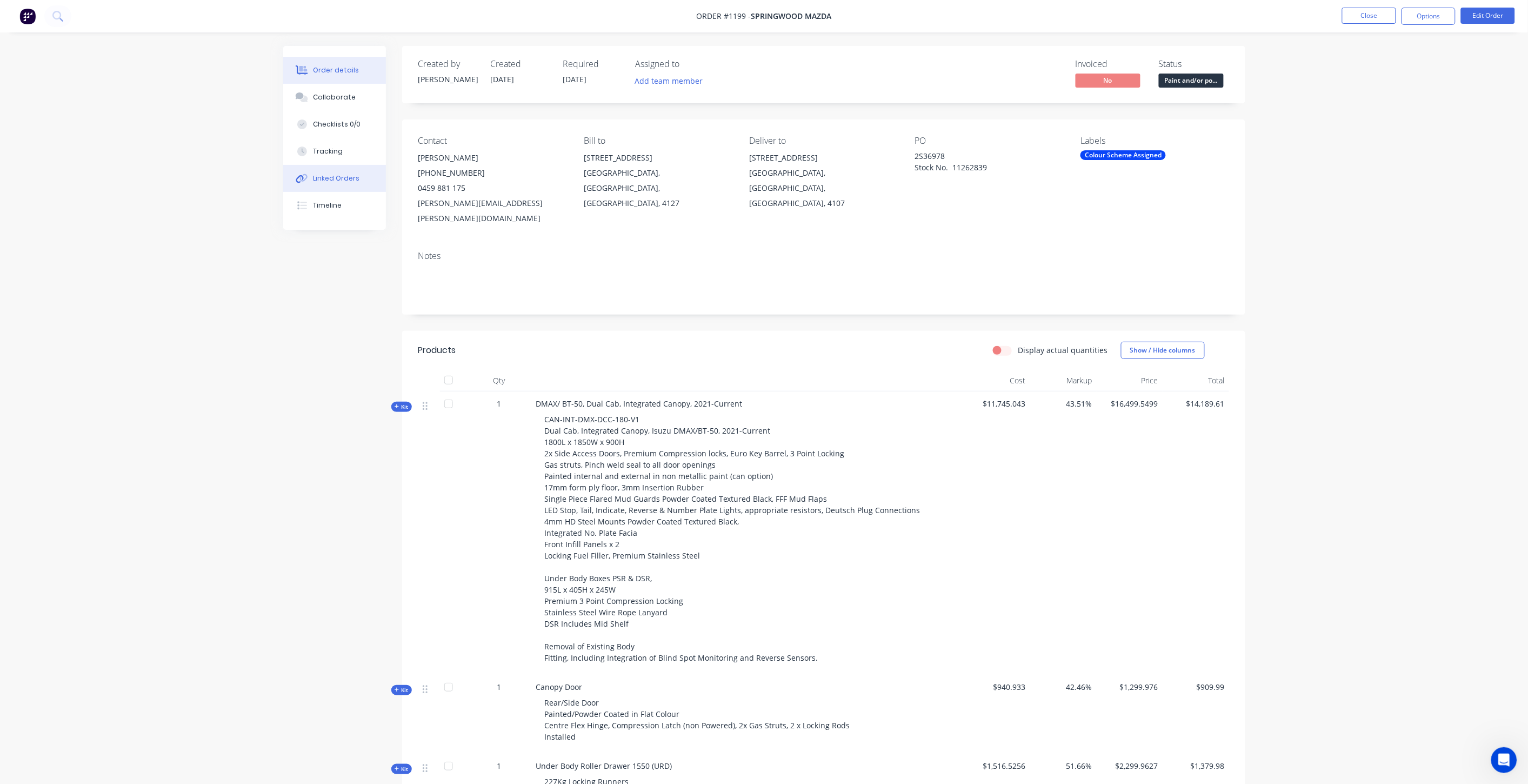
click at [332, 169] on button "Linked Orders" at bounding box center [334, 178] width 103 height 27
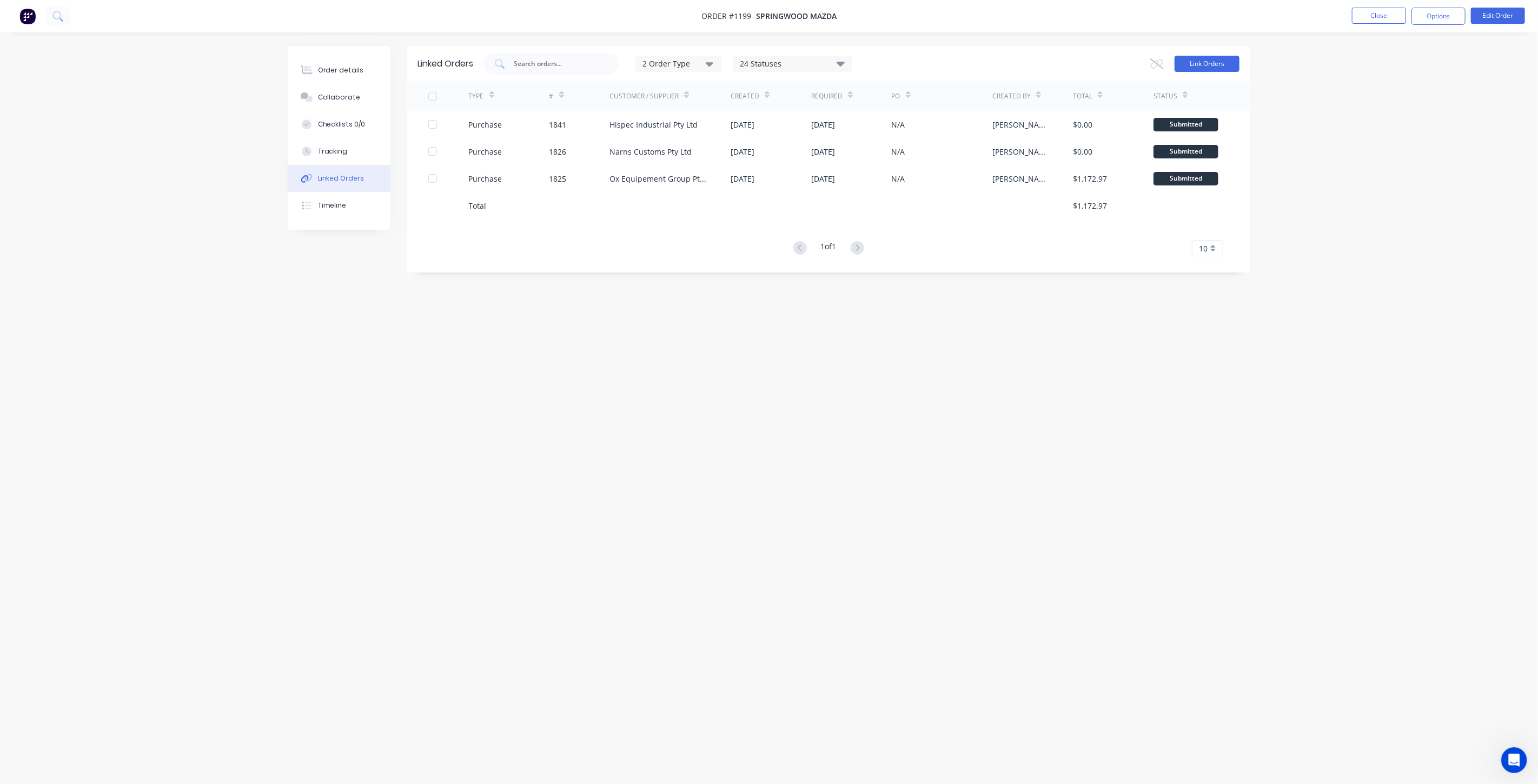
click at [1227, 66] on button "Link Orders" at bounding box center [1207, 64] width 65 height 16
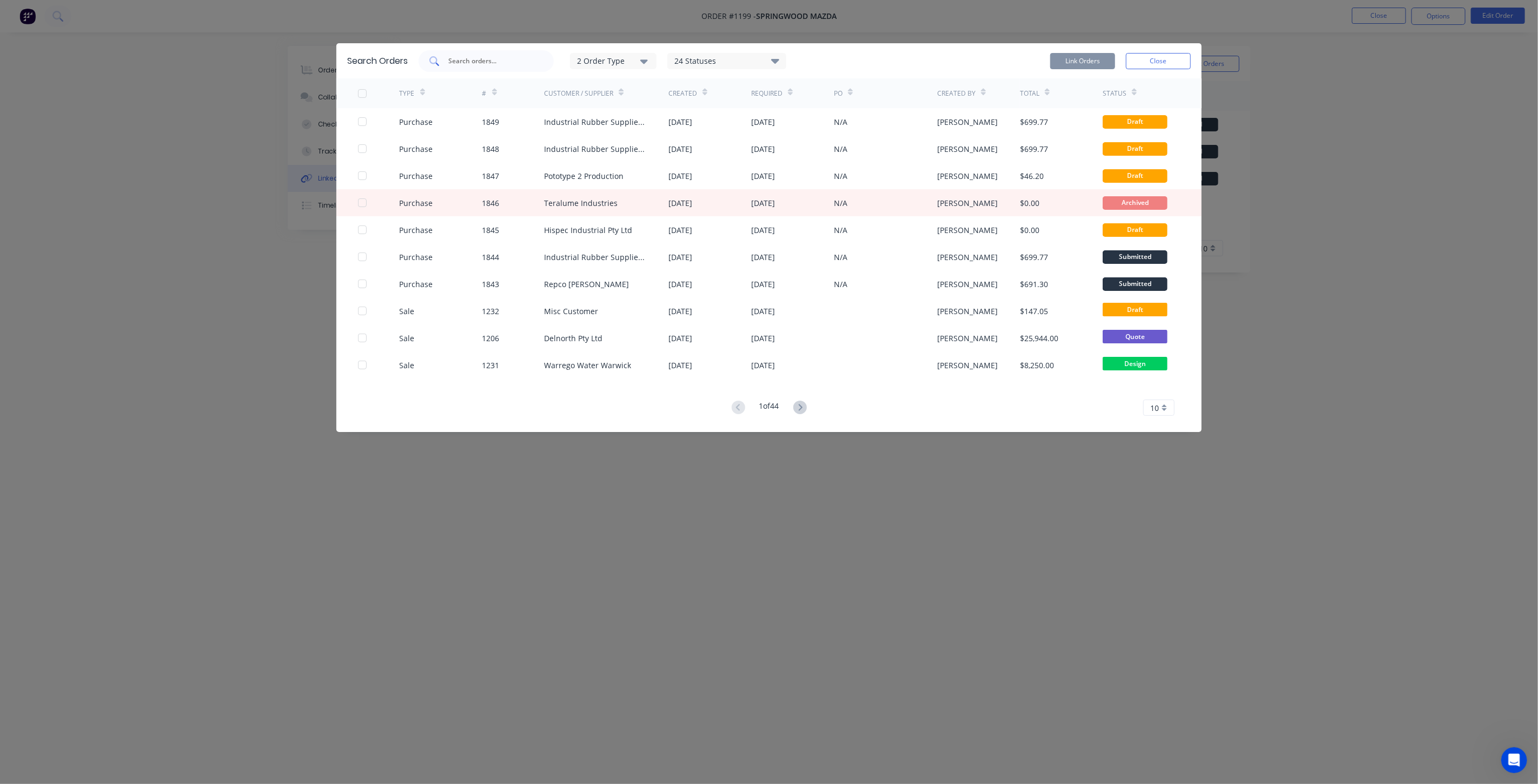
click at [473, 62] on input "text" at bounding box center [492, 61] width 90 height 11
type input "1844"
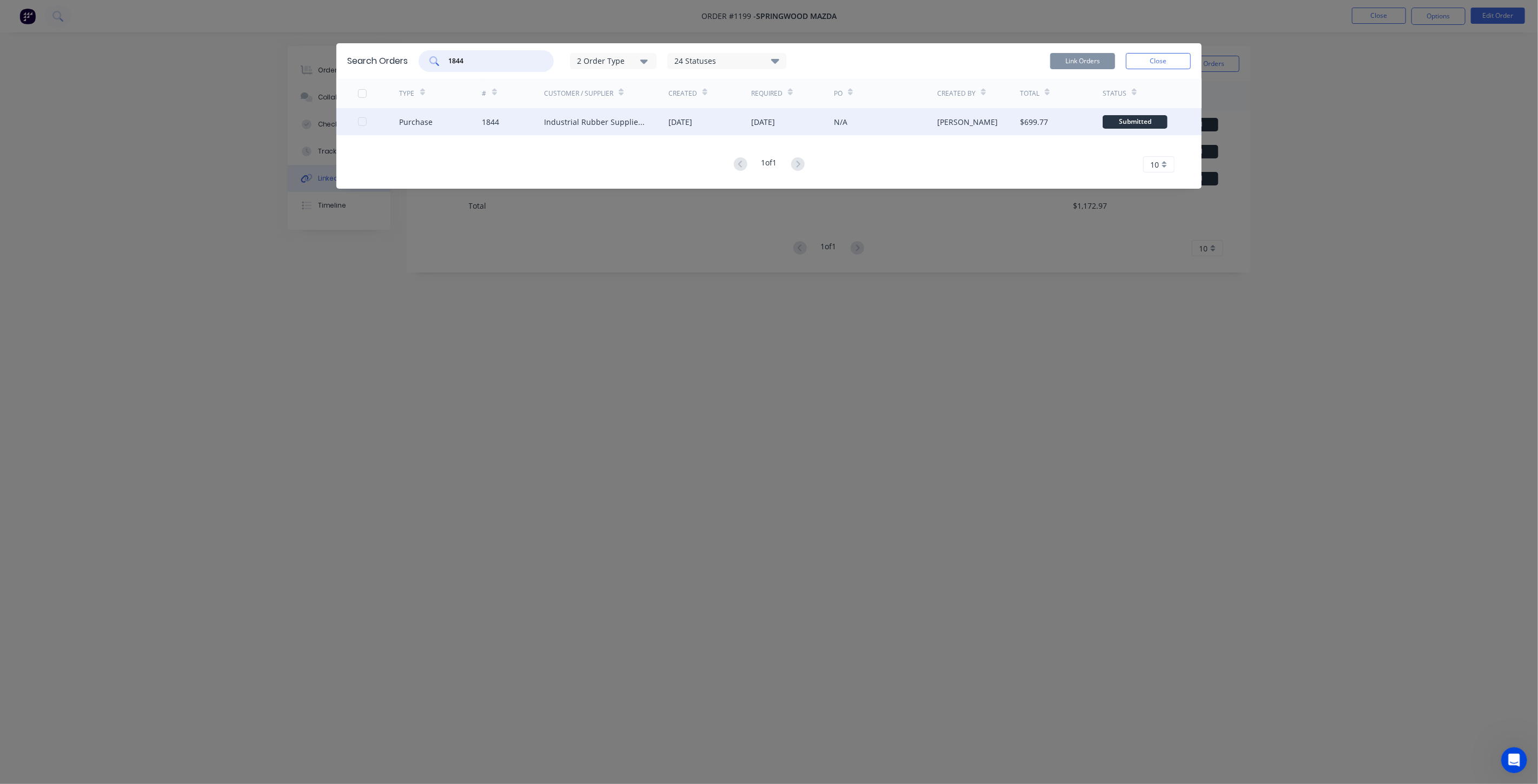
click at [364, 120] on div at bounding box center [362, 121] width 22 height 22
click at [1101, 63] on button "Link Orders" at bounding box center [1083, 61] width 65 height 16
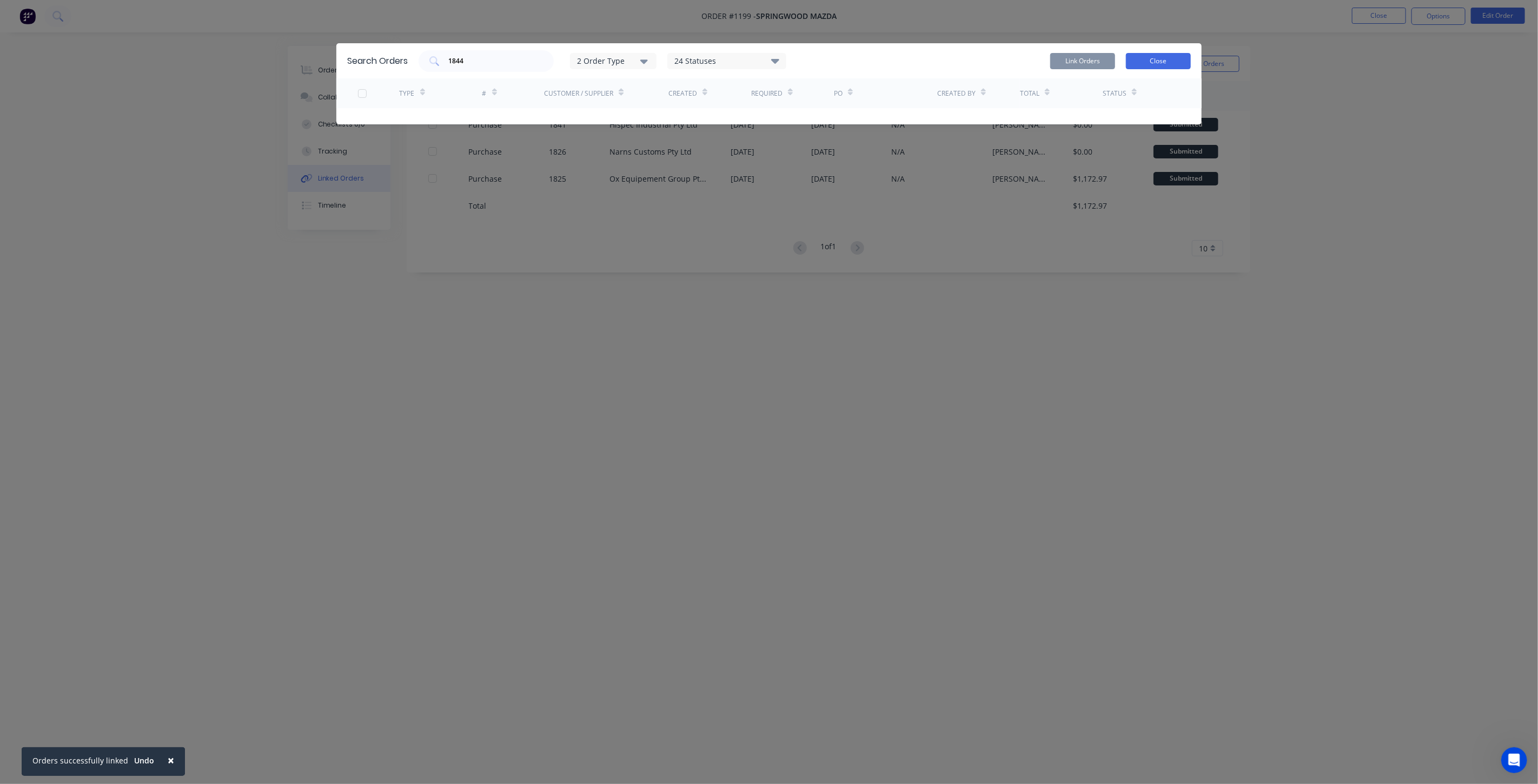
click at [1144, 62] on button "Close" at bounding box center [1158, 61] width 65 height 16
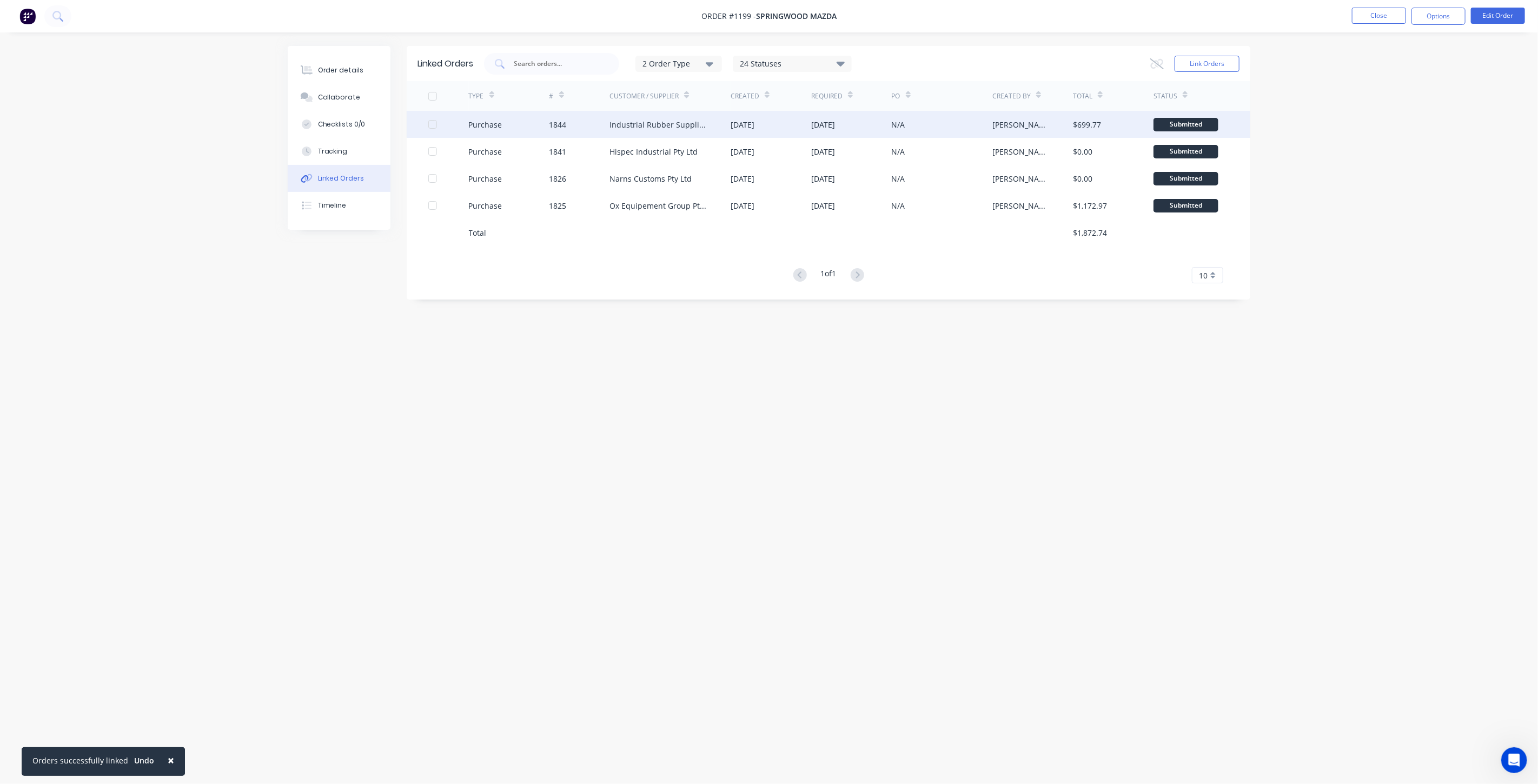
click at [670, 122] on div "Industrial Rubber Supplies IRS" at bounding box center [659, 124] width 99 height 11
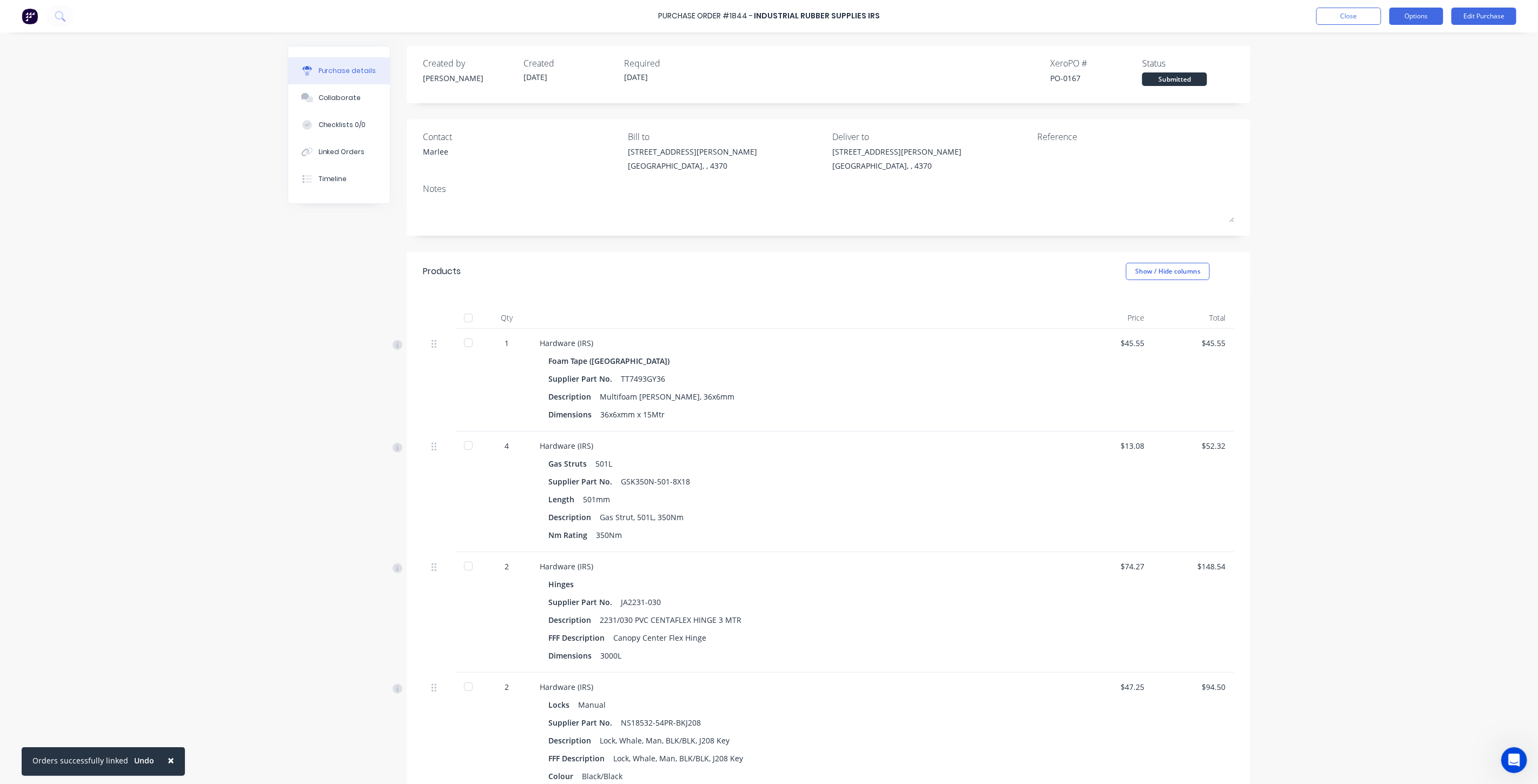
click at [1407, 18] on button "Options" at bounding box center [1416, 16] width 54 height 18
click at [1387, 46] on div "Print / Email" at bounding box center [1392, 44] width 83 height 16
click at [1377, 72] on div "With pricing" at bounding box center [1392, 66] width 83 height 16
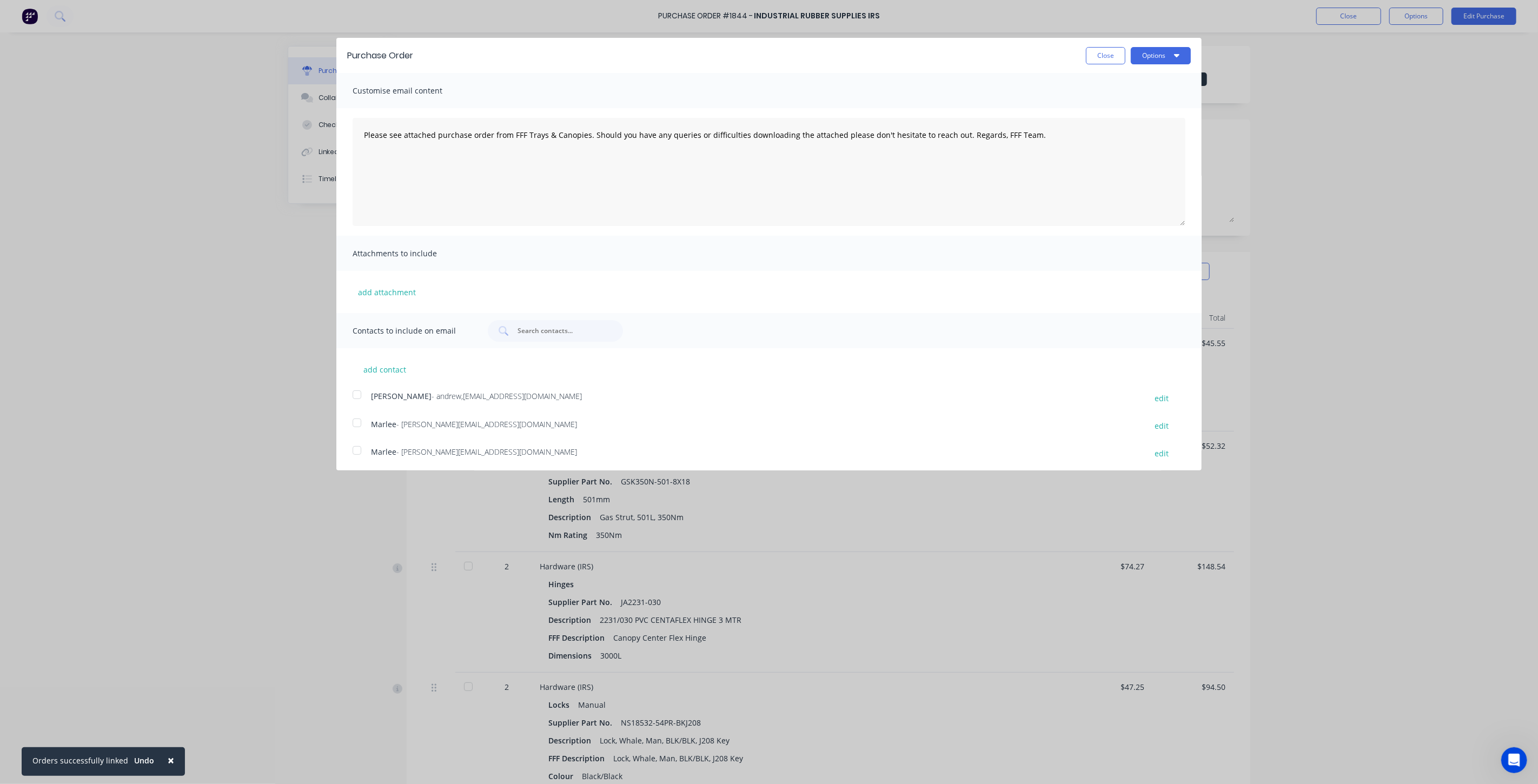
click at [357, 419] on div at bounding box center [357, 423] width 22 height 22
click at [1136, 49] on button "Options" at bounding box center [1161, 56] width 60 height 18
click at [1120, 99] on div "Email" at bounding box center [1139, 104] width 83 height 16
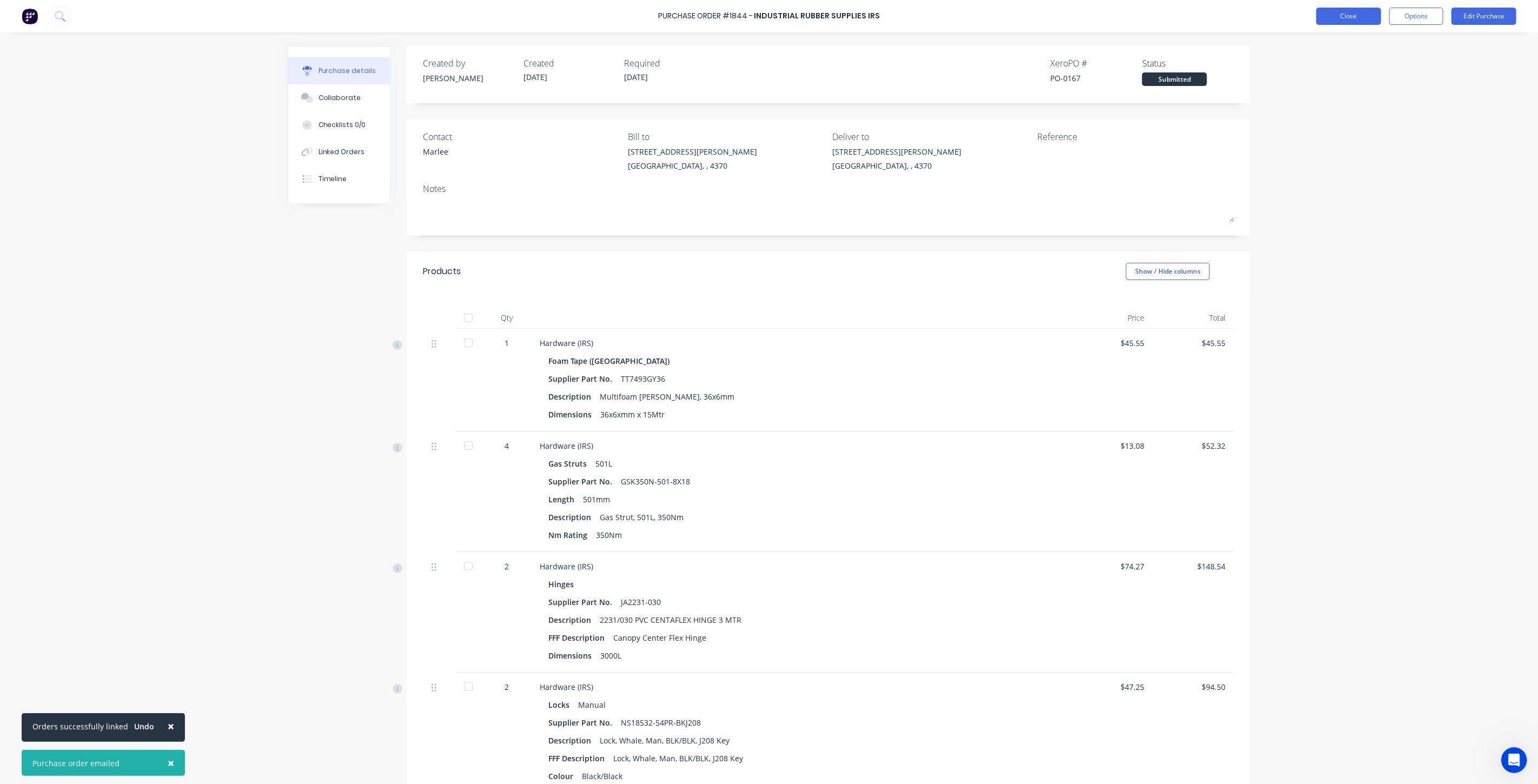
click at [1323, 19] on button "Close" at bounding box center [1348, 16] width 65 height 18
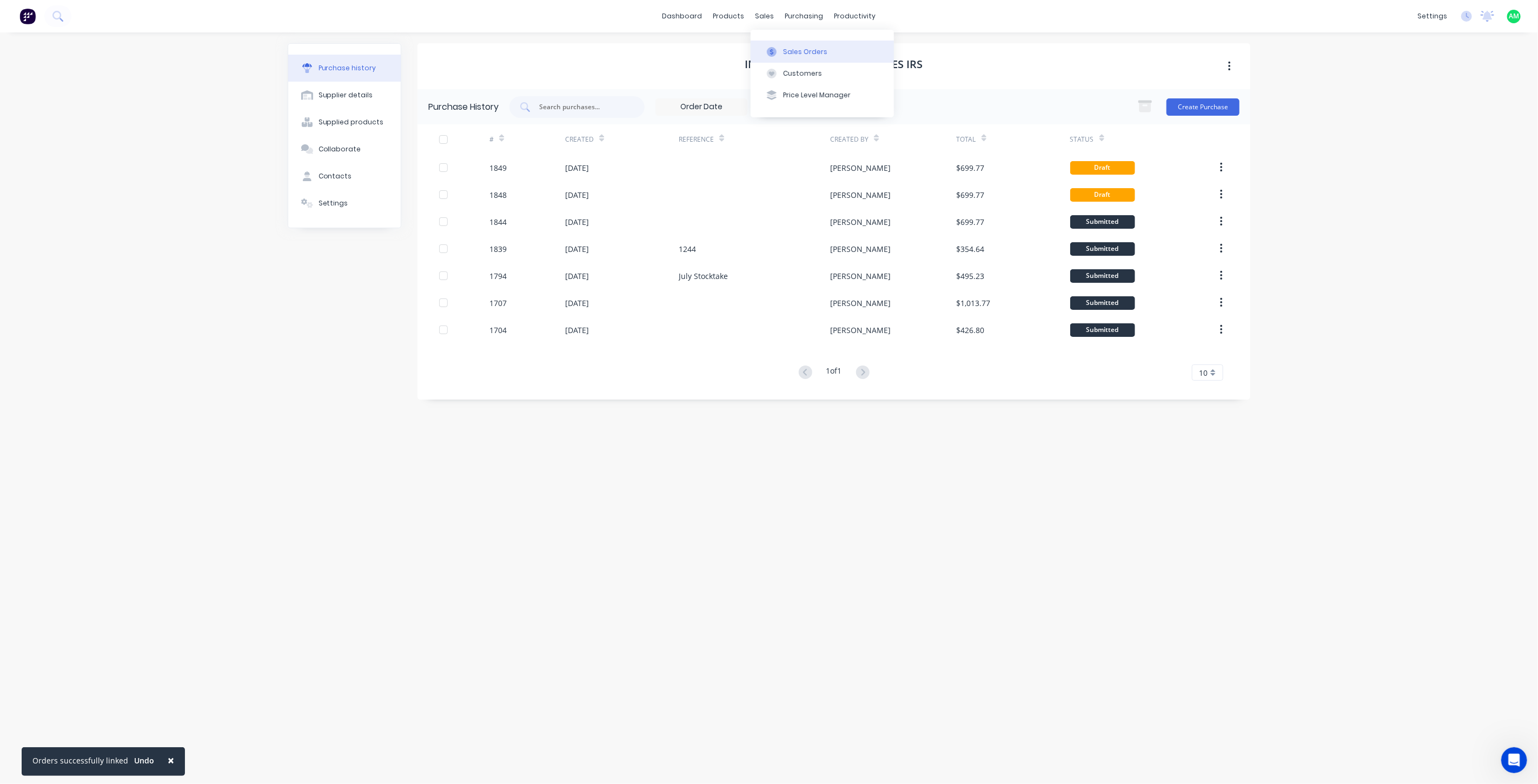
click at [777, 46] on button "Sales Orders" at bounding box center [822, 51] width 143 height 22
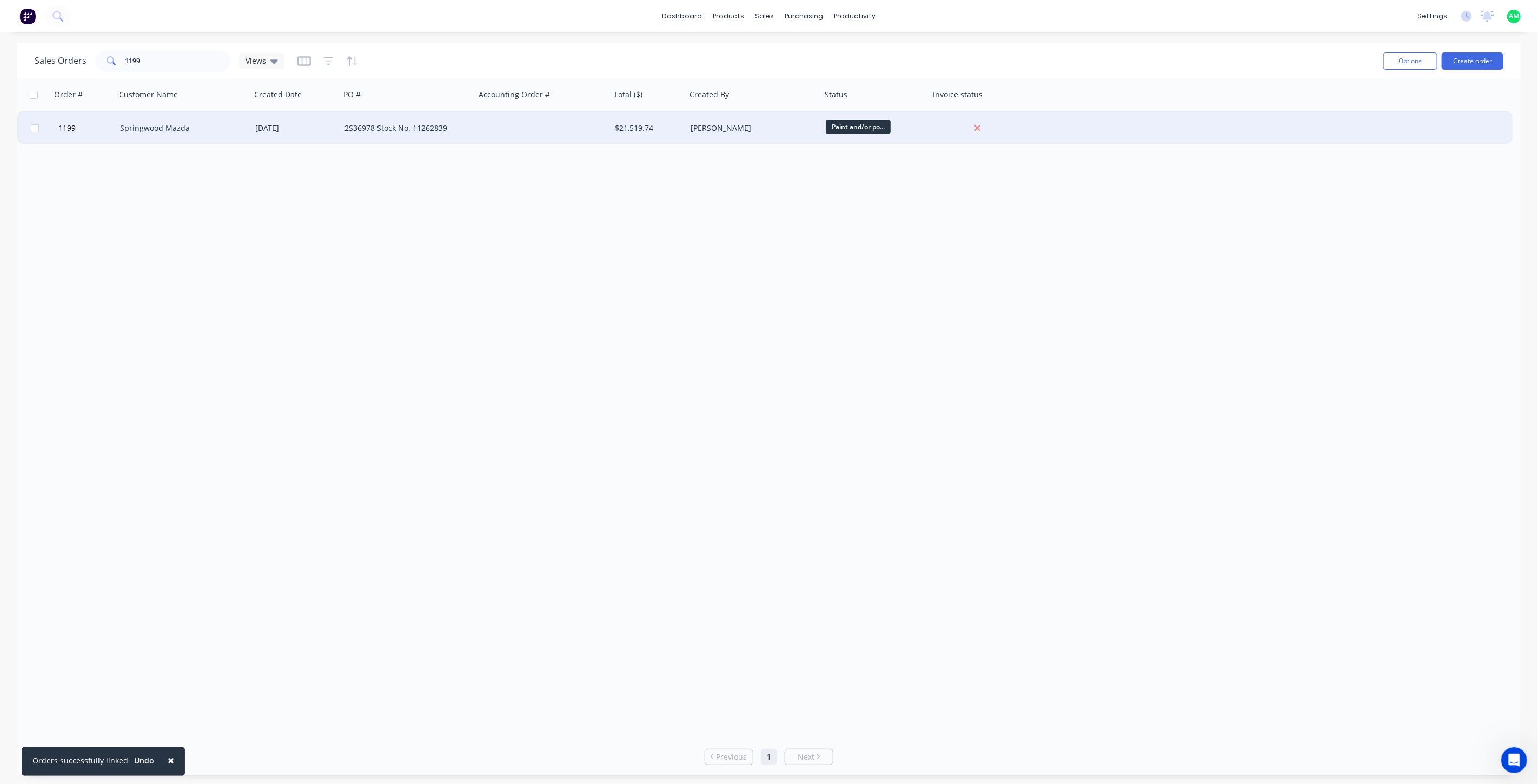
click at [159, 125] on div "Springwood Mazda" at bounding box center [180, 128] width 120 height 11
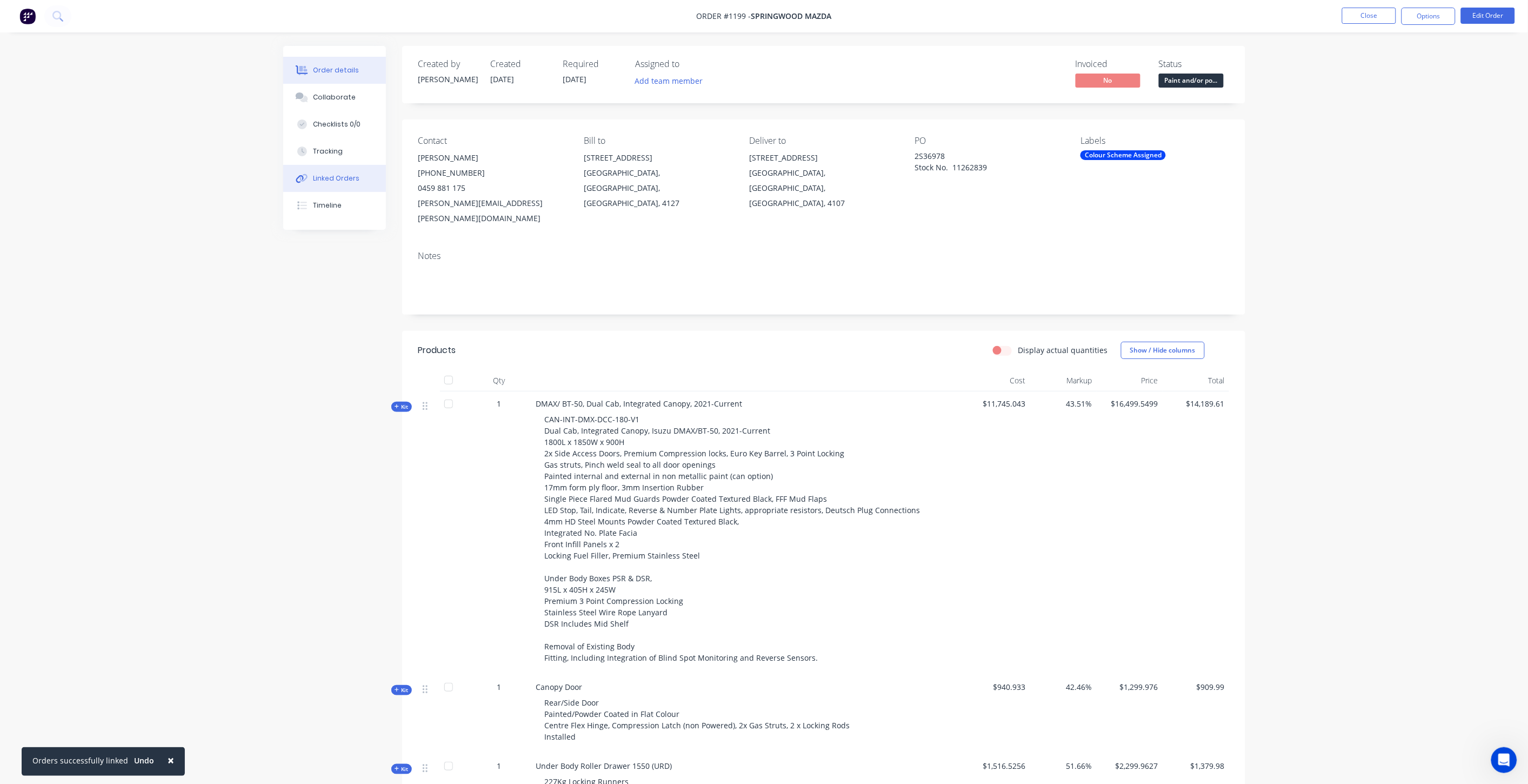
click at [348, 179] on div "Linked Orders" at bounding box center [336, 179] width 46 height 10
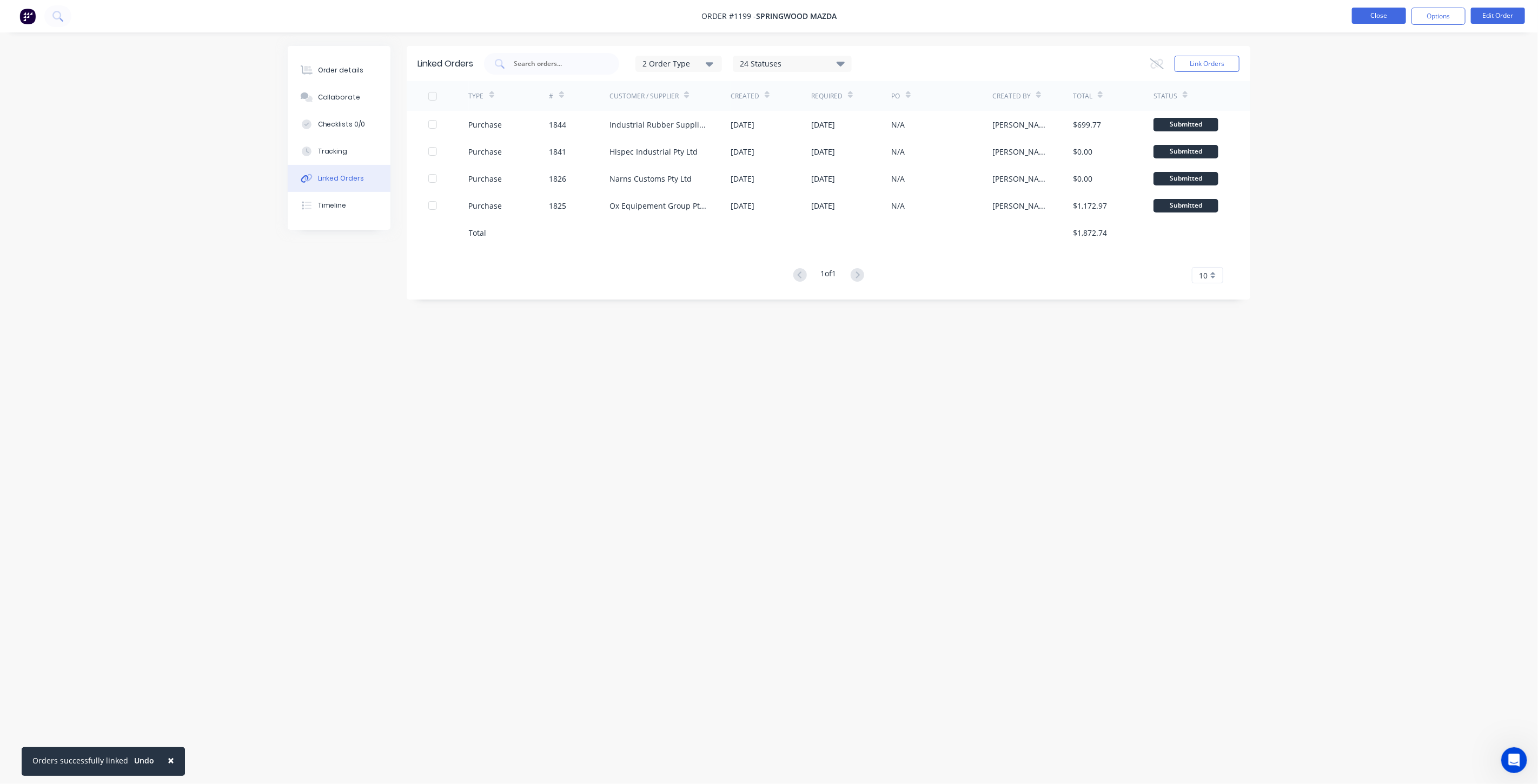
click at [1363, 13] on button "Close" at bounding box center [1379, 16] width 54 height 16
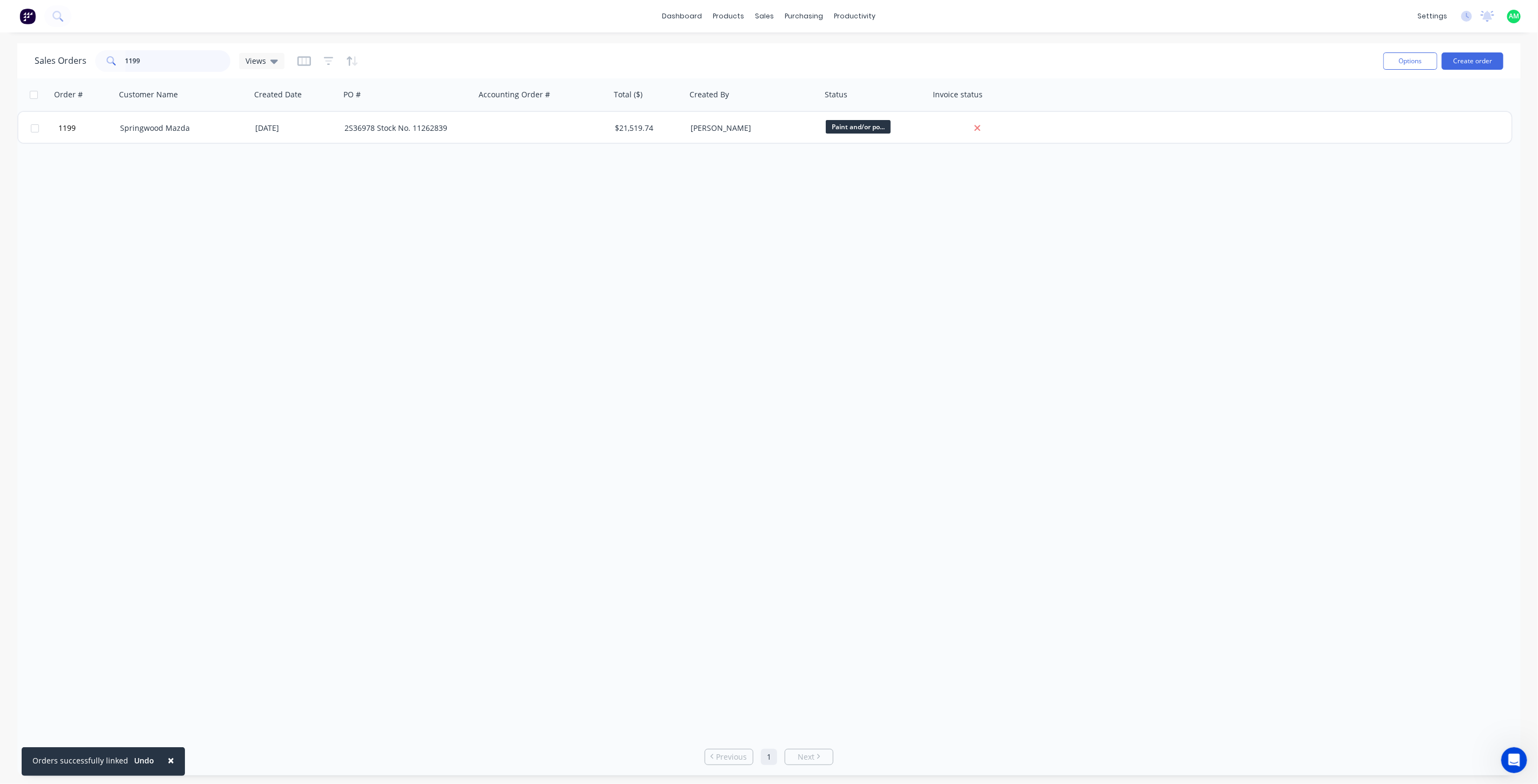
drag, startPoint x: 166, startPoint y: 59, endPoint x: 104, endPoint y: 61, distance: 62.0
click at [104, 61] on div "1199" at bounding box center [163, 61] width 135 height 22
click at [141, 62] on input "sprongwood mazda" at bounding box center [178, 61] width 106 height 22
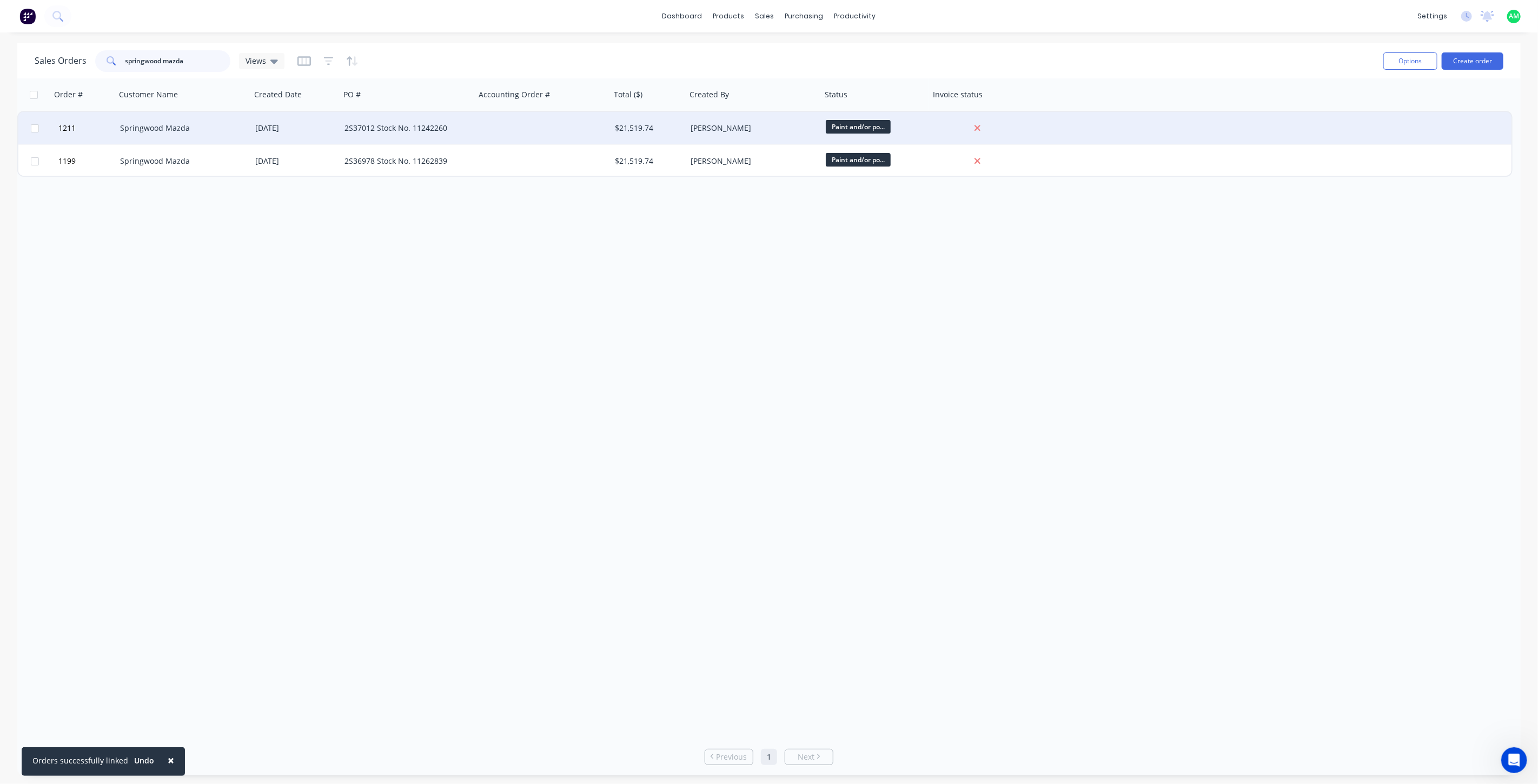
type input "springwood mazda"
click at [188, 125] on div "Springwood Mazda" at bounding box center [180, 128] width 120 height 11
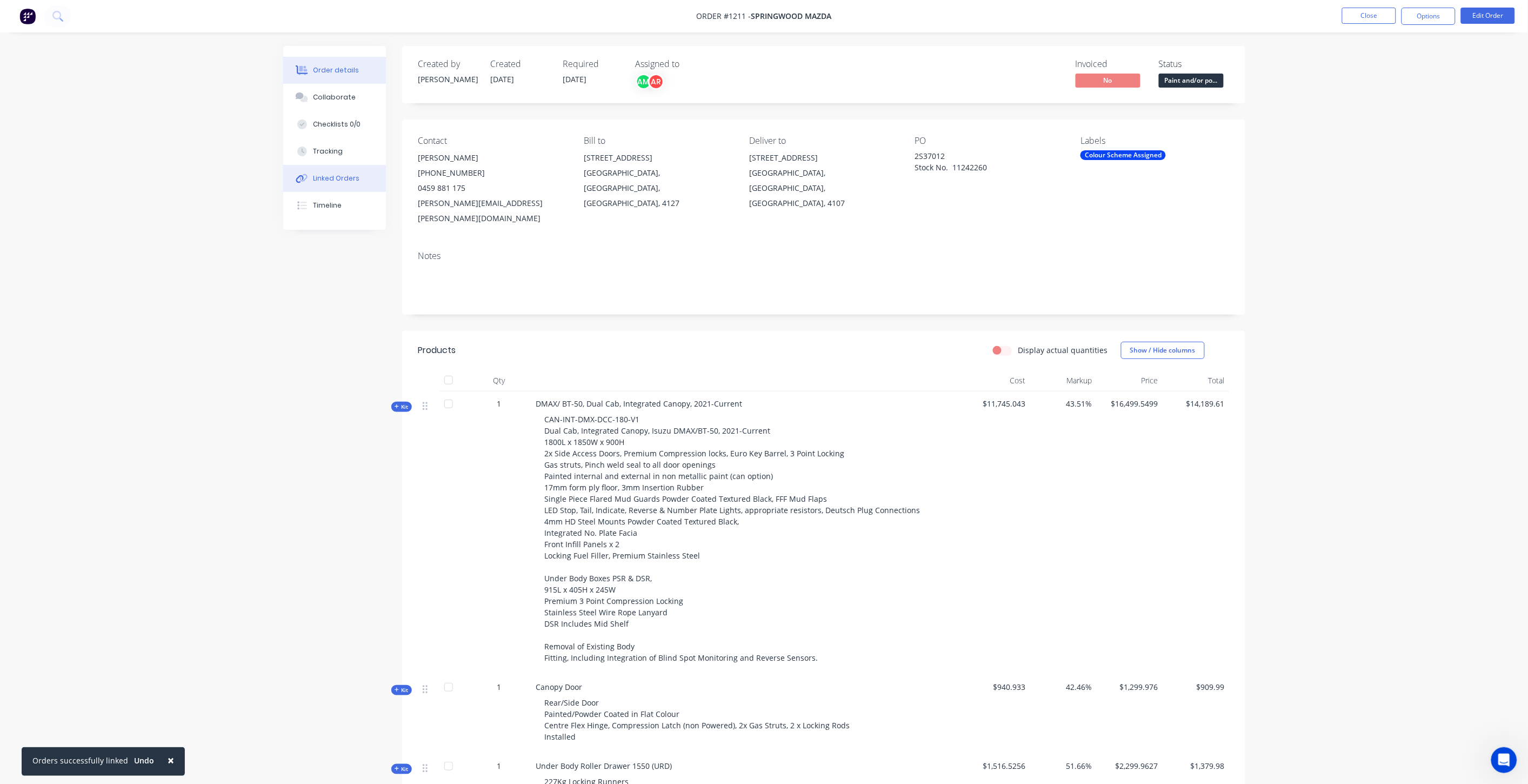
click at [345, 183] on button "Linked Orders" at bounding box center [334, 178] width 103 height 27
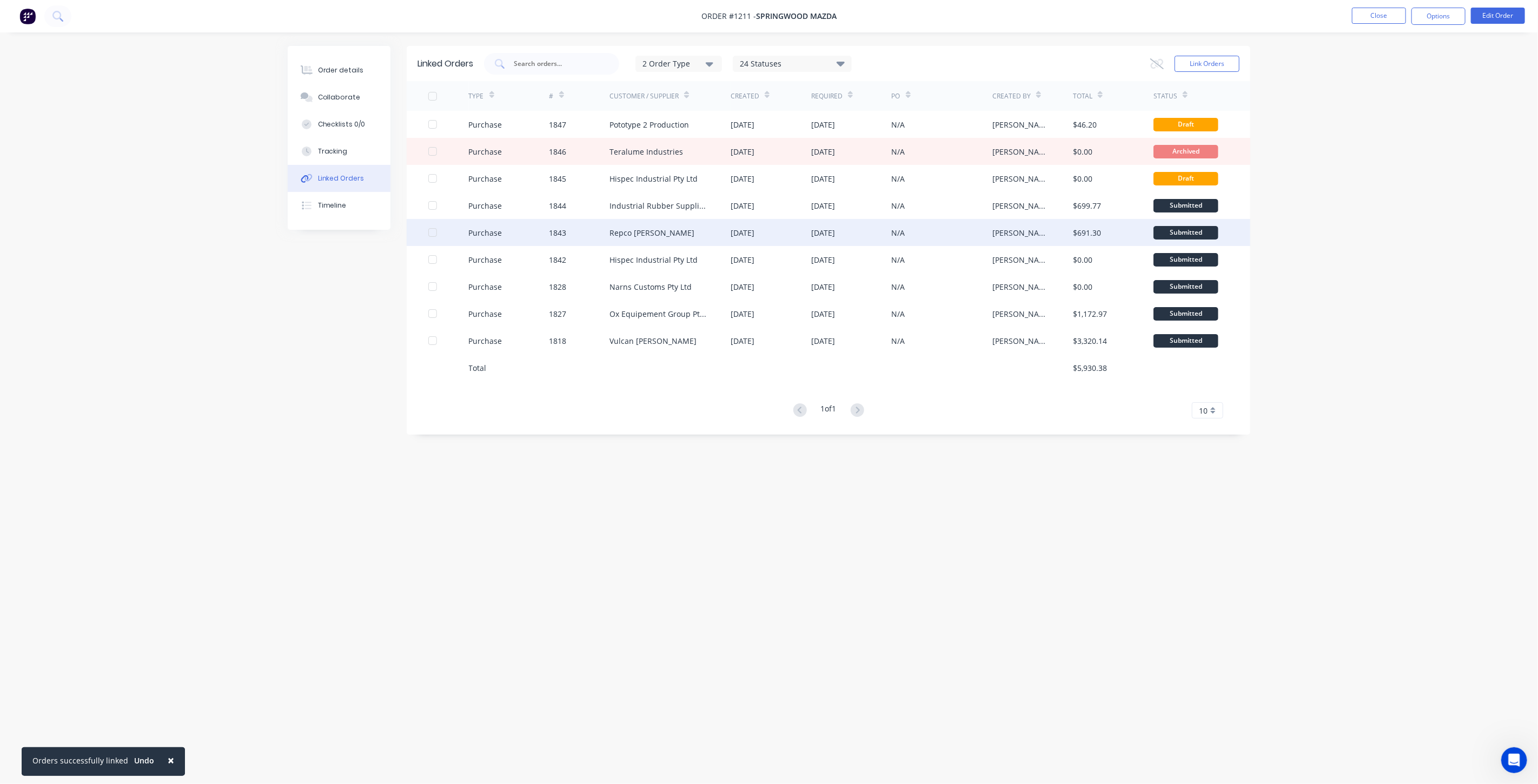
click at [589, 233] on div "1843" at bounding box center [579, 232] width 61 height 27
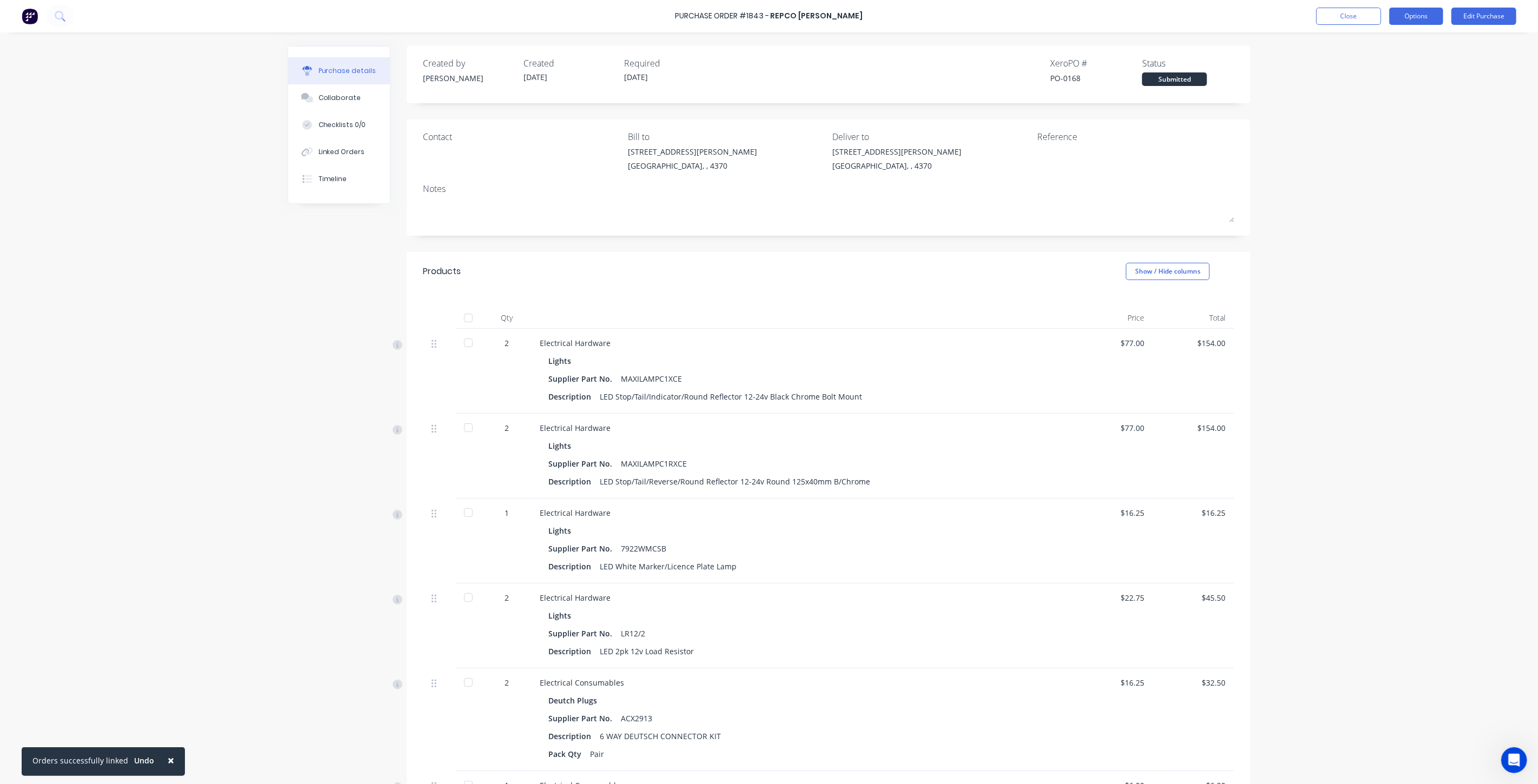
click at [1412, 18] on button "Options" at bounding box center [1416, 16] width 54 height 18
click at [1378, 106] on div "Duplicate" at bounding box center [1392, 109] width 83 height 16
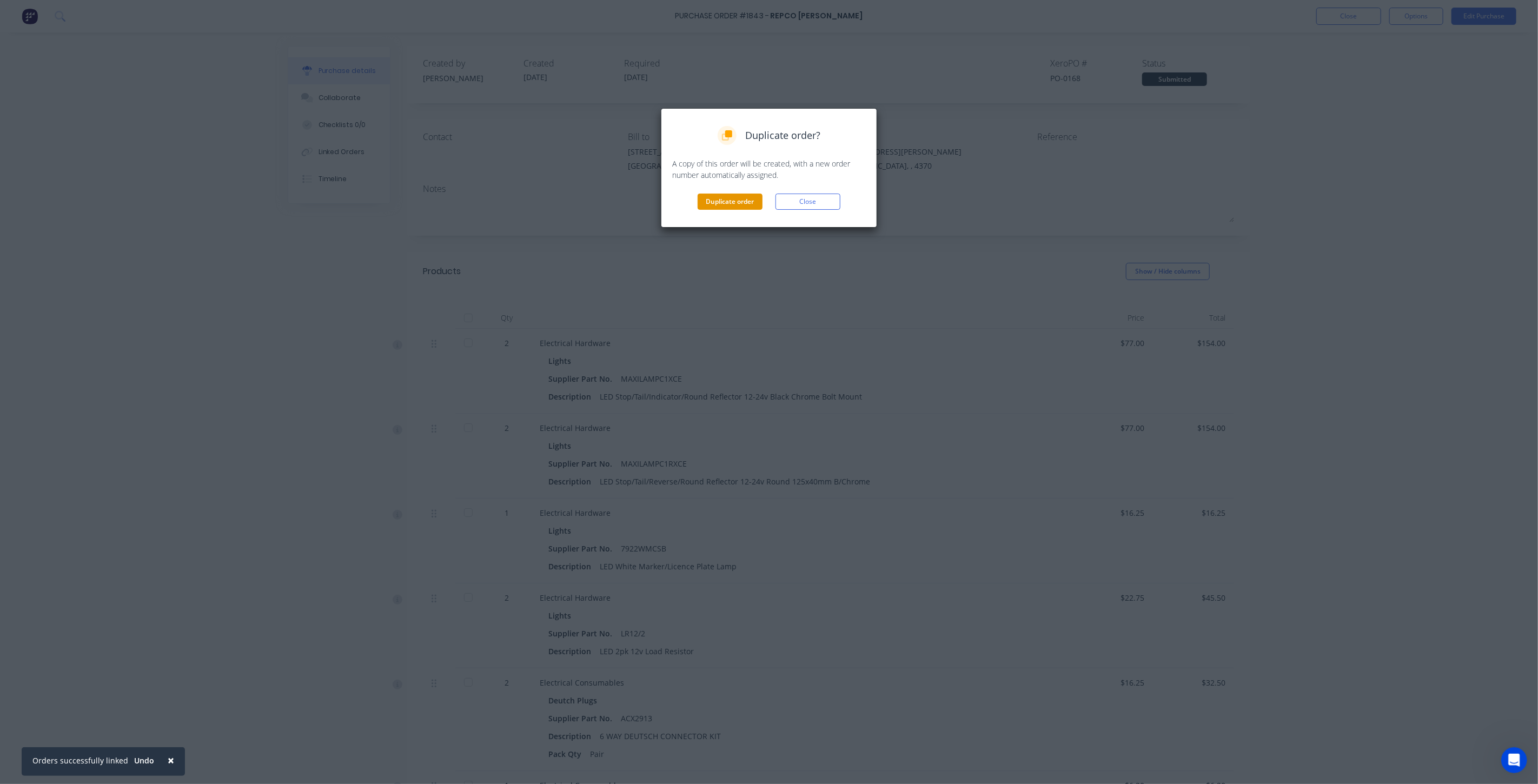
click at [727, 202] on button "Duplicate order" at bounding box center [730, 202] width 65 height 16
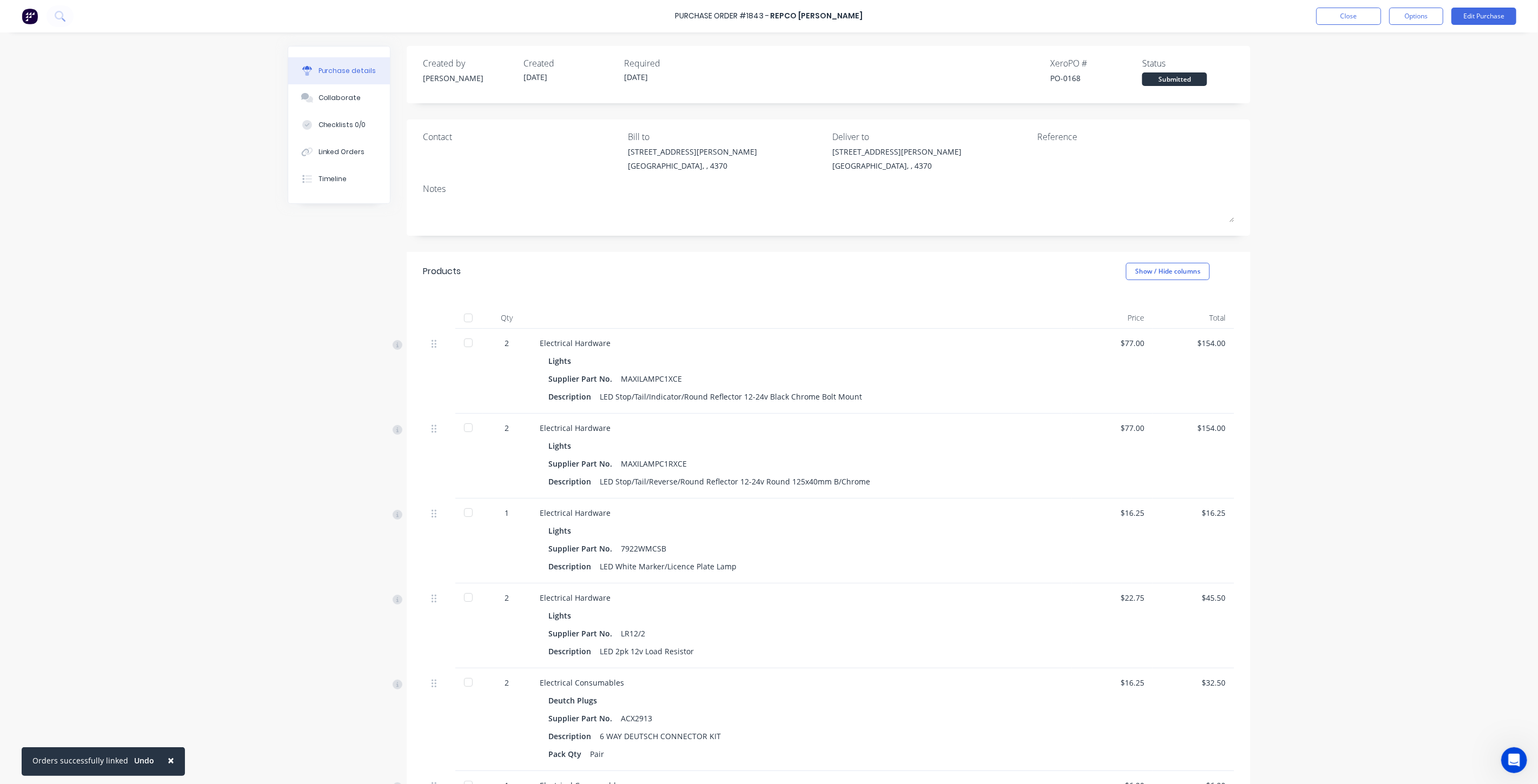
click at [168, 759] on span "×" at bounding box center [171, 760] width 6 height 15
click at [1350, 13] on button "Close" at bounding box center [1348, 16] width 65 height 18
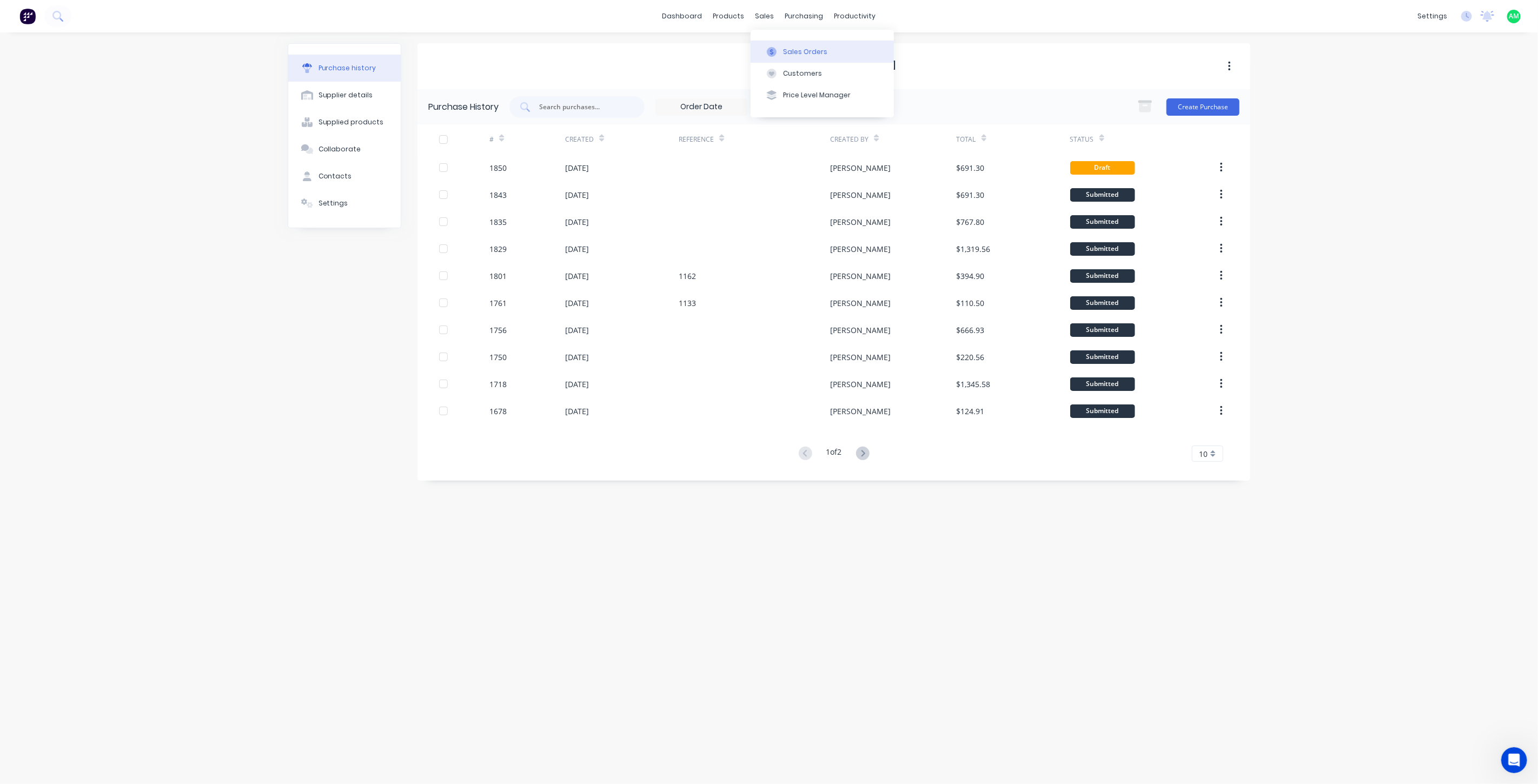
click at [779, 52] on div at bounding box center [772, 52] width 16 height 10
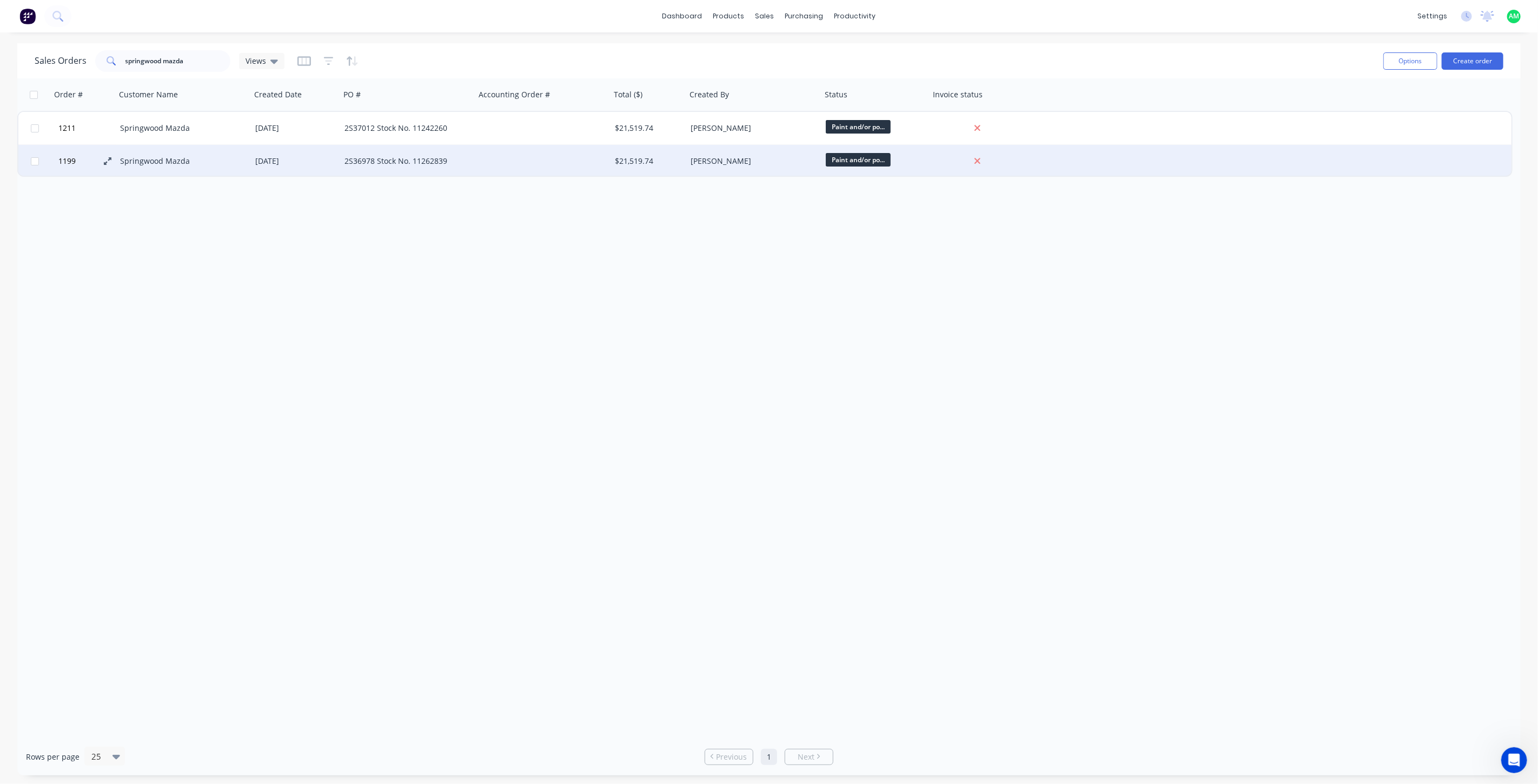
click at [104, 158] on icon at bounding box center [108, 161] width 8 height 8
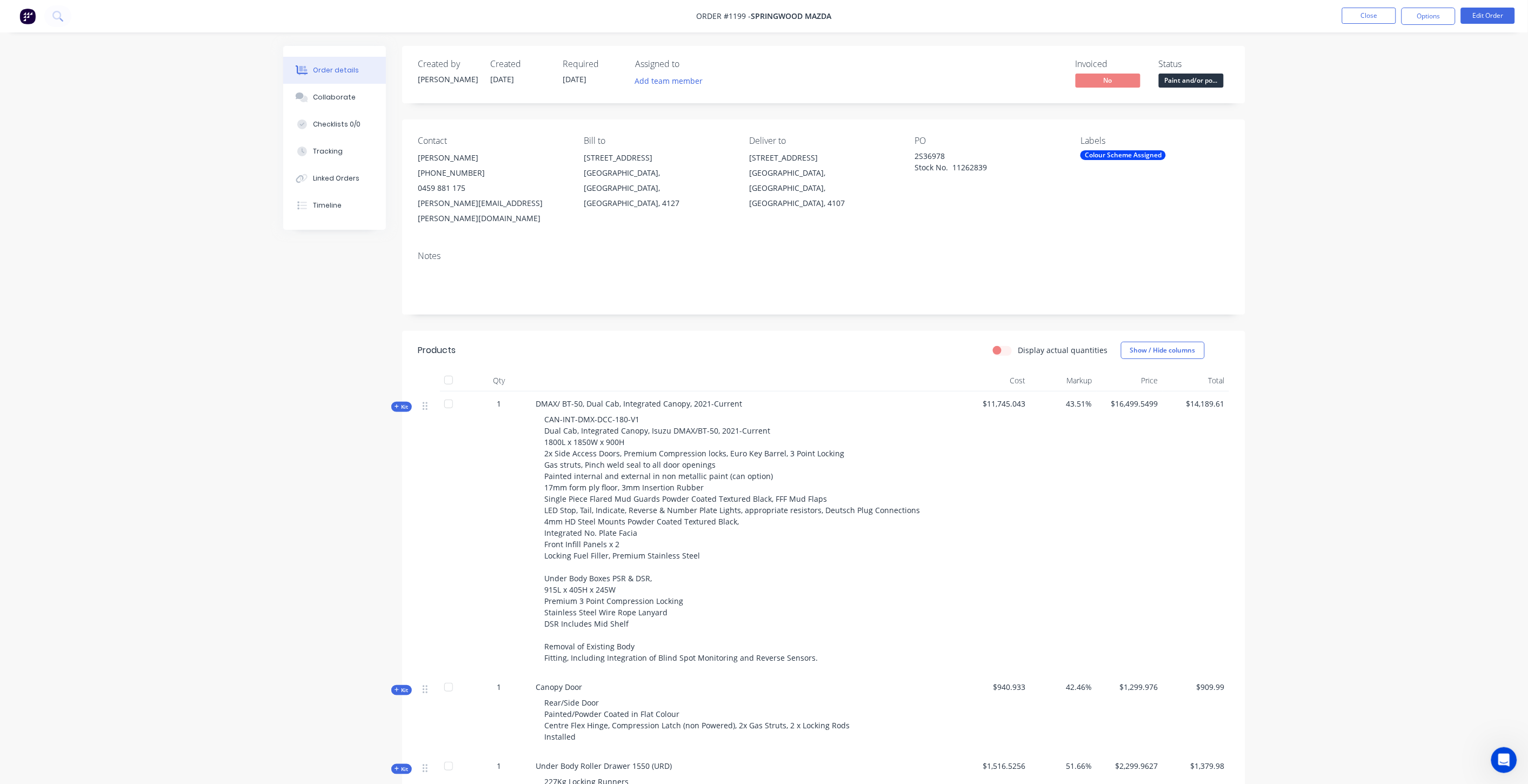
click at [1427, 21] on button "Options" at bounding box center [1429, 16] width 54 height 18
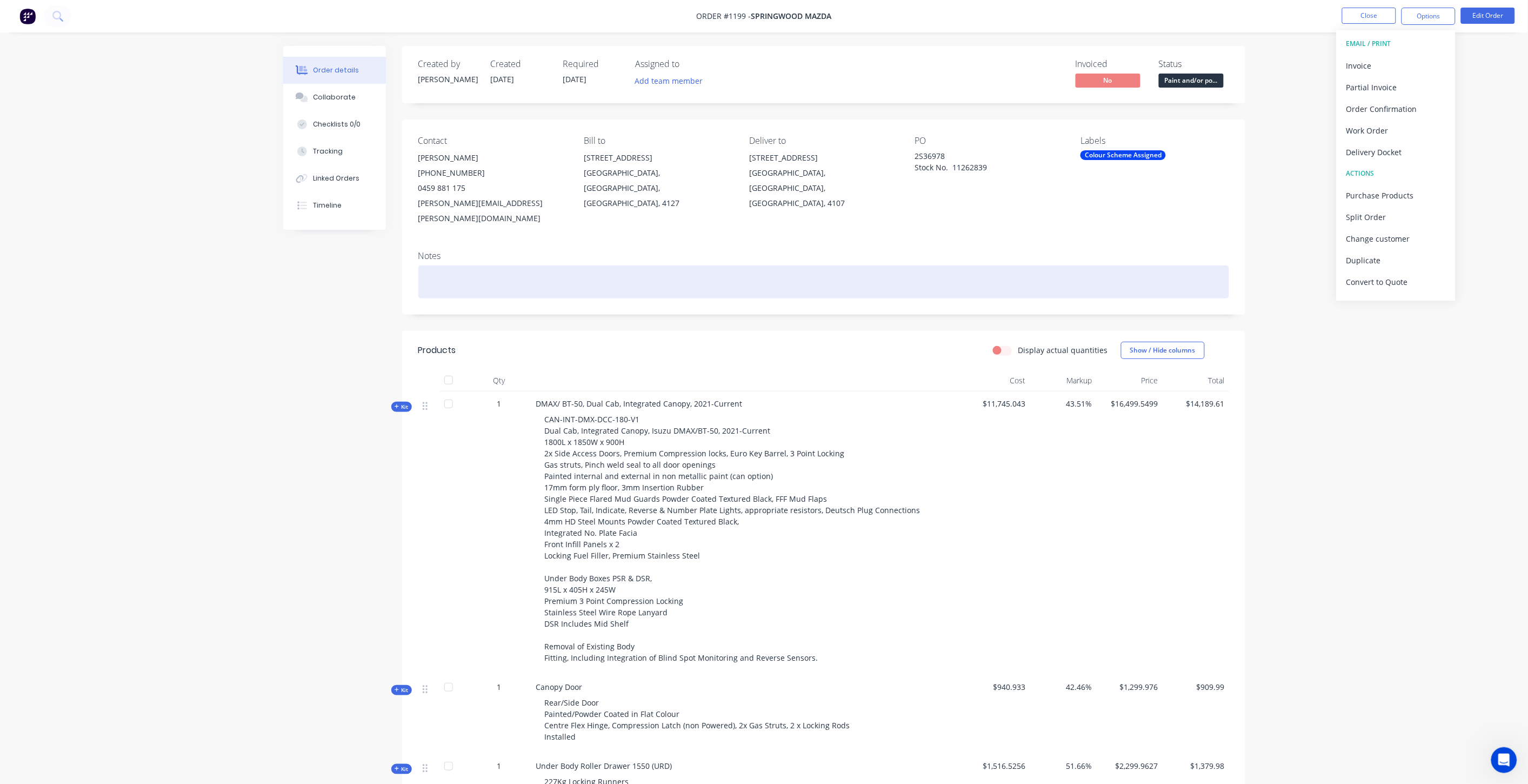
click at [584, 266] on div at bounding box center [823, 282] width 811 height 33
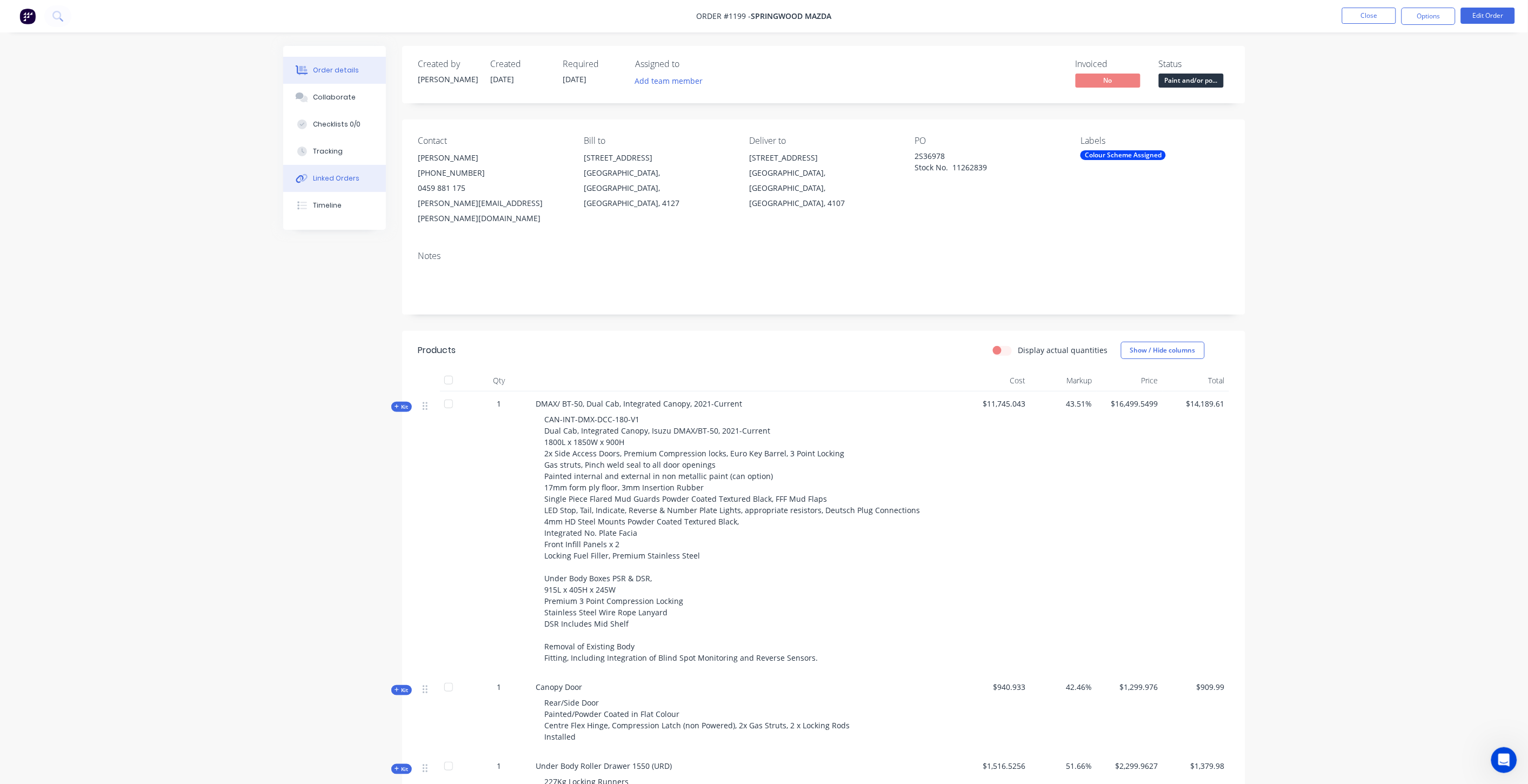
click at [328, 174] on div "Linked Orders" at bounding box center [336, 179] width 46 height 10
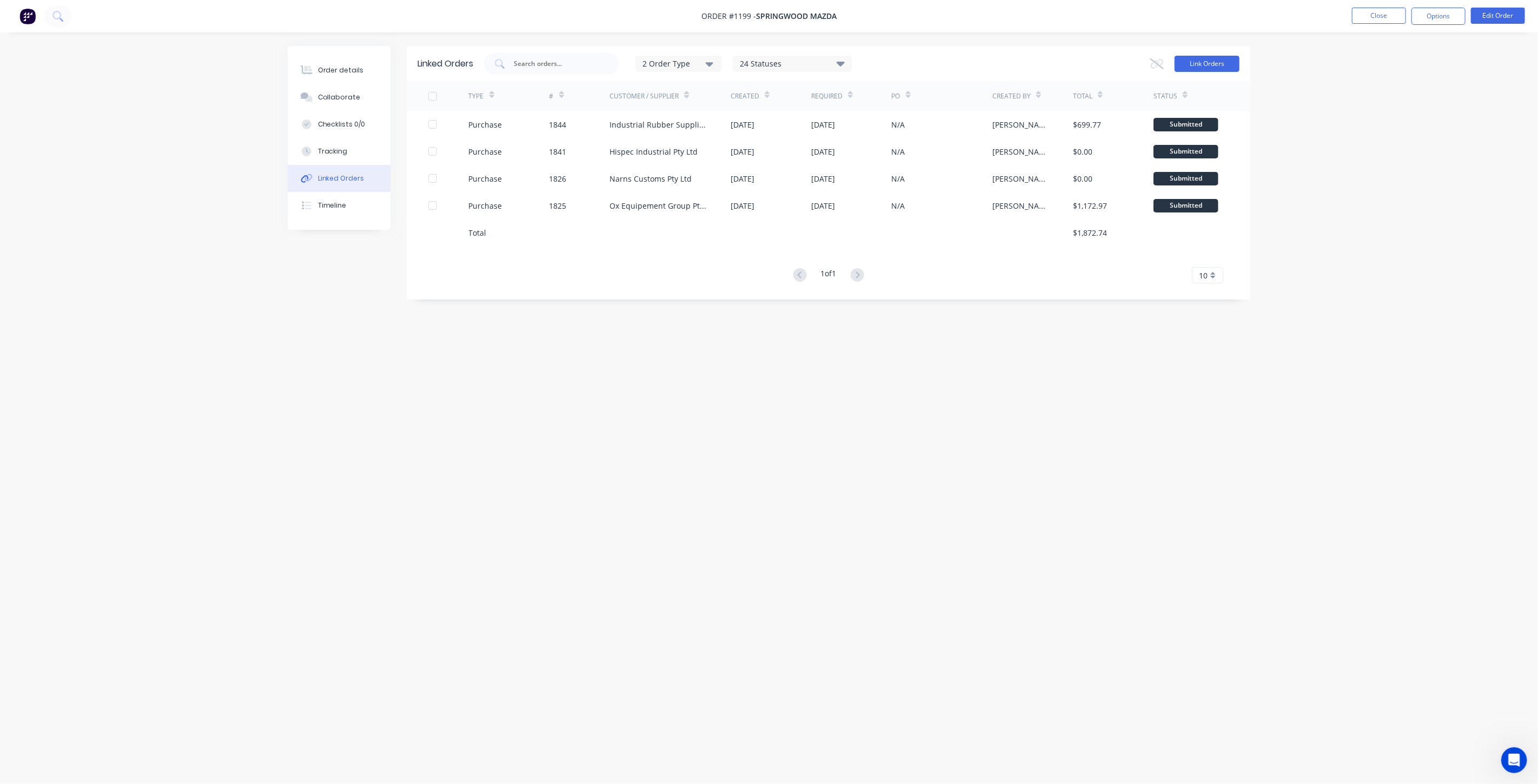
click at [1190, 65] on button "Link Orders" at bounding box center [1207, 64] width 65 height 16
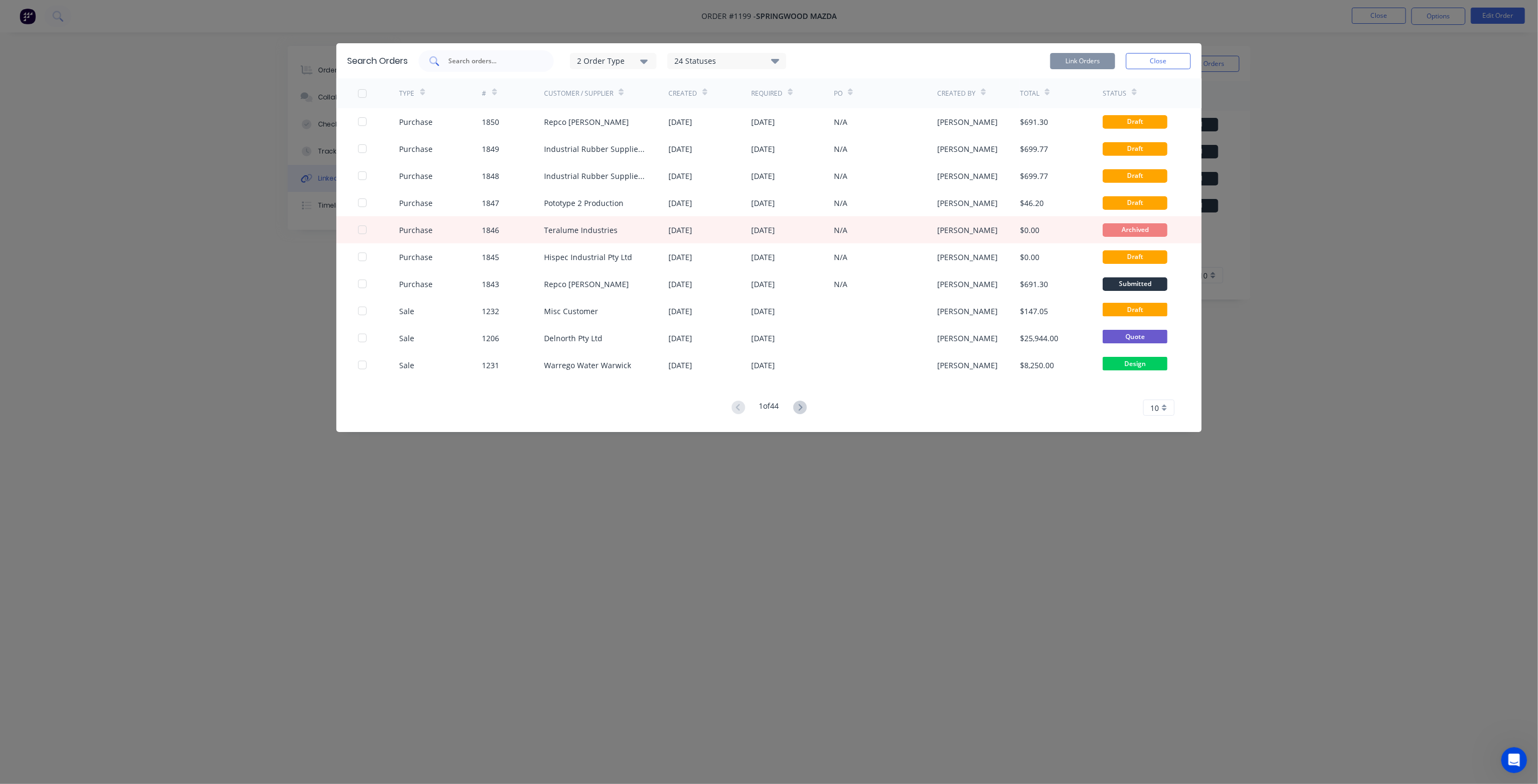
click at [507, 62] on input "text" at bounding box center [492, 61] width 90 height 11
type input "1843"
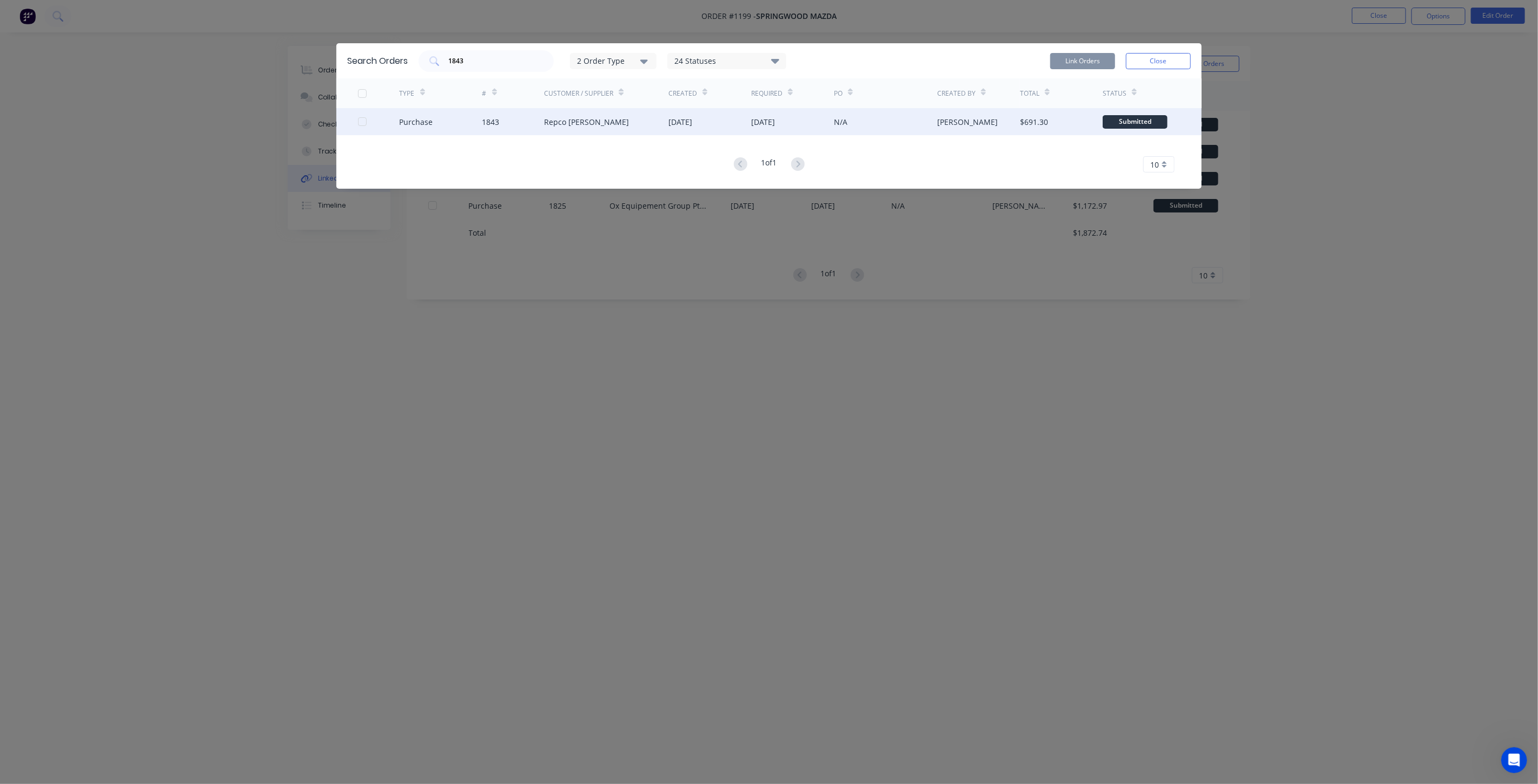
click at [353, 121] on div "Purchase 1843 Repco Warwick 11 Aug 2025 10 Aug 2025 N/A Aaron Mack $691.30 Subm…" at bounding box center [769, 121] width 865 height 27
click at [357, 123] on div "Purchase 1843 Repco Warwick 11 Aug 2025 10 Aug 2025 N/A Aaron Mack $691.30 Subm…" at bounding box center [769, 121] width 865 height 27
drag, startPoint x: 361, startPoint y: 123, endPoint x: 427, endPoint y: 125, distance: 66.0
click at [361, 124] on div at bounding box center [362, 121] width 22 height 22
click at [1098, 63] on button "Link Orders" at bounding box center [1083, 61] width 65 height 16
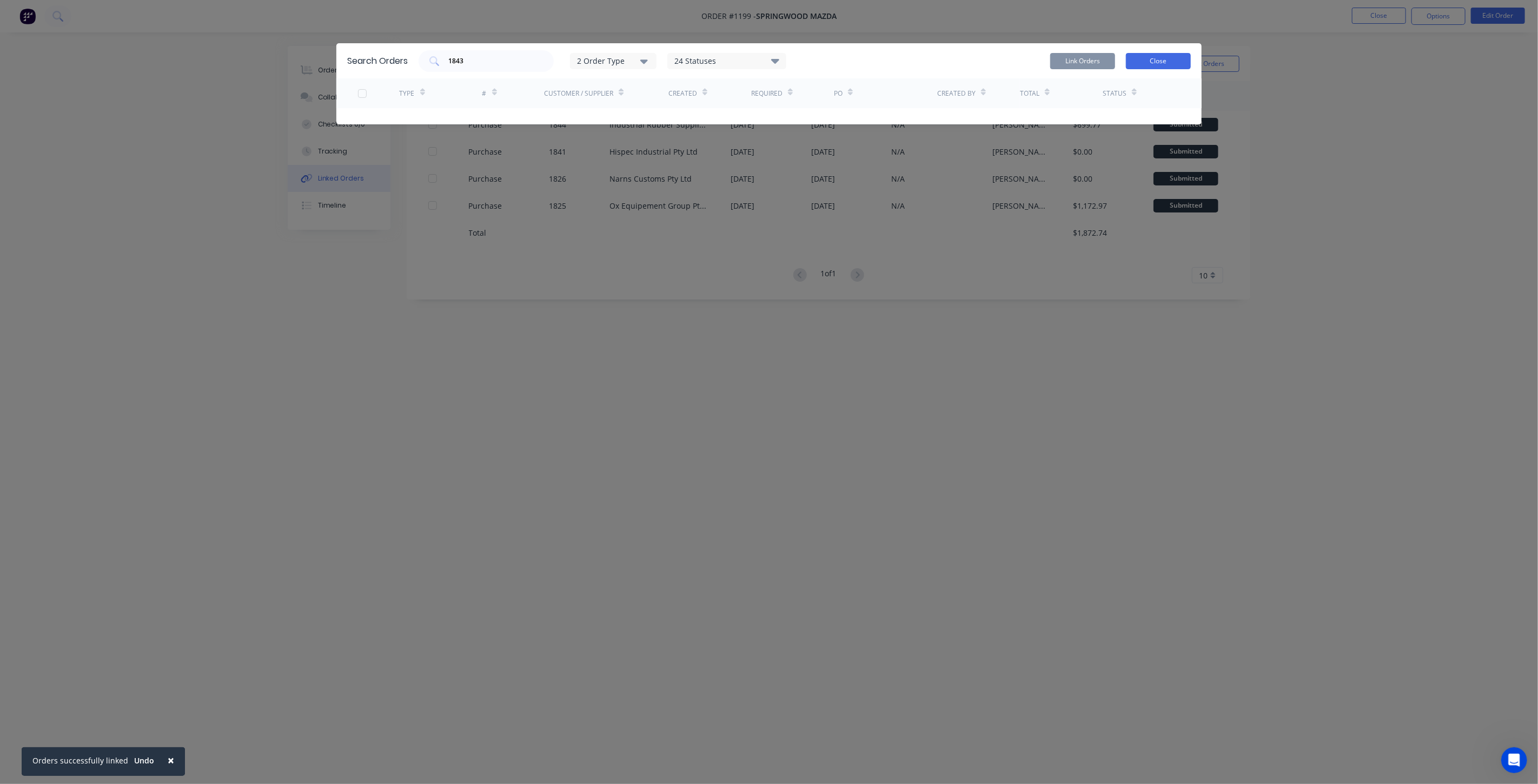
click at [1158, 64] on button "Close" at bounding box center [1158, 61] width 65 height 16
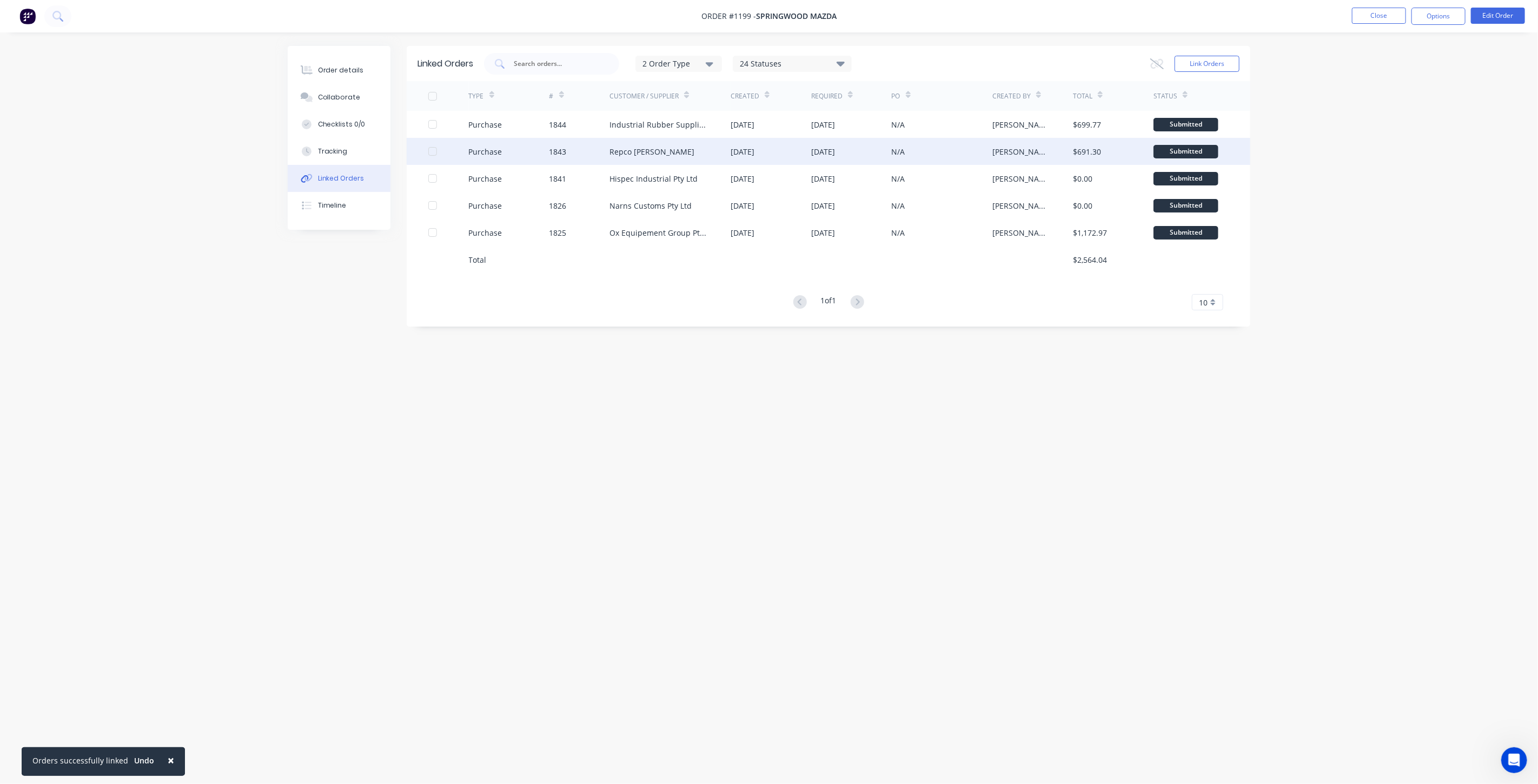
click at [622, 153] on div "Repco [PERSON_NAME]" at bounding box center [652, 151] width 85 height 11
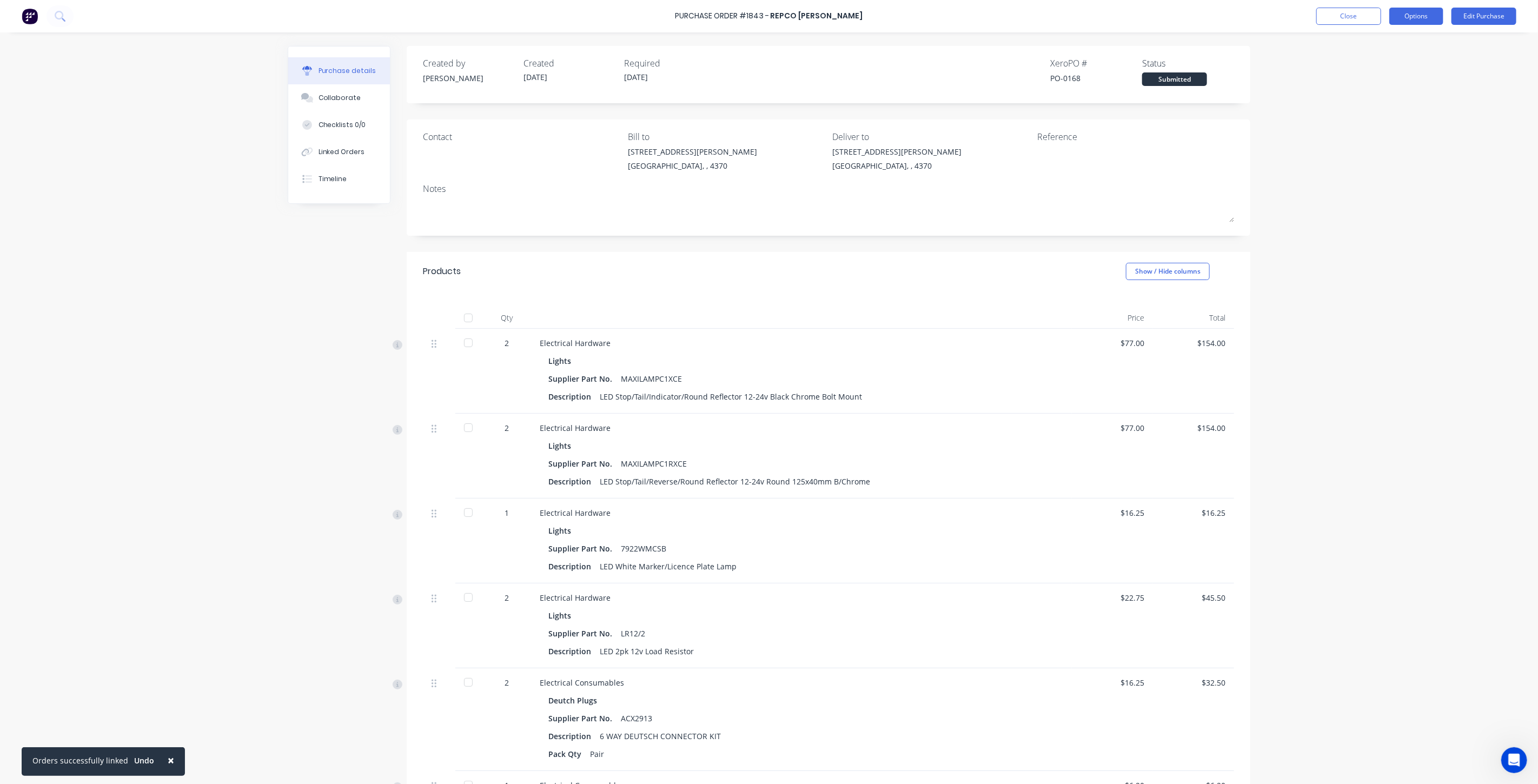
click at [1407, 18] on button "Options" at bounding box center [1416, 16] width 54 height 18
click at [1375, 45] on div "Print / Email" at bounding box center [1392, 44] width 83 height 16
click at [1360, 68] on div "With pricing" at bounding box center [1392, 66] width 83 height 16
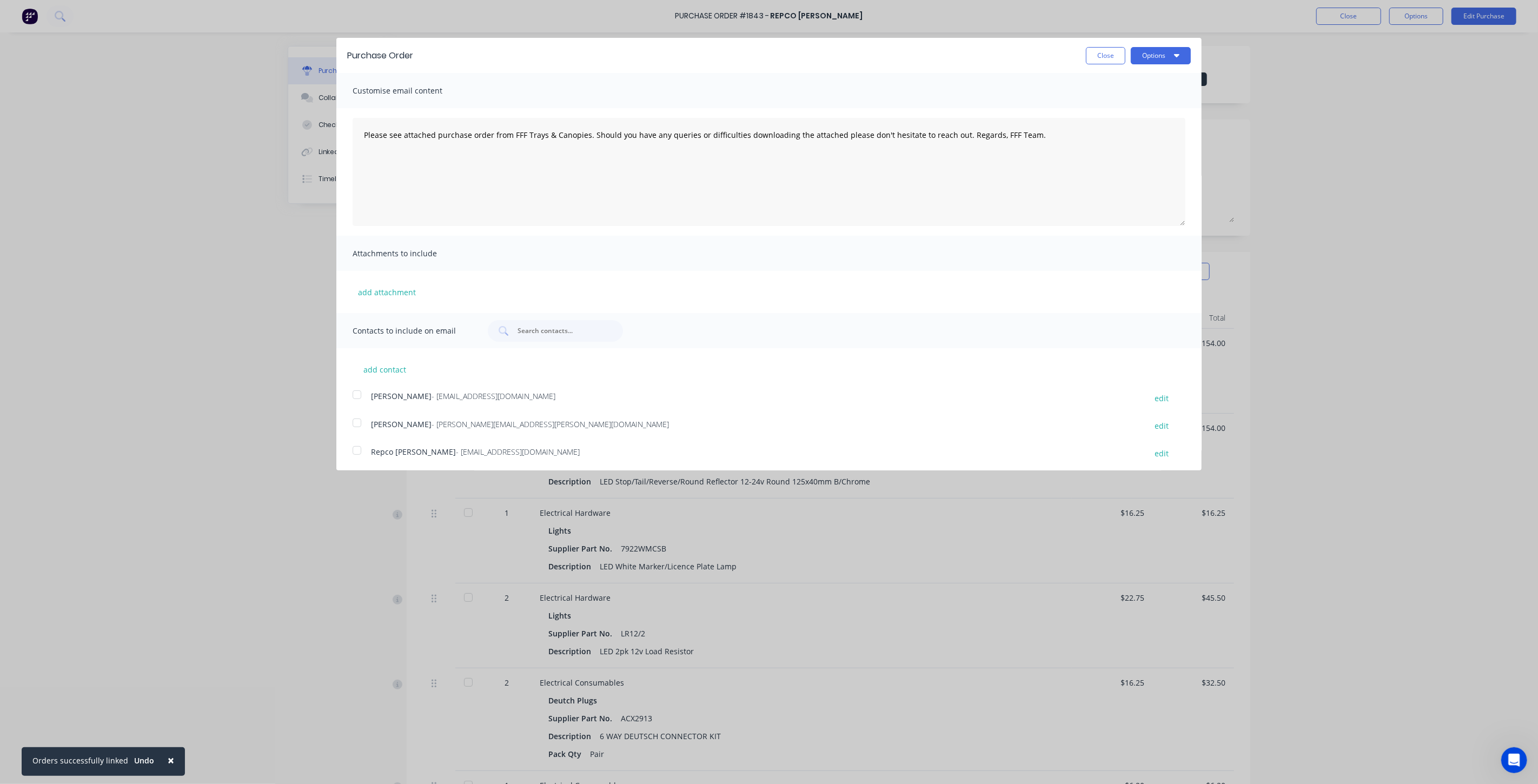
click at [358, 453] on div at bounding box center [357, 450] width 22 height 22
click at [1158, 56] on button "Options" at bounding box center [1161, 56] width 60 height 18
click at [1129, 103] on div "Email" at bounding box center [1139, 104] width 83 height 16
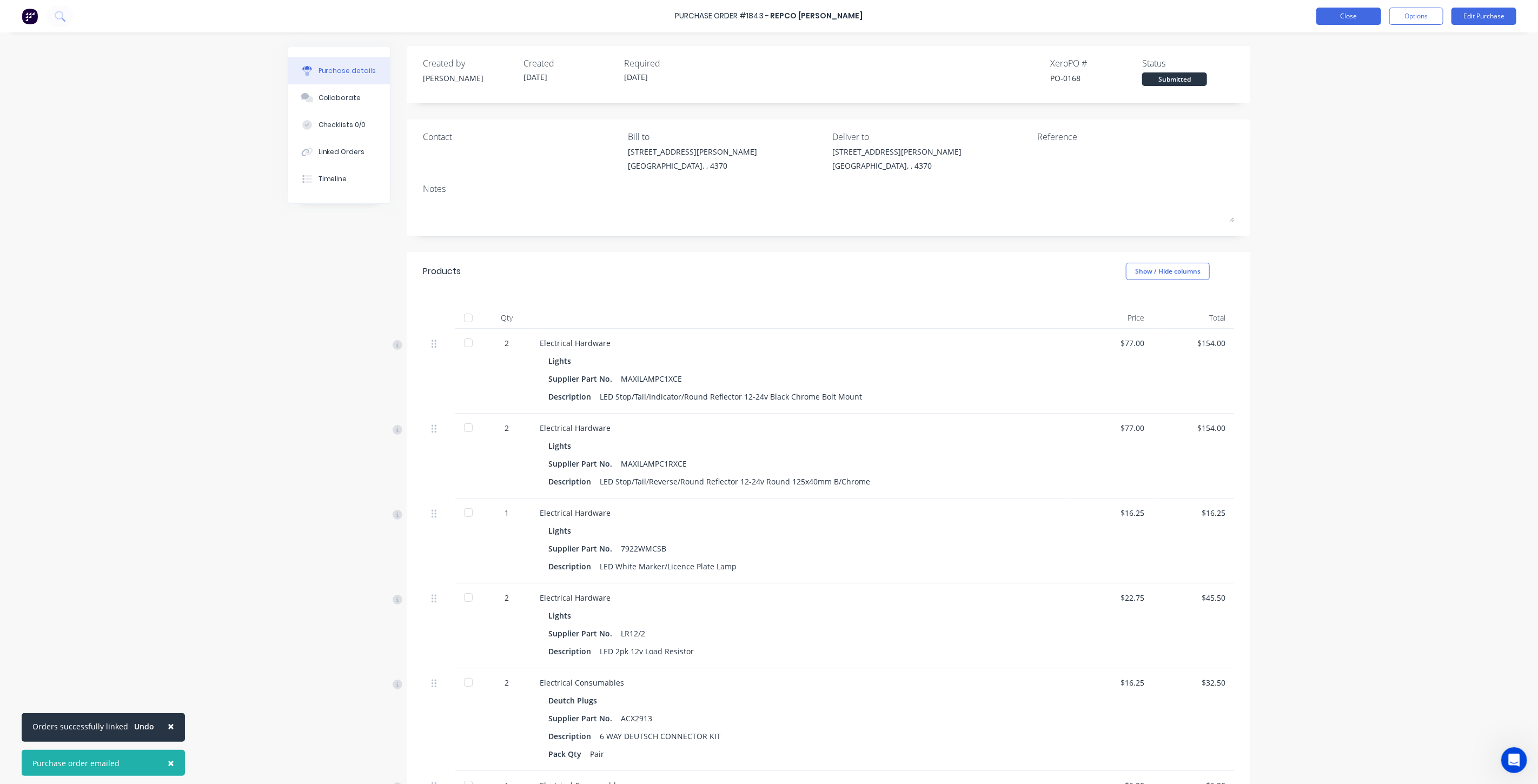
click at [1333, 19] on button "Close" at bounding box center [1348, 16] width 65 height 18
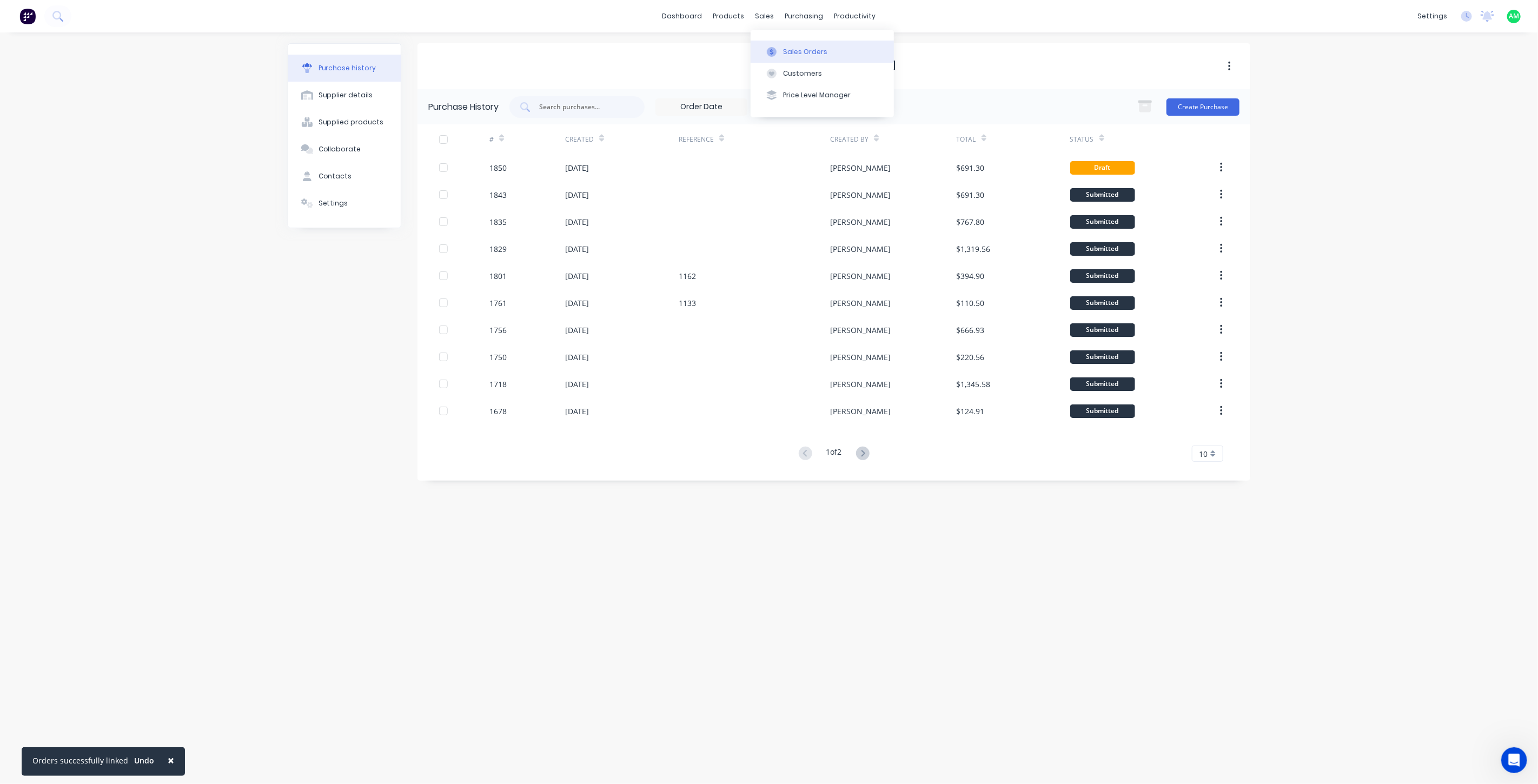
click at [777, 44] on button "Sales Orders" at bounding box center [822, 51] width 143 height 22
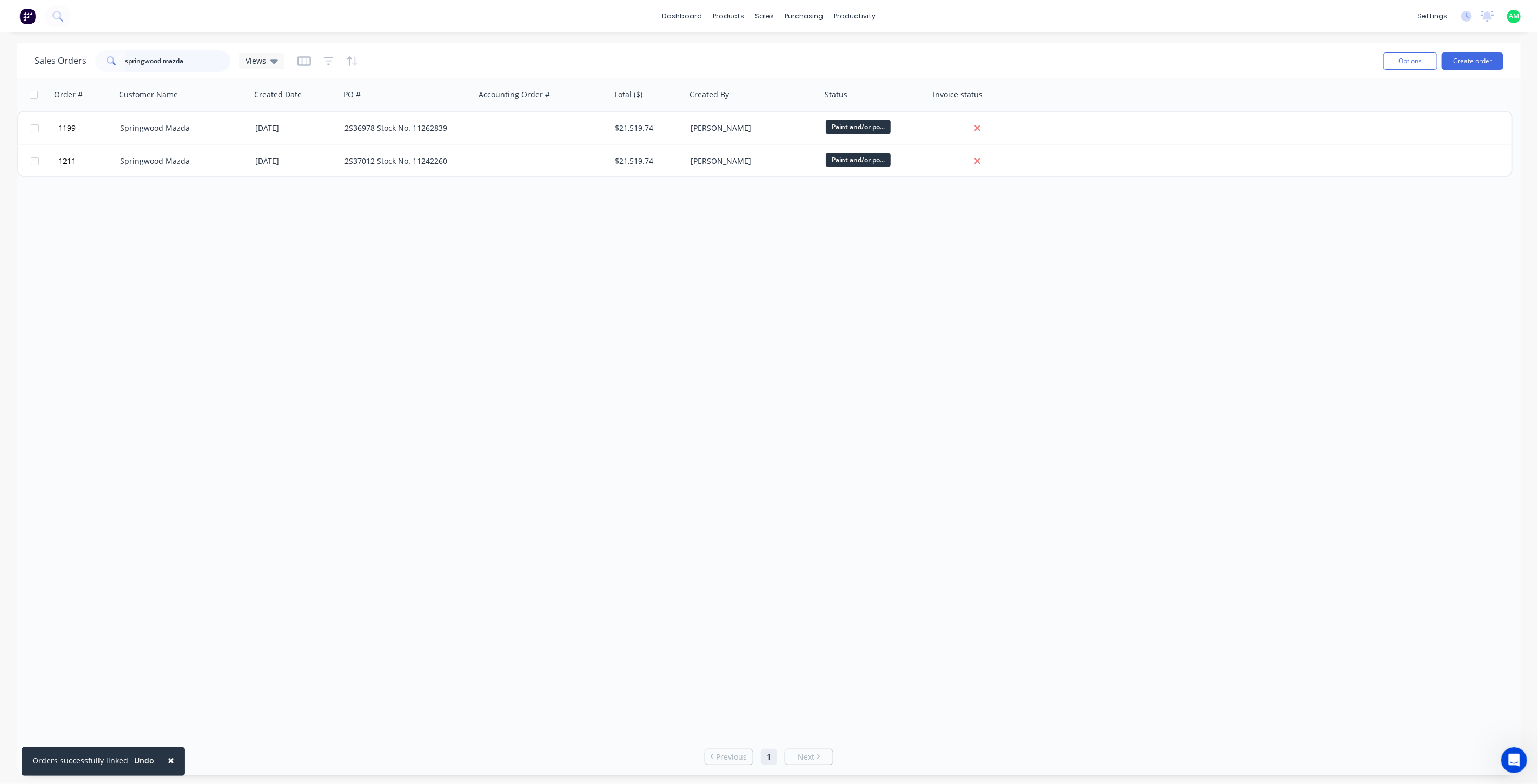
drag, startPoint x: 191, startPoint y: 66, endPoint x: 78, endPoint y: 66, distance: 113.0
click at [78, 66] on div "Sales Orders springwood mazda Views" at bounding box center [159, 61] width 250 height 22
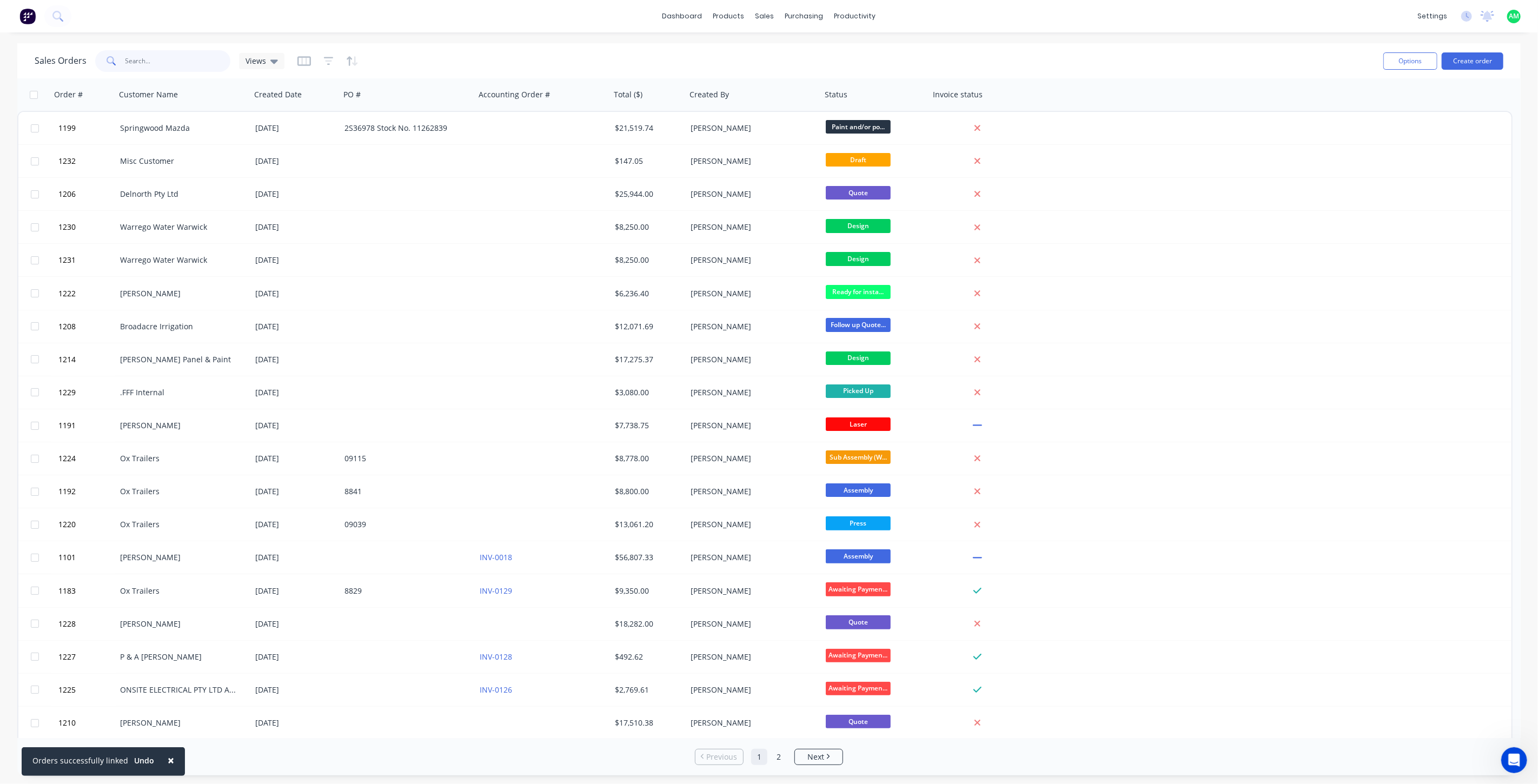
click at [131, 66] on input "text" at bounding box center [178, 61] width 106 height 22
type input "1211"
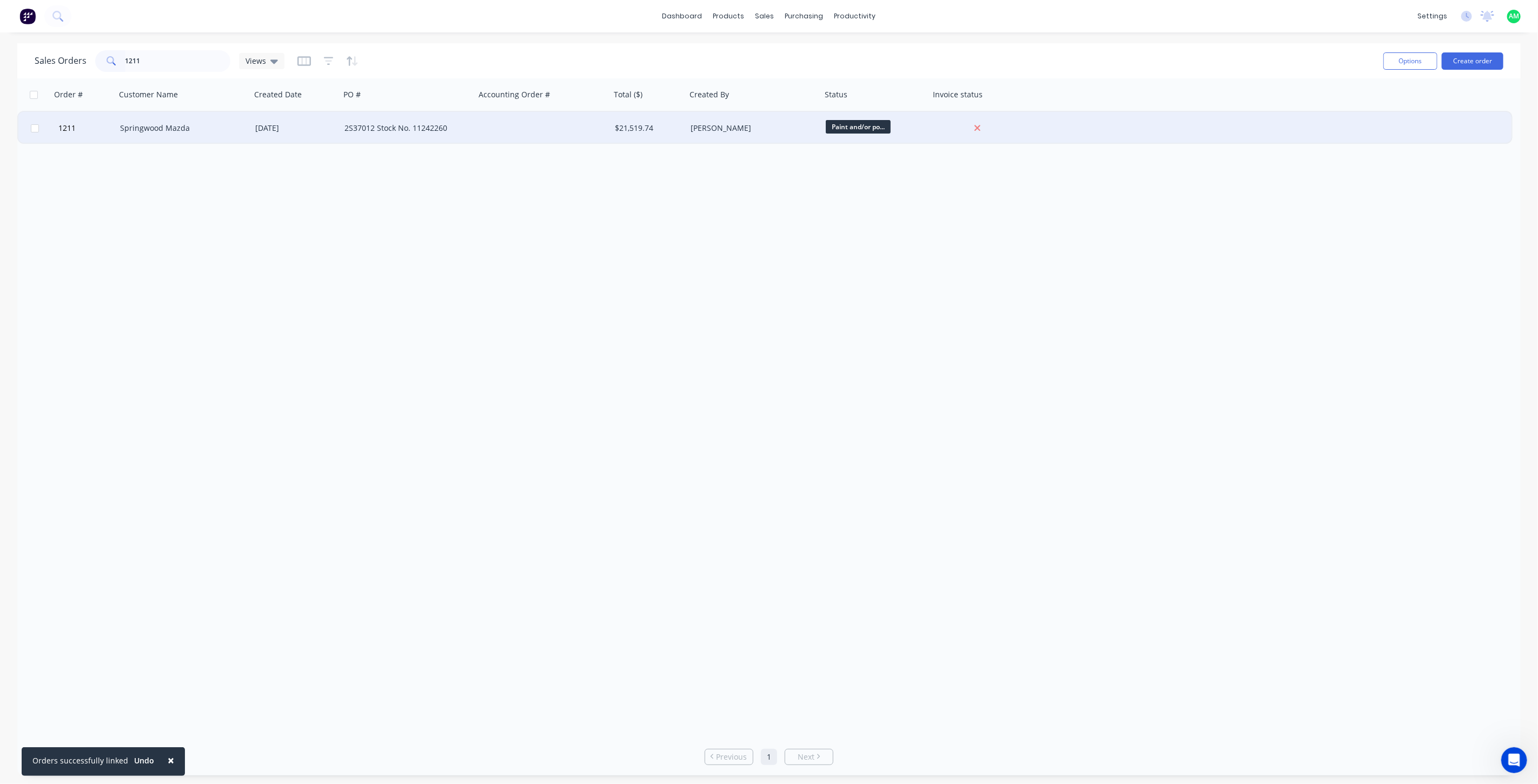
click at [176, 122] on div "Springwood Mazda" at bounding box center [183, 128] width 135 height 33
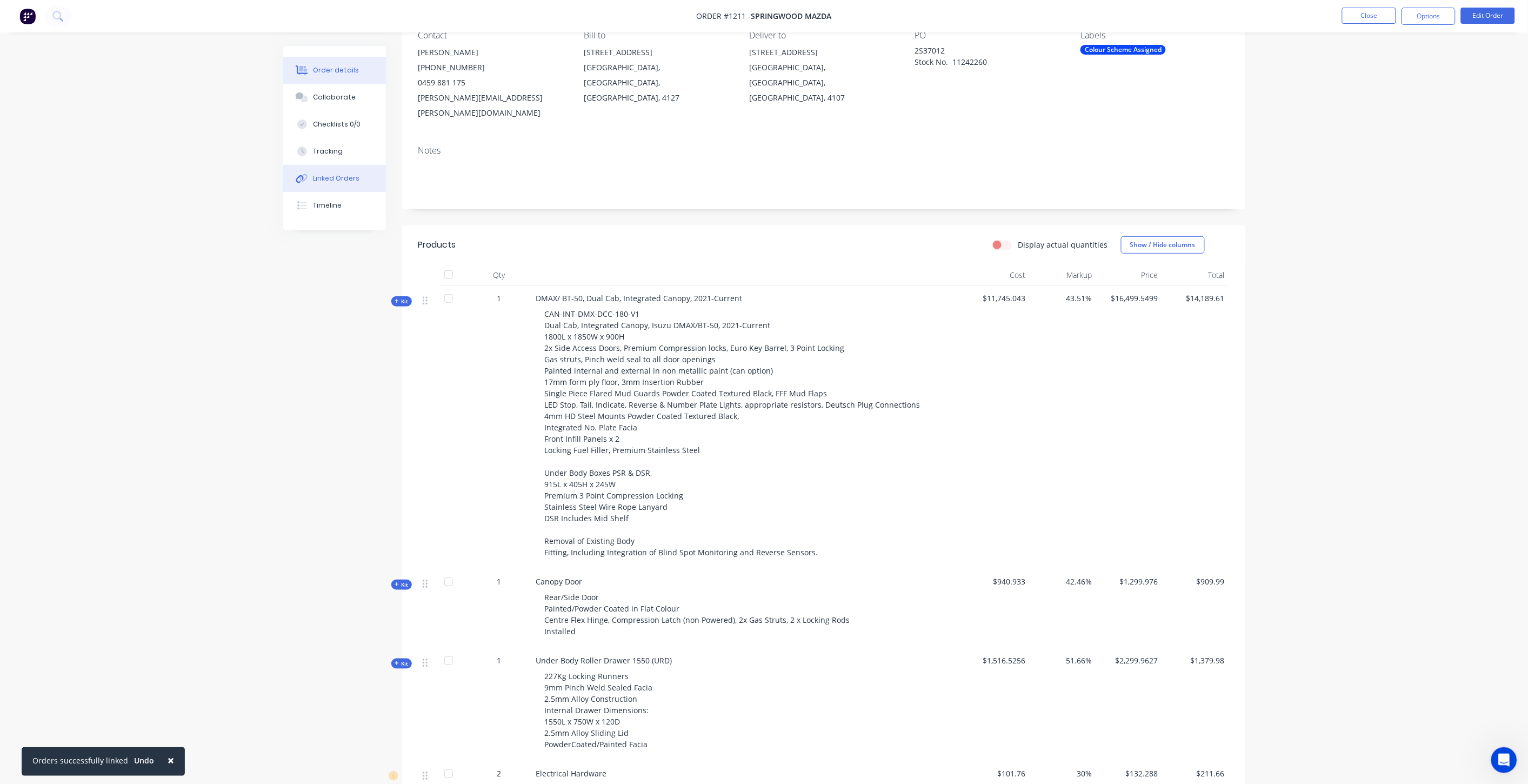
scroll to position [79, 0]
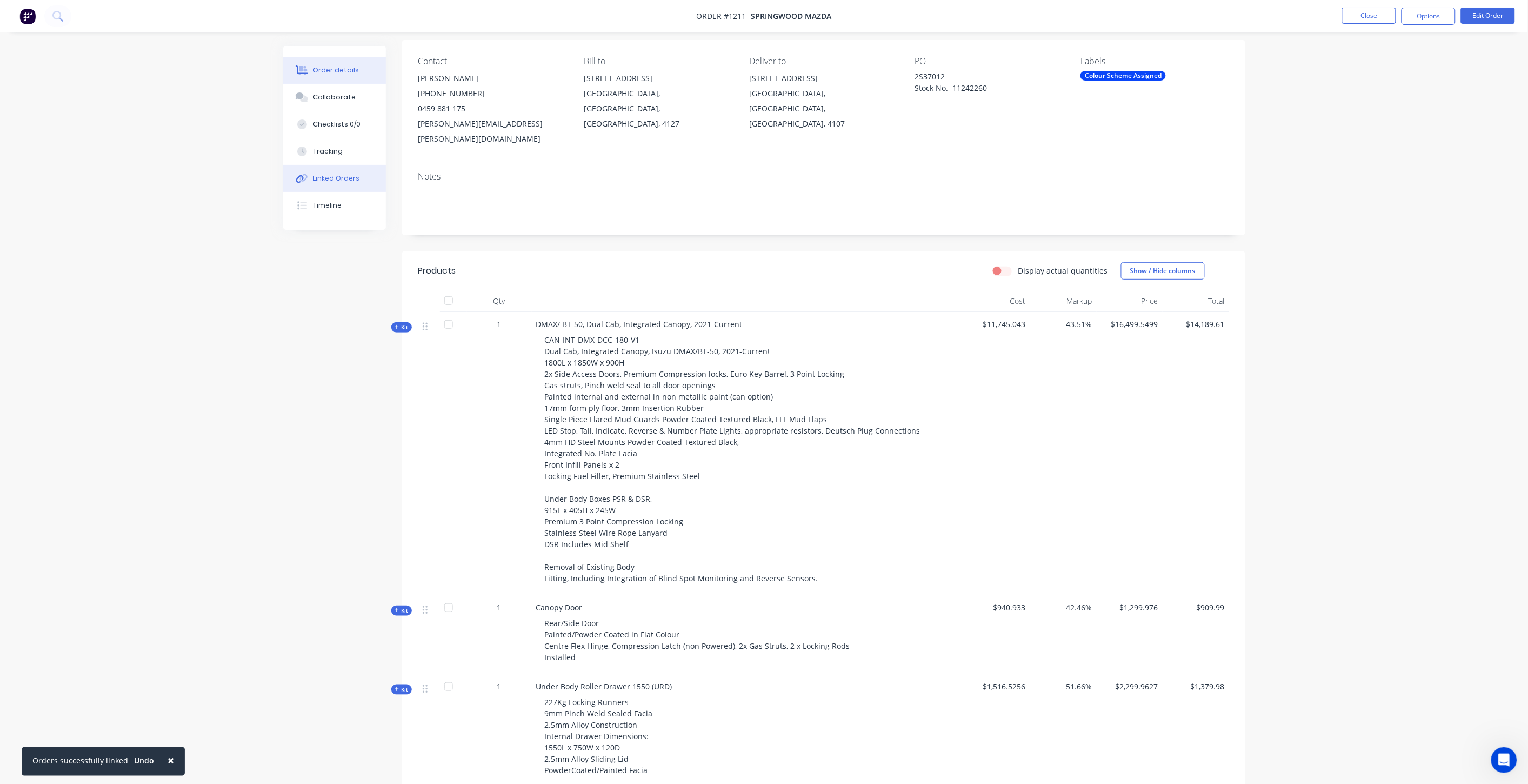
click at [307, 182] on icon at bounding box center [302, 179] width 13 height 10
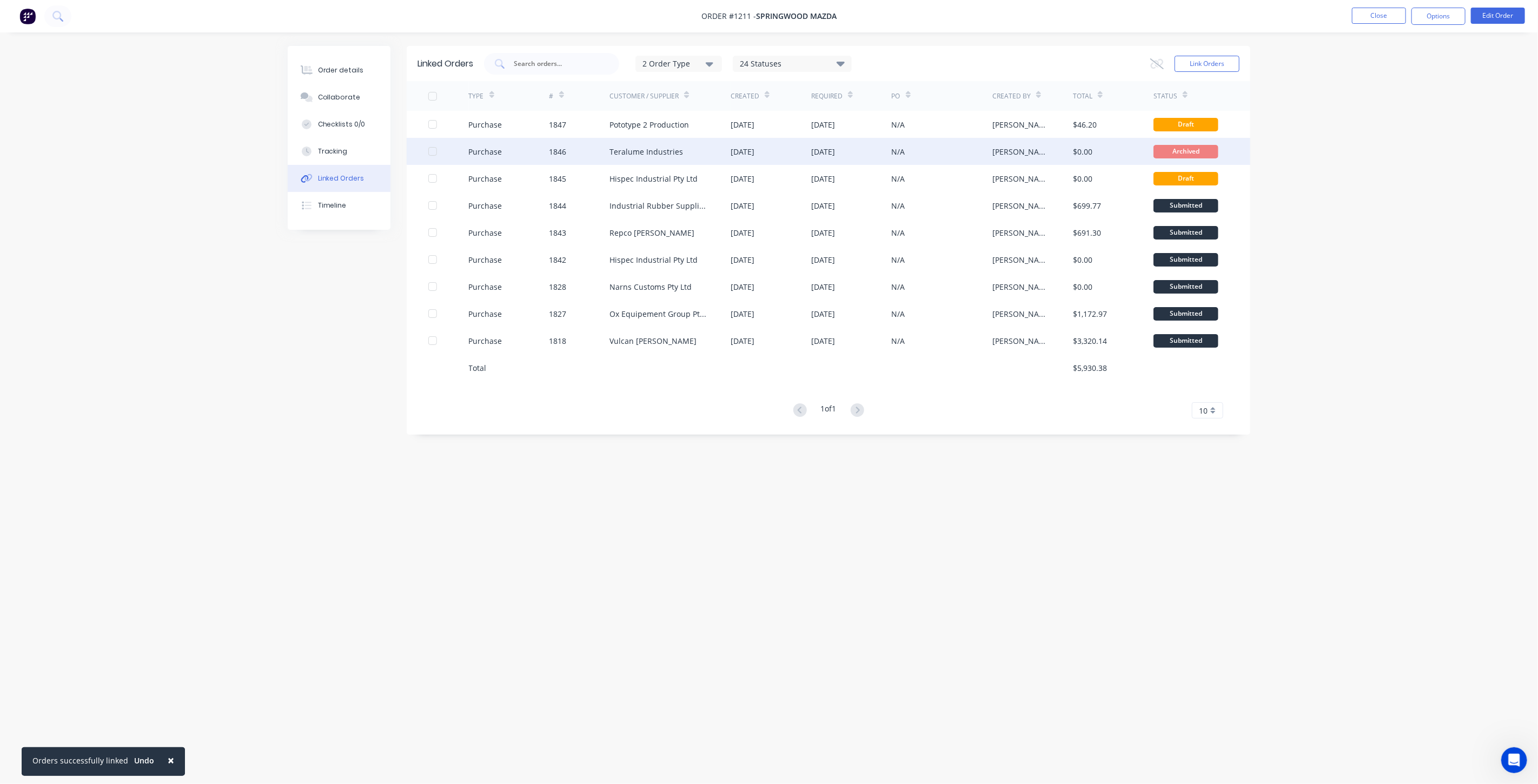
click at [430, 153] on div at bounding box center [432, 151] width 22 height 22
click at [1436, 12] on button "Options" at bounding box center [1439, 16] width 54 height 18
click at [1396, 284] on div "Archive" at bounding box center [1405, 287] width 99 height 16
drag, startPoint x: 164, startPoint y: 760, endPoint x: 170, endPoint y: 758, distance: 6.3
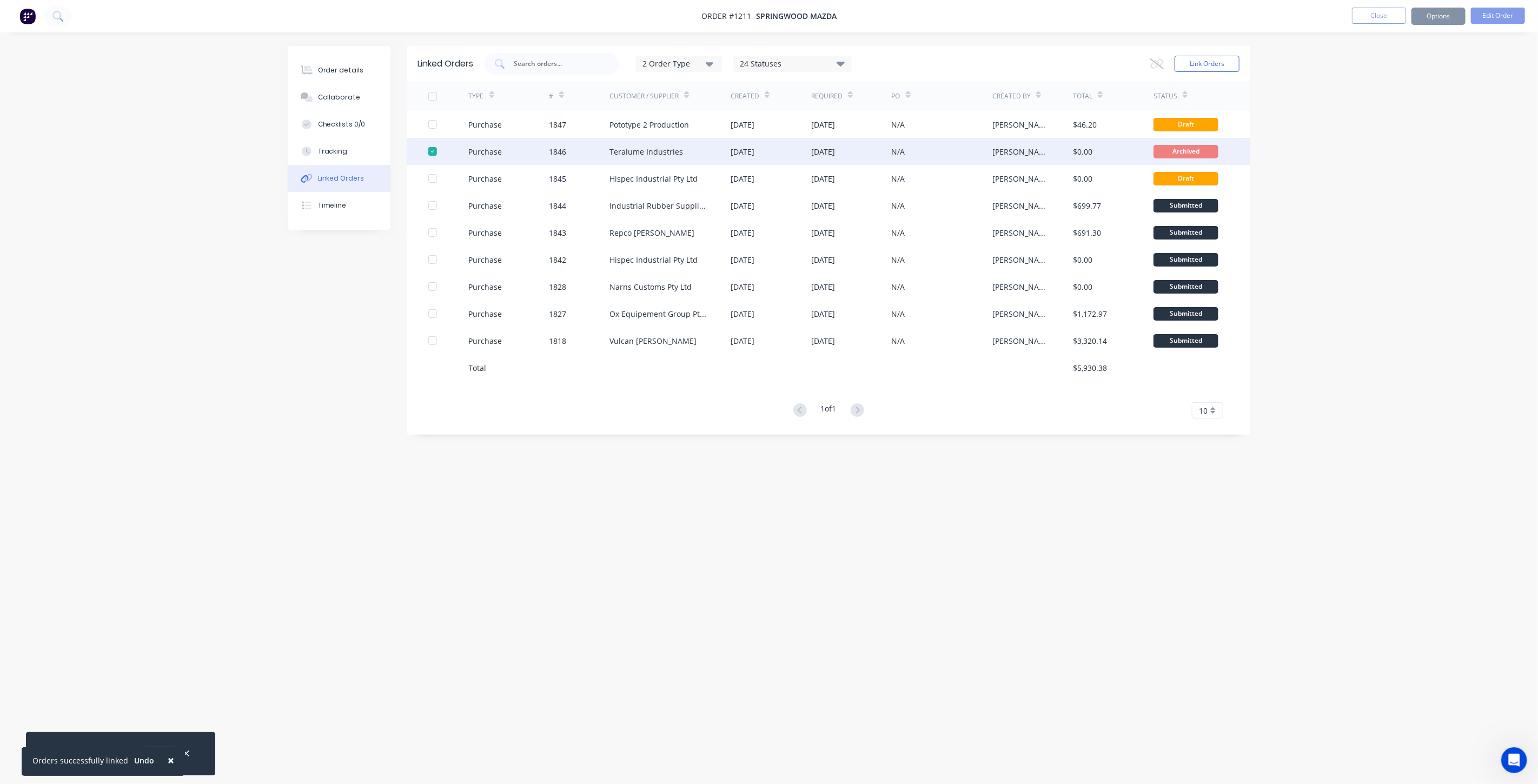
click at [168, 760] on span "×" at bounding box center [171, 760] width 6 height 15
click at [190, 754] on button "button" at bounding box center [186, 753] width 14 height 14
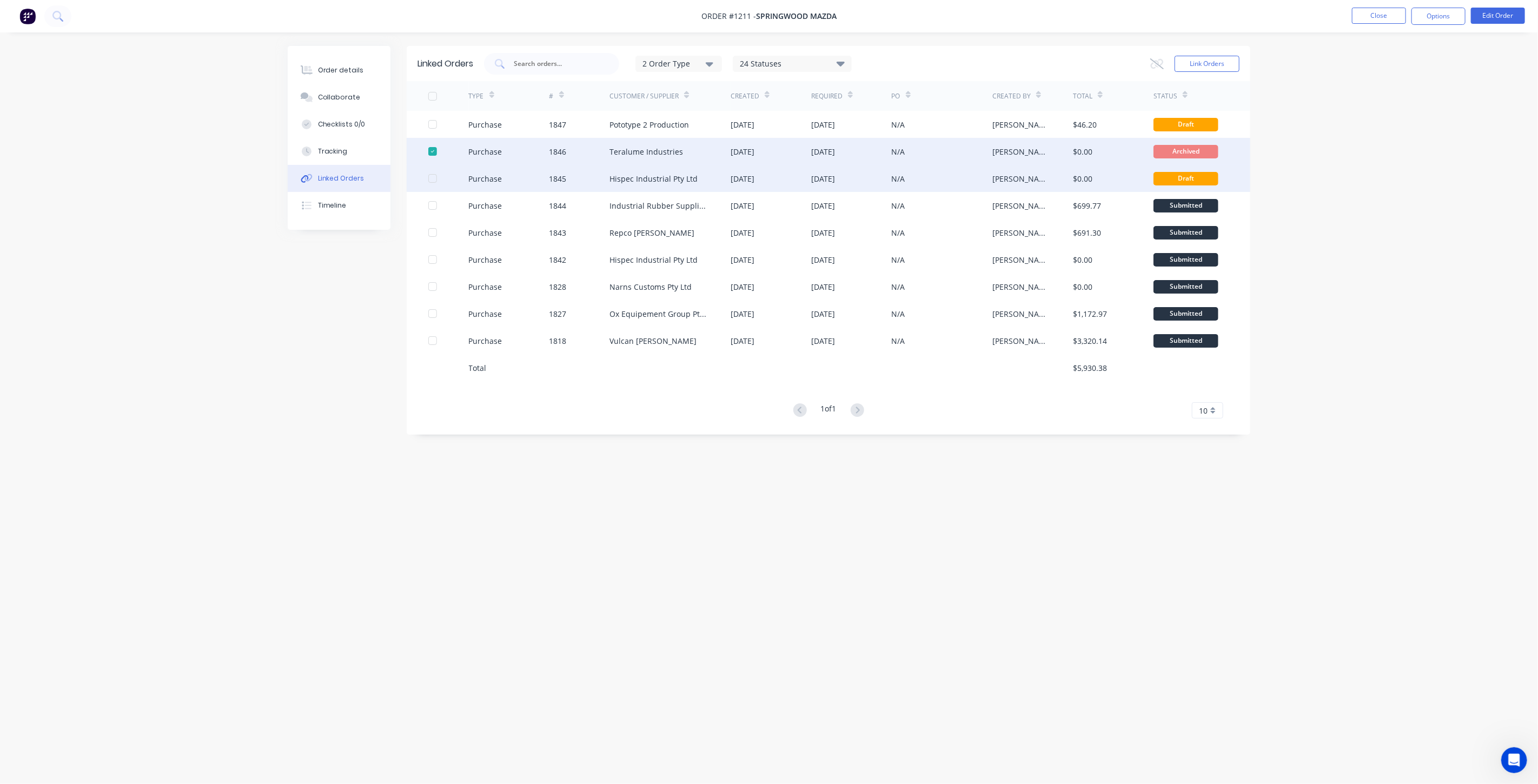
click at [431, 178] on div at bounding box center [432, 178] width 22 height 22
click at [1424, 18] on button "Options" at bounding box center [1439, 16] width 54 height 18
click at [652, 400] on div "TYPE # Customer / Supplier Created Required PO Created By Total Status Purchase…" at bounding box center [828, 250] width 844 height 338
click at [435, 146] on div at bounding box center [432, 151] width 22 height 22
click at [433, 176] on div at bounding box center [432, 178] width 22 height 22
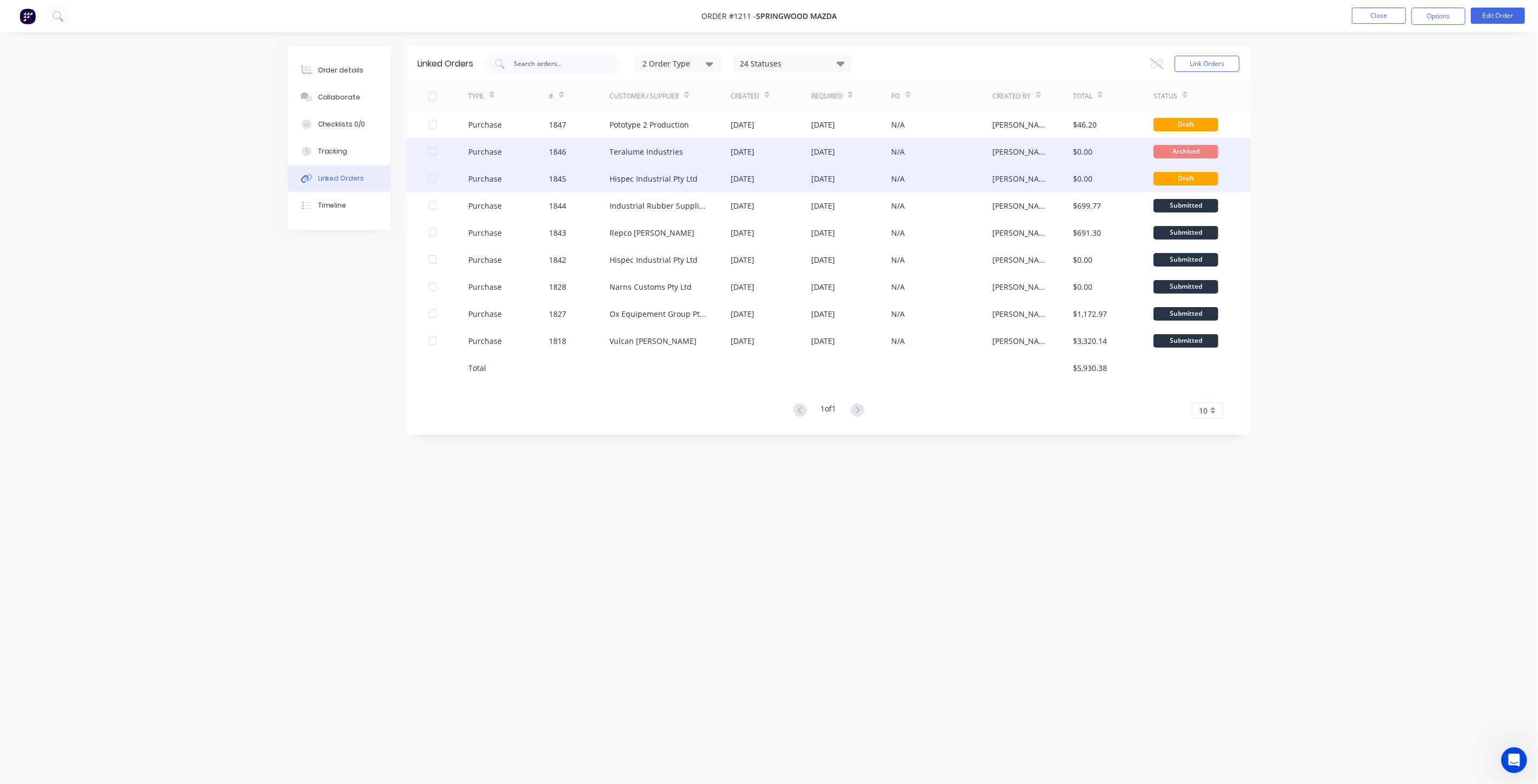
click at [434, 180] on div at bounding box center [432, 178] width 22 height 22
click at [1449, 18] on button "Options" at bounding box center [1439, 16] width 54 height 18
click at [635, 396] on div "TYPE # Customer / Supplier Created Required PO Created By Total Status Purchase…" at bounding box center [828, 250] width 844 height 338
click at [433, 174] on div at bounding box center [432, 178] width 22 height 22
click at [488, 177] on div "Purchase" at bounding box center [486, 179] width 34 height 11
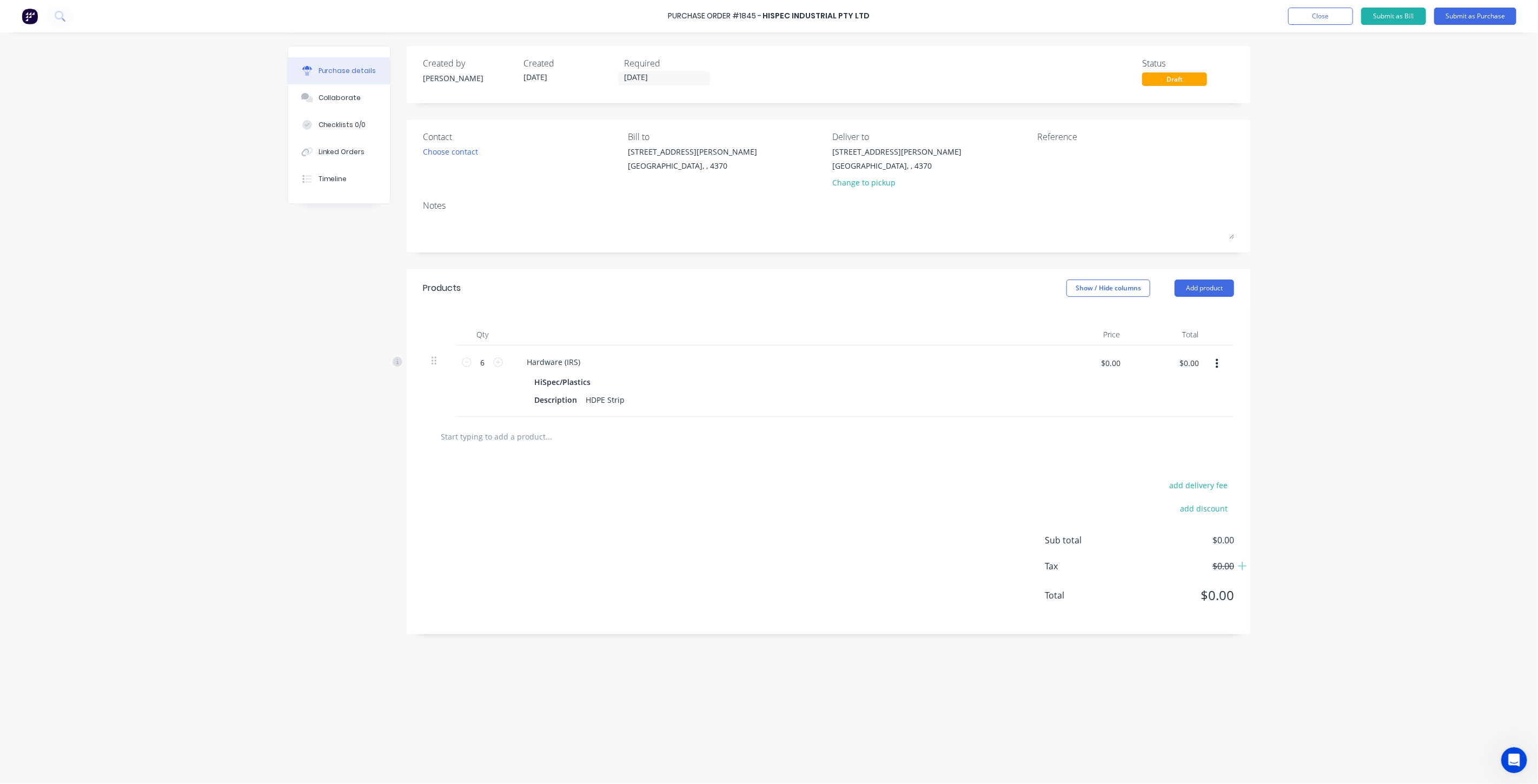
click at [1176, 78] on div "Draft" at bounding box center [1175, 79] width 65 height 14
click at [1174, 78] on div "Draft" at bounding box center [1175, 79] width 65 height 14
click at [1170, 78] on div "Draft" at bounding box center [1175, 79] width 65 height 14
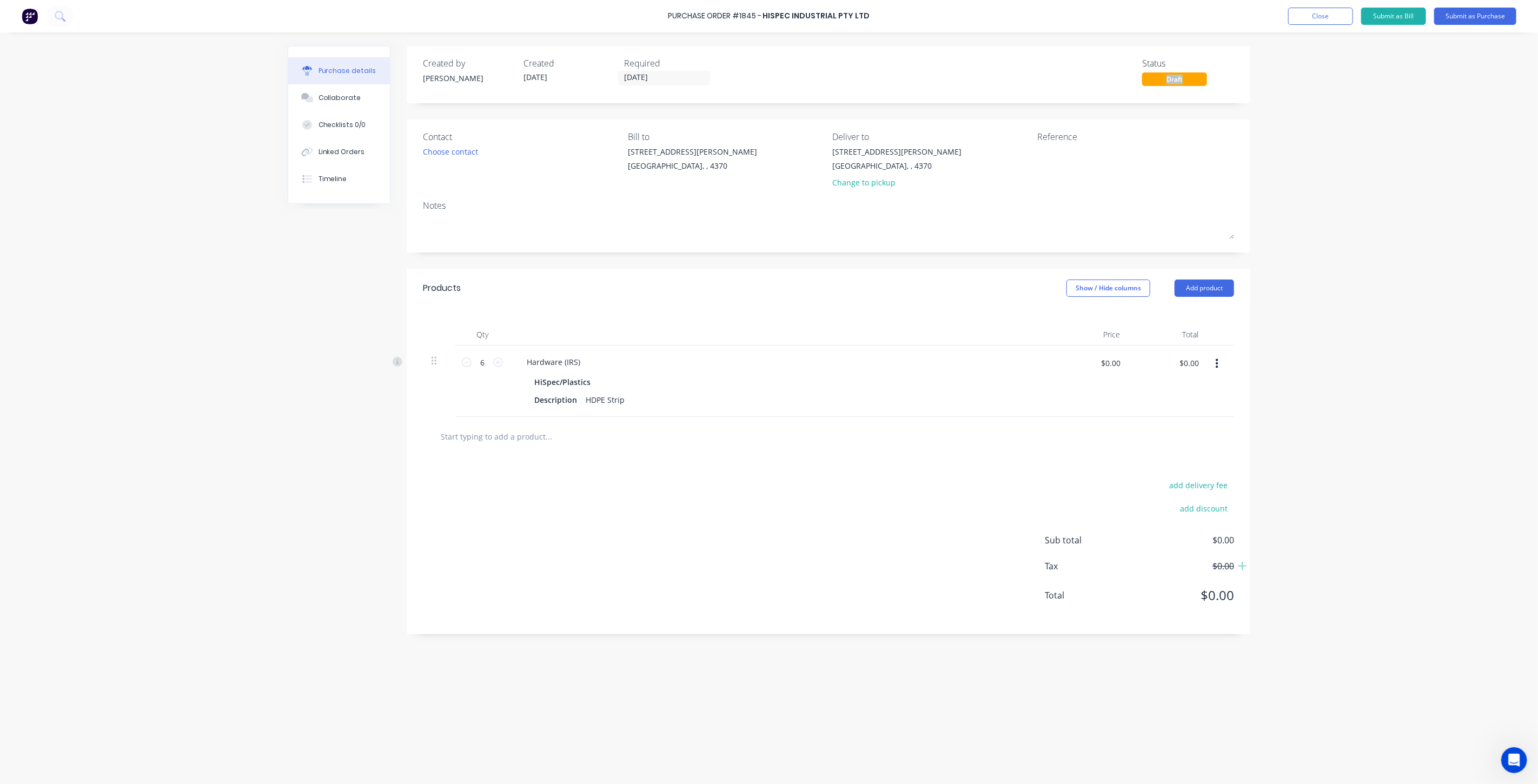
click at [1125, 77] on div "Created by Aaron Created 11/08/25 Required 10/08/25 Status Draft" at bounding box center [828, 71] width 811 height 29
click at [1160, 78] on div "Draft" at bounding box center [1175, 79] width 65 height 14
click at [1154, 78] on div "Draft" at bounding box center [1175, 79] width 65 height 14
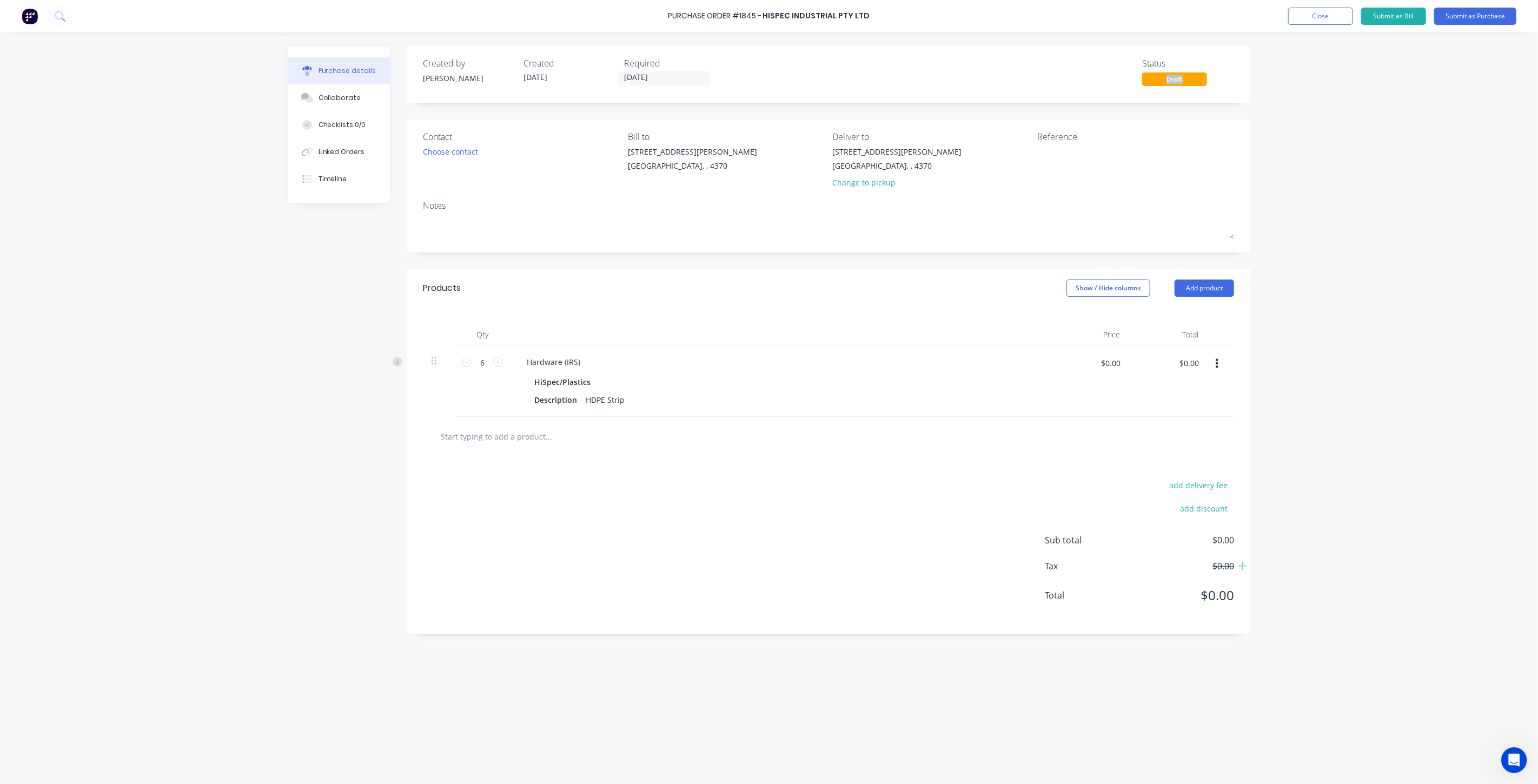
click at [1078, 81] on div "Created by Aaron Created 11/08/25 Required 10/08/25 Status Draft" at bounding box center [828, 71] width 811 height 29
click at [1295, 15] on button "Close" at bounding box center [1320, 16] width 65 height 18
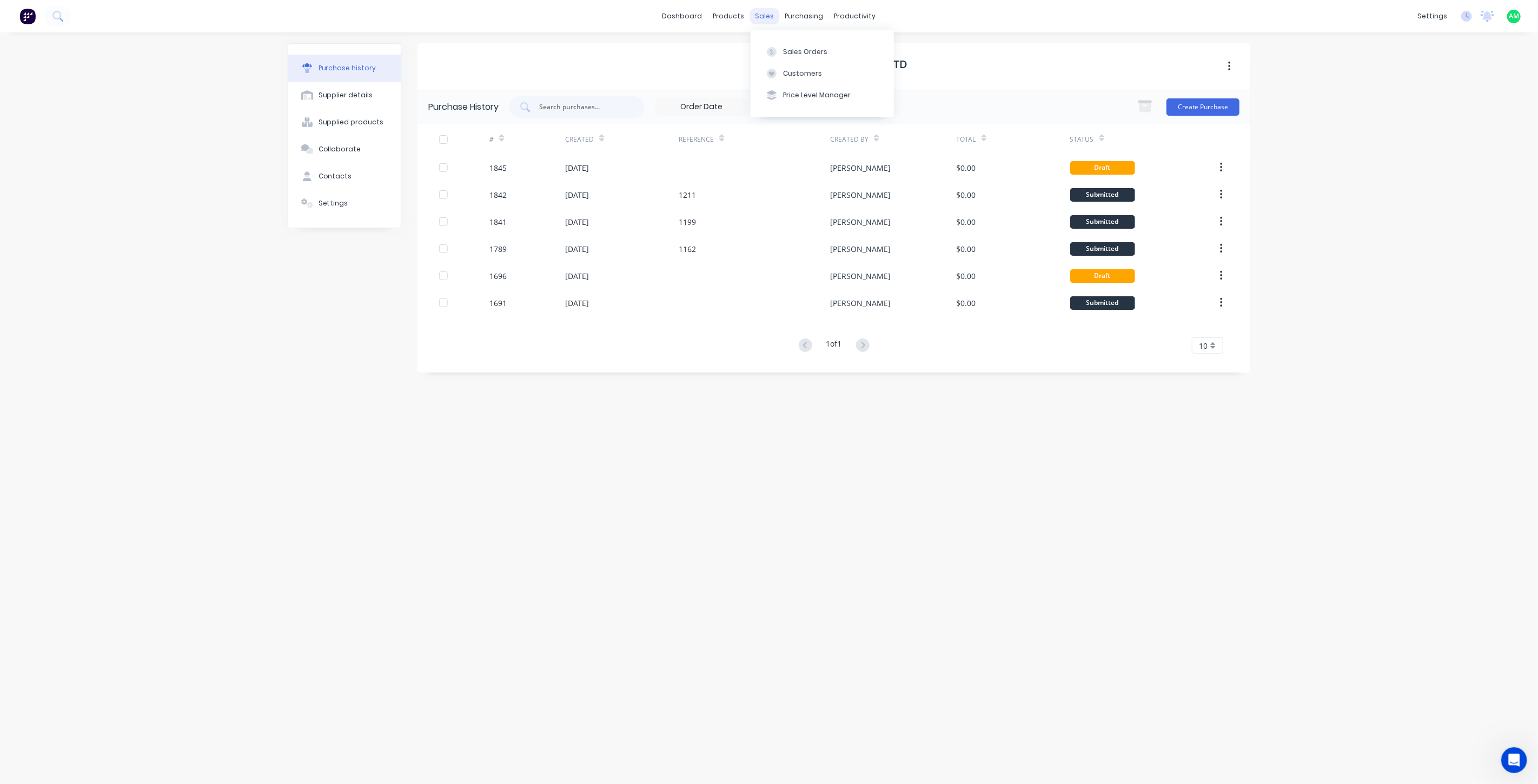
click at [761, 14] on div "sales" at bounding box center [765, 16] width 30 height 16
click at [781, 44] on button "Sales Orders" at bounding box center [822, 51] width 143 height 22
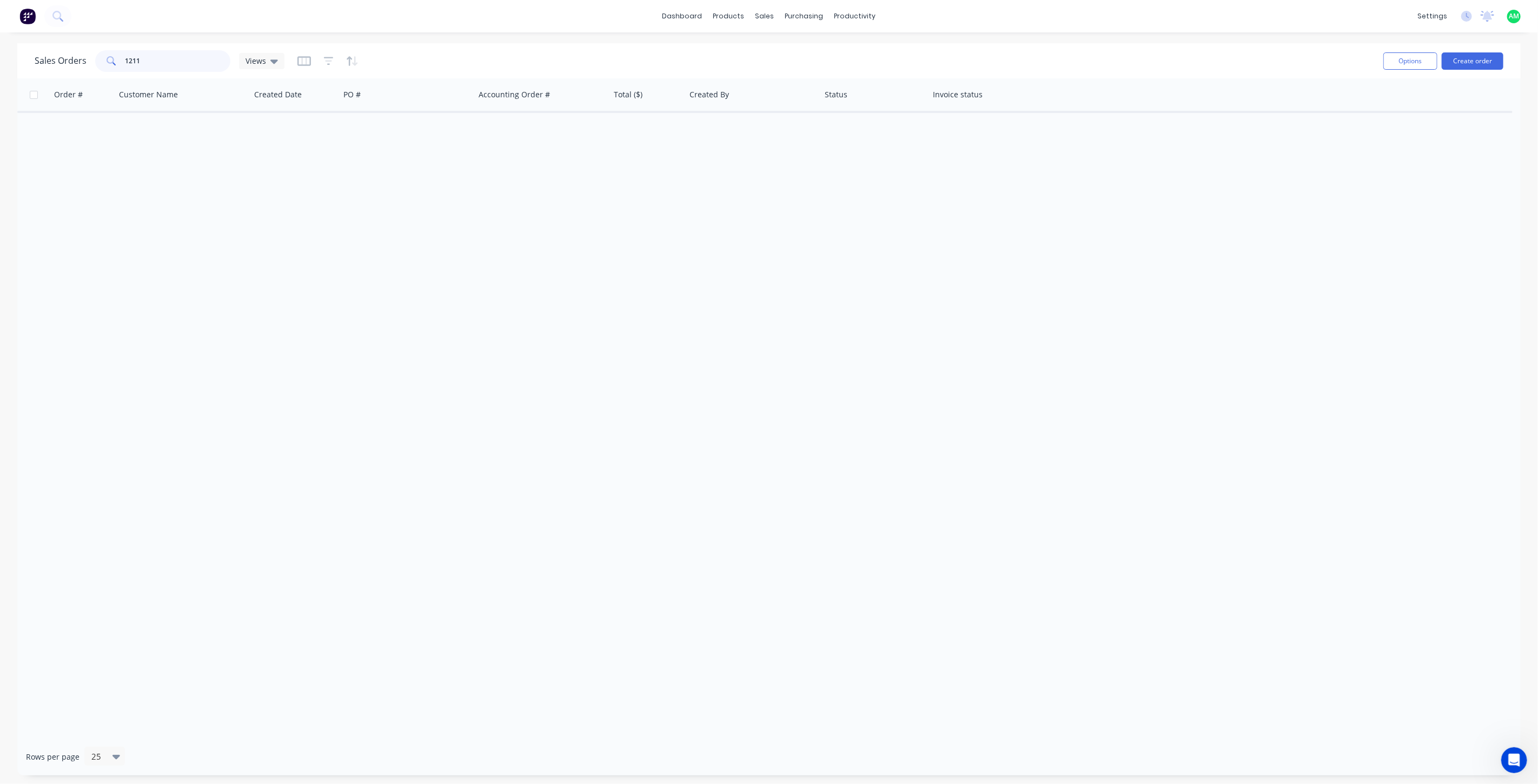
click at [163, 58] on input "1211" at bounding box center [178, 61] width 106 height 22
drag, startPoint x: 175, startPoint y: 58, endPoint x: 131, endPoint y: 61, distance: 44.1
click at [132, 59] on input "1211" at bounding box center [178, 61] width 106 height 22
drag, startPoint x: 230, startPoint y: 233, endPoint x: 201, endPoint y: 206, distance: 39.6
click at [229, 233] on div "Order # Customer Name Created Date PO # Accounting Order # Total ($) Created By…" at bounding box center [769, 408] width 1504 height 660
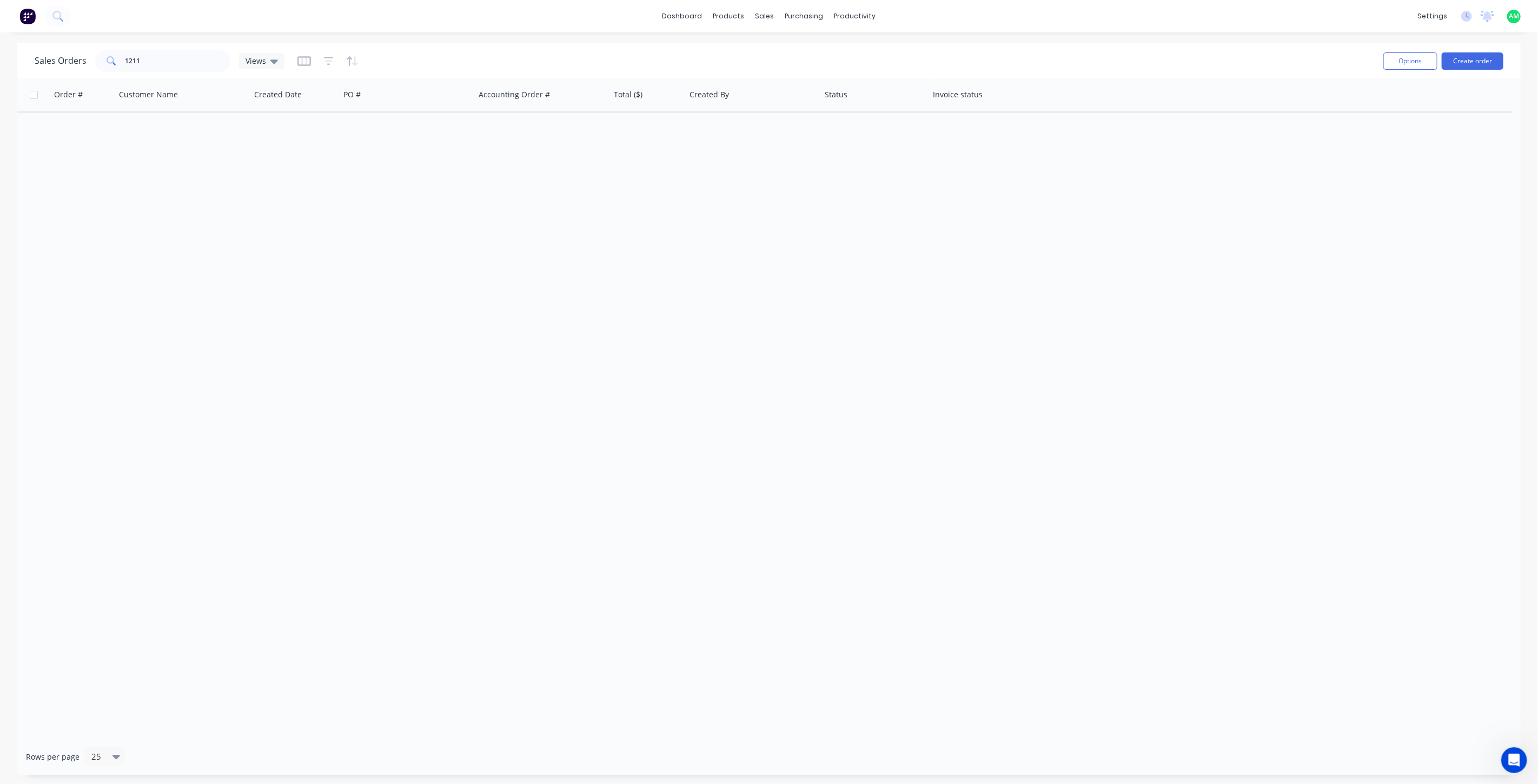
click at [1512, 760] on icon "Open Intercom Messenger" at bounding box center [1514, 760] width 8 height 9
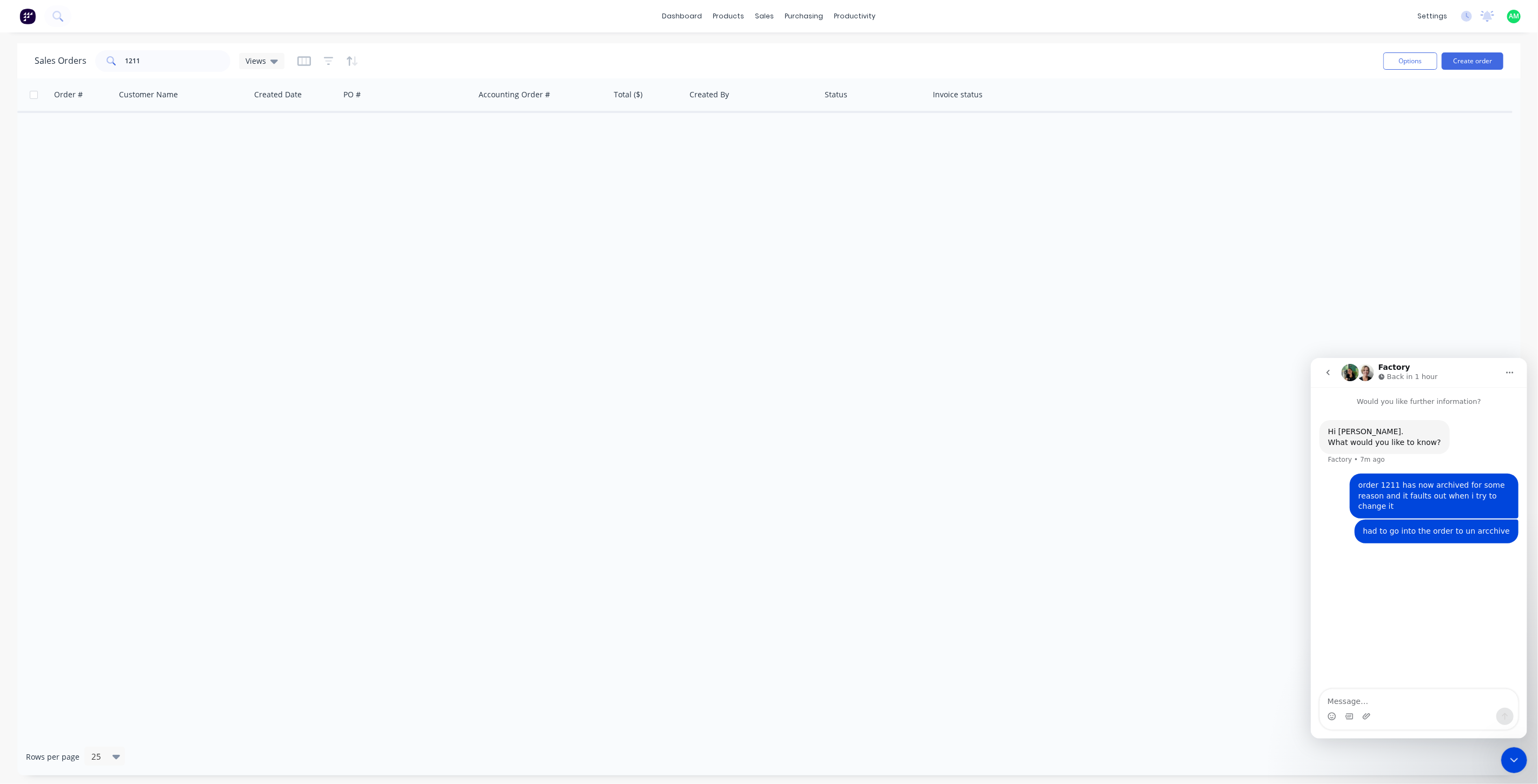
click at [1390, 694] on textarea "Message…" at bounding box center [1419, 697] width 198 height 18
type textarea "when i go to archive purchase orders it archives the job"
drag, startPoint x: 1502, startPoint y: 758, endPoint x: 2985, endPoint y: 1495, distance: 1656.0
click at [1502, 758] on div "Close Intercom Messenger" at bounding box center [1514, 760] width 26 height 26
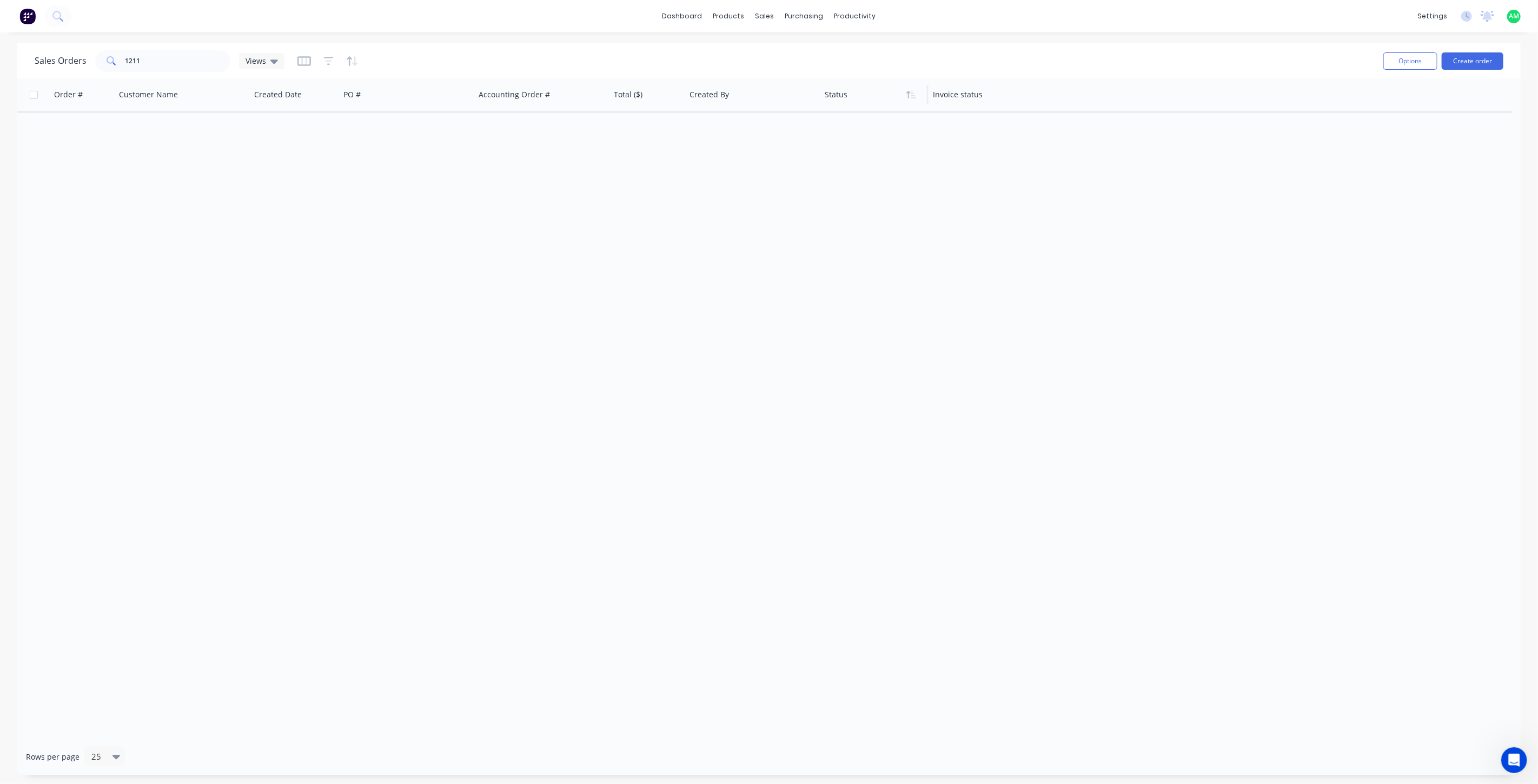
click at [842, 94] on div at bounding box center [872, 94] width 94 height 22
click at [857, 133] on button "Filter column" at bounding box center [865, 138] width 81 height 22
click at [597, 121] on div "17 Status selected" at bounding box center [583, 118] width 98 height 11
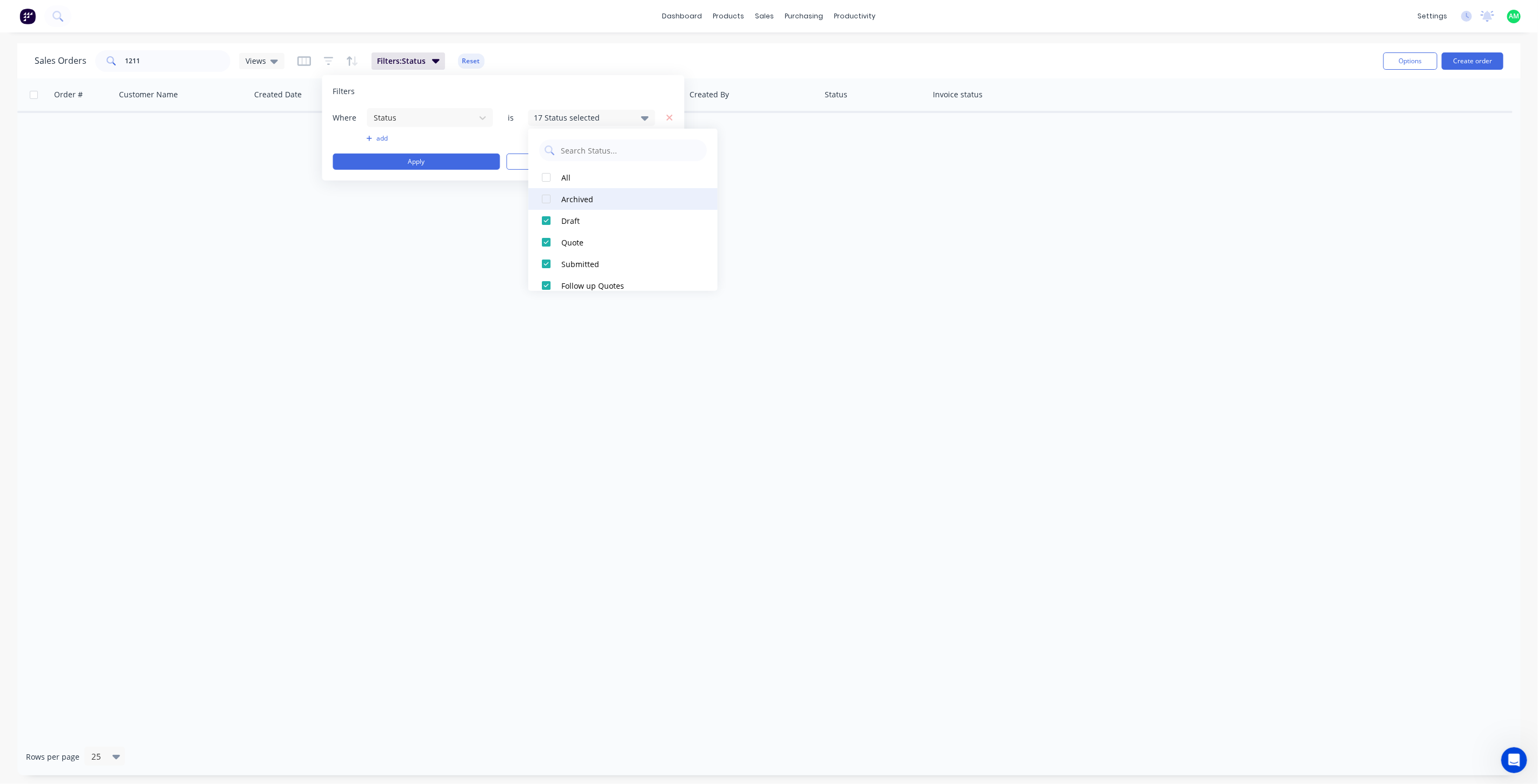
click at [572, 191] on button "Archived" at bounding box center [623, 199] width 190 height 22
click at [450, 161] on button "Apply" at bounding box center [417, 162] width 167 height 16
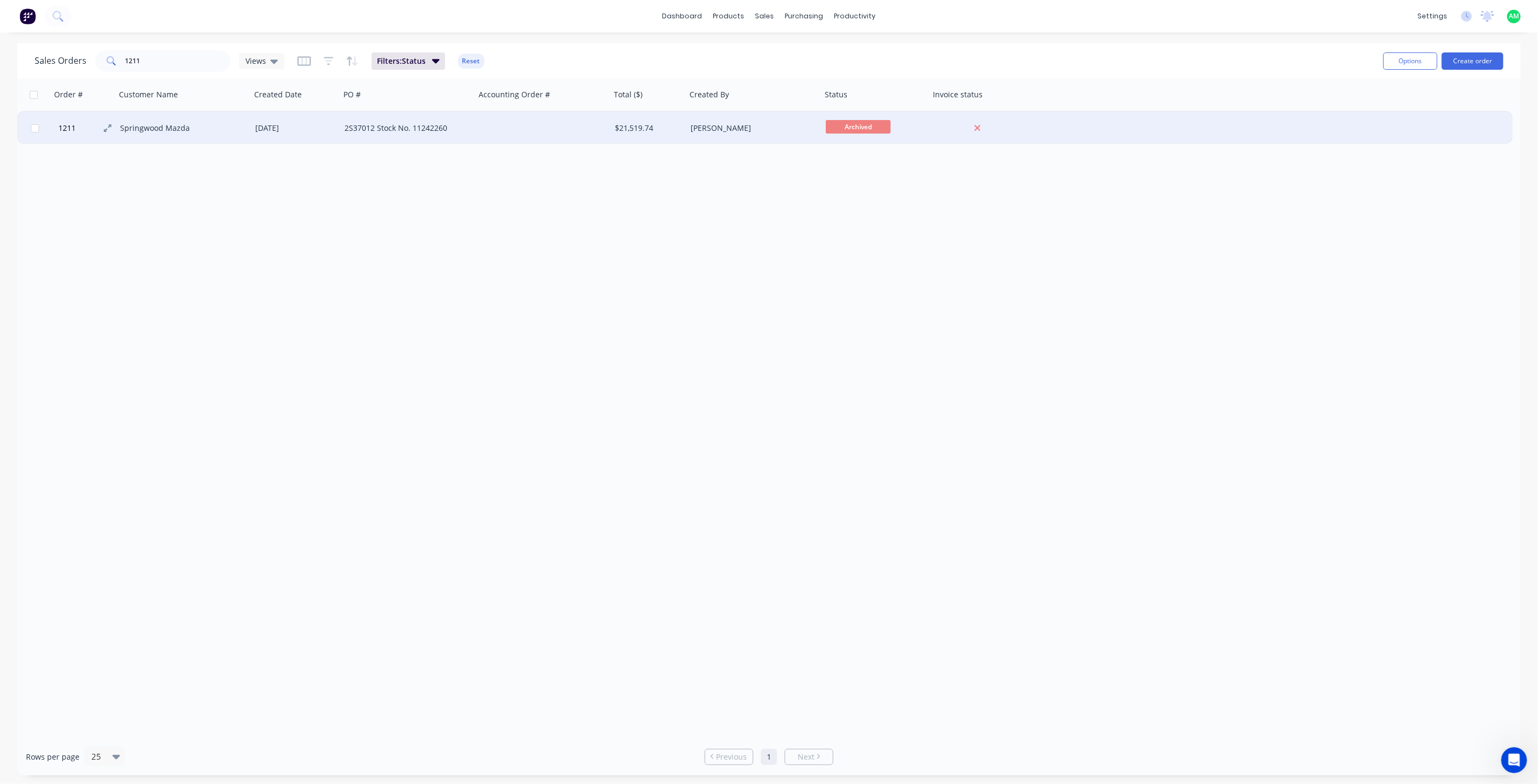
click at [119, 126] on button "1211" at bounding box center [88, 128] width 65 height 33
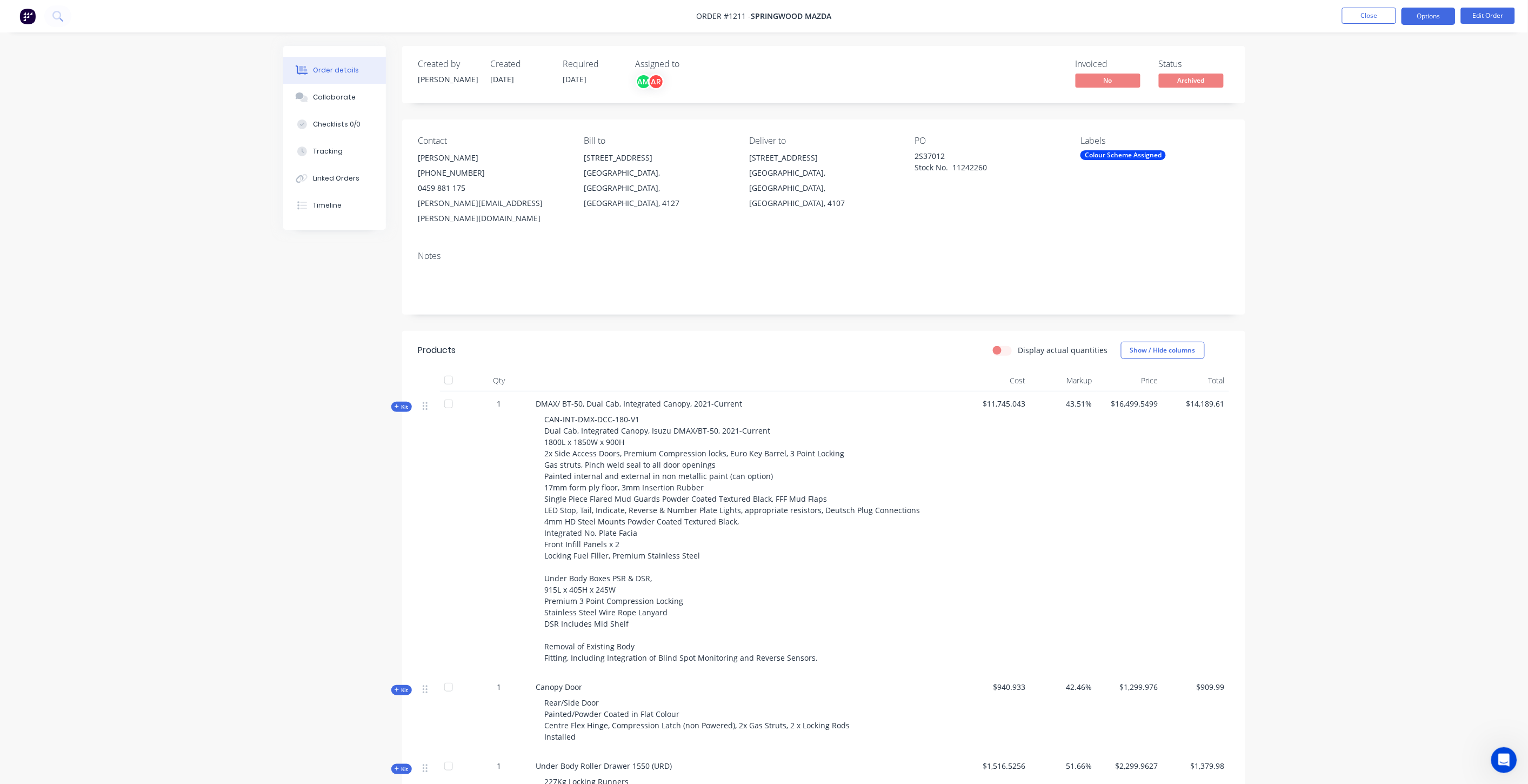
click at [1425, 11] on button "Options" at bounding box center [1429, 16] width 54 height 18
click at [1387, 282] on div "Unarchive" at bounding box center [1396, 287] width 99 height 16
click at [1375, 19] on button "Close" at bounding box center [1369, 16] width 54 height 16
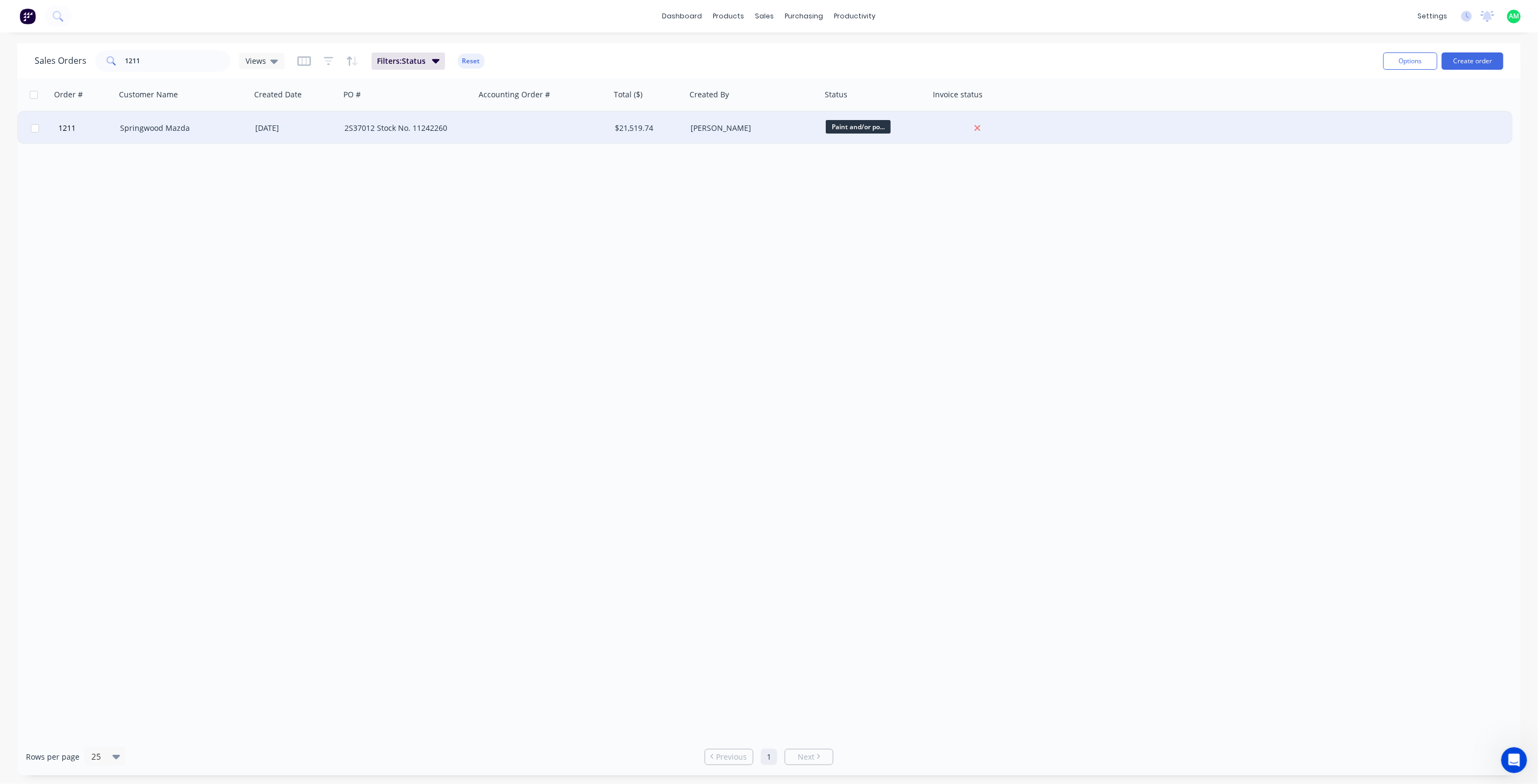
click at [183, 130] on div "Springwood Mazda" at bounding box center [180, 128] width 120 height 11
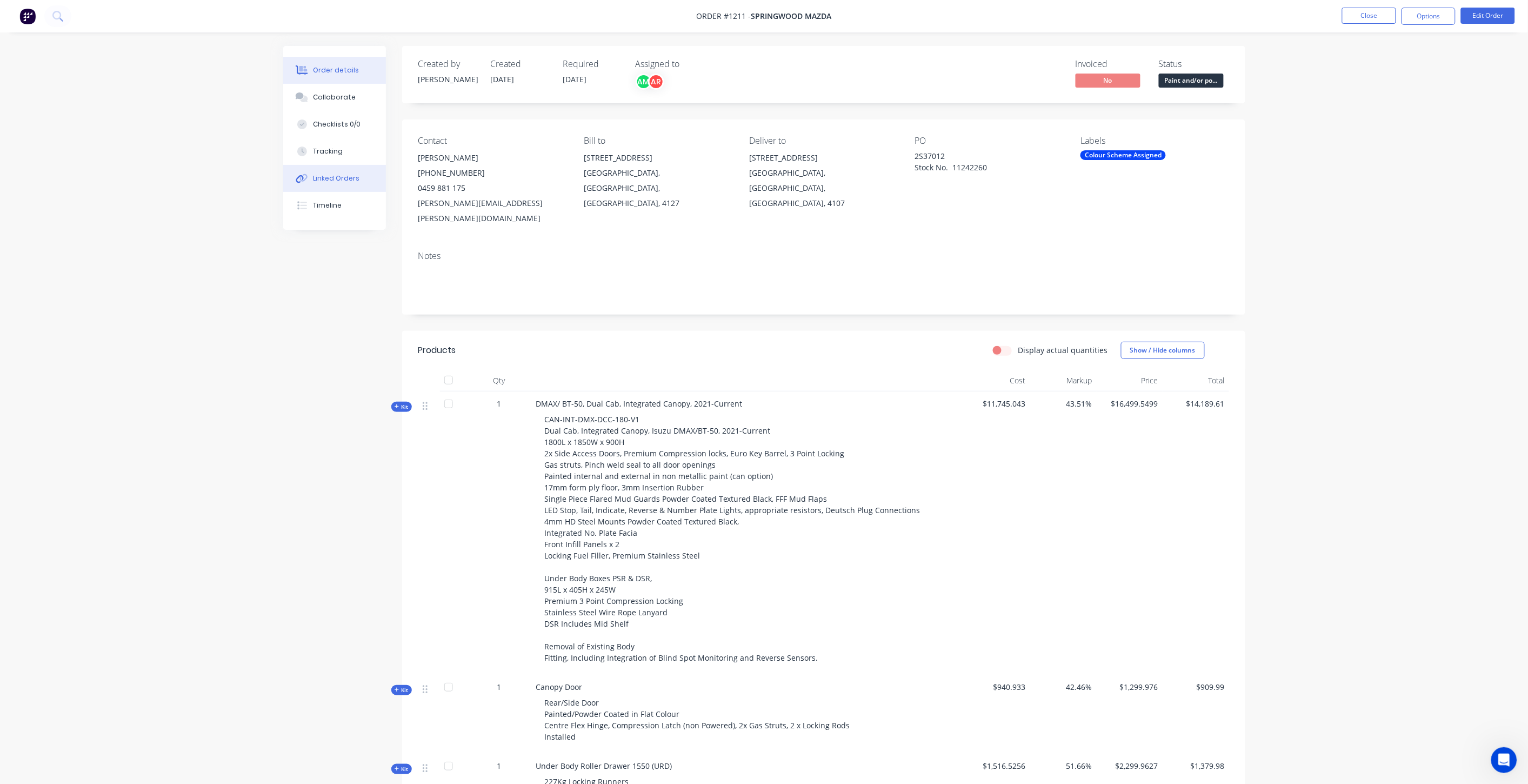
click at [331, 174] on div "Linked Orders" at bounding box center [336, 179] width 46 height 10
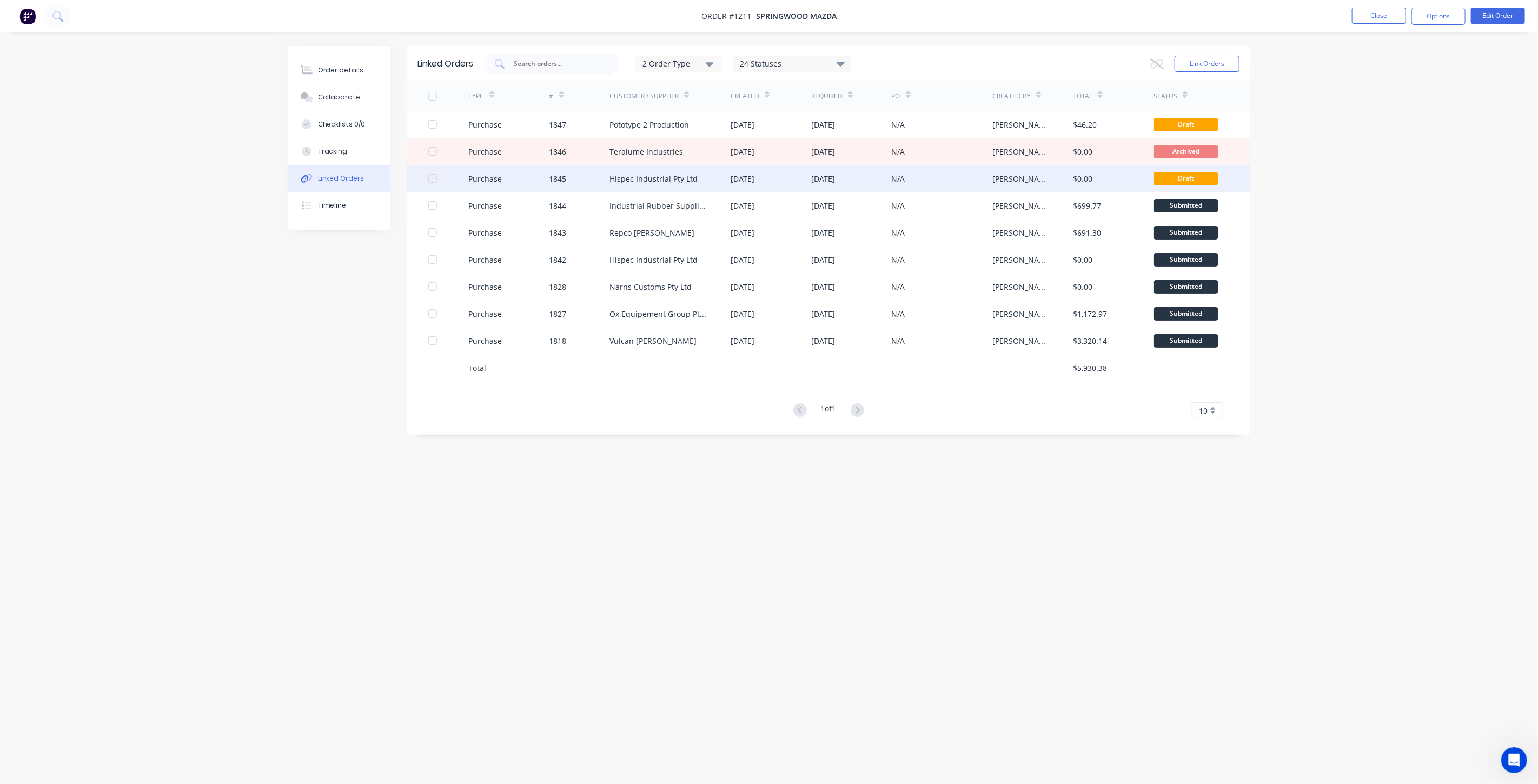
click at [432, 175] on div at bounding box center [432, 178] width 22 height 22
click at [590, 178] on div "1845" at bounding box center [579, 178] width 61 height 27
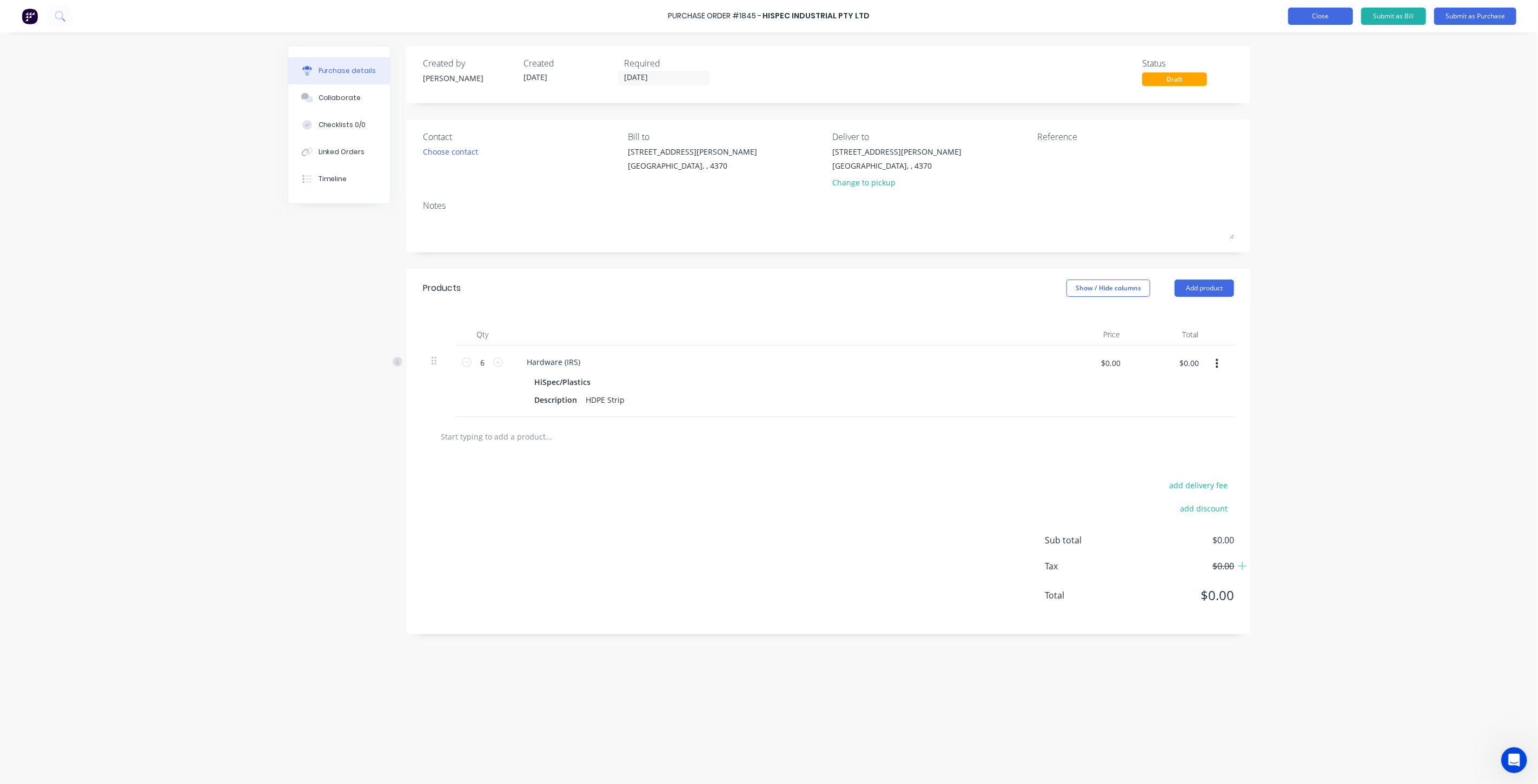
click at [1309, 12] on button "Close" at bounding box center [1320, 16] width 65 height 18
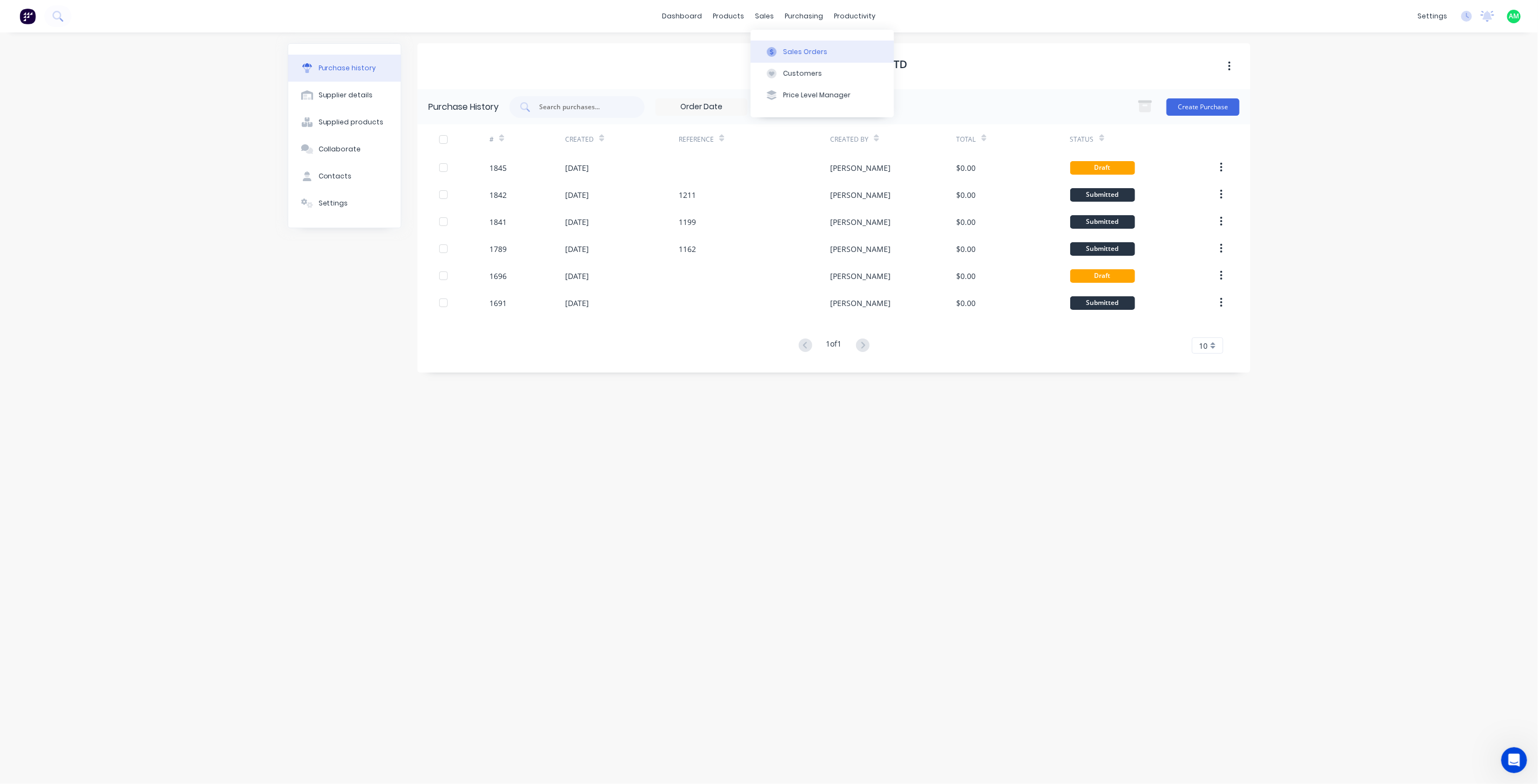
click at [787, 47] on div "Sales Orders" at bounding box center [805, 52] width 44 height 10
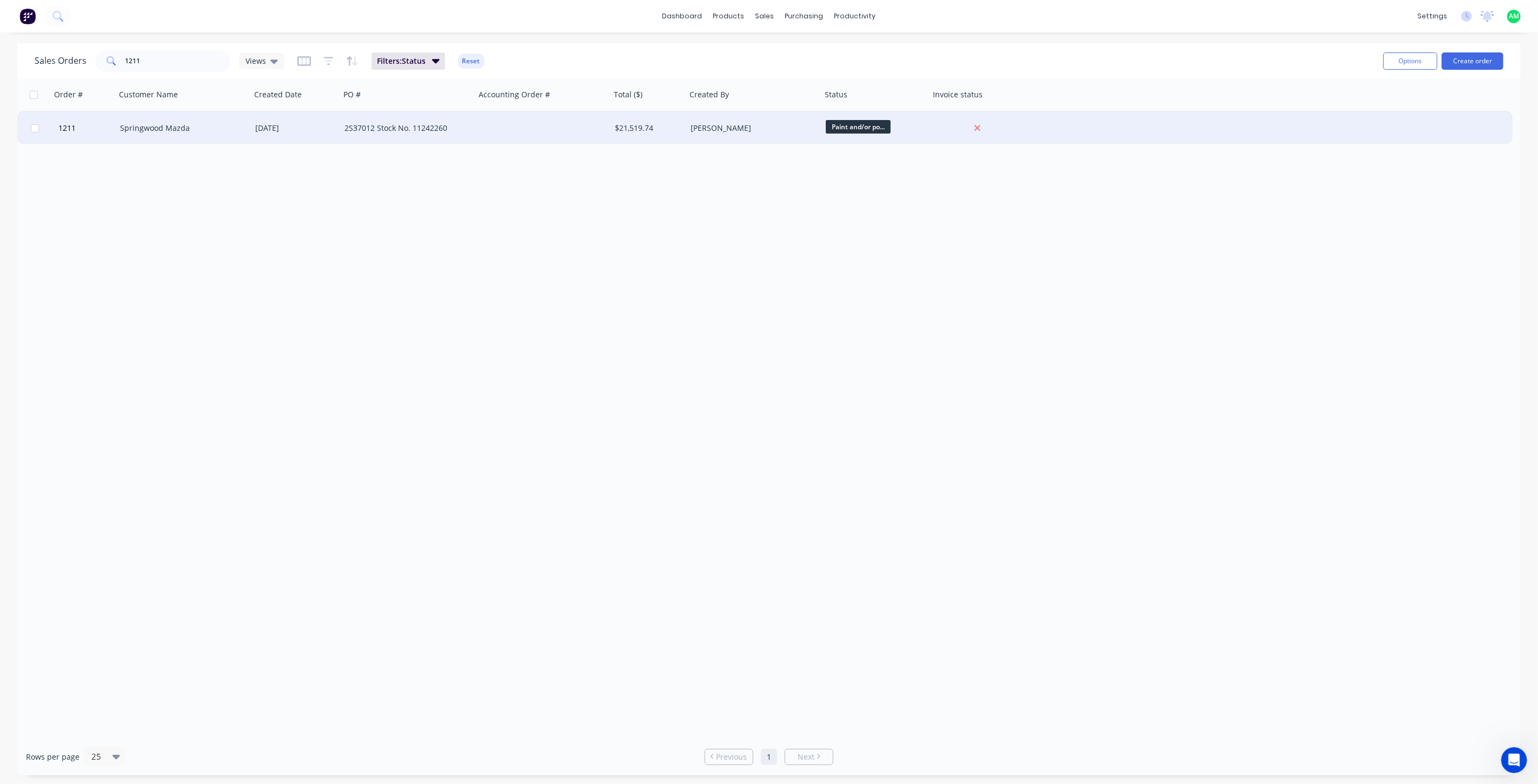
click at [184, 130] on div "Springwood Mazda" at bounding box center [180, 128] width 120 height 11
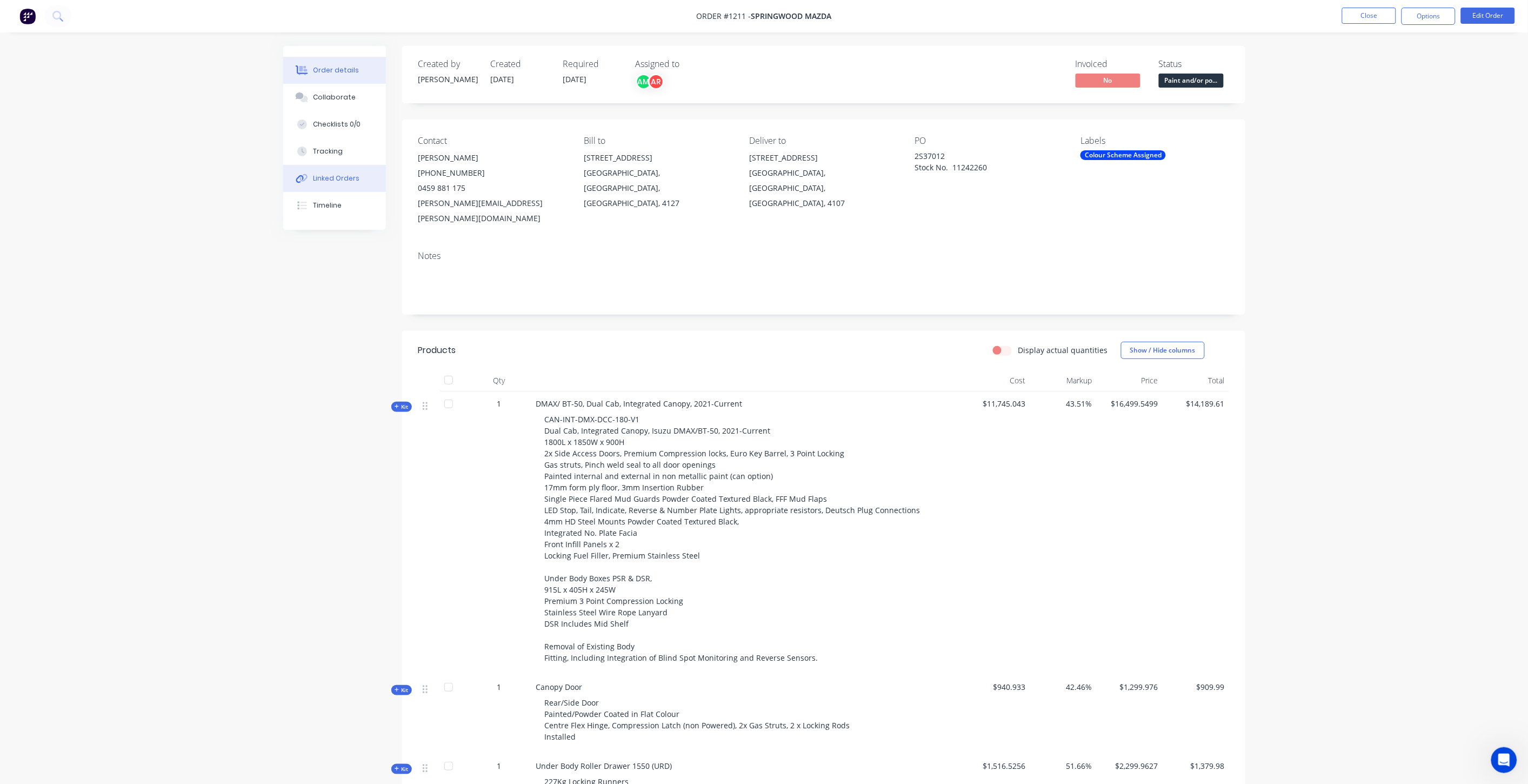
click at [354, 174] on div "Linked Orders" at bounding box center [336, 179] width 46 height 10
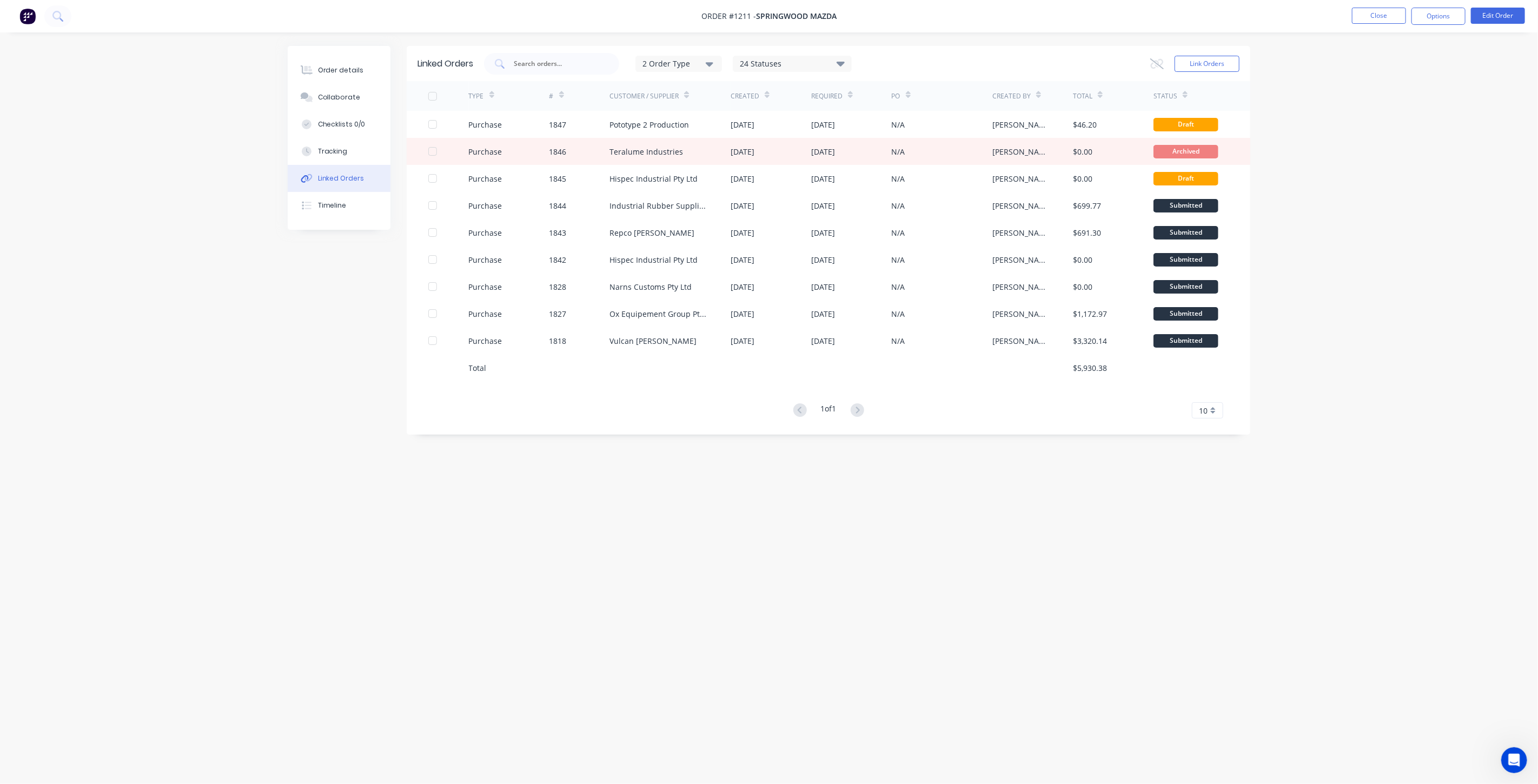
click at [1210, 407] on div "10" at bounding box center [1208, 410] width 31 height 16
click at [1210, 545] on div "35" at bounding box center [1207, 545] width 30 height 19
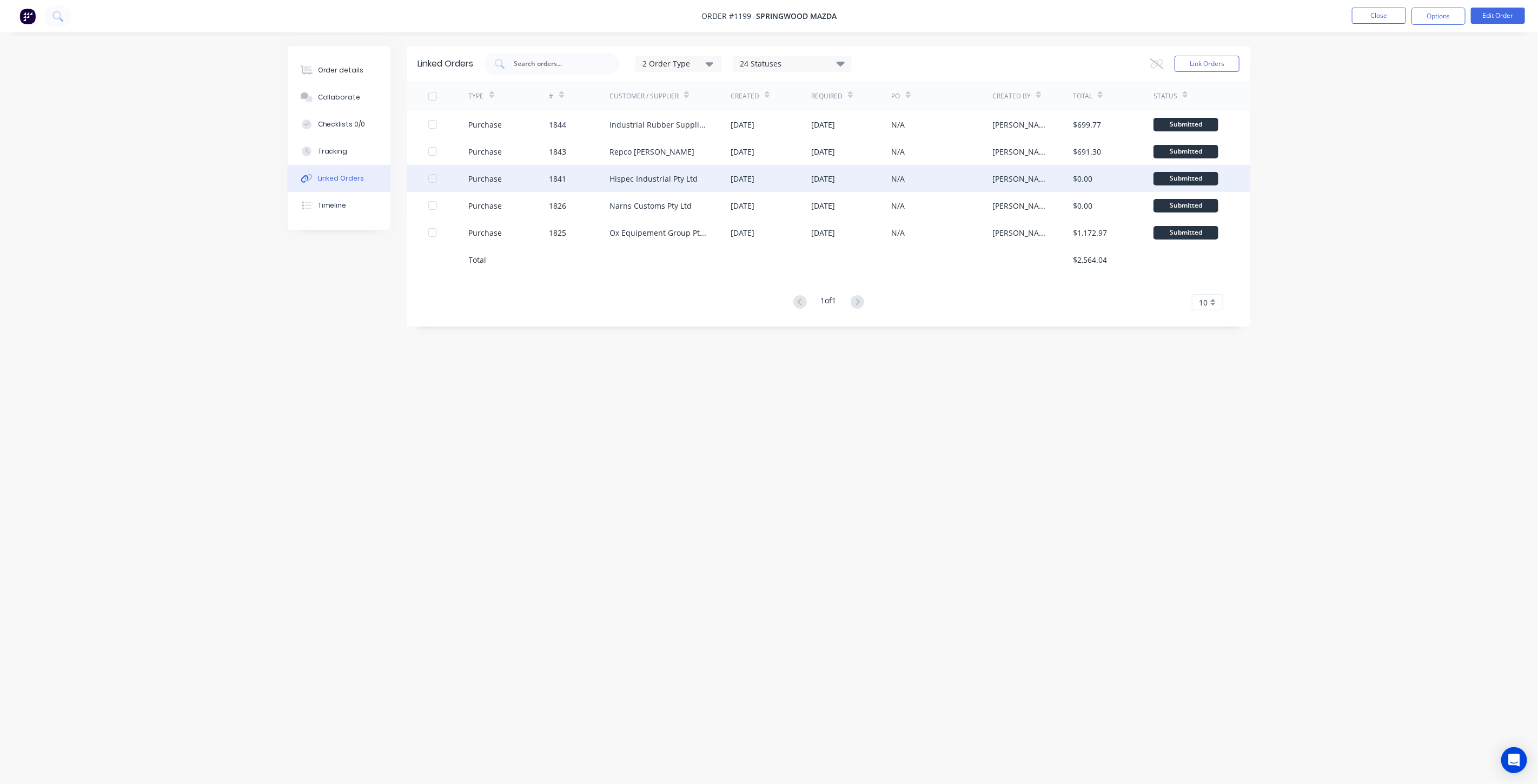
click at [430, 179] on div at bounding box center [432, 178] width 22 height 22
click at [434, 156] on div at bounding box center [448, 151] width 41 height 27
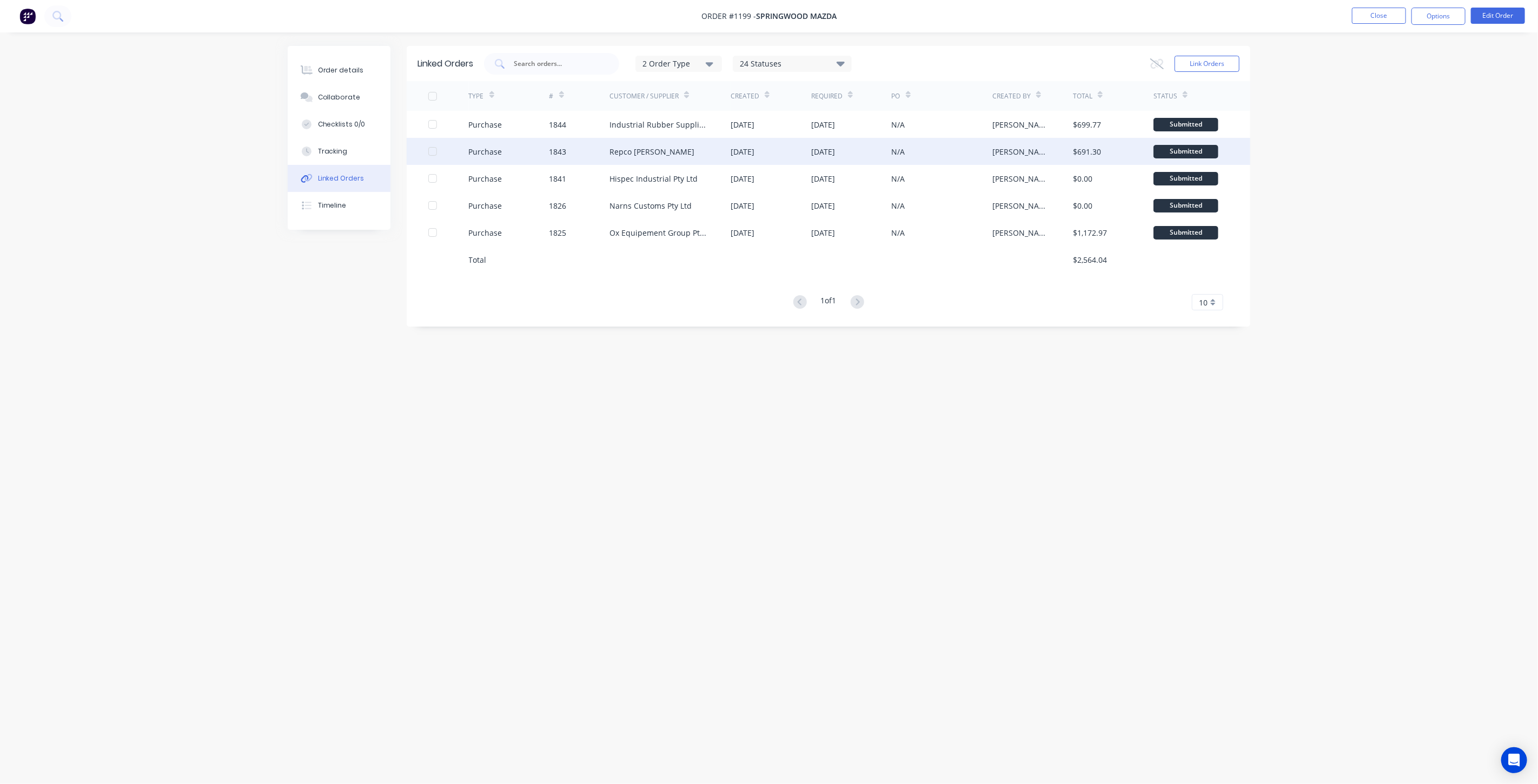
click at [433, 152] on div at bounding box center [432, 151] width 22 height 22
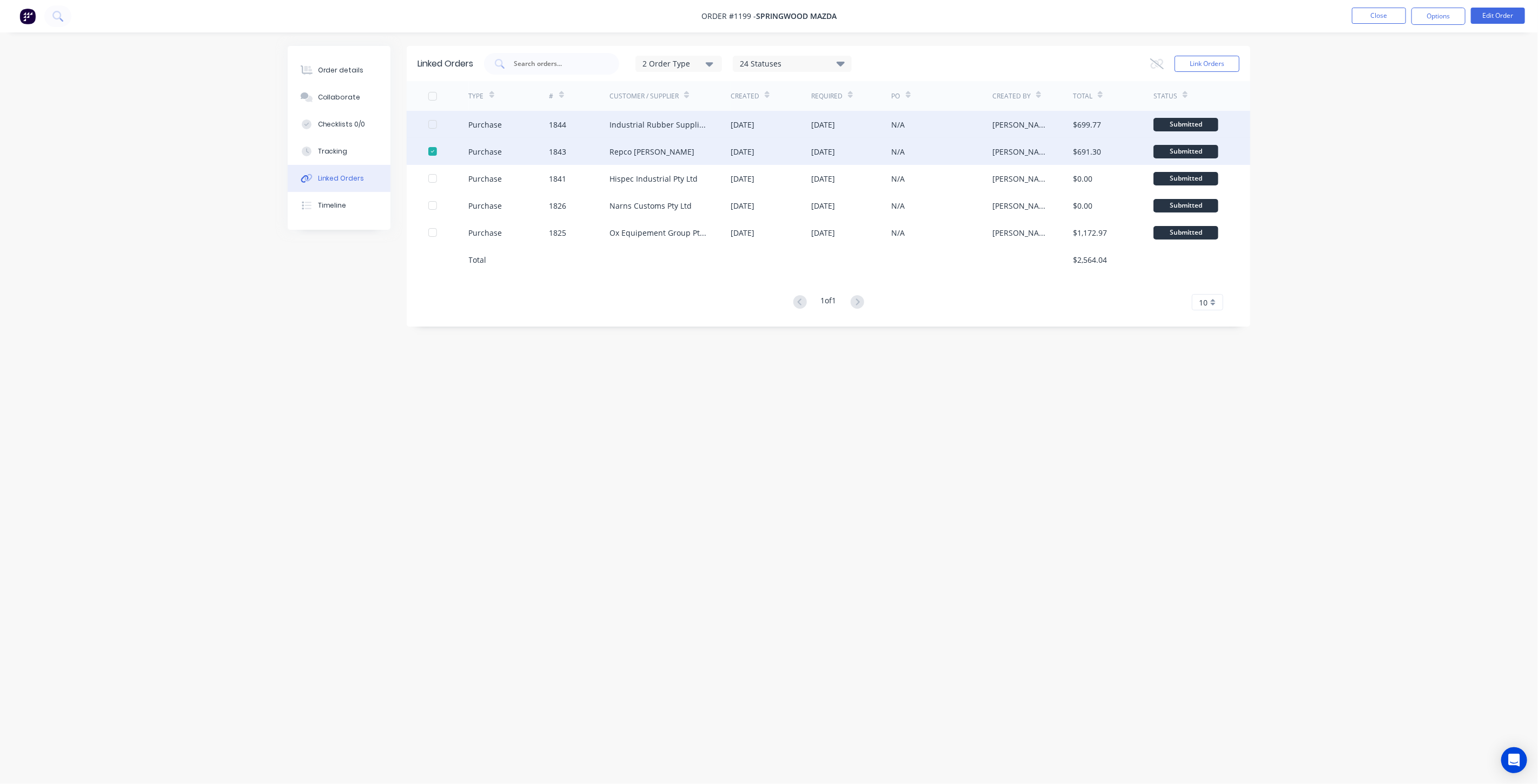
click at [435, 126] on div at bounding box center [432, 124] width 22 height 22
click at [1437, 14] on button "Options" at bounding box center [1439, 16] width 54 height 18
click at [1377, 283] on div "Archive" at bounding box center [1405, 288] width 99 height 16
click at [641, 303] on div "1 of 1 10 5 10 15 20 25 30 35" at bounding box center [828, 302] width 844 height 16
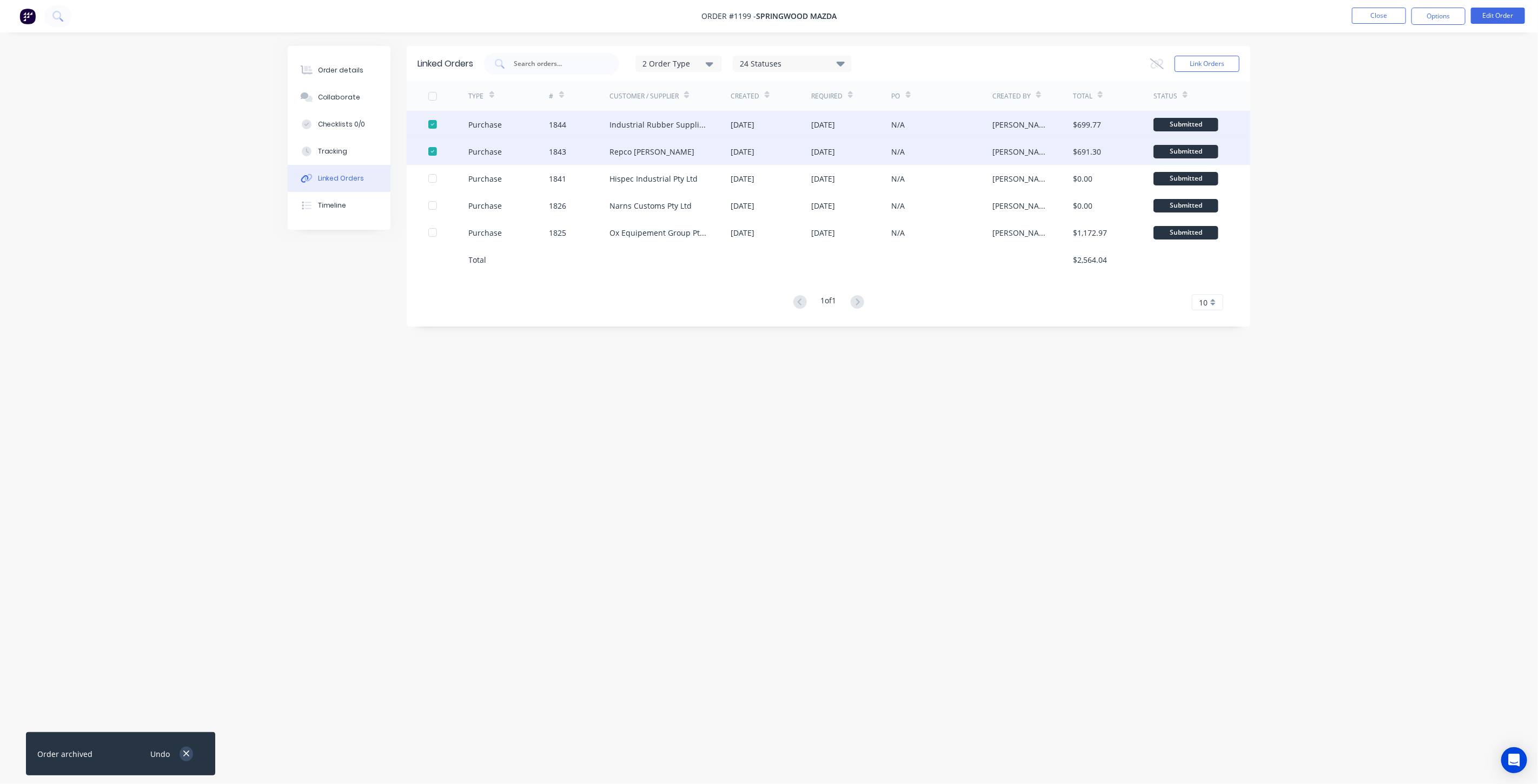
click at [184, 749] on icon "button" at bounding box center [186, 753] width 7 height 10
click at [290, 462] on div "Linked Orders 2 Order Type 24 Statuses Sales Order Status All Archived Draft Qu…" at bounding box center [769, 371] width 963 height 651
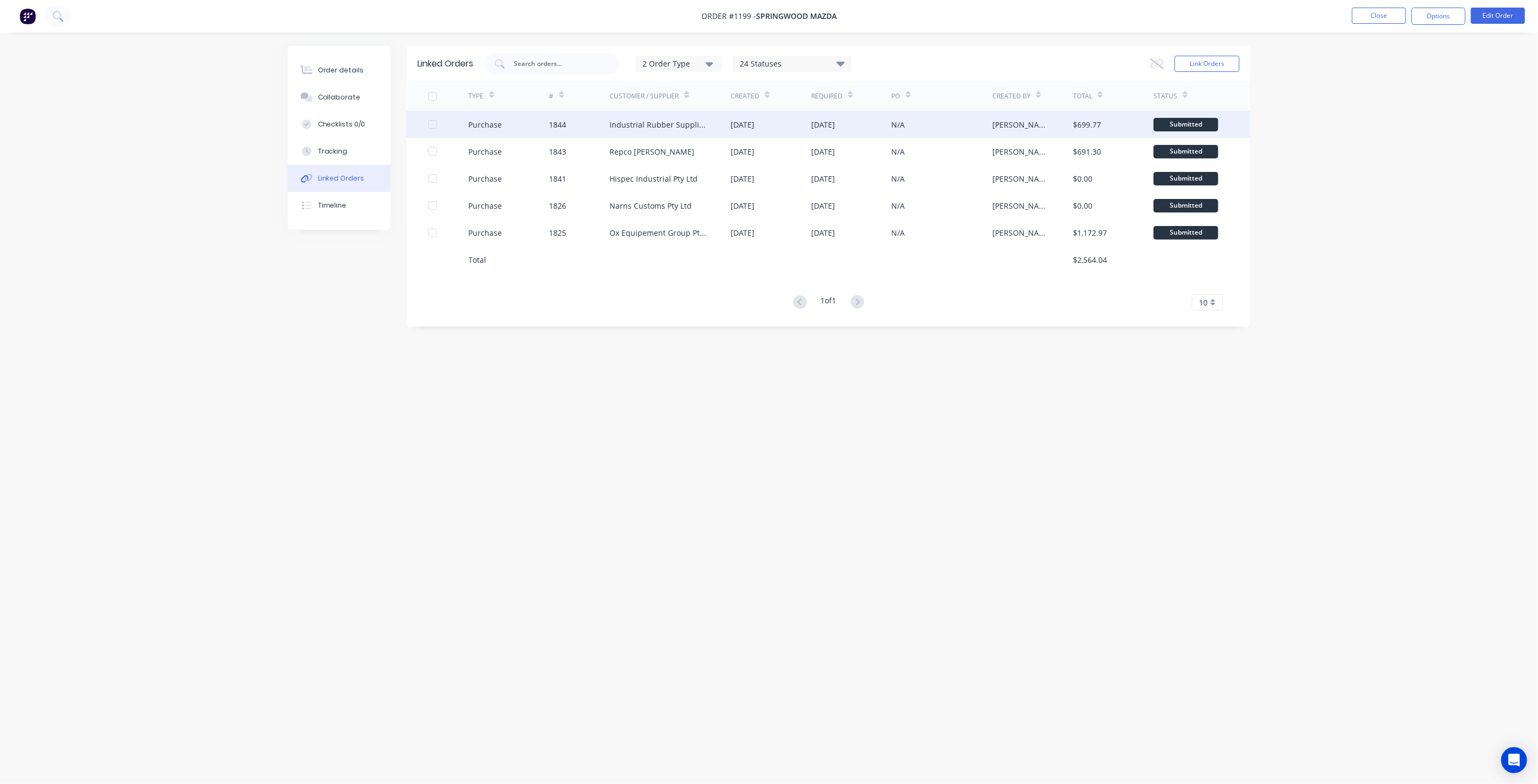
click at [754, 126] on div "[DATE]" at bounding box center [742, 124] width 24 height 11
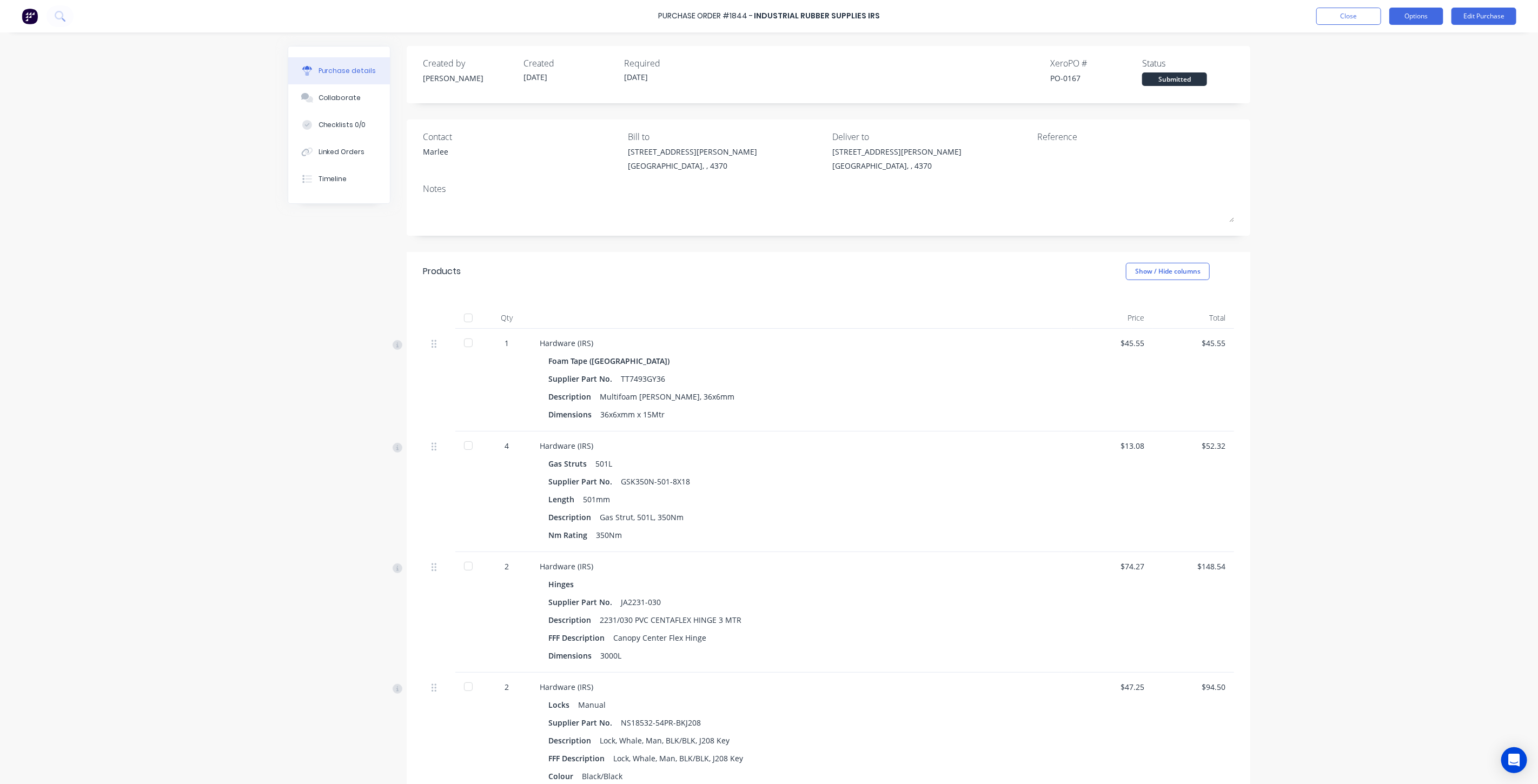
click at [1401, 19] on button "Options" at bounding box center [1416, 16] width 54 height 18
click at [1353, 18] on button "Close" at bounding box center [1348, 16] width 65 height 18
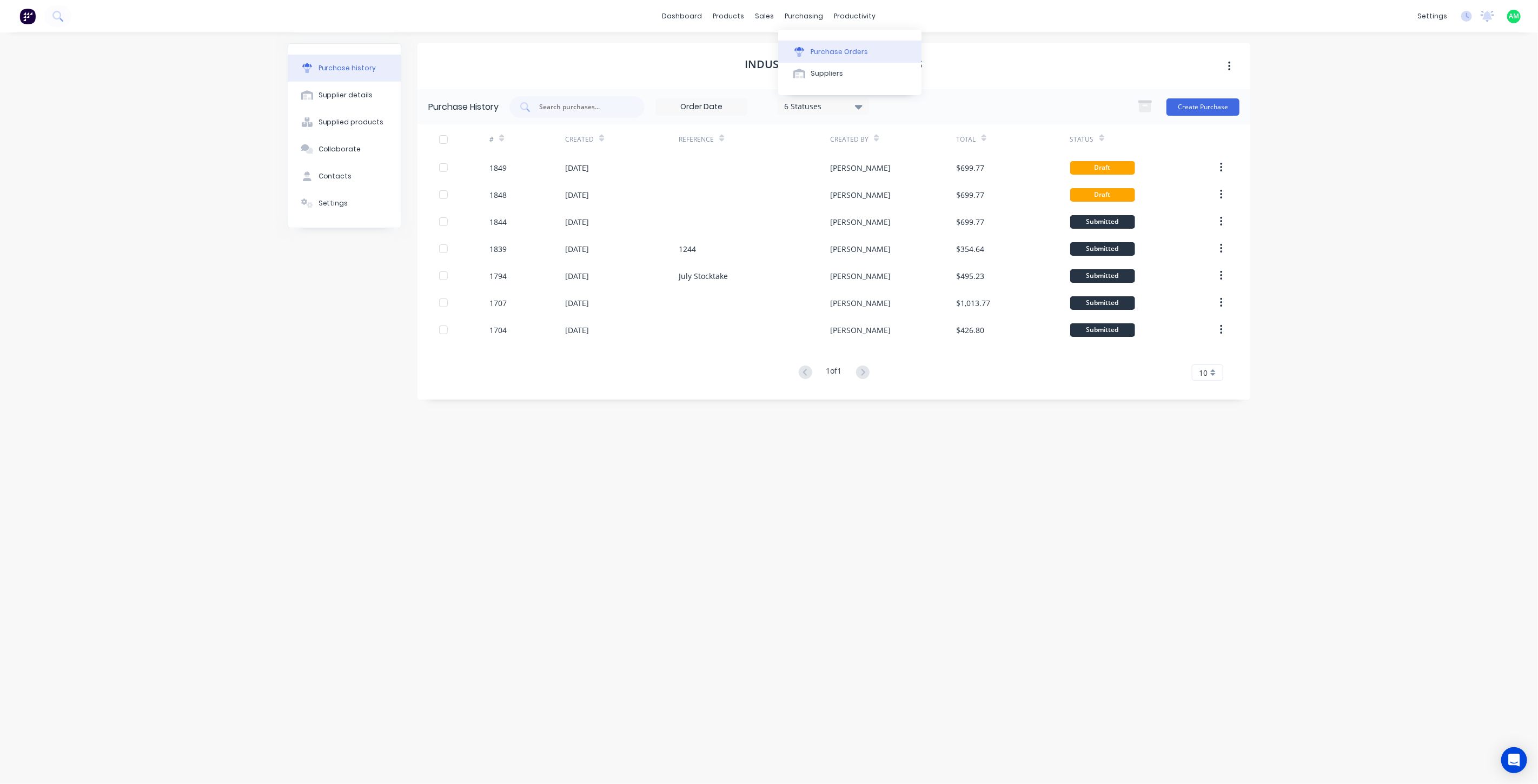
click at [819, 54] on div "Purchase Orders" at bounding box center [839, 52] width 58 height 10
